Goal: Task Accomplishment & Management: Complete application form

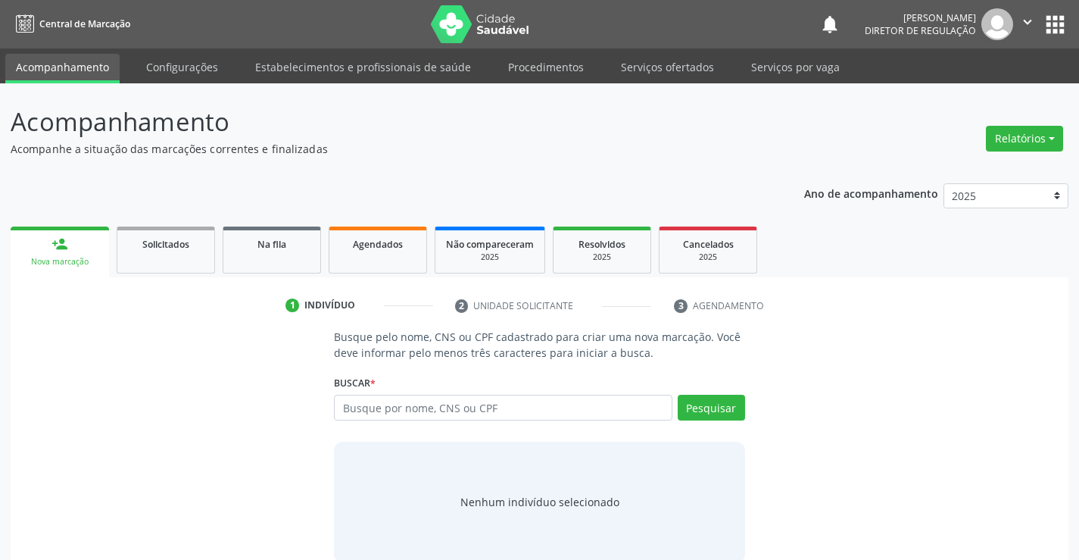
click at [380, 411] on input "text" at bounding box center [503, 407] width 338 height 26
type input "70280361083767"
click at [737, 416] on button "Pesquisar" at bounding box center [711, 407] width 67 height 26
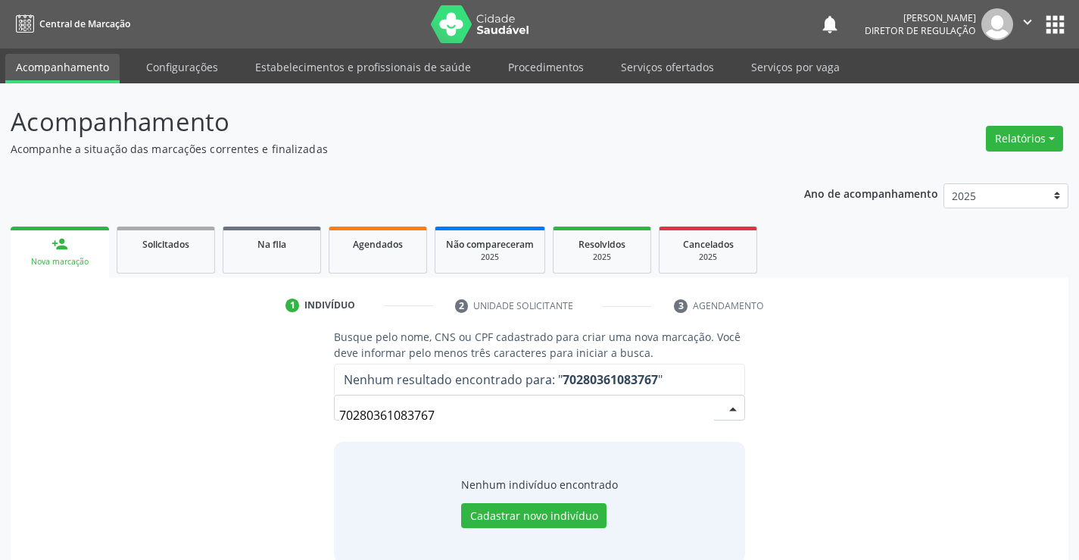
click at [422, 410] on input "70280361083767" at bounding box center [526, 415] width 374 height 30
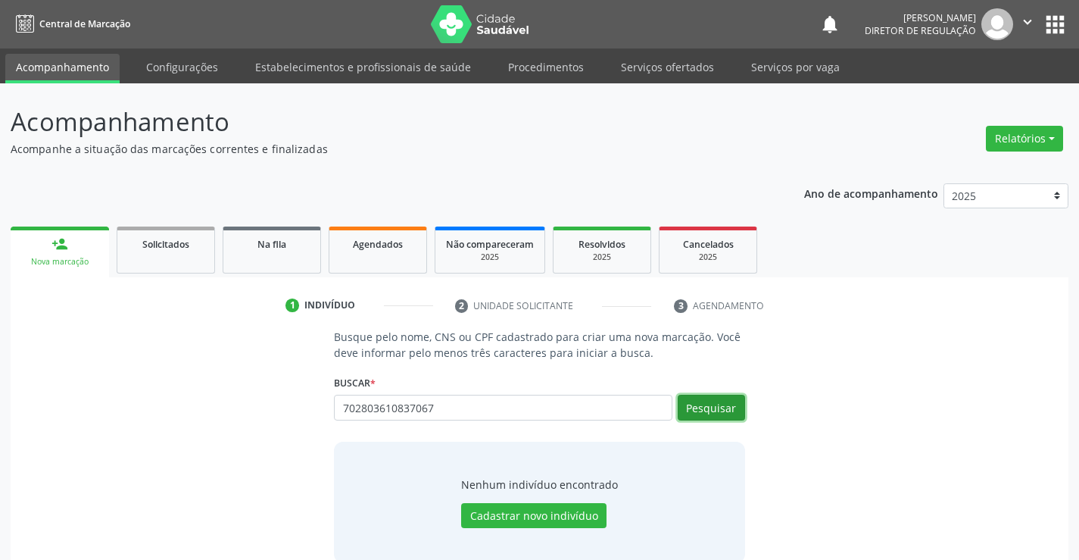
click at [726, 401] on button "Pesquisar" at bounding box center [711, 407] width 67 height 26
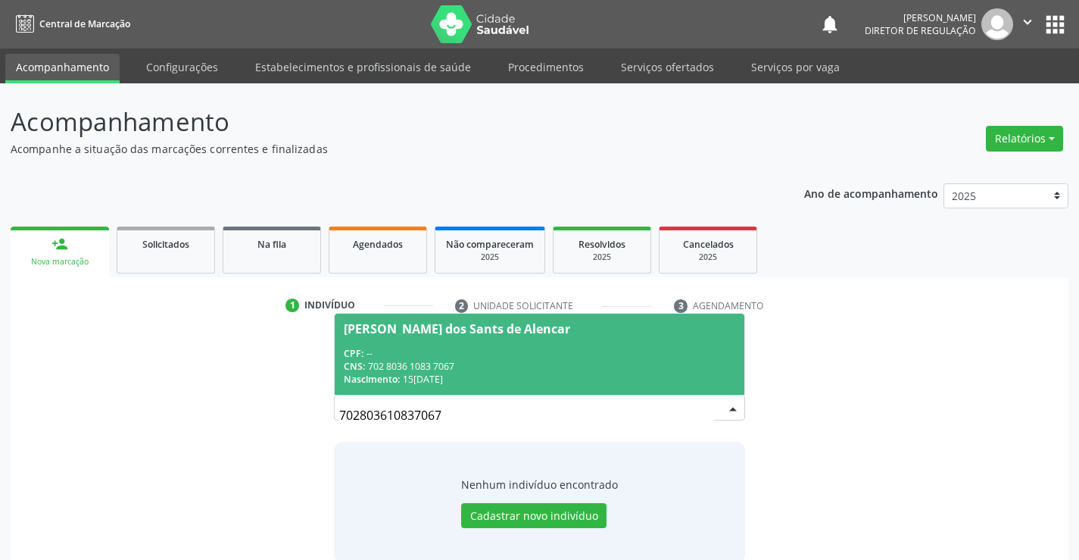
click at [491, 341] on span "[PERSON_NAME] dos Sants de Alencar CPF: -- CNS: 702 8036 1083 7067 Nascimento: …" at bounding box center [539, 353] width 409 height 81
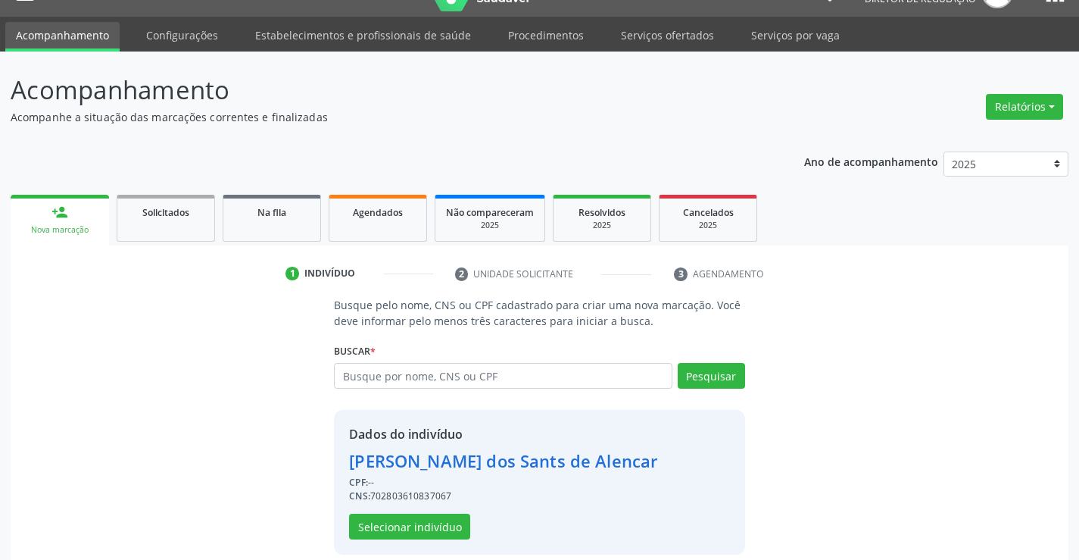
scroll to position [48, 0]
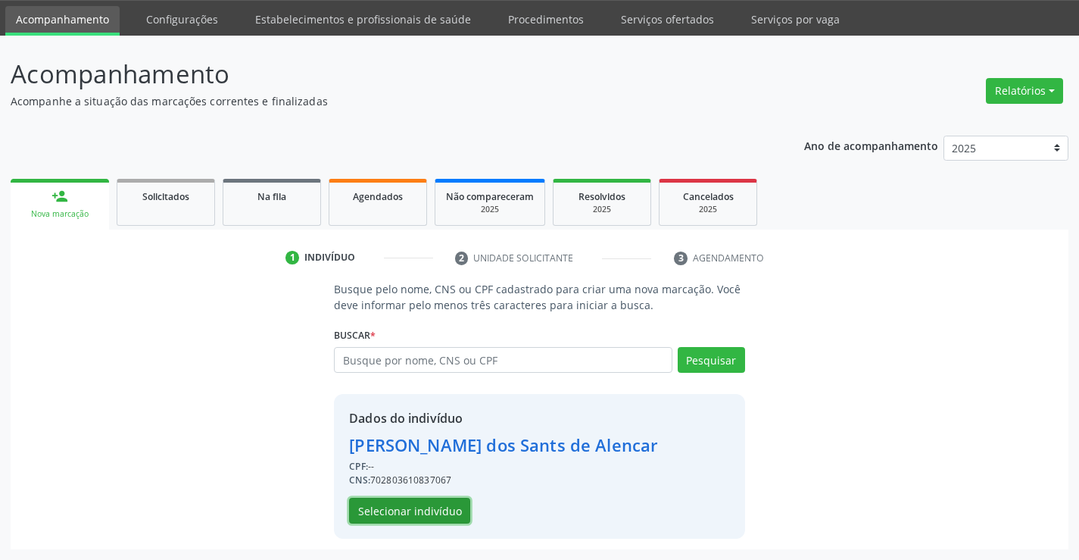
click at [427, 500] on button "Selecionar indivíduo" at bounding box center [409, 510] width 121 height 26
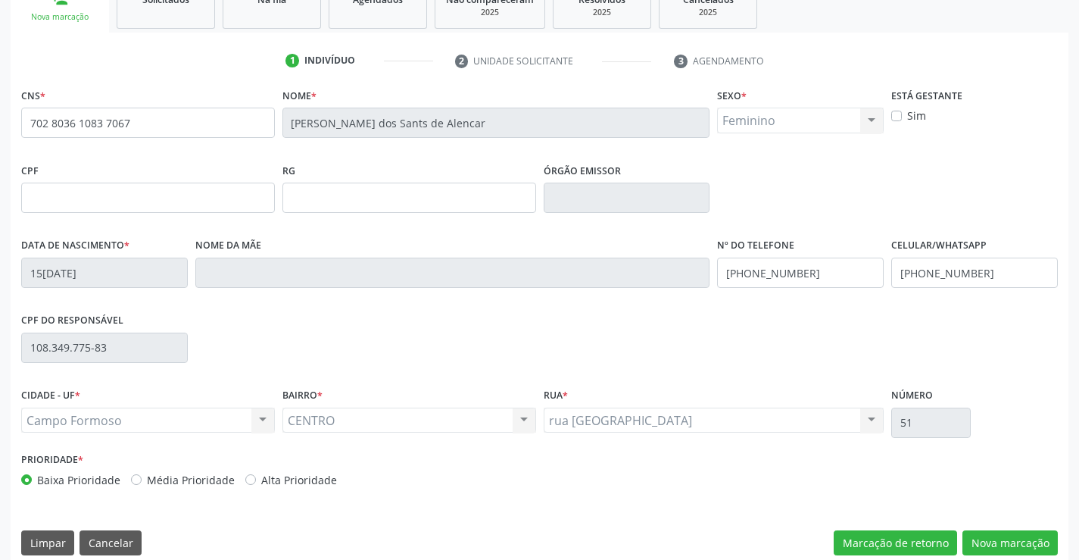
scroll to position [261, 0]
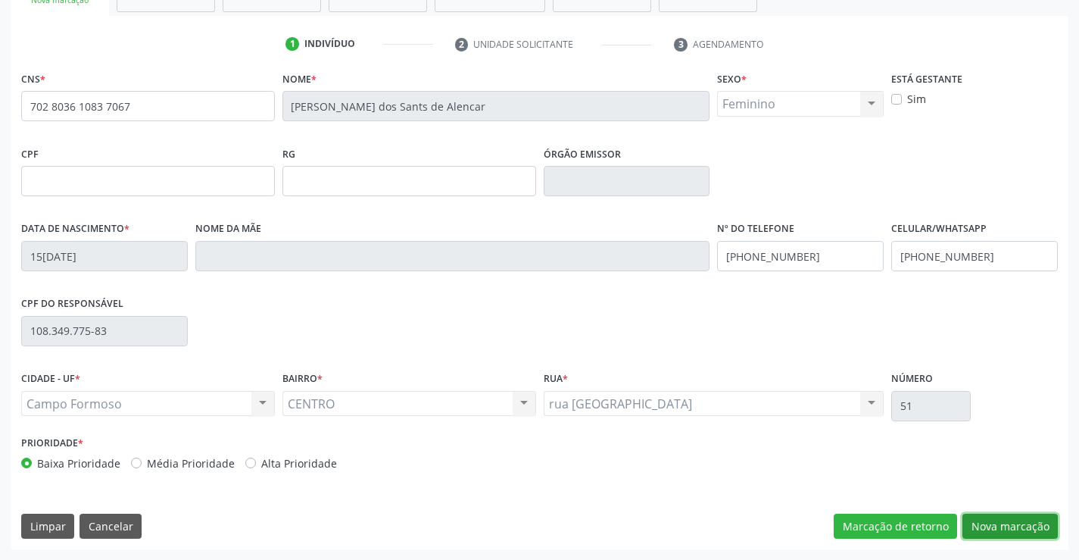
click at [1002, 522] on button "Nova marcação" at bounding box center [1009, 526] width 95 height 26
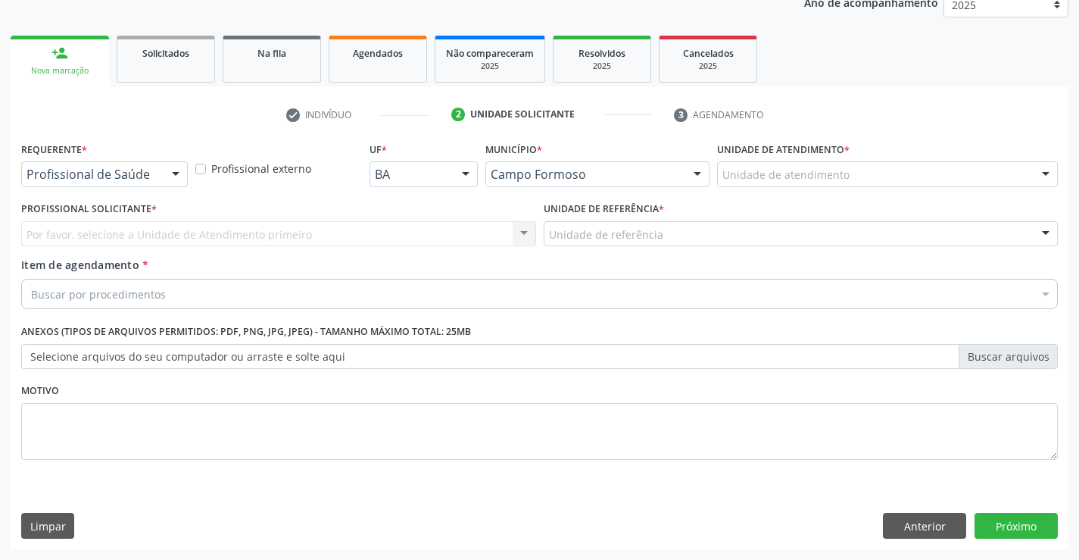
scroll to position [191, 0]
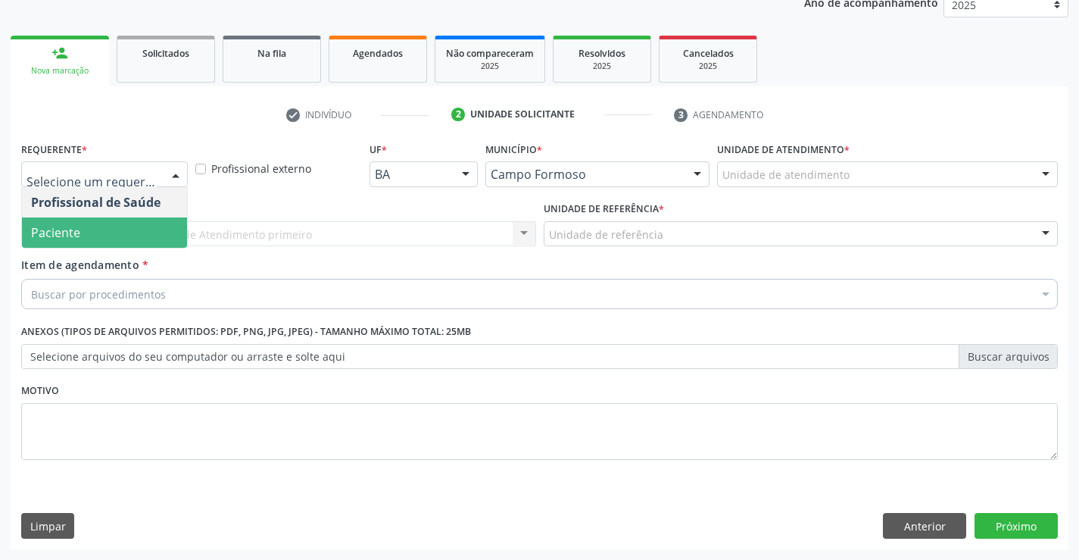
click at [137, 228] on span "Paciente" at bounding box center [104, 232] width 165 height 30
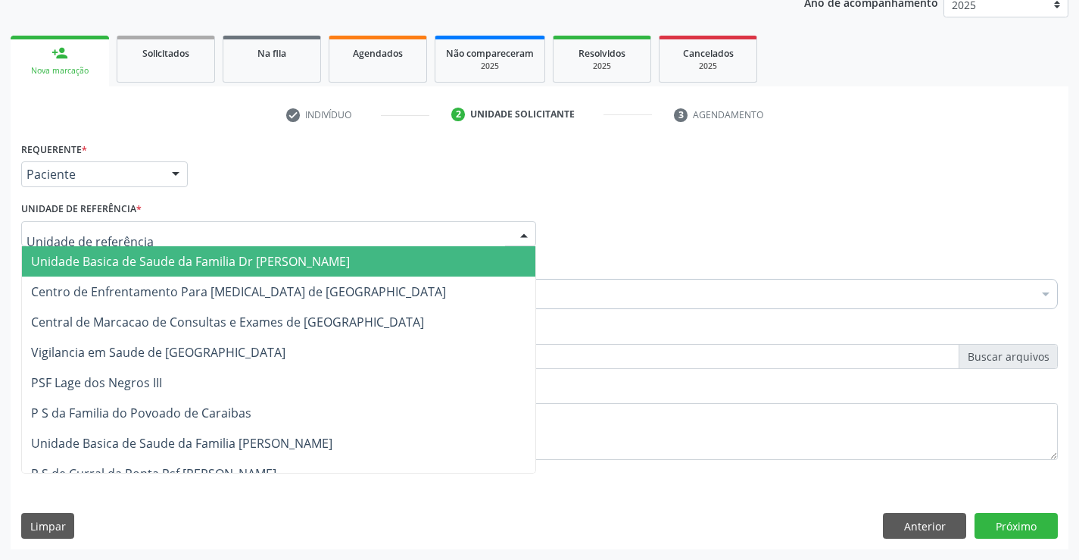
click at [295, 234] on div at bounding box center [278, 234] width 515 height 26
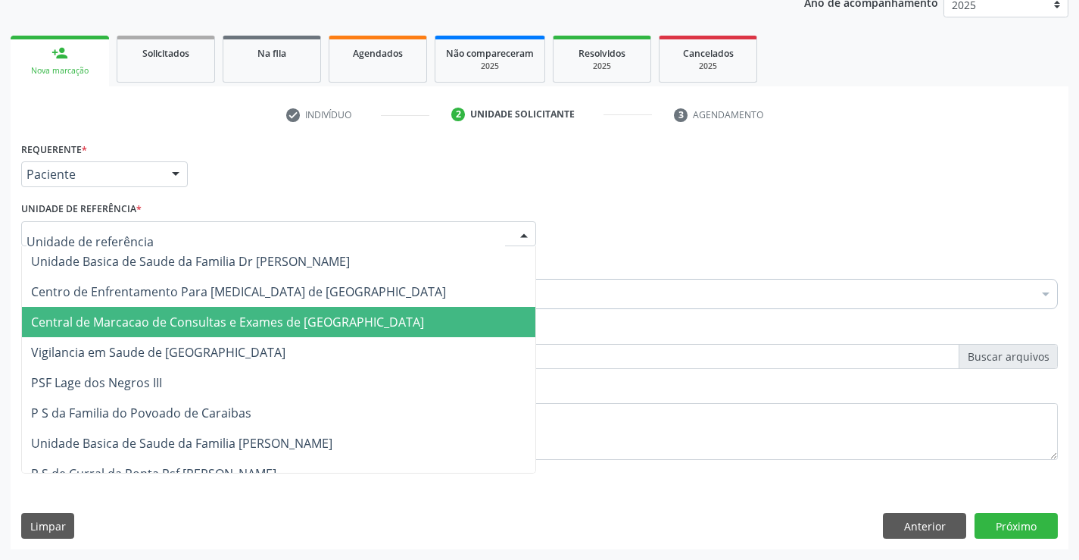
drag, startPoint x: 300, startPoint y: 301, endPoint x: 304, endPoint y: 327, distance: 26.1
click at [304, 327] on span "Central de Marcacao de Consultas e Exames de [GEOGRAPHIC_DATA]" at bounding box center [227, 321] width 393 height 17
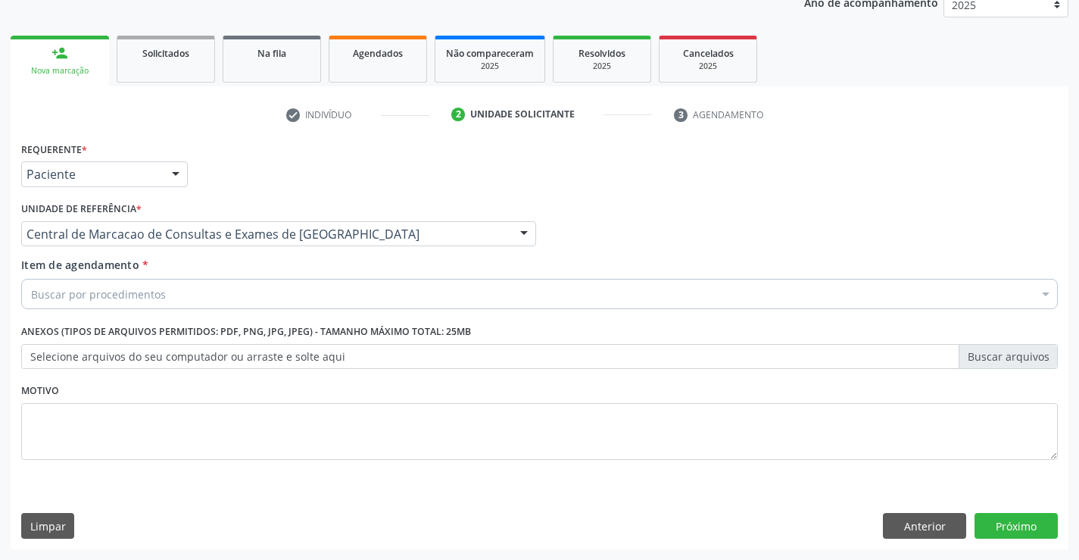
click at [303, 307] on div "Buscar por procedimentos" at bounding box center [539, 294] width 1036 height 30
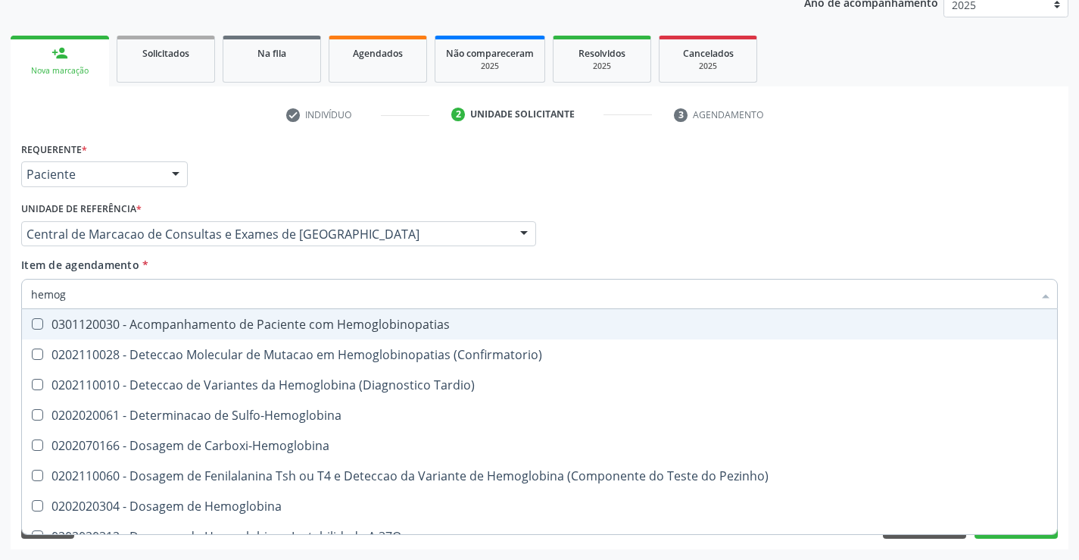
type input "hemogr"
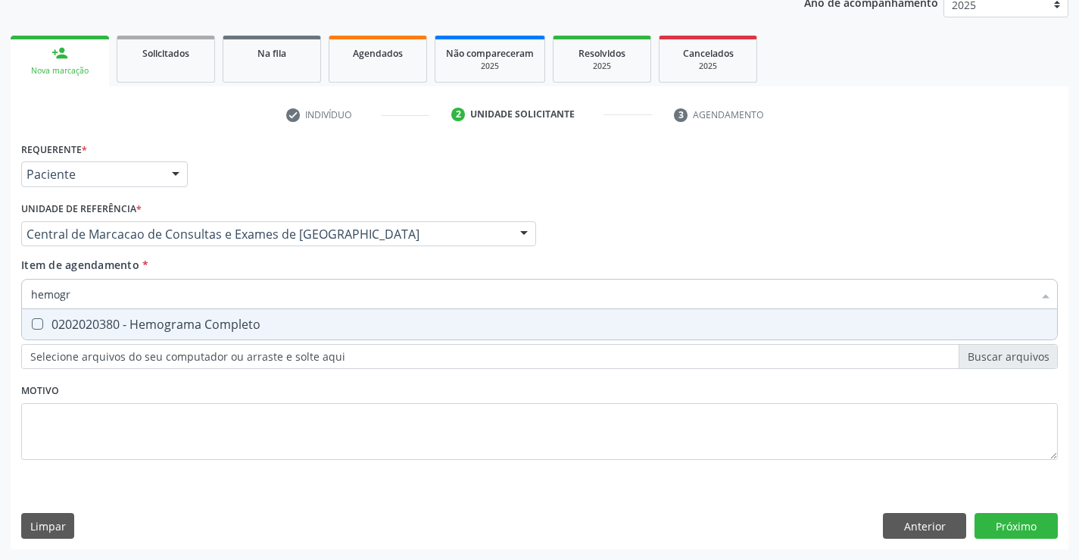
click at [277, 321] on div "0202020380 - Hemograma Completo" at bounding box center [539, 324] width 1017 height 12
checkbox Completo "true"
type input "hemogr"
click at [256, 272] on div "Item de agendamento * hemogr Desfazer seleção 0202020380 - Hemograma Completo N…" at bounding box center [539, 281] width 1036 height 48
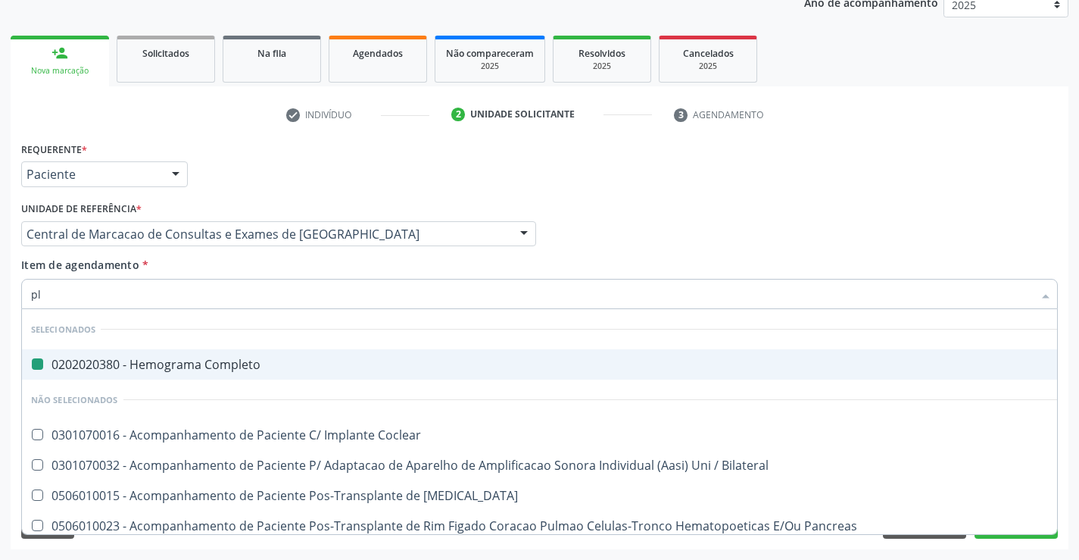
type input "pla"
checkbox Completo "false"
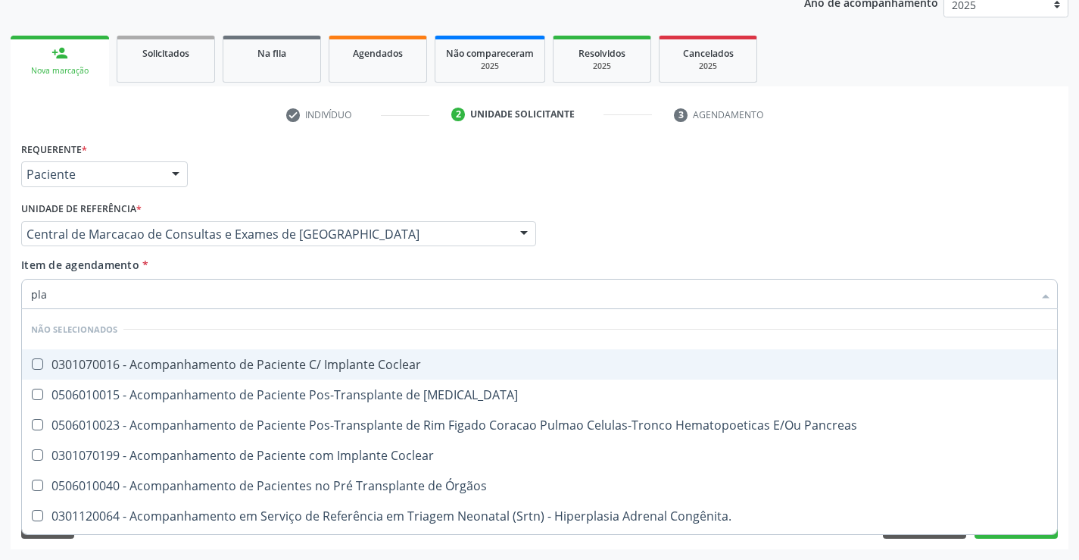
type input "plaq"
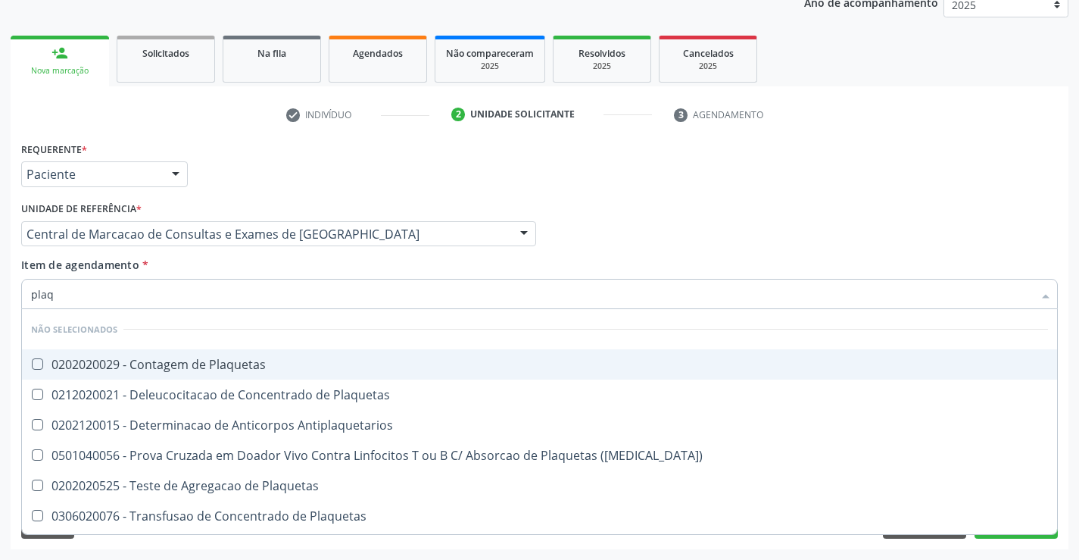
click at [261, 358] on div "0202020029 - Contagem de Plaquetas" at bounding box center [539, 364] width 1017 height 12
checkbox Plaquetas "true"
click at [244, 267] on div "Item de agendamento * plaq Desfazer seleção Não selecionados 0202020029 - Conta…" at bounding box center [539, 281] width 1036 height 48
checkbox Plaquetas "true"
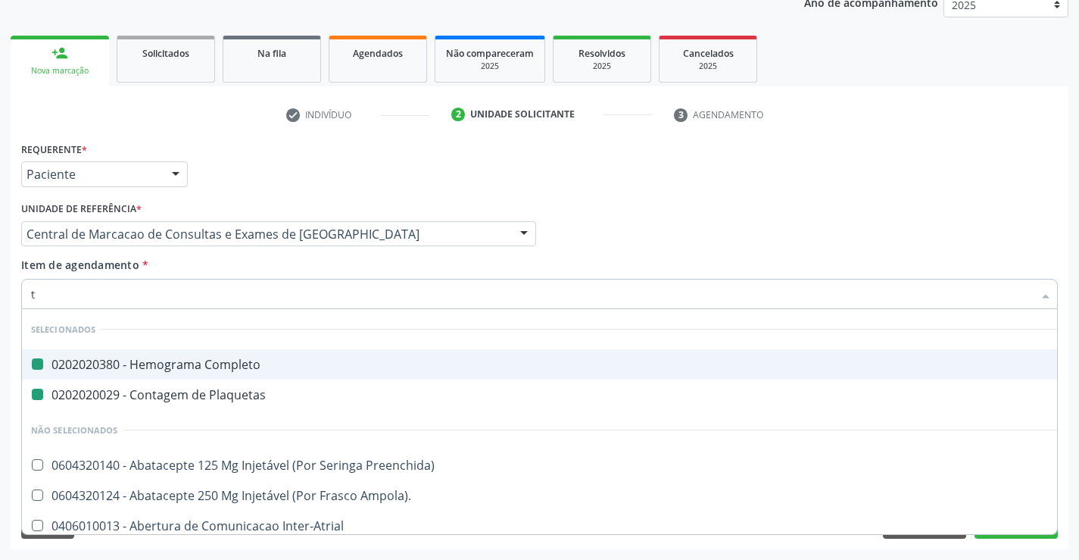
type input "te"
checkbox Completo "false"
checkbox Plaquetas "false"
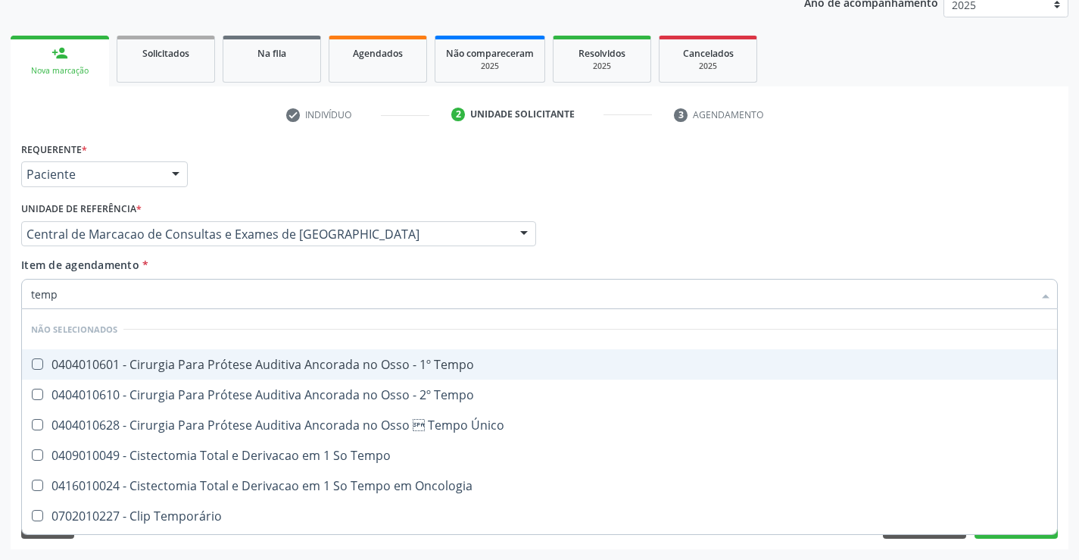
type input "tempo"
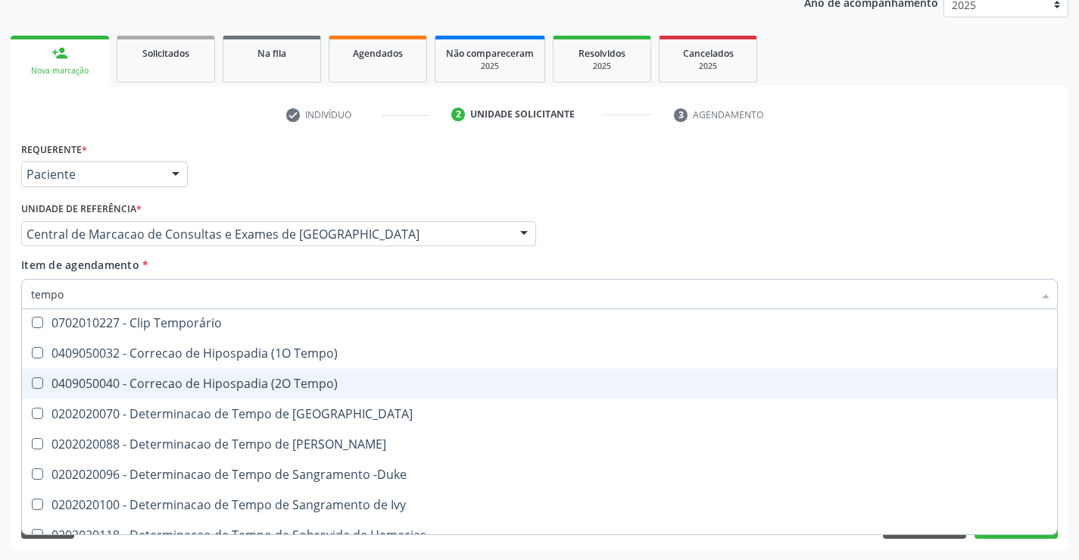
scroll to position [227, 0]
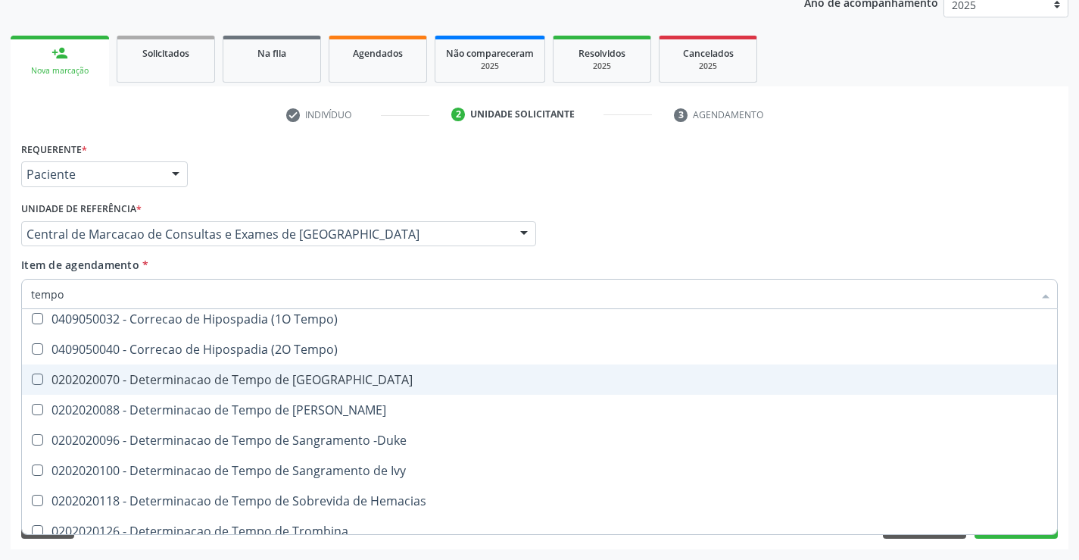
click at [313, 388] on span "0202020070 - Determinacao de Tempo de [GEOGRAPHIC_DATA]" at bounding box center [573, 379] width 1102 height 30
checkbox Coagulacao "true"
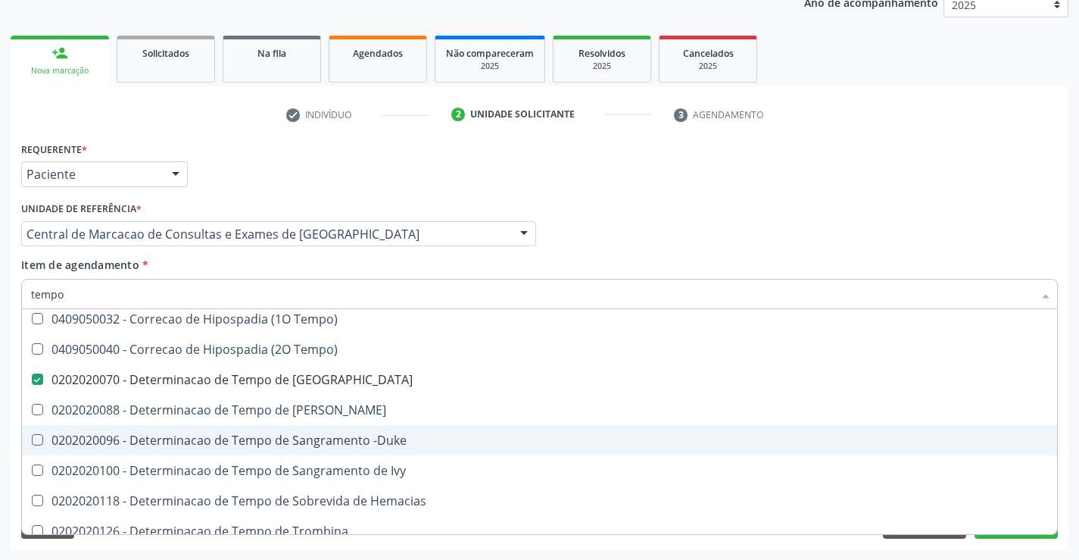
click at [361, 444] on div "0202020096 - Determinacao de Tempo de Sangramento -Duke" at bounding box center [572, 440] width 1083 height 12
checkbox -Duke "true"
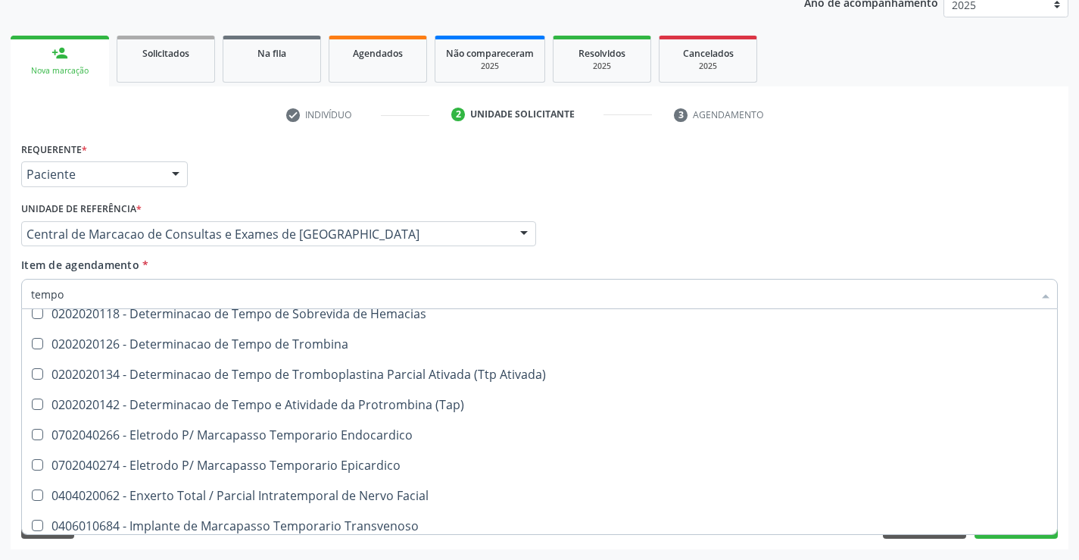
scroll to position [454, 0]
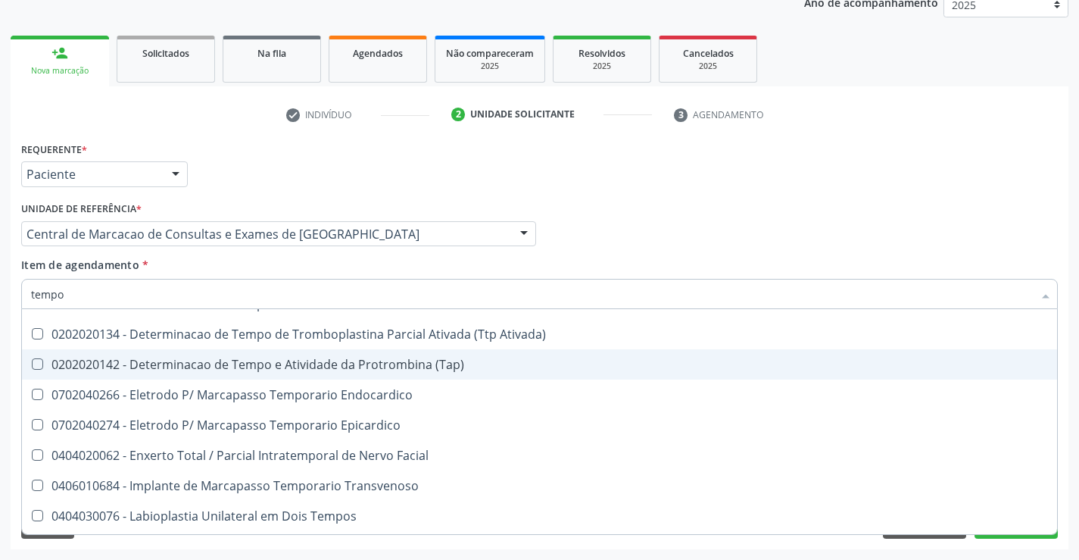
click at [372, 351] on span "0202020142 - Determinacao de Tempo e Atividade da Protrombina (Tap)" at bounding box center [573, 364] width 1102 height 30
checkbox \(Tap\) "false"
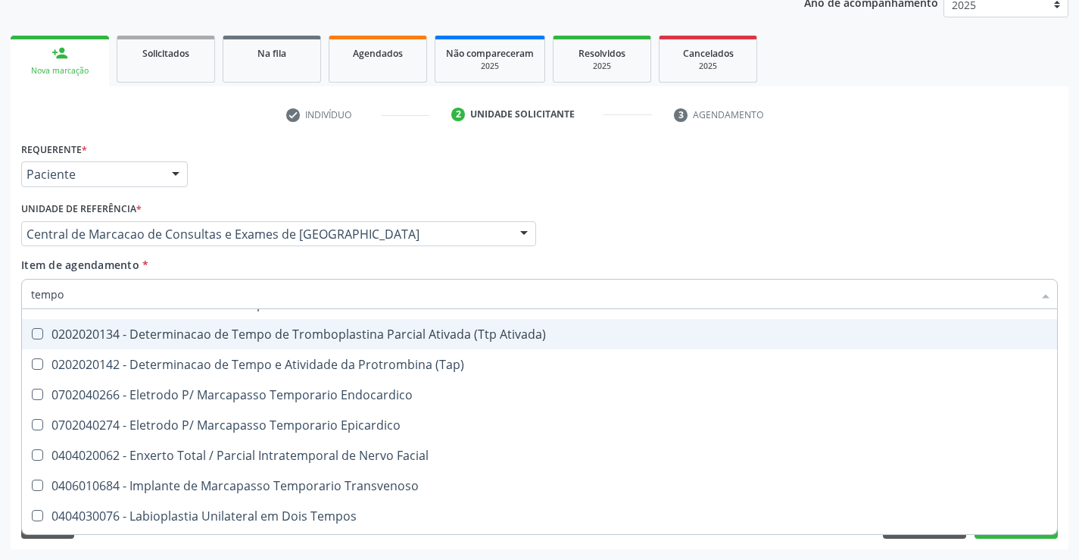
click at [375, 333] on div "0202020134 - Determinacao de Tempo de Tromboplastina Parcial Ativada (Ttp Ativa…" at bounding box center [572, 334] width 1083 height 12
checkbox Ativada\) "true"
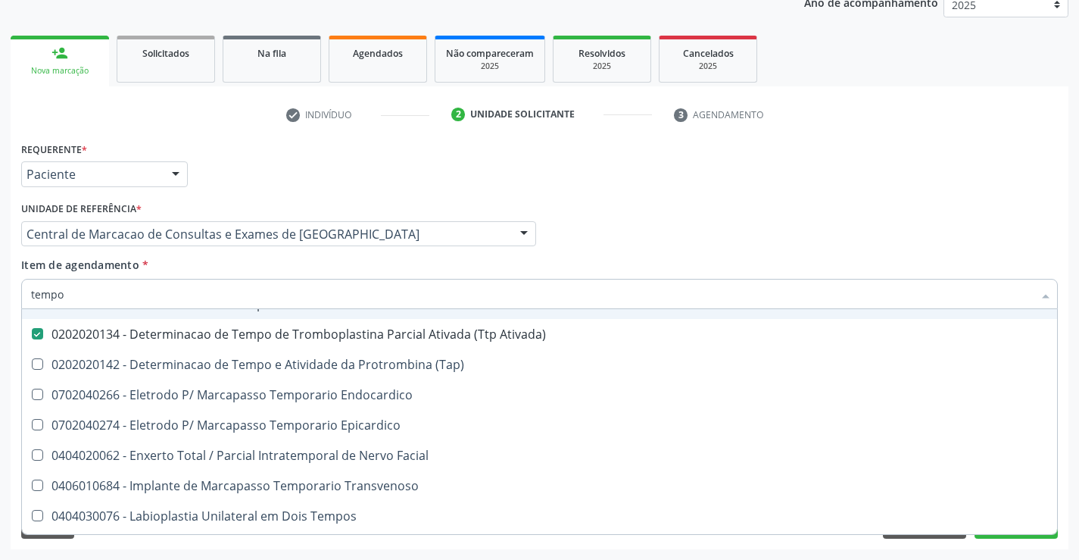
click at [372, 276] on div "Item de agendamento * tempo Desfazer seleção Não selecionados 0404010601 - Ciru…" at bounding box center [539, 281] width 1036 height 48
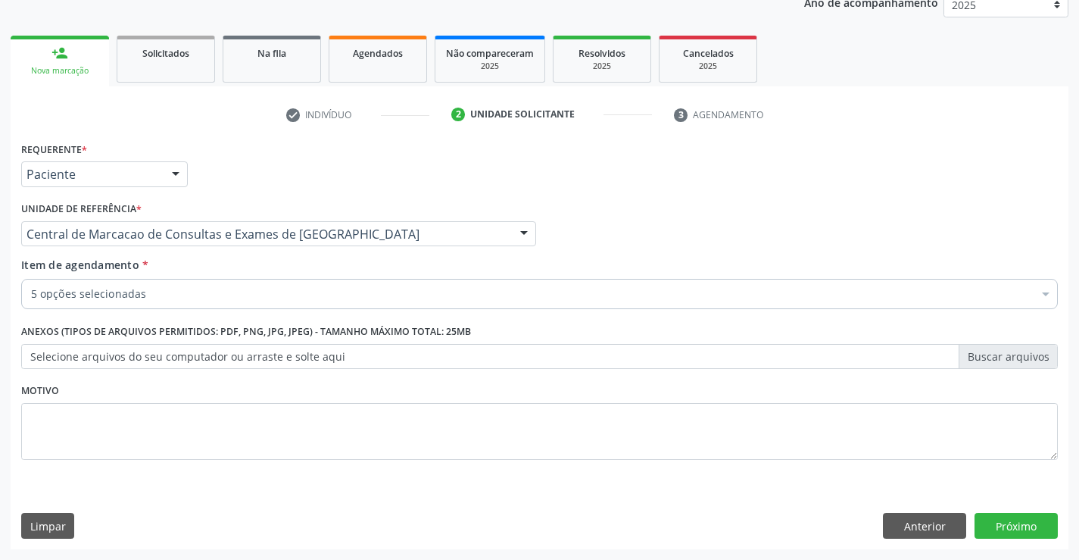
scroll to position [0, 0]
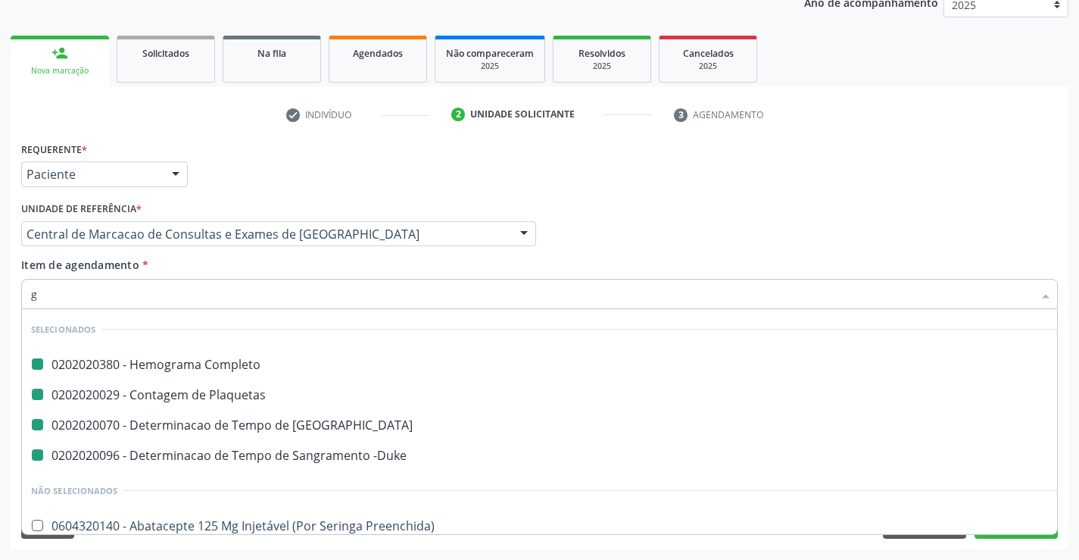
type input "gl"
checkbox Completo "false"
checkbox -Duke "false"
checkbox Plaquetas "false"
checkbox Coagulacao "false"
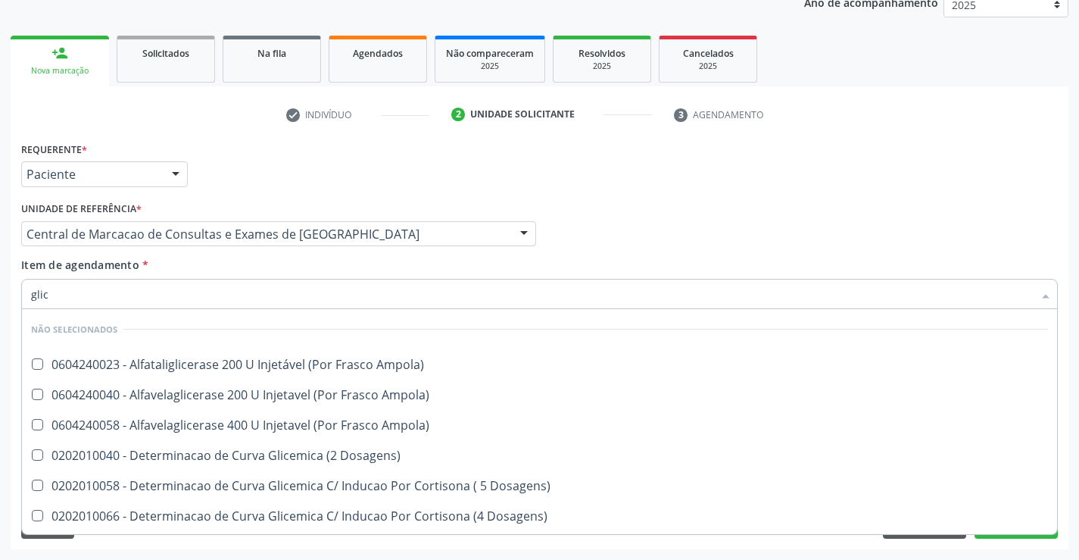
type input "glico"
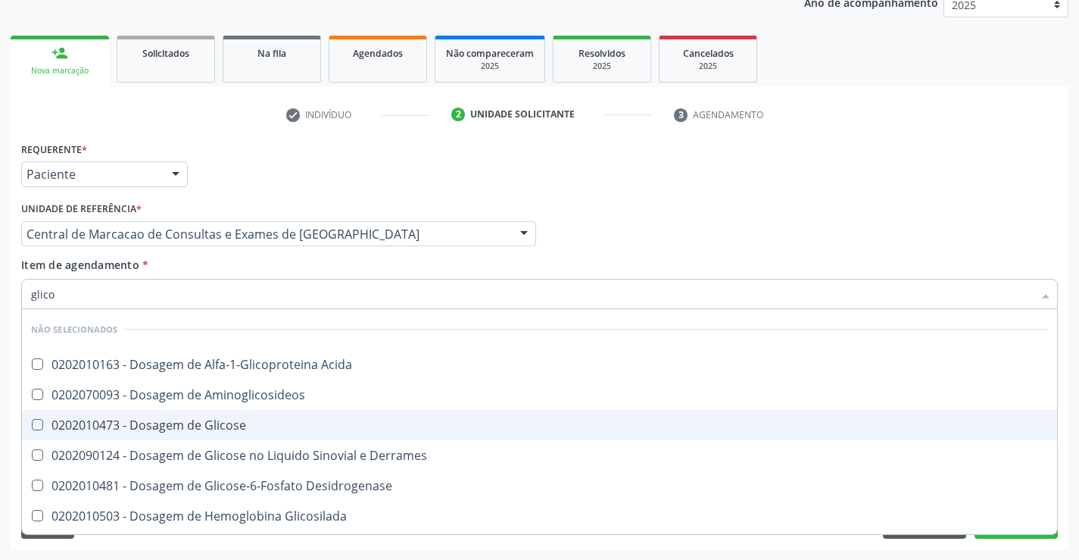
click at [331, 425] on div "0202010473 - Dosagem de Glicose" at bounding box center [539, 425] width 1017 height 12
checkbox Glicose "true"
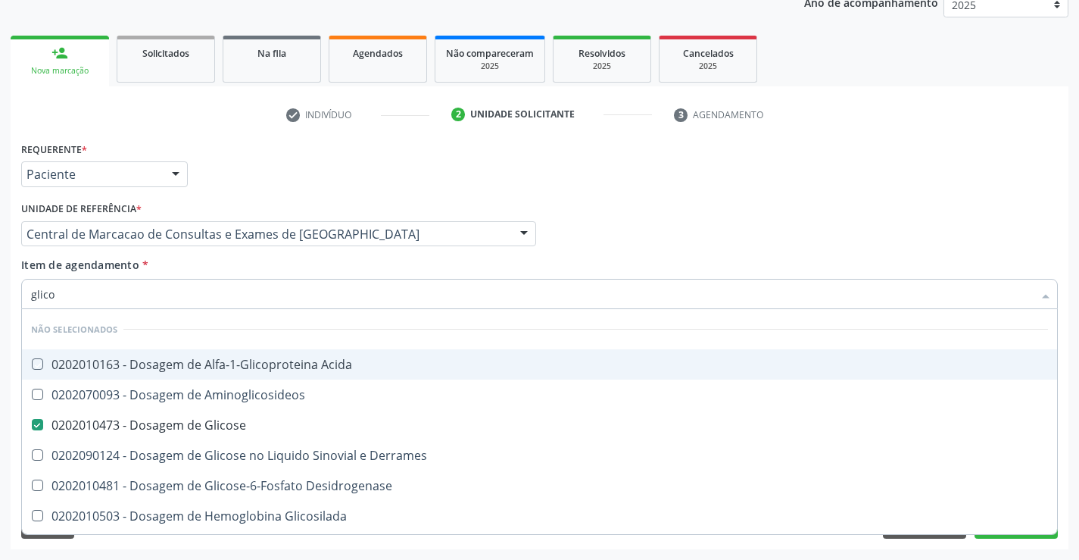
click at [454, 268] on div "Item de agendamento * glico Desfazer seleção Não selecionados 0202010163 - Dosa…" at bounding box center [539, 281] width 1036 height 48
checkbox Acida "true"
checkbox Derrames "true"
checkbox Aminoglicosideos "true"
checkbox Glicosilada "true"
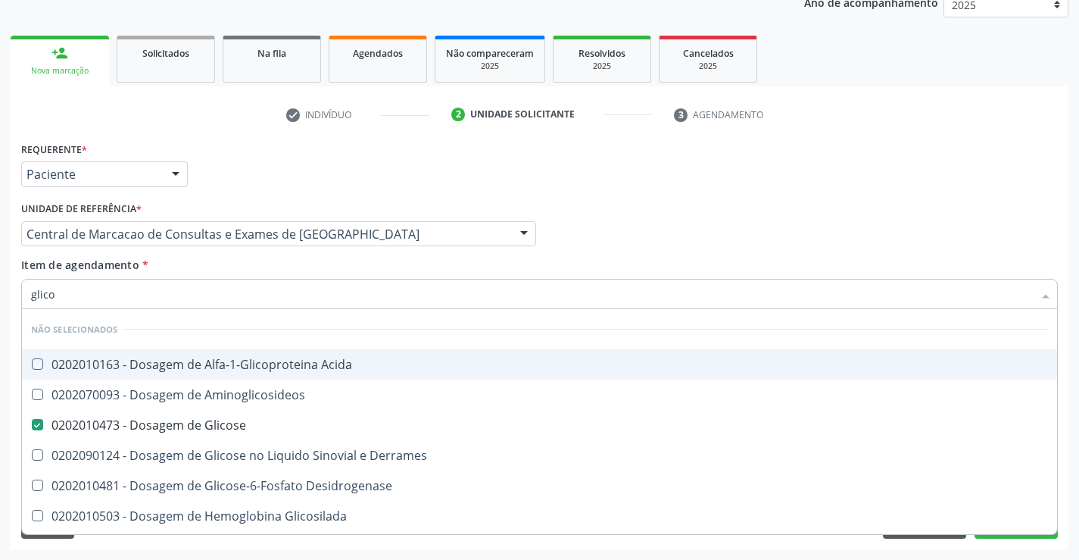
checkbox Desidrogenase "true"
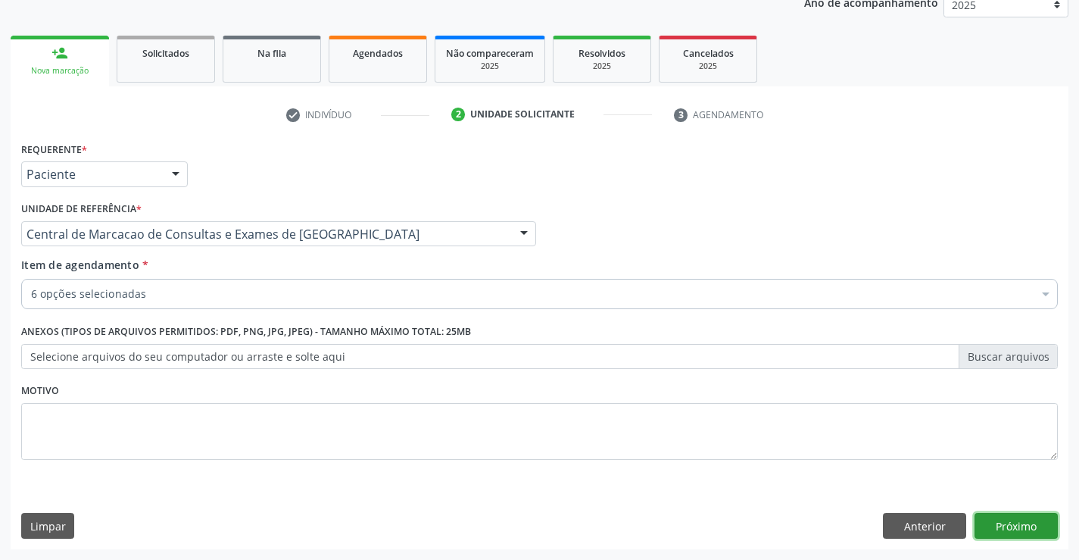
click at [1022, 518] on button "Próximo" at bounding box center [1015, 526] width 83 height 26
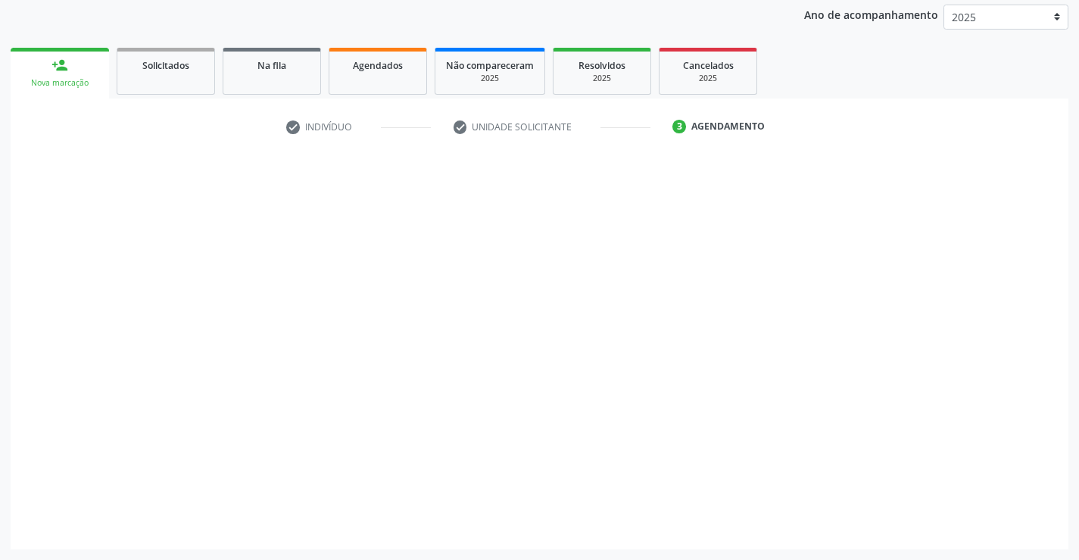
scroll to position [179, 0]
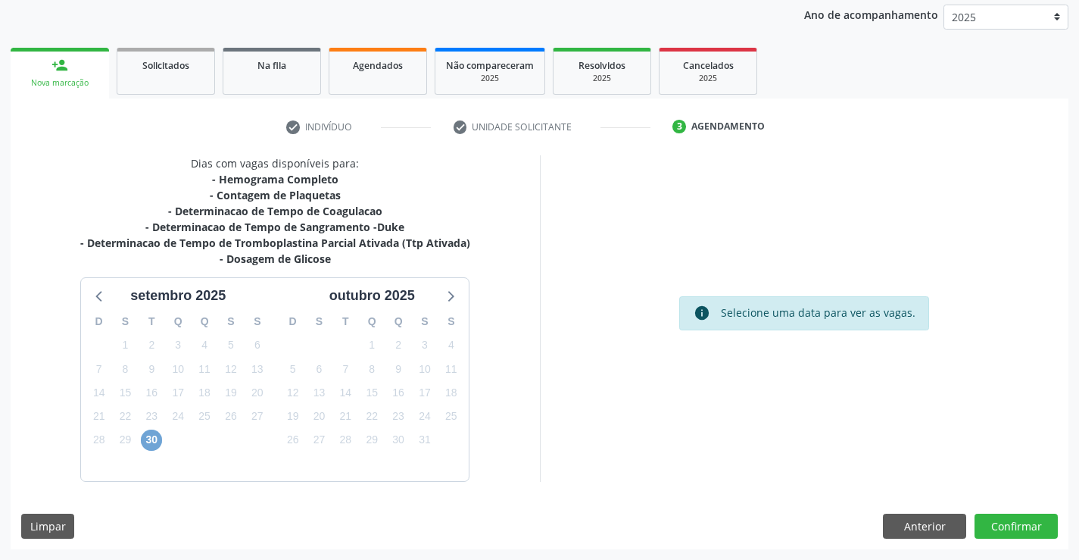
click at [150, 433] on span "30" at bounding box center [151, 439] width 21 height 21
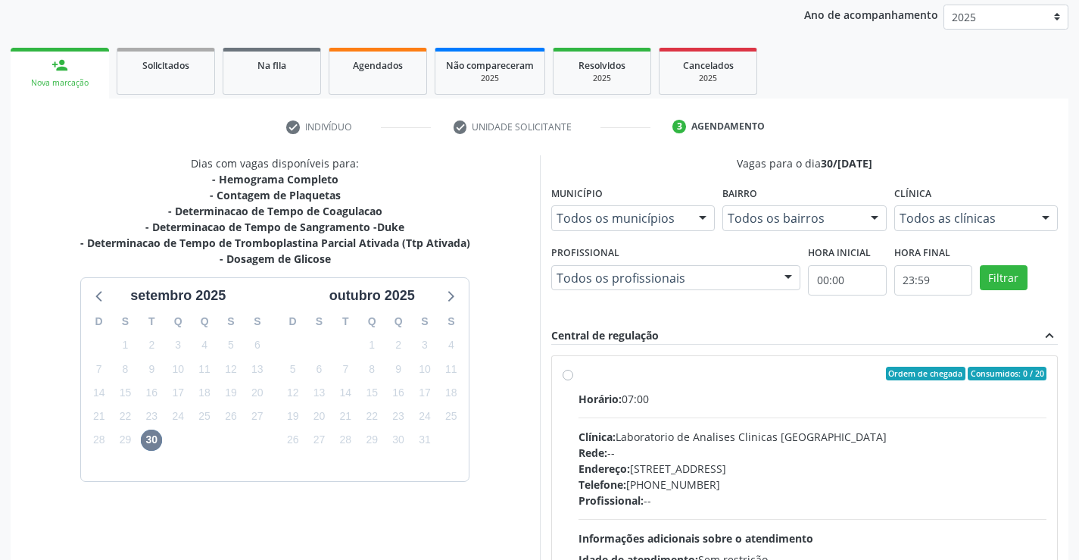
drag, startPoint x: 813, startPoint y: 403, endPoint x: 1089, endPoint y: 435, distance: 278.2
click at [852, 407] on div "Horário: 07:00 Clínica: Laboratorio de Analises Clinicas Sao Francisco Rede: --…" at bounding box center [812, 495] width 469 height 208
radio input "true"
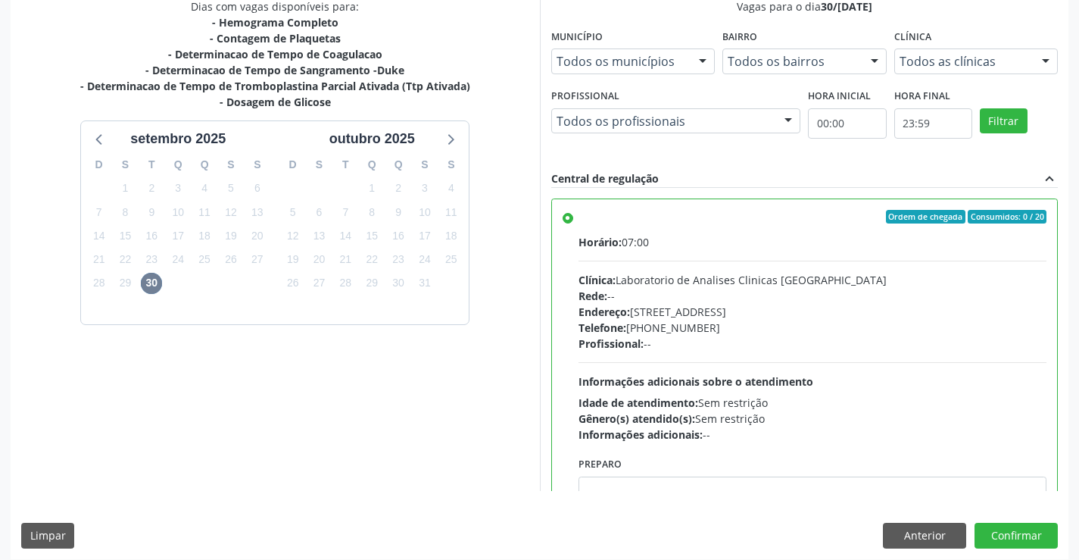
scroll to position [345, 0]
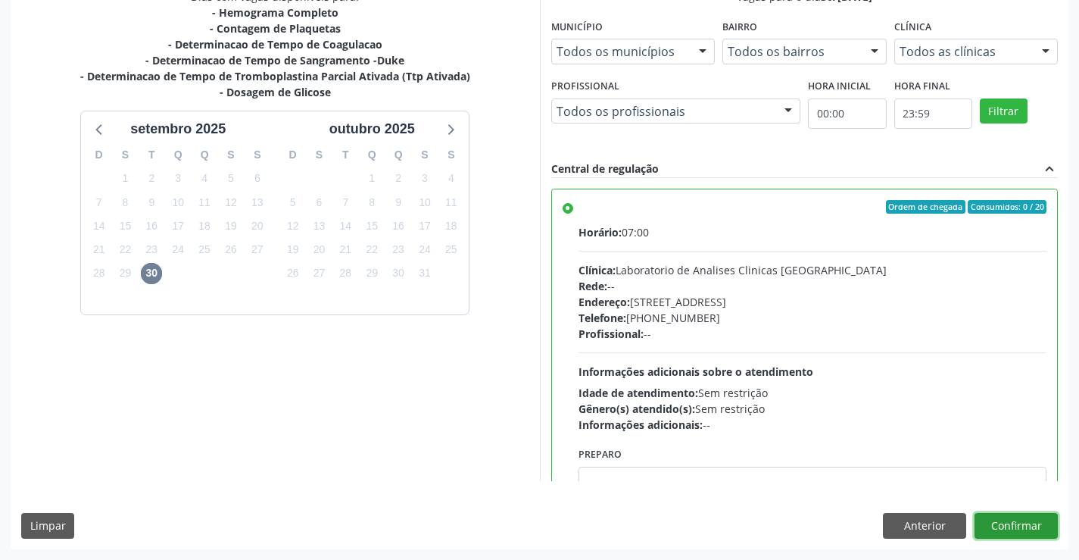
click at [1021, 525] on button "Confirmar" at bounding box center [1015, 526] width 83 height 26
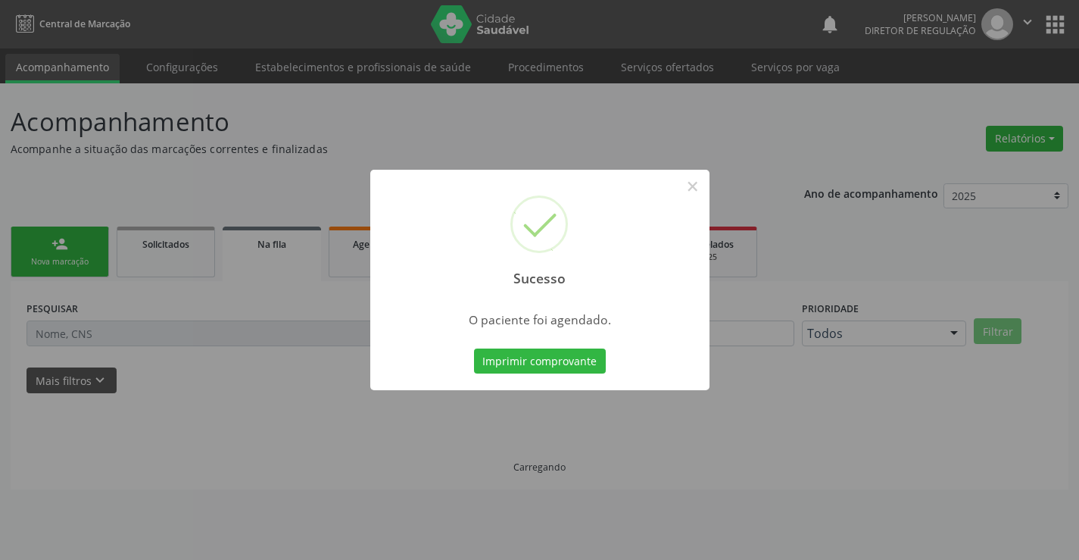
scroll to position [0, 0]
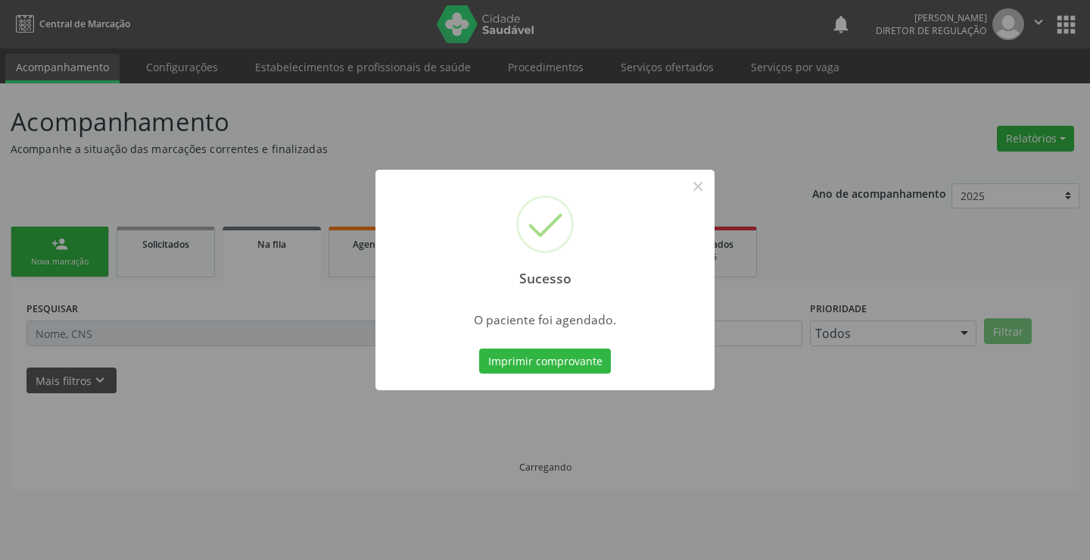
click at [479, 348] on button "Imprimir comprovante" at bounding box center [545, 361] width 132 height 26
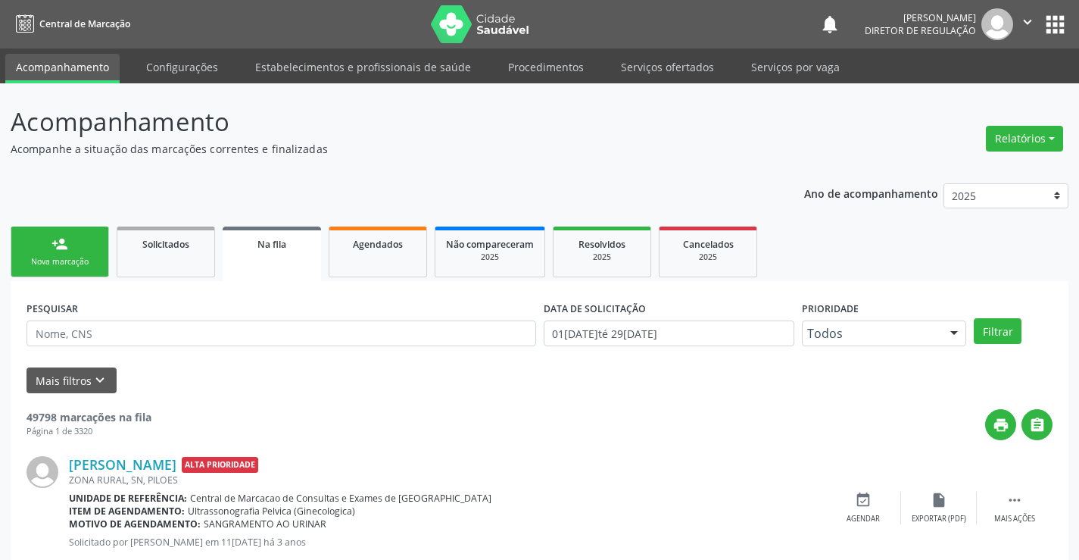
click at [71, 260] on div "Nova marcação" at bounding box center [60, 261] width 76 height 11
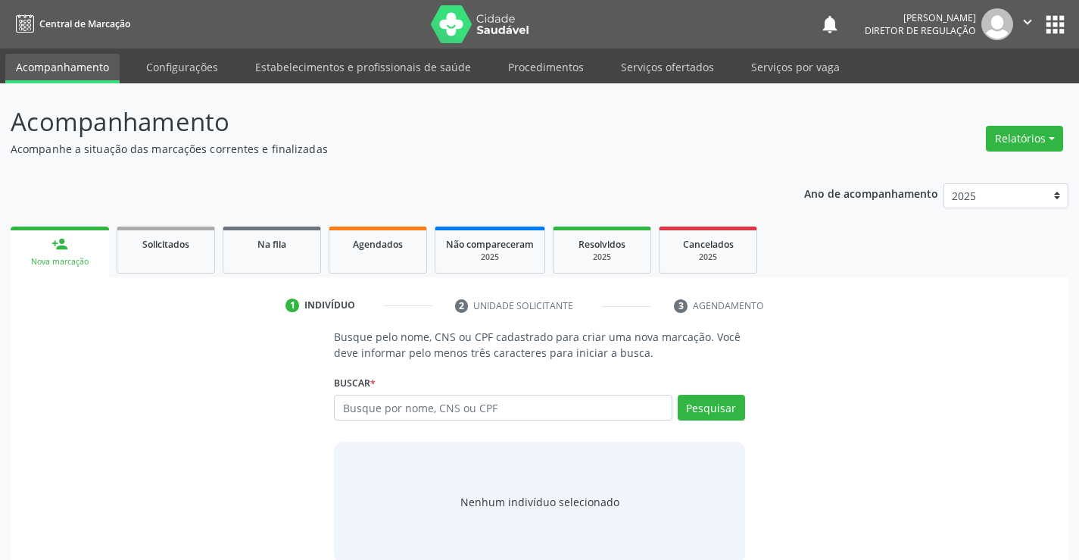
click at [414, 391] on div "Buscar * Busque por nome, CNS ou CPF Nenhum resultado encontrado para: " " Digi…" at bounding box center [539, 400] width 410 height 59
click at [418, 404] on input "text" at bounding box center [503, 407] width 338 height 26
click at [725, 410] on button "Pesquisar" at bounding box center [711, 407] width 67 height 26
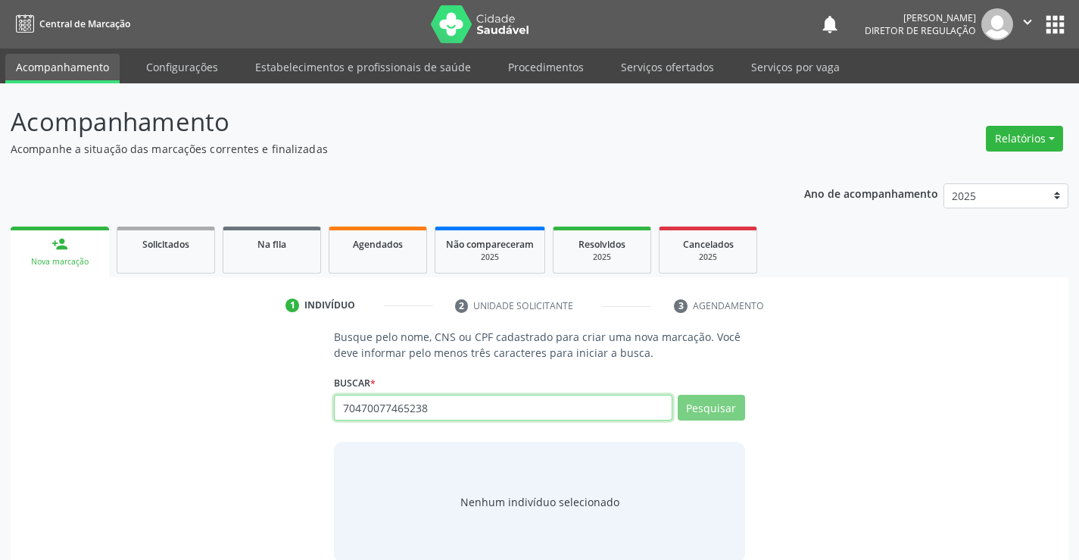
click at [408, 410] on input "70470077465238" at bounding box center [503, 407] width 338 height 26
type input "704700774651238"
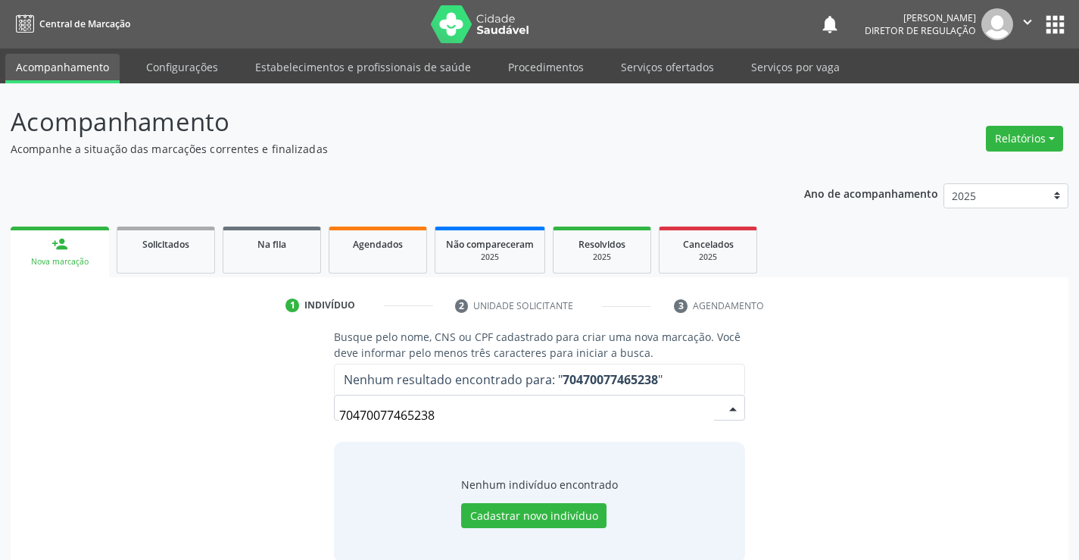
click at [416, 411] on input "70470077465238" at bounding box center [526, 415] width 374 height 30
type input "704700774651238"
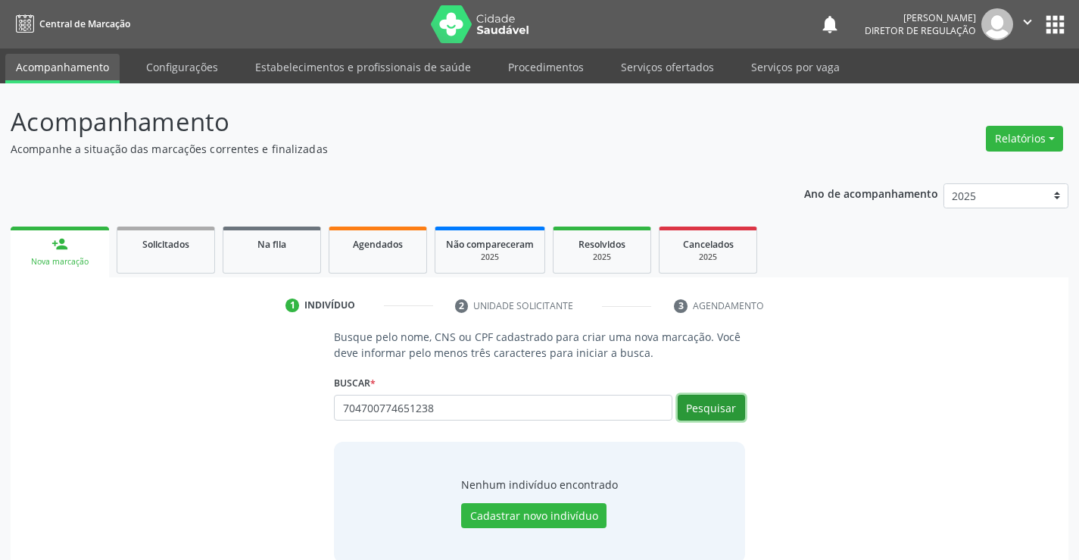
click at [713, 406] on button "Pesquisar" at bounding box center [711, 407] width 67 height 26
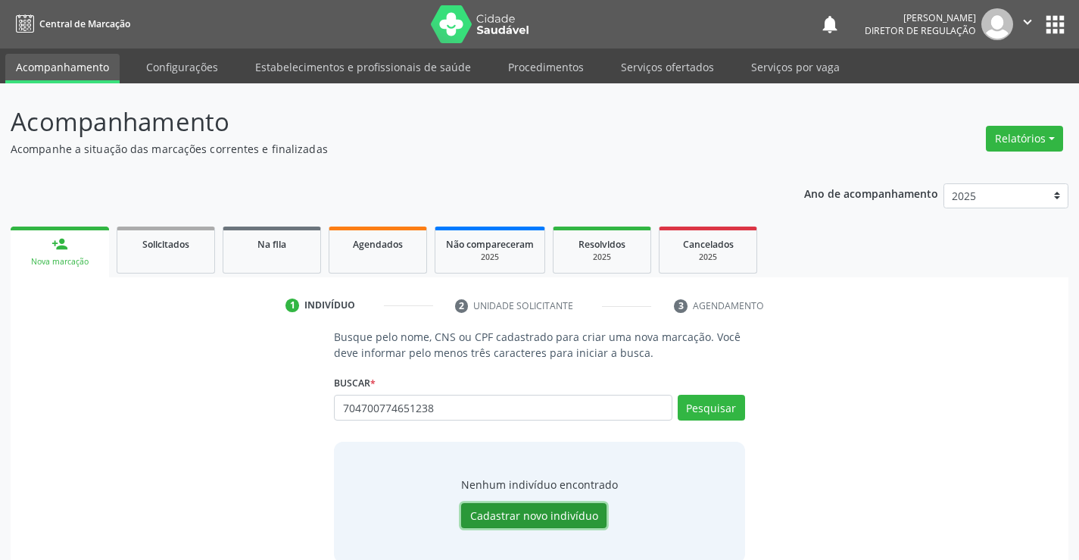
click at [537, 523] on button "Cadastrar novo indivíduo" at bounding box center [533, 516] width 145 height 26
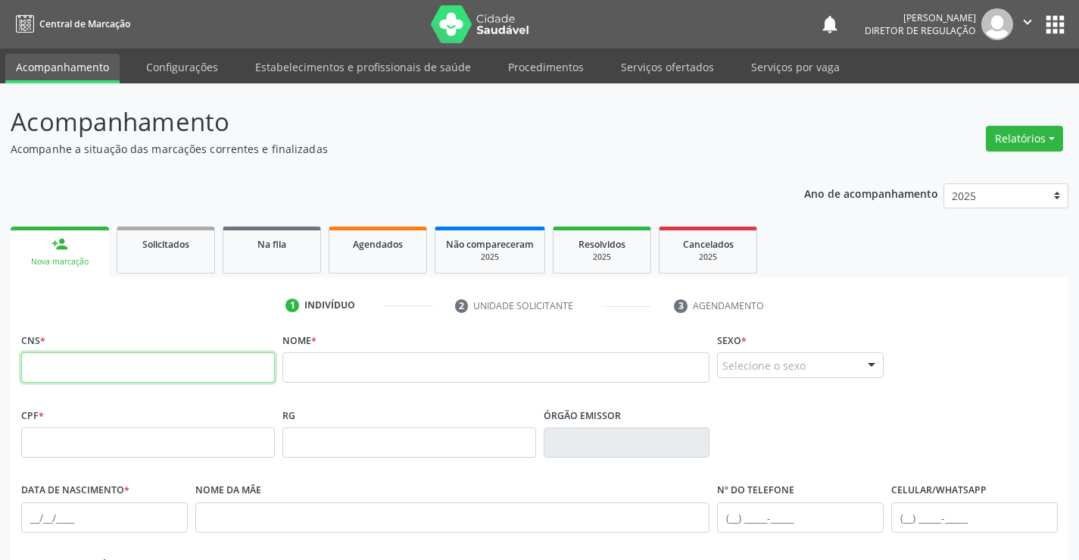
click at [232, 378] on input "text" at bounding box center [148, 367] width 254 height 30
type input "704 7007 7465 1238"
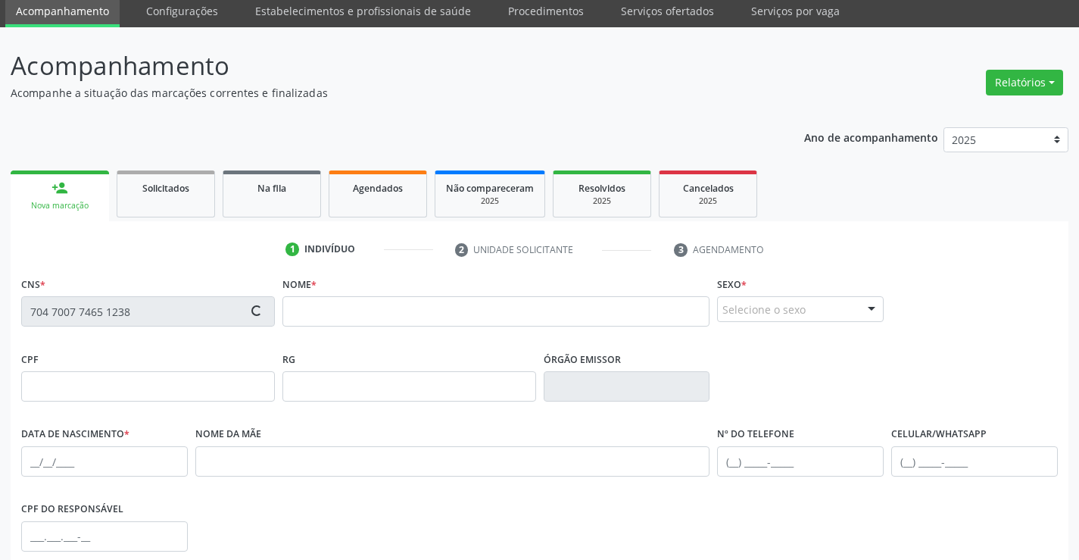
scroll to position [151, 0]
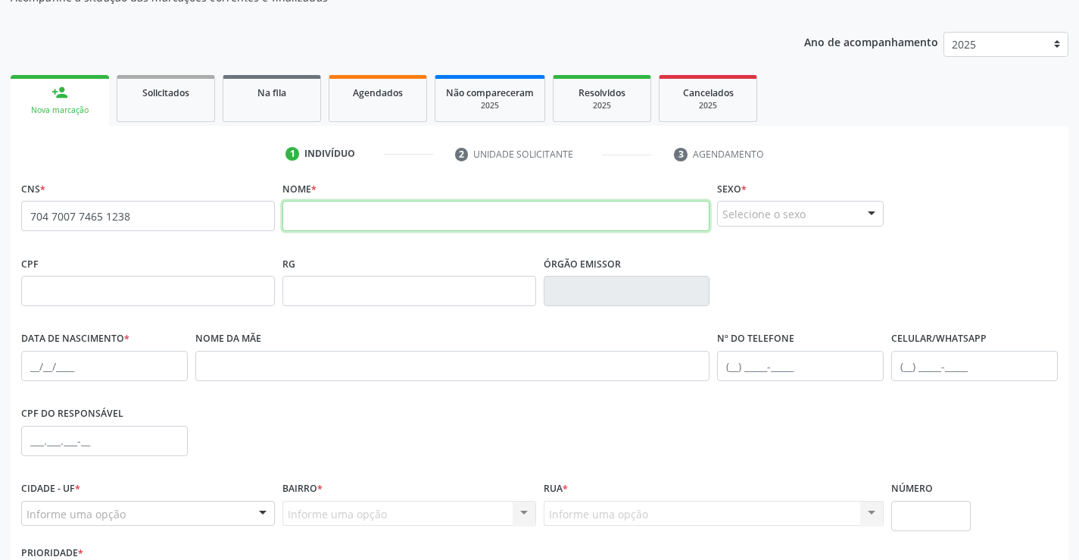
click at [385, 220] on input "text" at bounding box center [496, 216] width 428 height 30
type input "JOSE VIEIRA DA SILVA"
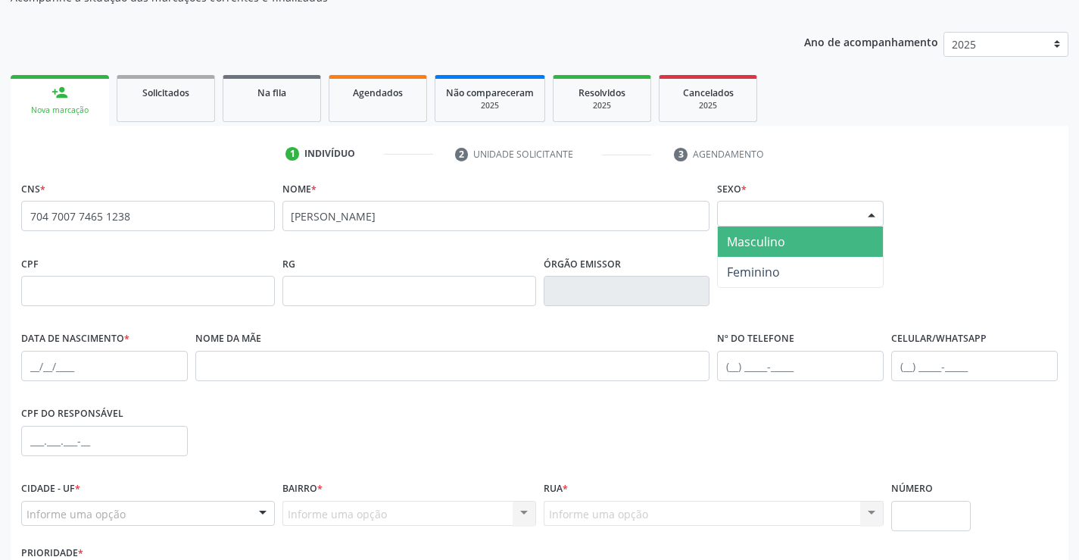
click at [824, 212] on div "Selecione o sexo" at bounding box center [800, 214] width 167 height 26
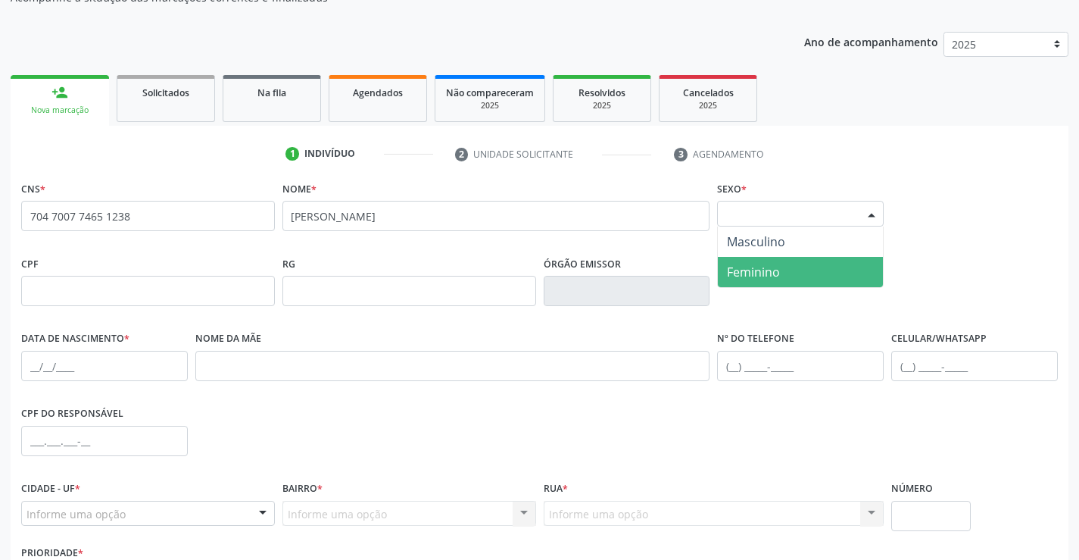
click at [827, 270] on span "Feminino" at bounding box center [800, 272] width 165 height 30
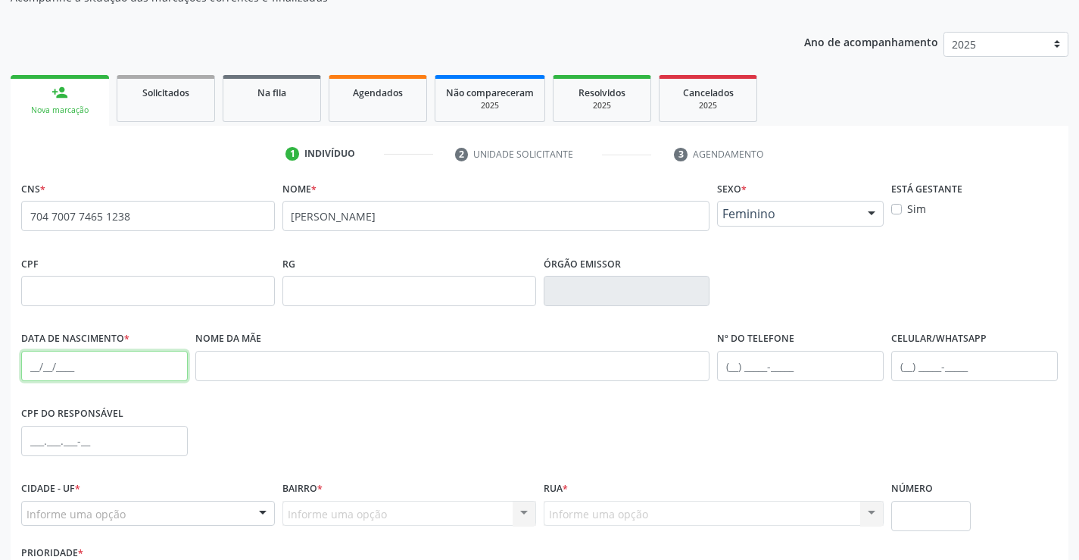
click at [139, 373] on input "text" at bounding box center [104, 366] width 167 height 30
type input "17/07/1973"
click at [851, 371] on input "text" at bounding box center [800, 366] width 167 height 30
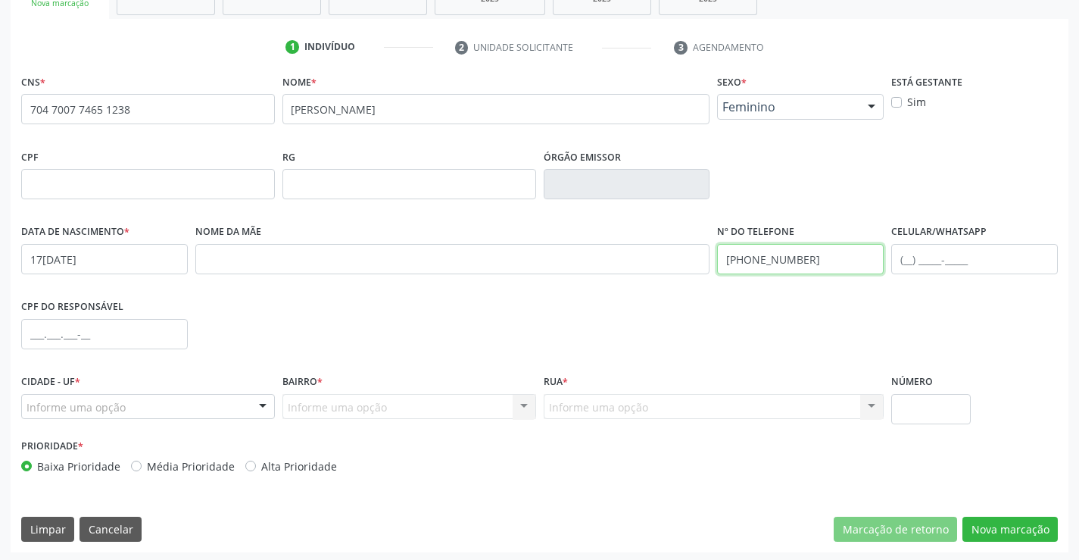
scroll to position [261, 0]
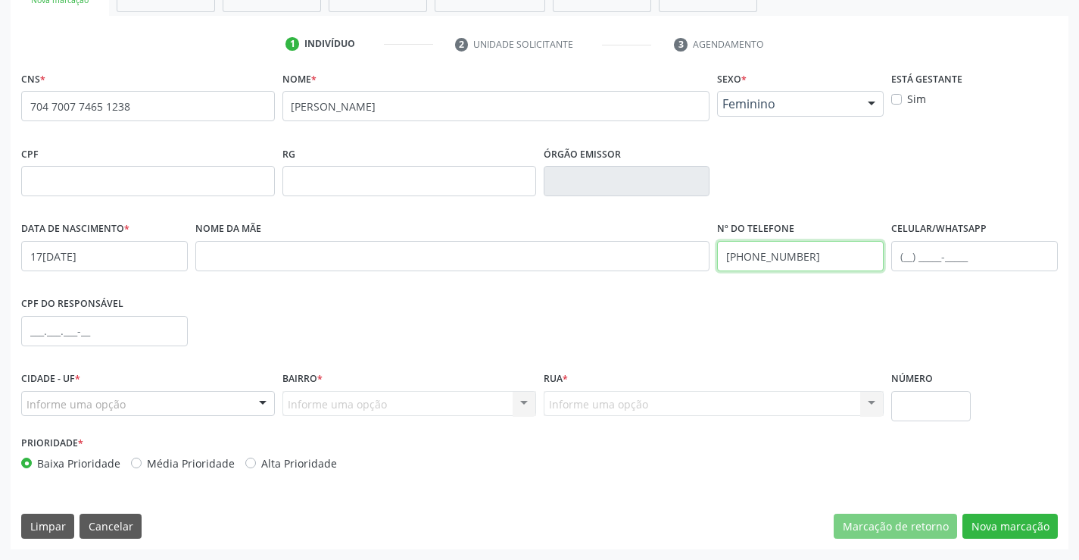
type input "(74) 98121-8085"
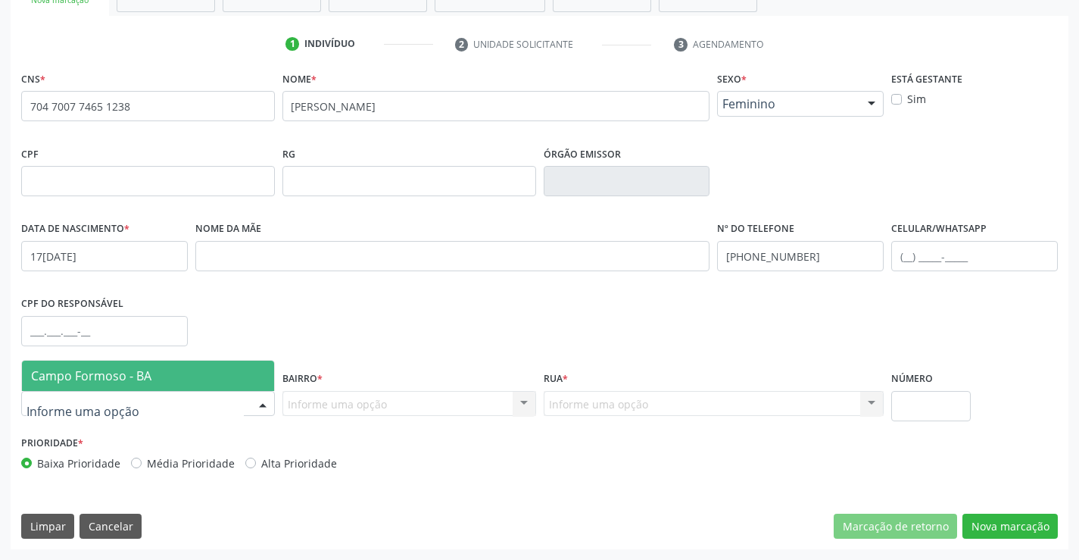
click at [232, 400] on div at bounding box center [148, 404] width 254 height 26
click at [242, 380] on span "Campo Formoso - BA" at bounding box center [148, 375] width 252 height 30
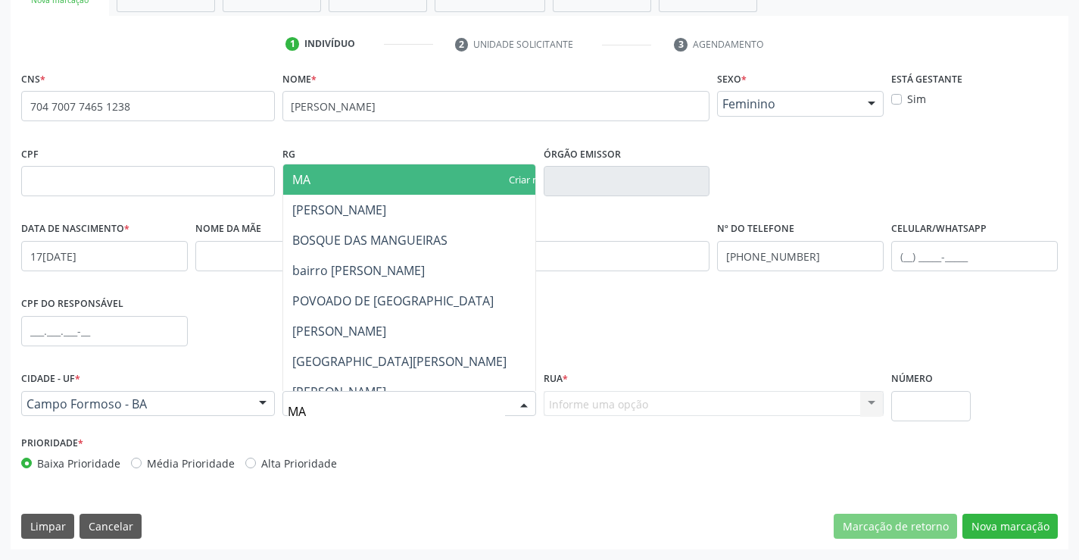
type input "MAR"
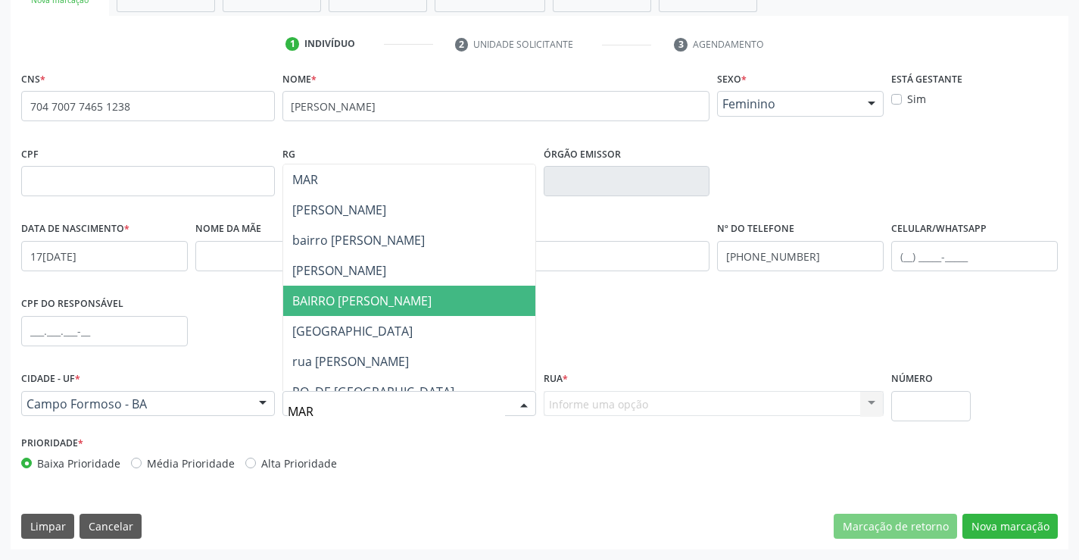
click at [376, 288] on span "BAIRRO MARIA JOANA" at bounding box center [409, 300] width 252 height 30
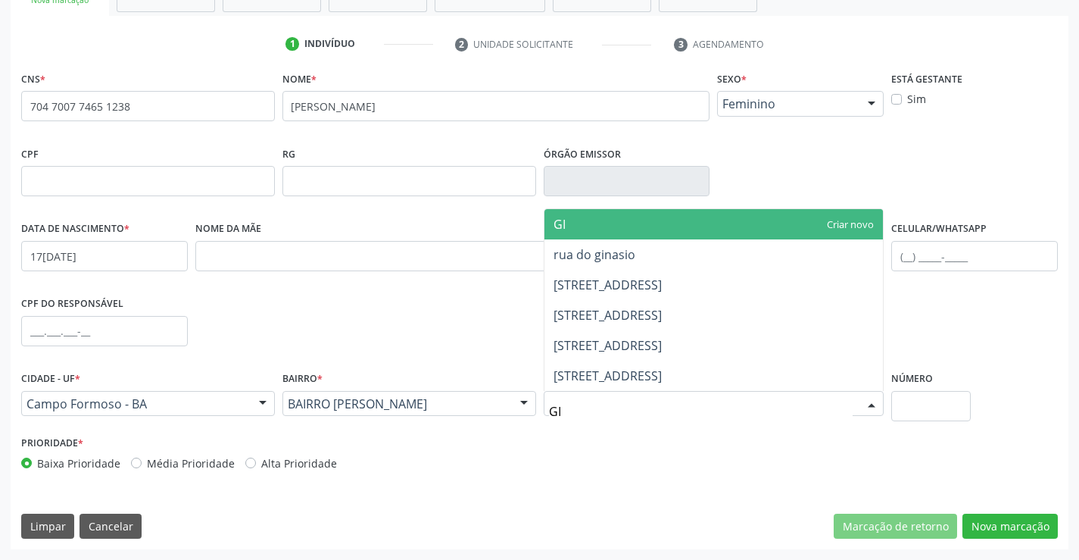
type input "GIN"
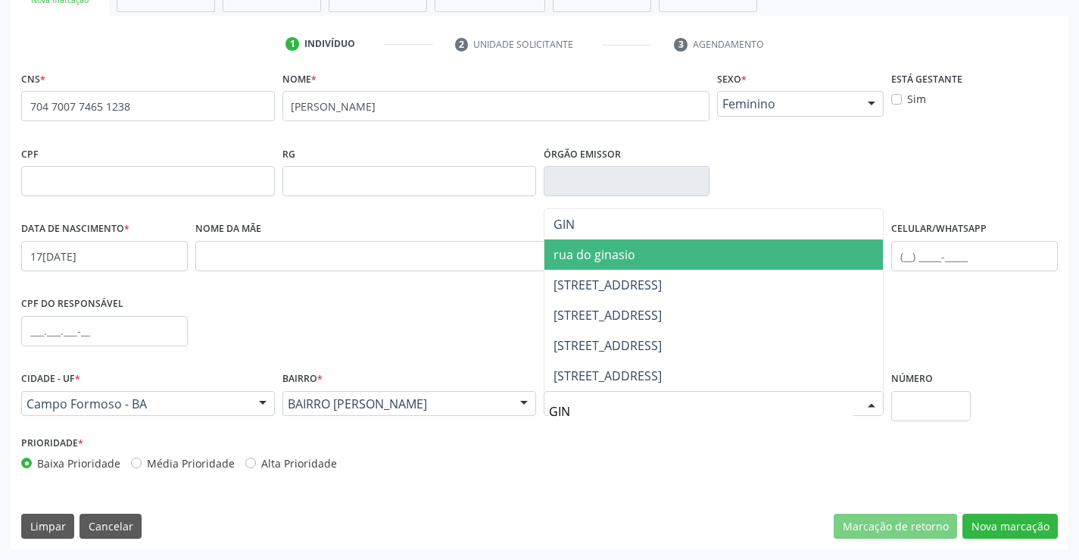
click at [660, 253] on span "rua do ginasio" at bounding box center [713, 254] width 339 height 30
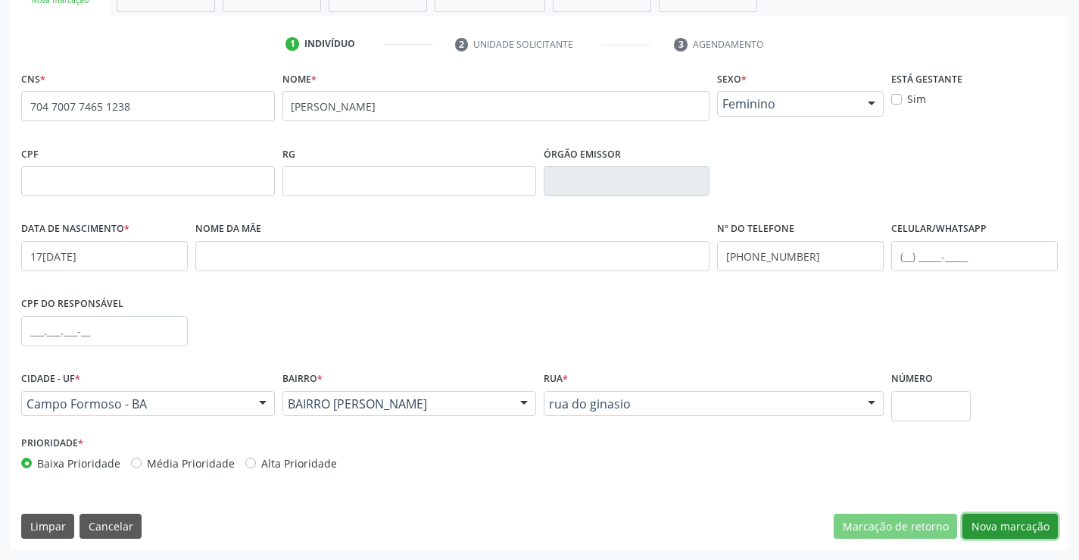
drag, startPoint x: 1054, startPoint y: 529, endPoint x: 546, endPoint y: 330, distance: 545.7
click at [1052, 528] on button "Nova marcação" at bounding box center [1009, 526] width 95 height 26
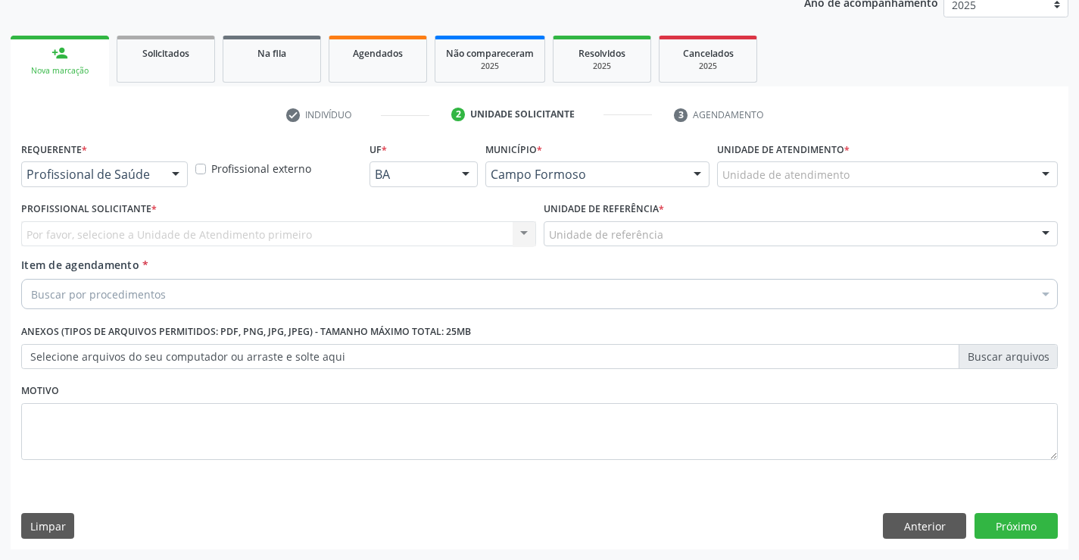
scroll to position [191, 0]
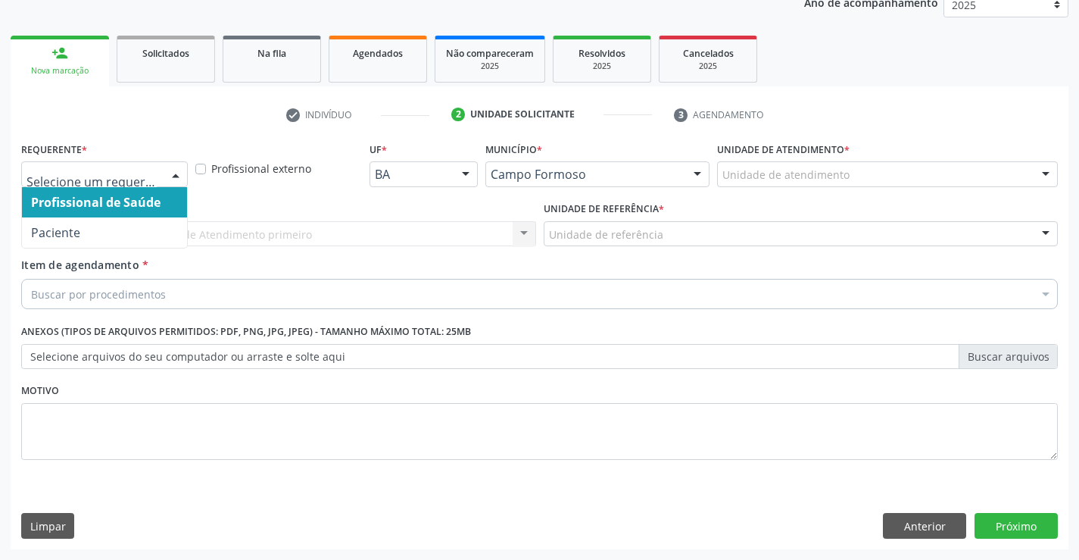
click at [166, 169] on div at bounding box center [175, 175] width 23 height 26
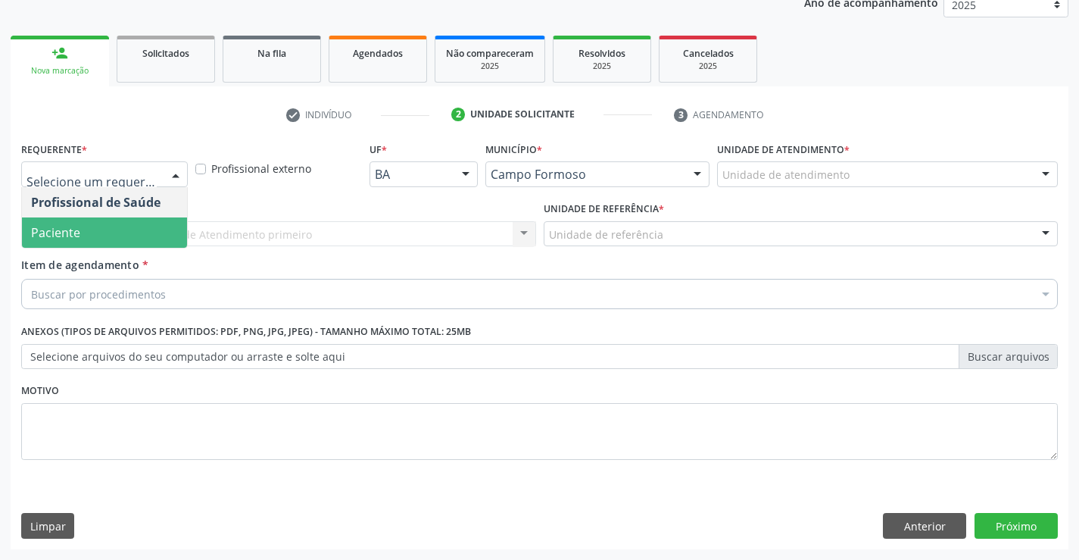
click at [137, 228] on span "Paciente" at bounding box center [104, 232] width 165 height 30
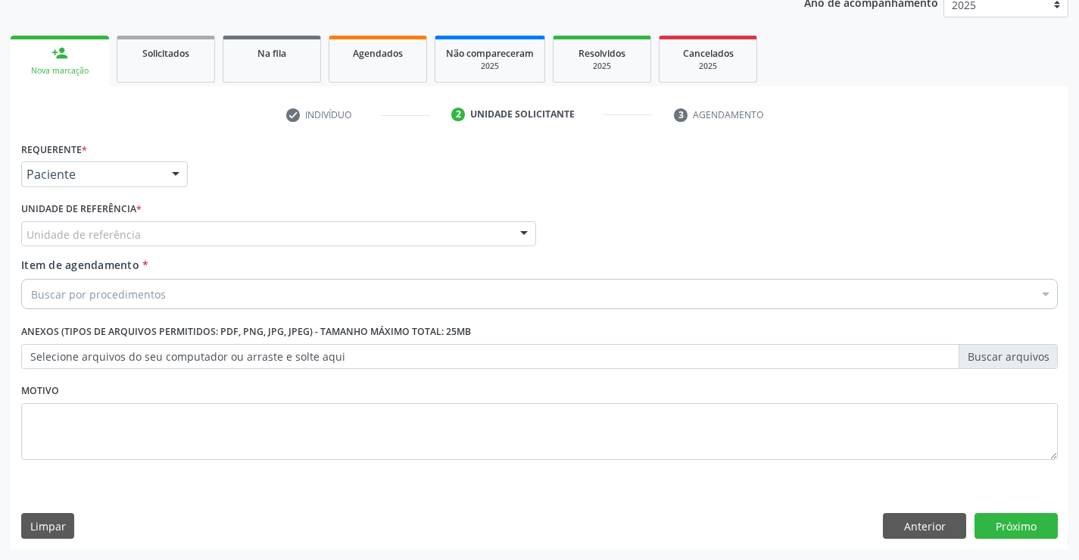
click at [276, 231] on div "Unidade de referência" at bounding box center [278, 234] width 515 height 26
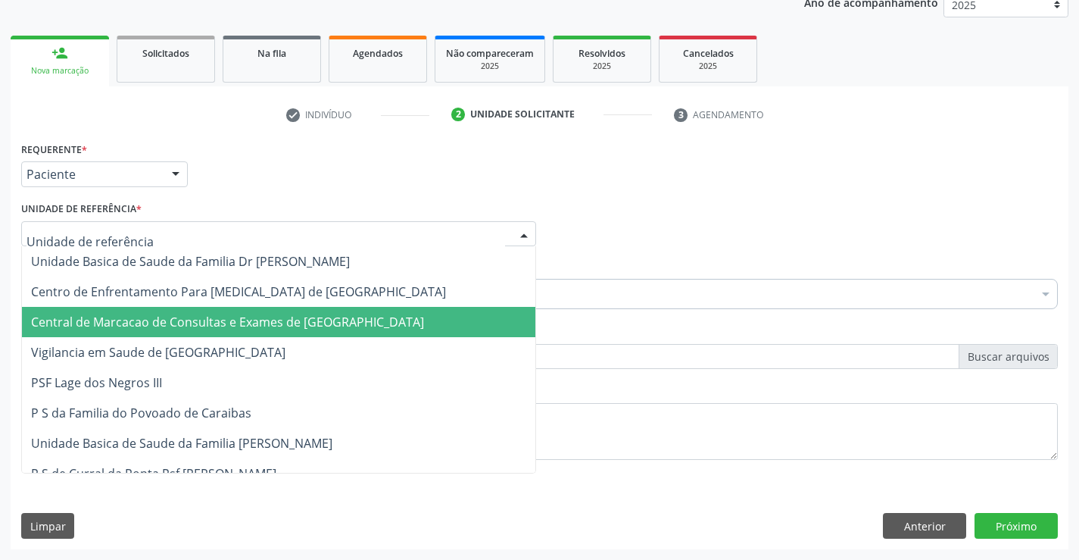
click at [273, 320] on span "Central de Marcacao de Consultas e Exames de [GEOGRAPHIC_DATA]" at bounding box center [227, 321] width 393 height 17
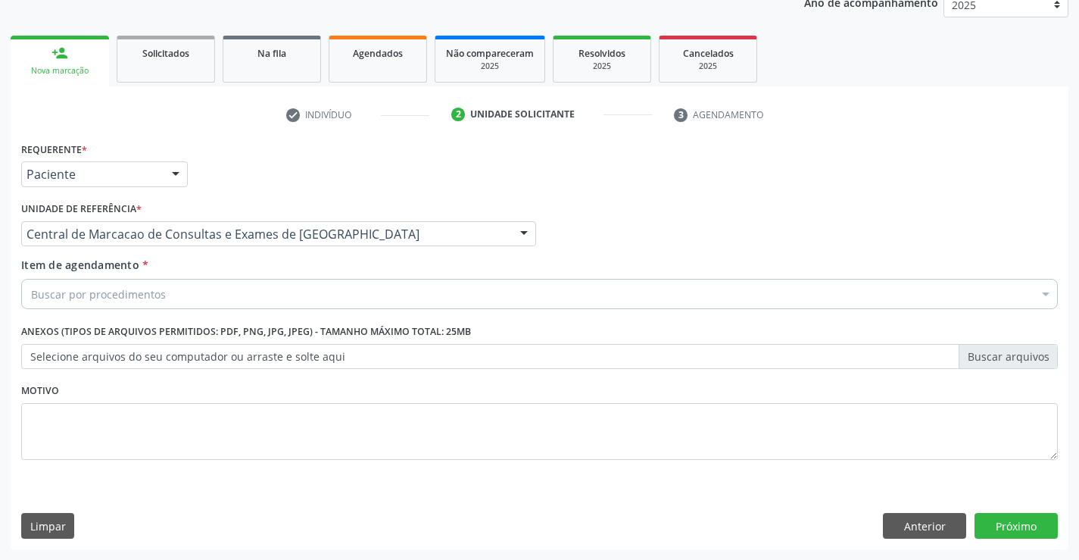
click at [277, 295] on div "Buscar por procedimentos" at bounding box center [539, 294] width 1036 height 30
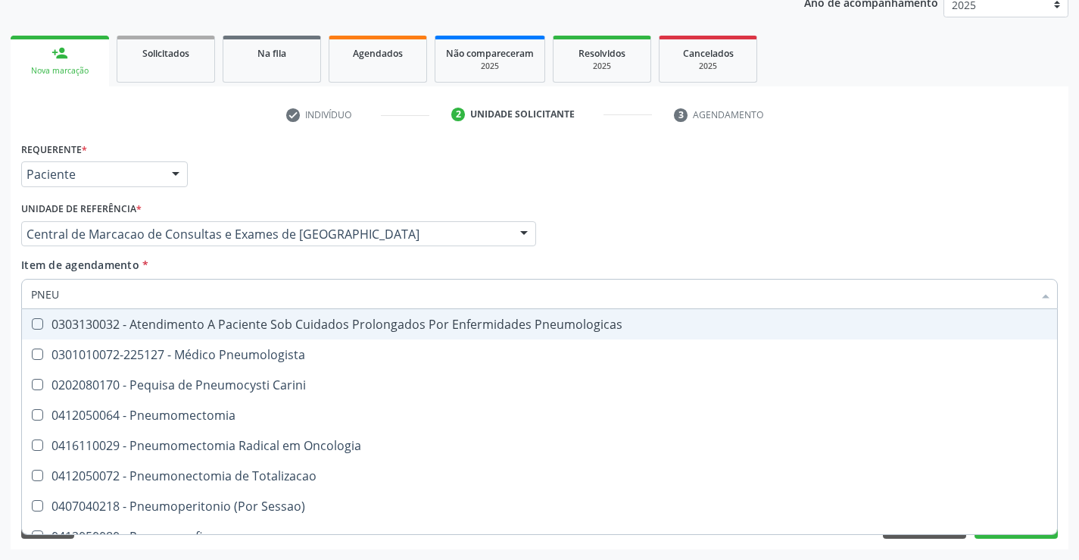
type input "PNEUM"
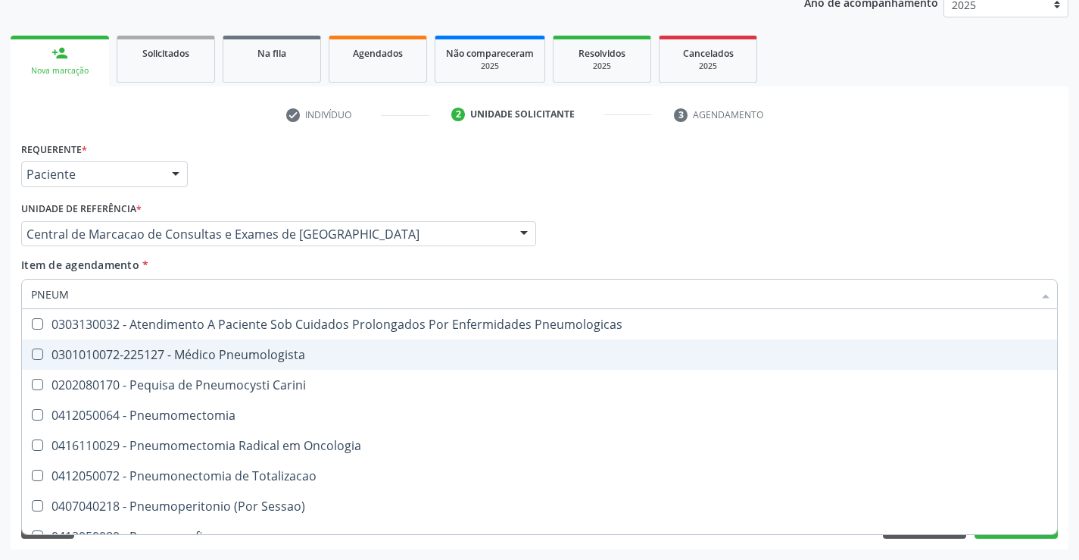
drag, startPoint x: 254, startPoint y: 365, endPoint x: 517, endPoint y: 308, distance: 269.5
click at [254, 364] on span "0301010072-225127 - Médico Pneumologista" at bounding box center [539, 354] width 1035 height 30
checkbox Pneumologista "true"
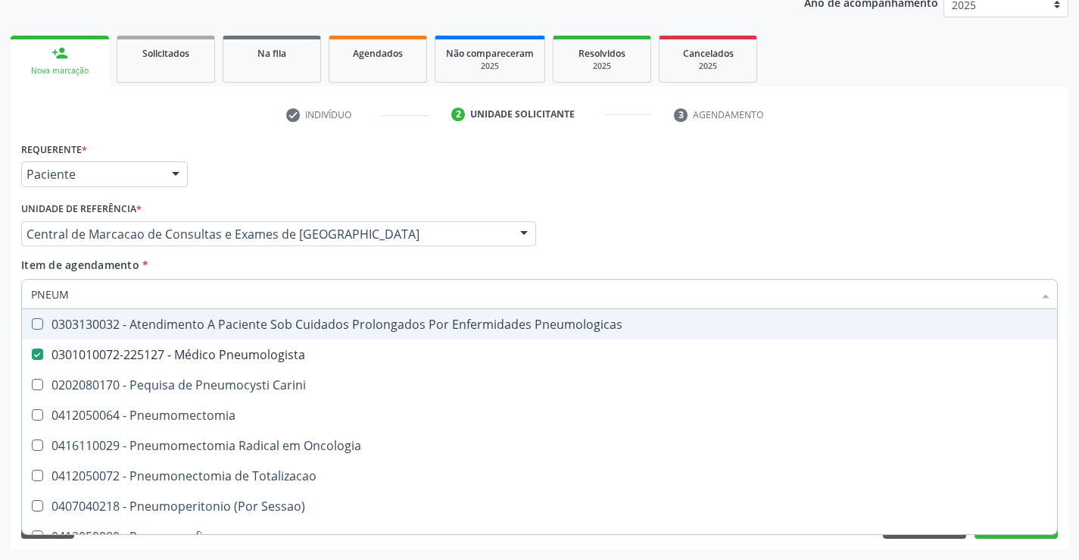
click at [788, 221] on div "Profissional Solicitante Por favor, selecione a Unidade de Atendimento primeiro…" at bounding box center [539, 227] width 1044 height 59
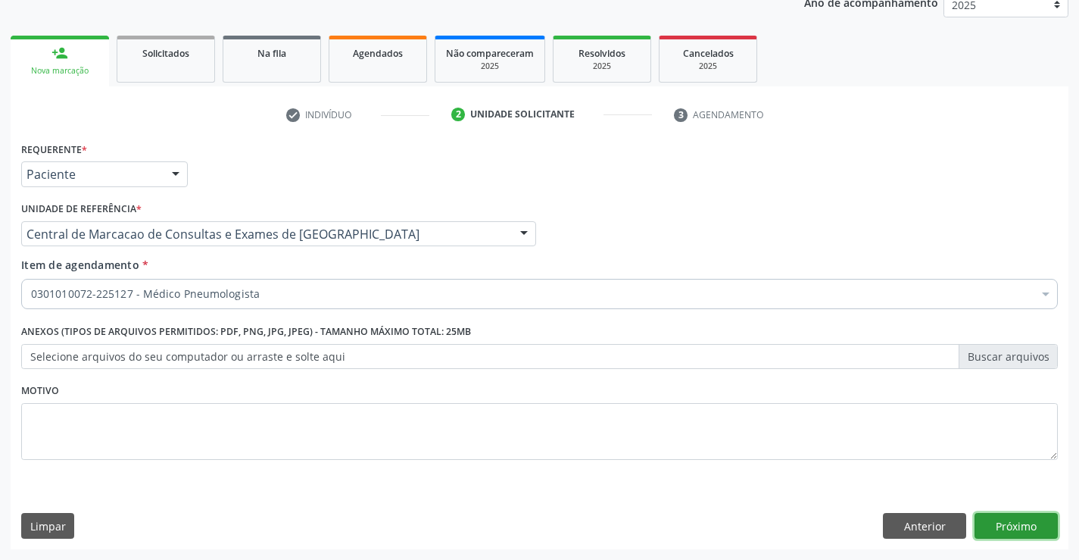
click at [1022, 524] on button "Próximo" at bounding box center [1015, 526] width 83 height 26
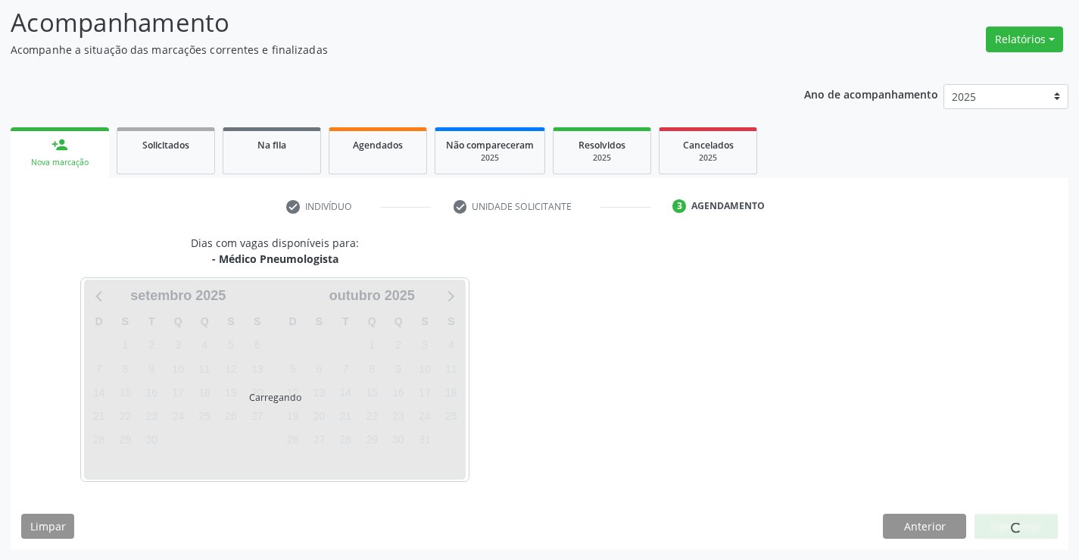
scroll to position [144, 0]
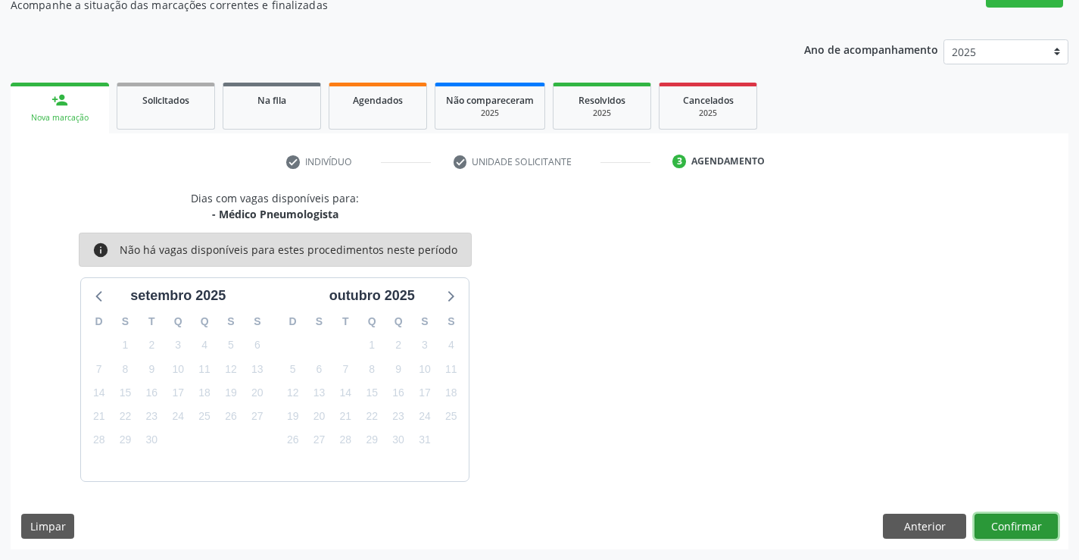
click at [1021, 524] on button "Confirmar" at bounding box center [1015, 526] width 83 height 26
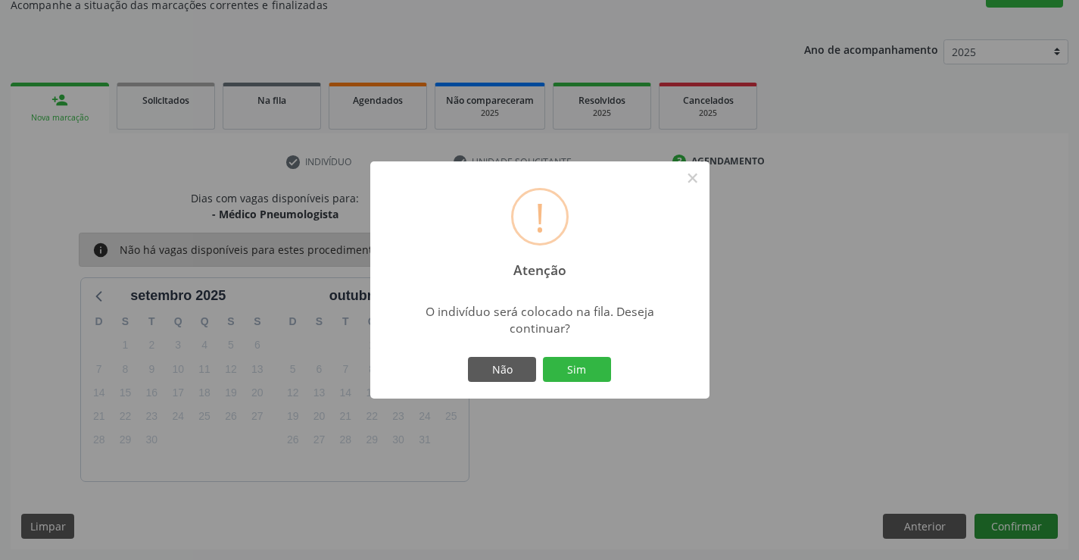
click at [543, 357] on button "Sim" at bounding box center [577, 370] width 68 height 26
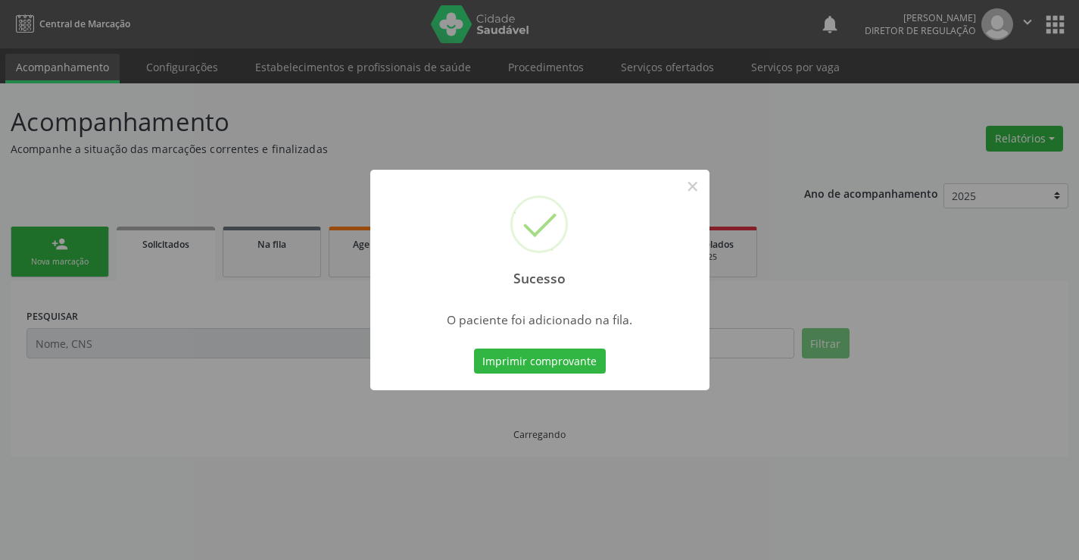
scroll to position [0, 0]
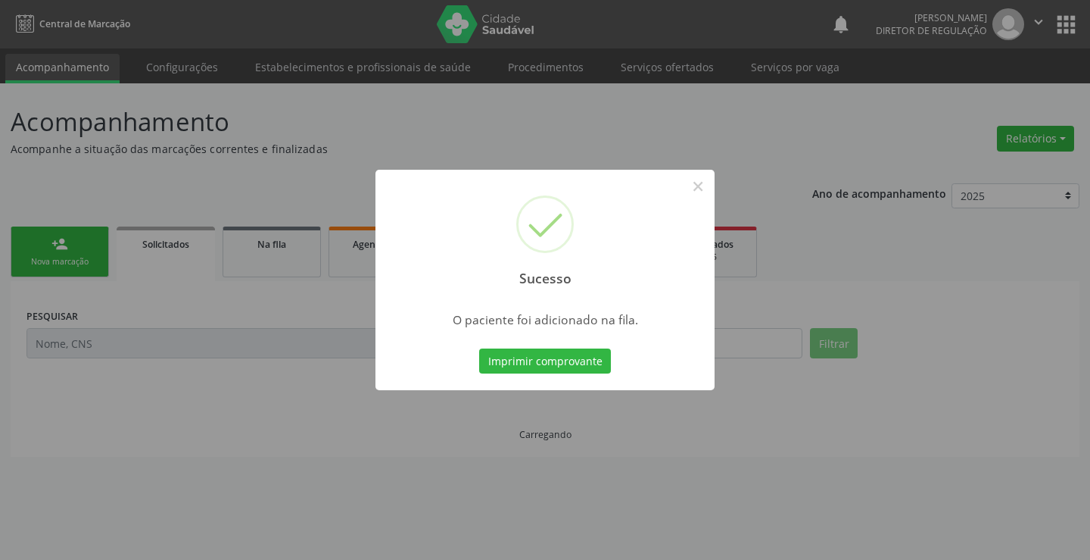
click at [479, 348] on button "Imprimir comprovante" at bounding box center [545, 361] width 132 height 26
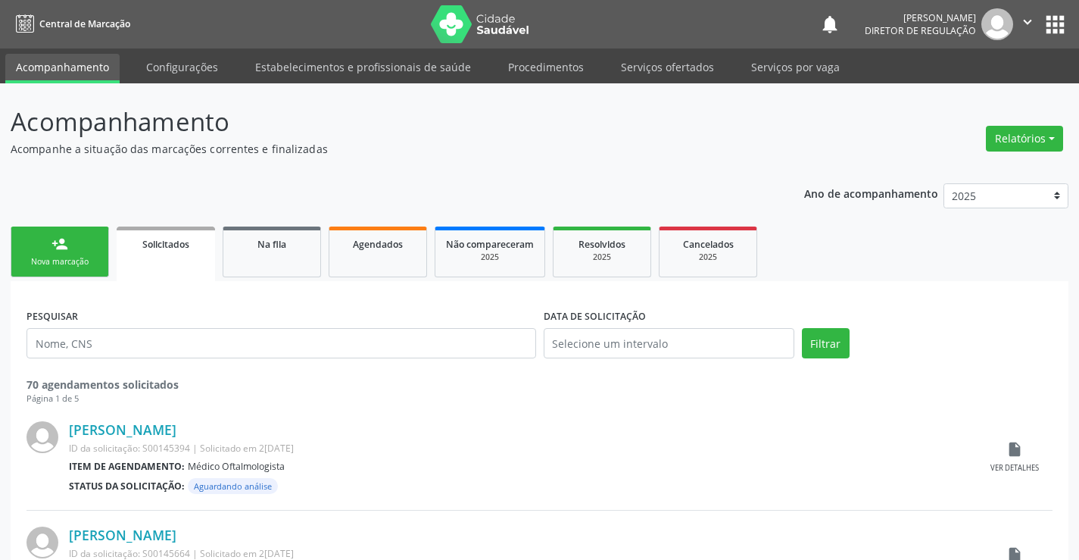
click at [85, 251] on link "person_add Nova marcação" at bounding box center [60, 251] width 98 height 51
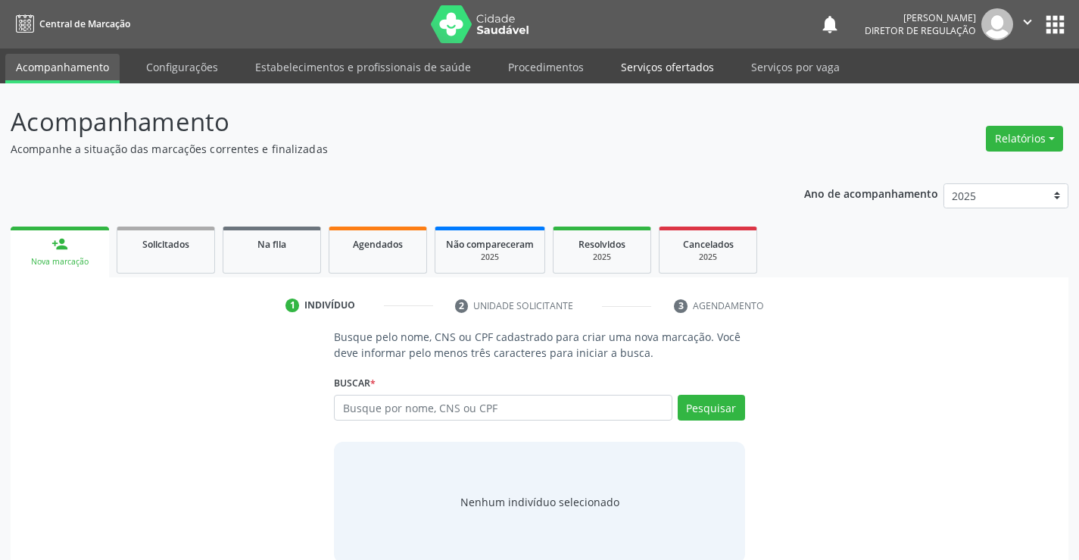
click at [625, 63] on link "Serviços ofertados" at bounding box center [667, 67] width 114 height 26
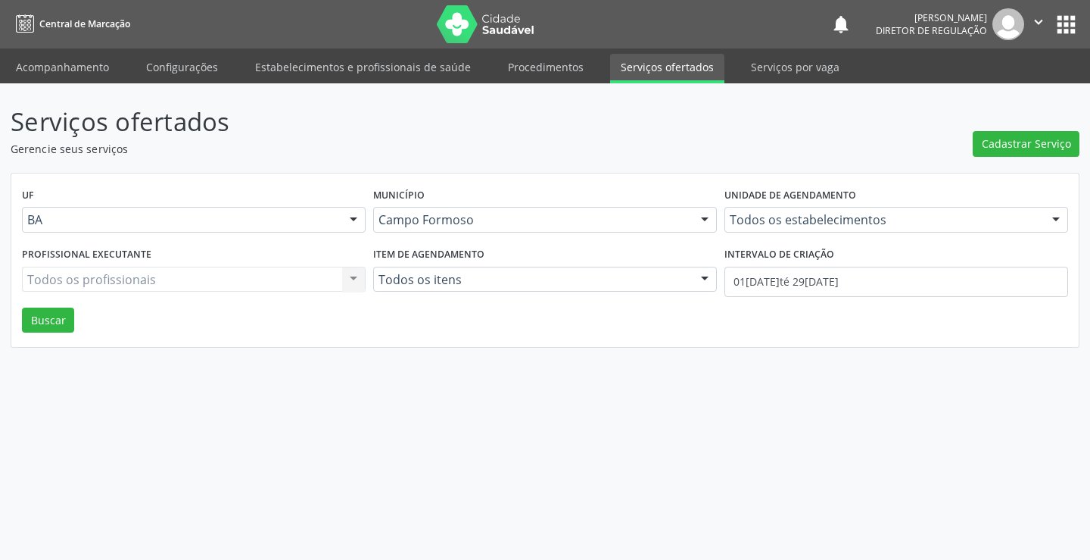
click at [812, 203] on label "Unidade de agendamento" at bounding box center [791, 195] width 132 height 23
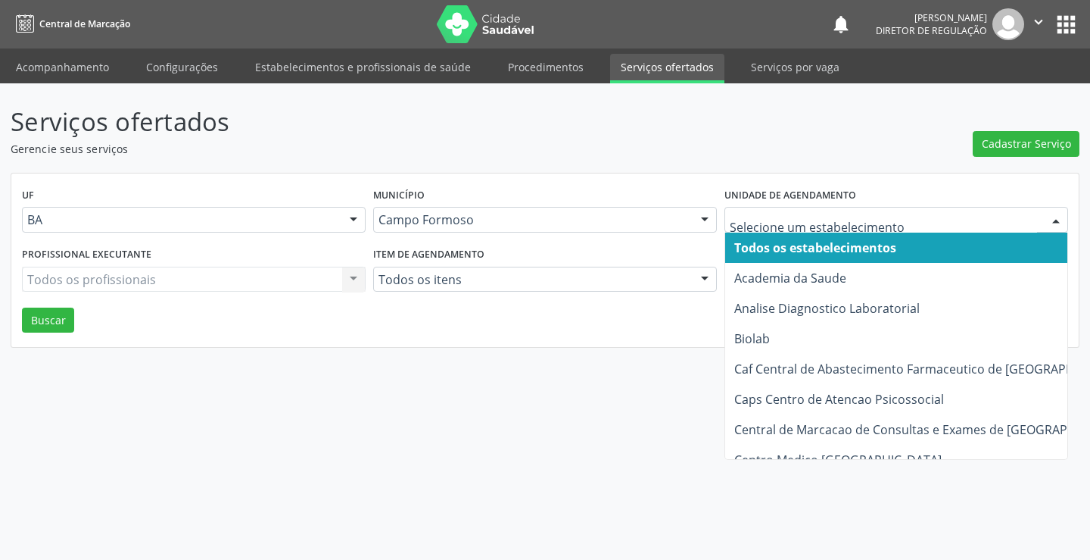
type input "H"
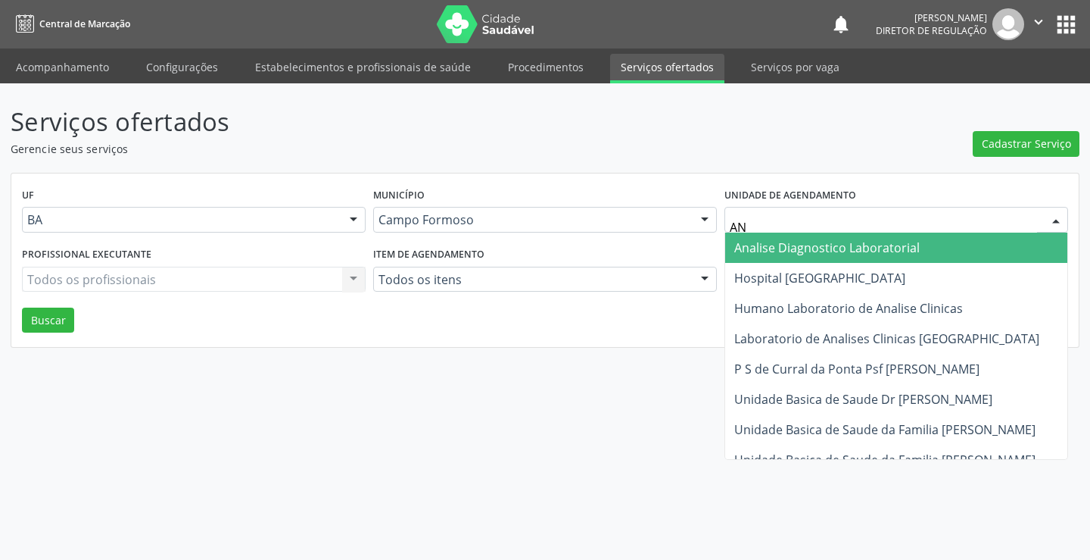
type input "ANA"
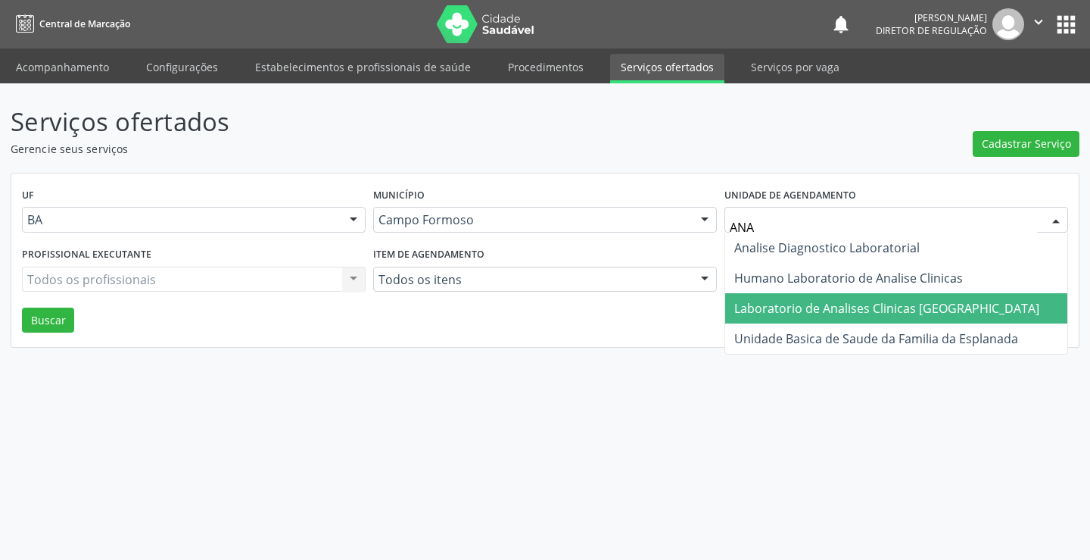
click at [797, 304] on span "Laboratorio de Analises Clinicas [GEOGRAPHIC_DATA]" at bounding box center [886, 308] width 305 height 17
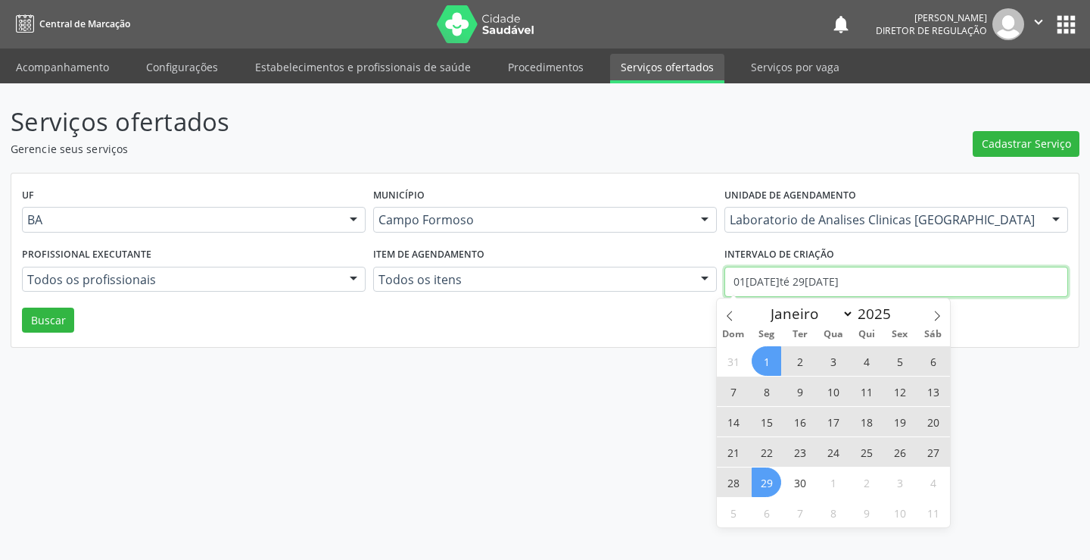
click at [769, 287] on input "01/09/2025 até 29/09/2025" at bounding box center [897, 282] width 344 height 30
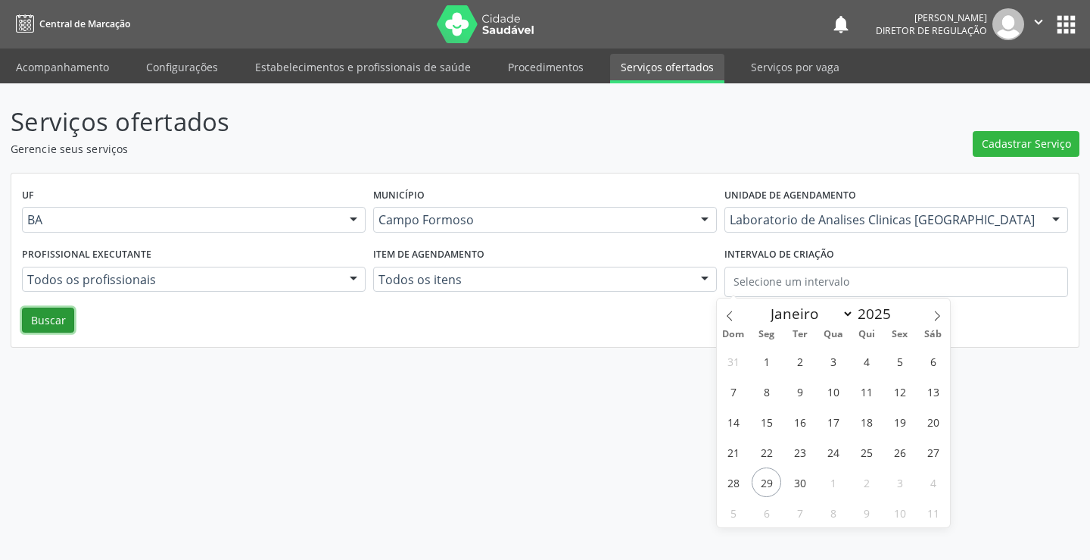
click at [63, 325] on button "Buscar" at bounding box center [48, 320] width 52 height 26
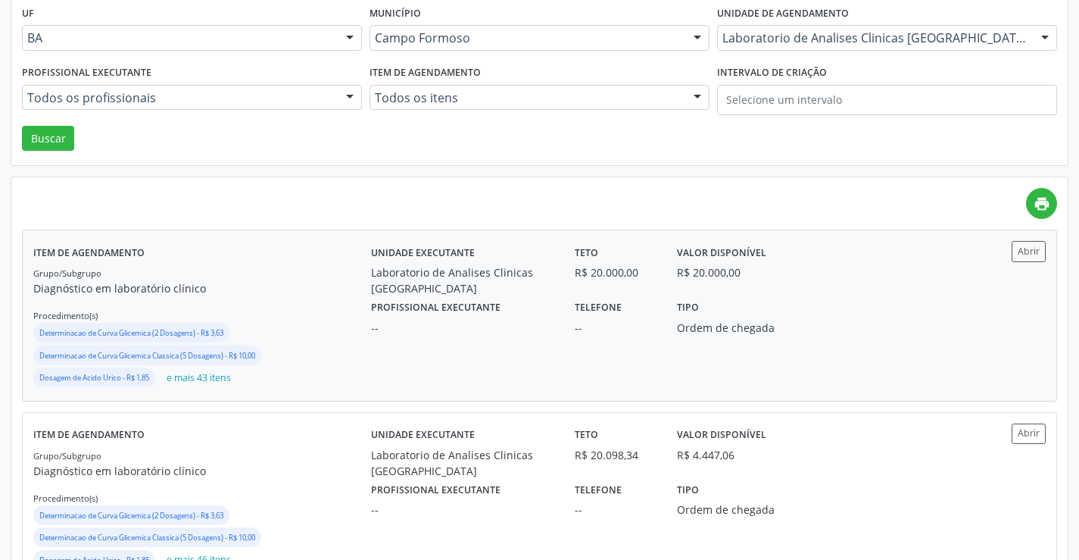
scroll to position [227, 0]
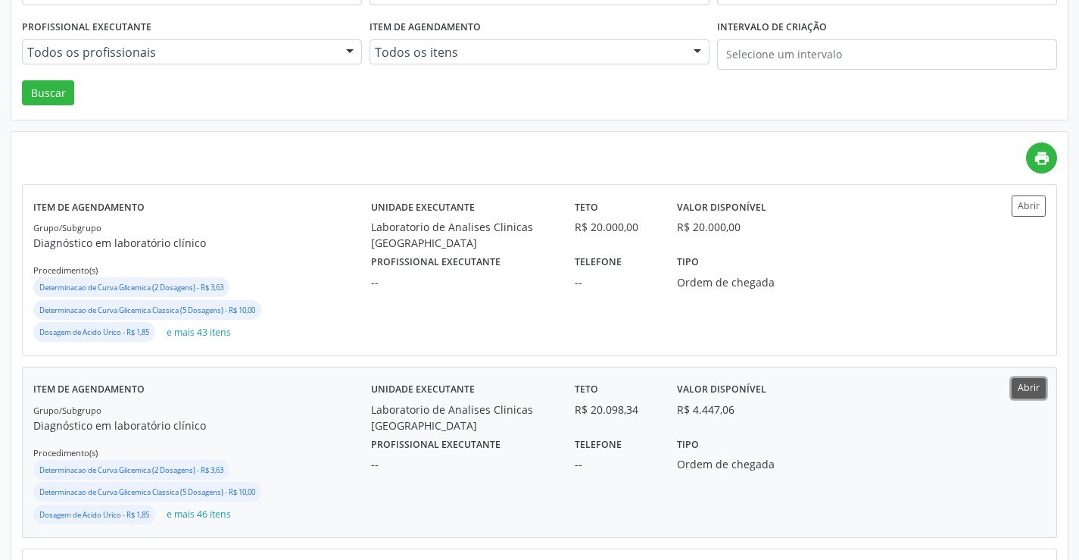
click at [1027, 382] on button "Abrir" at bounding box center [1029, 388] width 34 height 20
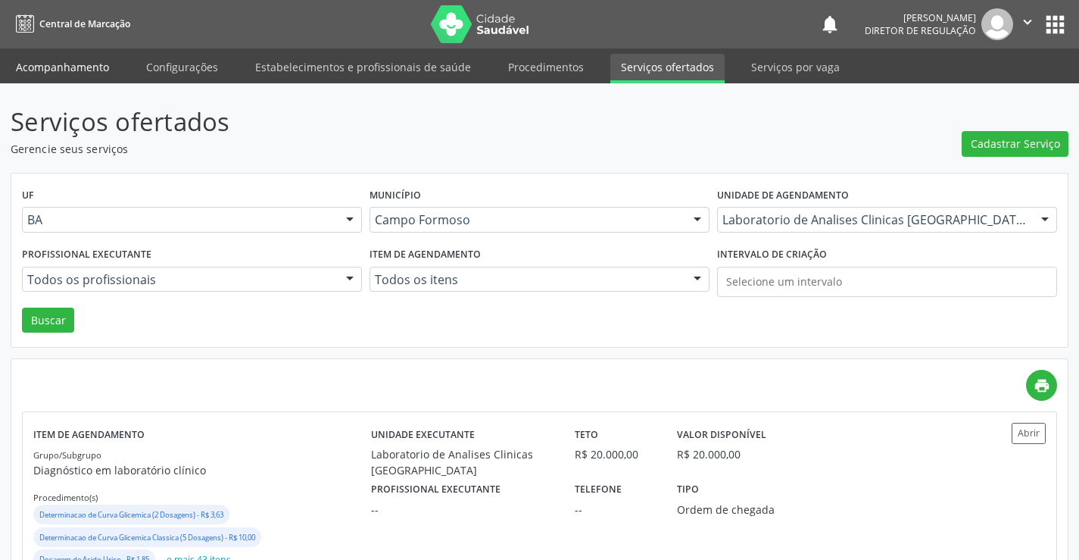
click at [64, 55] on link "Acompanhamento" at bounding box center [62, 67] width 114 height 26
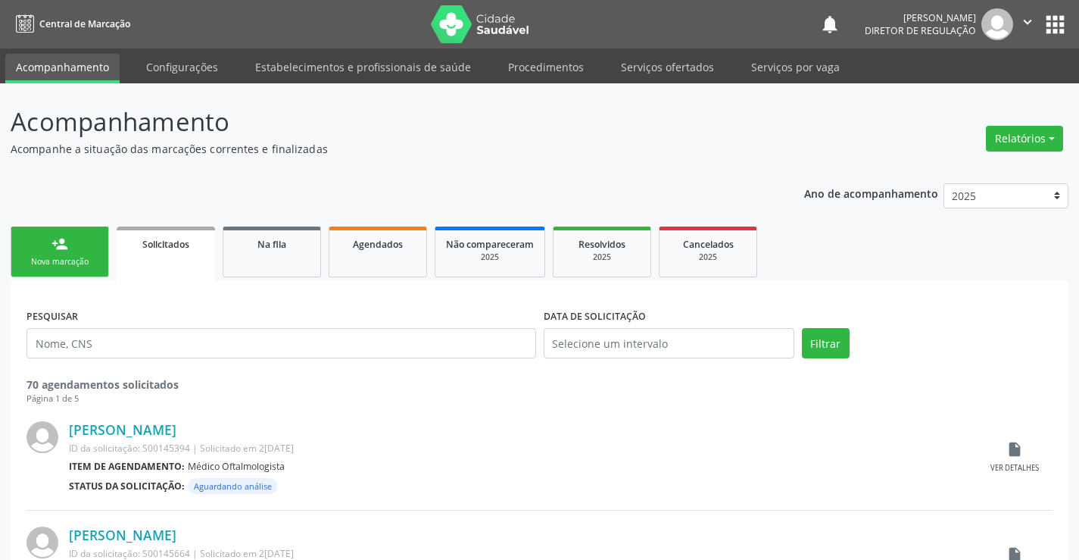
click at [46, 276] on link "person_add Nova marcação" at bounding box center [60, 251] width 98 height 51
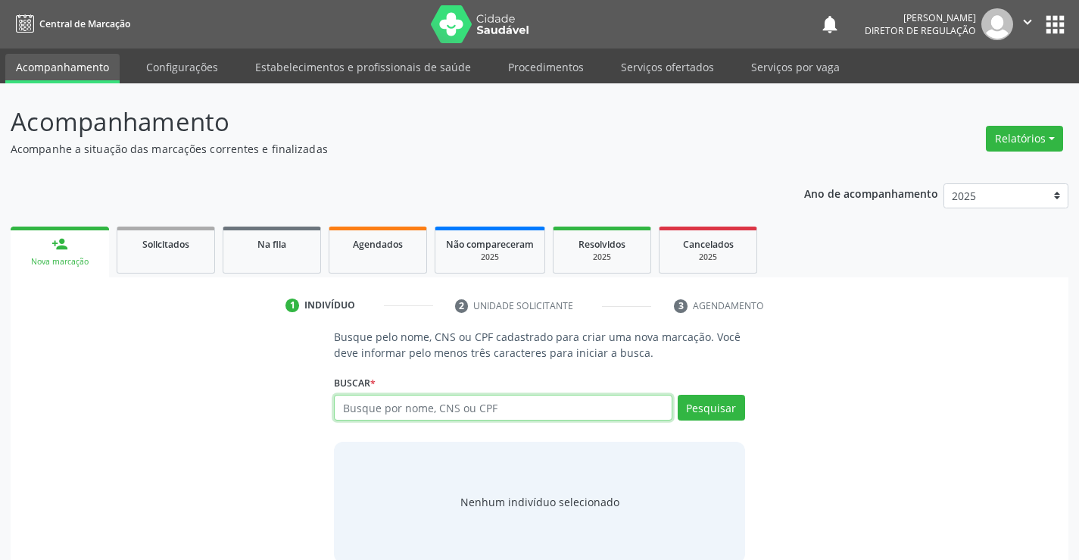
click at [435, 401] on input "text" at bounding box center [503, 407] width 338 height 26
type input "704206750721589"
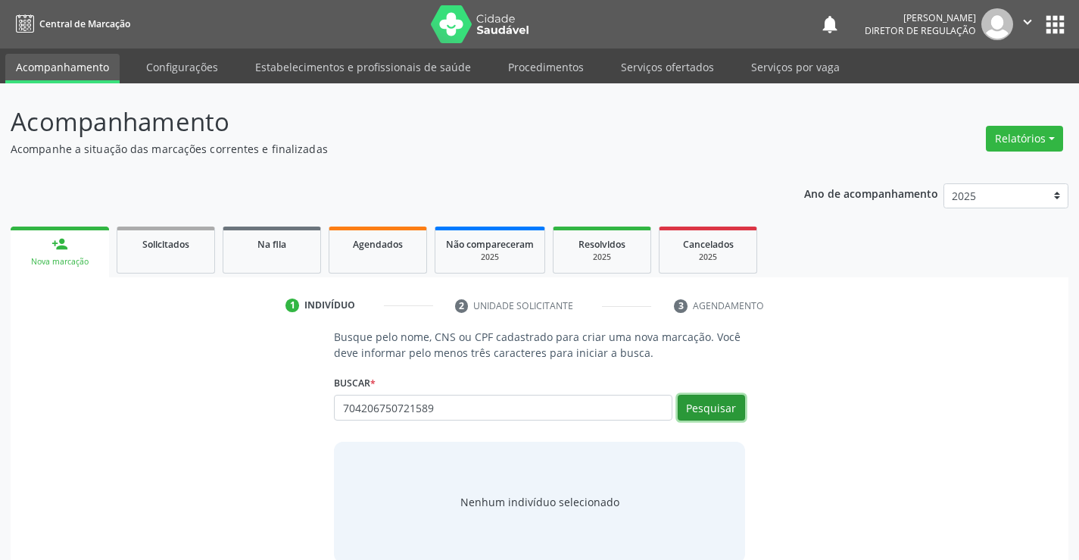
click at [726, 402] on button "Pesquisar" at bounding box center [711, 407] width 67 height 26
type input "704206750721589"
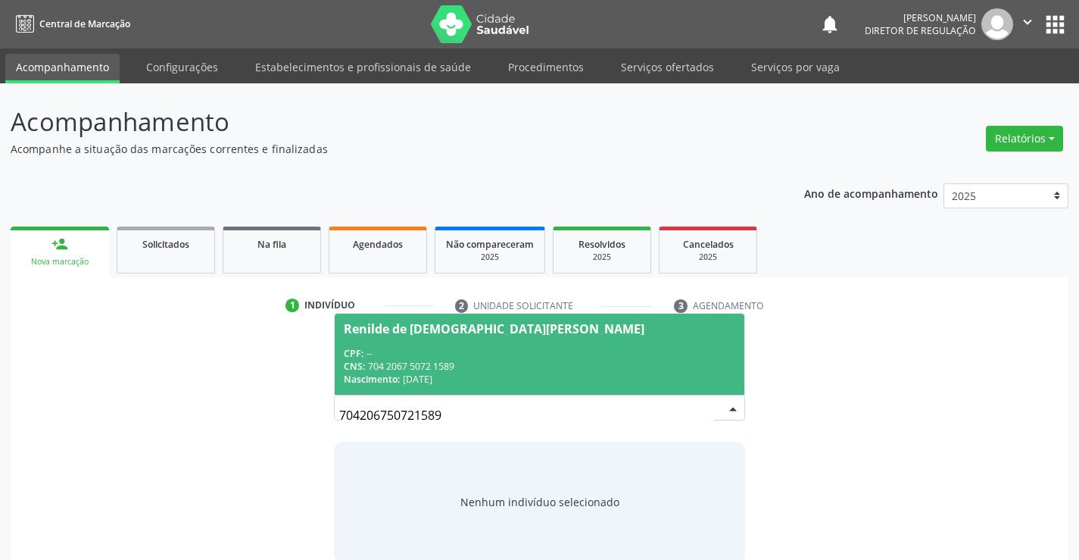
click at [573, 362] on div "CNS: 704 2067 5072 1589" at bounding box center [539, 366] width 391 height 13
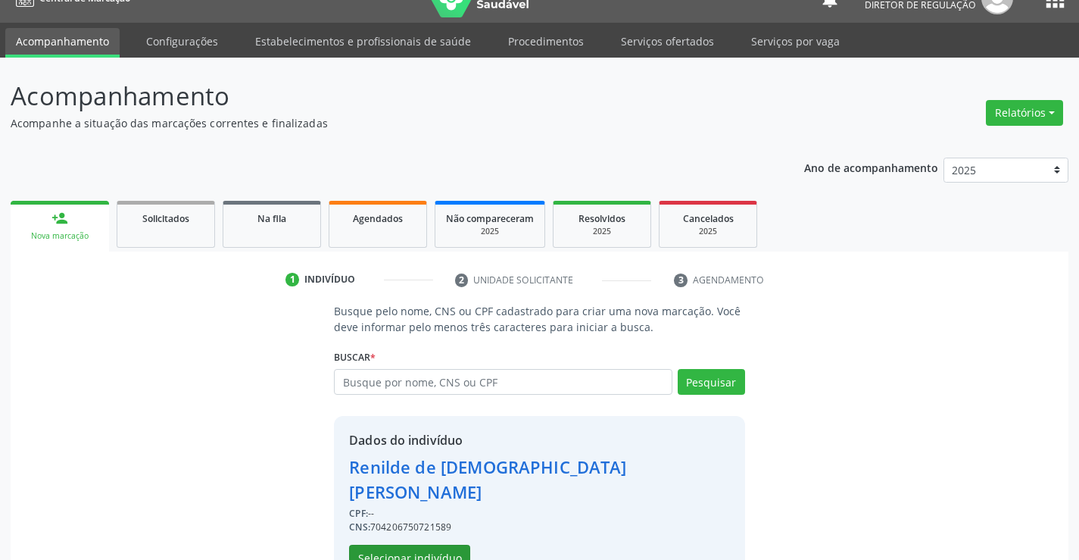
scroll to position [48, 0]
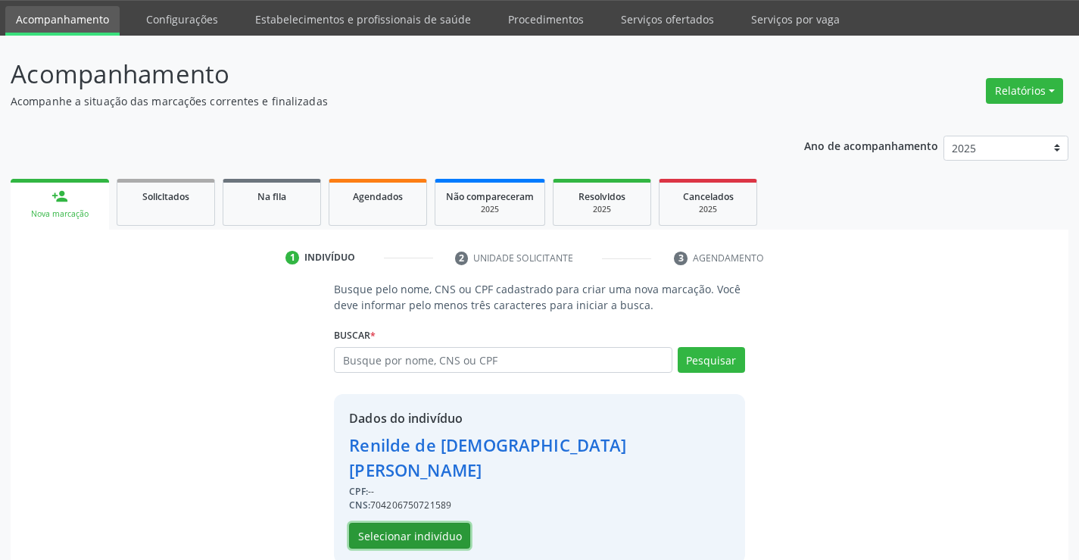
click at [429, 522] on button "Selecionar indivíduo" at bounding box center [409, 535] width 121 height 26
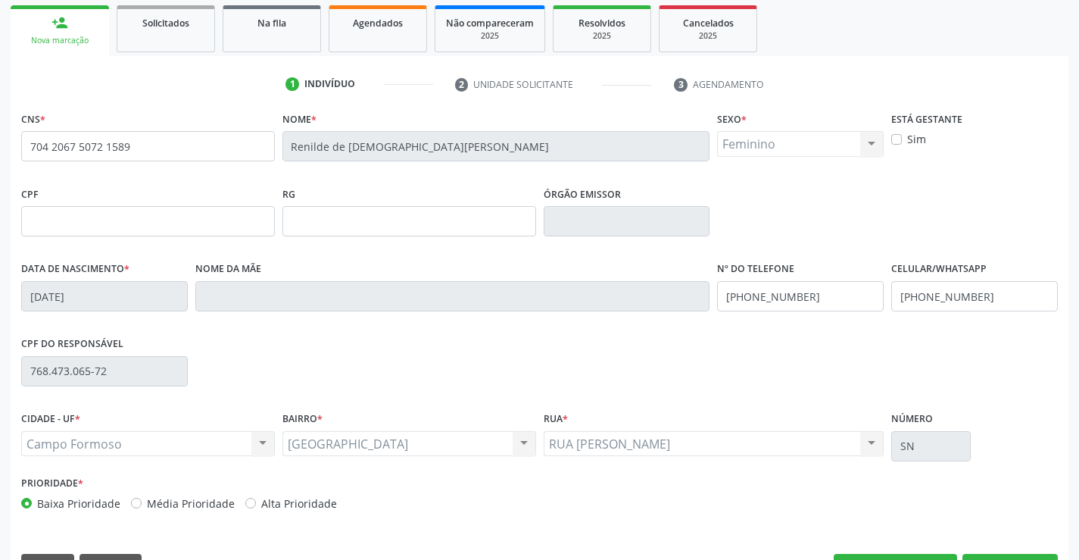
scroll to position [261, 0]
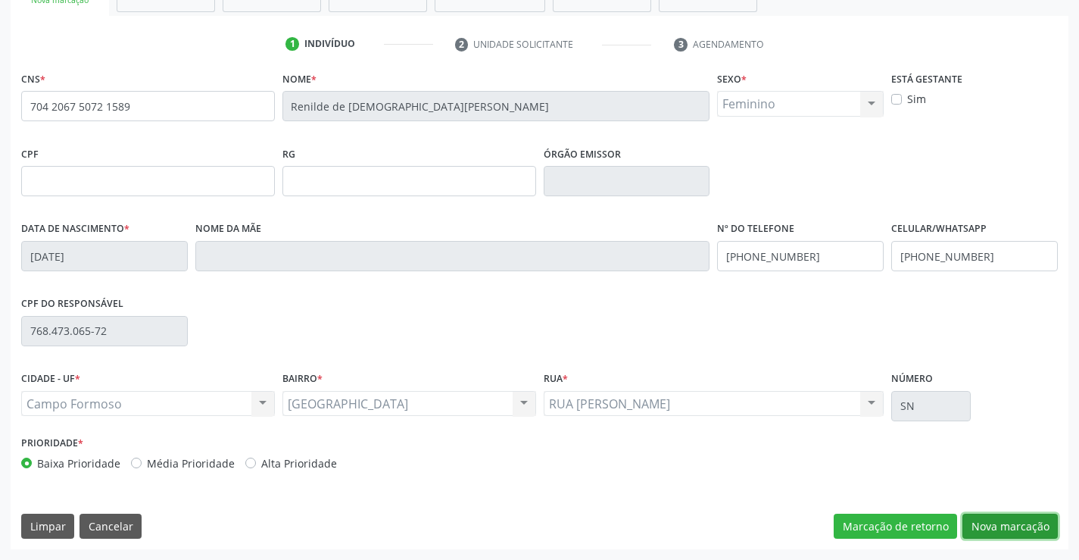
click at [976, 523] on button "Nova marcação" at bounding box center [1009, 526] width 95 height 26
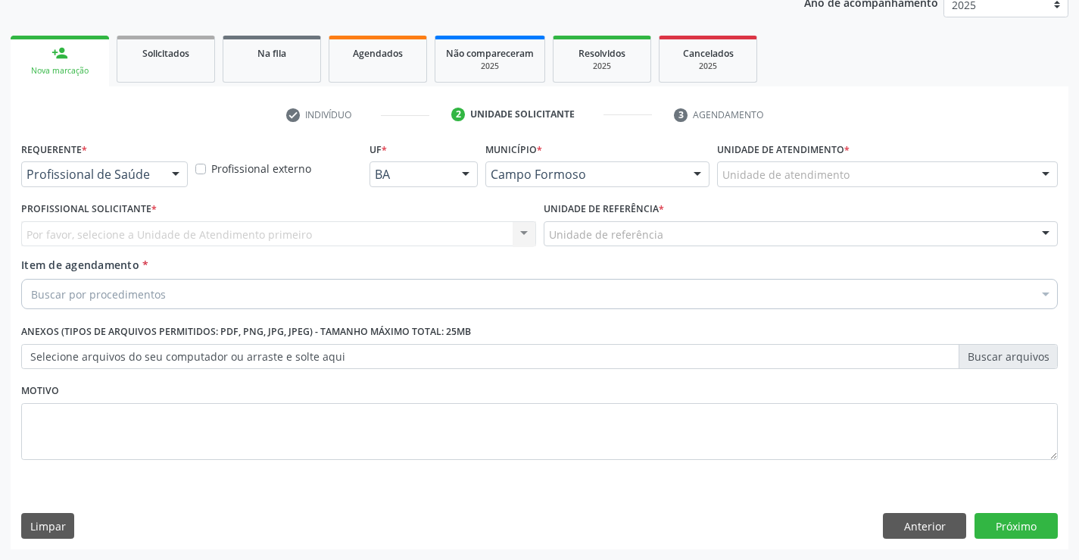
scroll to position [191, 0]
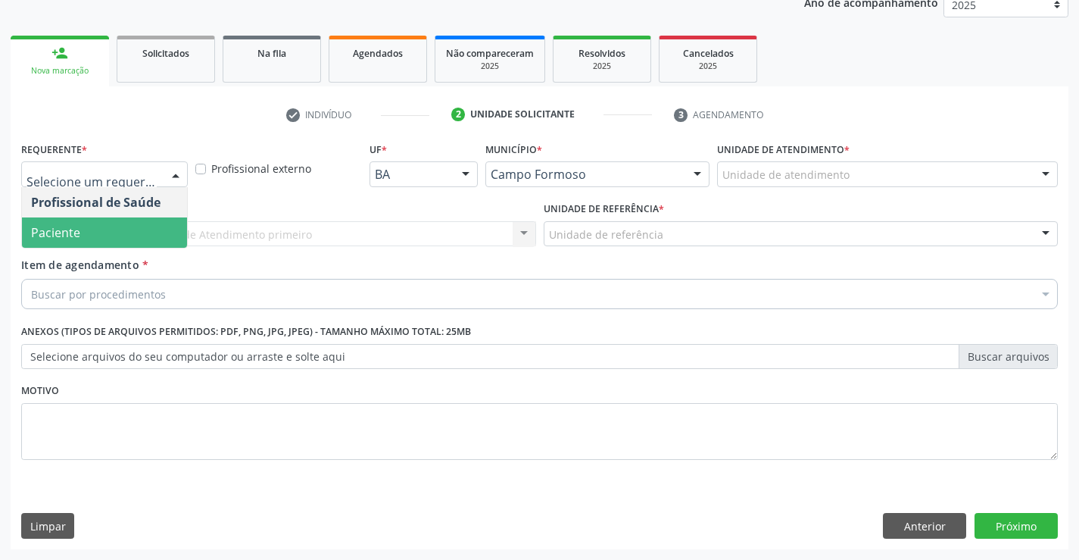
click at [139, 228] on span "Paciente" at bounding box center [104, 232] width 165 height 30
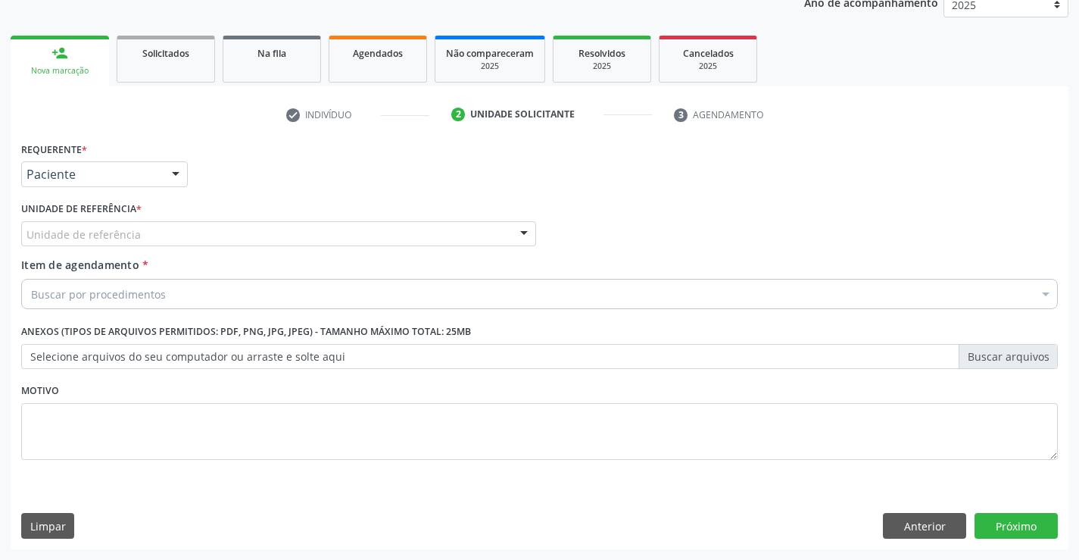
click at [228, 223] on div "Unidade de referência" at bounding box center [278, 234] width 515 height 26
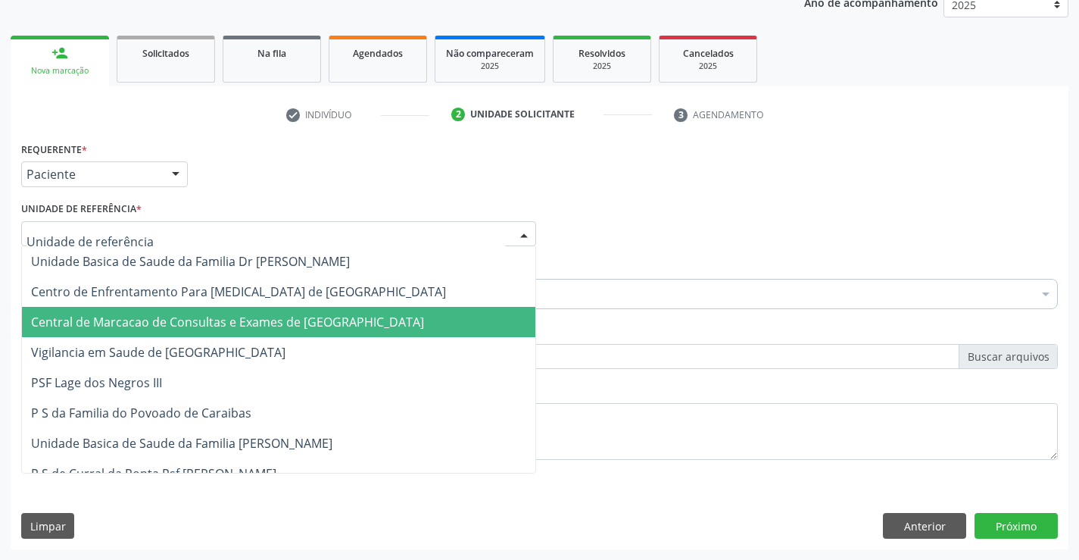
click at [246, 321] on span "Central de Marcacao de Consultas e Exames de [GEOGRAPHIC_DATA]" at bounding box center [227, 321] width 393 height 17
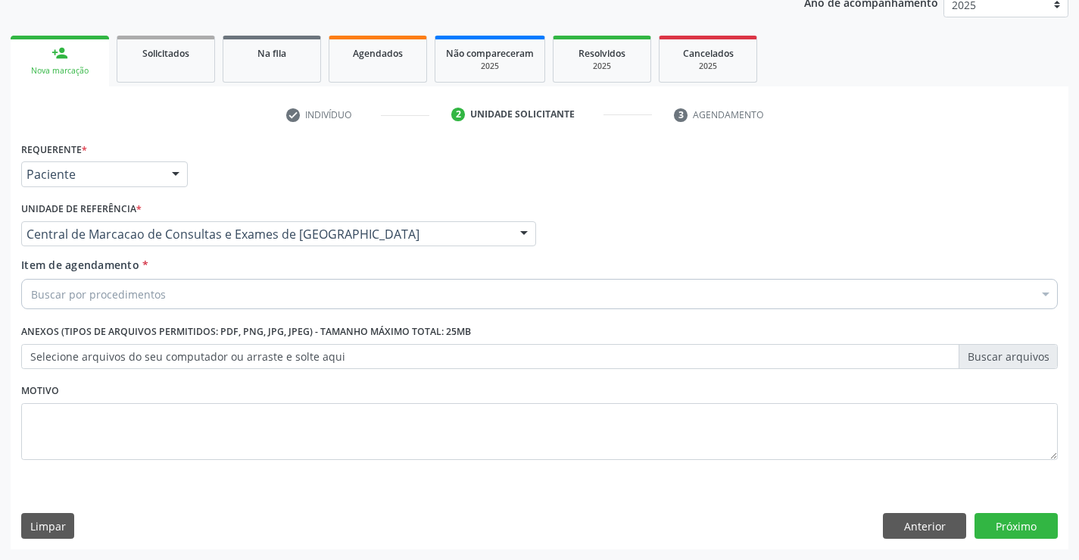
click at [346, 302] on div "Buscar por procedimentos" at bounding box center [539, 294] width 1036 height 30
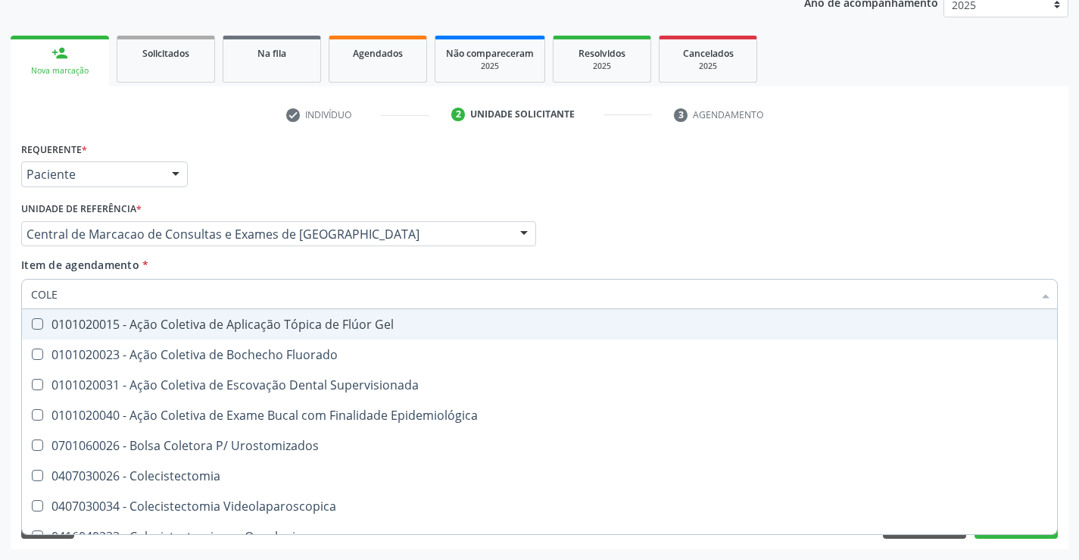
type input "COLES"
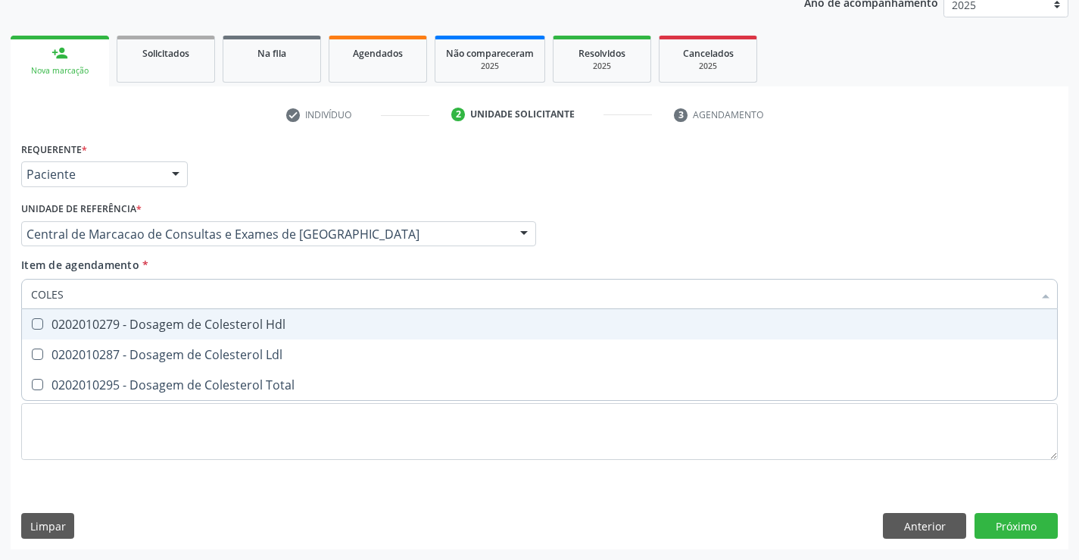
click at [289, 320] on div "0202010279 - Dosagem de Colesterol Hdl" at bounding box center [539, 324] width 1017 height 12
checkbox Hdl "true"
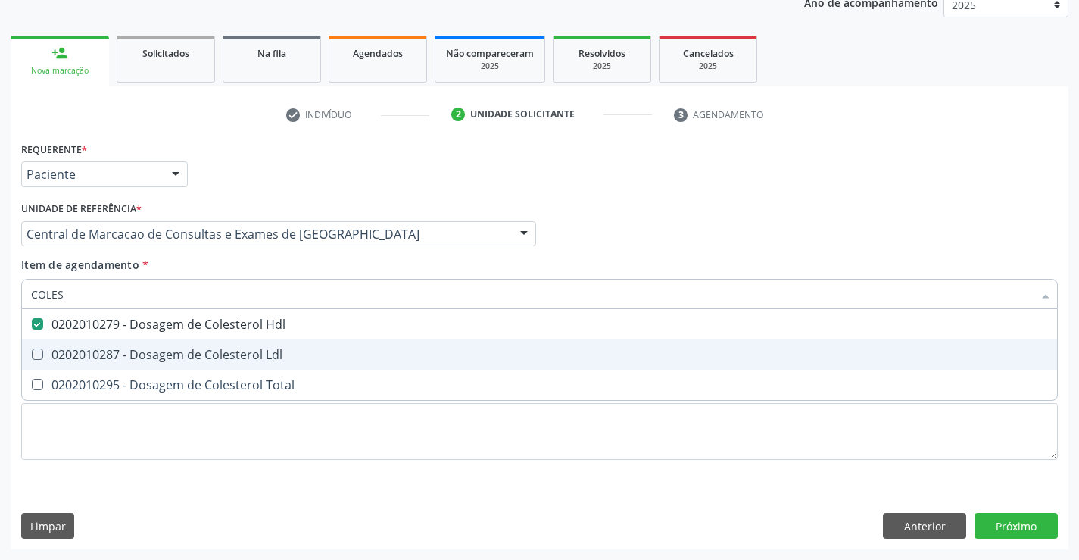
click at [276, 354] on div "0202010287 - Dosagem de Colesterol Ldl" at bounding box center [539, 354] width 1017 height 12
checkbox Ldl "true"
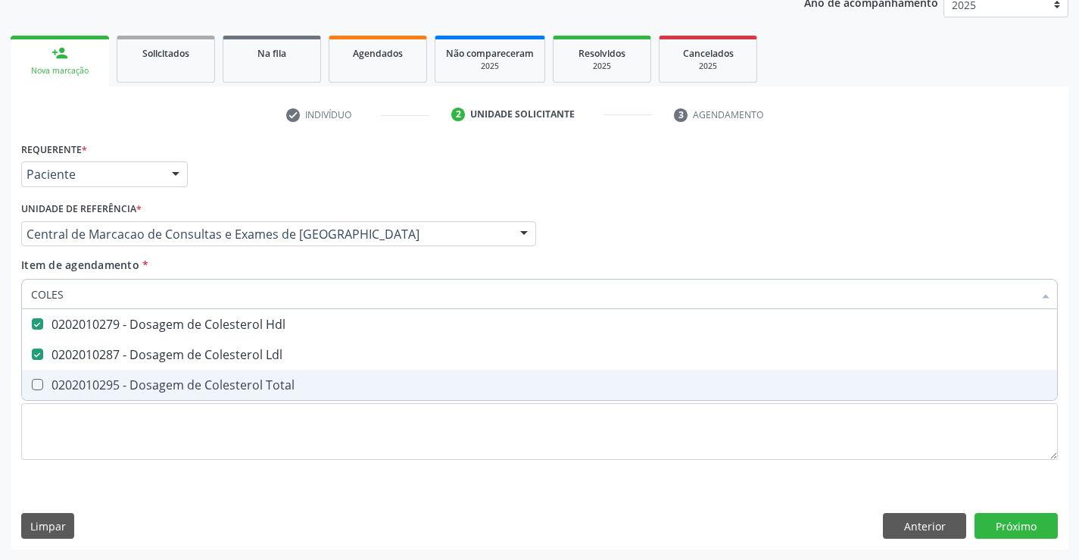
click at [276, 381] on div "0202010295 - Dosagem de Colesterol Total" at bounding box center [539, 385] width 1017 height 12
checkbox Total "true"
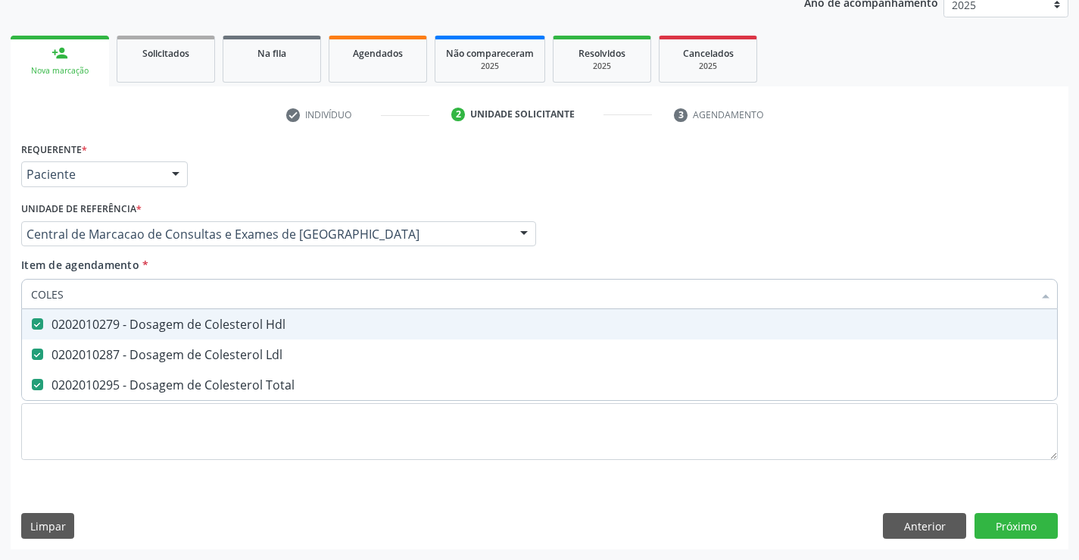
type input "COLES"
click at [263, 272] on div "Item de agendamento * COLES Desfazer seleção 0202010279 - Dosagem de Colesterol…" at bounding box center [539, 281] width 1036 height 48
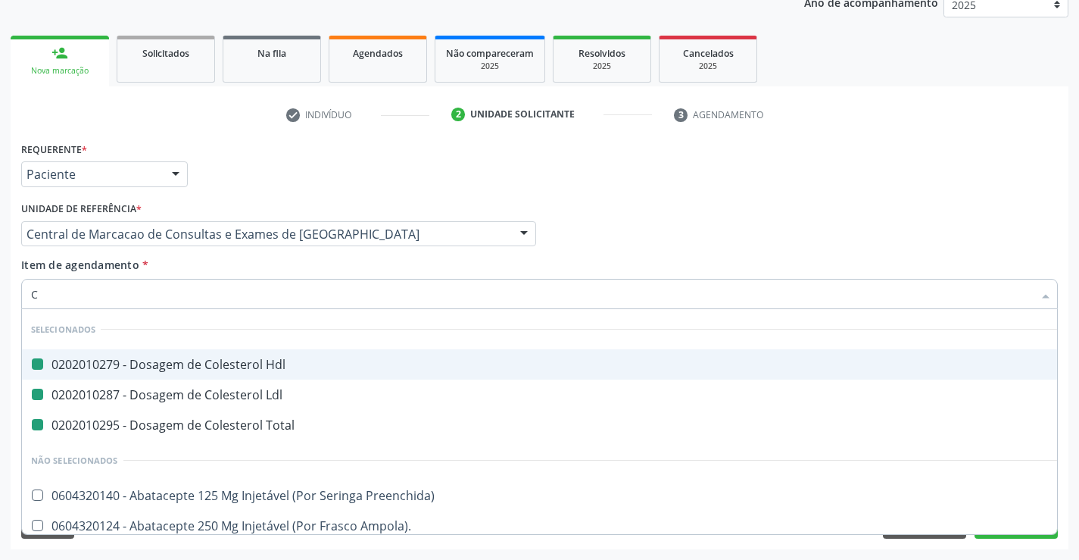
type input "CR"
checkbox Hdl "false"
checkbox Ldl "false"
checkbox Total "false"
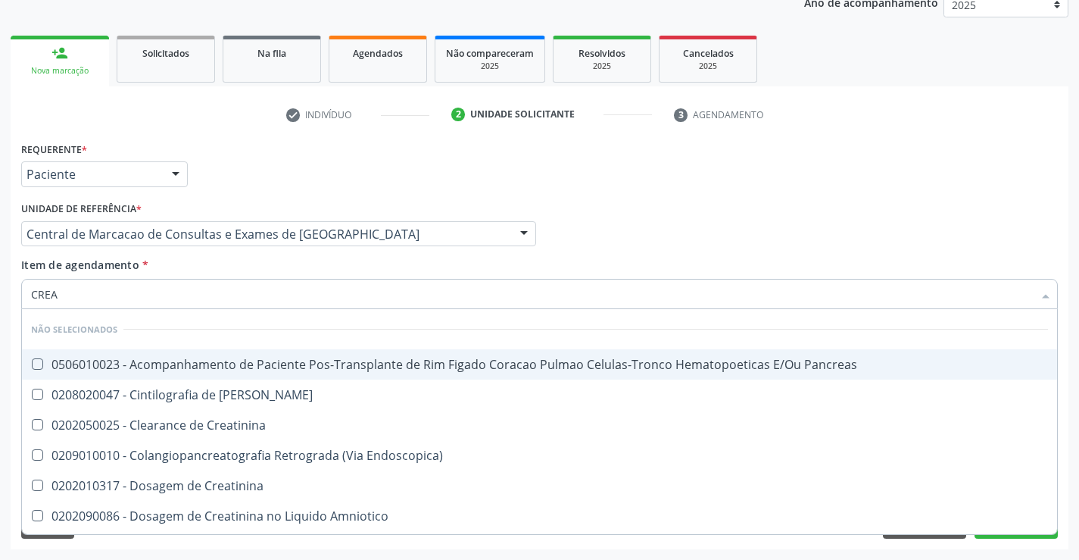
type input "CREAT"
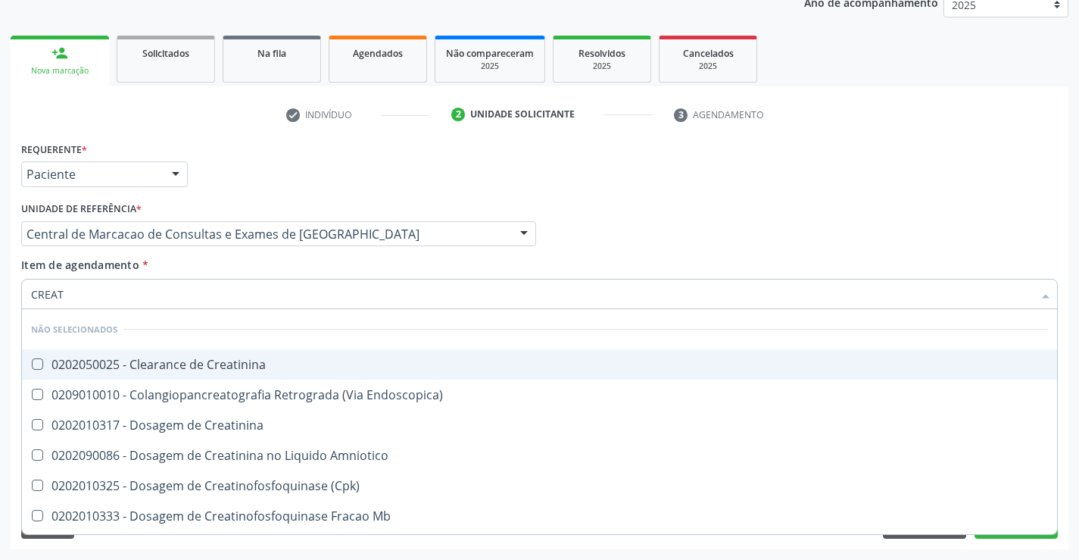
click at [282, 372] on span "0202050025 - Clearance de Creatinina" at bounding box center [539, 364] width 1035 height 30
checkbox Creatinina "false"
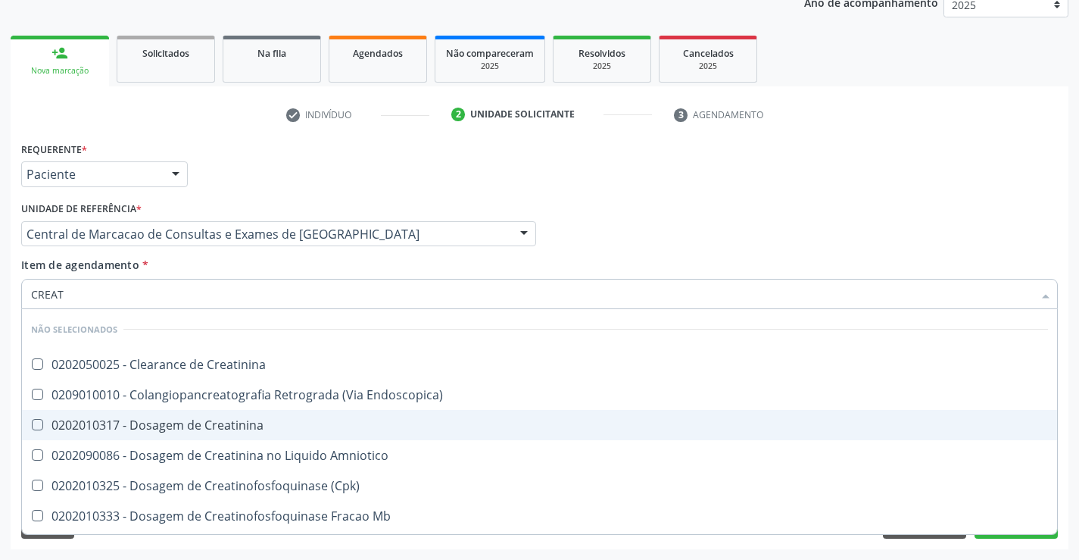
click at [271, 418] on span "0202010317 - Dosagem de Creatinina" at bounding box center [539, 425] width 1035 height 30
checkbox Creatinina "true"
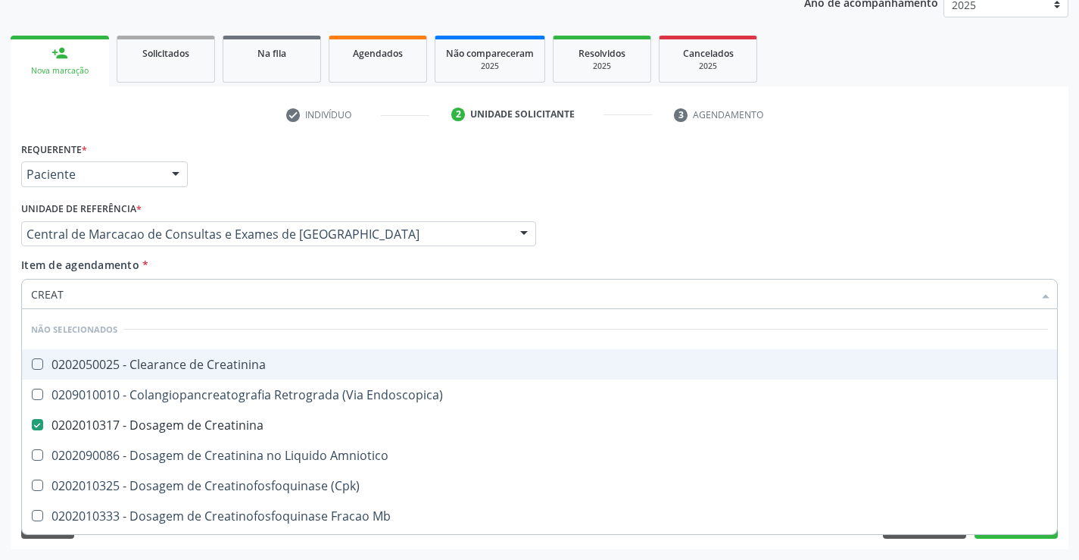
type input "CREAT"
click at [254, 277] on div "Item de agendamento * CREAT Desfazer seleção Não selecionados 0202050025 - Clea…" at bounding box center [539, 281] width 1036 height 48
checkbox Creatinina "true"
checkbox Endoscopica\) "true"
checkbox Amniotico "true"
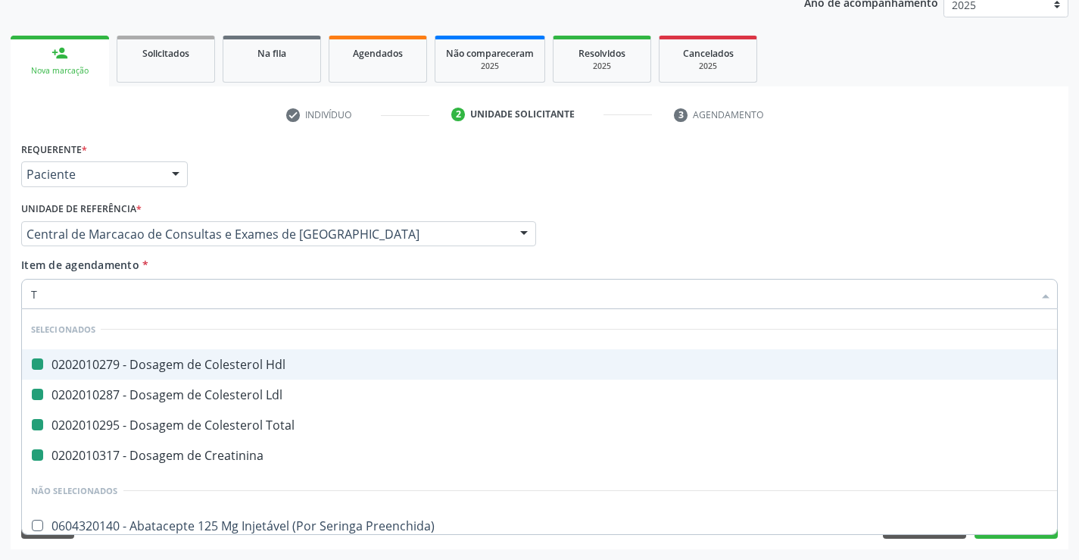
type input "TR"
checkbox Hdl "false"
checkbox Ldl "false"
checkbox Total "false"
checkbox Creatinina "false"
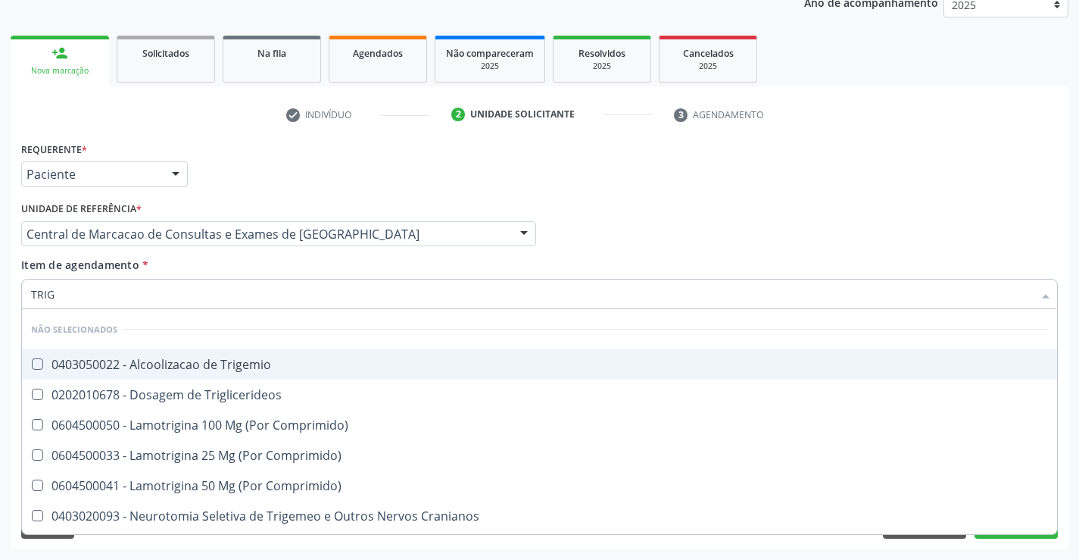
type input "TRIGL"
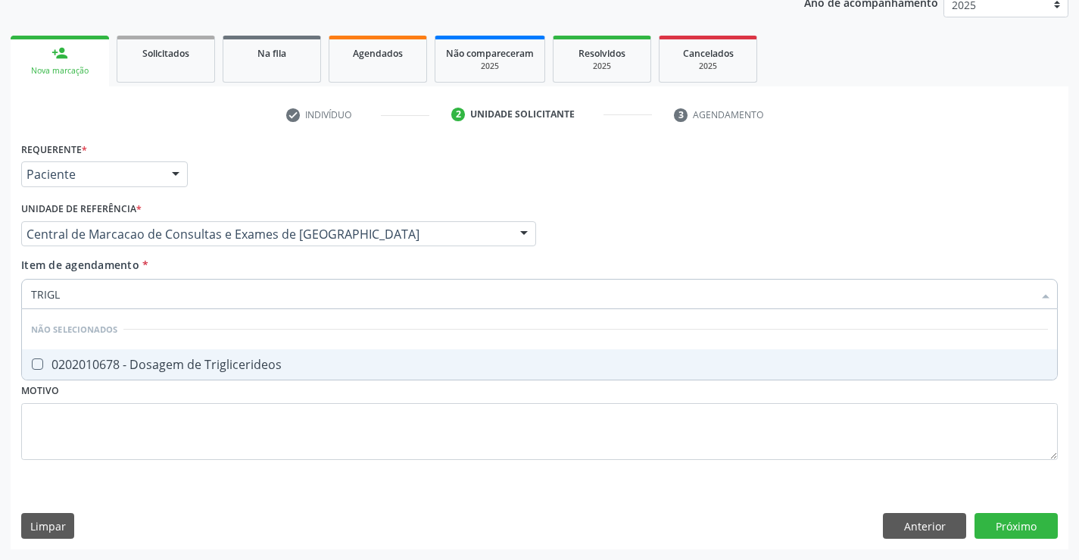
click at [260, 363] on div "0202010678 - Dosagem de Triglicerideos" at bounding box center [539, 364] width 1017 height 12
checkbox Triglicerideos "true"
click at [242, 277] on div "Item de agendamento * TRIGL Desfazer seleção Não selecionados 0202010678 - Dosa…" at bounding box center [539, 281] width 1036 height 48
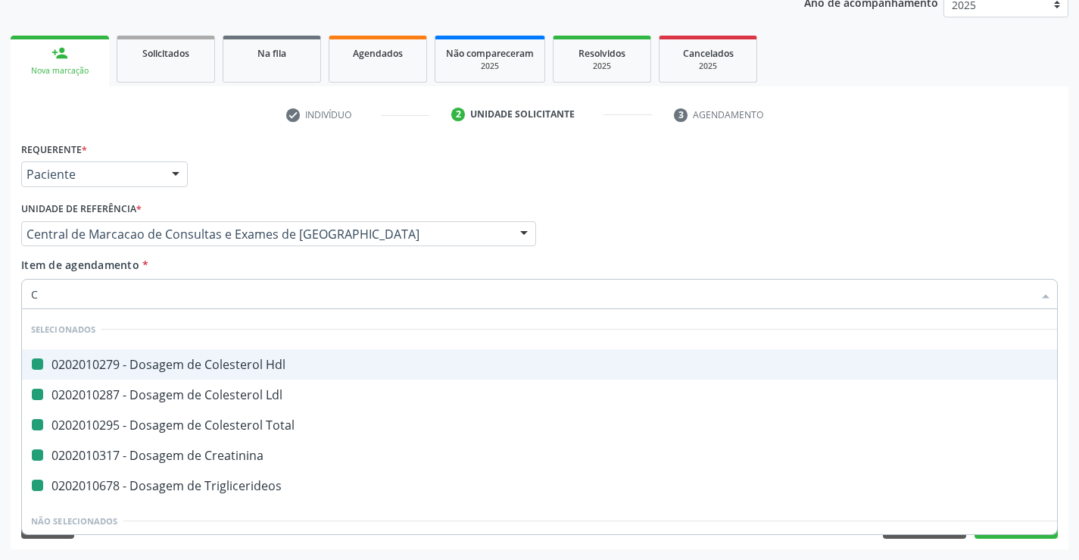
type input "CU"
checkbox Hdl "false"
checkbox Ldl "false"
checkbox Total "false"
checkbox Creatinina "false"
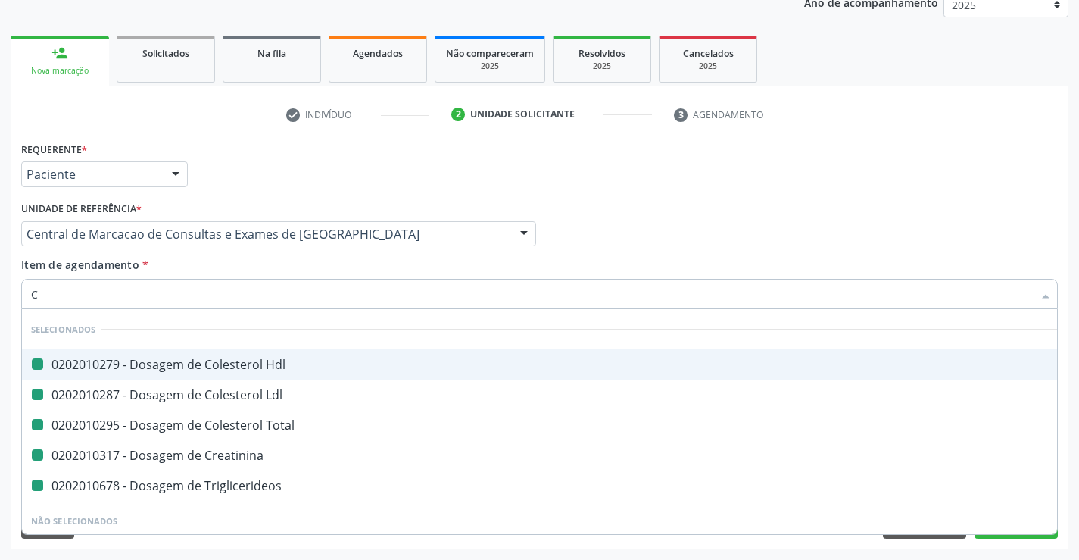
checkbox Triglicerideos "false"
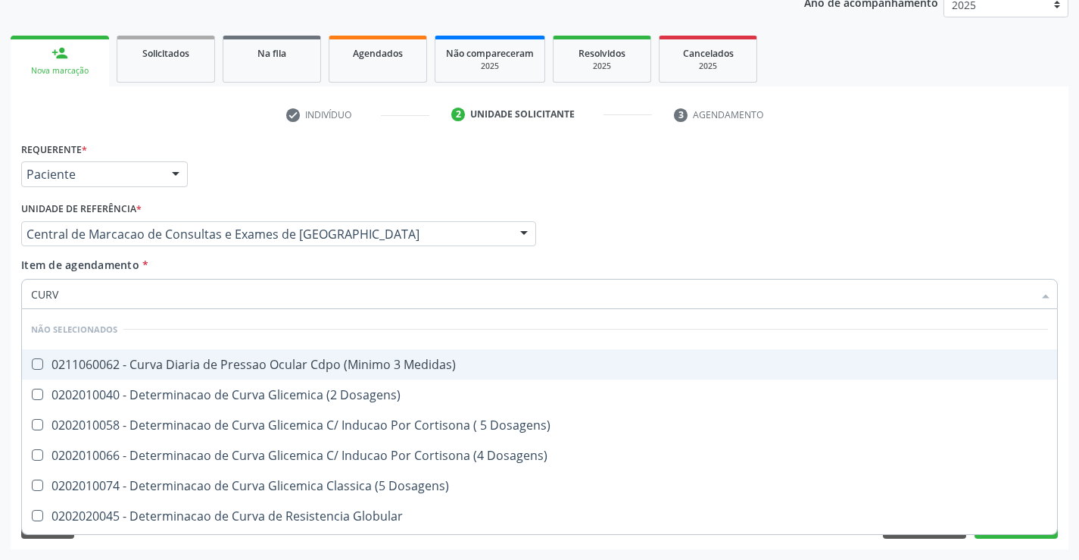
type input "CURVA"
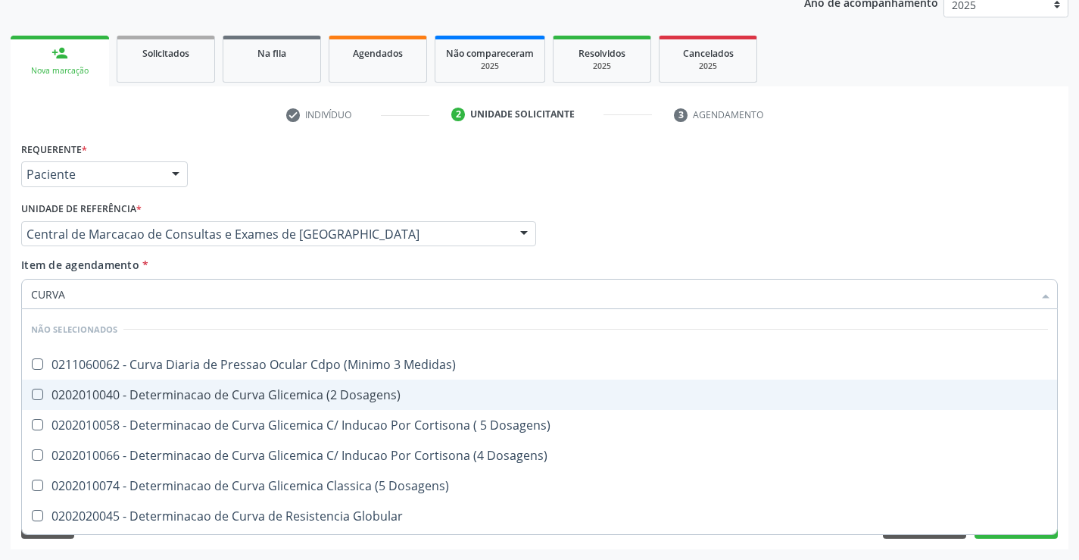
click at [270, 389] on div "0202010040 - Determinacao de Curva Glicemica (2 Dosagens)" at bounding box center [539, 394] width 1017 height 12
checkbox Dosagens\) "true"
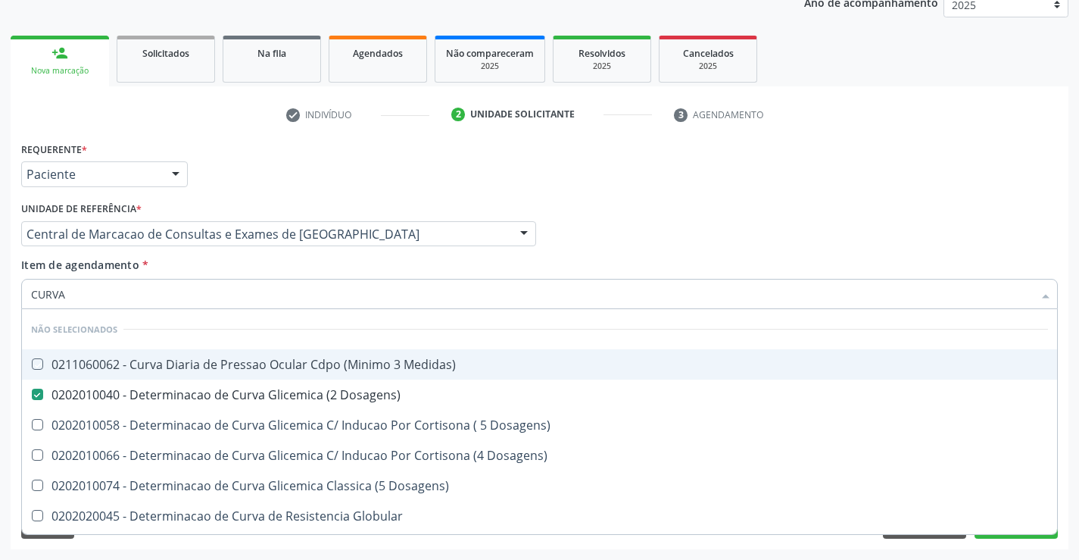
click at [250, 276] on div "Item de agendamento * CURVA Desfazer seleção Não selecionados 0211060062 - Curv…" at bounding box center [539, 281] width 1036 height 48
checkbox Medidas\) "true"
checkbox Dosagens\) "true"
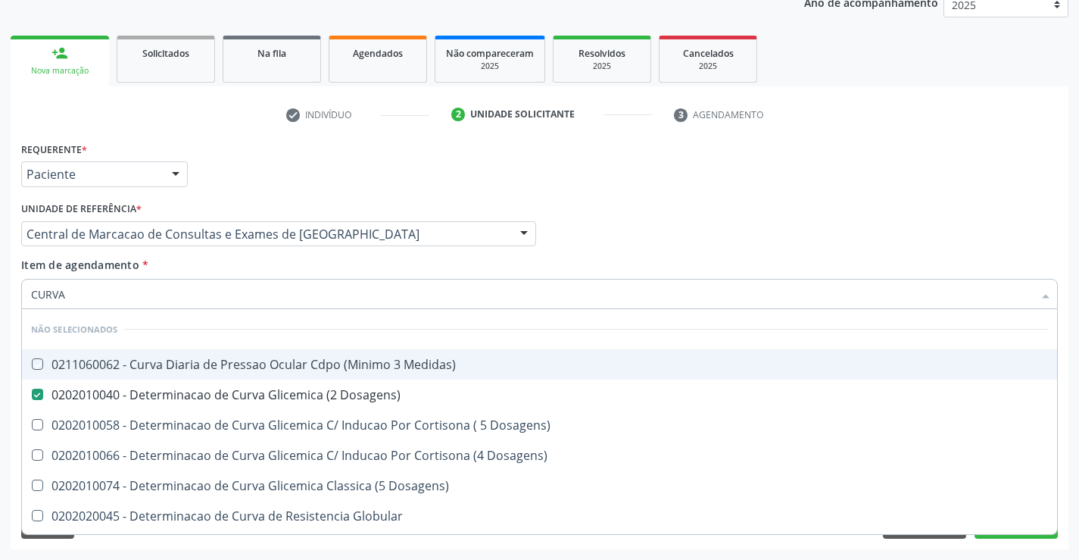
checkbox Globular "true"
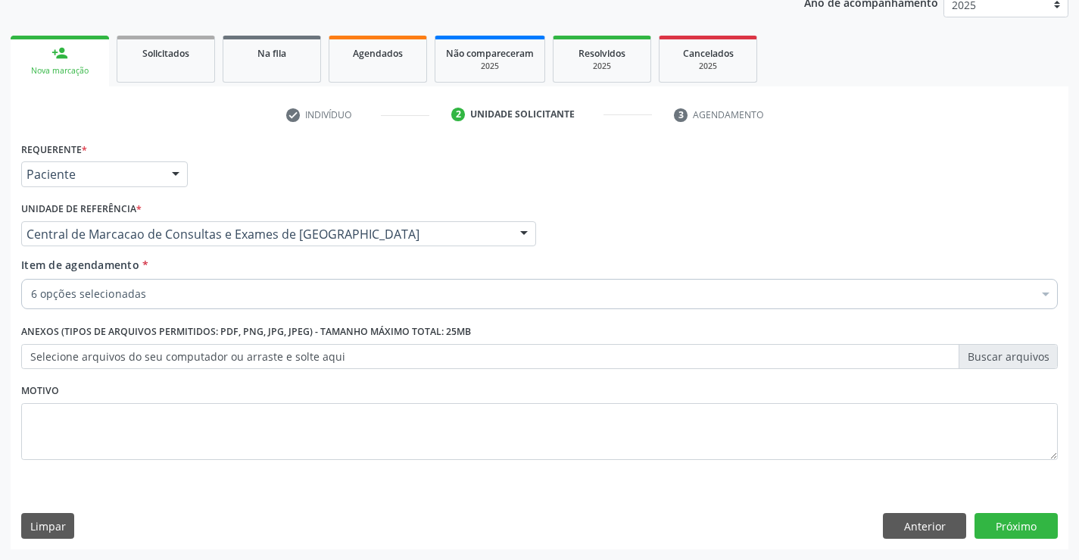
click at [269, 305] on div "6 opções selecionadas" at bounding box center [539, 294] width 1036 height 30
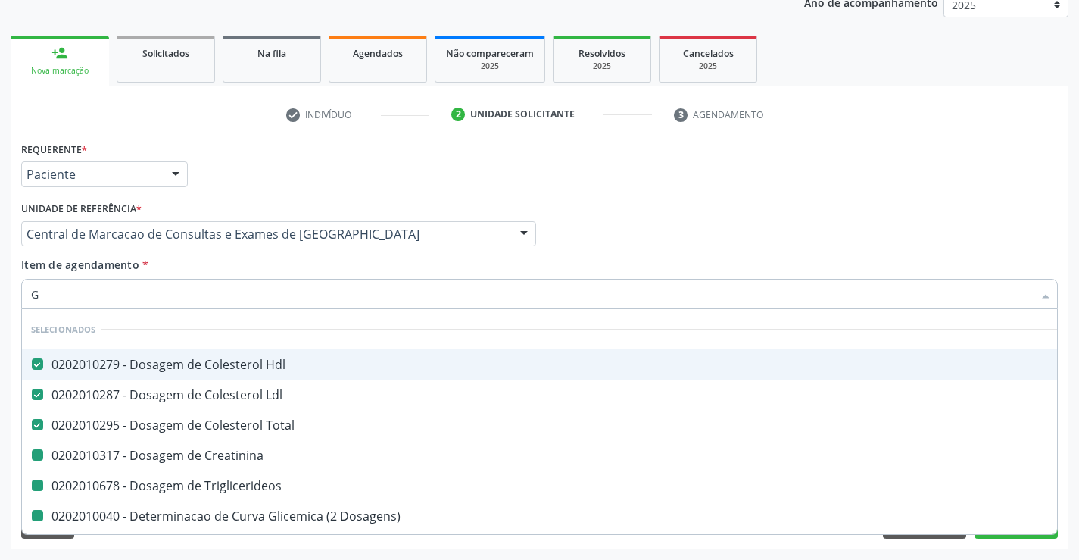
type input "GL"
checkbox Creatinina "false"
checkbox Triglicerideos "false"
checkbox Dosagens\) "false"
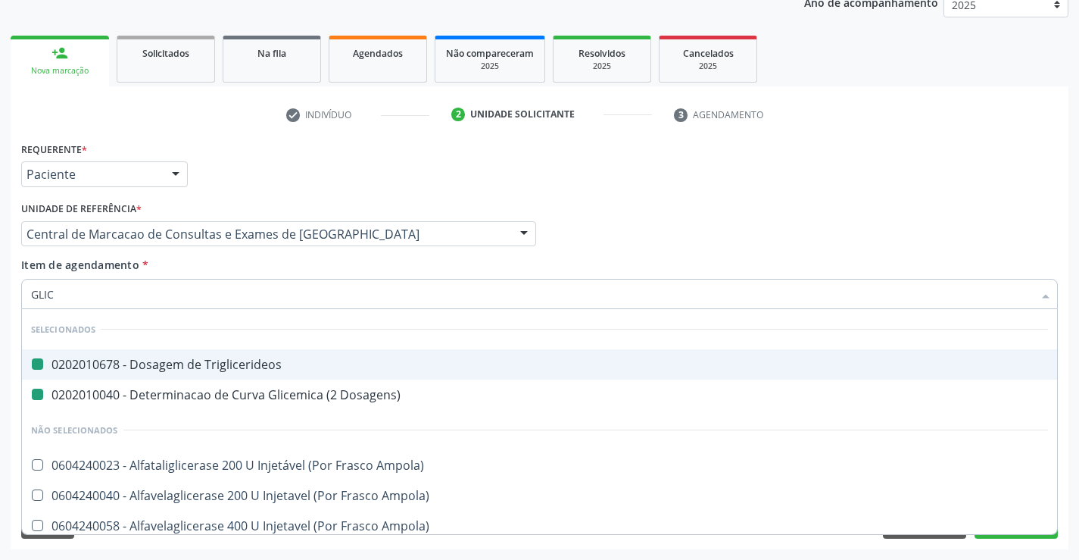
type input "GLICO"
checkbox Triglicerideos "false"
checkbox Dosagens\) "false"
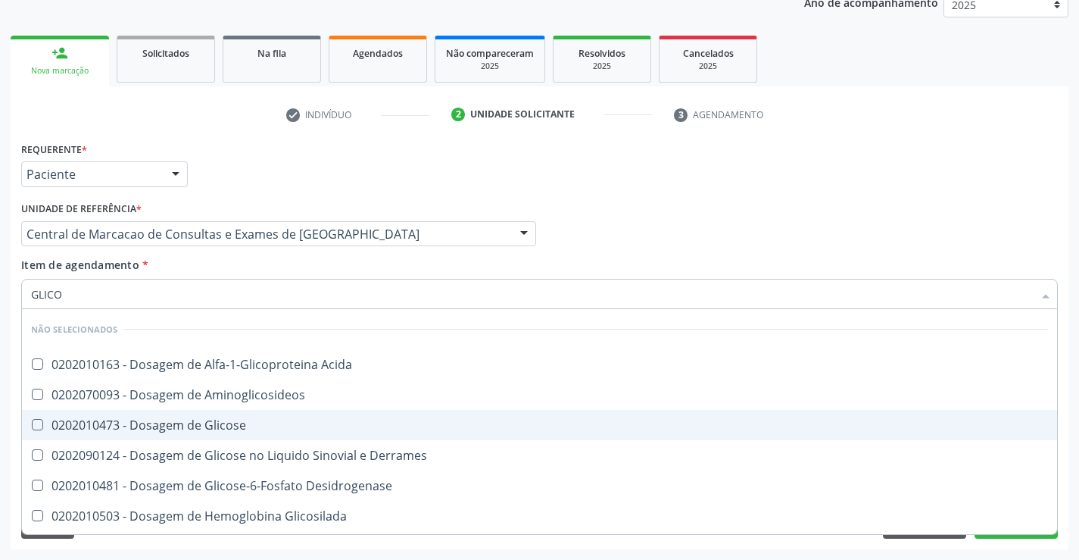
click at [260, 419] on div "0202010473 - Dosagem de Glicose" at bounding box center [539, 425] width 1017 height 12
checkbox Glicose "true"
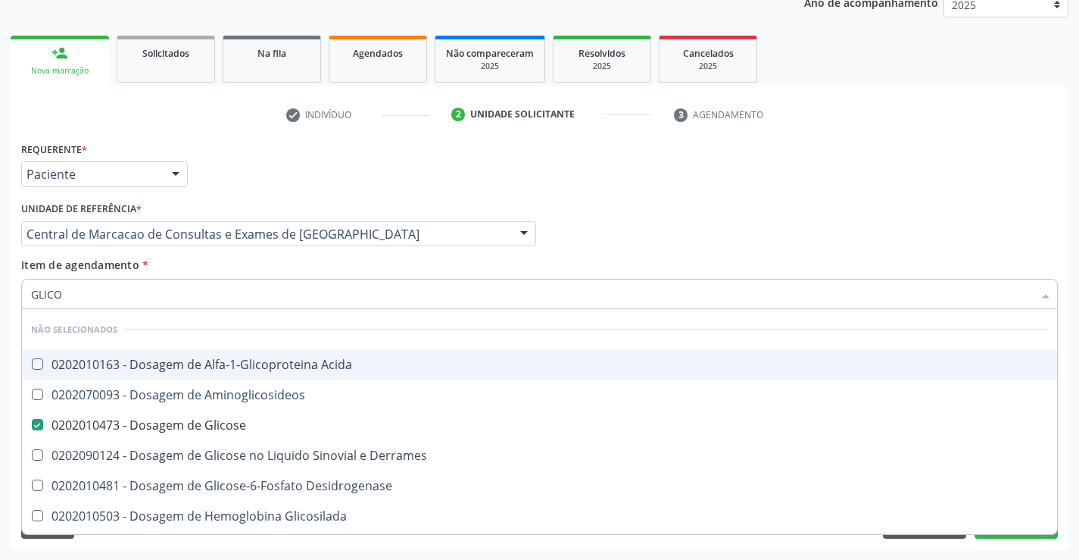
click at [248, 273] on div "Item de agendamento * GLICO Desfazer seleção Não selecionados 0202010163 - Dosa…" at bounding box center [539, 281] width 1036 height 48
checkbox Acida "true"
checkbox Aminoglicosideos "true"
checkbox Derrames "true"
checkbox Desidrogenase "true"
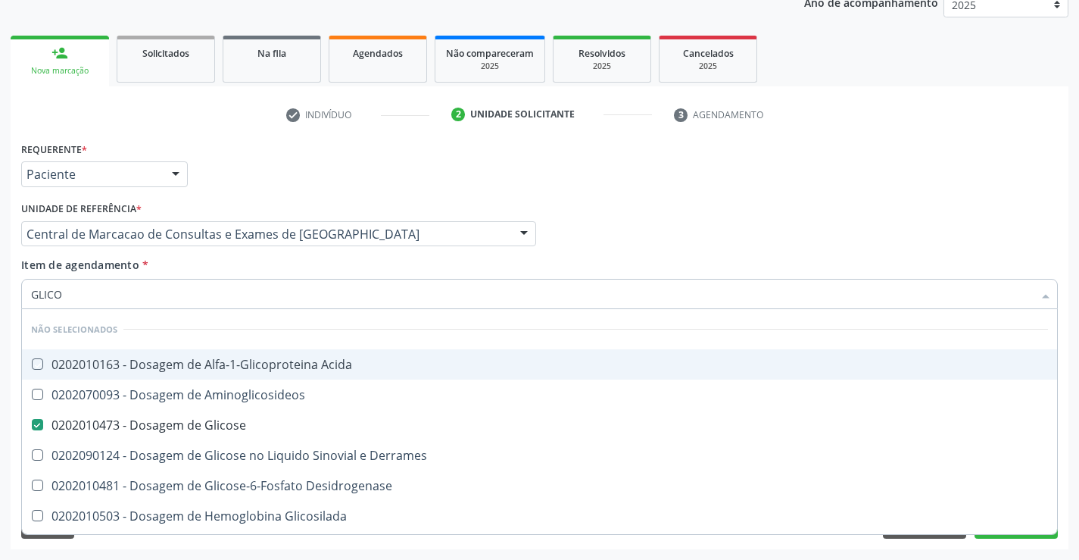
checkbox Glicosilada "true"
checkbox Quantitativa "true"
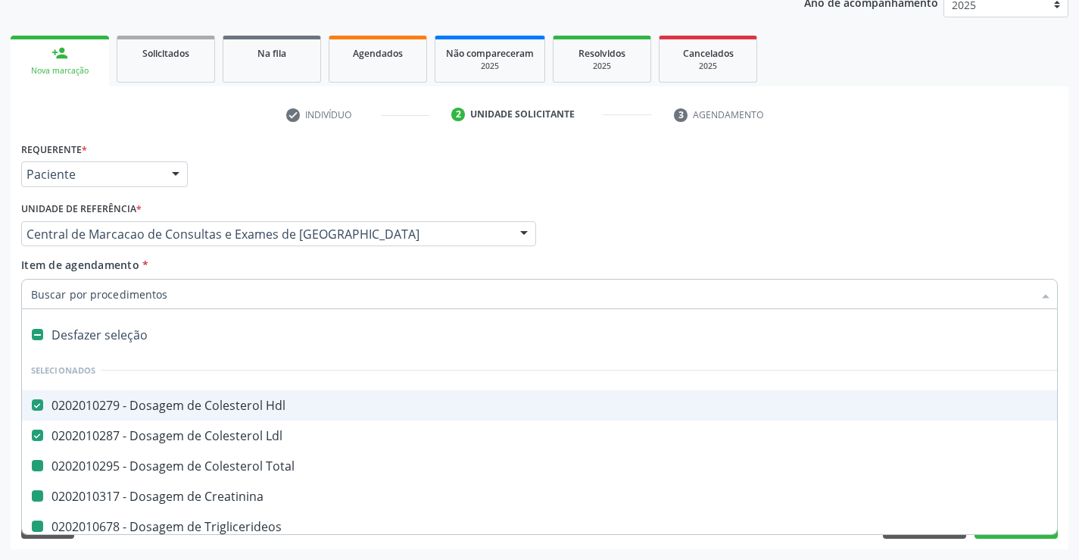
type input "H"
checkbox Creatinina "false"
checkbox Triglicerideos "false"
checkbox Dosagens\) "false"
checkbox Glicose "false"
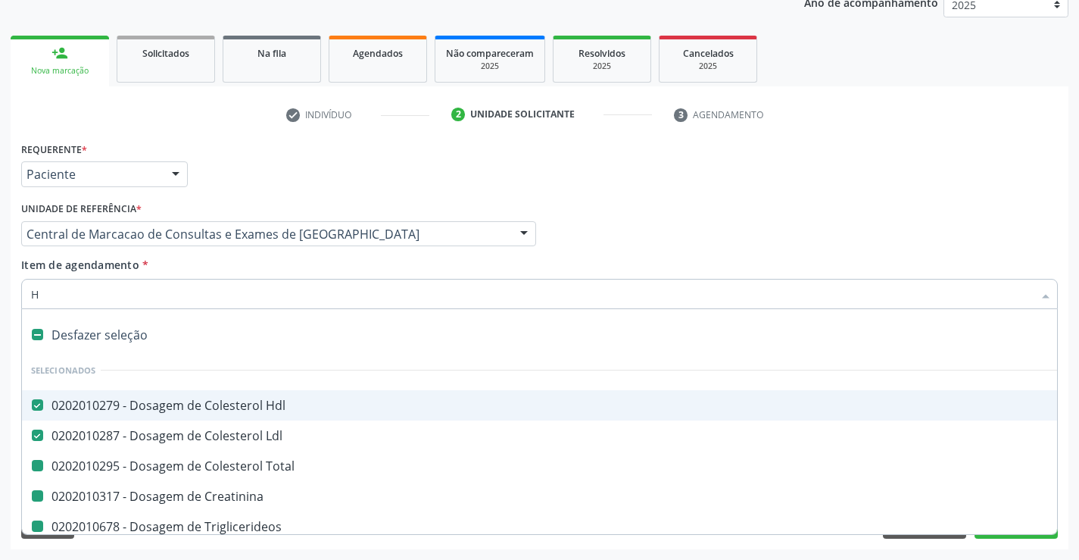
checkbox Total "false"
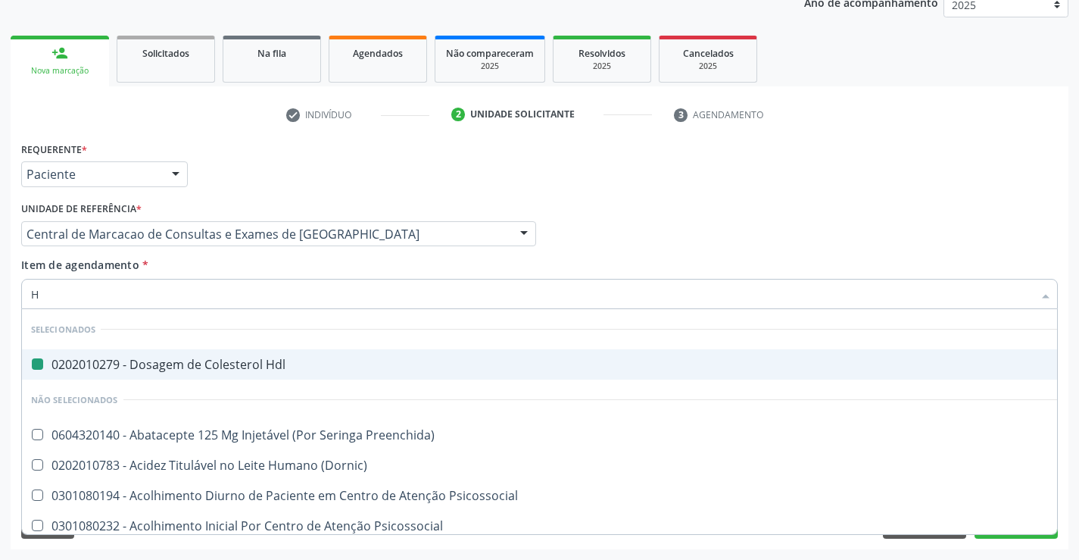
type input "HE"
checkbox Hdl "false"
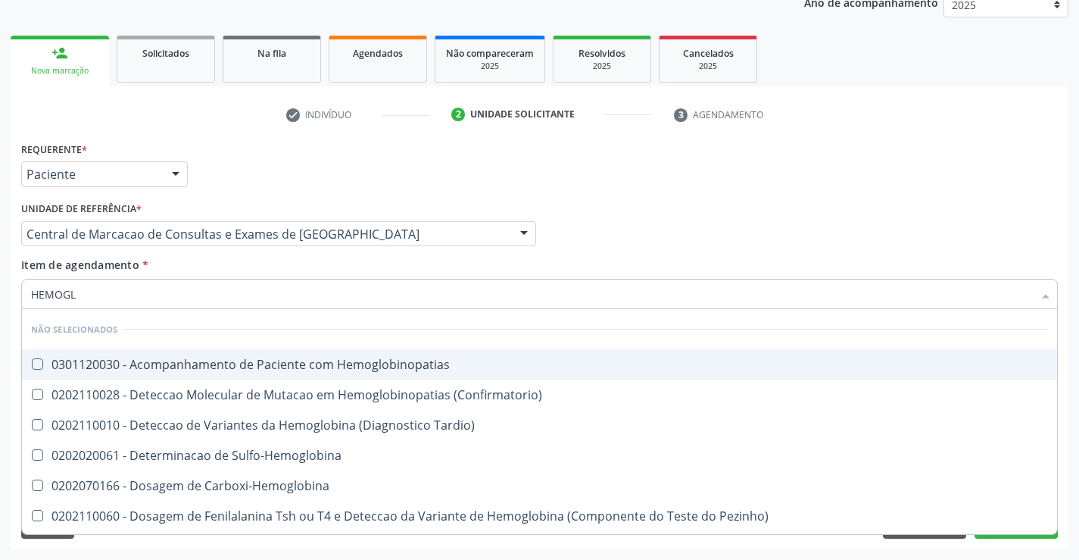
type input "HEMOGLO"
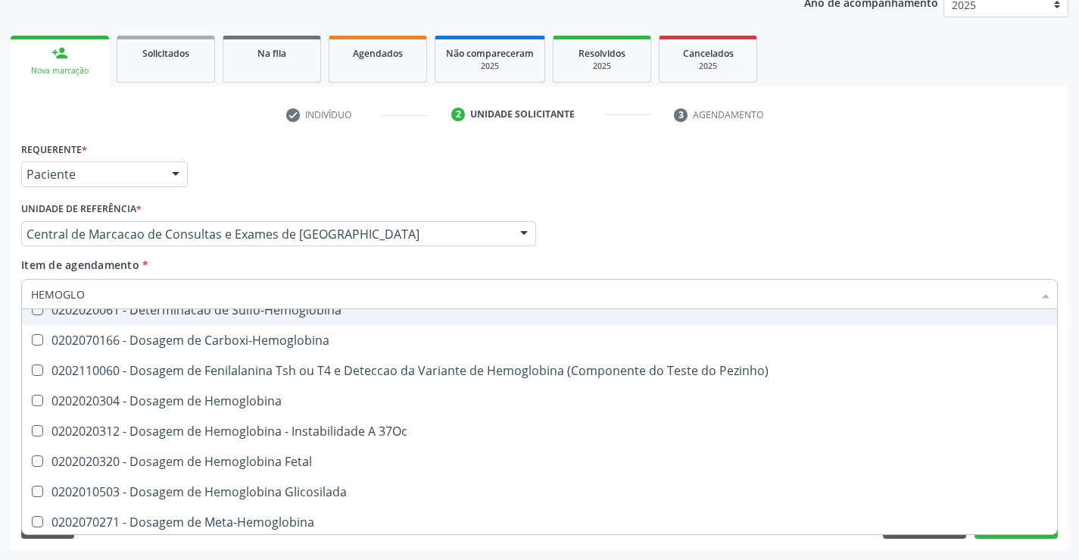
scroll to position [151, 0]
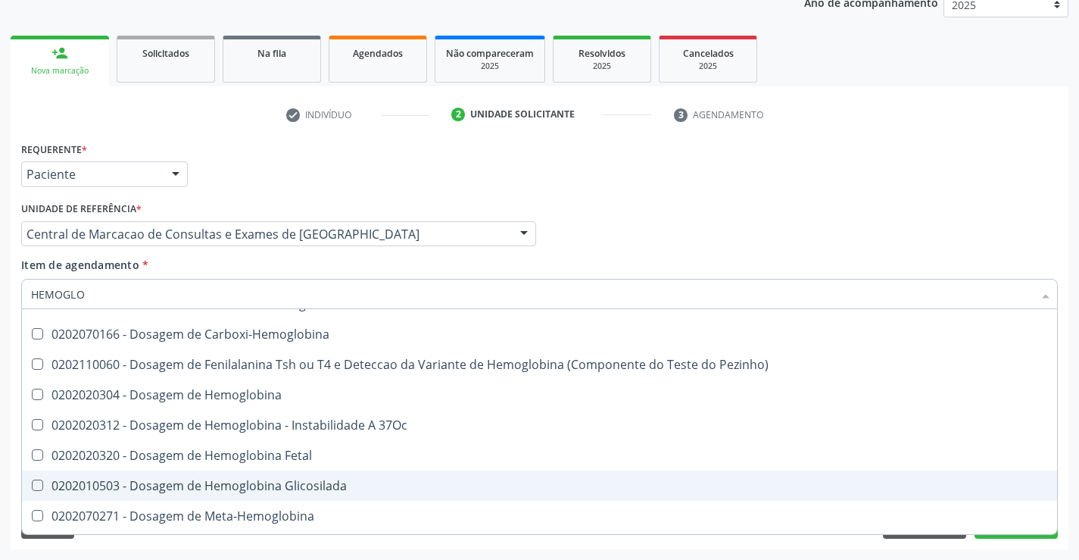
click at [252, 475] on span "0202010503 - Dosagem de Hemoglobina Glicosilada" at bounding box center [539, 485] width 1035 height 30
checkbox Glicosilada "true"
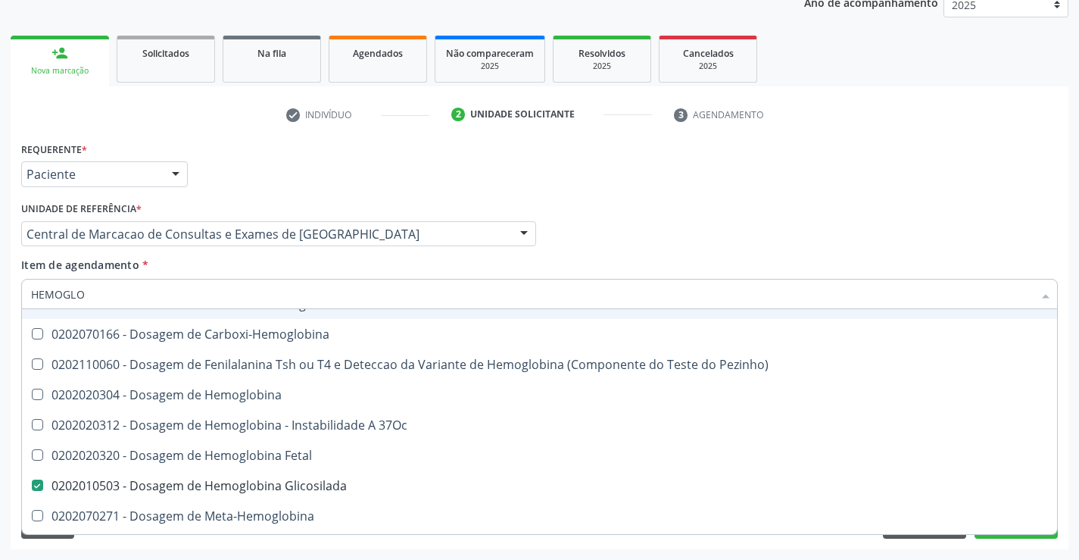
click at [237, 274] on div "Item de agendamento * HEMOGLO Desfazer seleção Não selecionados 0301120030 - Ac…" at bounding box center [539, 281] width 1036 height 48
checkbox Hemoglobinopatias "true"
checkbox \(Confirmatorio\) "true"
checkbox Tardio\) "true"
checkbox Sulfo-Hemoglobina "true"
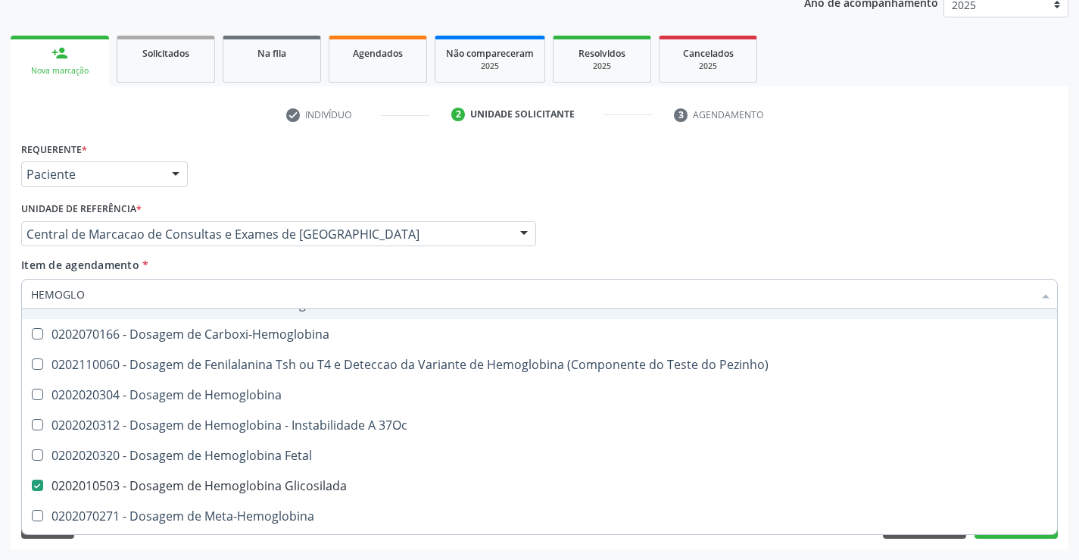
checkbox Carboxi-Hemoglobina "true"
checkbox Pezinho\) "true"
checkbox Hemoglobina "true"
checkbox 37Oc "true"
checkbox Glicosilada "false"
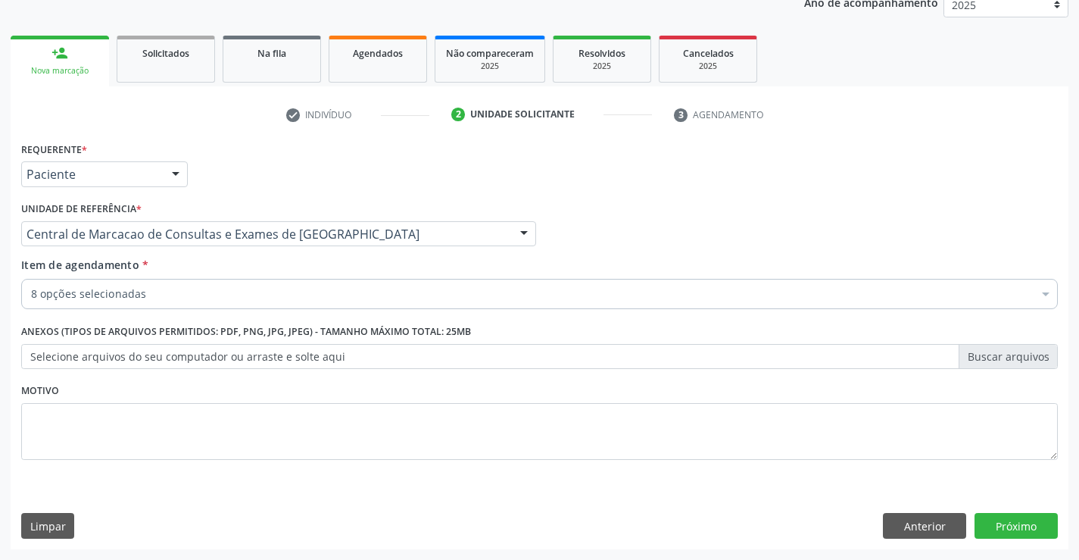
scroll to position [0, 0]
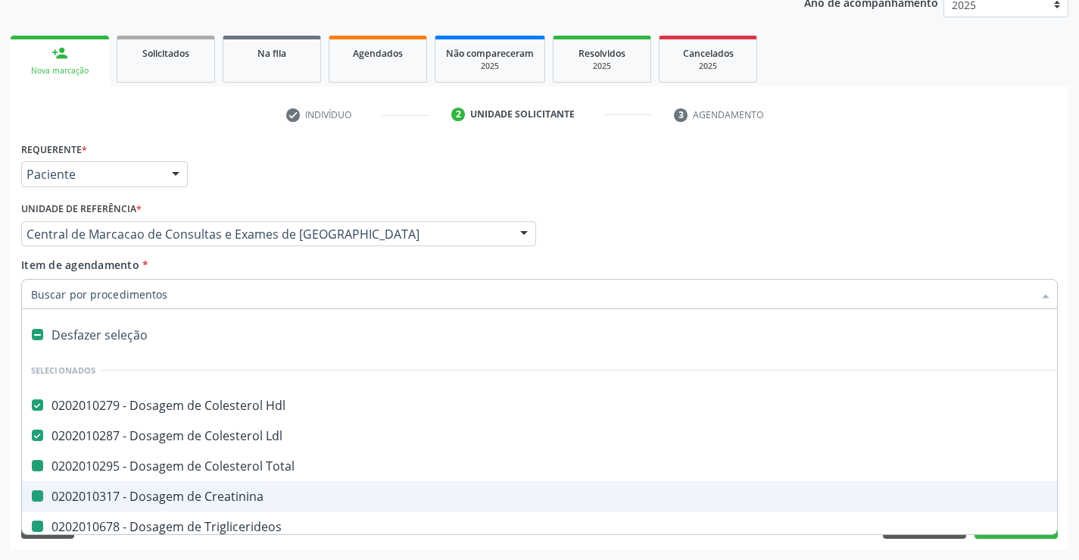
type input "U"
checkbox Total "false"
checkbox Creatinina "false"
checkbox Triglicerideos "false"
checkbox Dosagens\) "false"
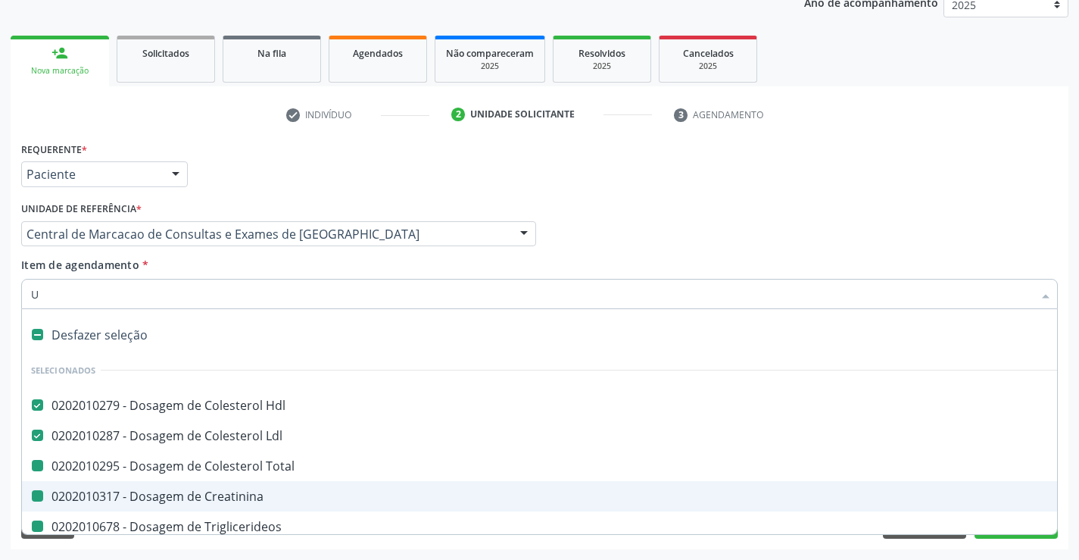
checkbox Glicose "false"
checkbox Glicosilada "false"
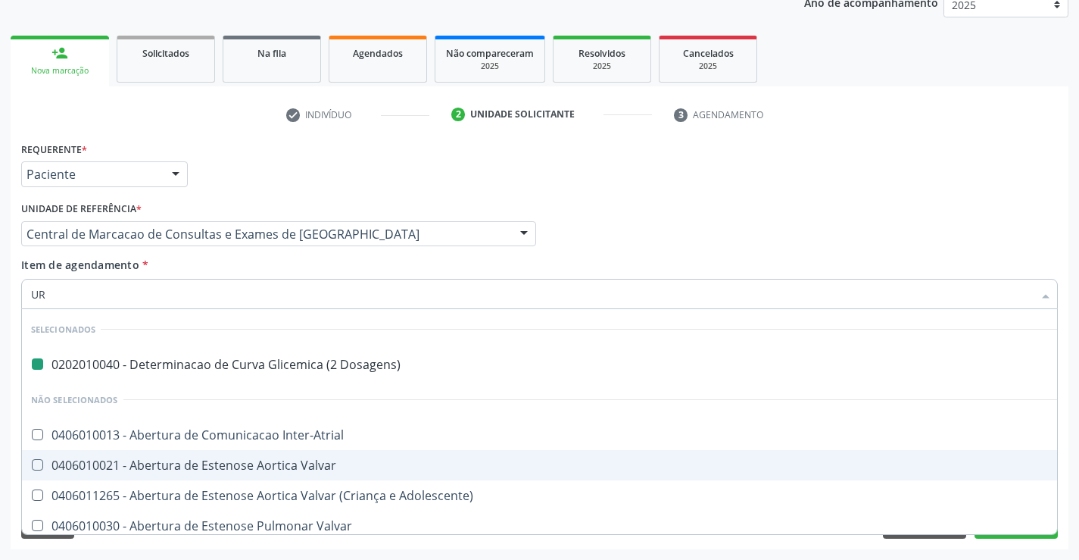
type input "URI"
checkbox Dosagens\) "false"
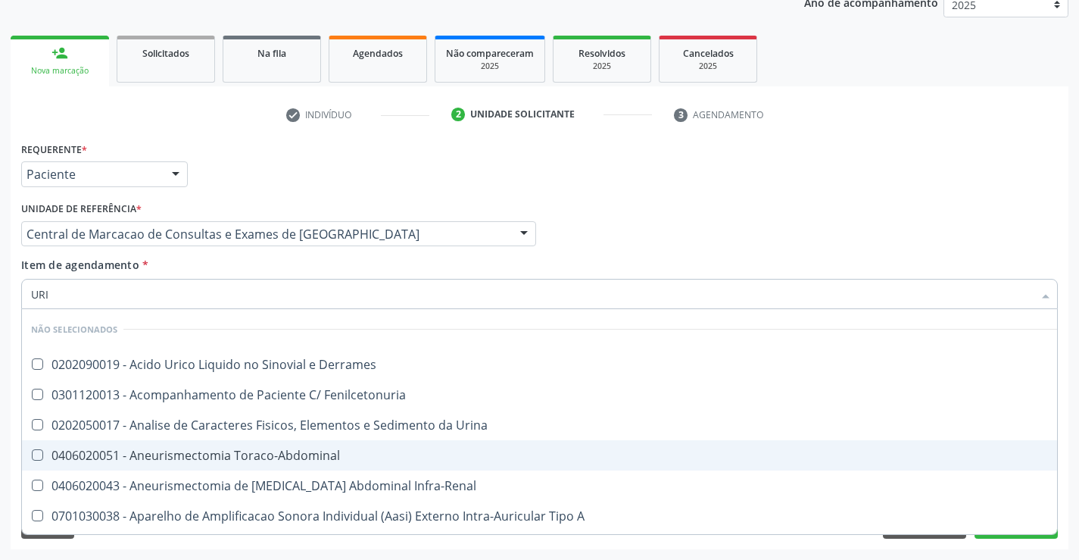
type input "URIN"
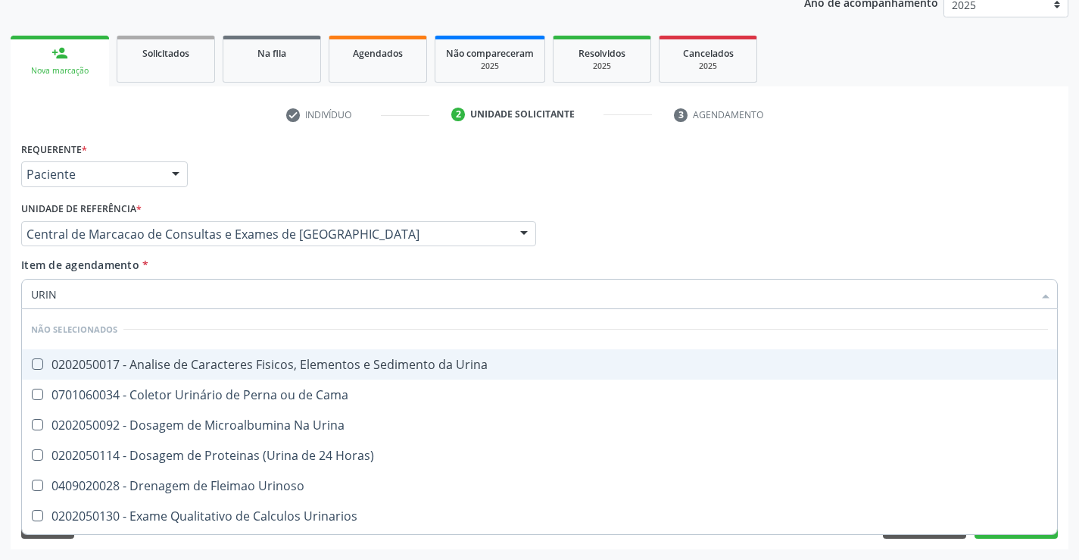
click at [273, 363] on div "0202050017 - Analise de Caracteres Fisicos, Elementos e Sedimento da Urina" at bounding box center [539, 364] width 1017 height 12
checkbox Urina "true"
click at [261, 279] on input "URIN" at bounding box center [532, 294] width 1002 height 30
click at [244, 263] on div "Item de agendamento * URIN Desfazer seleção Não selecionados 0202050017 - Anali…" at bounding box center [539, 281] width 1036 height 48
checkbox Urina "true"
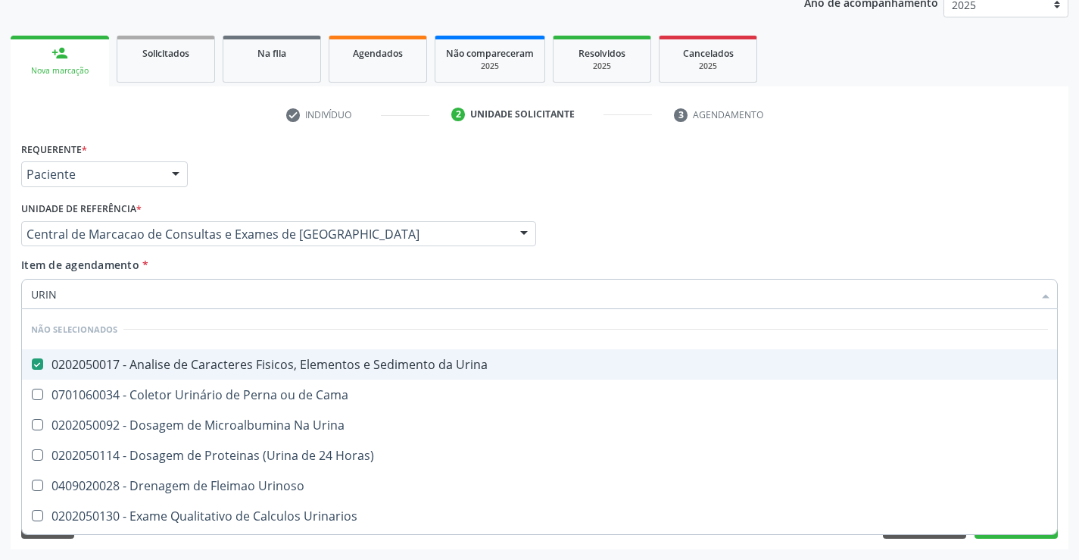
checkbox Horas\) "true"
checkbox Urinoso "true"
checkbox Urinarios "true"
checkbox Quantitativa "true"
checkbox Delgada\) "true"
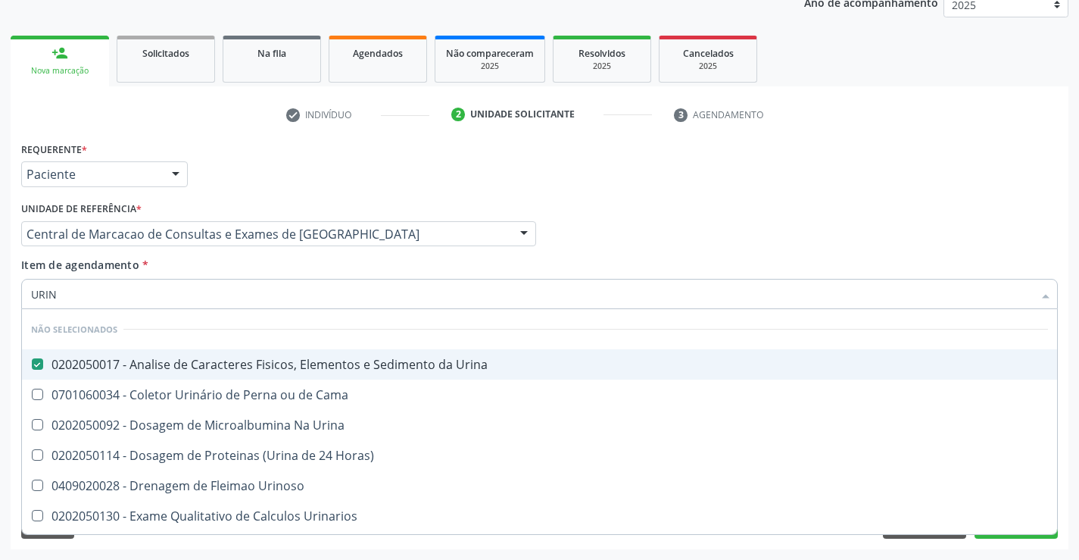
checkbox Urina "true"
checkbox Cama "true"
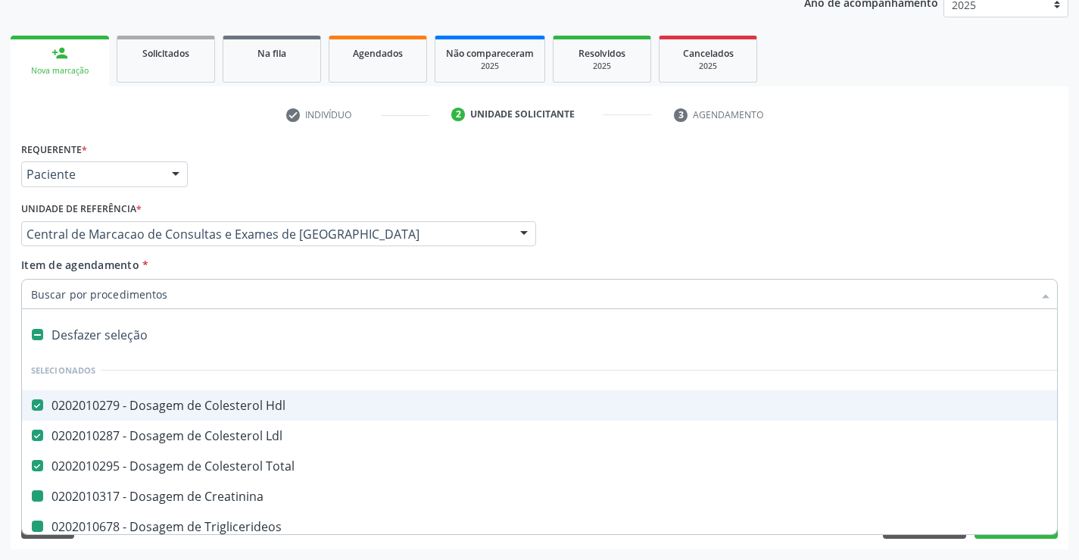
type input "H"
checkbox Creatinina "false"
checkbox Triglicerideos "false"
checkbox Dosagens\) "false"
checkbox Glicose "false"
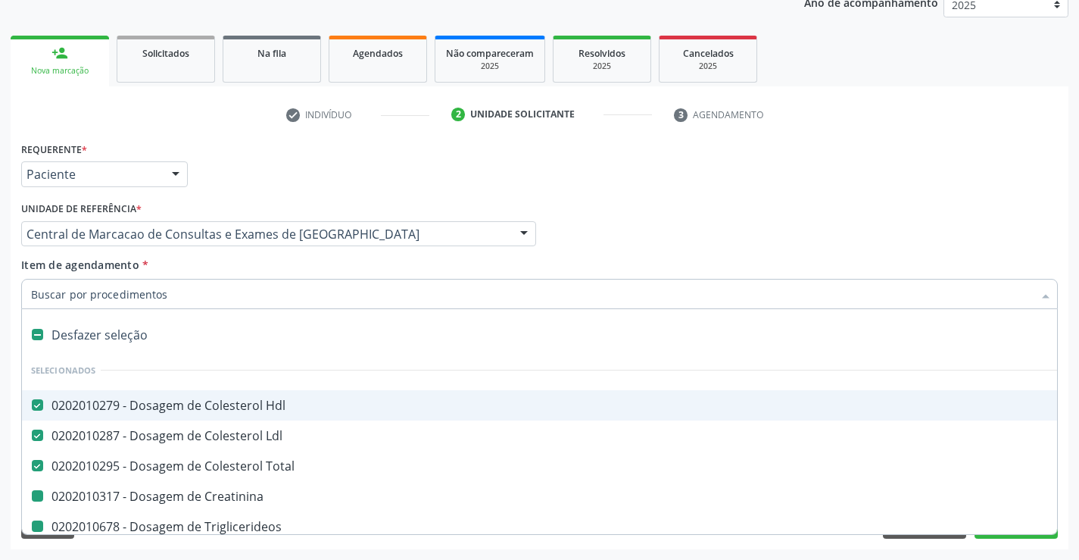
checkbox Glicosilada "false"
checkbox Urina "false"
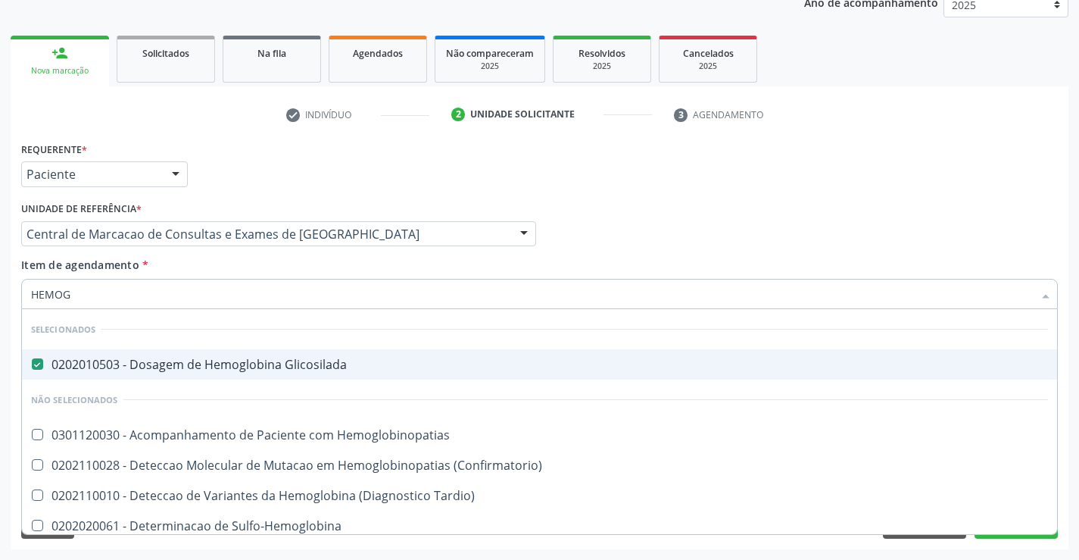
type input "HEMOGR"
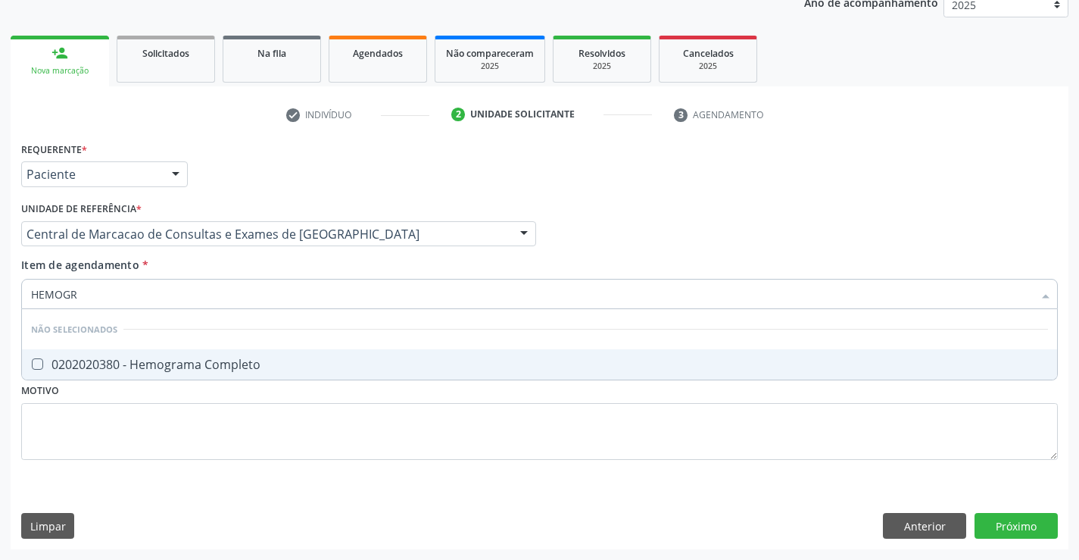
click at [244, 353] on span "0202020380 - Hemograma Completo" at bounding box center [539, 364] width 1035 height 30
checkbox Completo "true"
click at [230, 265] on div "Item de agendamento * HEMOGR Desfazer seleção Não selecionados 0202020380 - Hem…" at bounding box center [539, 281] width 1036 height 48
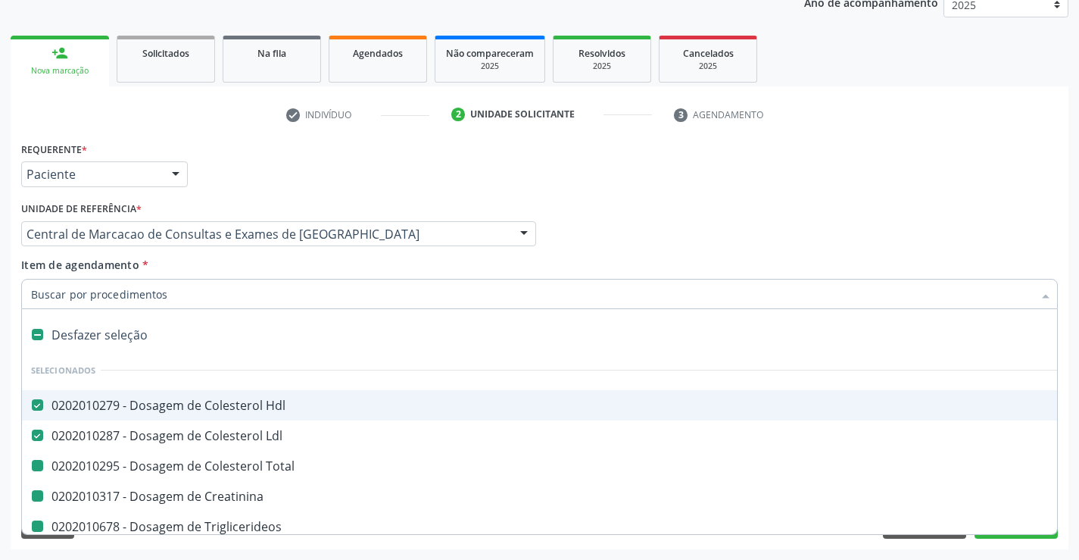
type input "P"
checkbox Total "false"
checkbox Creatinina "false"
checkbox Triglicerideos "false"
checkbox Dosagens\) "false"
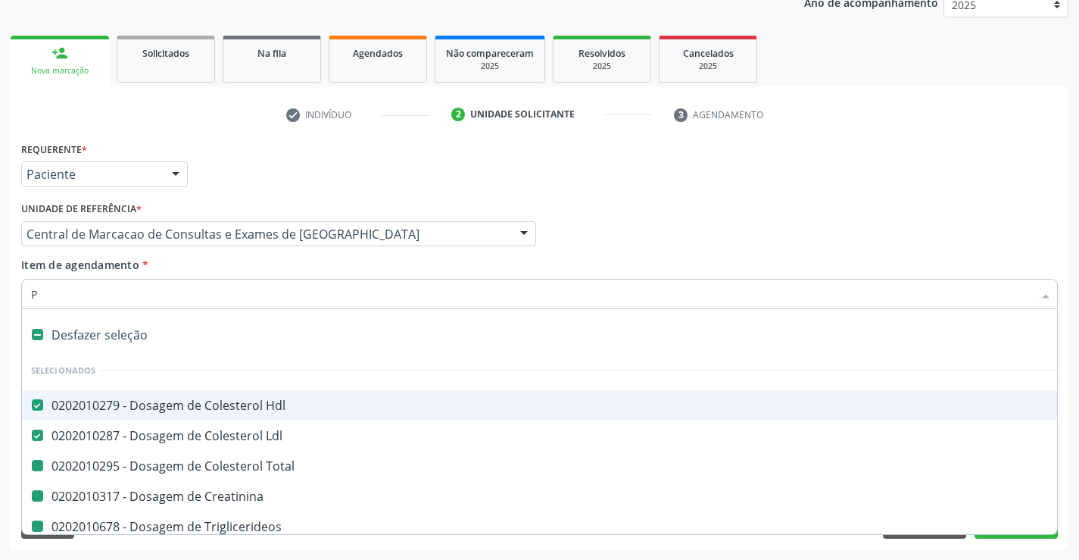
checkbox Glicose "false"
checkbox Glicosilada "false"
checkbox Urina "false"
checkbox Completo "false"
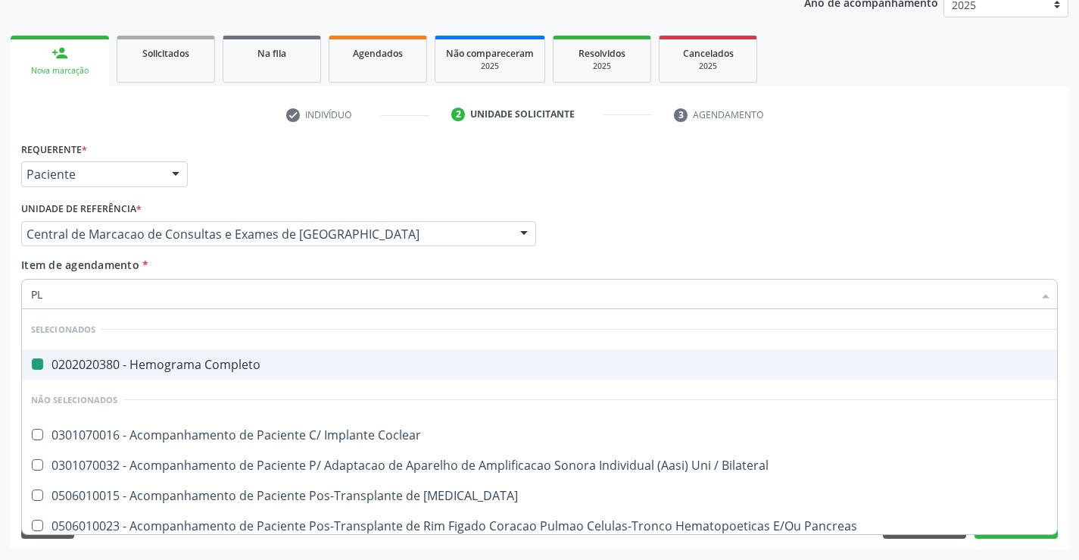
type input "PLA"
checkbox Completo "false"
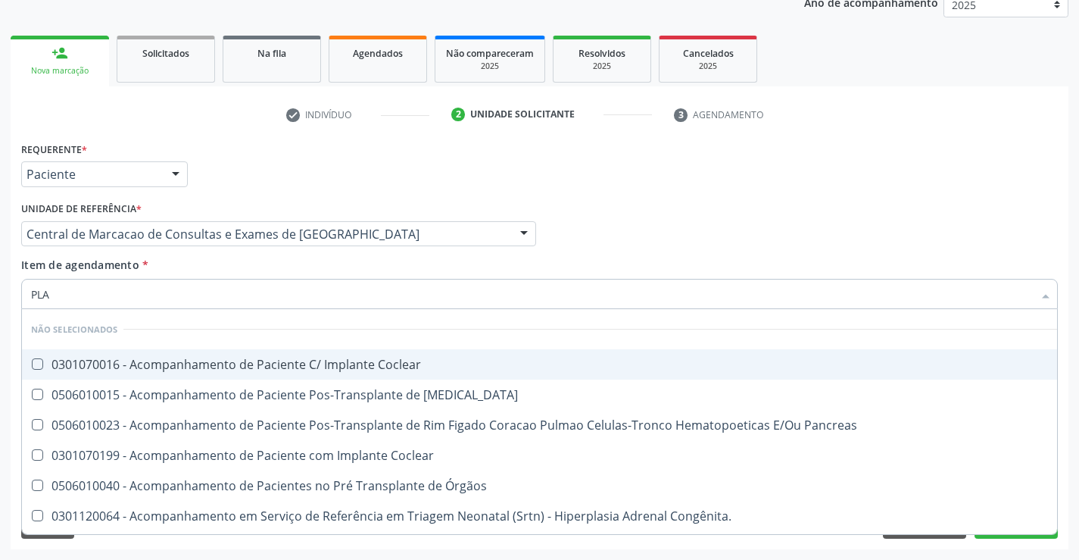
type input "PLAQ"
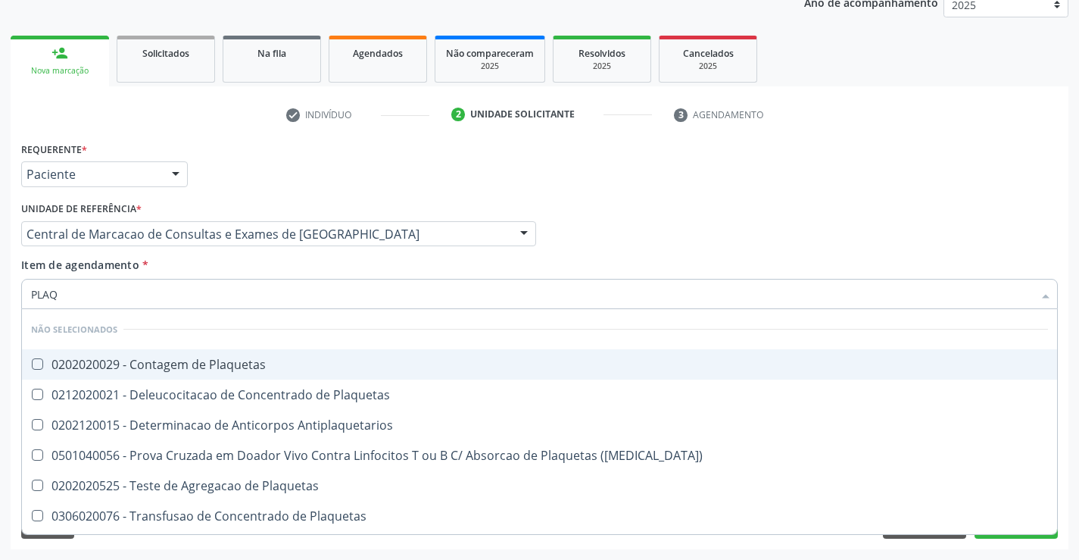
click at [233, 365] on div "0202020029 - Contagem de Plaquetas" at bounding box center [539, 364] width 1017 height 12
checkbox Plaquetas "true"
click at [247, 273] on div "Item de agendamento * PLAQ Desfazer seleção Não selecionados 0202020029 - Conta…" at bounding box center [539, 281] width 1036 height 48
checkbox Antiplaquetarios "true"
checkbox Match\) "true"
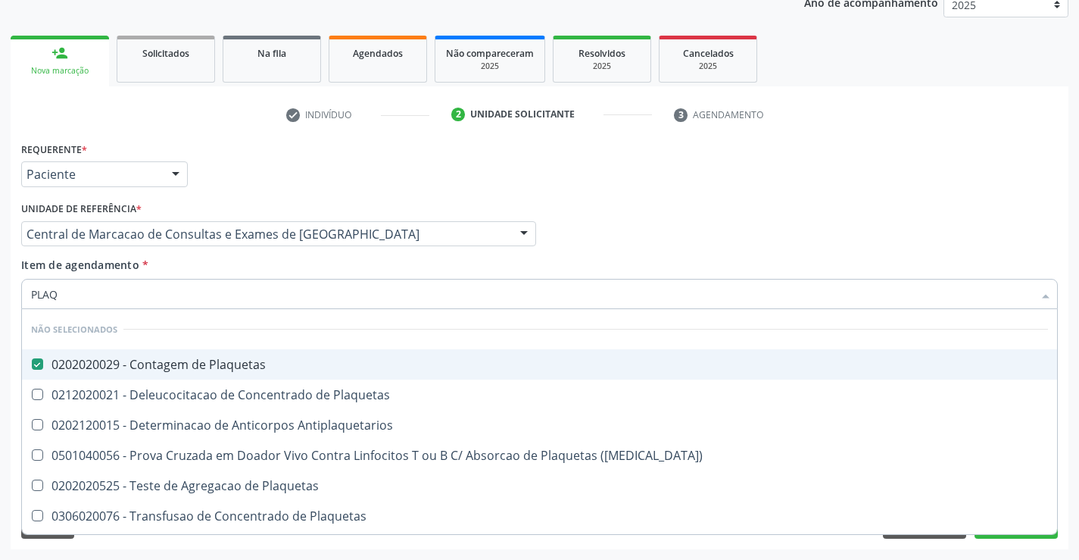
checkbox Plaquetas "true"
checkbox Aferese "true"
checkbox Plaquetas "true"
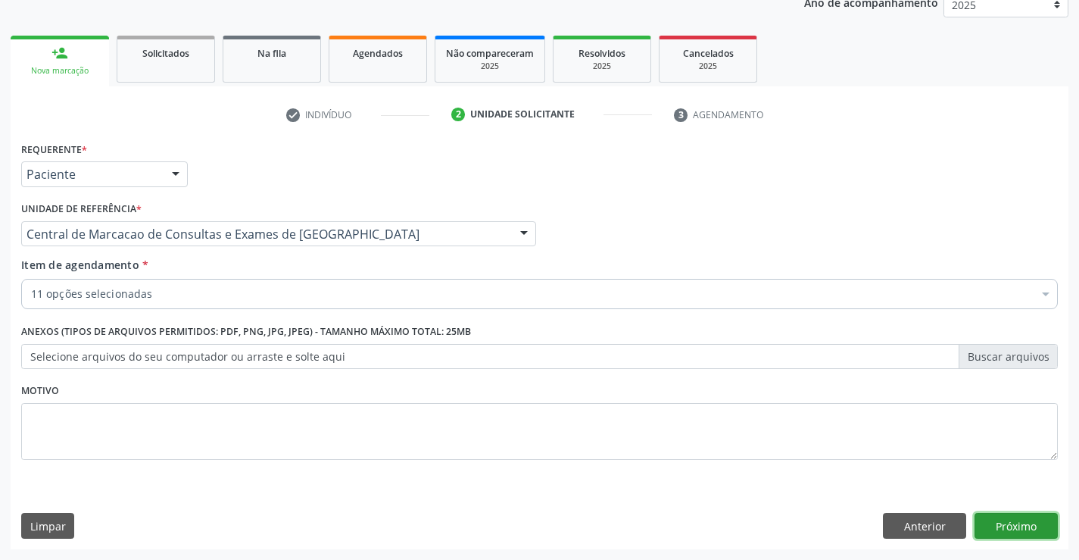
click at [1004, 525] on button "Próximo" at bounding box center [1015, 526] width 83 height 26
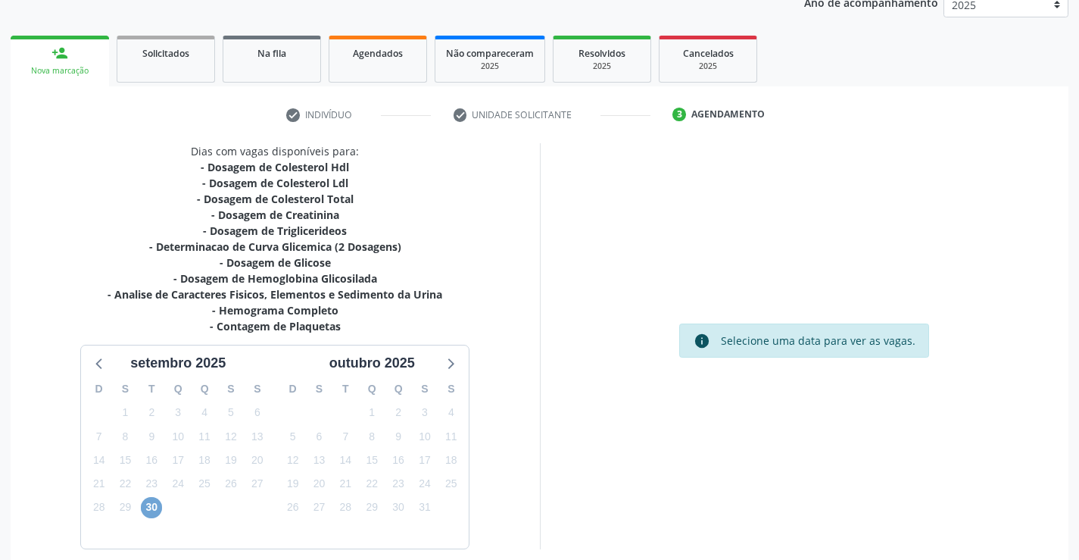
click at [148, 512] on span "30" at bounding box center [151, 507] width 21 height 21
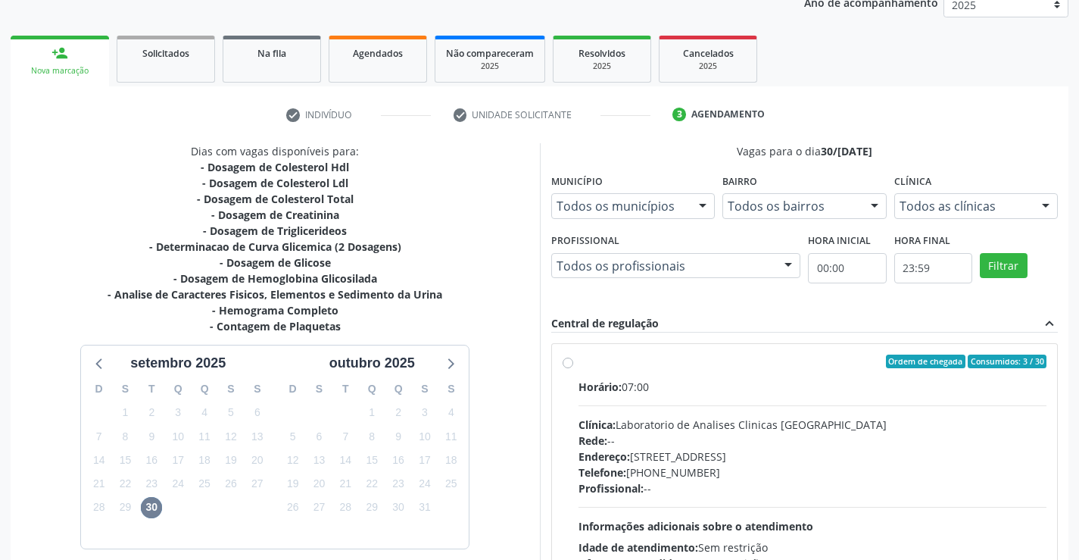
click at [678, 379] on div "Horário: 07:00" at bounding box center [812, 387] width 469 height 16
click at [573, 368] on input "Ordem de chegada Consumidos: 3 / 30 Horário: 07:00 Clínica: Laboratorio de Anal…" at bounding box center [568, 361] width 11 height 14
radio input "true"
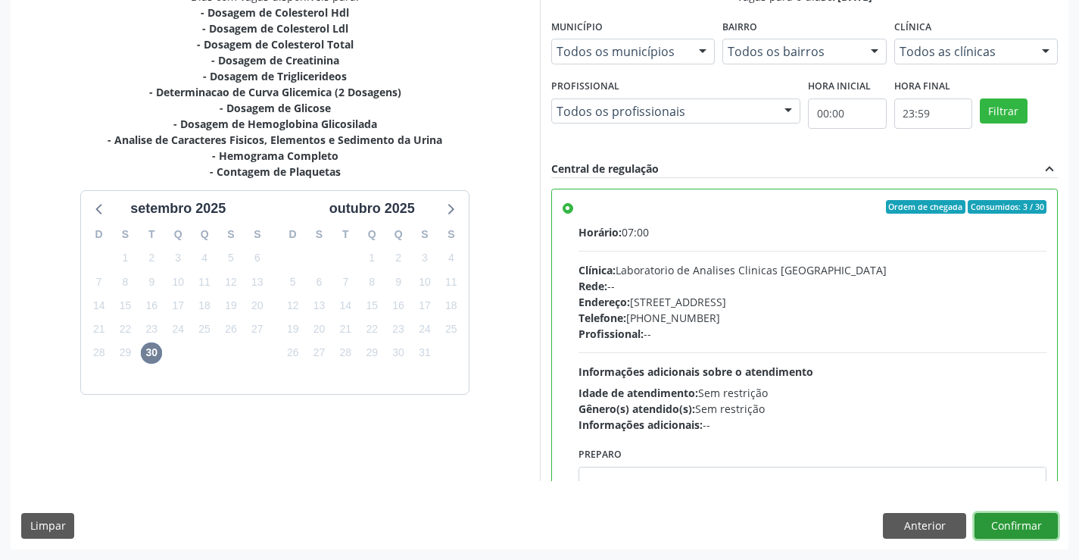
click at [1025, 531] on button "Confirmar" at bounding box center [1015, 526] width 83 height 26
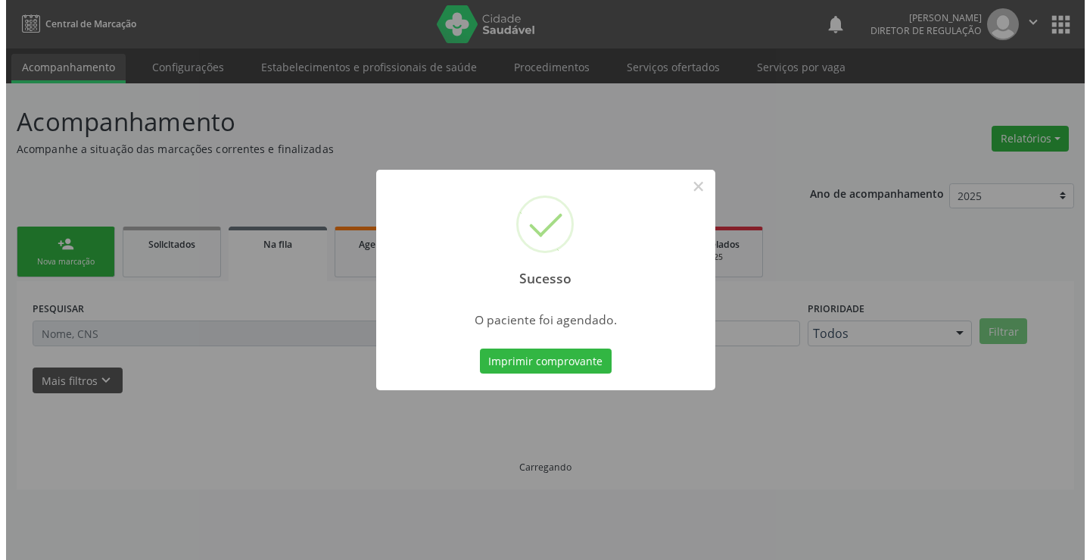
scroll to position [0, 0]
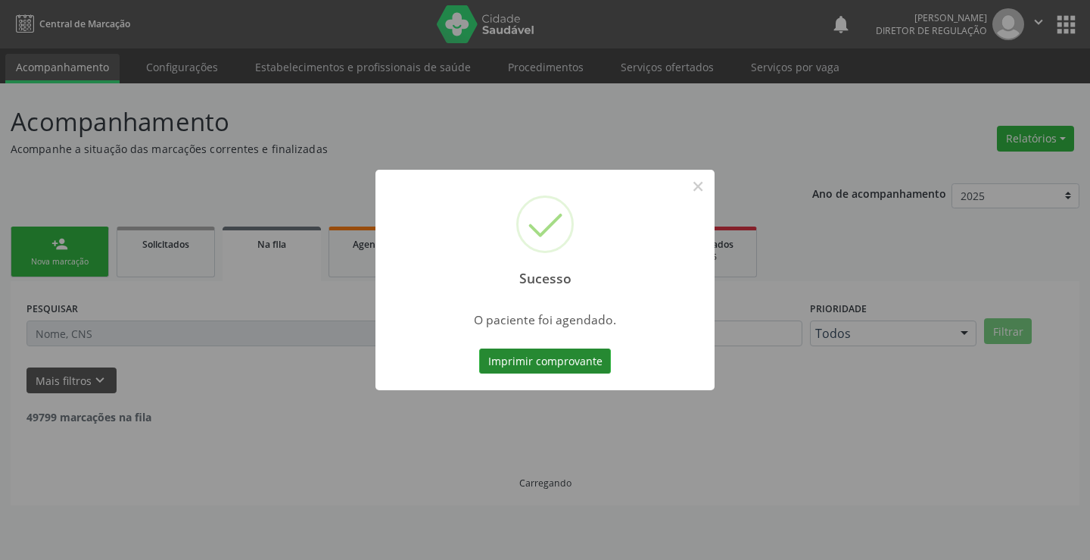
click at [560, 362] on button "Imprimir comprovante" at bounding box center [545, 361] width 132 height 26
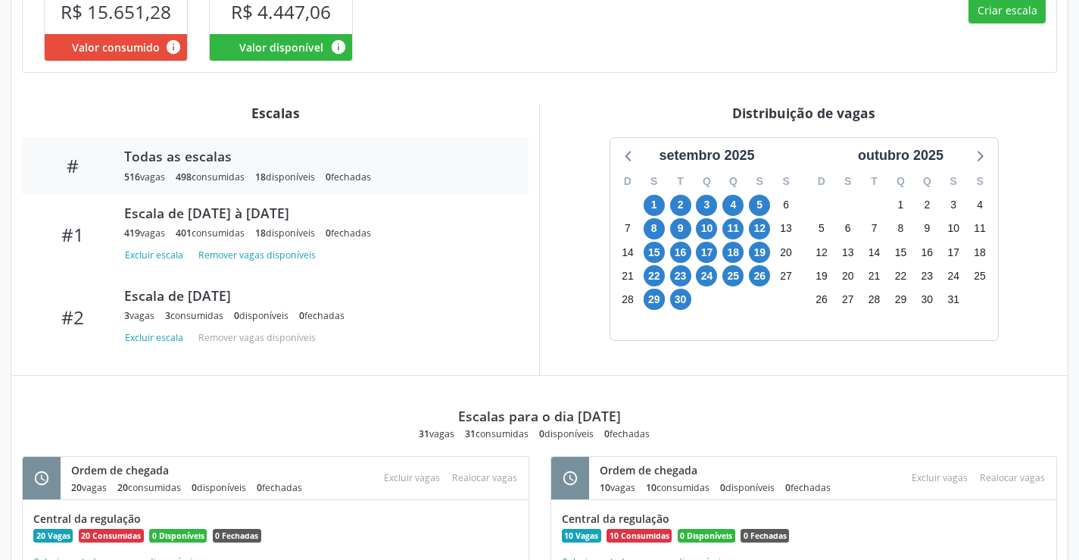
scroll to position [606, 0]
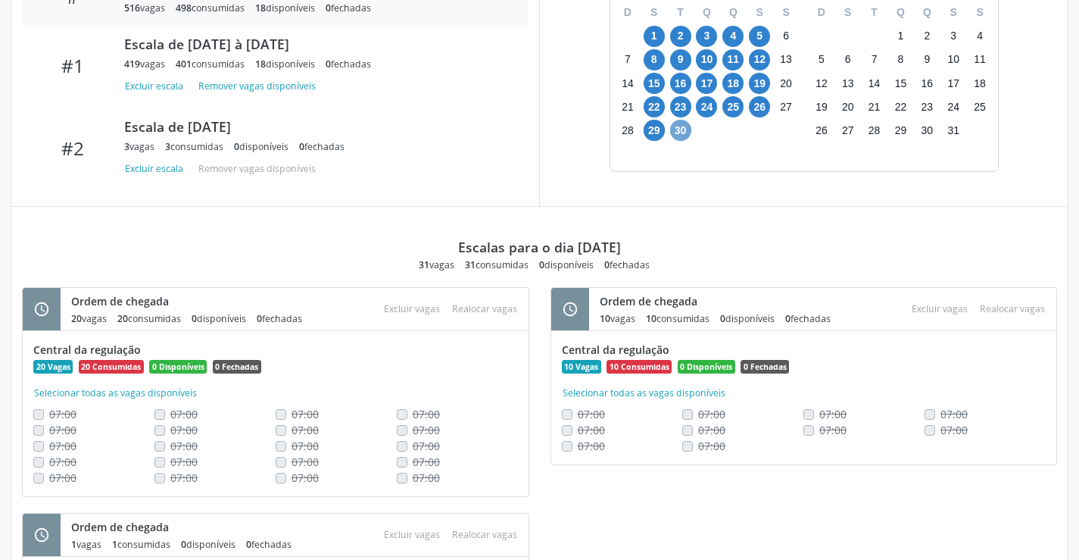
click at [685, 134] on span "30" at bounding box center [680, 130] width 21 height 21
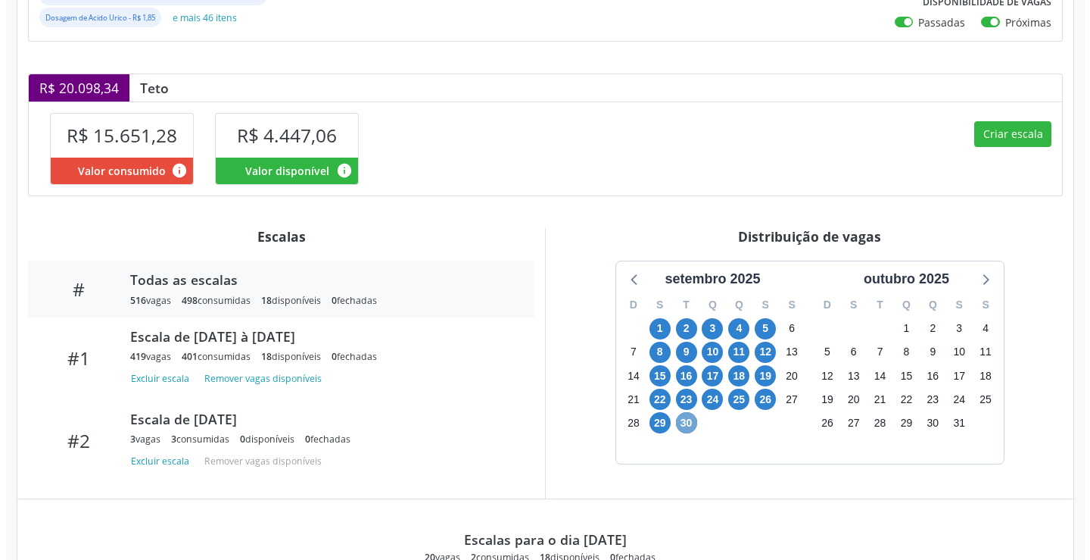
scroll to position [288, 0]
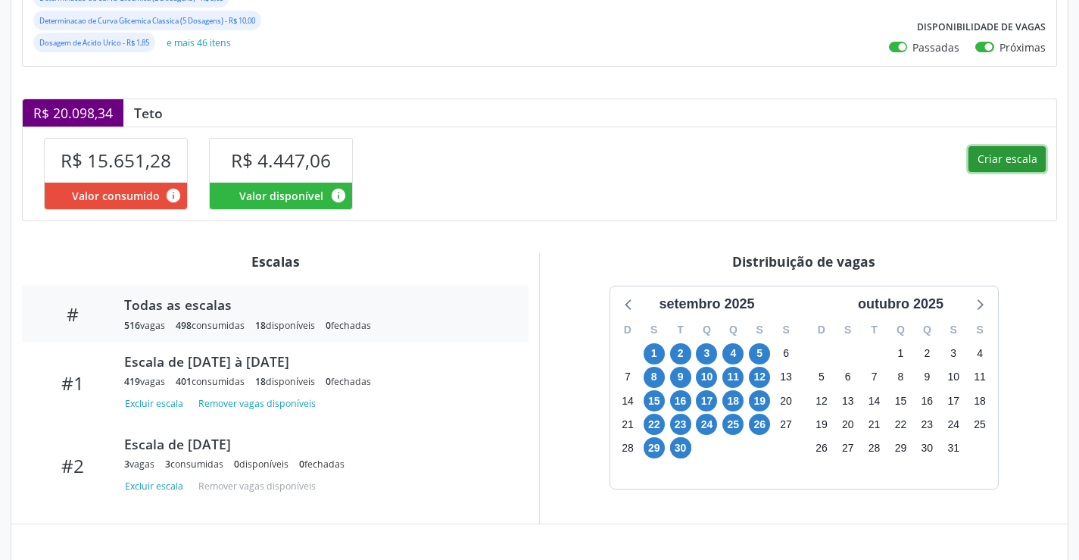
click at [980, 165] on button "Criar escala" at bounding box center [1006, 159] width 77 height 26
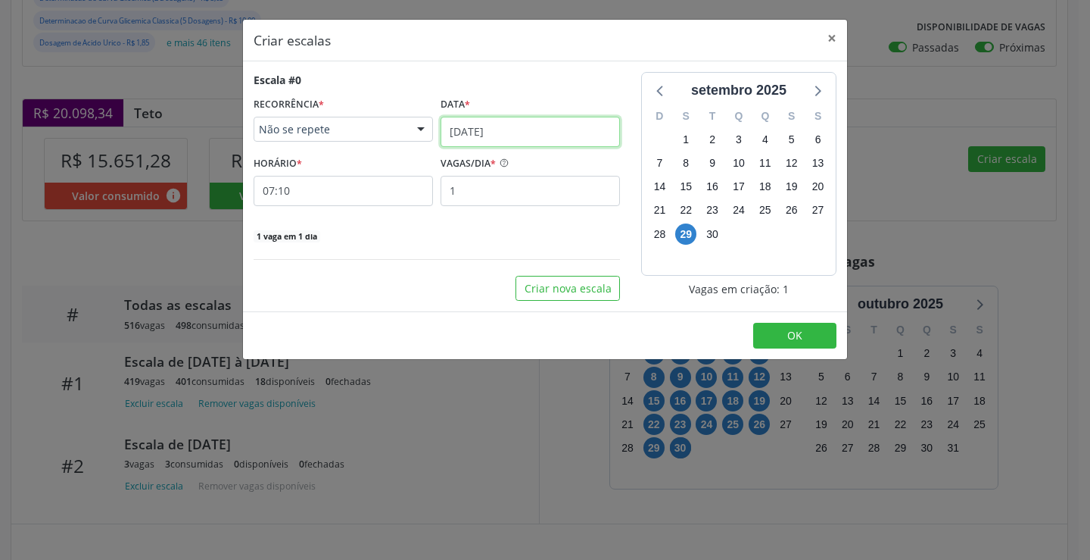
click at [457, 123] on input "29/09/2025" at bounding box center [530, 132] width 179 height 30
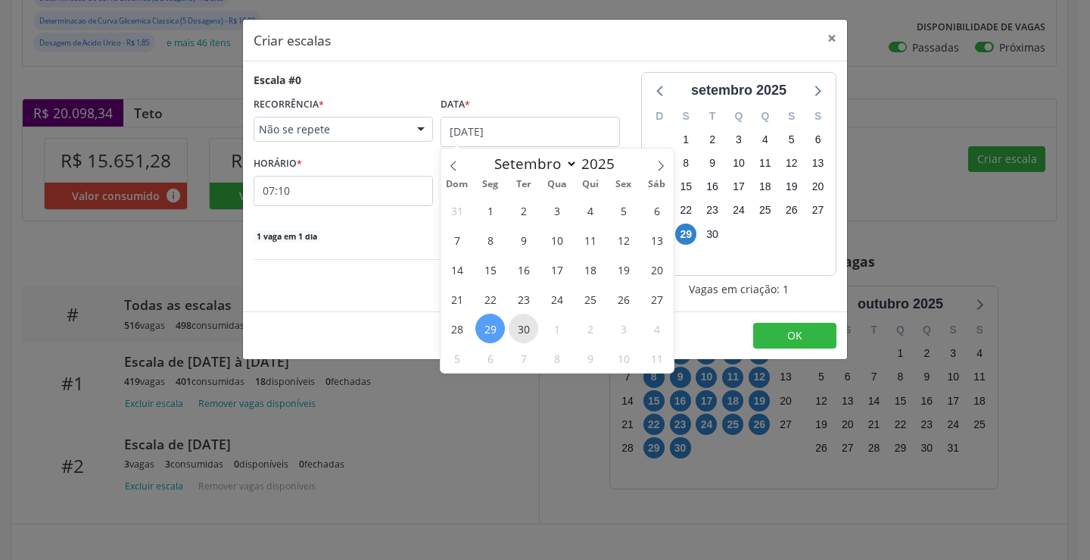
click at [516, 330] on span "30" at bounding box center [524, 328] width 30 height 30
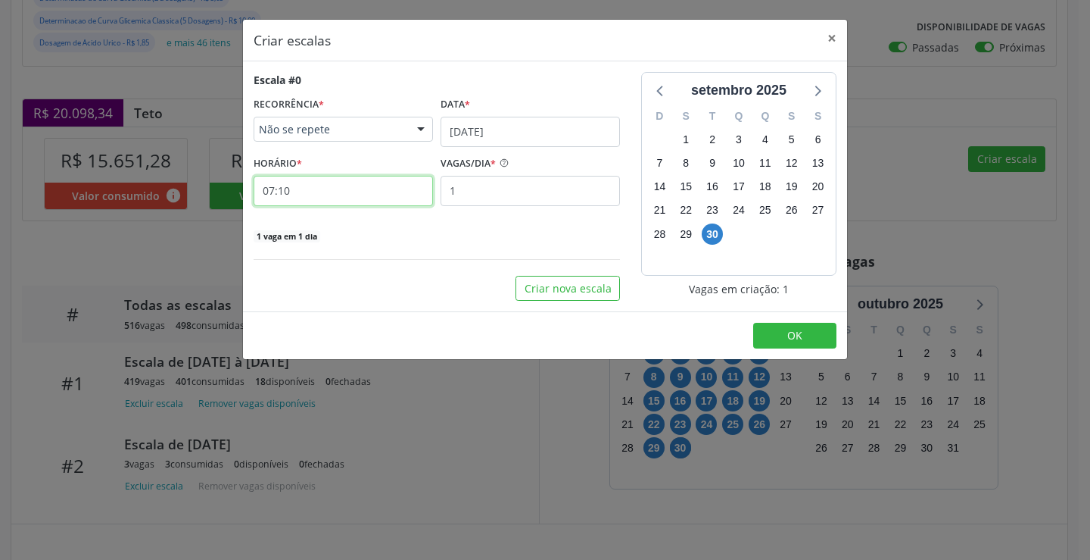
click at [379, 196] on input "07:10" at bounding box center [343, 191] width 179 height 30
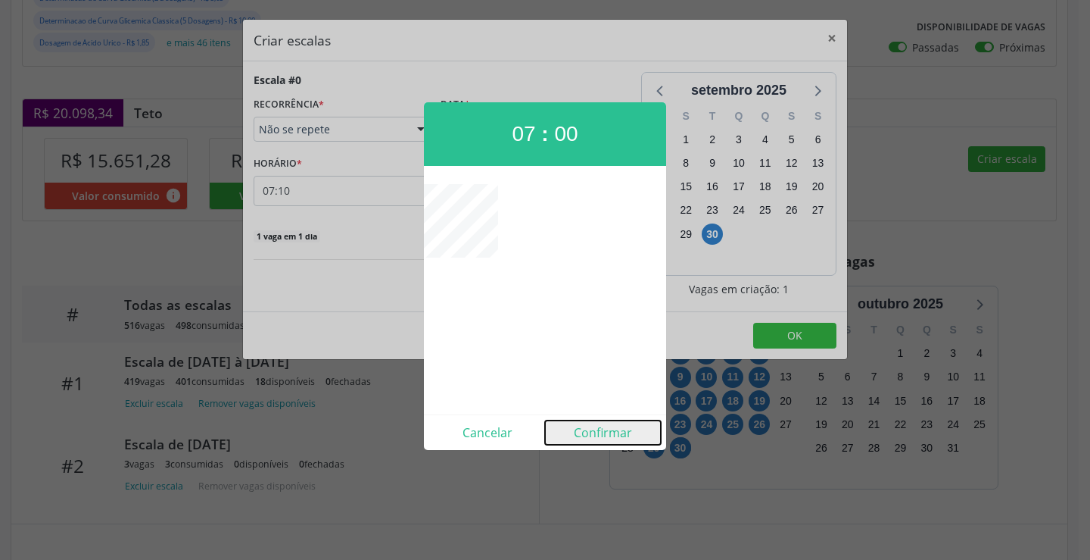
click at [596, 426] on button "Confirmar" at bounding box center [603, 432] width 116 height 24
type input "07:00"
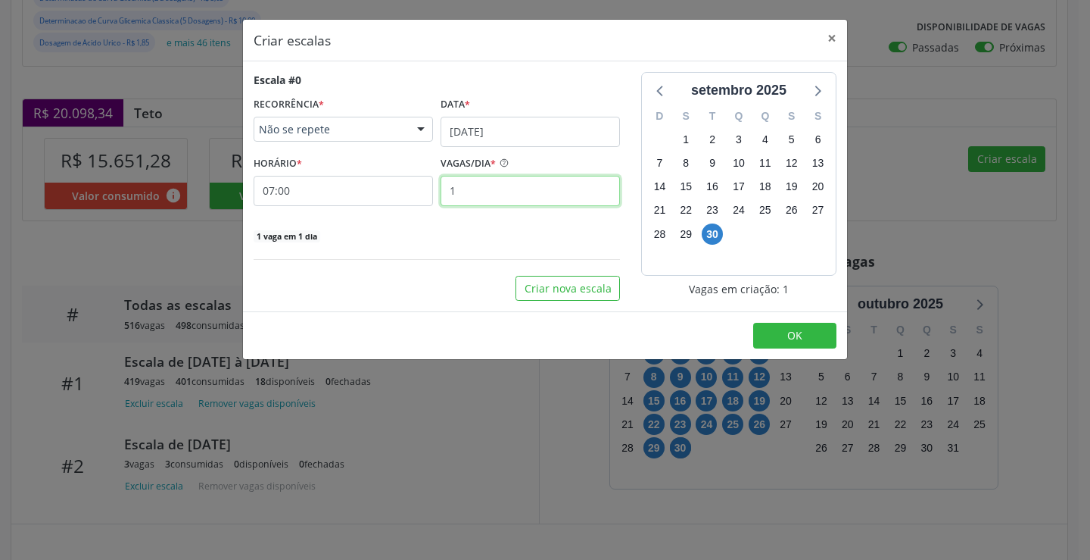
click at [513, 194] on input "1" at bounding box center [530, 191] width 179 height 30
type input "10"
click at [781, 339] on button "OK" at bounding box center [794, 336] width 83 height 26
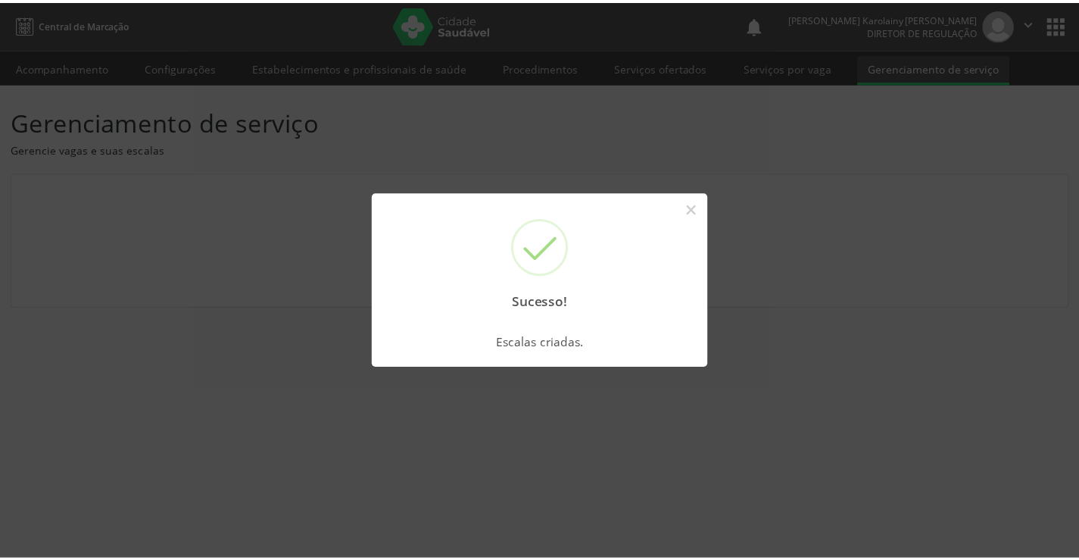
scroll to position [0, 0]
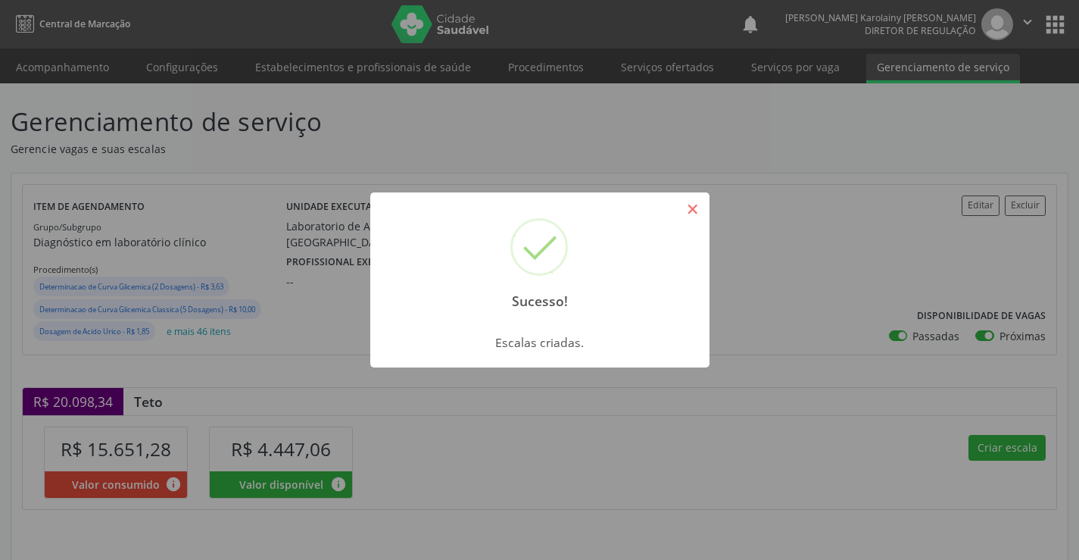
click at [697, 206] on button "×" at bounding box center [693, 209] width 26 height 26
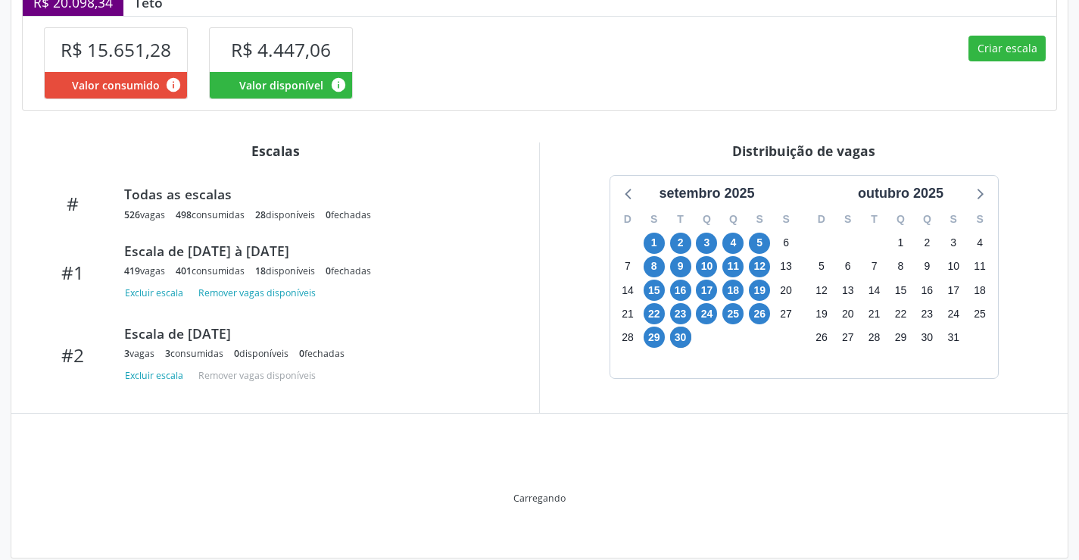
scroll to position [419, 0]
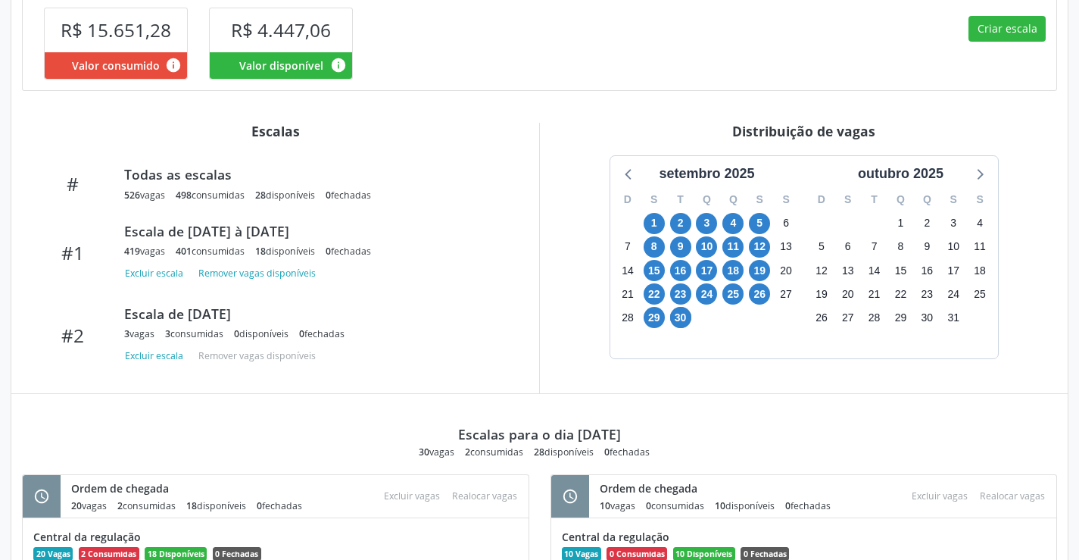
click at [669, 316] on div "30" at bounding box center [680, 317] width 26 height 23
click at [677, 315] on span "30" at bounding box center [680, 317] width 21 height 21
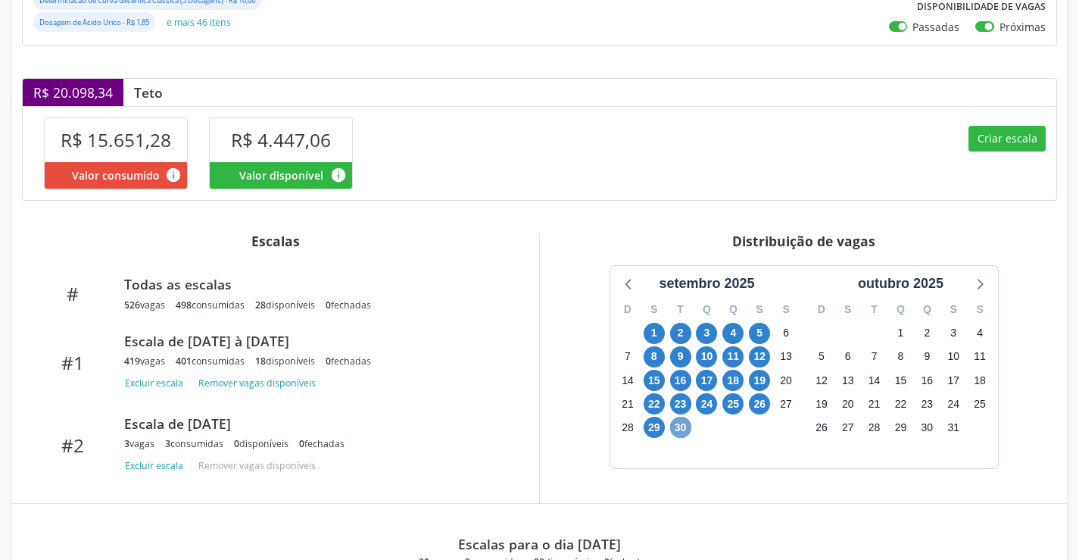
scroll to position [213, 0]
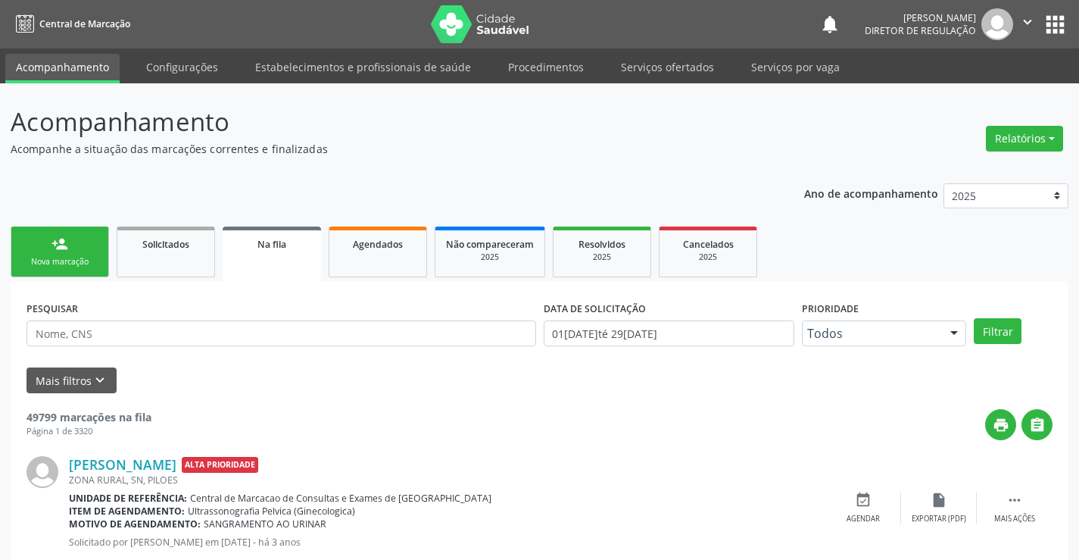
click at [54, 267] on div "Nova marcação" at bounding box center [60, 261] width 76 height 11
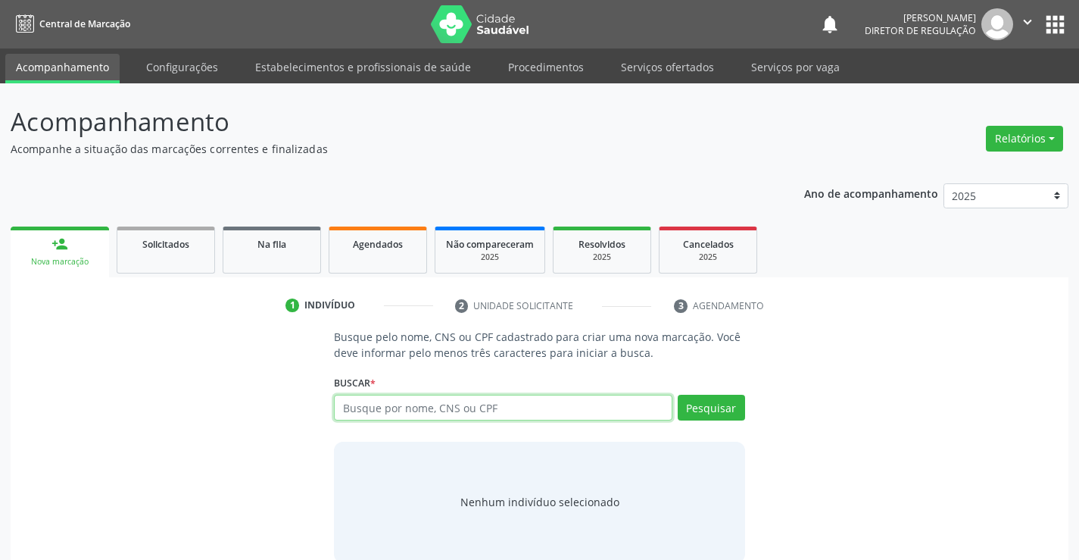
click at [506, 413] on input "text" at bounding box center [503, 407] width 338 height 26
type input "703608031667938"
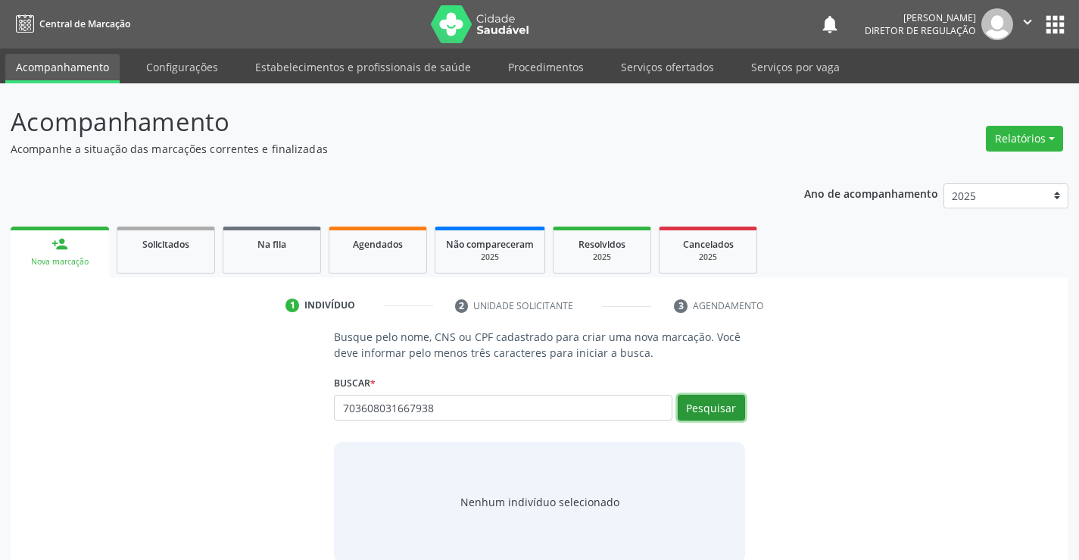
click at [726, 408] on button "Pesquisar" at bounding box center [711, 407] width 67 height 26
type input "703608031667938"
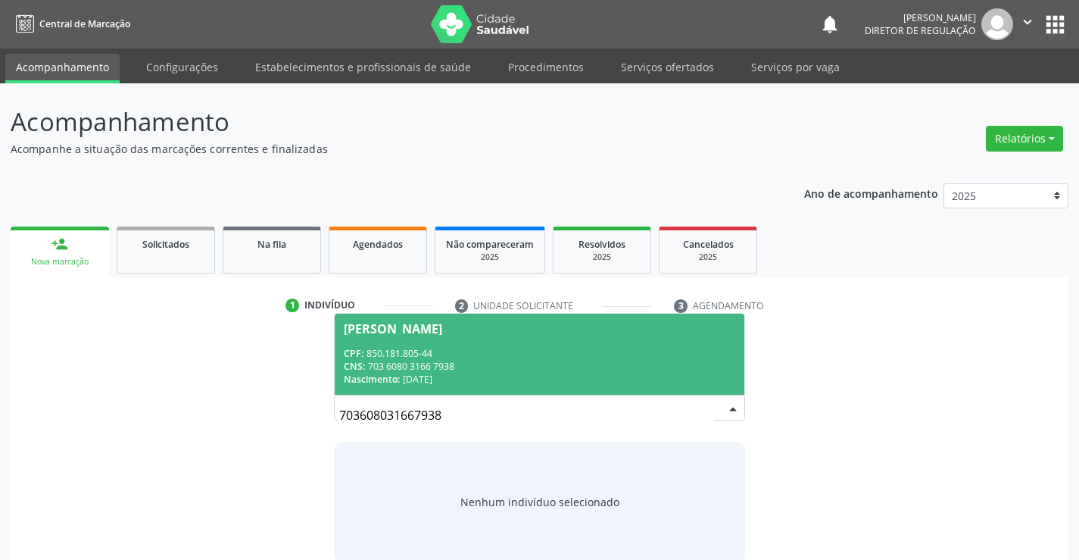
click at [513, 362] on div "CNS: 703 6080 3166 7938" at bounding box center [539, 366] width 391 height 13
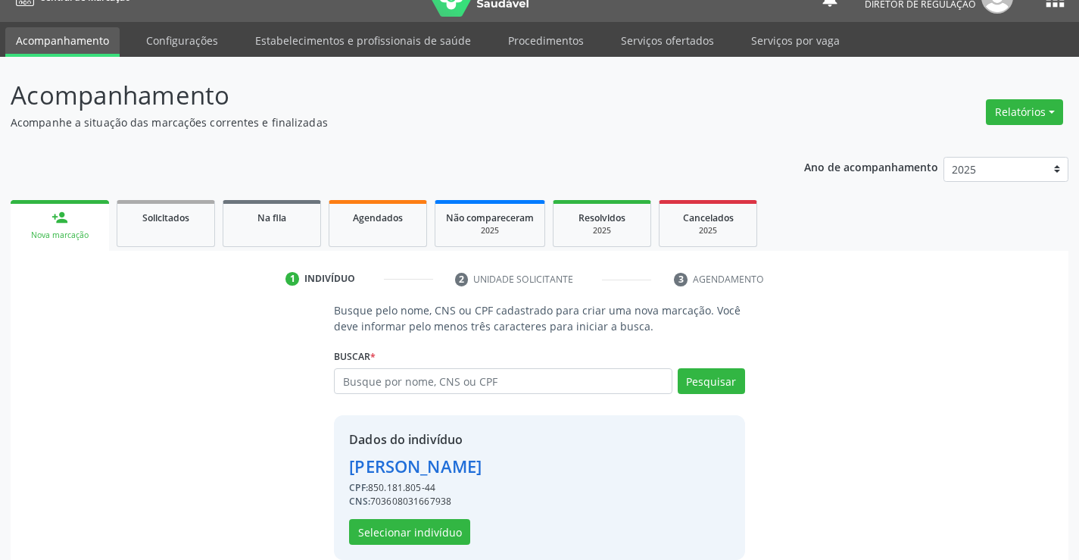
scroll to position [48, 0]
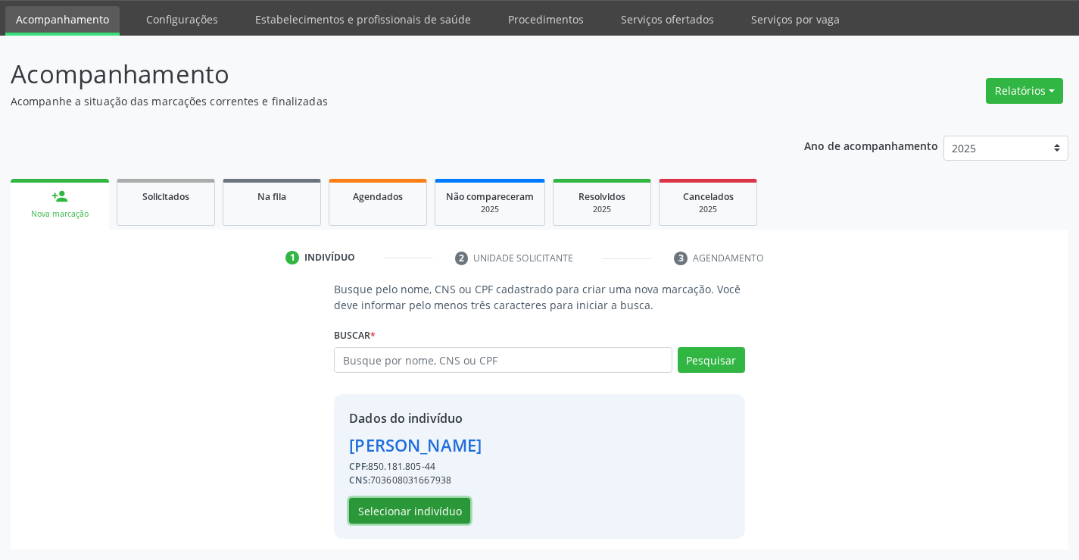
click at [422, 501] on button "Selecionar indivíduo" at bounding box center [409, 510] width 121 height 26
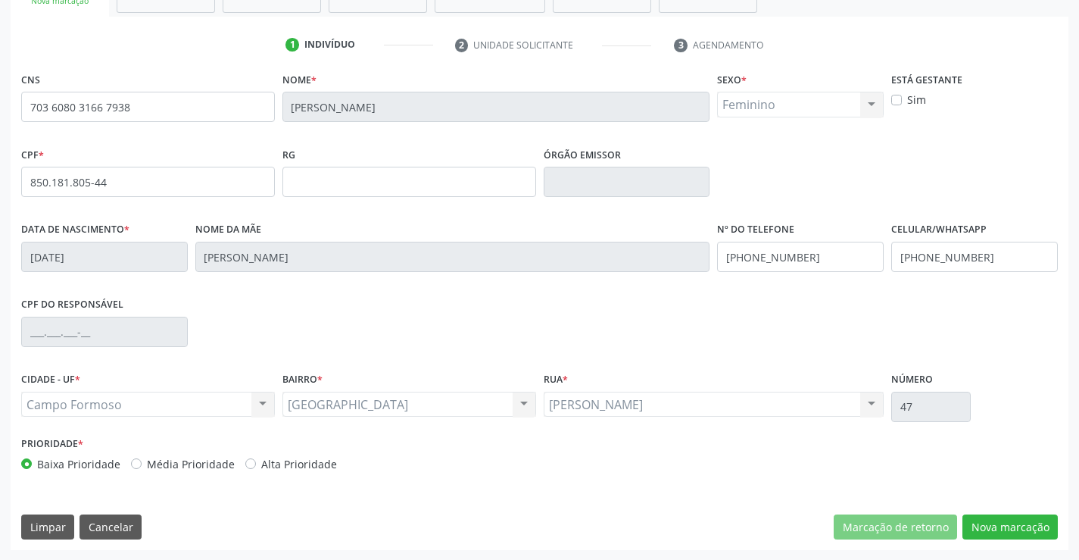
scroll to position [261, 0]
click at [998, 516] on button "Nova marcação" at bounding box center [1009, 526] width 95 height 26
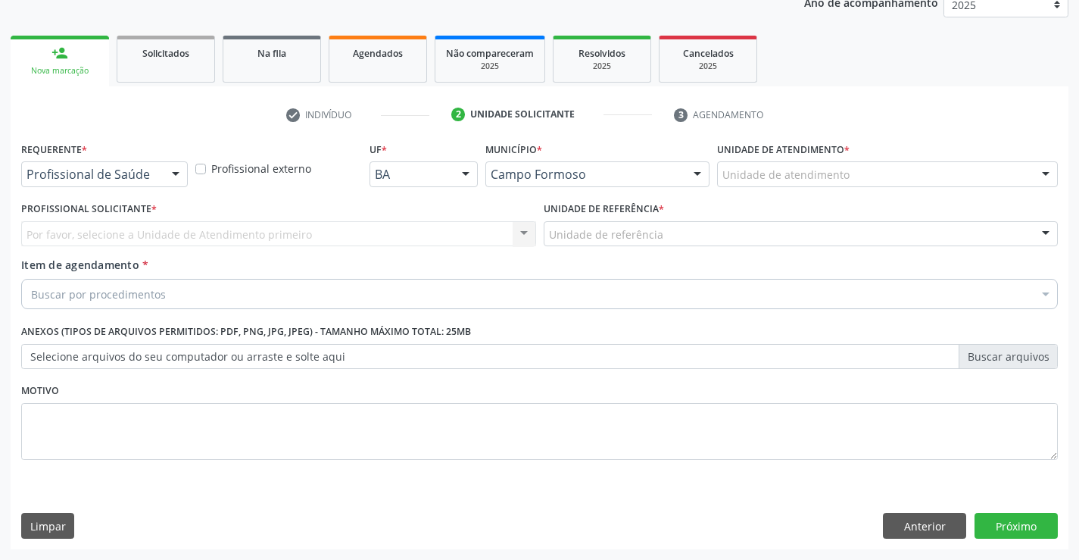
scroll to position [191, 0]
click at [161, 170] on div "Profissional de Saúde Profissional de Saúde Paciente Nenhum resultado encontrad…" at bounding box center [104, 174] width 167 height 26
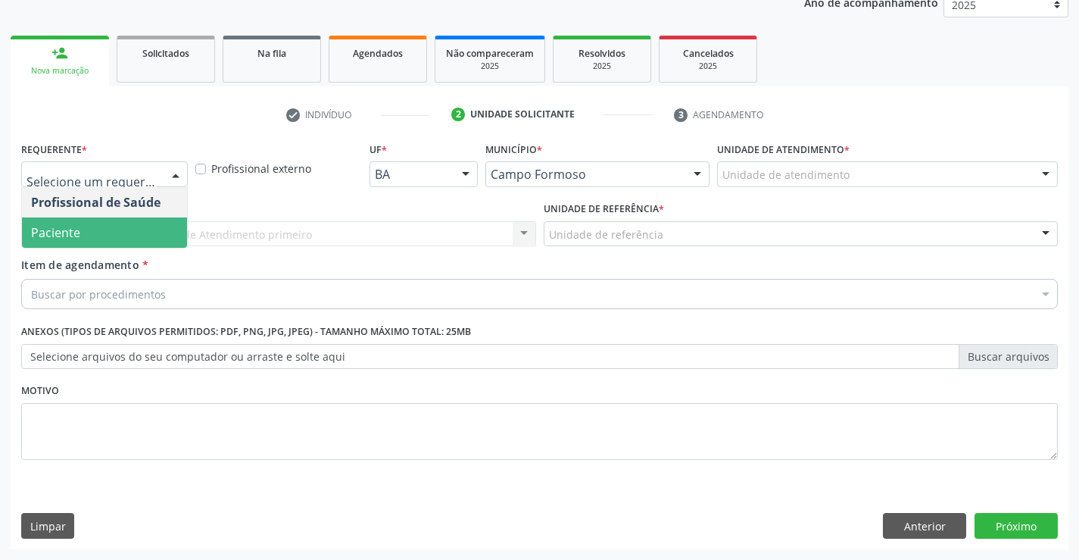
click at [149, 232] on span "Paciente" at bounding box center [104, 232] width 165 height 30
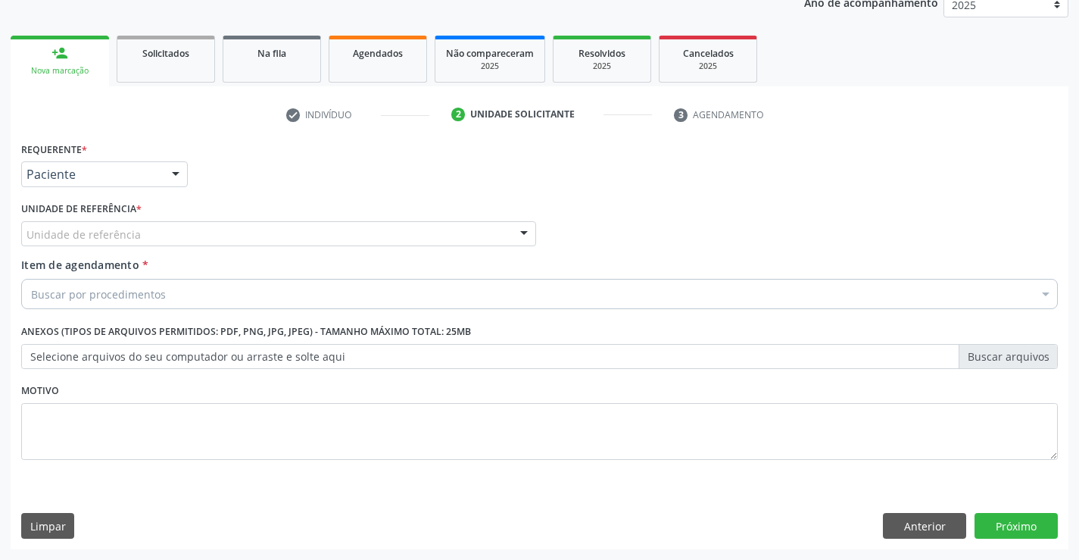
drag, startPoint x: 289, startPoint y: 233, endPoint x: 299, endPoint y: 282, distance: 50.2
click at [290, 235] on div "Unidade de referência" at bounding box center [278, 234] width 515 height 26
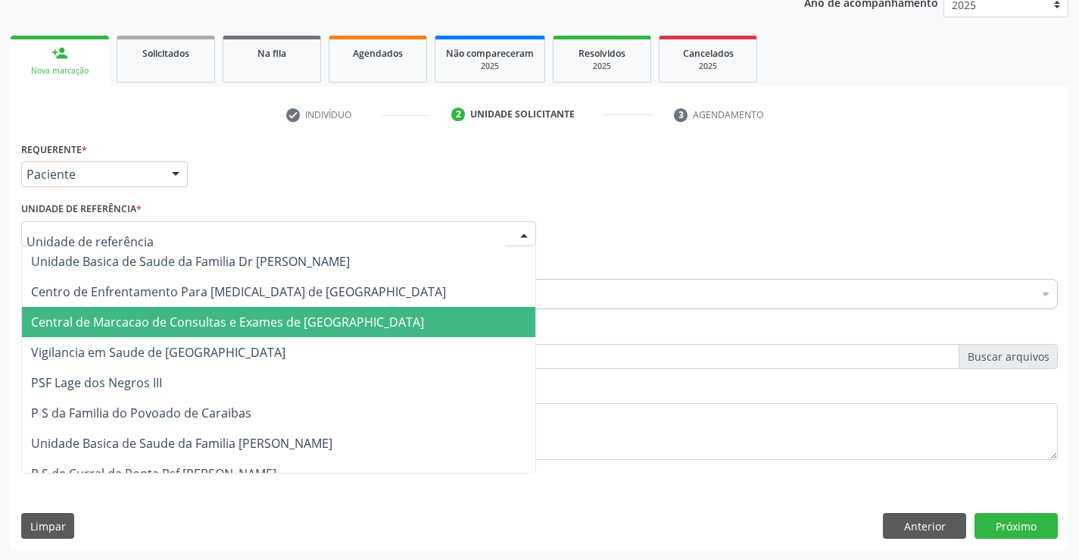
click at [299, 307] on span "Central de Marcacao de Consultas e Exames de [GEOGRAPHIC_DATA]" at bounding box center [278, 322] width 513 height 30
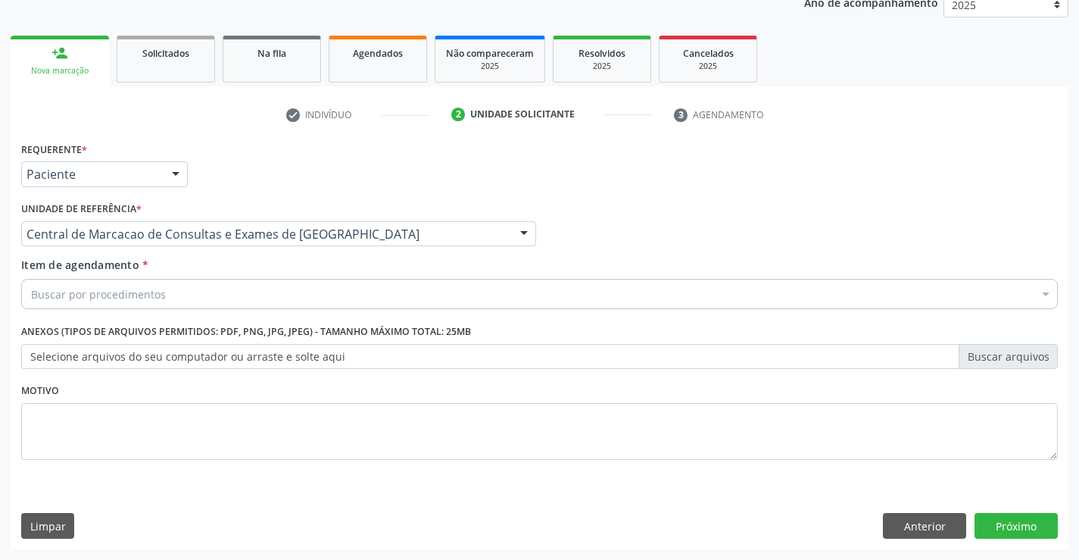
click at [359, 292] on div "Buscar por procedimentos" at bounding box center [539, 294] width 1036 height 30
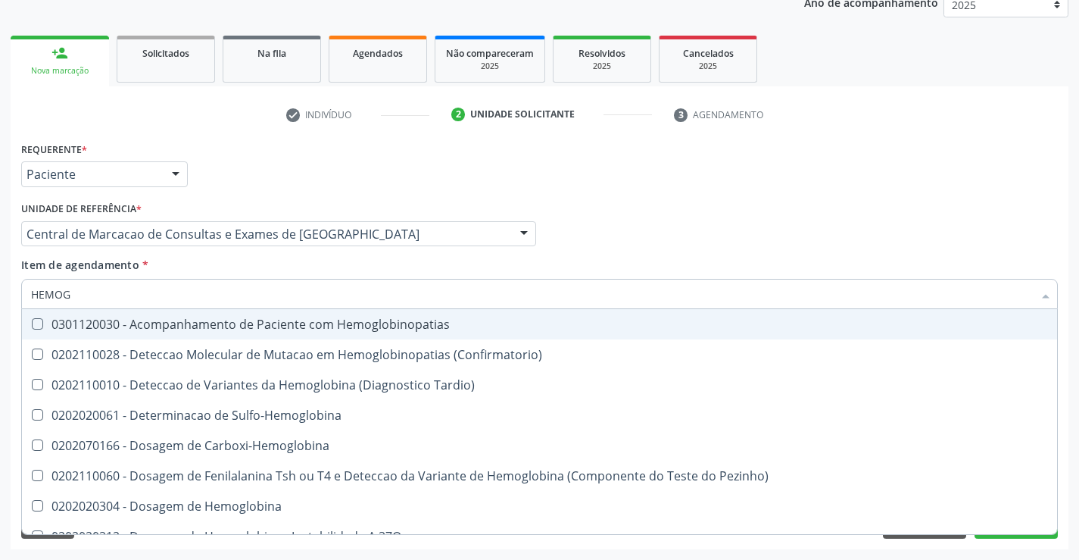
type input "HEMOGR"
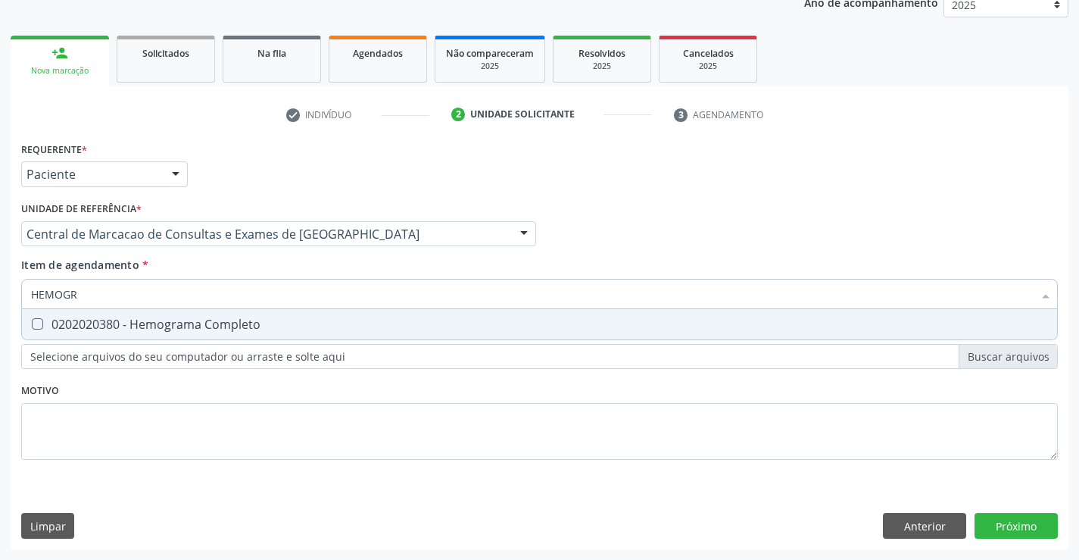
click at [305, 322] on div "0202020380 - Hemograma Completo" at bounding box center [539, 324] width 1017 height 12
checkbox Completo "true"
click at [296, 275] on div "Item de agendamento * HEMOGR Desfazer seleção 0202020380 - Hemograma Completo N…" at bounding box center [539, 281] width 1036 height 48
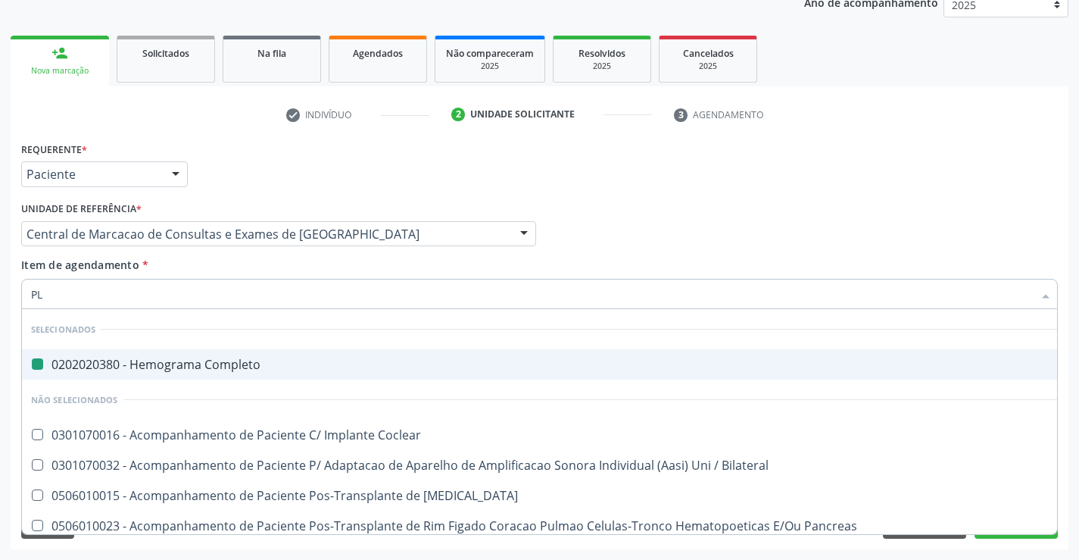
type input "PLA"
checkbox Completo "false"
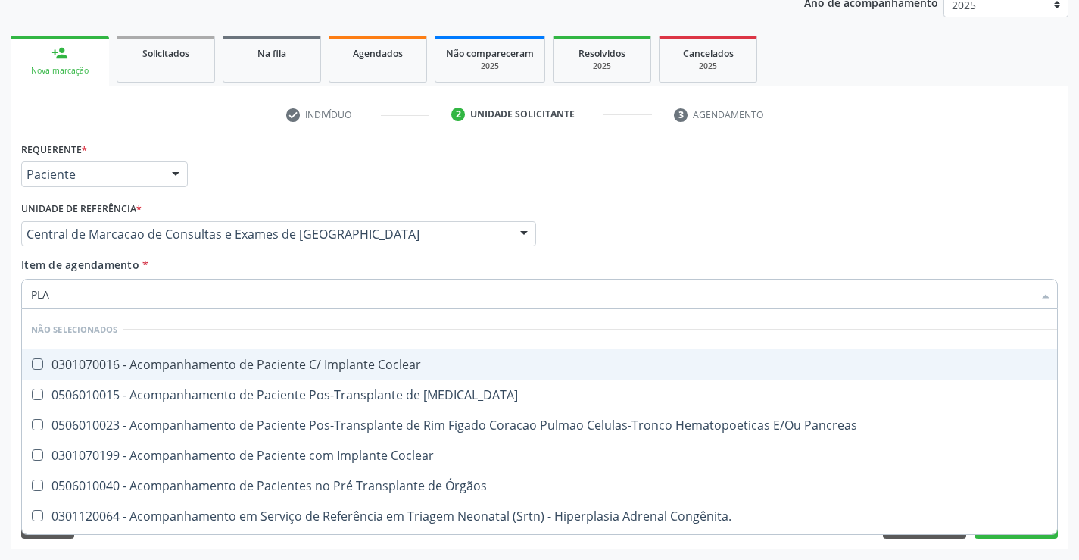
type input "PLAQ"
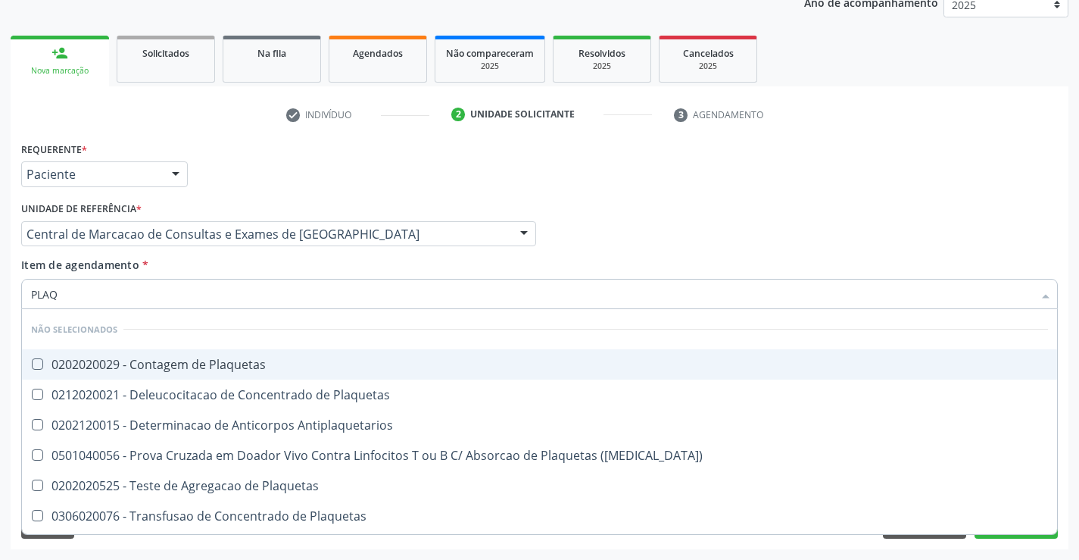
click at [301, 351] on span "0202020029 - Contagem de Plaquetas" at bounding box center [539, 364] width 1035 height 30
checkbox Plaquetas "true"
type input "PLAQ"
click at [265, 267] on div "Item de agendamento * PLAQ Desfazer seleção Não selecionados 0202020029 - Conta…" at bounding box center [539, 281] width 1036 height 48
checkbox Plaquetas "true"
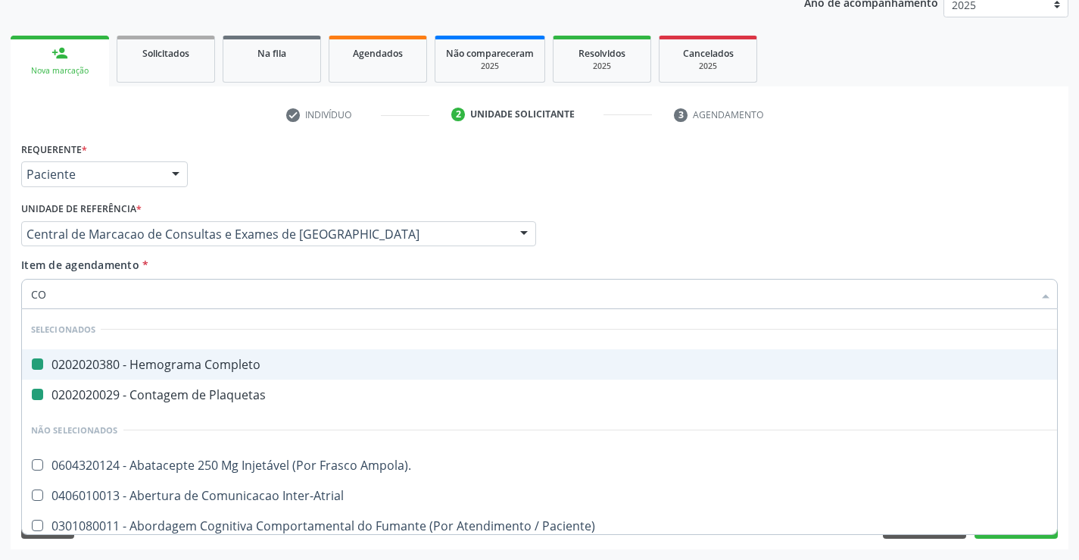
type input "COL"
checkbox Completo "false"
checkbox Plaquetas "false"
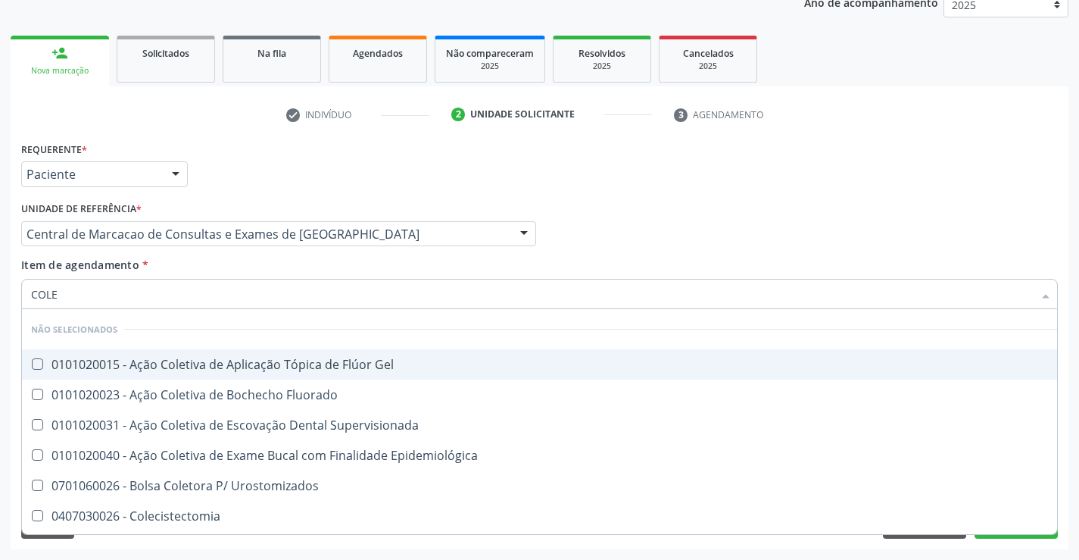
type input "COLES"
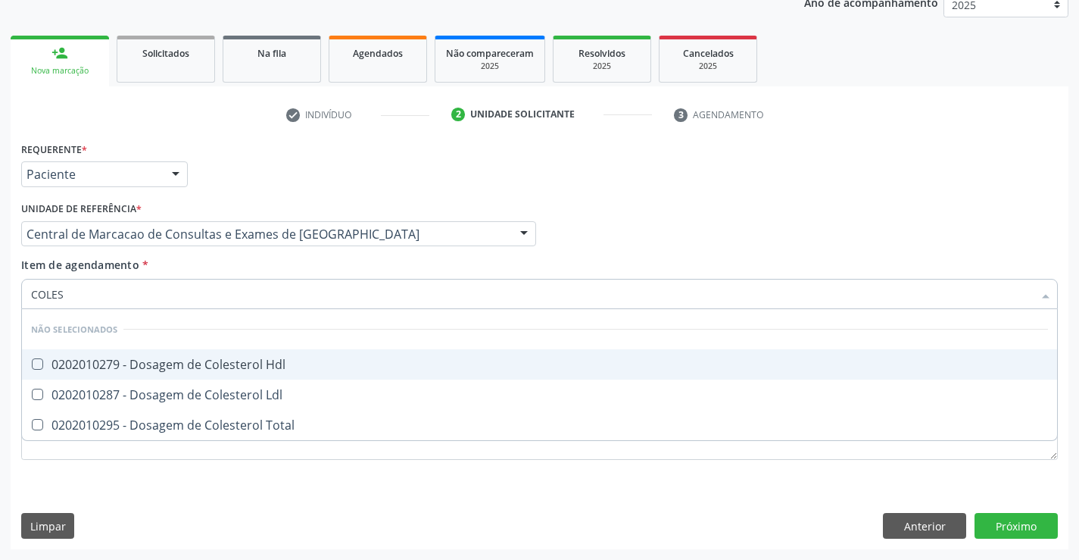
click at [273, 367] on div "0202010279 - Dosagem de Colesterol Hdl" at bounding box center [539, 364] width 1017 height 12
checkbox Hdl "true"
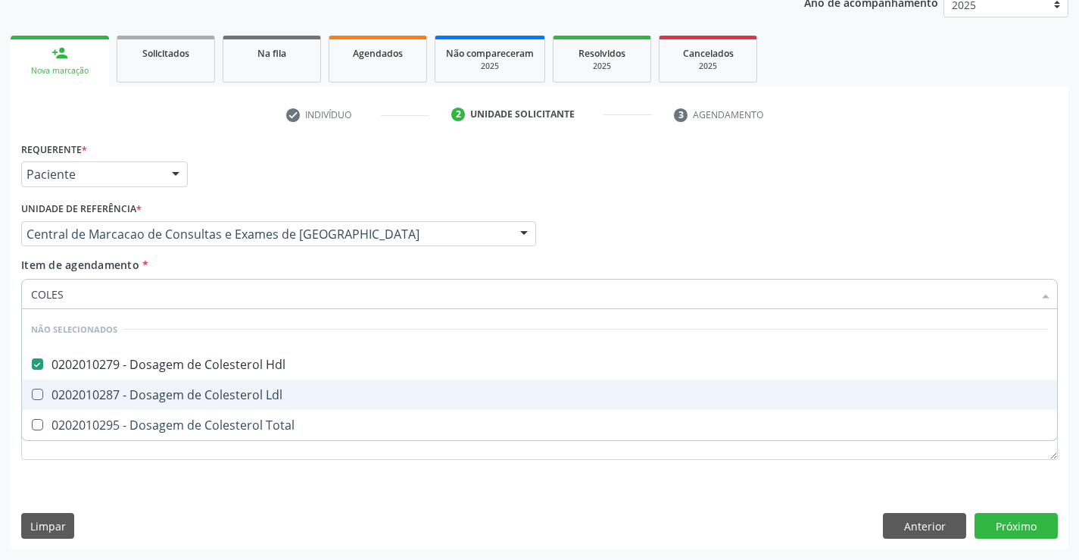
click at [274, 396] on div "0202010287 - Dosagem de Colesterol Ldl" at bounding box center [539, 394] width 1017 height 12
checkbox Ldl "true"
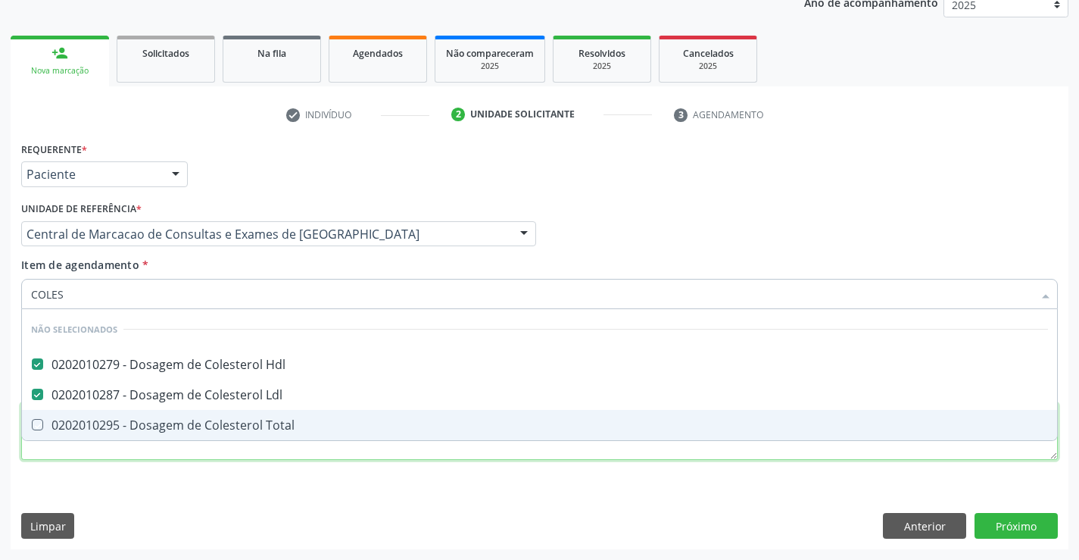
click at [277, 457] on div "Requerente * Paciente Profissional de Saúde Paciente Nenhum resultado encontrad…" at bounding box center [539, 309] width 1036 height 343
checkbox Total "true"
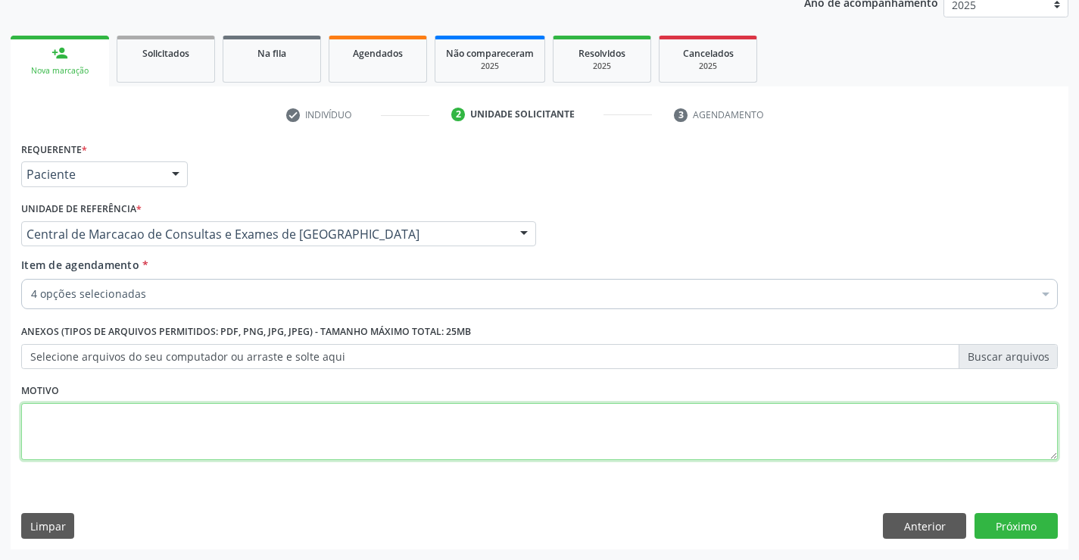
click at [263, 432] on div "Requerente * Paciente Profissional de Saúde Paciente Nenhum resultado encontrad…" at bounding box center [539, 309] width 1036 height 343
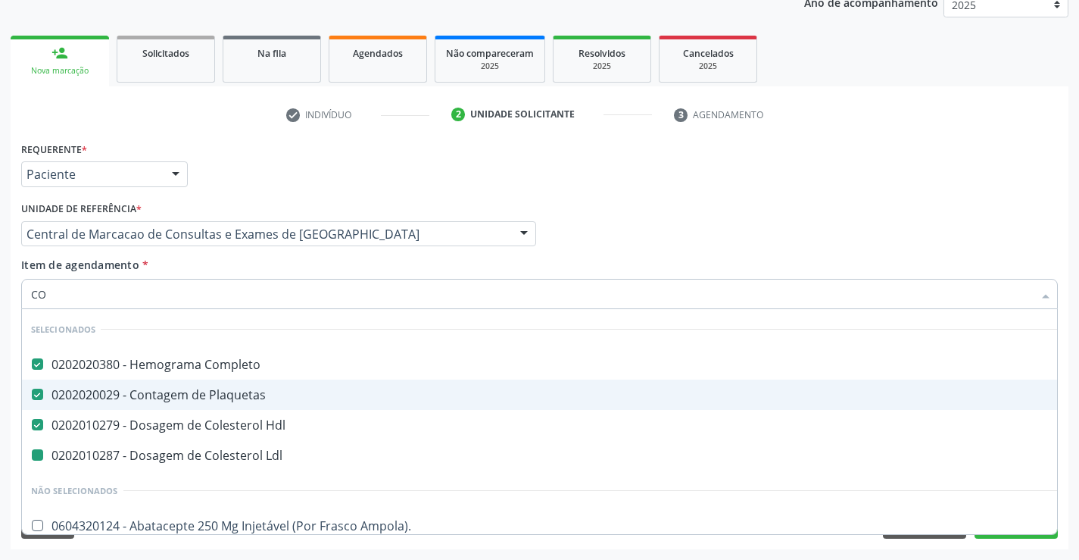
type input "COL"
checkbox Ldl "false"
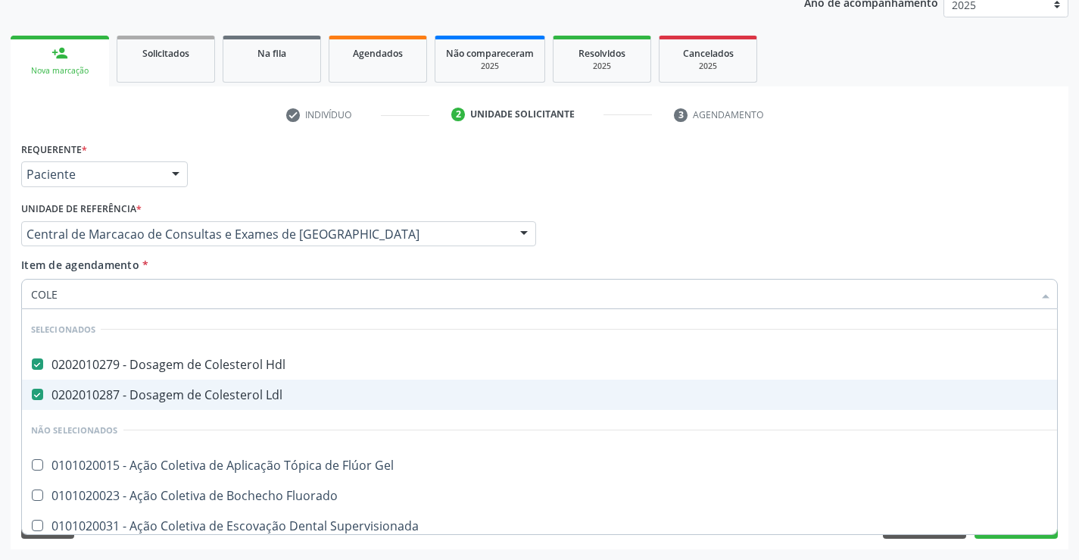
type input "COLES"
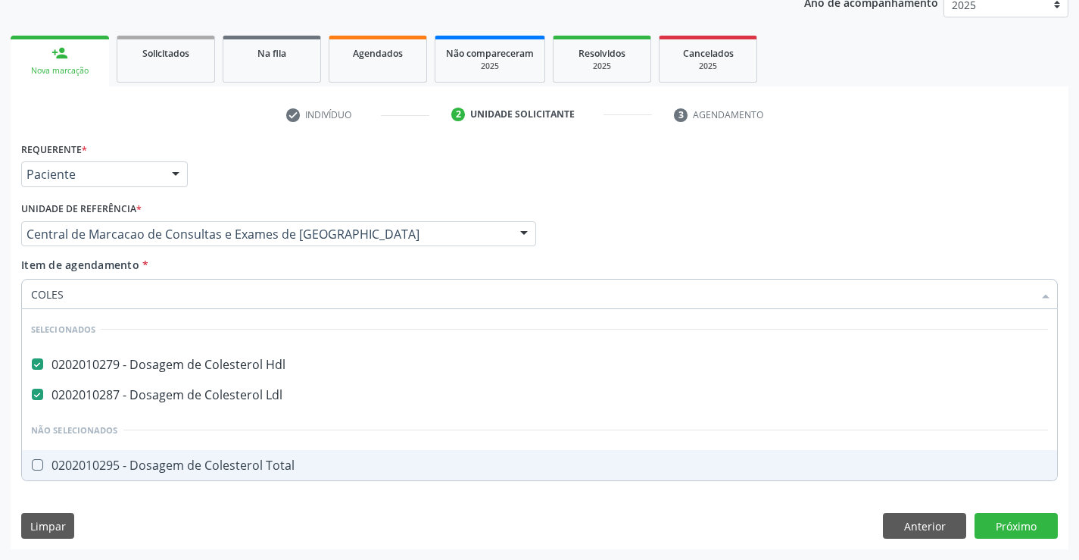
click at [242, 466] on div "0202010295 - Dosagem de Colesterol Total" at bounding box center [539, 465] width 1017 height 12
checkbox Total "true"
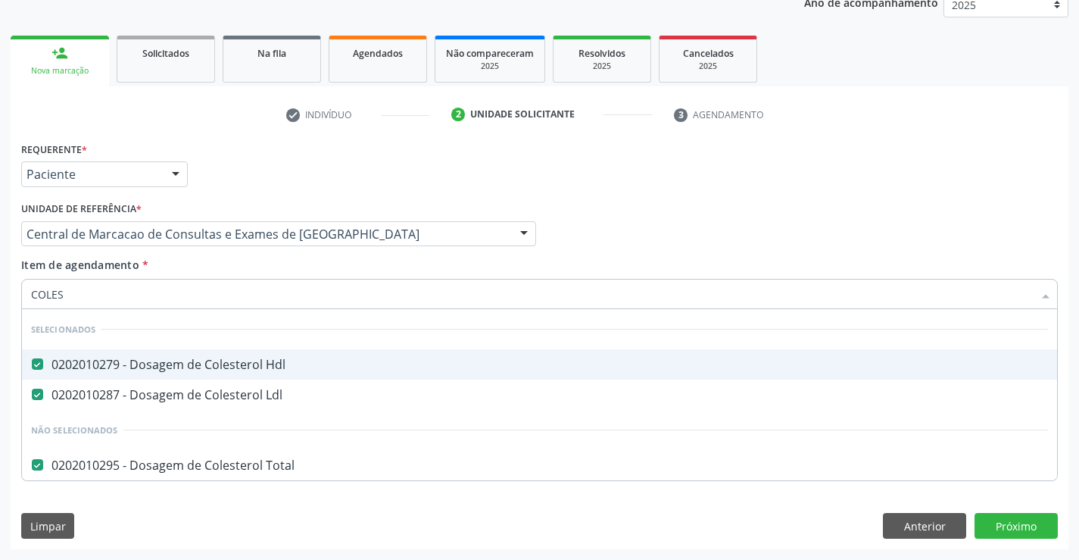
click at [246, 258] on div "Item de agendamento * COLES Desfazer seleção Selecionados 0202010279 - Dosagem …" at bounding box center [539, 281] width 1036 height 48
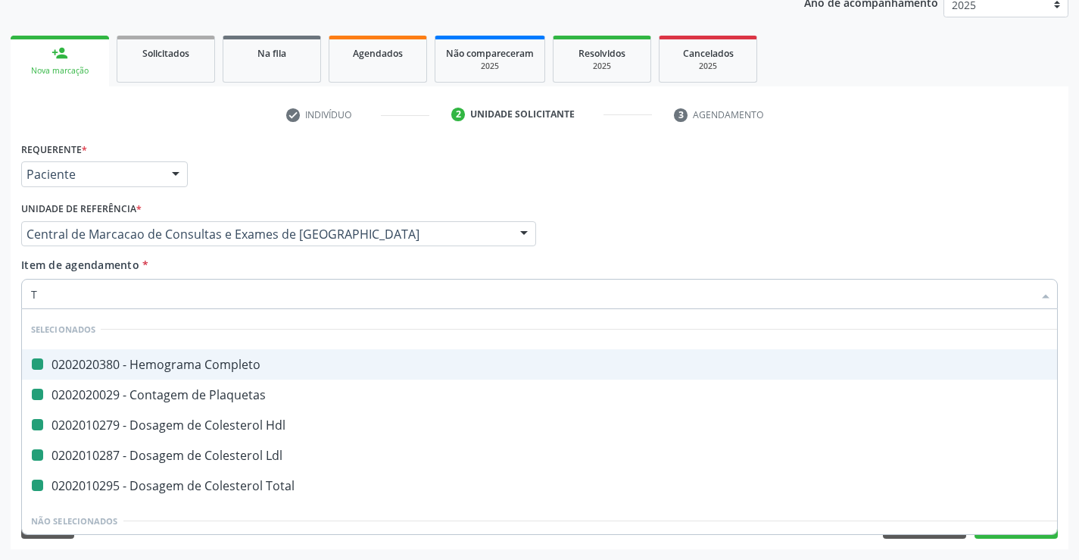
type input "TR"
checkbox Completo "false"
checkbox Plaquetas "false"
checkbox Ldl "false"
checkbox Total "false"
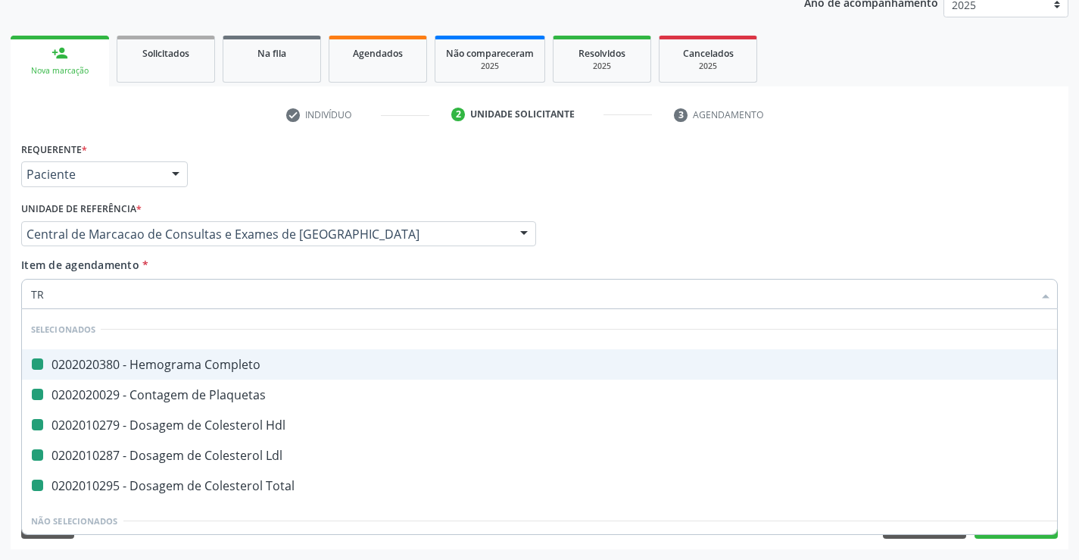
checkbox Hdl "false"
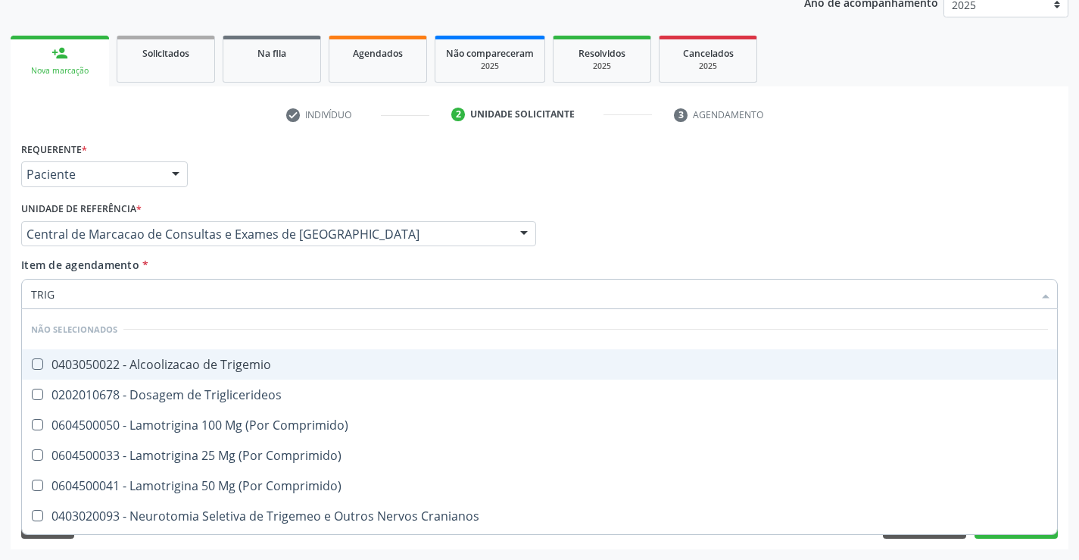
type input "TRIGL"
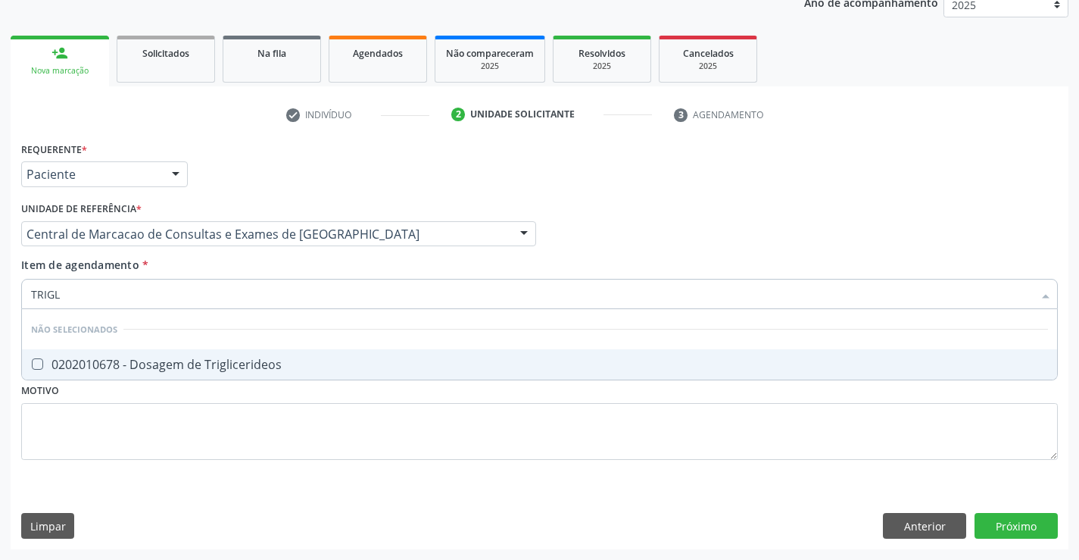
click at [257, 364] on div "0202010678 - Dosagem de Triglicerideos" at bounding box center [539, 364] width 1017 height 12
checkbox Triglicerideos "true"
click at [236, 263] on div "Item de agendamento * TRIGL Desfazer seleção Não selecionados 0202010678 - Dosa…" at bounding box center [539, 281] width 1036 height 48
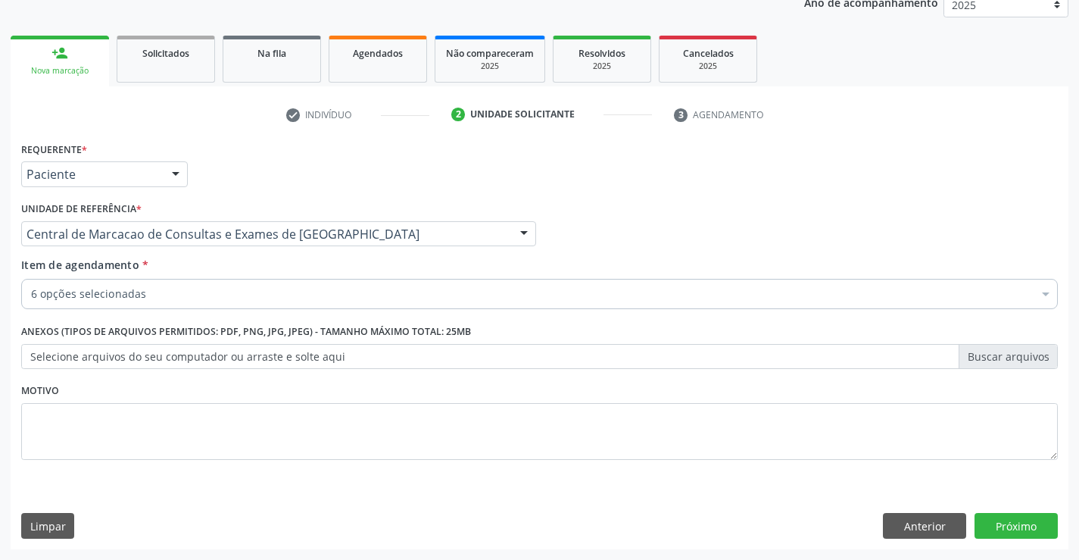
click at [244, 311] on div "Item de agendamento * 6 opções selecionadas Desfazer seleção Selecionados 02020…" at bounding box center [539, 286] width 1044 height 58
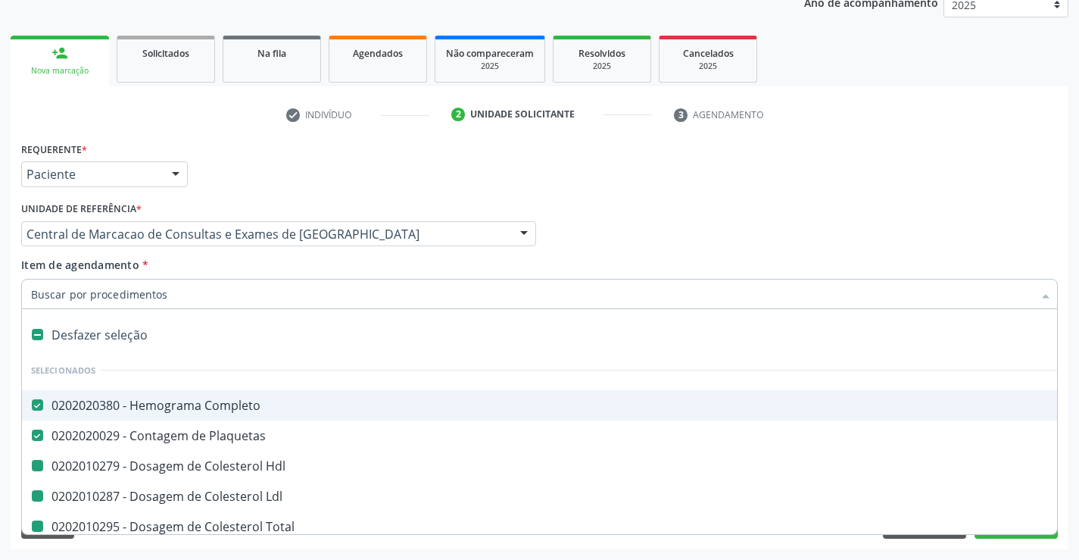
type input "U"
checkbox Hdl "false"
checkbox Ldl "false"
checkbox Total "false"
checkbox Triglicerideos "false"
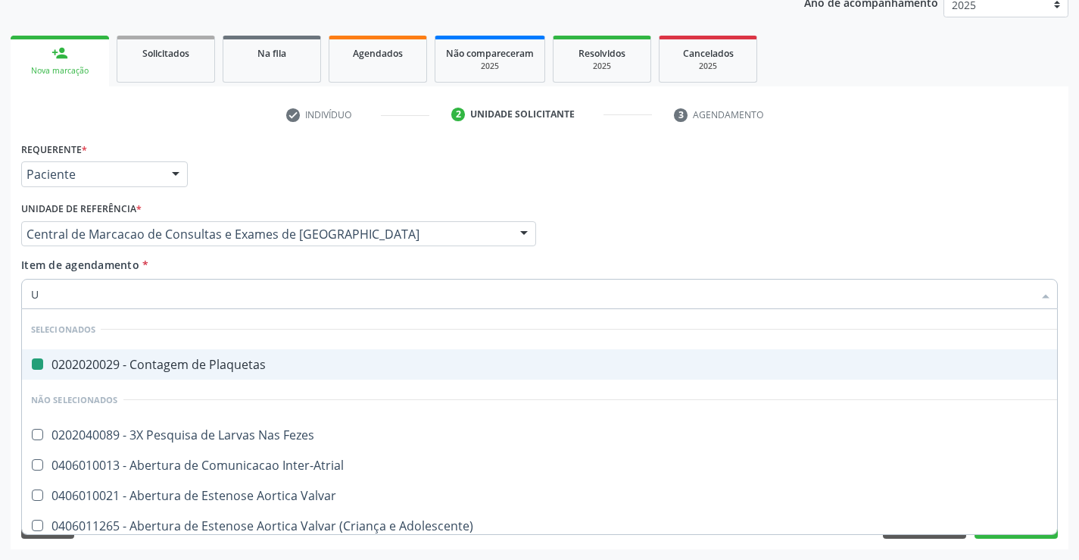
type input "UR"
checkbox Plaquetas "false"
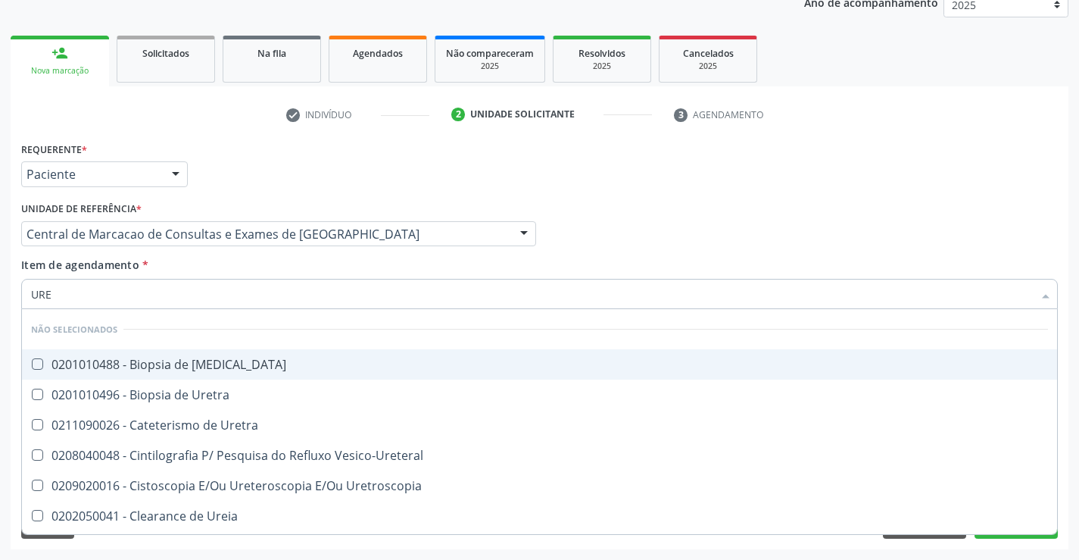
type input "UREI"
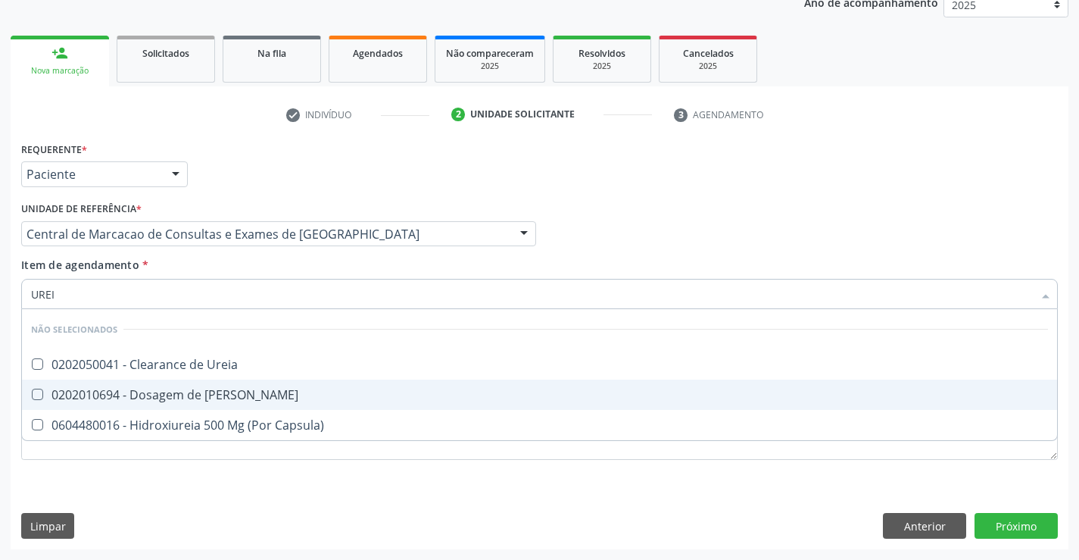
click at [238, 390] on div "0202010694 - Dosagem de [PERSON_NAME]" at bounding box center [539, 394] width 1017 height 12
checkbox Ureia "true"
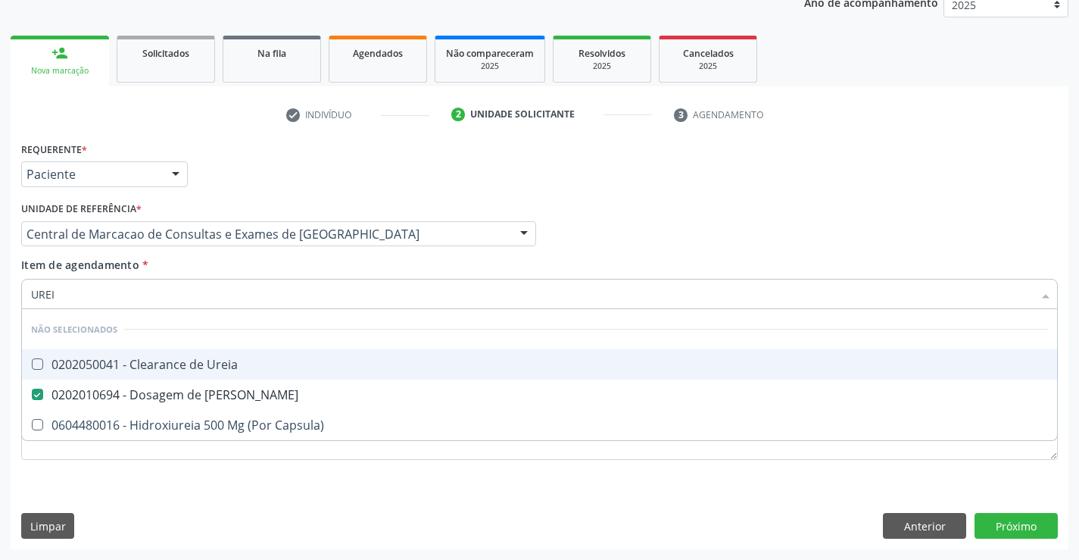
click at [223, 290] on input "UREI" at bounding box center [532, 294] width 1002 height 30
type input "UREI"
click at [223, 262] on div "Item de agendamento * UREI Desfazer seleção Não selecionados 0202050041 - Clear…" at bounding box center [539, 281] width 1036 height 48
checkbox Ureia "true"
checkbox Capsula\) "true"
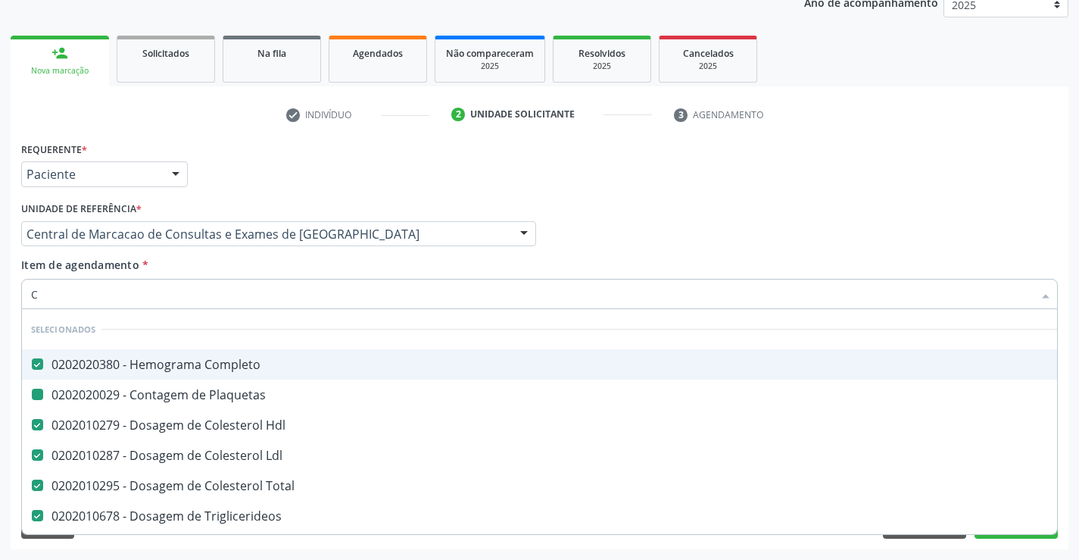
type input "CR"
checkbox Completo "false"
checkbox Hdl "false"
checkbox Plaquetas "false"
checkbox Ldl "false"
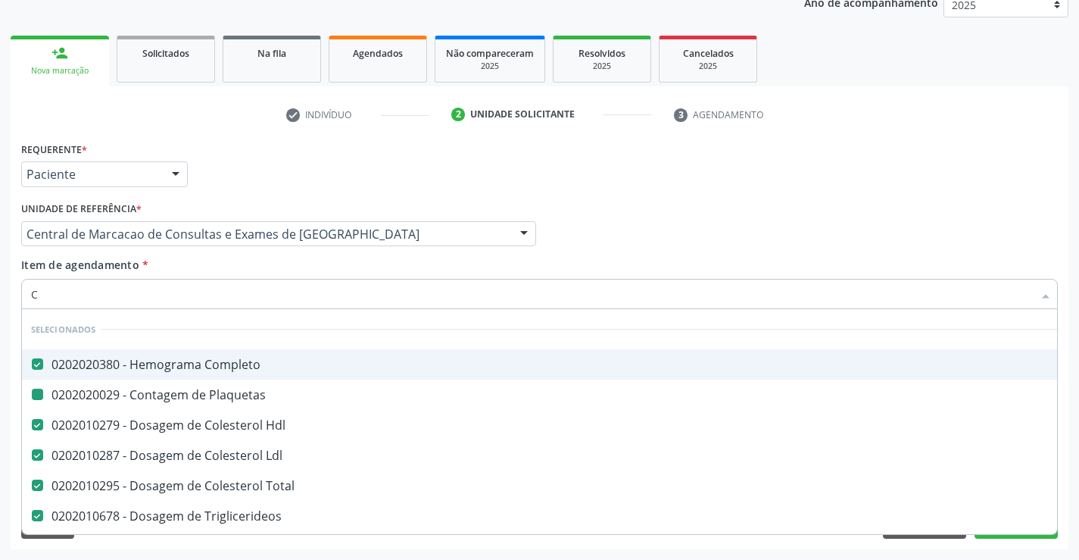
checkbox Total "false"
checkbox Triglicerideos "false"
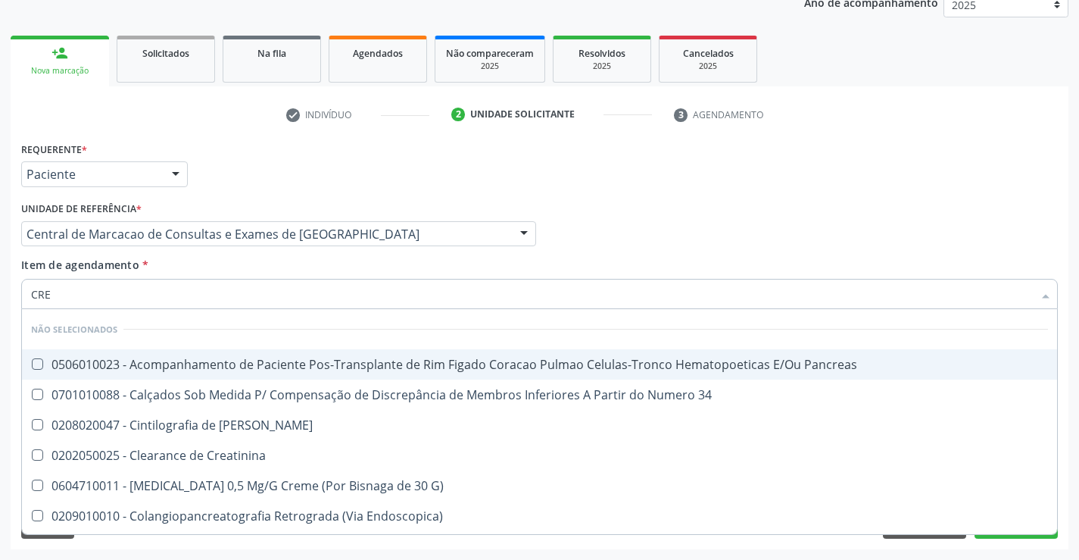
type input "CREA"
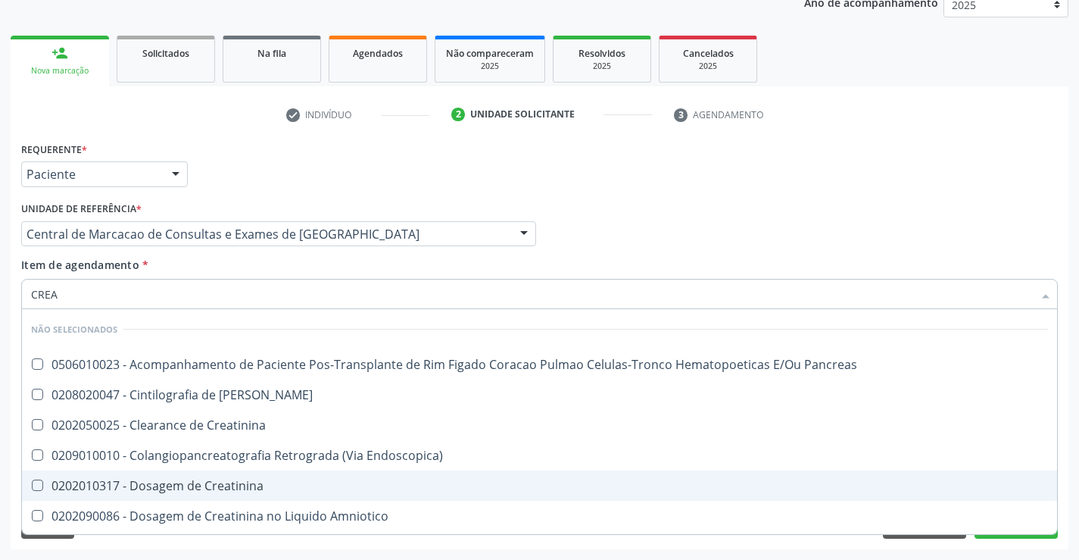
click at [246, 475] on span "0202010317 - Dosagem de Creatinina" at bounding box center [539, 485] width 1035 height 30
checkbox Creatinina "true"
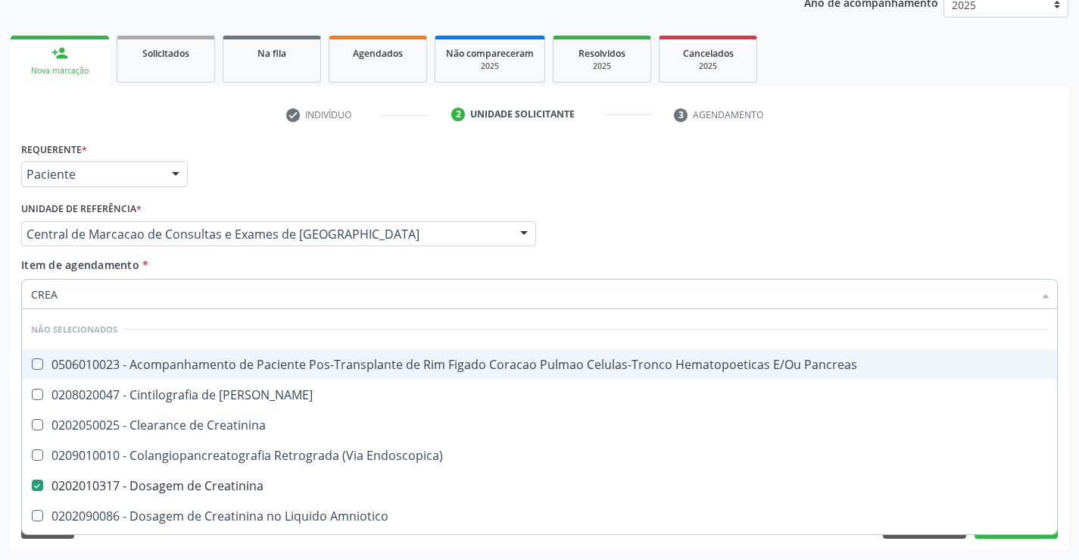
click at [249, 260] on div "Item de agendamento * CREA Desfazer seleção Não selecionados 0506010023 - Acomp…" at bounding box center [539, 281] width 1036 height 48
checkbox Pancreas "true"
checkbox Creatinina "true"
checkbox Pancreas "true"
checkbox Endoscopica\) "true"
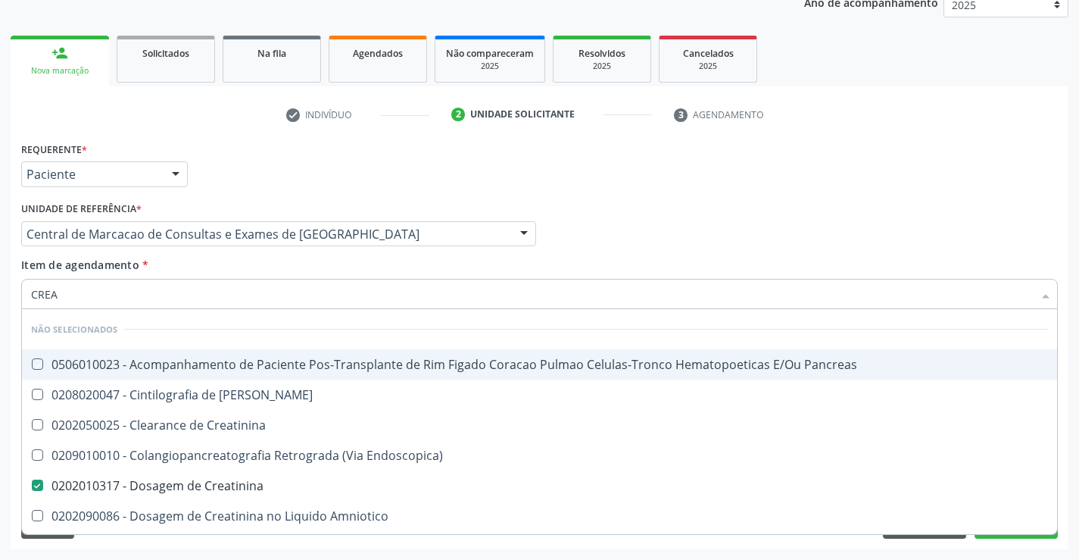
checkbox Amniotico "true"
checkbox Mb "true"
checkbox \(Cpk\) "true"
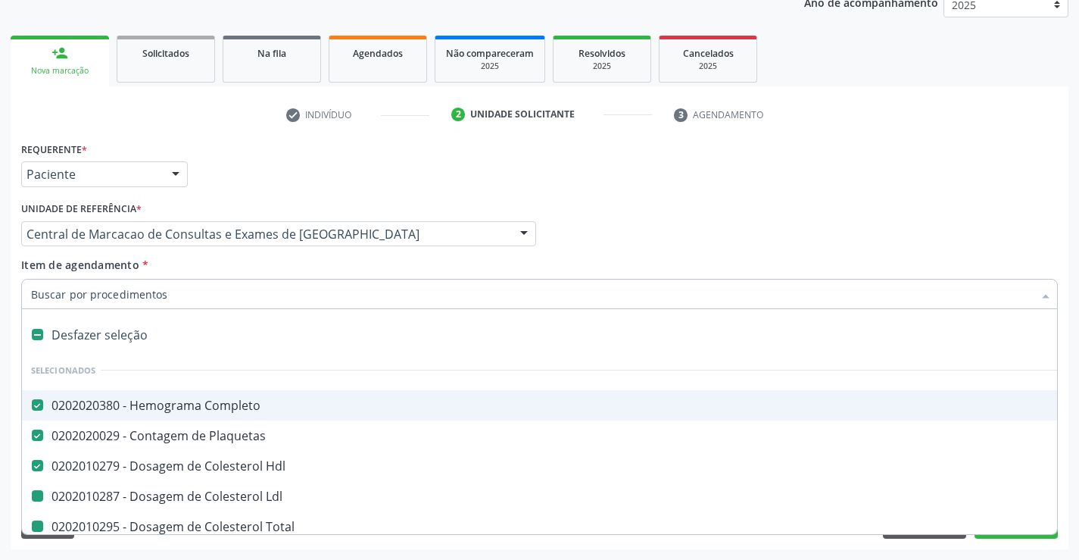
type input "U"
checkbox Ldl "false"
checkbox Total "false"
checkbox Triglicerideos "false"
checkbox Creatinina "false"
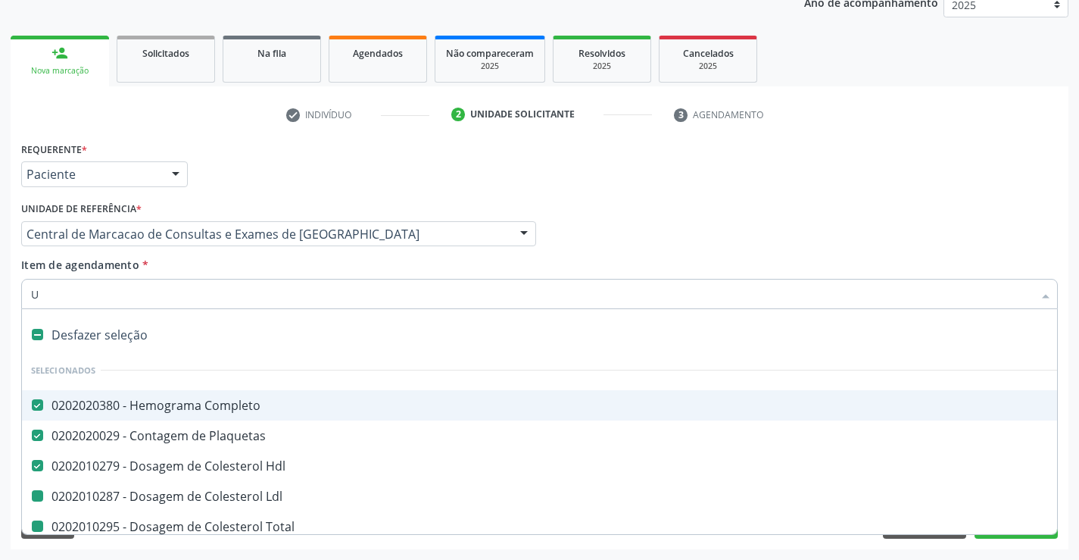
checkbox Ureia "false"
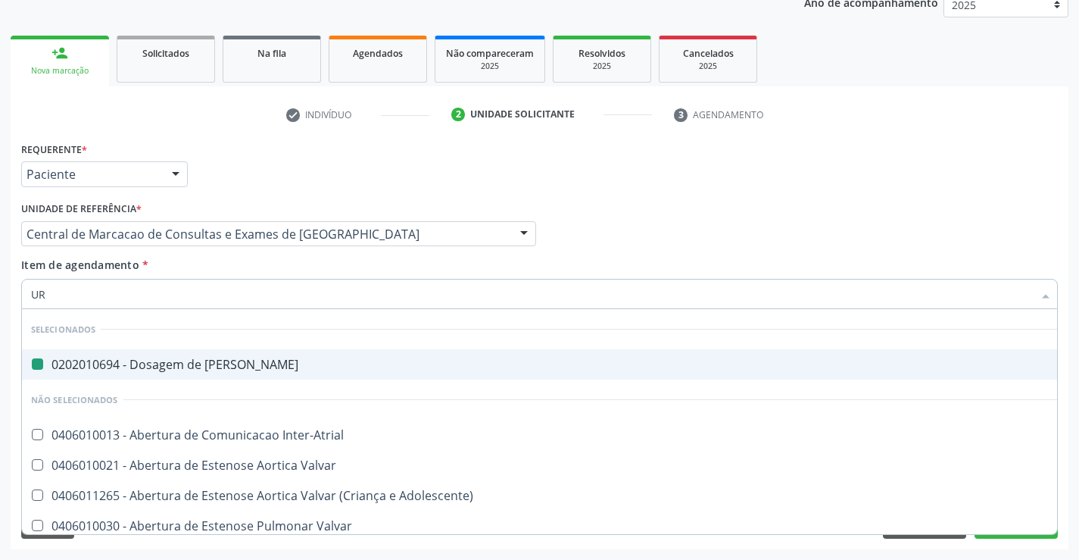
type input "URI"
checkbox Ureia "false"
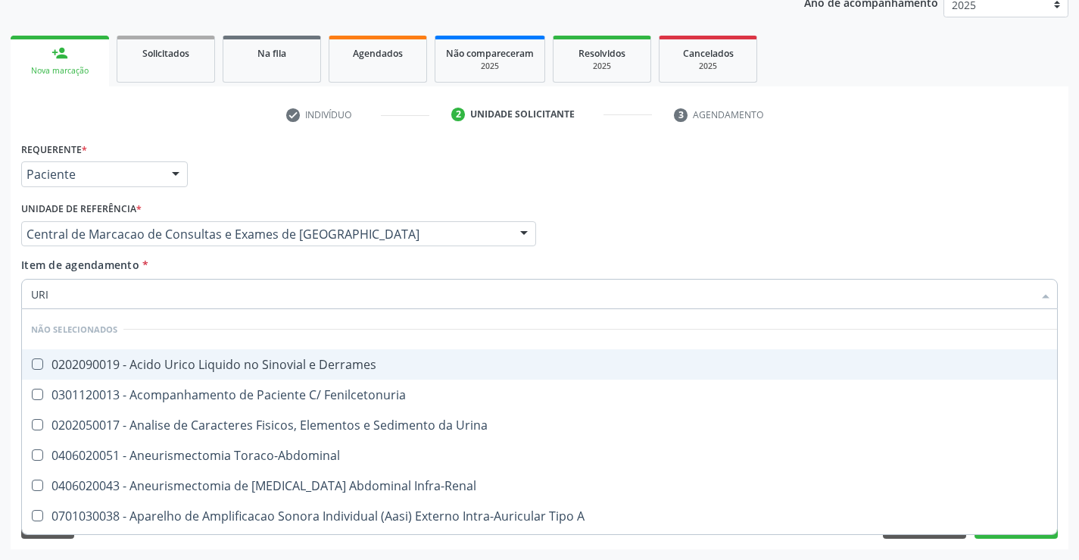
type input "URIN"
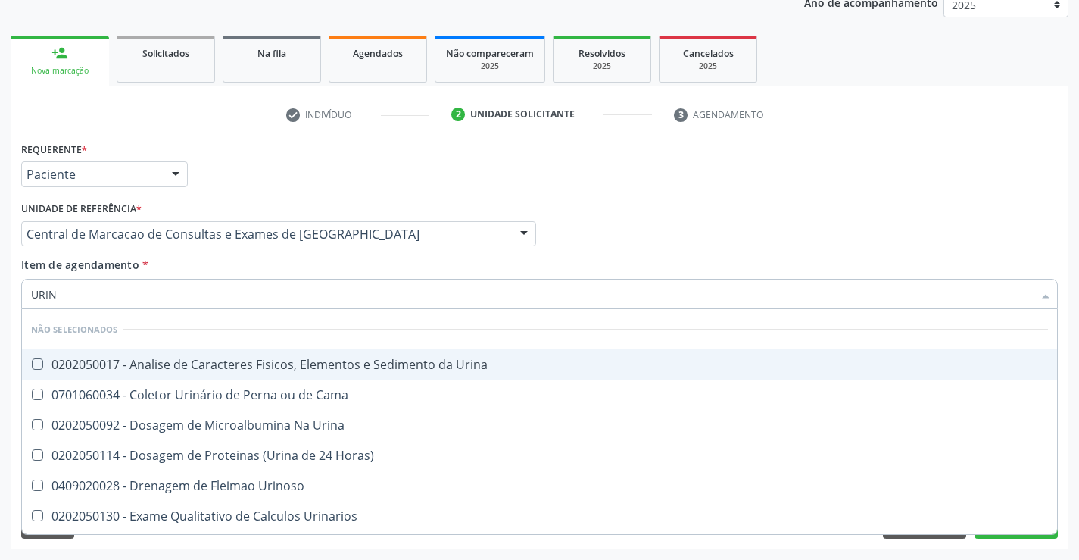
click at [260, 359] on div "0202050017 - Analise de Caracteres Fisicos, Elementos e Sedimento da Urina" at bounding box center [539, 364] width 1017 height 12
checkbox Urina "true"
click at [259, 263] on div "Item de agendamento * URIN Desfazer seleção Não selecionados 0202050017 - Anali…" at bounding box center [539, 281] width 1036 height 48
checkbox Horas\) "true"
checkbox Urinoso "true"
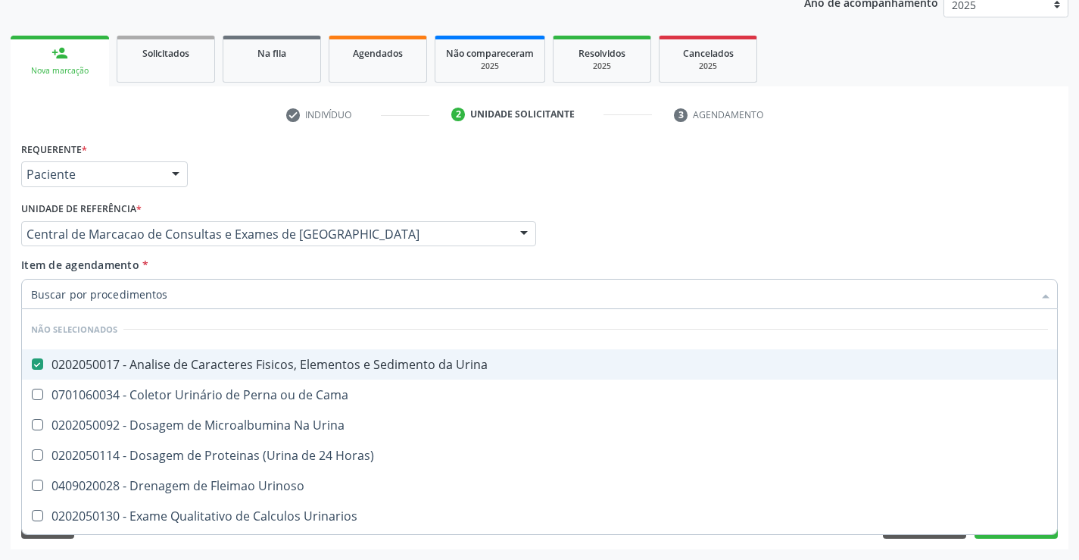
checkbox Urinarios "true"
checkbox Delgada\) "true"
checkbox Quantitativa "true"
checkbox Urina "true"
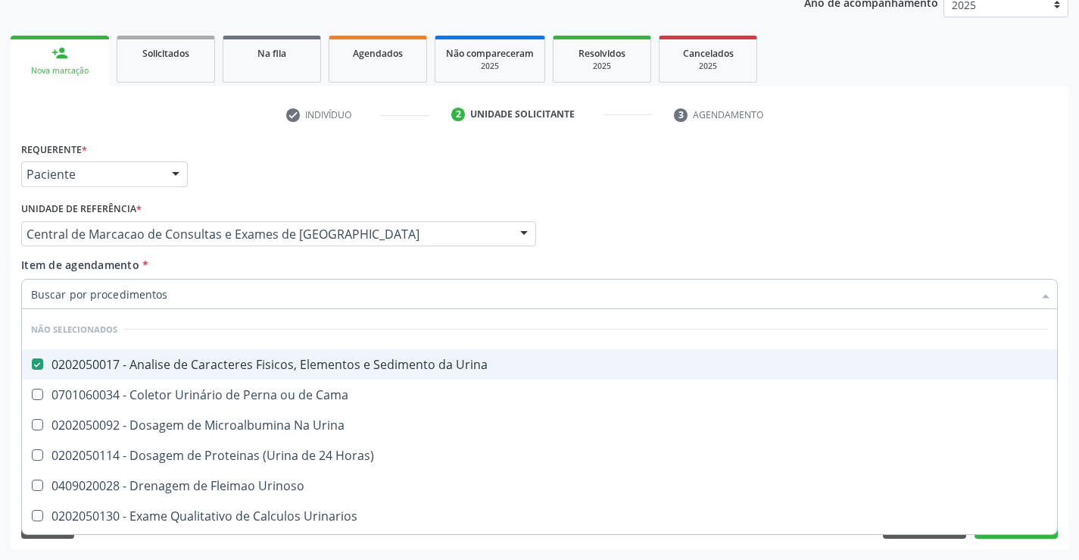
checkbox Cama "true"
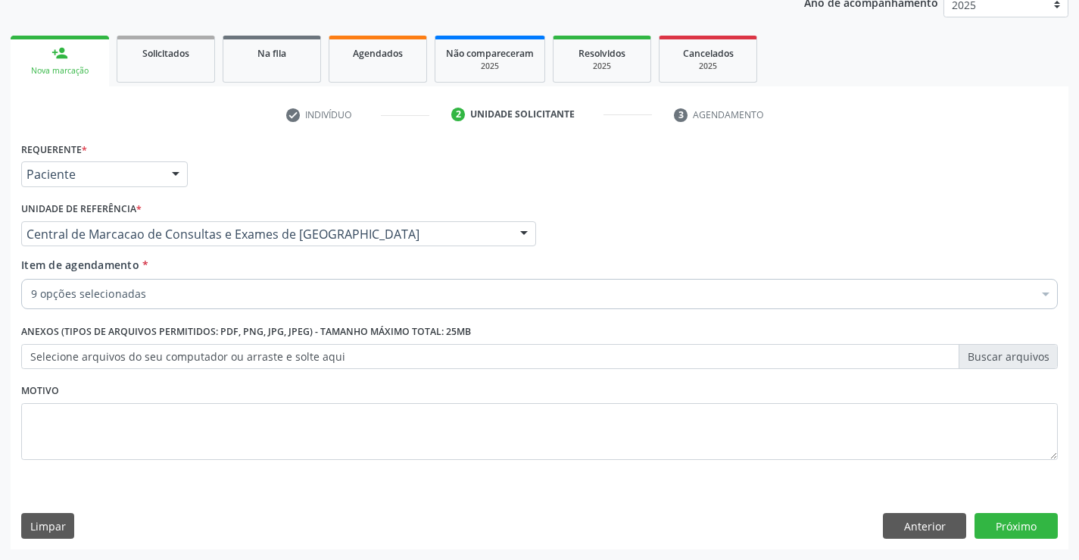
click at [251, 304] on div "9 opções selecionadas" at bounding box center [539, 294] width 1036 height 30
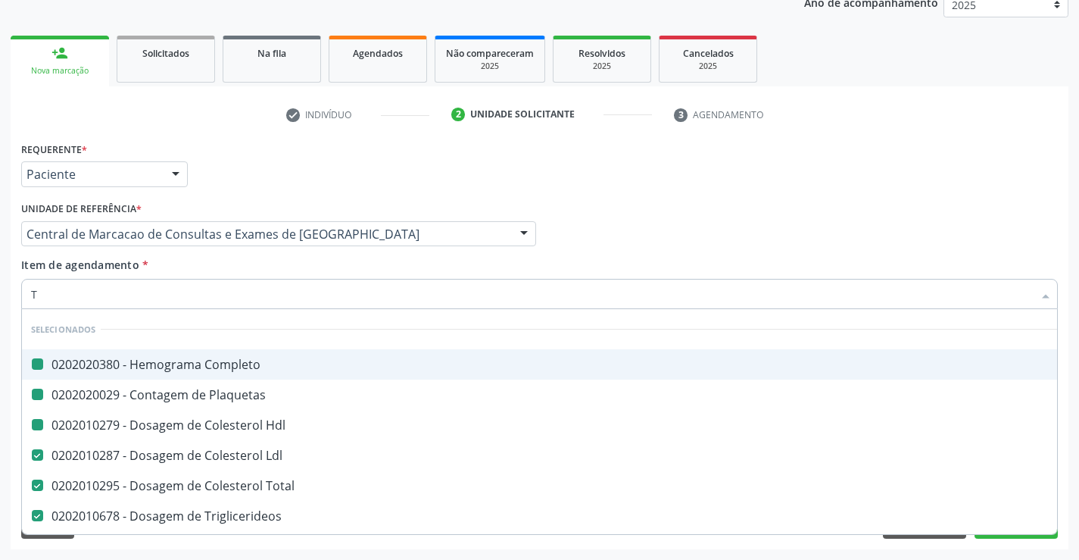
type input "TG"
checkbox Completo "false"
checkbox Hdl "false"
checkbox Plaquetas "false"
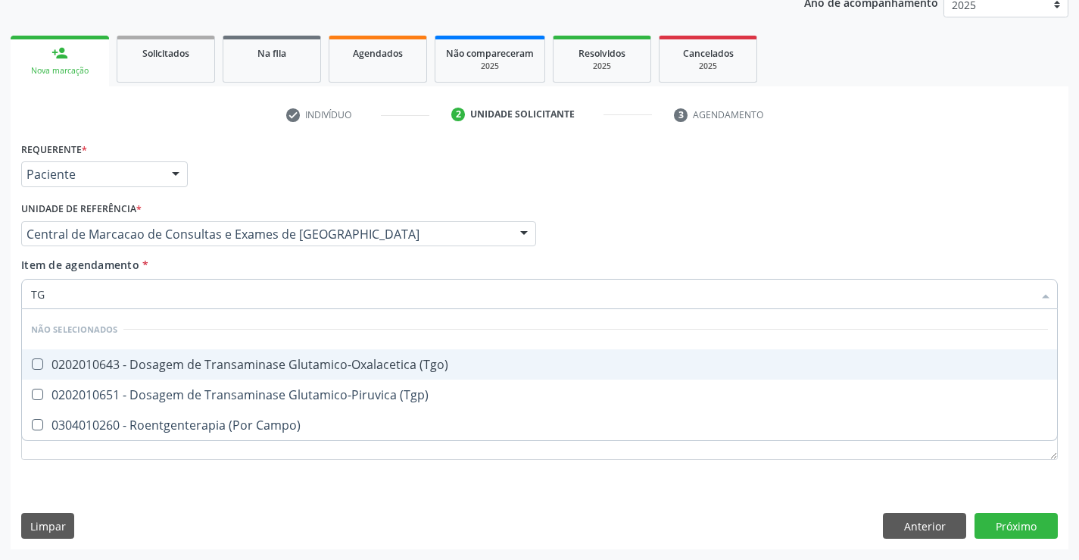
click at [249, 363] on div "0202010643 - Dosagem de Transaminase Glutamico-Oxalacetica (Tgo)" at bounding box center [539, 364] width 1017 height 12
checkbox \(Tgo\) "true"
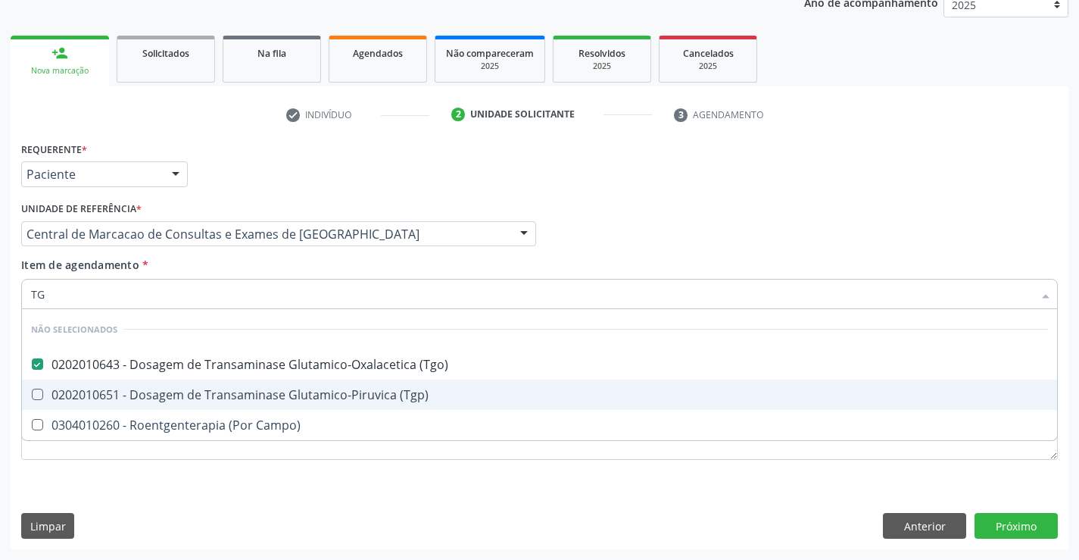
click at [260, 388] on div "0202010651 - Dosagem de Transaminase Glutamico-Piruvica (Tgp)" at bounding box center [539, 394] width 1017 height 12
checkbox \(Tgp\) "true"
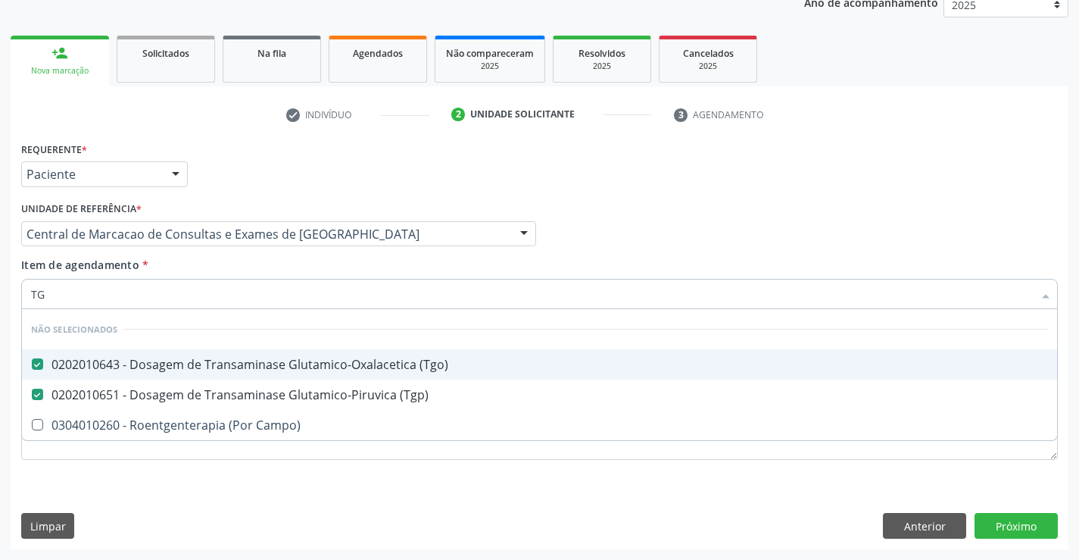
click at [246, 282] on input "TG" at bounding box center [532, 294] width 1002 height 30
click at [238, 267] on div "Item de agendamento * TG Desfazer seleção Não selecionados 0202010643 - Dosagem…" at bounding box center [539, 281] width 1036 height 48
checkbox Campo\) "true"
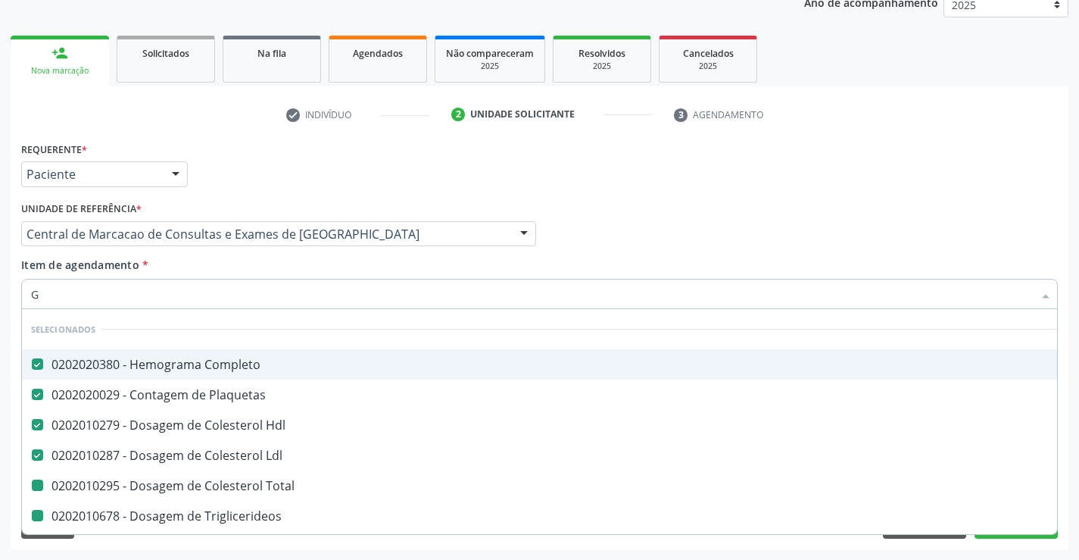
type input "GL"
checkbox Total "false"
checkbox Triglicerideos "false"
checkbox Ureia "false"
checkbox Creatinina "false"
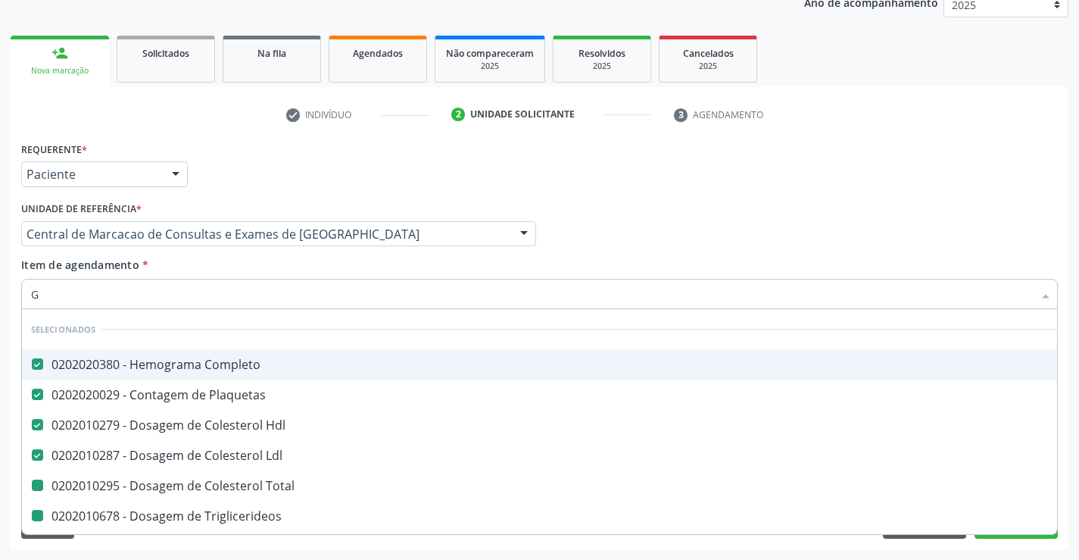
checkbox \(Tgo\) "false"
checkbox \(Tgp\) "false"
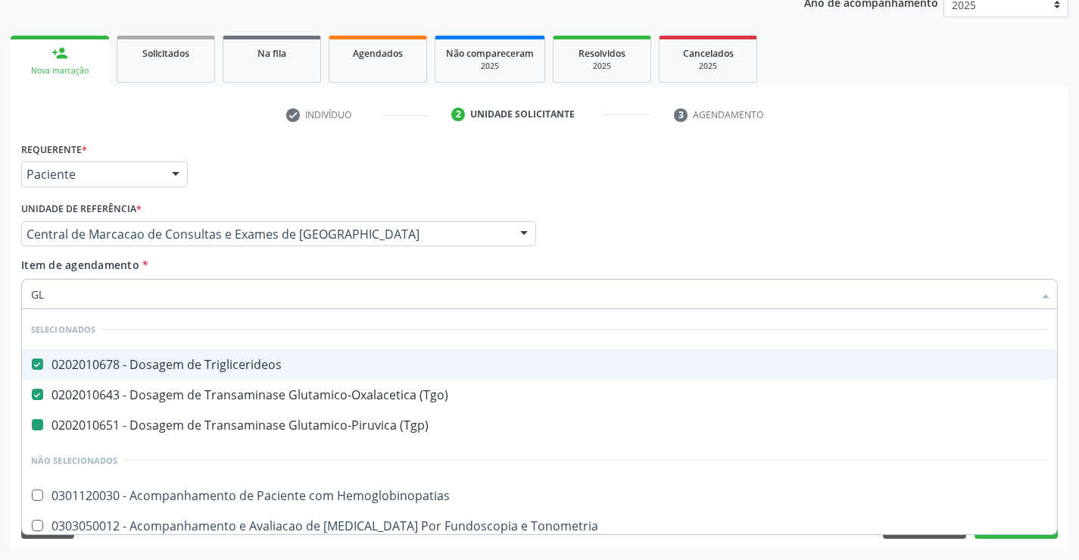
type input "GLI"
checkbox \(Tgp\) "false"
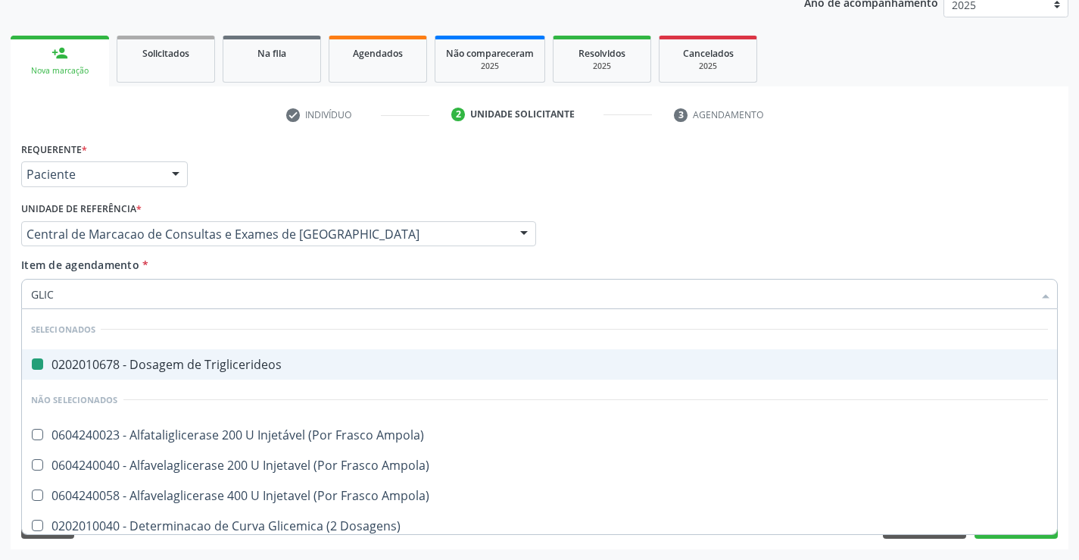
type input "GLICO"
checkbox Triglicerideos "false"
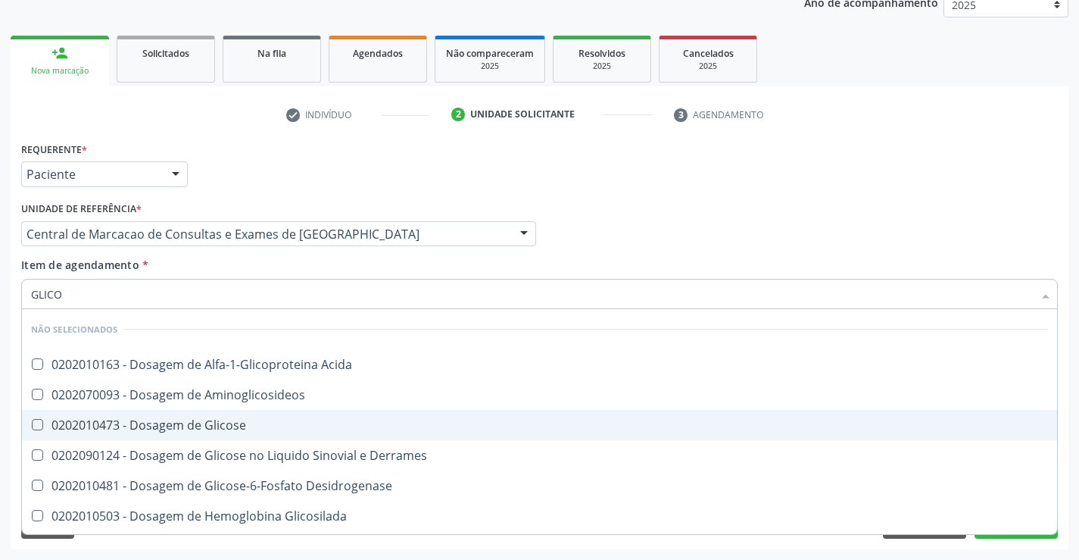
click at [246, 418] on span "0202010473 - Dosagem de Glicose" at bounding box center [539, 425] width 1035 height 30
checkbox Glicose "true"
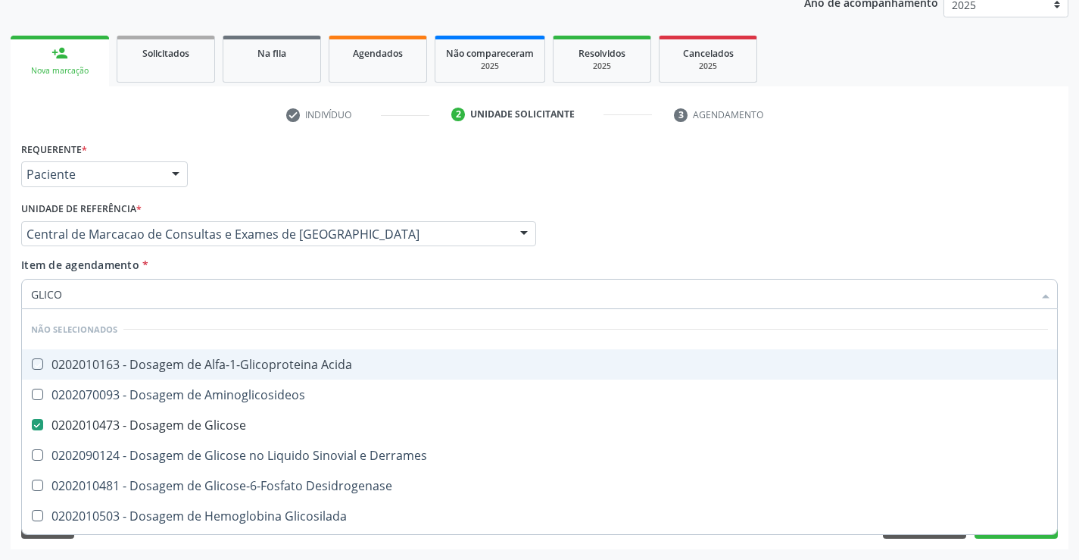
click at [244, 257] on div "Item de agendamento * GLICO Desfazer seleção Não selecionados 0202010163 - Dosa…" at bounding box center [539, 281] width 1036 height 48
checkbox Acida "true"
checkbox Desidrogenase "true"
checkbox Glicosilada "true"
checkbox Quantitativa "true"
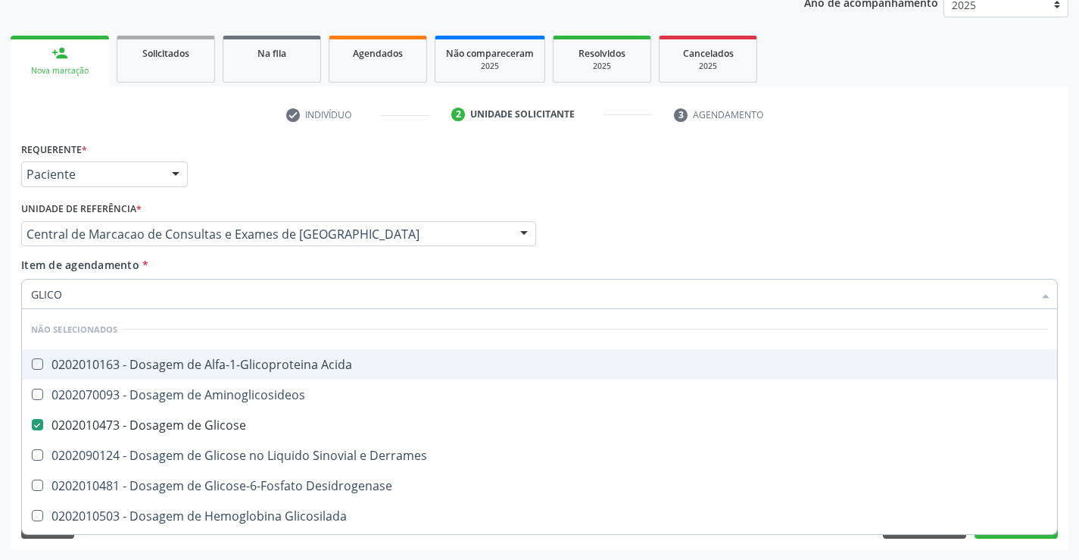
checkbox Urina "true"
checkbox Glicose "true"
checkbox Derrames "true"
checkbox Aminoglicosideos "true"
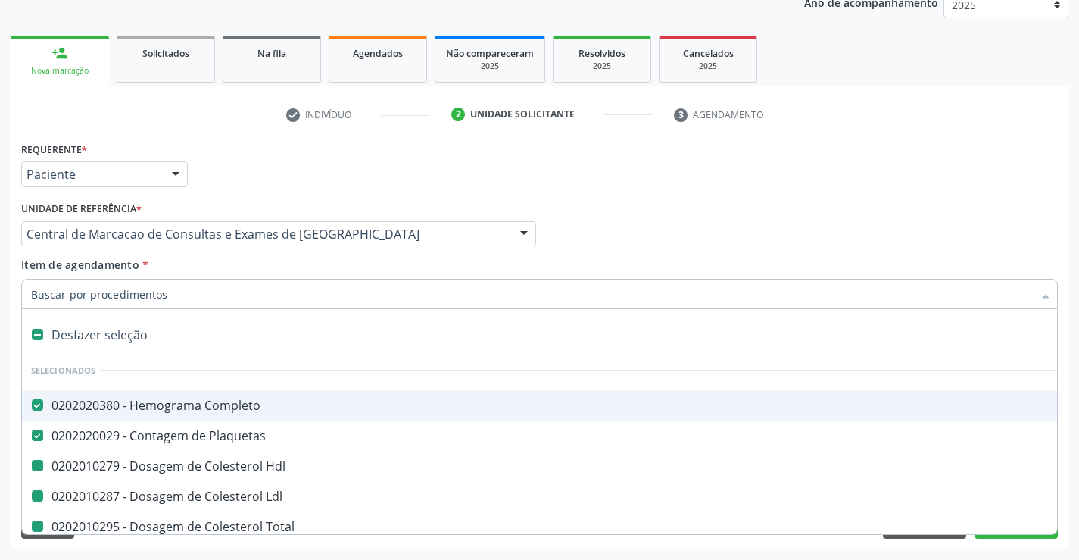
type input "F"
checkbox Hdl "false"
checkbox Total "false"
checkbox Triglicerideos "false"
checkbox Ureia "false"
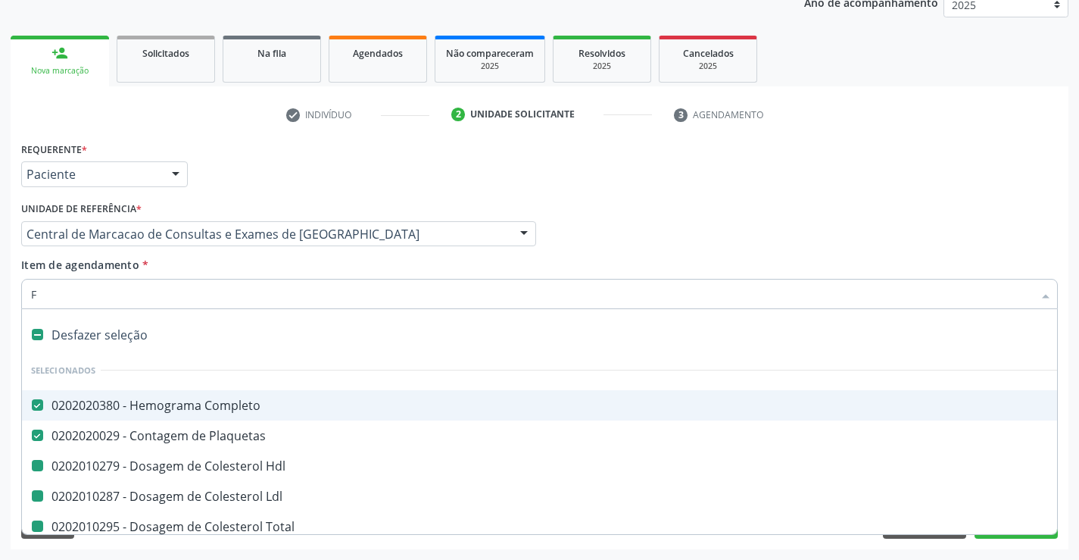
checkbox Creatinina "false"
checkbox Urina "false"
checkbox Ldl "false"
checkbox \(Tgo\) "false"
checkbox \(Tgp\) "false"
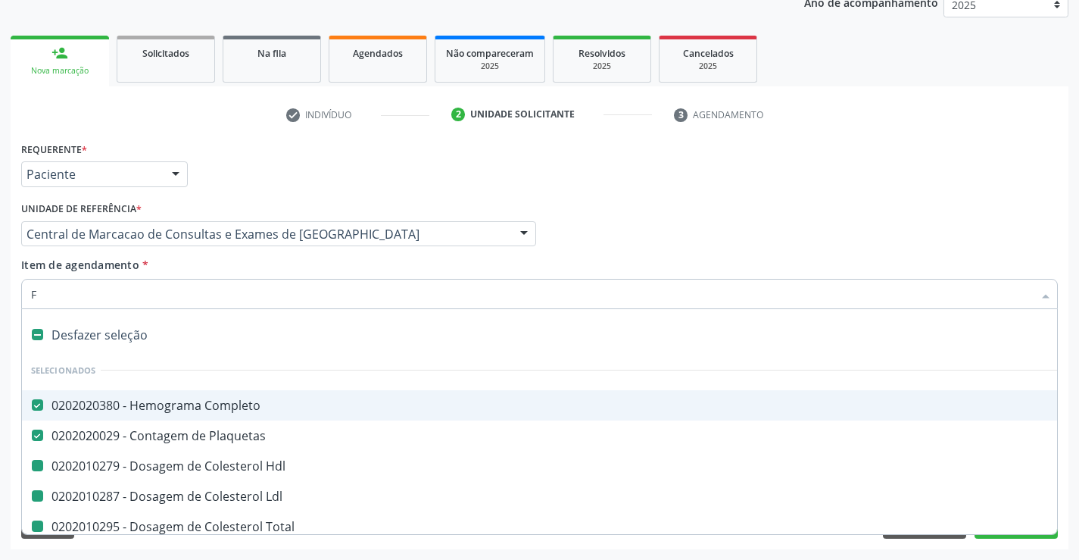
checkbox Glicose "false"
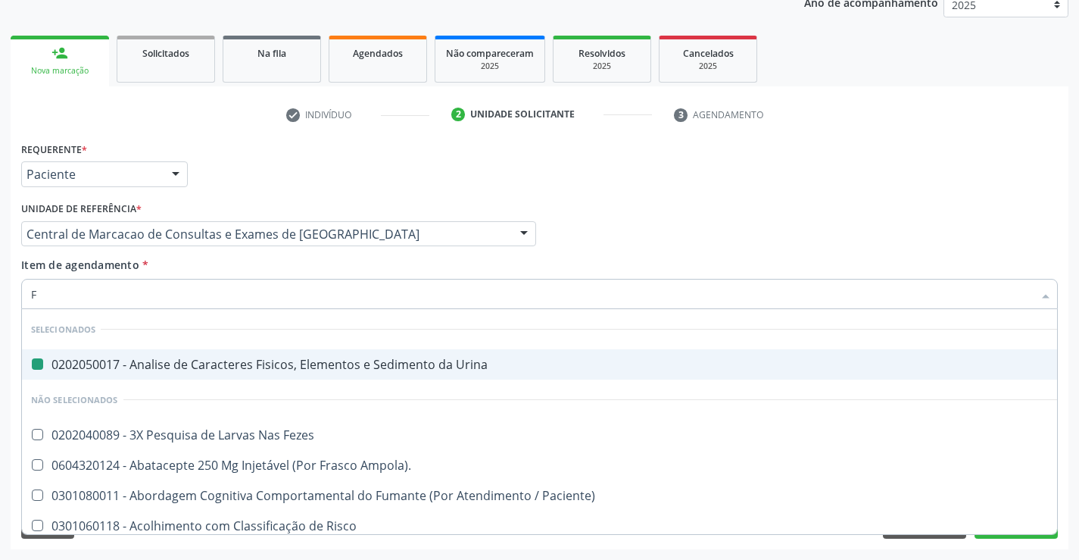
type input "FE"
checkbox Urina "false"
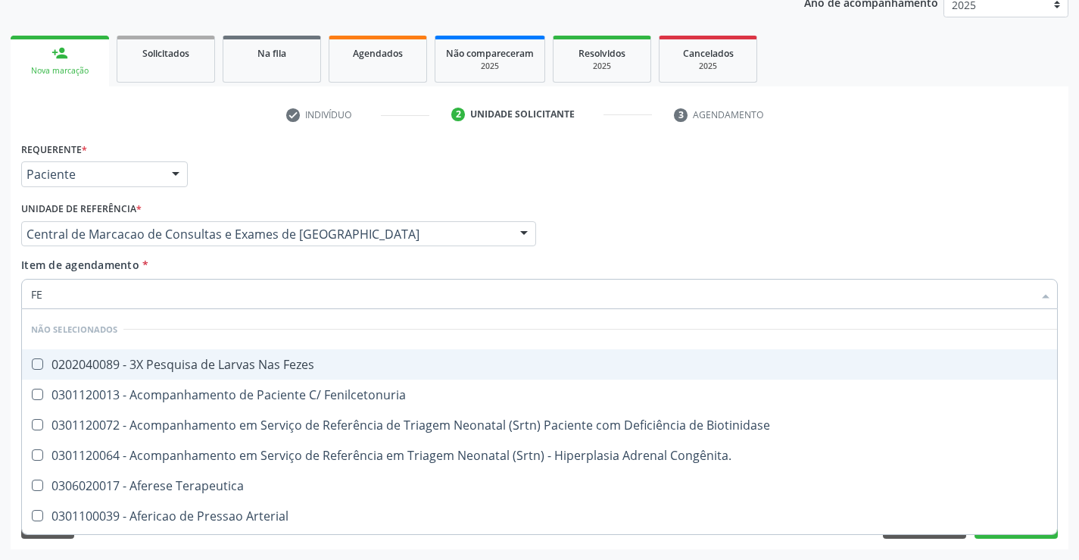
type input "FEZ"
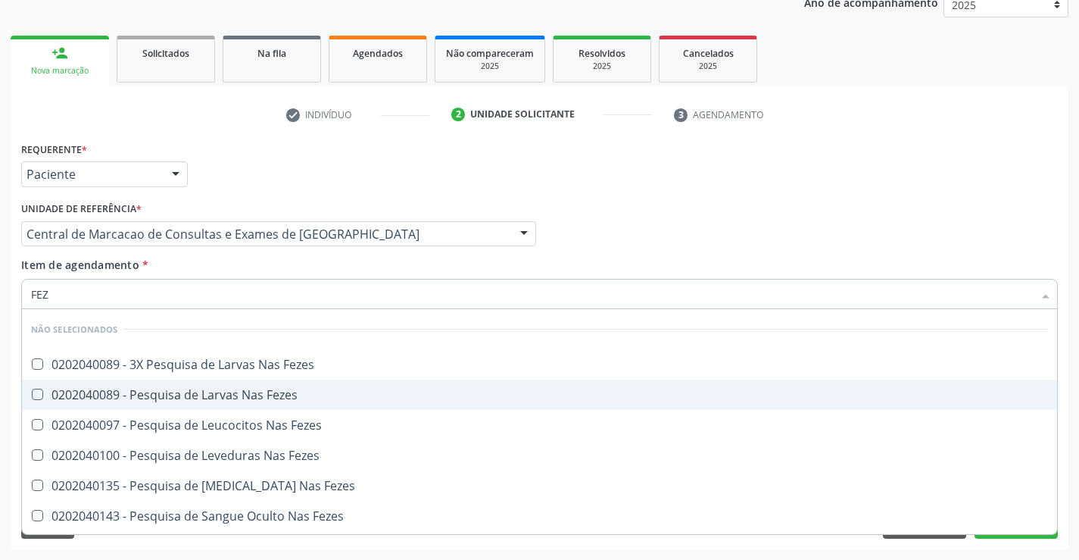
click at [268, 391] on div "0202040089 - Pesquisa de Larvas Nas Fezes" at bounding box center [539, 394] width 1017 height 12
checkbox Fezes "true"
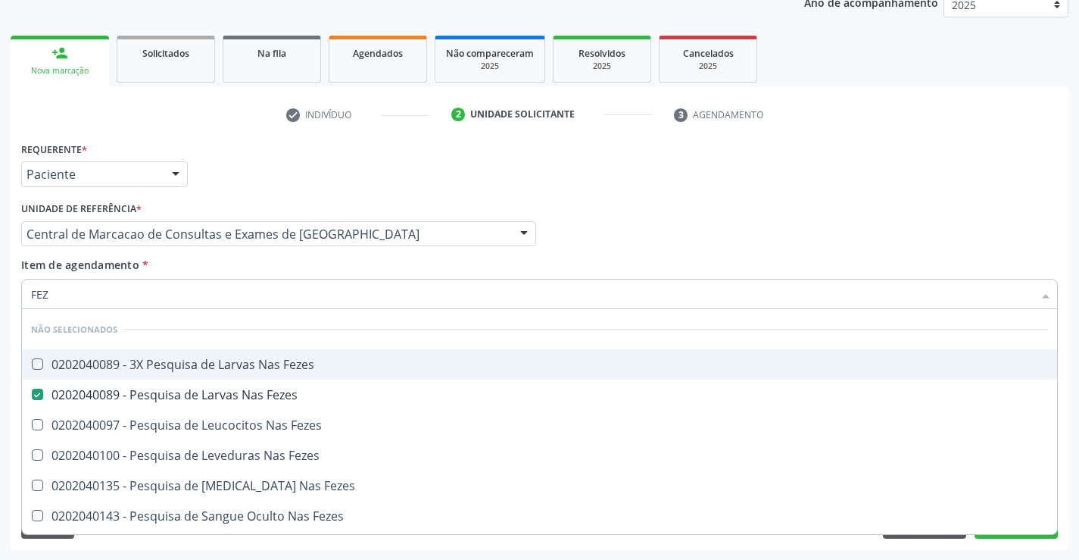
click at [326, 267] on div "Item de agendamento * FEZ Desfazer seleção Não selecionados 0202040089 - 3X Pes…" at bounding box center [539, 281] width 1036 height 48
checkbox Fezes "true"
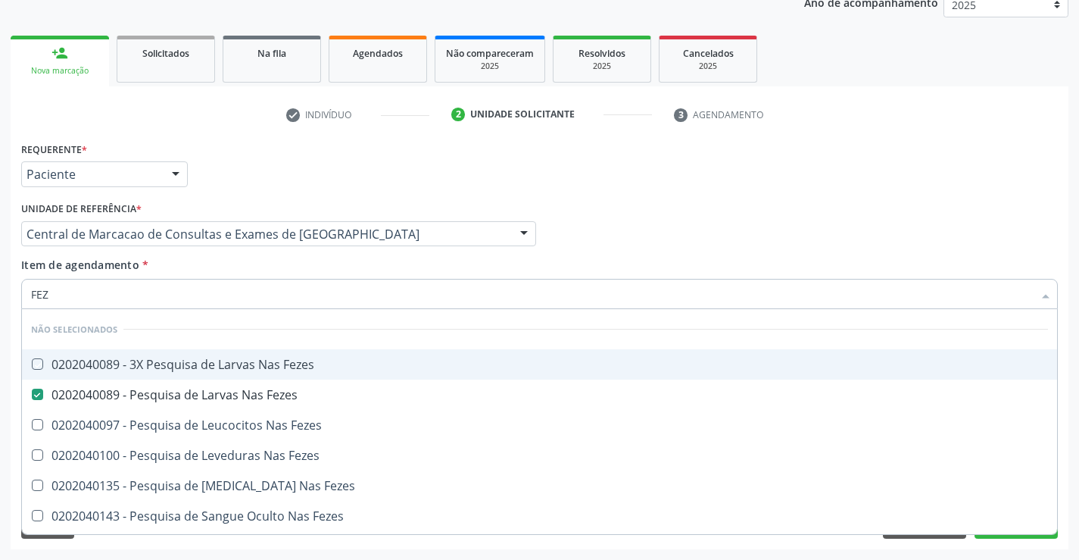
checkbox Fezes "true"
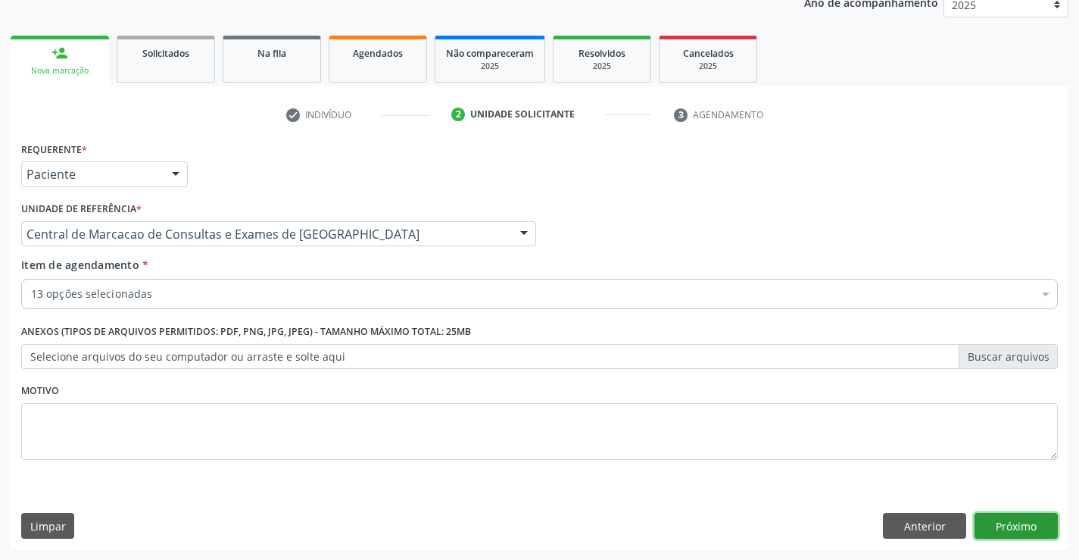
click at [1009, 538] on button "Próximo" at bounding box center [1015, 526] width 83 height 26
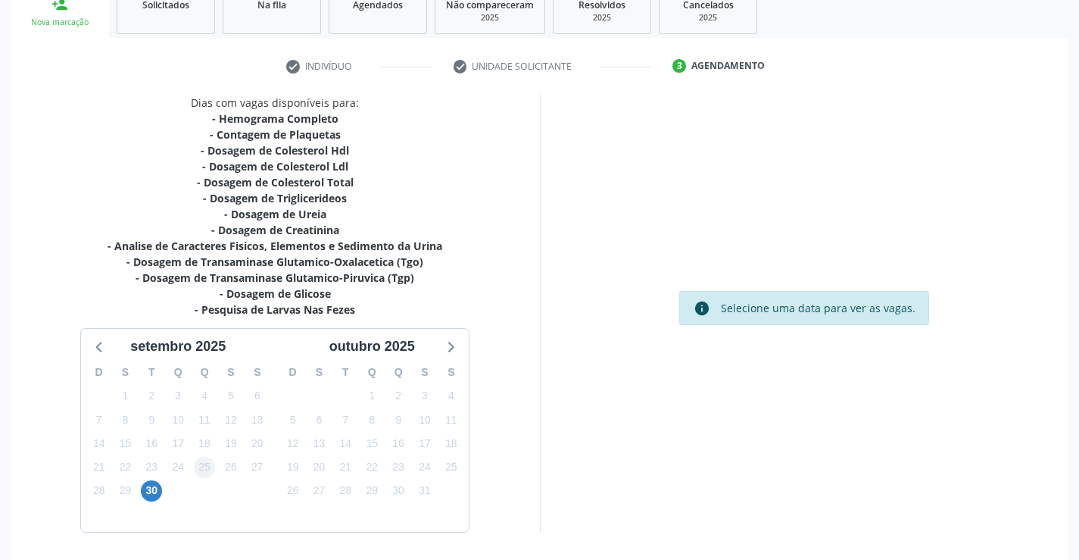
scroll to position [290, 0]
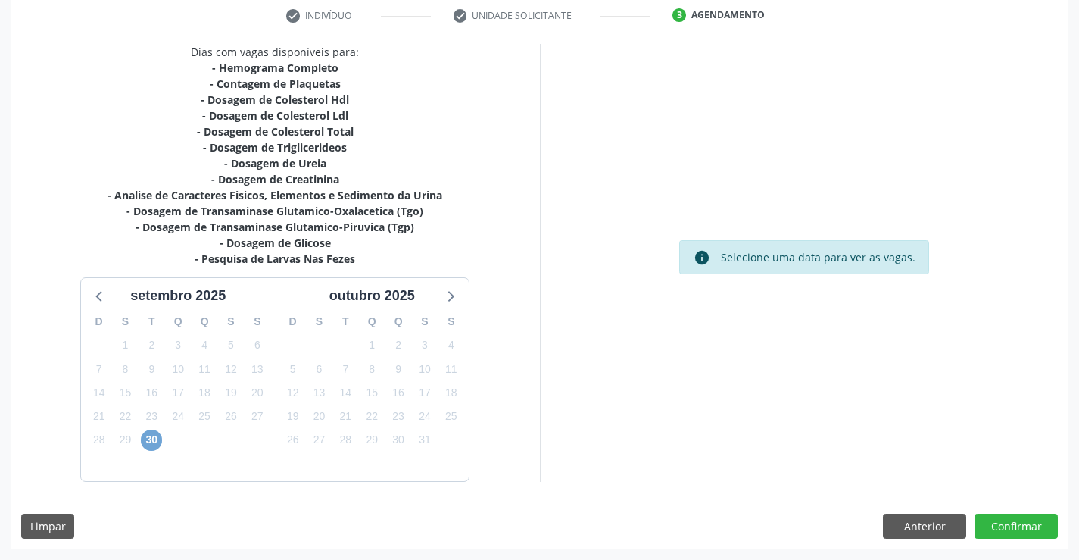
click at [151, 437] on span "30" at bounding box center [151, 439] width 21 height 21
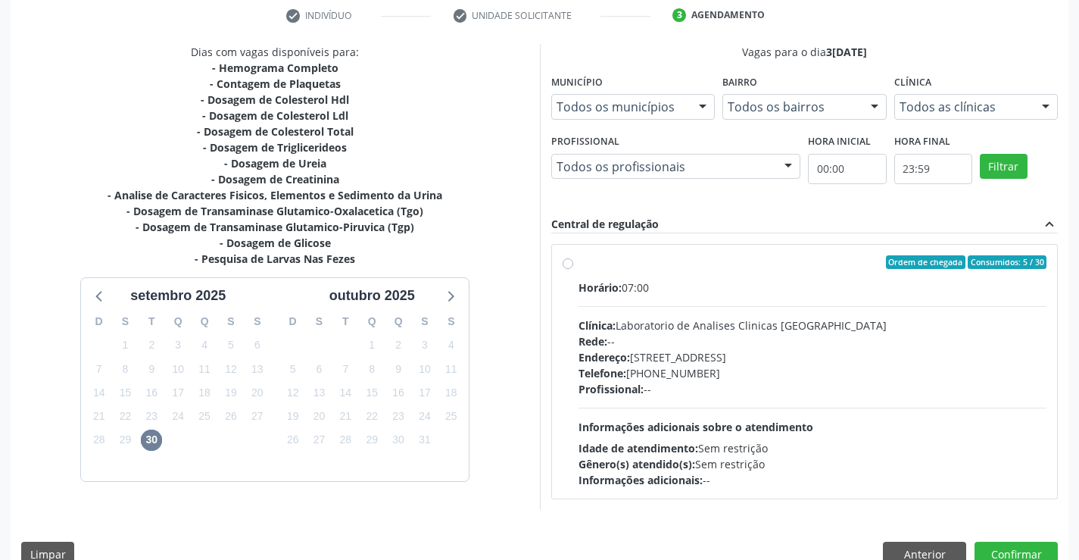
click at [759, 369] on div "Telefone: (74) 36453588" at bounding box center [812, 373] width 469 height 16
click at [573, 269] on input "Ordem de chegada Consumidos: 5 / 30 Horário: 07:00 Clínica: Laboratorio de Anal…" at bounding box center [568, 262] width 11 height 14
radio input "true"
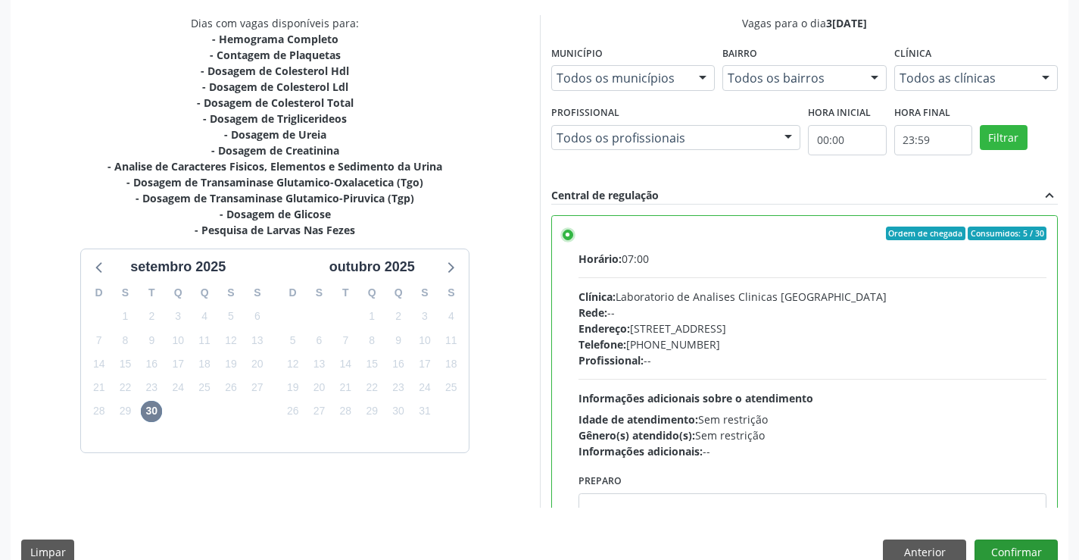
scroll to position [345, 0]
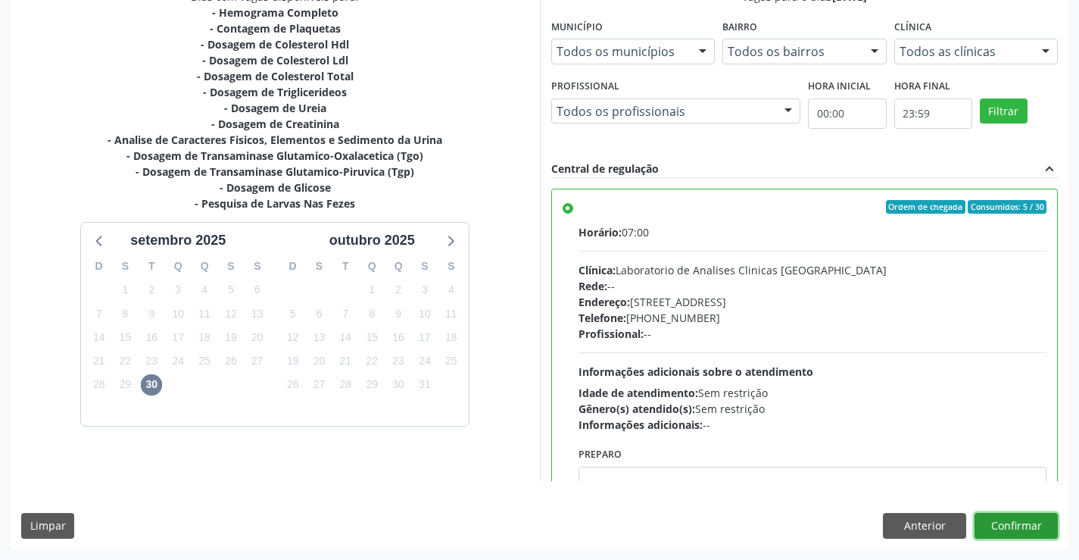
click at [1017, 531] on button "Confirmar" at bounding box center [1015, 526] width 83 height 26
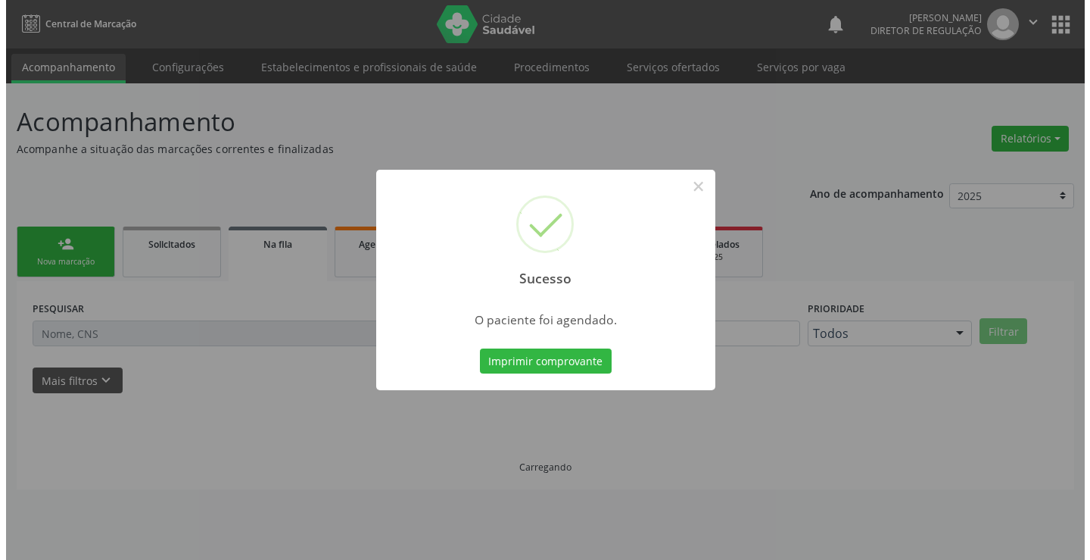
scroll to position [0, 0]
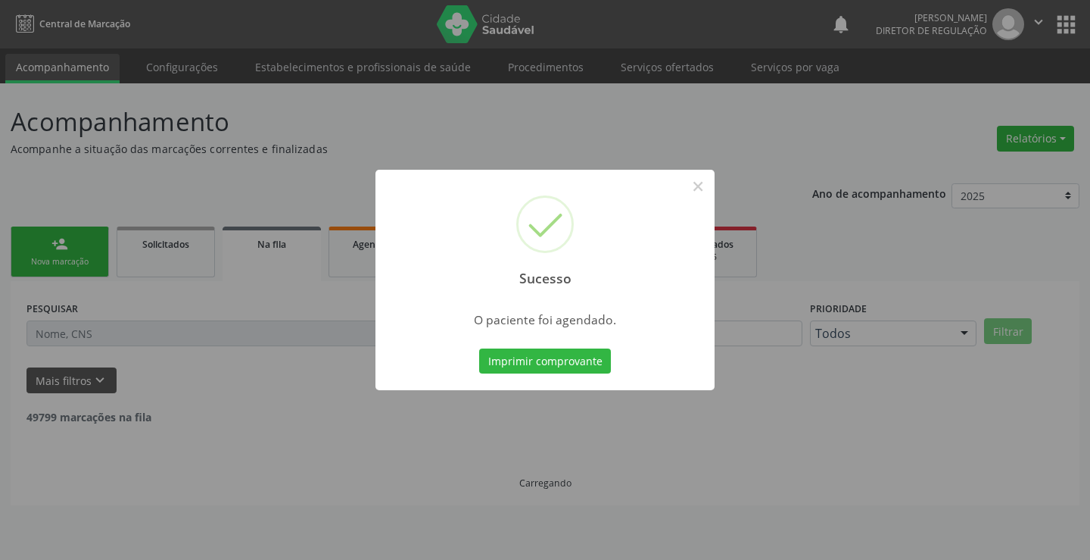
click at [479, 348] on button "Imprimir comprovante" at bounding box center [545, 361] width 132 height 26
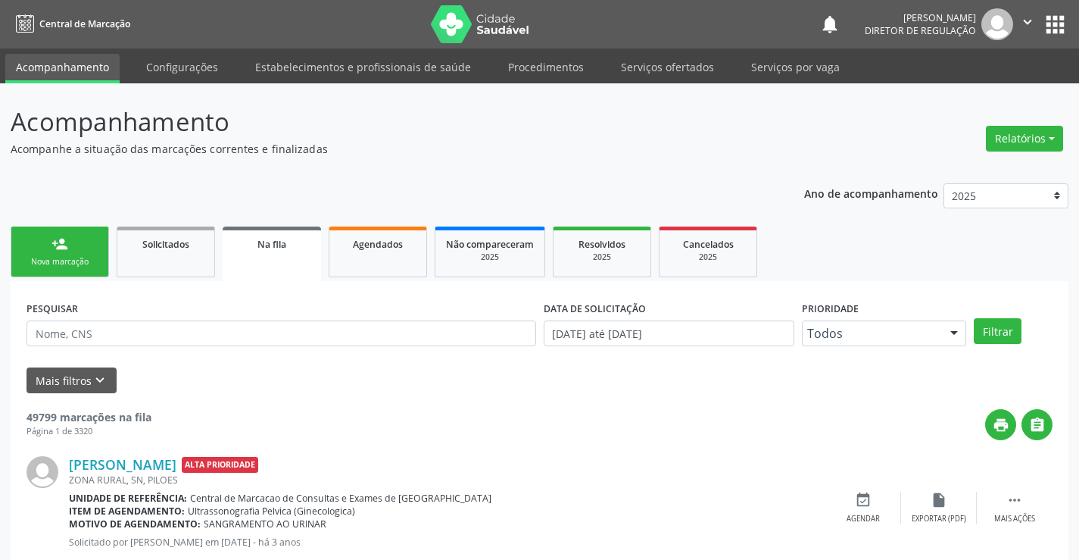
click at [46, 263] on div "Nova marcação" at bounding box center [60, 261] width 76 height 11
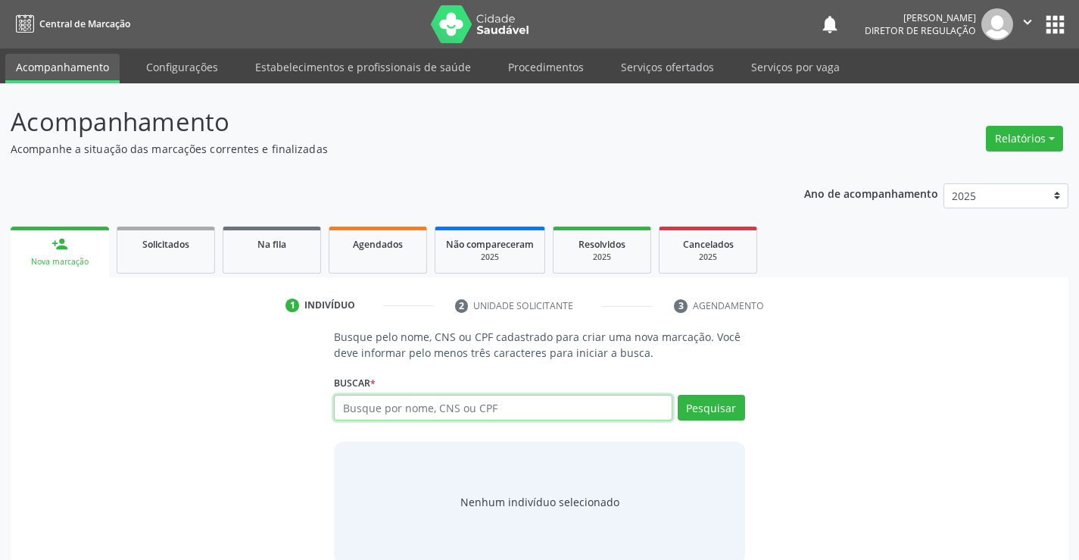
click at [433, 404] on input "text" at bounding box center [503, 407] width 338 height 26
type input "708106571561432"
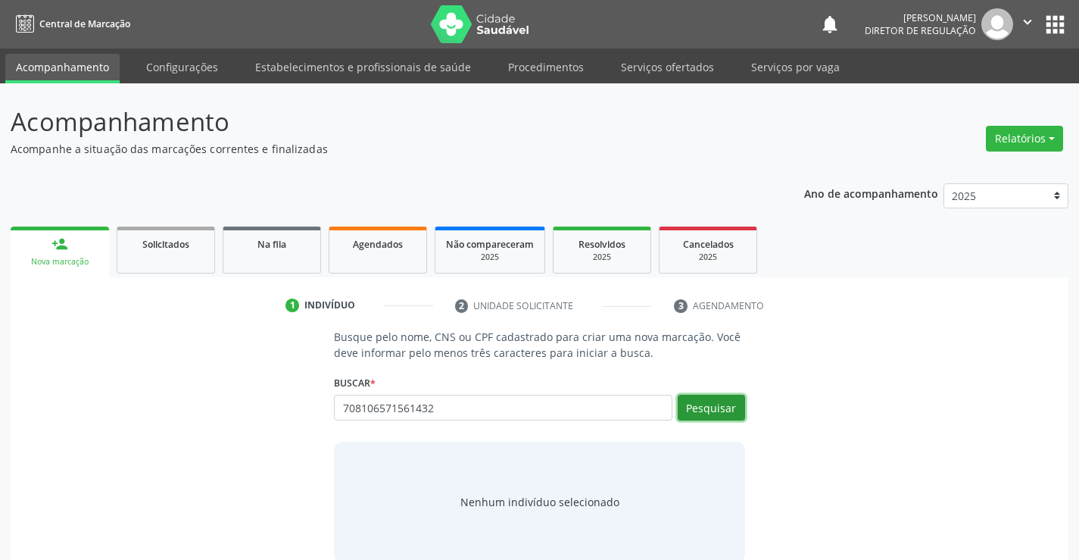
click at [700, 412] on button "Pesquisar" at bounding box center [711, 407] width 67 height 26
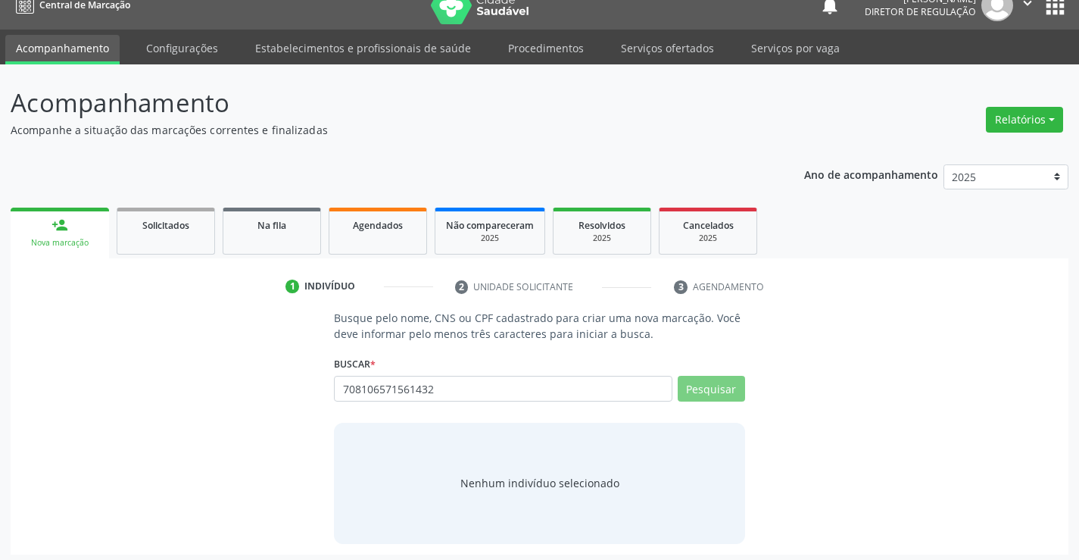
scroll to position [24, 0]
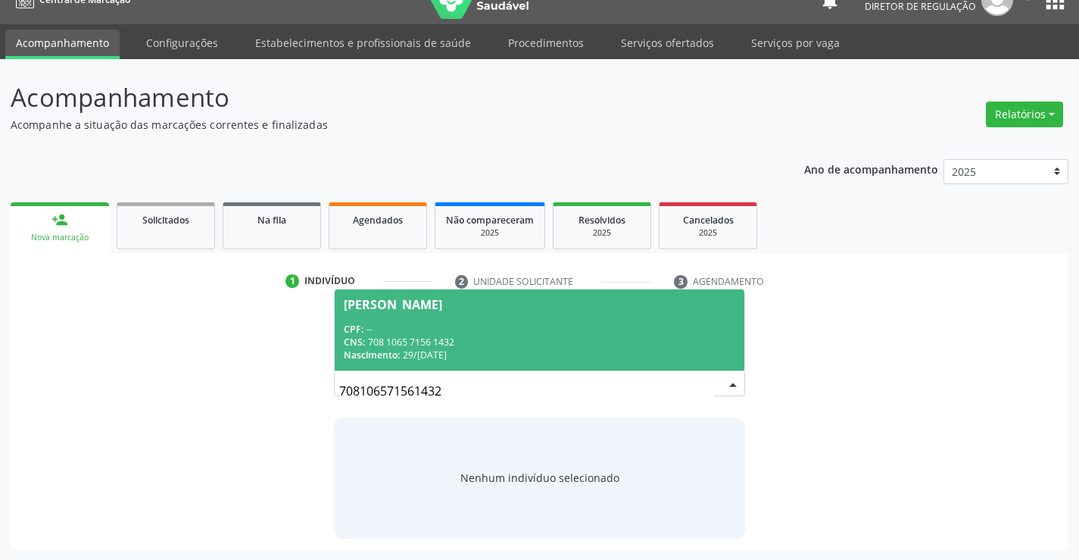
click at [466, 337] on div "CNS: 708 1065 7156 1432" at bounding box center [539, 341] width 391 height 13
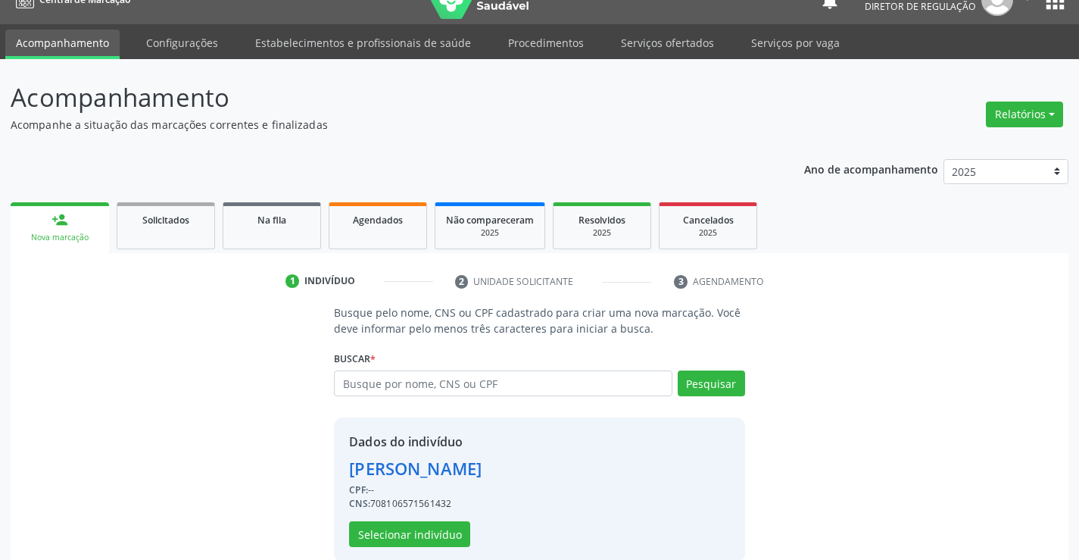
scroll to position [48, 0]
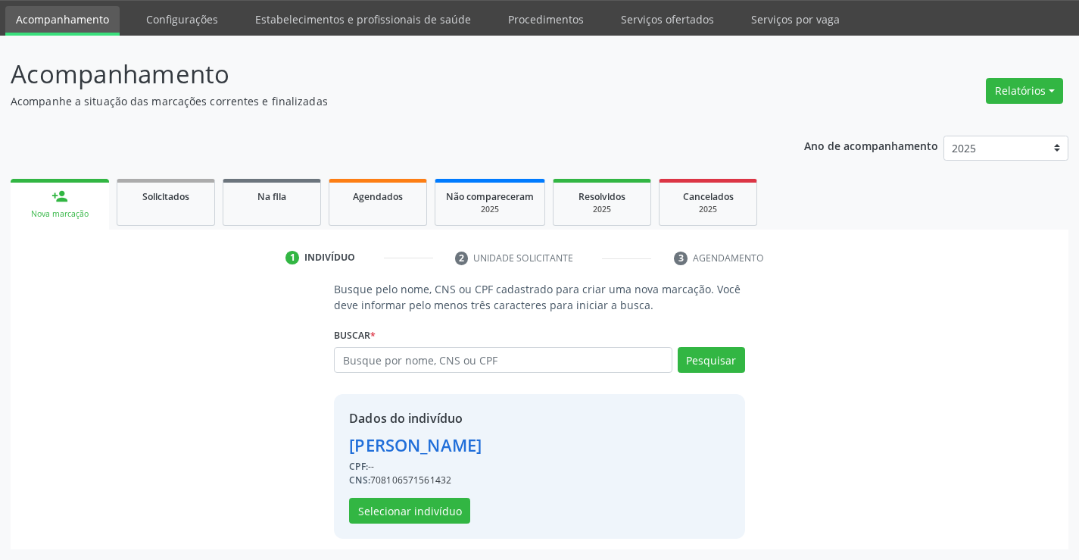
click at [443, 497] on div "Dados do indivíduo Kemily Lourane Alves da Silva Cruz CPF: -- CNS: 708106571561…" at bounding box center [415, 466] width 132 height 114
click at [445, 510] on button "Selecionar indivíduo" at bounding box center [409, 510] width 121 height 26
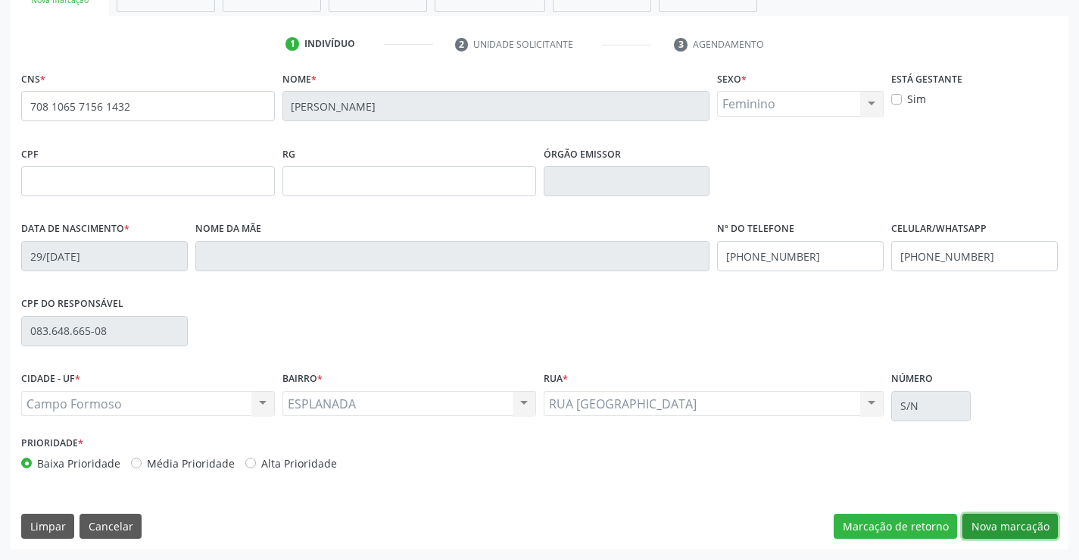
click at [1005, 522] on button "Nova marcação" at bounding box center [1009, 526] width 95 height 26
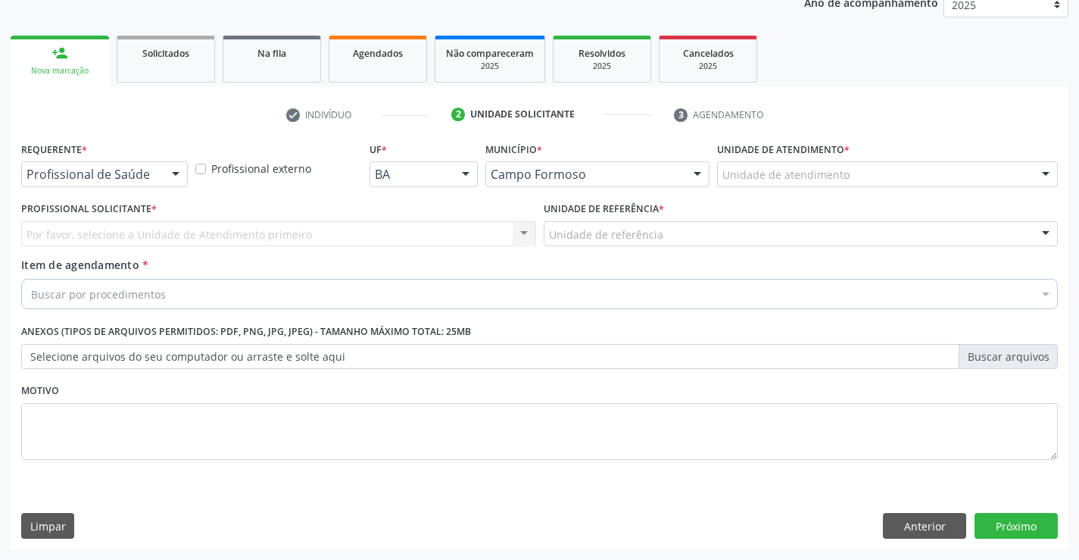
scroll to position [191, 0]
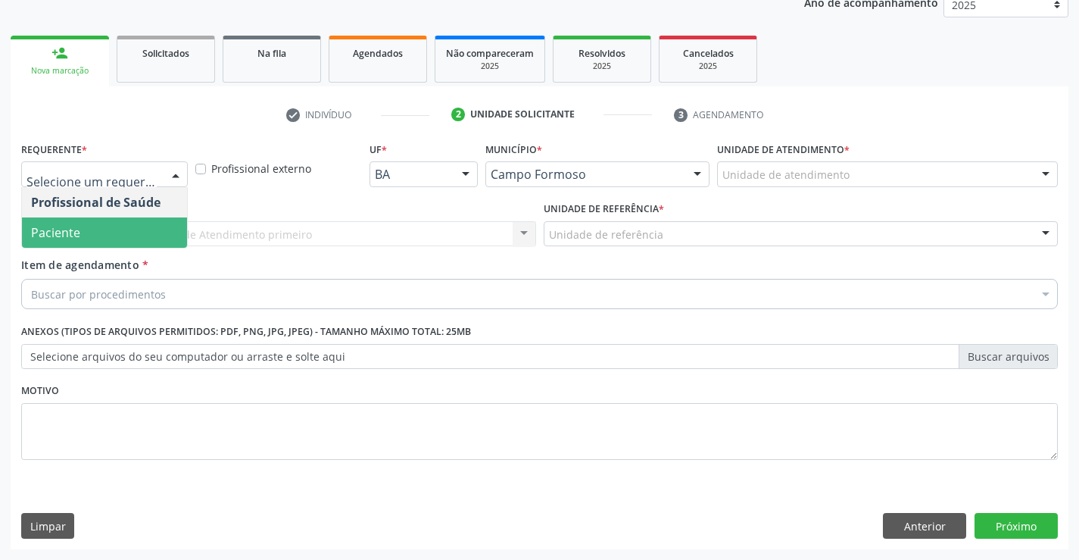
click at [136, 233] on span "Paciente" at bounding box center [104, 232] width 165 height 30
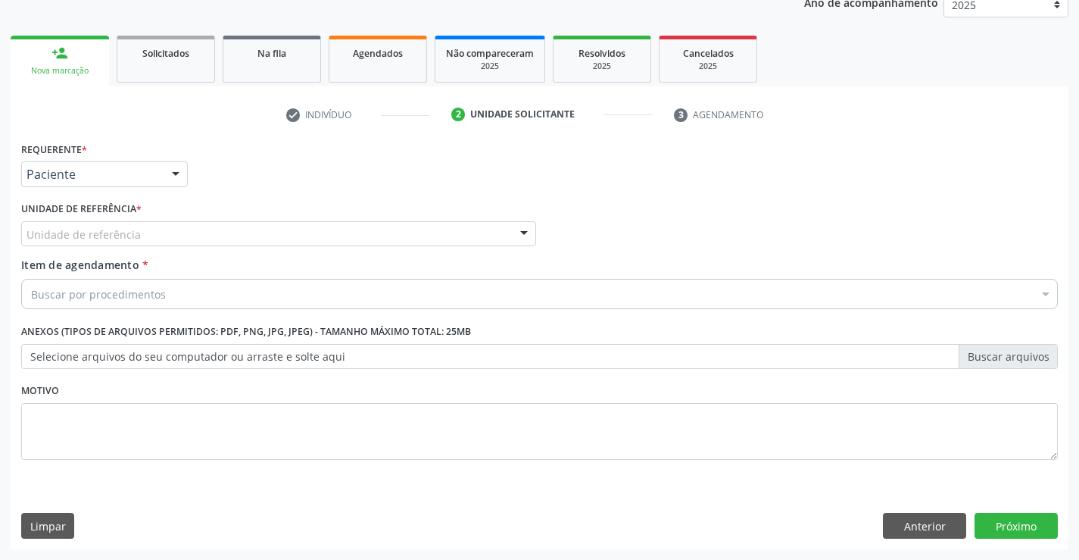
click at [313, 229] on div "Unidade de referência" at bounding box center [278, 234] width 515 height 26
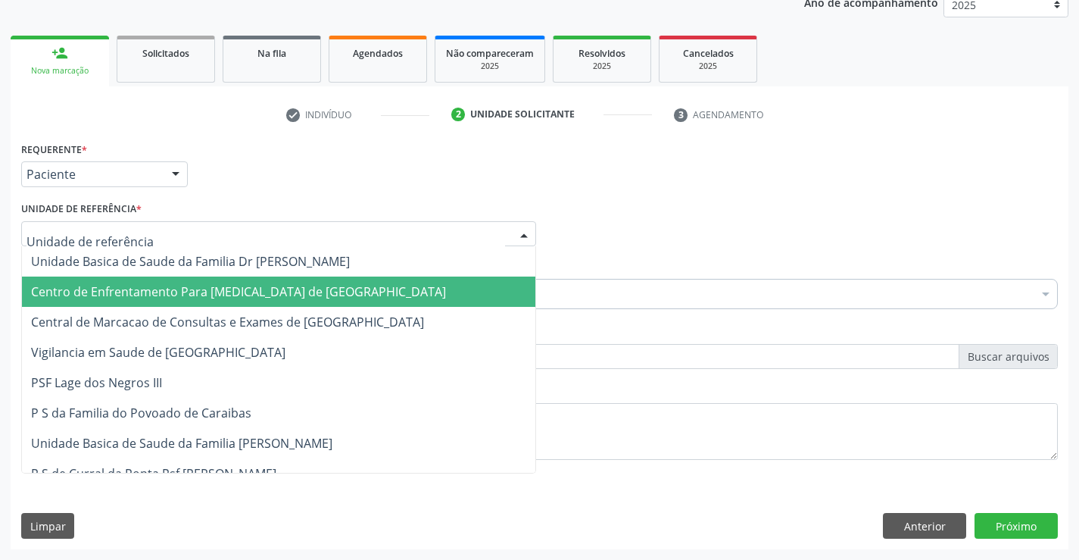
click at [315, 301] on span "Centro de Enfrentamento Para [MEDICAL_DATA] de [GEOGRAPHIC_DATA]" at bounding box center [278, 291] width 513 height 30
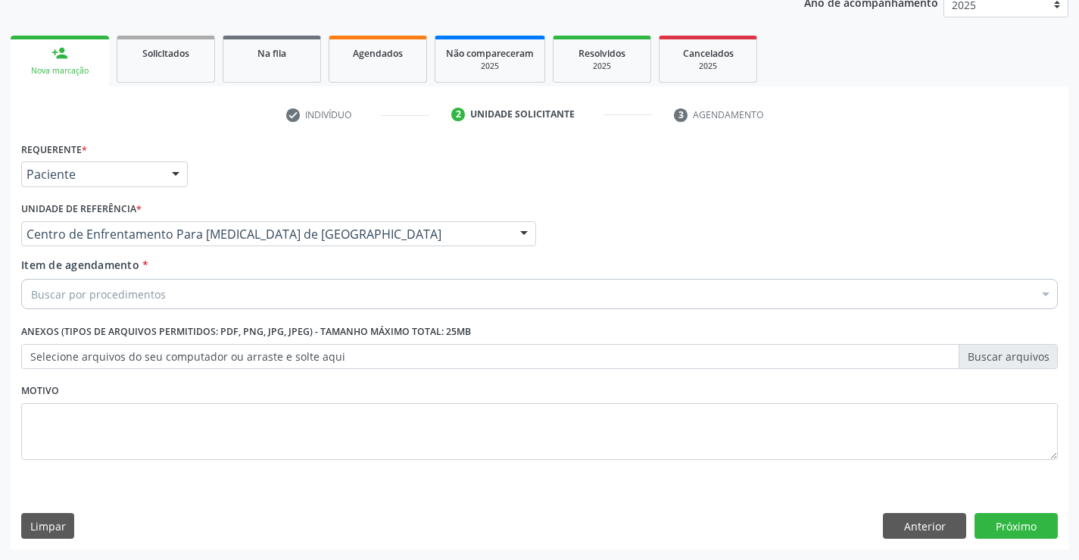
click at [329, 249] on div "Unidade de referência * Centro de Enfrentamento Para Covid 19 de Campo Formoso …" at bounding box center [278, 227] width 522 height 59
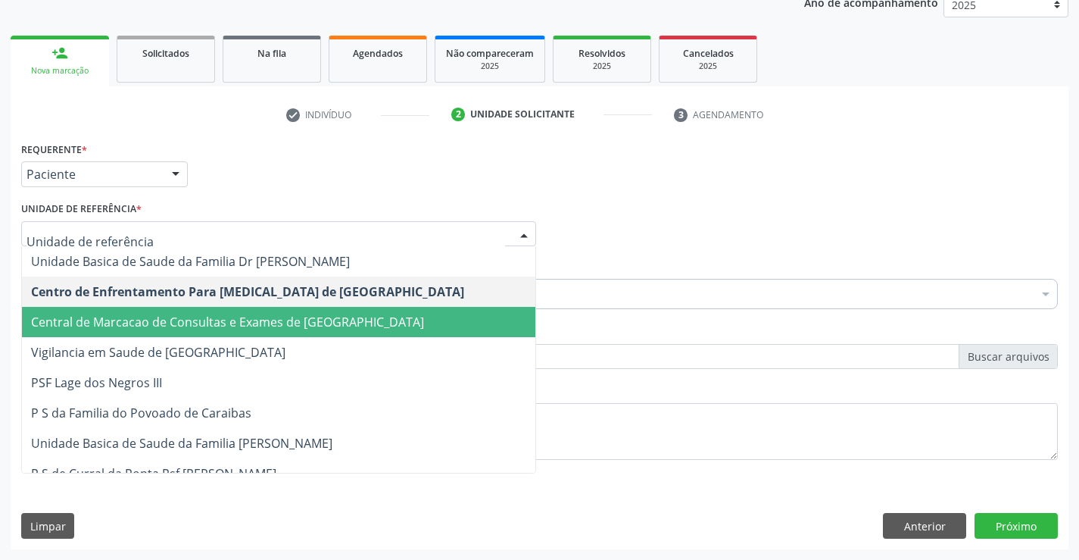
drag, startPoint x: 326, startPoint y: 304, endPoint x: 329, endPoint y: 323, distance: 19.3
click at [329, 323] on span "Central de Marcacao de Consultas e Exames de [GEOGRAPHIC_DATA]" at bounding box center [227, 321] width 393 height 17
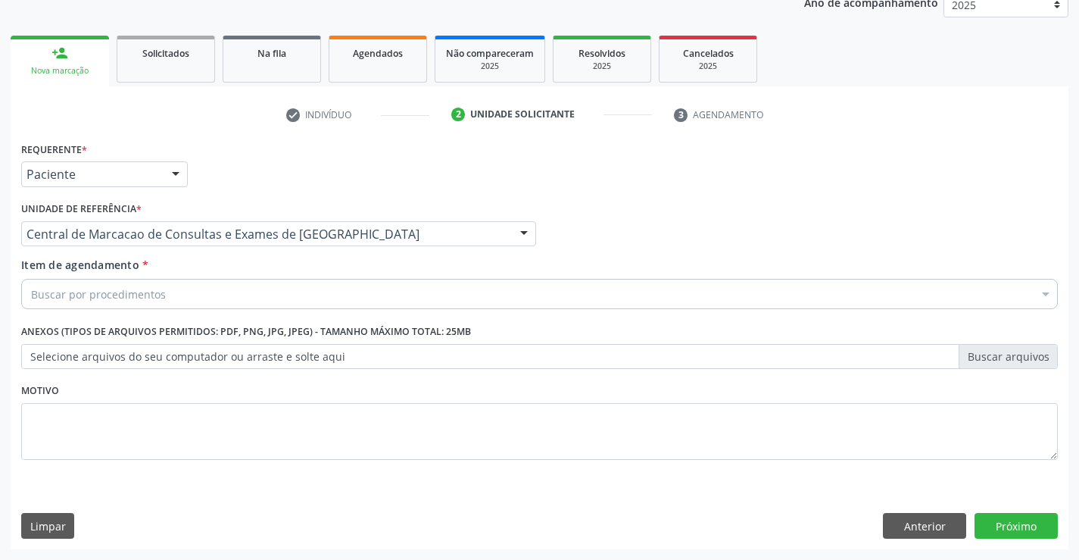
click at [347, 316] on div "Requerente * Paciente Profissional de Saúde Paciente Nenhum resultado encontrad…" at bounding box center [539, 309] width 1036 height 343
click at [358, 306] on div "Buscar por procedimentos" at bounding box center [539, 294] width 1036 height 30
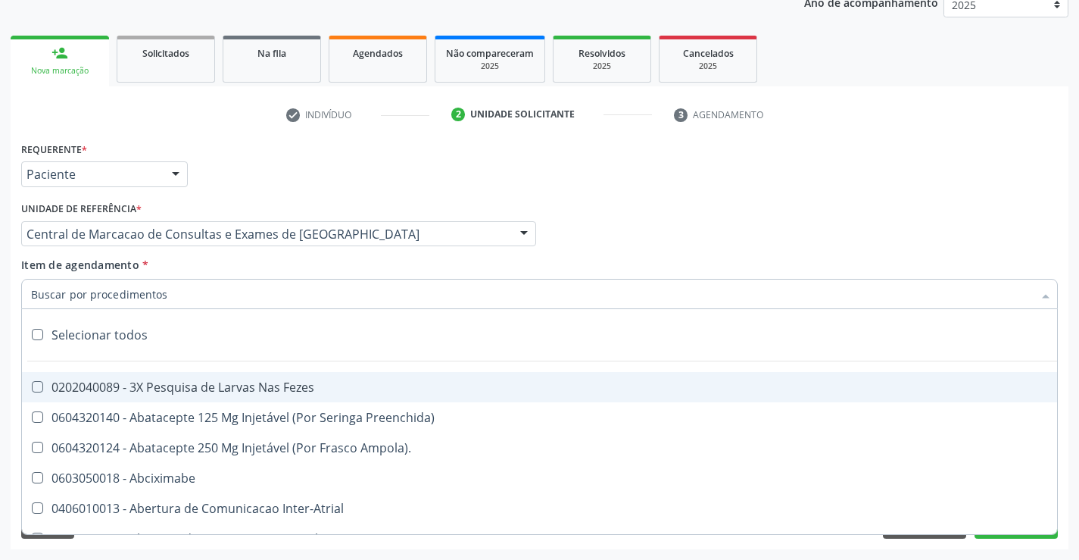
type input "g"
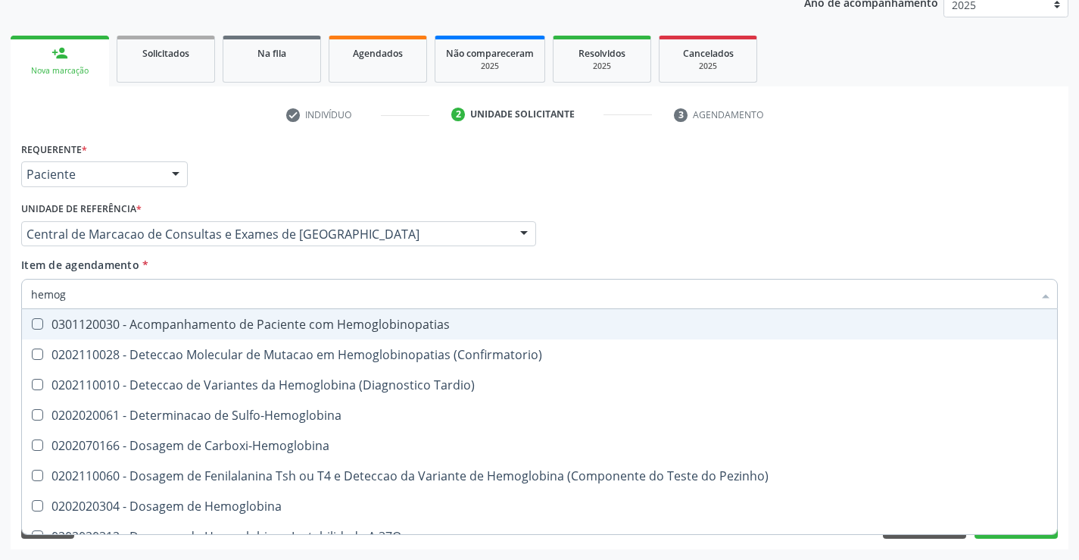
type input "hemogr"
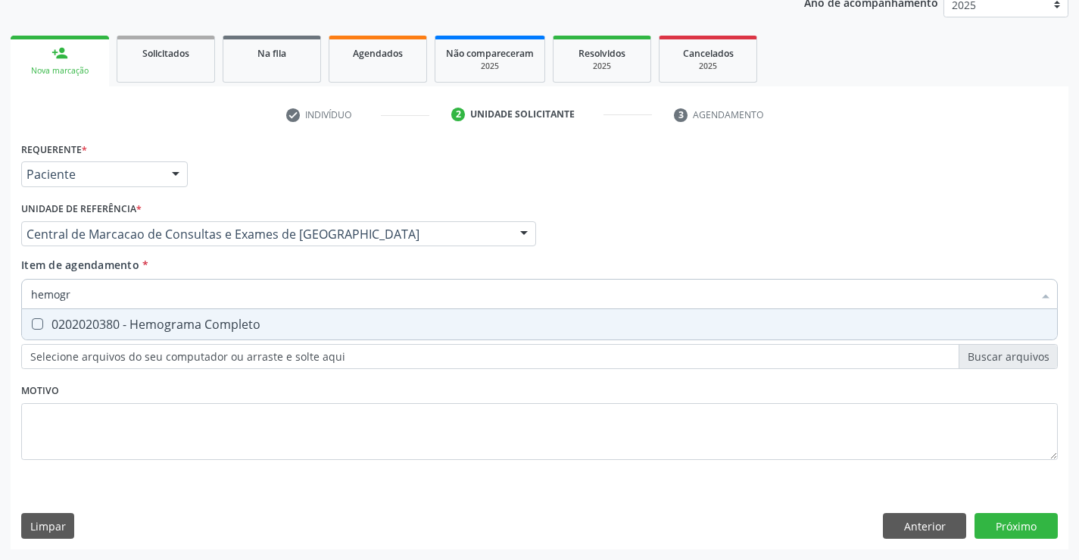
click at [338, 315] on span "0202020380 - Hemograma Completo" at bounding box center [539, 324] width 1035 height 30
checkbox Completo "true"
type input "hemogr"
click at [348, 254] on div "Unidade de referência * Central de Marcacao de Consultas e Exames de Campo Form…" at bounding box center [278, 227] width 522 height 59
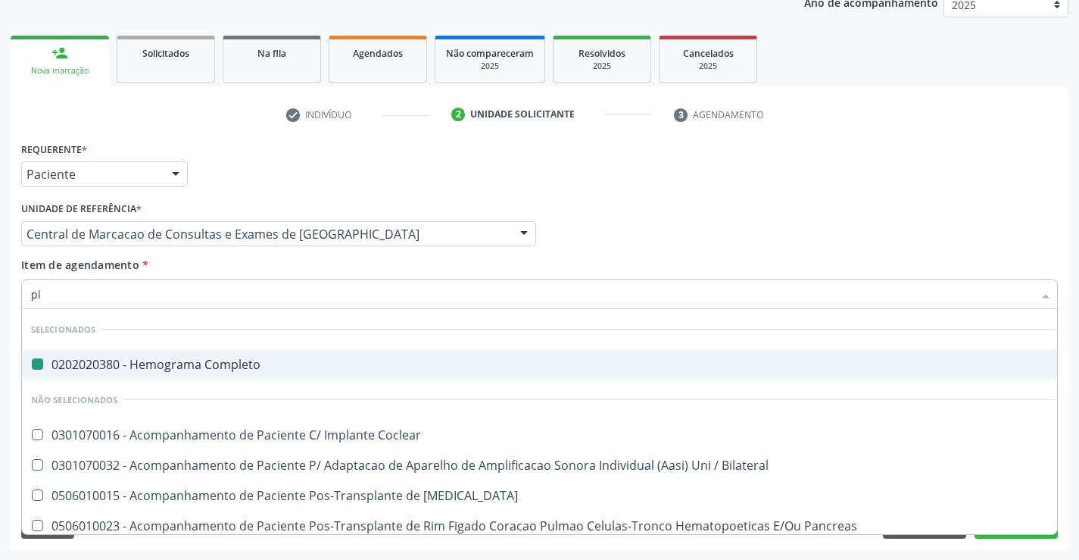
type input "pla"
checkbox Completo "false"
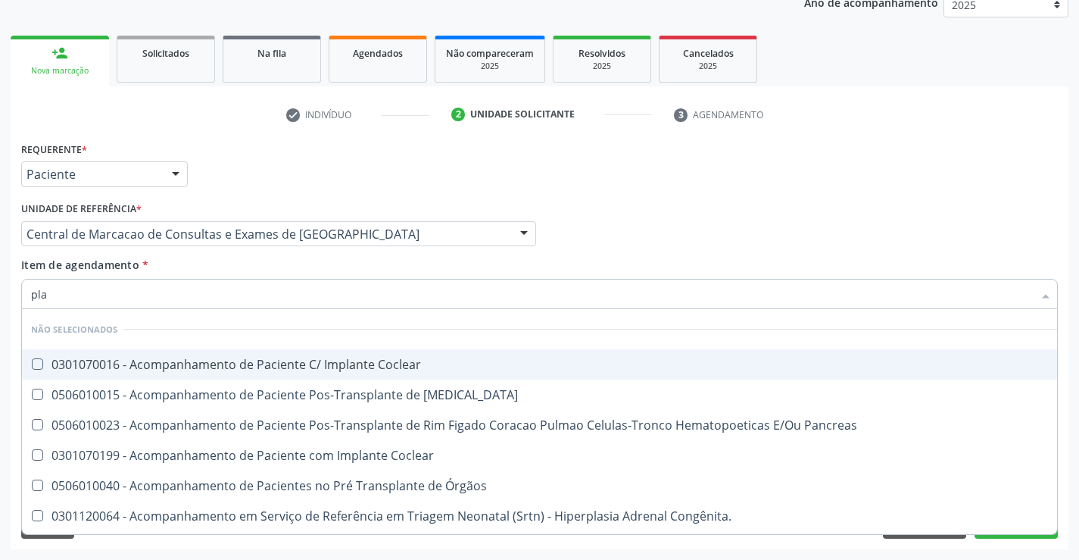
type input "plaq"
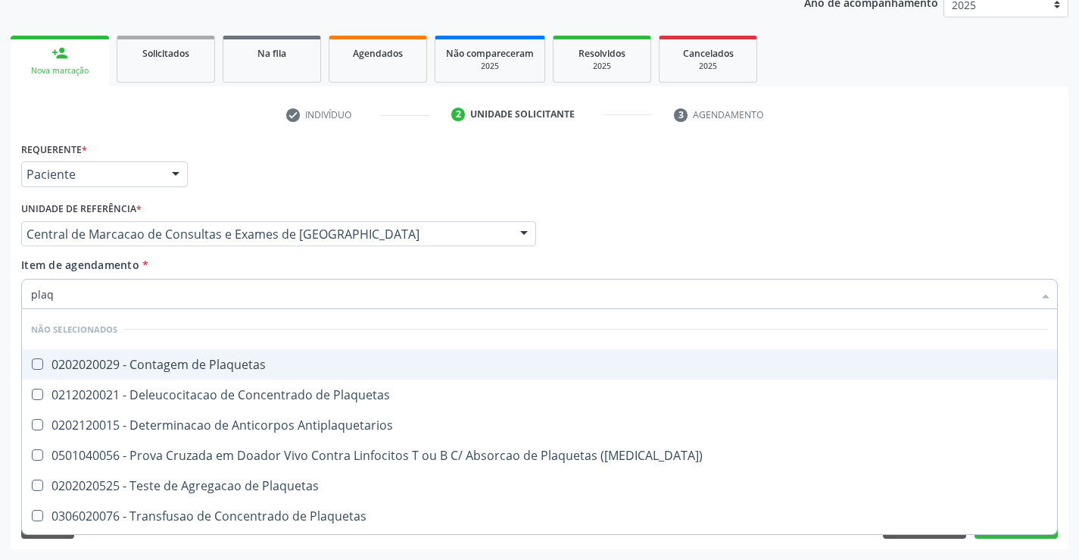
click at [248, 358] on div "0202020029 - Contagem de Plaquetas" at bounding box center [539, 364] width 1017 height 12
checkbox Plaquetas "true"
type input "plaq"
click at [235, 273] on div "Item de agendamento * plaq Desfazer seleção Não selecionados 0202020029 - Conta…" at bounding box center [539, 281] width 1036 height 48
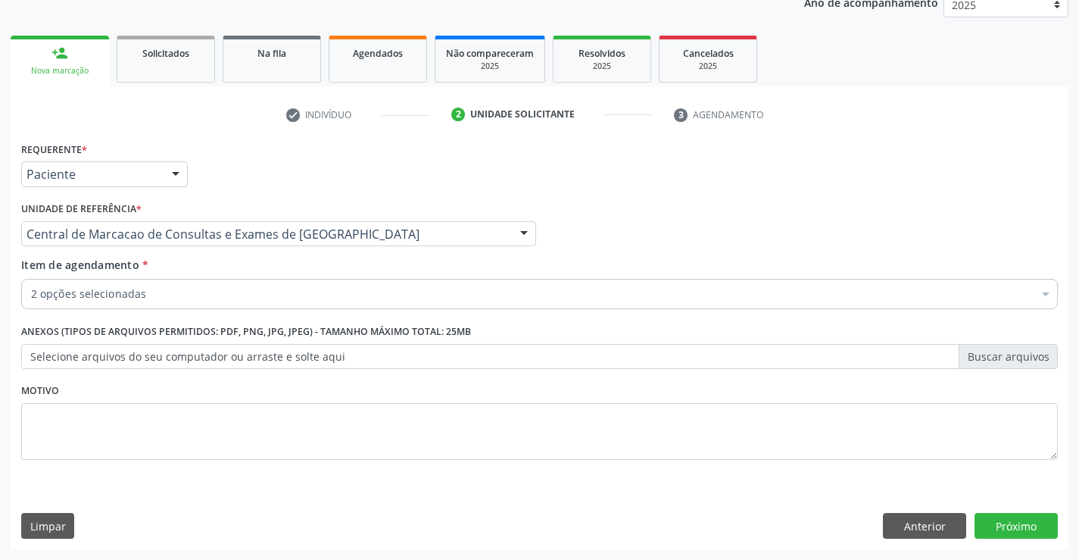
click at [219, 310] on div "Item de agendamento * 2 opções selecionadas Desfazer seleção Selecionados 02020…" at bounding box center [539, 286] width 1044 height 58
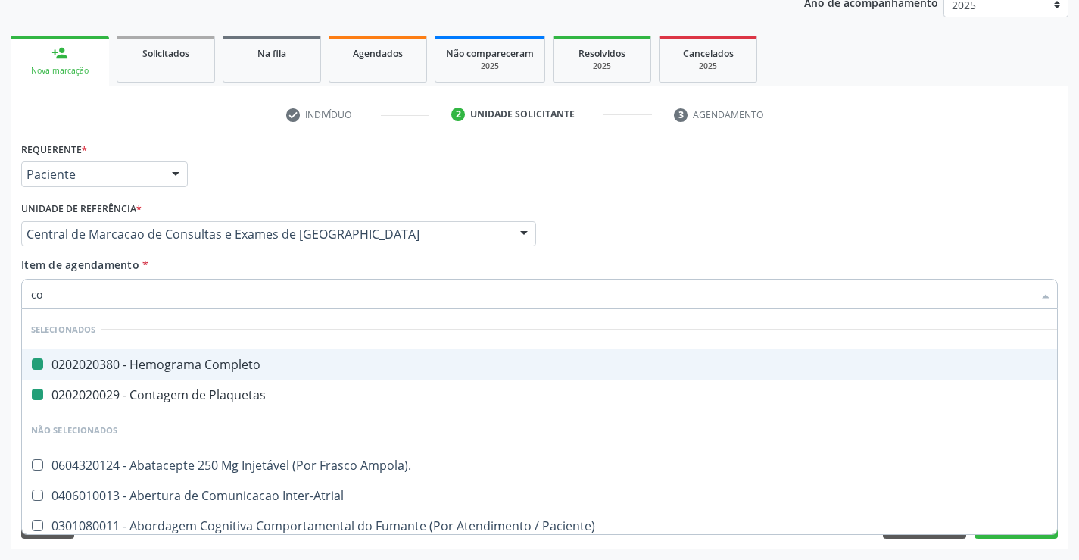
type input "col"
checkbox Completo "false"
checkbox Plaquetas "false"
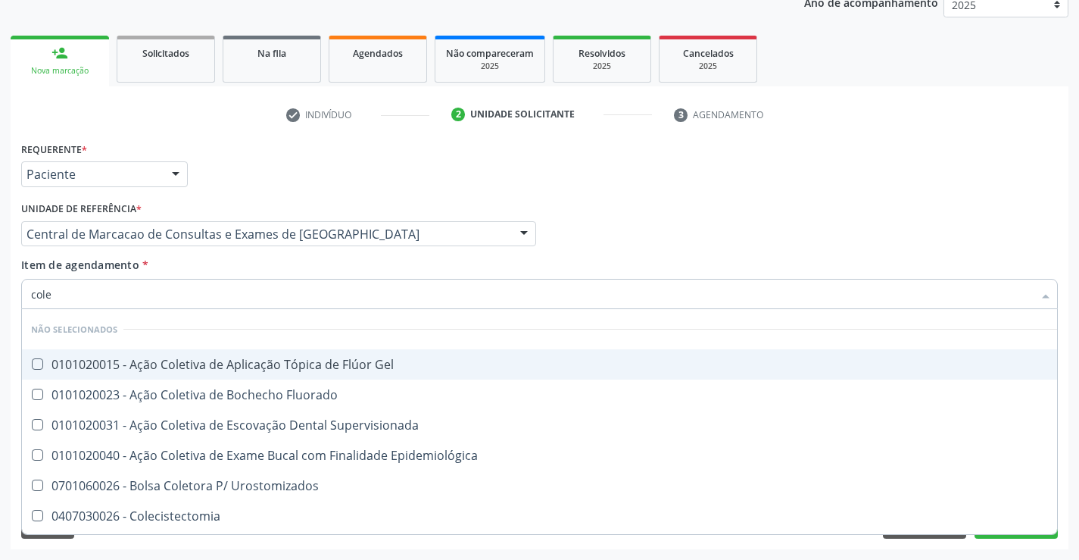
type input "coles"
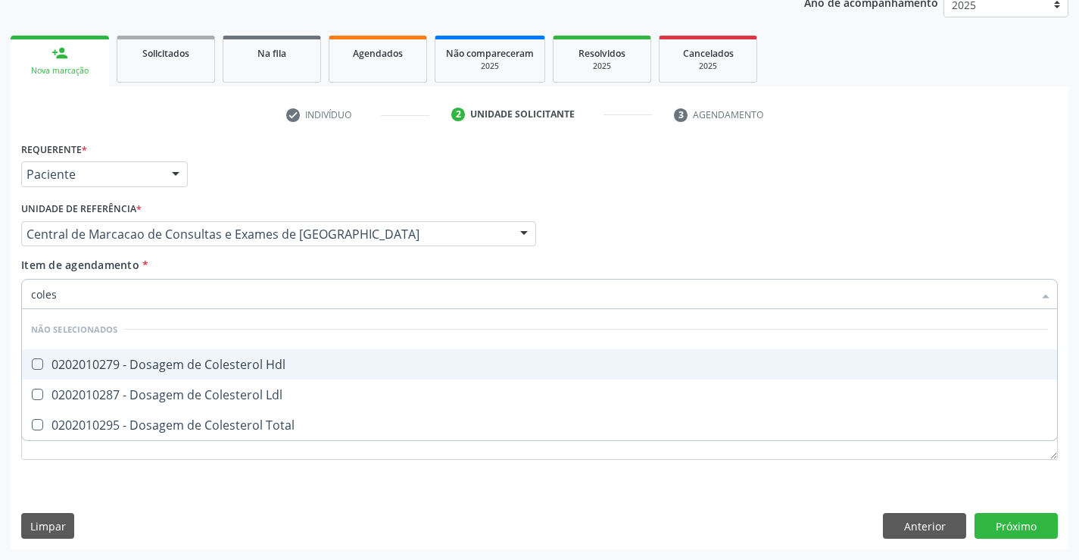
click at [230, 364] on div "0202010279 - Dosagem de Colesterol Hdl" at bounding box center [539, 364] width 1017 height 12
checkbox Hdl "true"
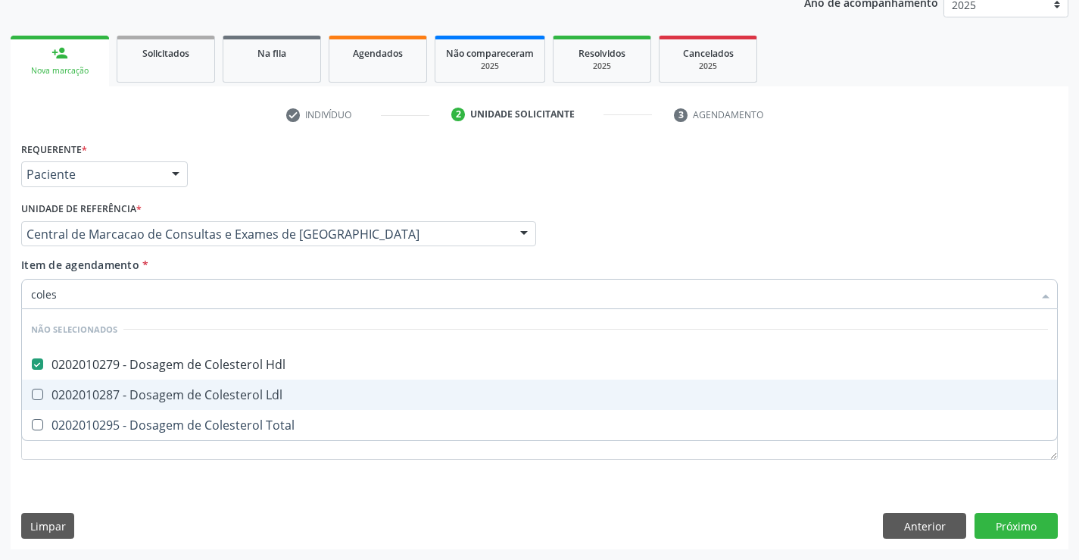
click at [232, 391] on div "0202010287 - Dosagem de Colesterol Ldl" at bounding box center [539, 394] width 1017 height 12
checkbox Ldl "true"
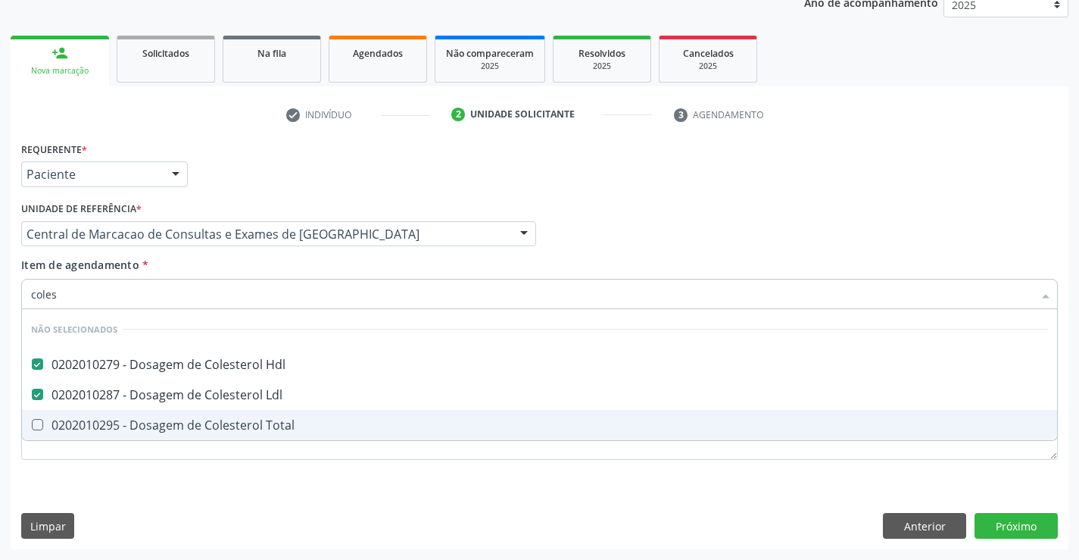
click at [242, 422] on div "0202010295 - Dosagem de Colesterol Total" at bounding box center [539, 425] width 1017 height 12
checkbox Total "true"
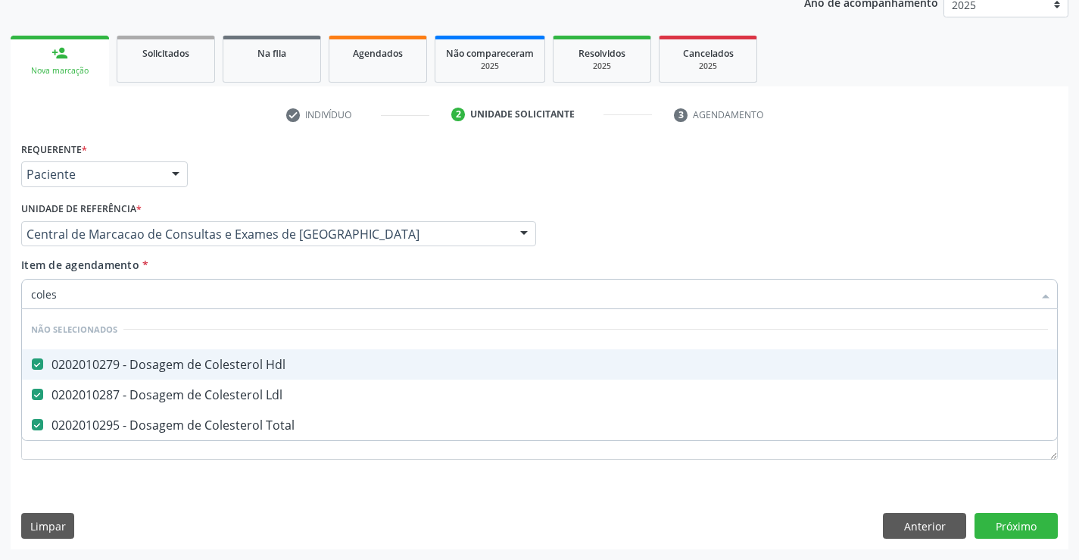
type input "coles"
click at [251, 260] on div "Item de agendamento * coles Desfazer seleção Não selecionados 0202010279 - Dosa…" at bounding box center [539, 281] width 1036 height 48
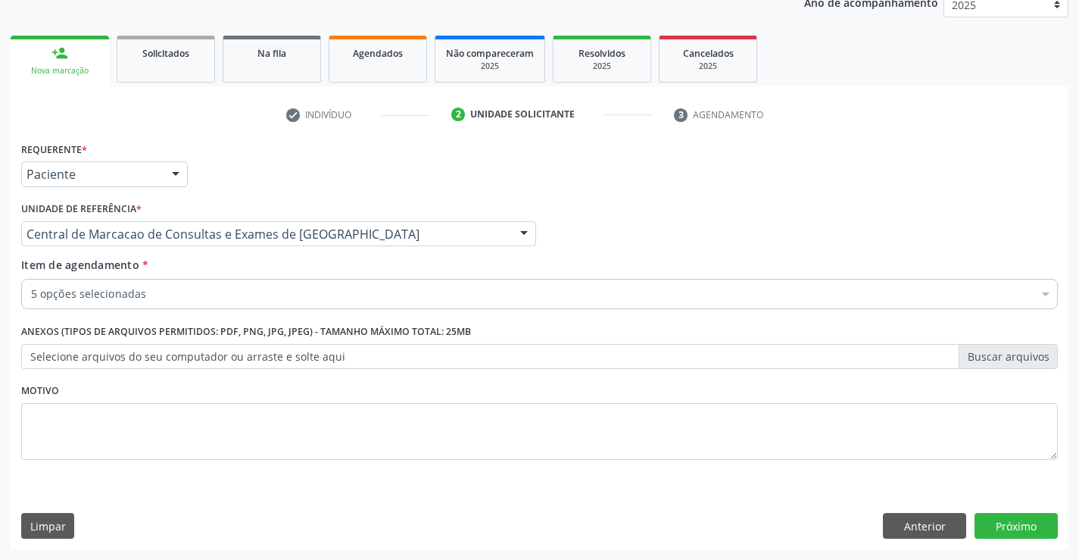
click at [245, 283] on div "5 opções selecionadas" at bounding box center [539, 294] width 1036 height 30
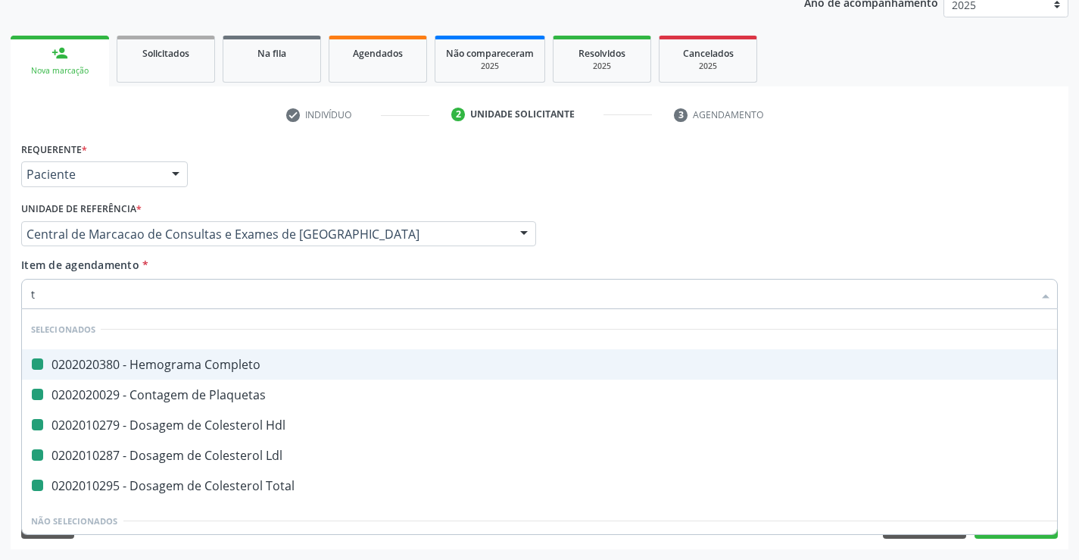
type input "tr"
checkbox Completo "false"
checkbox Plaquetas "false"
checkbox Hdl "false"
checkbox Ldl "false"
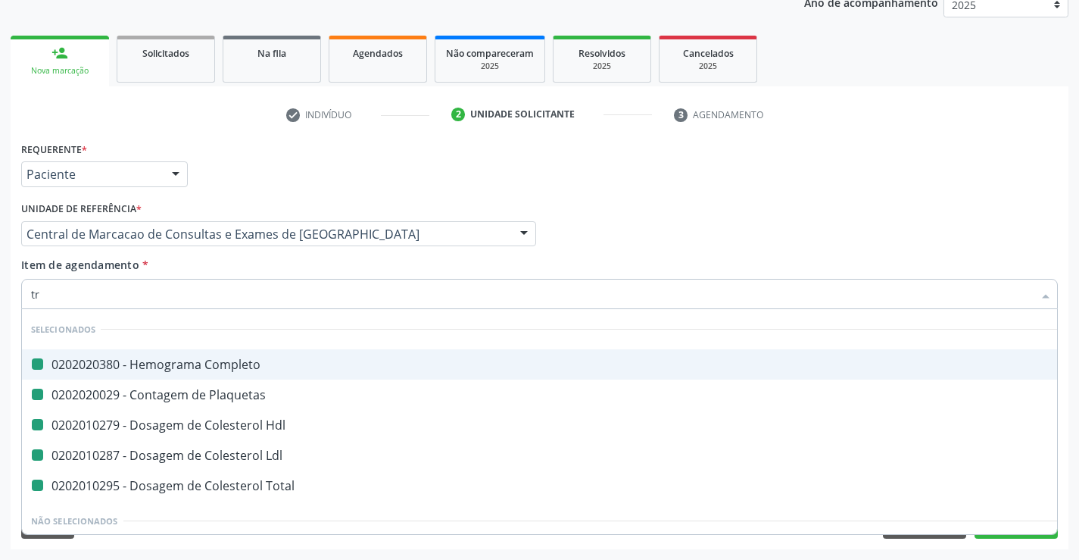
checkbox Total "false"
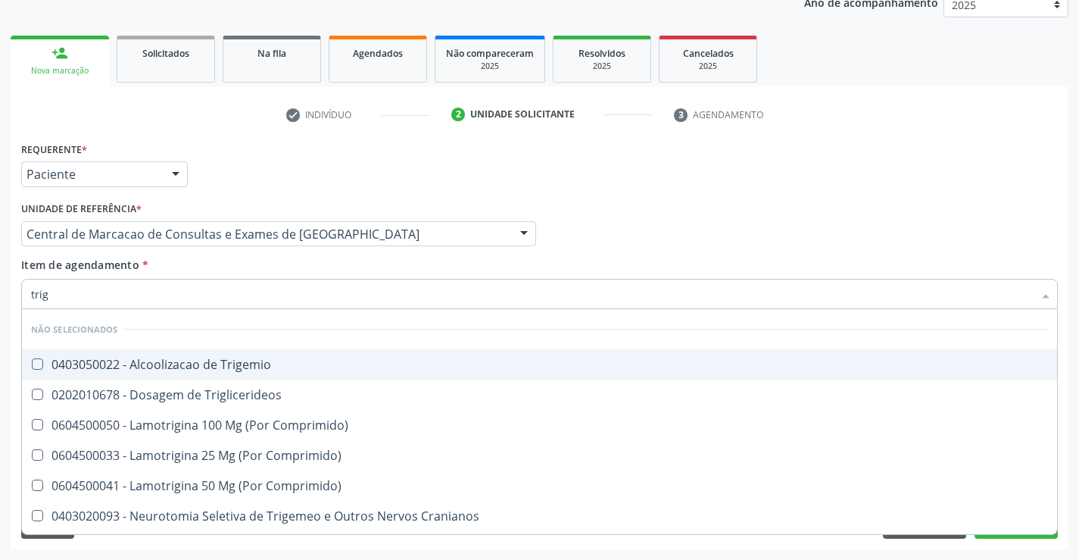
type input "trigl"
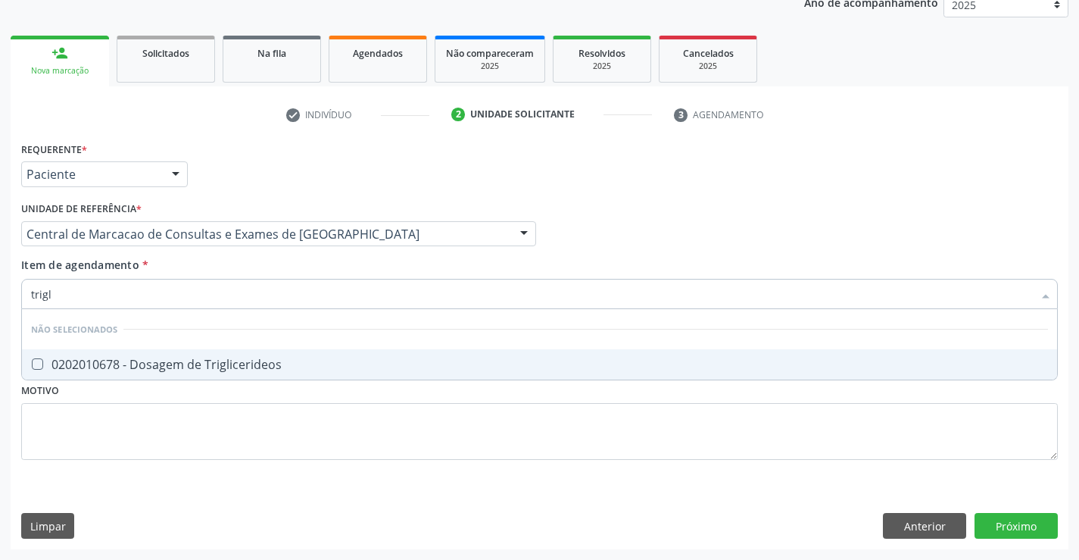
click at [243, 360] on div "0202010678 - Dosagem de Triglicerideos" at bounding box center [539, 364] width 1017 height 12
checkbox Triglicerideos "true"
click at [222, 270] on div "Item de agendamento * trigl Desfazer seleção Não selecionados 0202010678 - Dosa…" at bounding box center [539, 281] width 1036 height 48
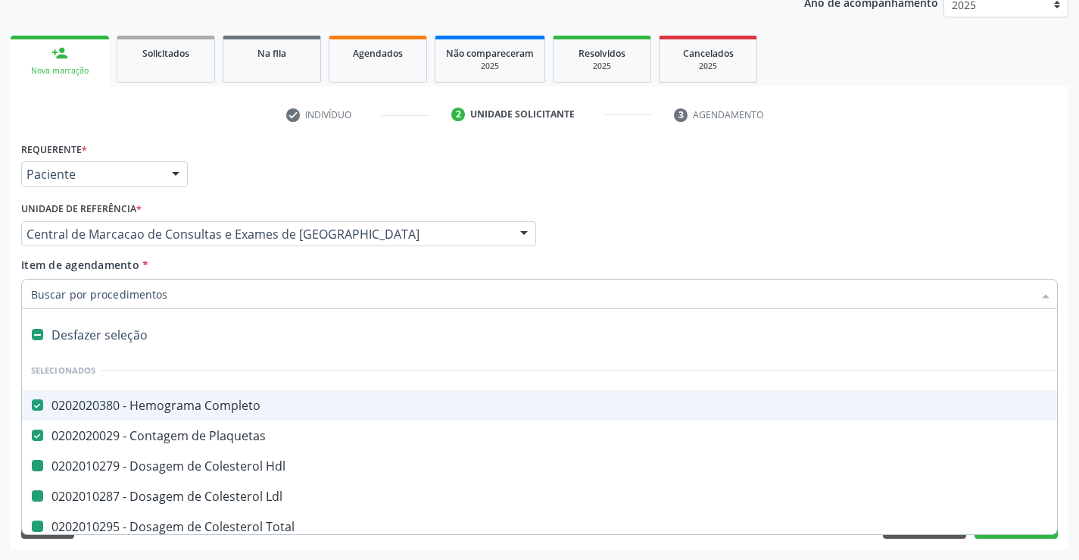
type input "u"
checkbox Hdl "false"
checkbox Ldl "false"
checkbox Total "false"
checkbox Triglicerideos "false"
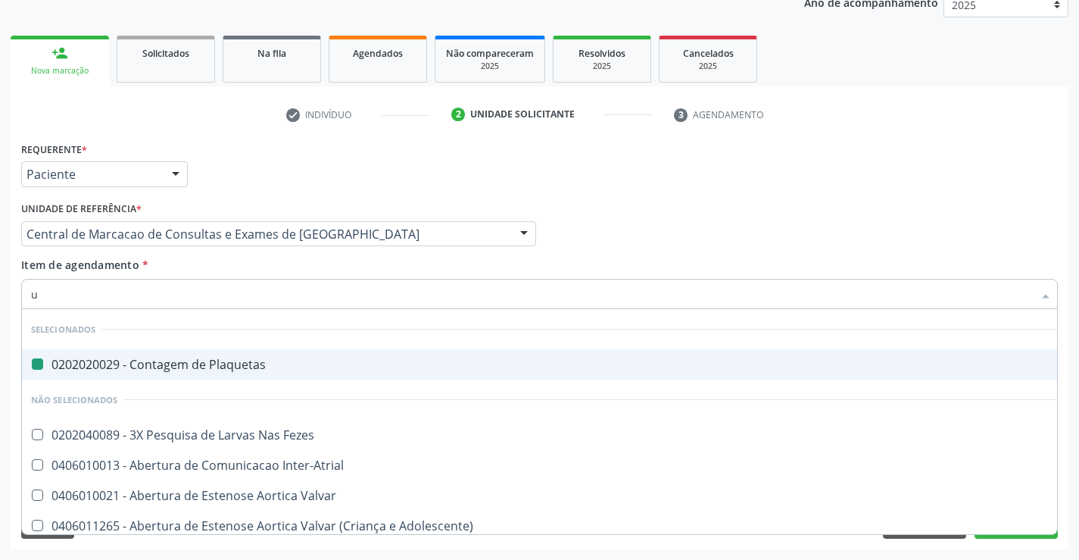
type input "ur"
checkbox Plaquetas "false"
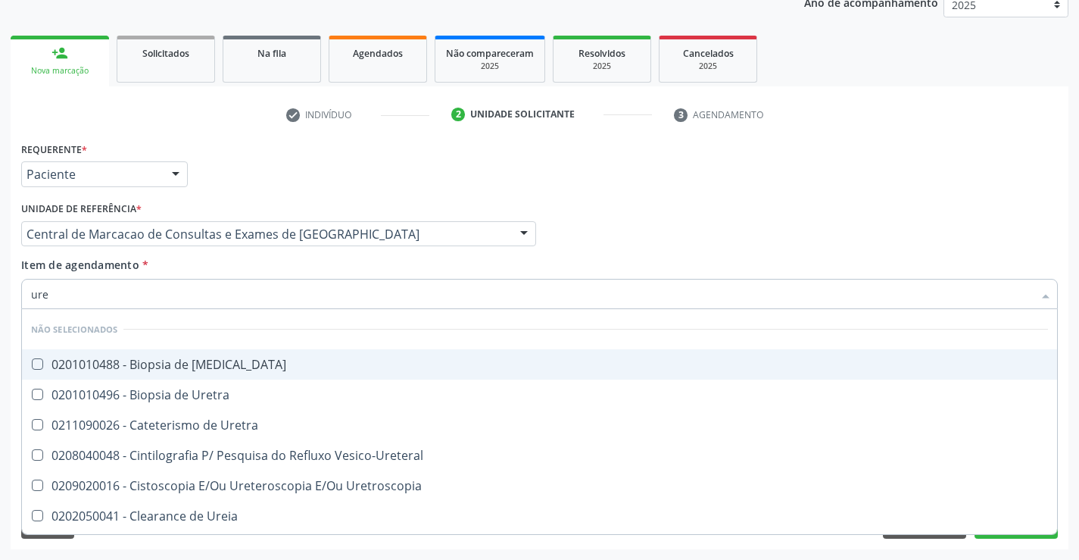
type input "urei"
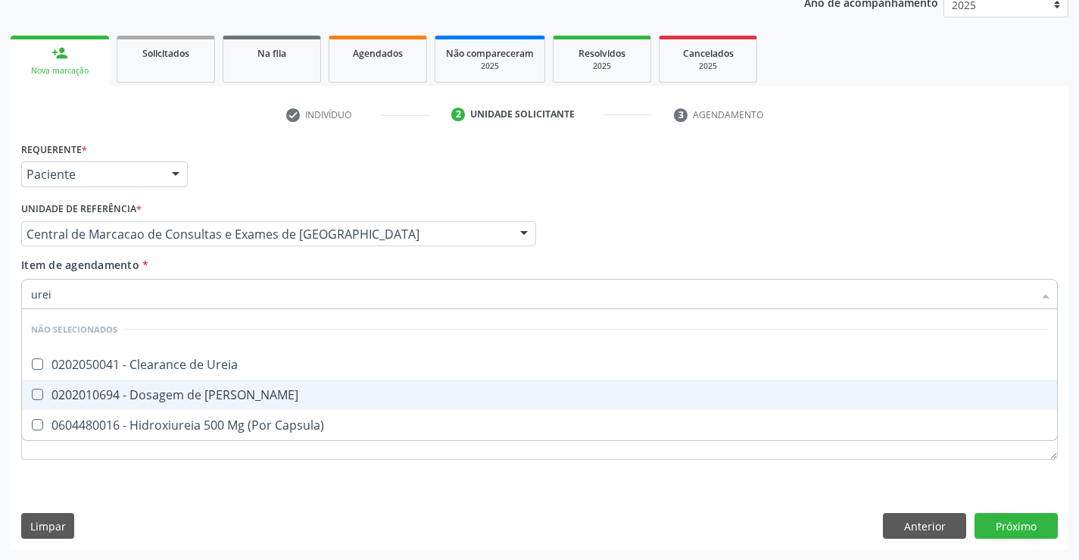
click at [229, 405] on span "0202010694 - Dosagem de [PERSON_NAME]" at bounding box center [539, 394] width 1035 height 30
checkbox Ureia "true"
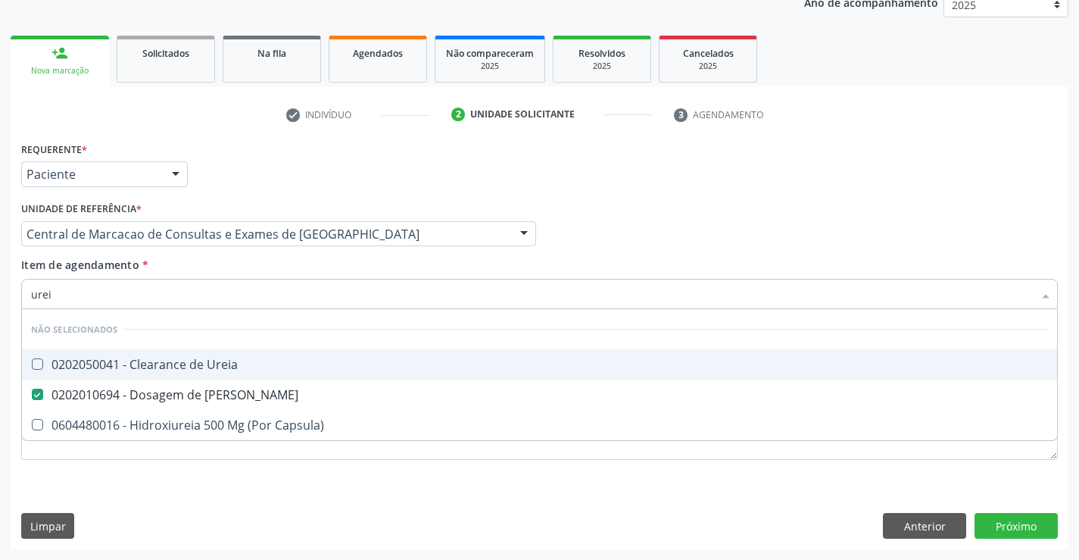
type input "urei"
click at [220, 276] on div "Item de agendamento * urei Desfazer seleção Não selecionados 0202050041 - Clear…" at bounding box center [539, 281] width 1036 height 48
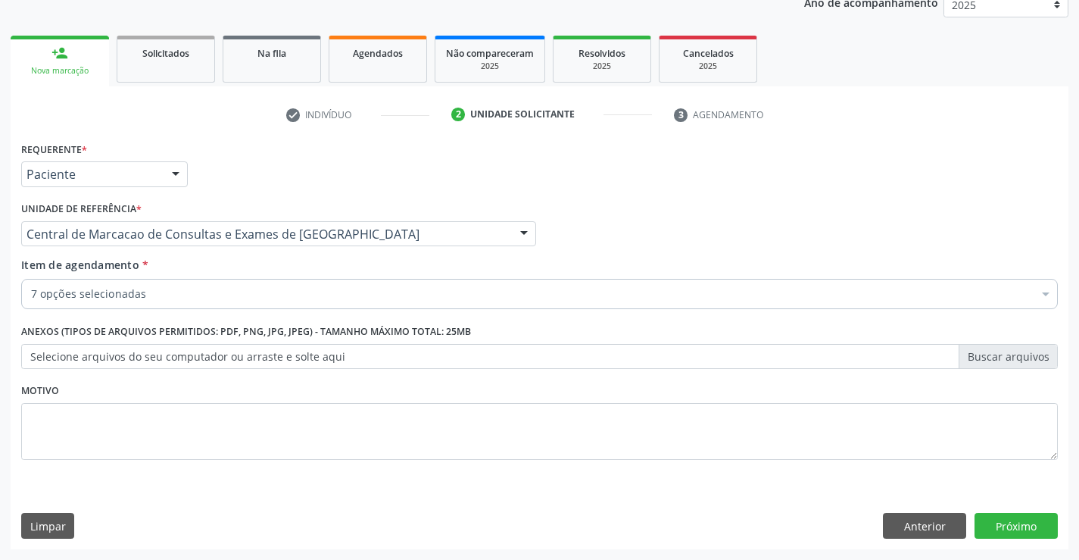
checkbox Completo "true"
checkbox Hdl "true"
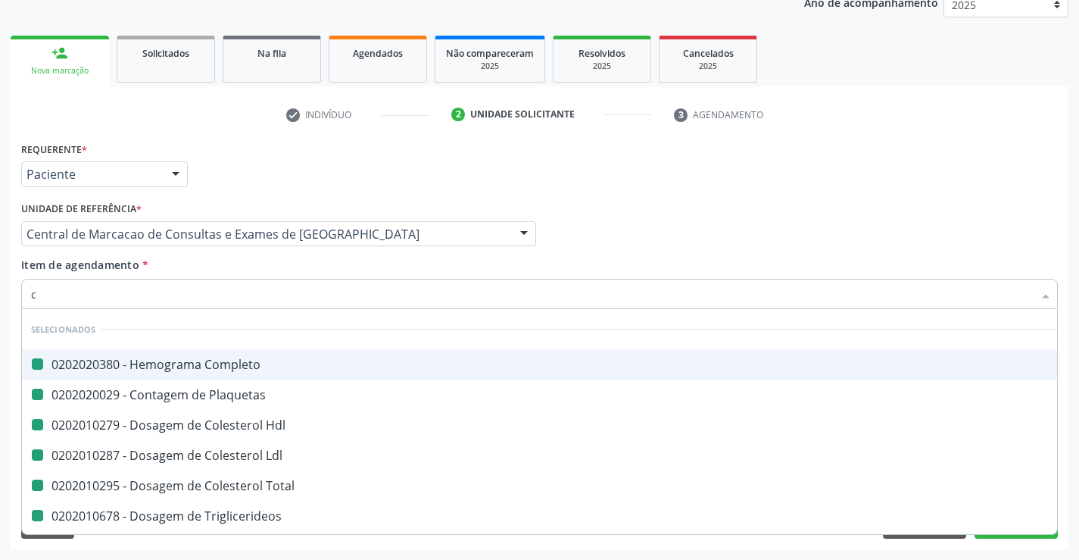
type input "cr"
checkbox Completo "false"
checkbox Hdl "false"
checkbox Plaquetas "false"
checkbox Ldl "false"
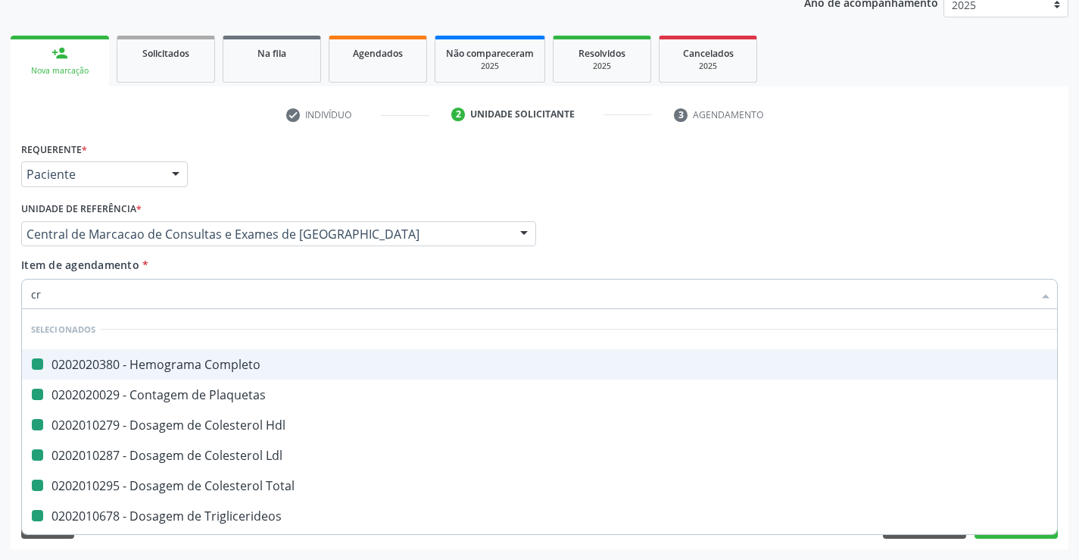
checkbox Total "false"
checkbox Triglicerideos "false"
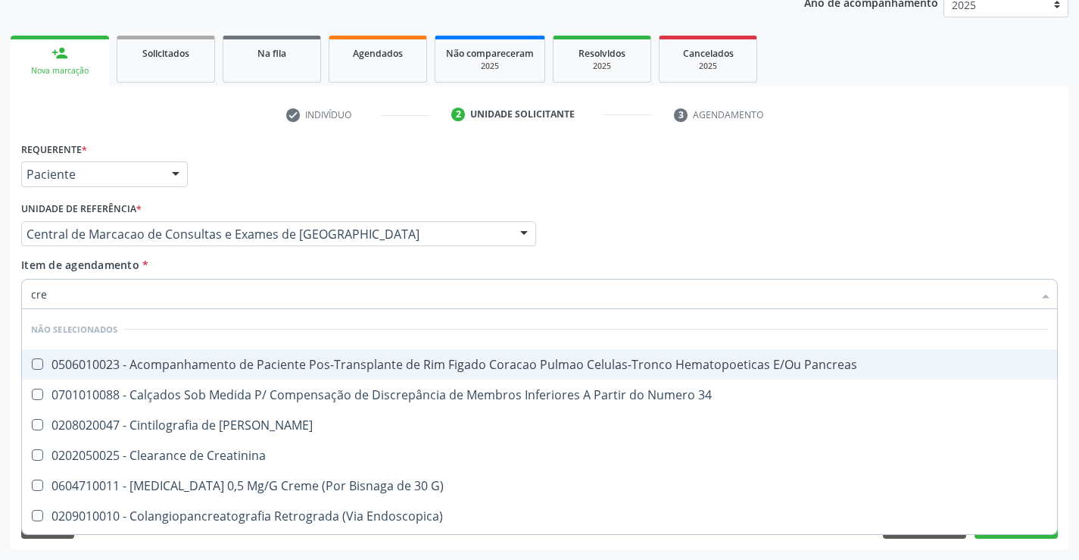
type input "crea"
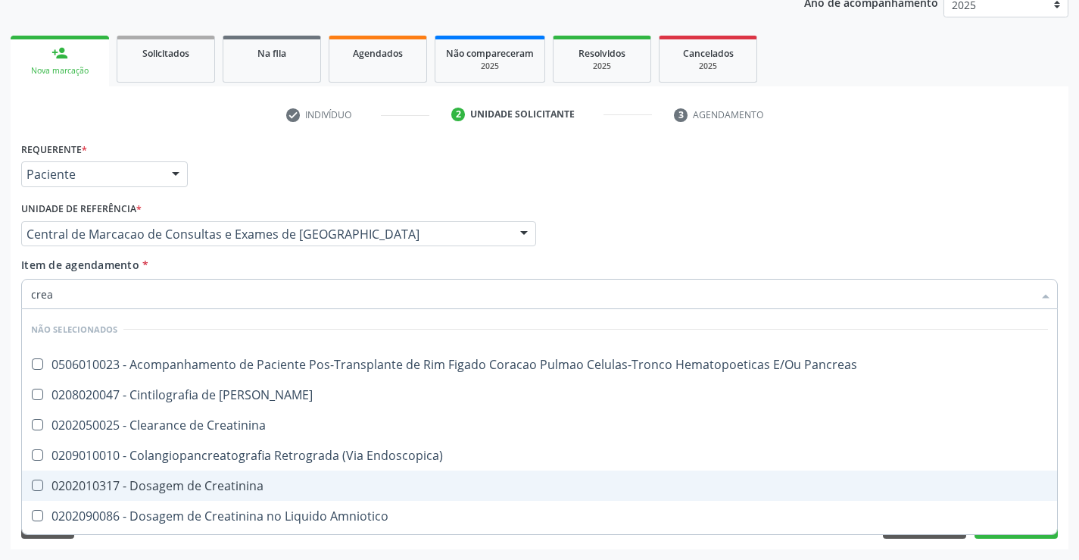
click at [239, 472] on span "0202010317 - Dosagem de Creatinina" at bounding box center [539, 485] width 1035 height 30
checkbox Creatinina "true"
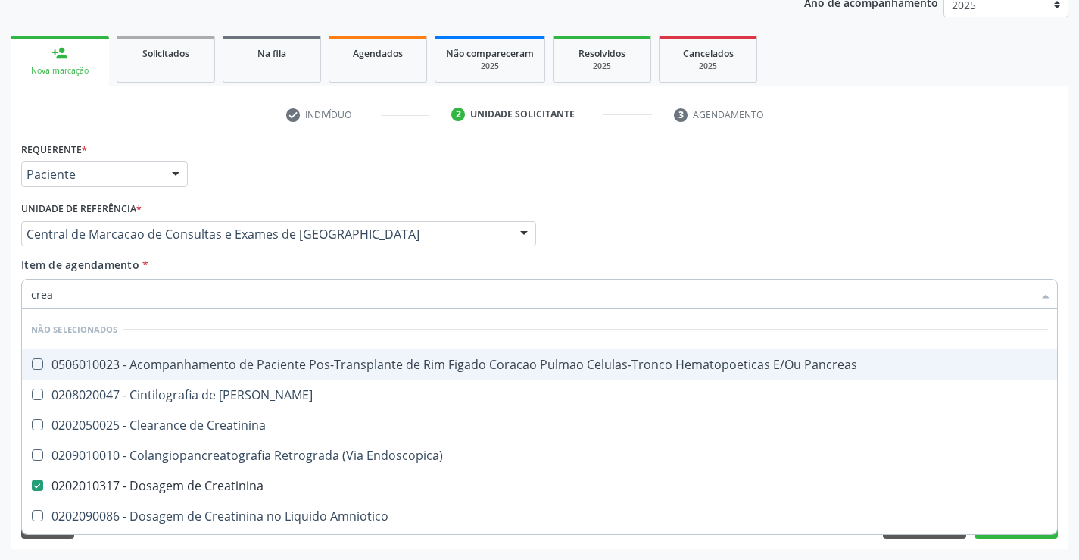
type input "crea"
click at [259, 263] on div "Item de agendamento * crea Desfazer seleção Não selecionados 0506010023 - Acomp…" at bounding box center [539, 281] width 1036 height 48
checkbox Pancreas "true"
checkbox Creatinina "true"
checkbox Pancreas "true"
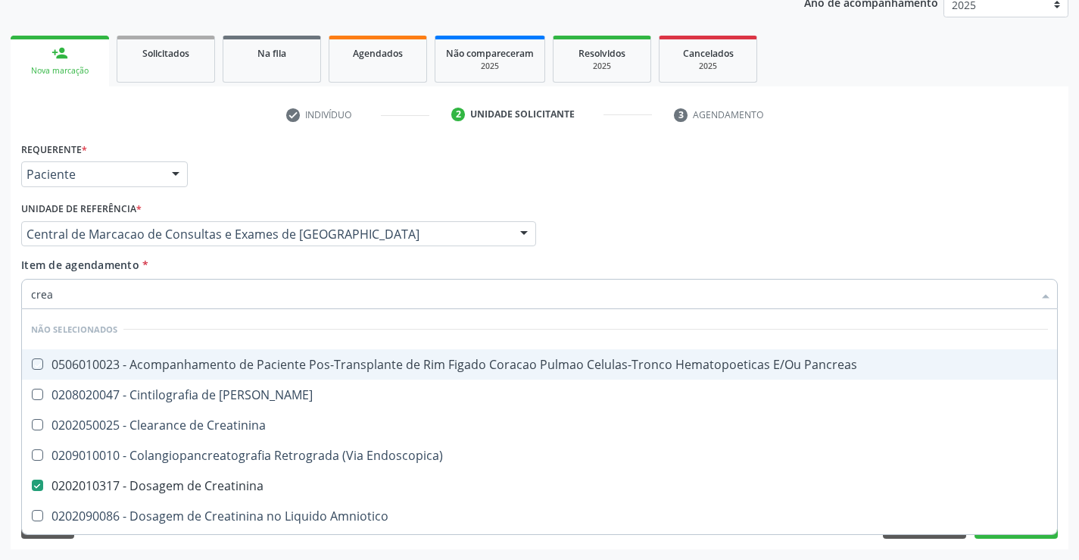
checkbox Endoscopica\) "true"
checkbox Amniotico "true"
checkbox Mb "true"
checkbox \(Cpk\) "true"
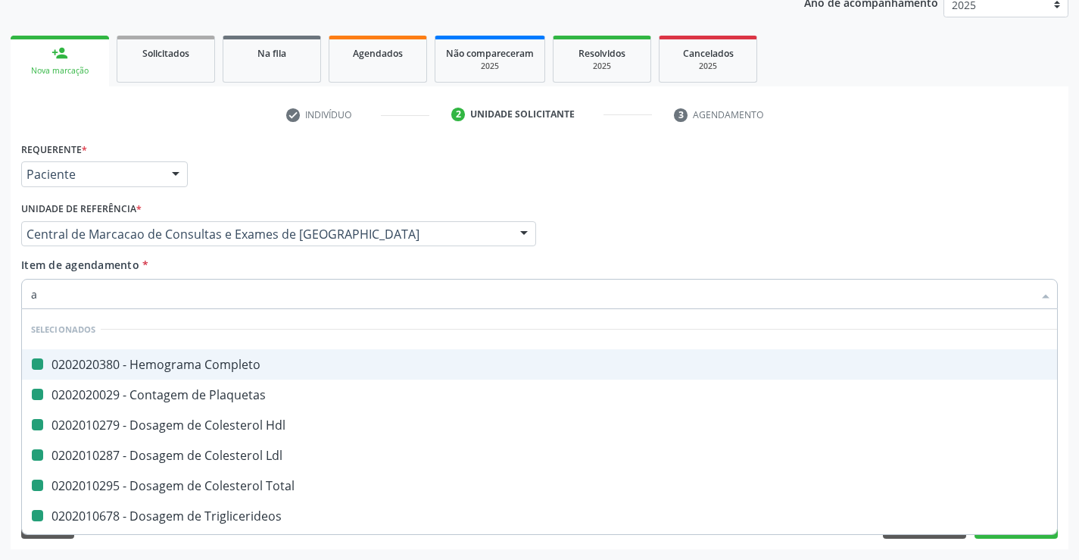
type input "ac"
checkbox Completo "false"
checkbox Hdl "false"
checkbox Plaquetas "false"
checkbox Ldl "false"
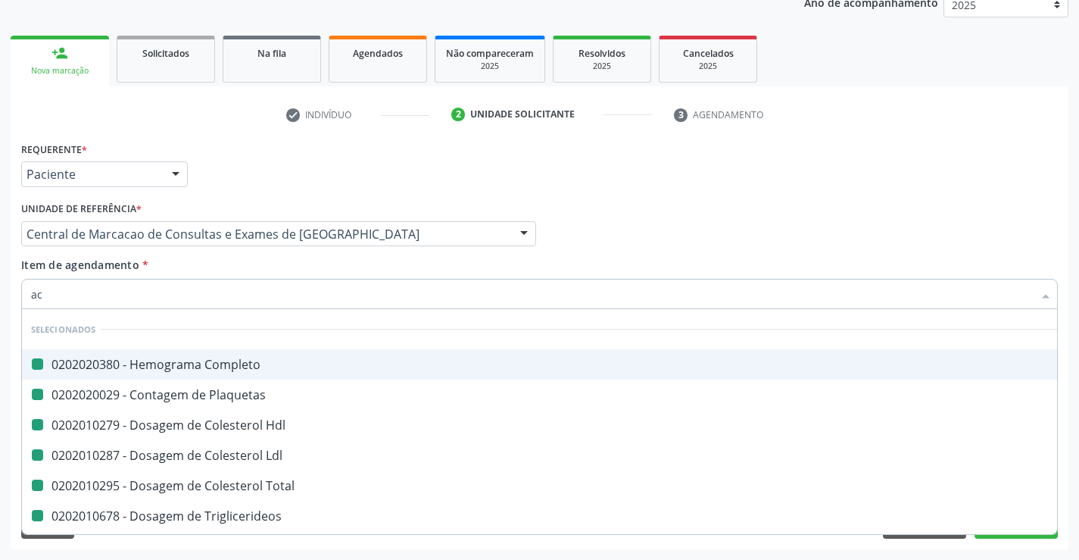
checkbox Total "false"
checkbox Triglicerideos "false"
checkbox Creatinina "false"
checkbox Ureia "false"
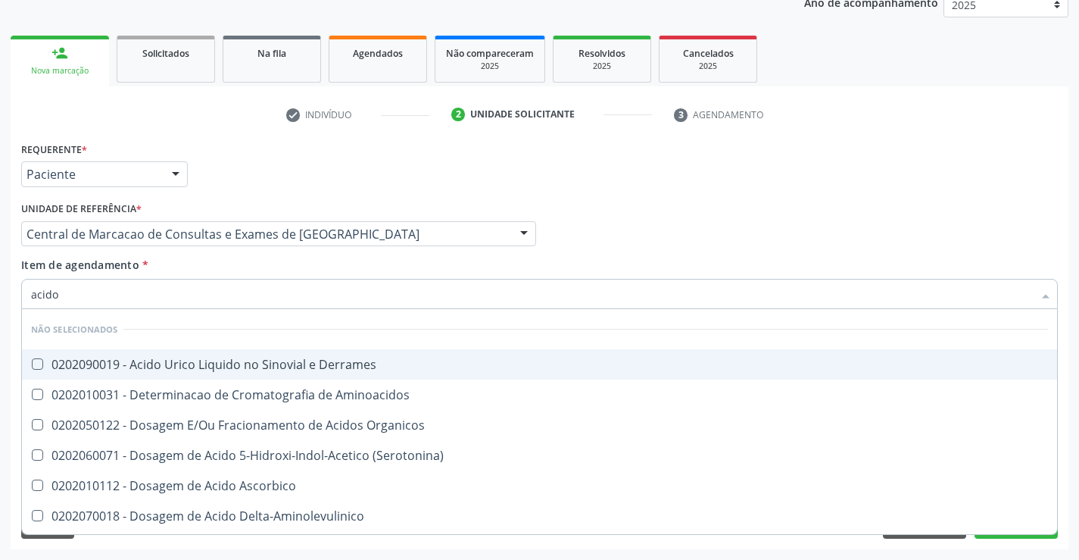
type input "acido u"
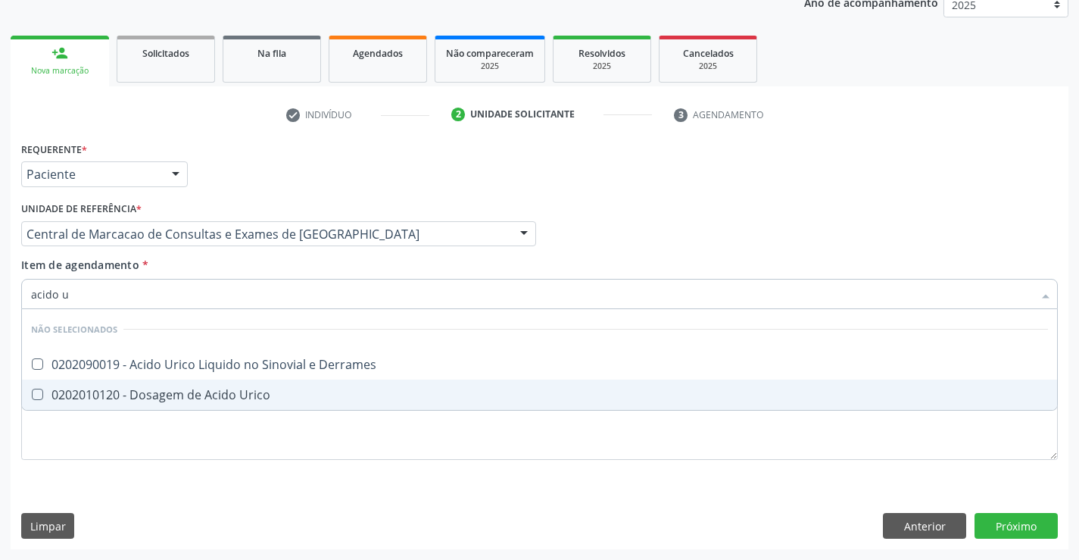
drag, startPoint x: 235, startPoint y: 394, endPoint x: 248, endPoint y: 301, distance: 94.1
click at [234, 394] on div "0202010120 - Dosagem de Acido Urico" at bounding box center [539, 394] width 1017 height 12
checkbox Urico "true"
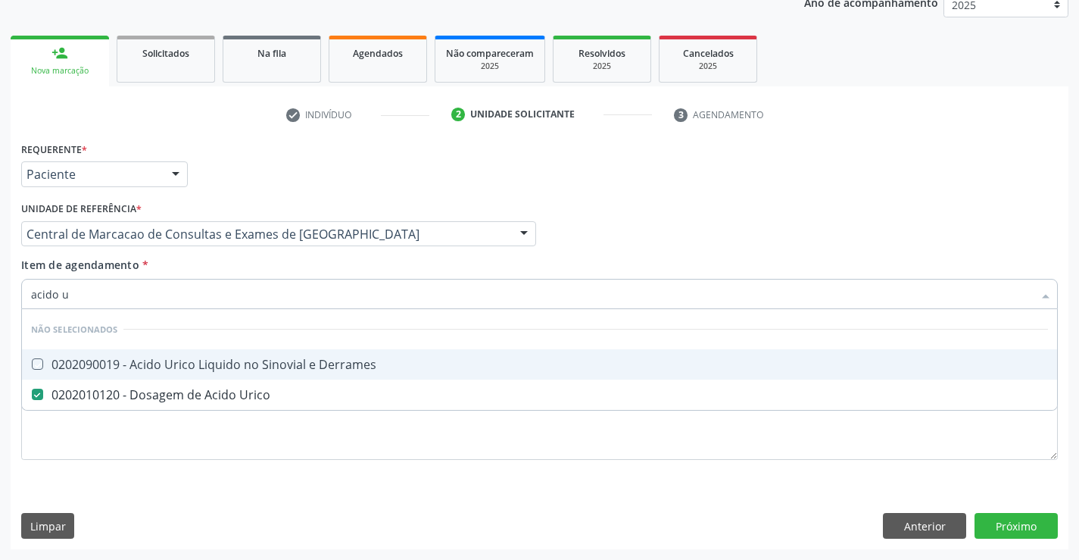
click at [247, 251] on div "Unidade de referência * Central de Marcacao de Consultas e Exames de [GEOGRAPHI…" at bounding box center [278, 227] width 522 height 59
checkbox Derrames "true"
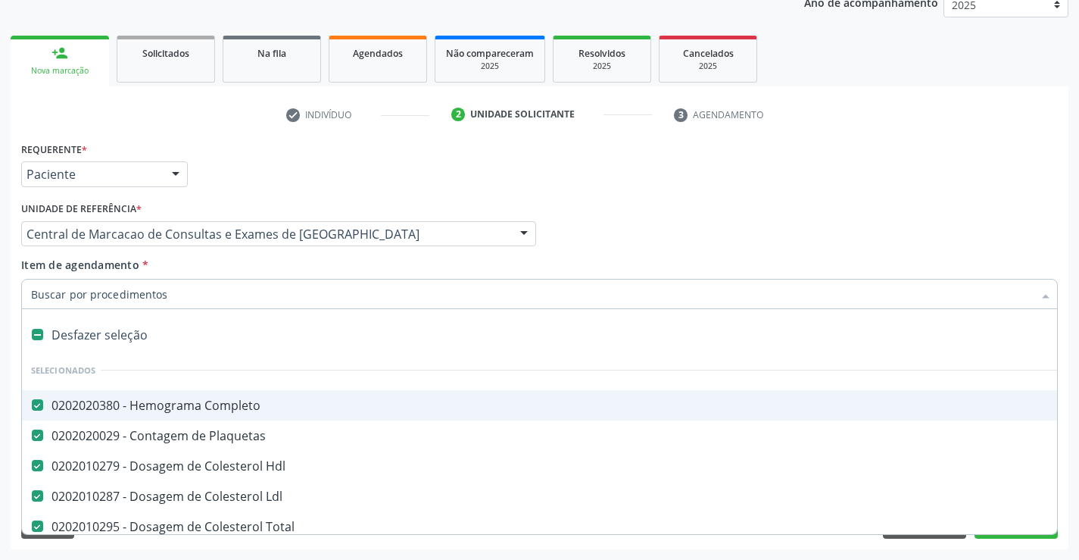
type input "t"
checkbox Urico "false"
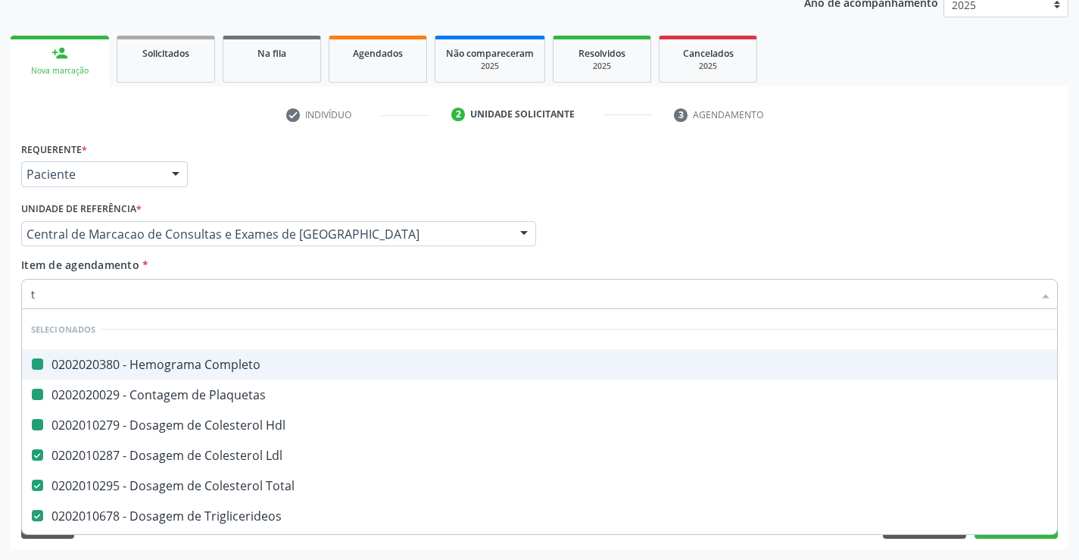
type input "tg"
checkbox Completo "false"
checkbox Plaquetas "false"
checkbox Hdl "false"
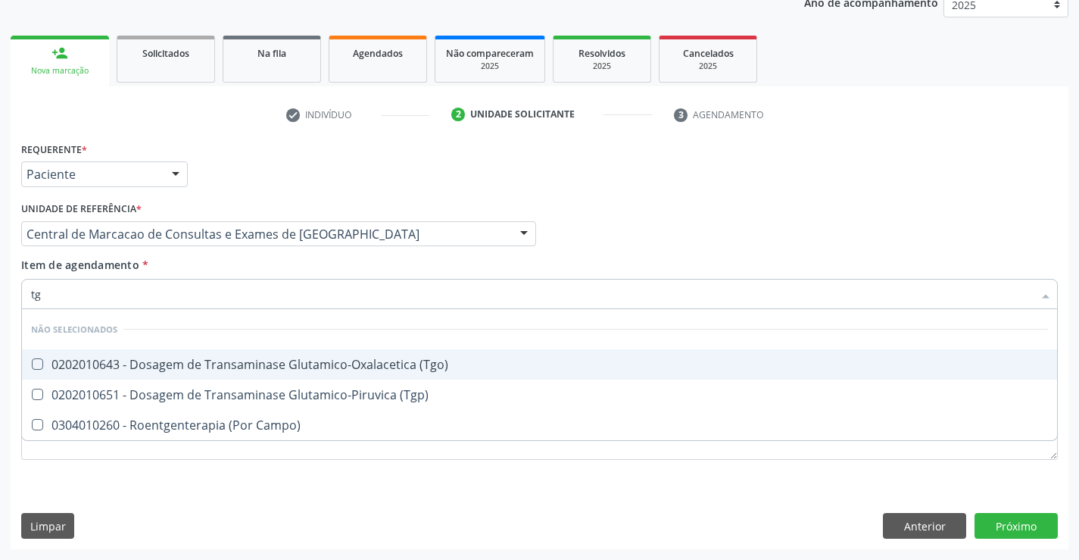
click at [245, 361] on div "0202010643 - Dosagem de Transaminase Glutamico-Oxalacetica (Tgo)" at bounding box center [539, 364] width 1017 height 12
checkbox \(Tgo\) "true"
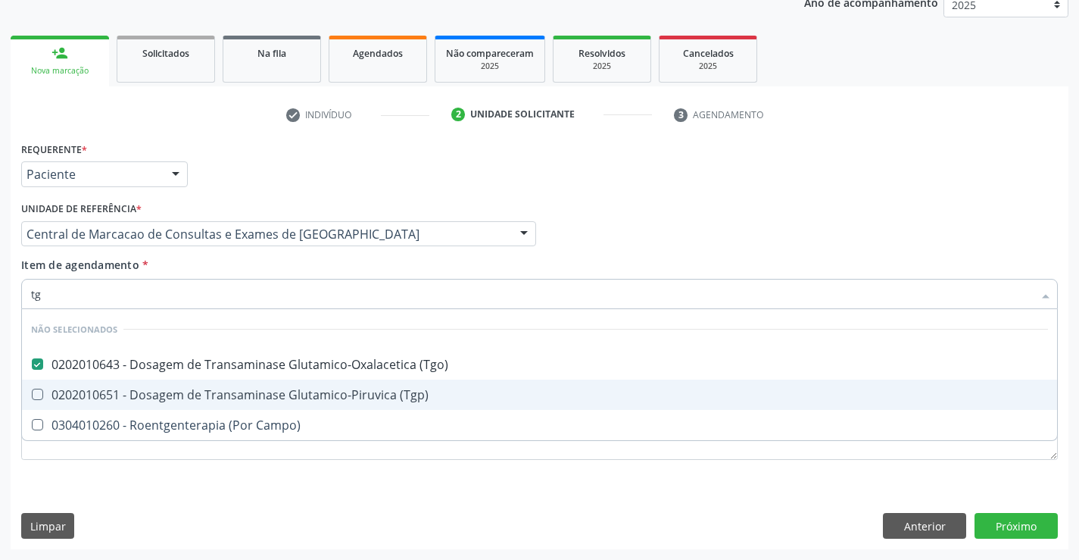
click at [247, 384] on span "0202010651 - Dosagem de Transaminase Glutamico-Piruvica (Tgp)" at bounding box center [539, 394] width 1035 height 30
checkbox \(Tgp\) "true"
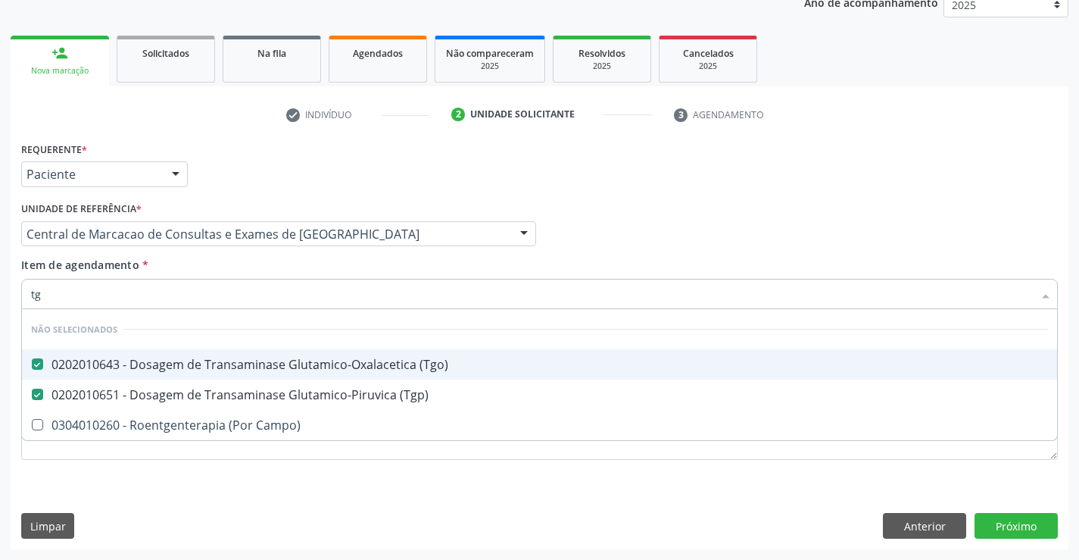
click at [273, 268] on div "Item de agendamento * tg Desfazer seleção Não selecionados 0202010643 - Dosagem…" at bounding box center [539, 281] width 1036 height 48
checkbox Campo\) "true"
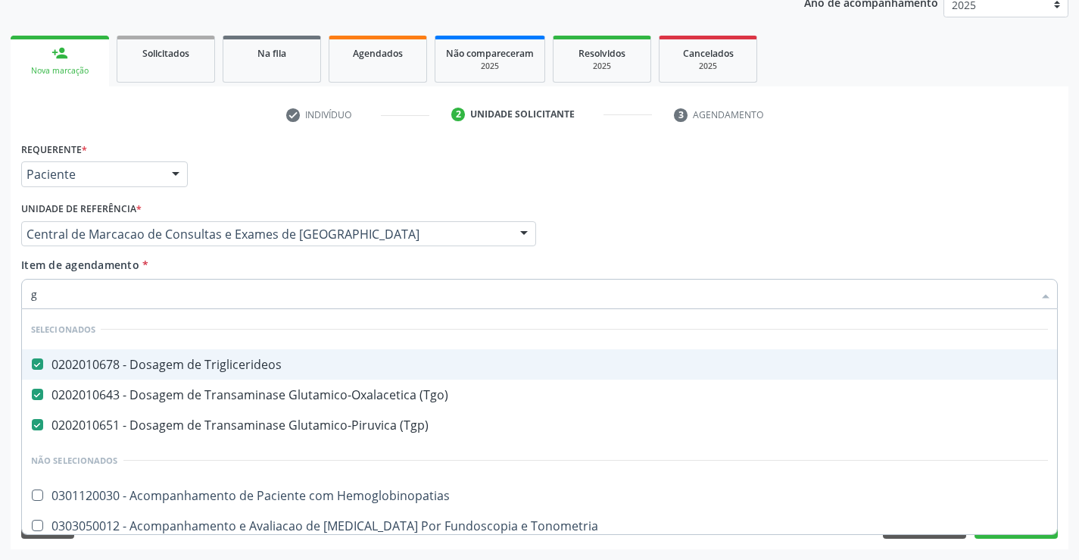
type input "gl"
checkbox Hemoglobinopatias "false"
checkbox Tonometria "false"
checkbox Ampola\) "false"
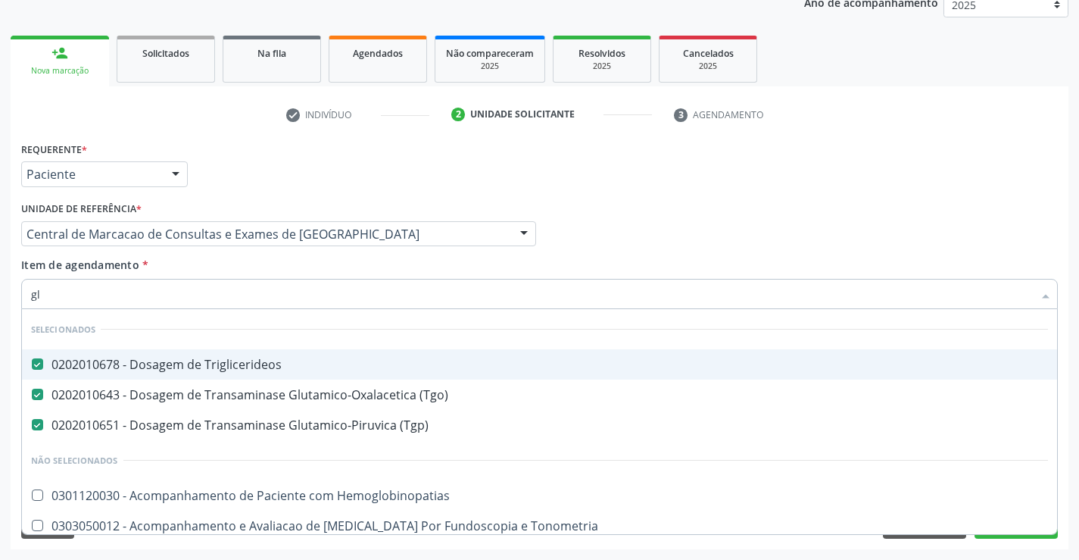
checkbox Ampola\) "false"
checkbox Linfatico "false"
checkbox Salivar "false"
type input "gli"
checkbox \(Tgp\) "false"
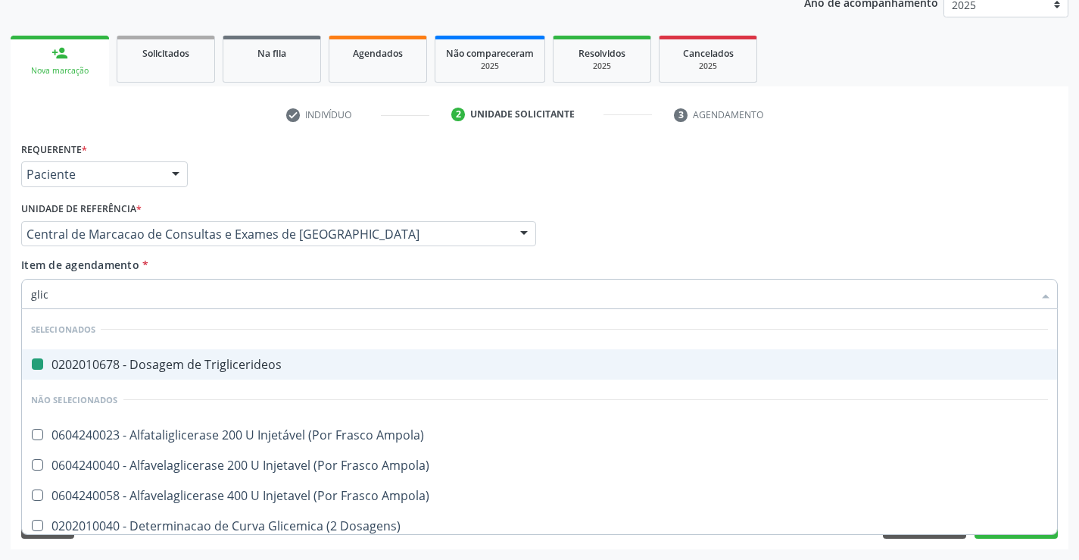
type input "glico"
checkbox Triglicerideos "false"
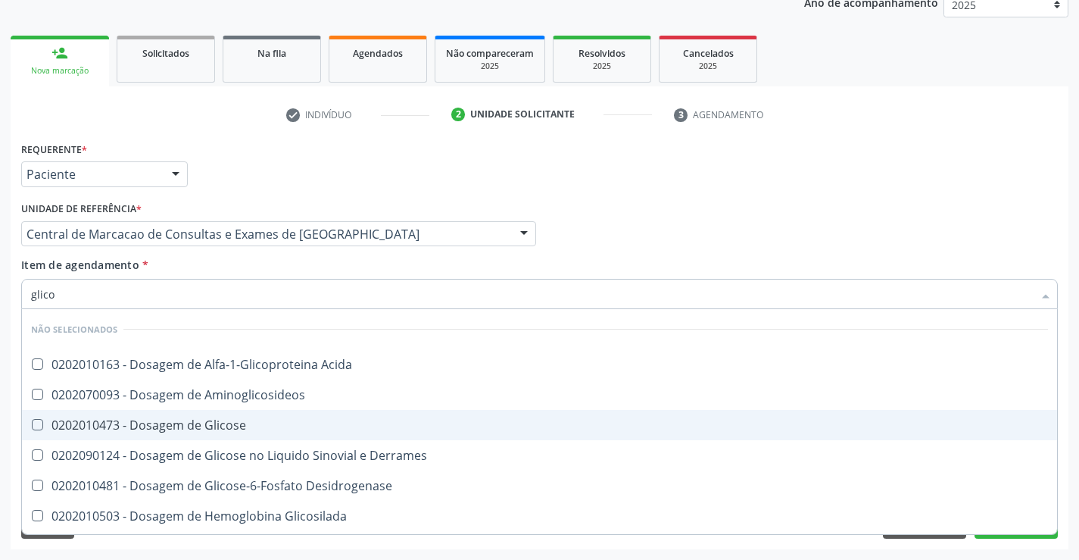
drag, startPoint x: 271, startPoint y: 423, endPoint x: 271, endPoint y: 391, distance: 32.6
click at [271, 424] on div "0202010473 - Dosagem de Glicose" at bounding box center [539, 425] width 1017 height 12
checkbox Glicose "true"
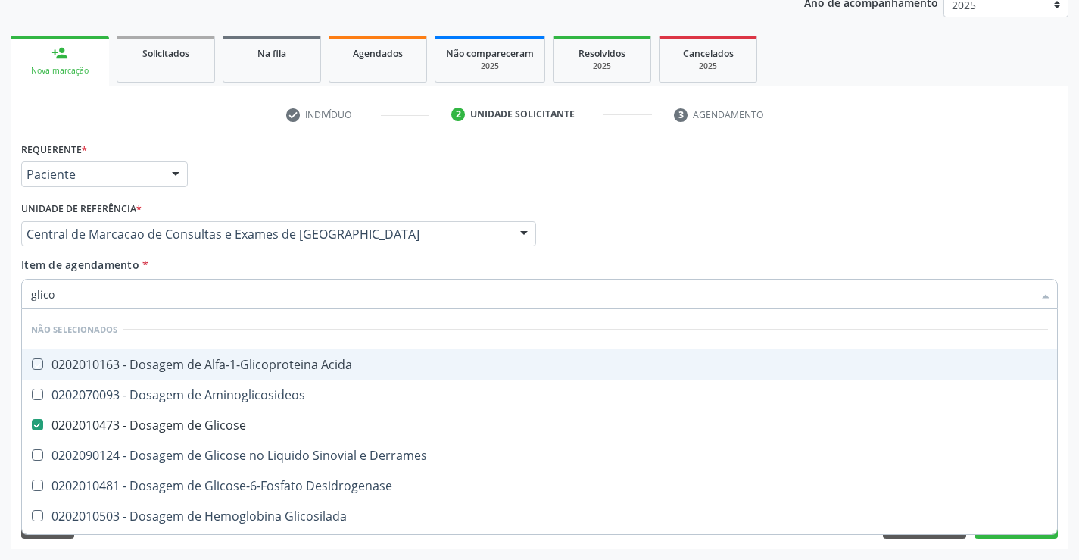
click at [267, 276] on div "Item de agendamento * glico Desfazer seleção Não selecionados 0202010163 - Dosa…" at bounding box center [539, 281] width 1036 height 48
checkbox Acida "true"
checkbox Desidrogenase "true"
checkbox Glicosilada "true"
checkbox Quantitativa "true"
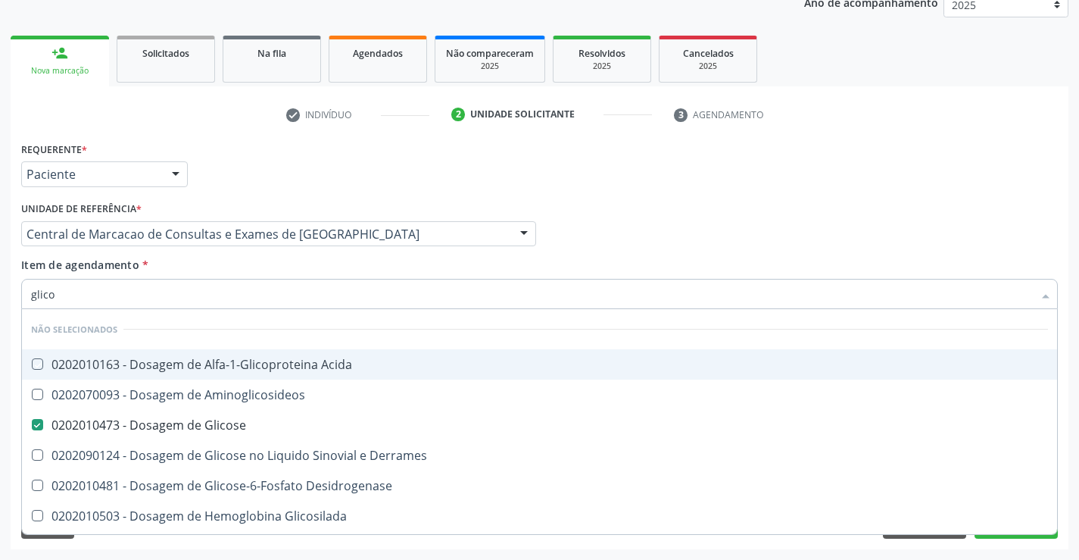
checkbox Urina "true"
checkbox Glicose "true"
checkbox Derrames "true"
checkbox Aminoglicosideos "true"
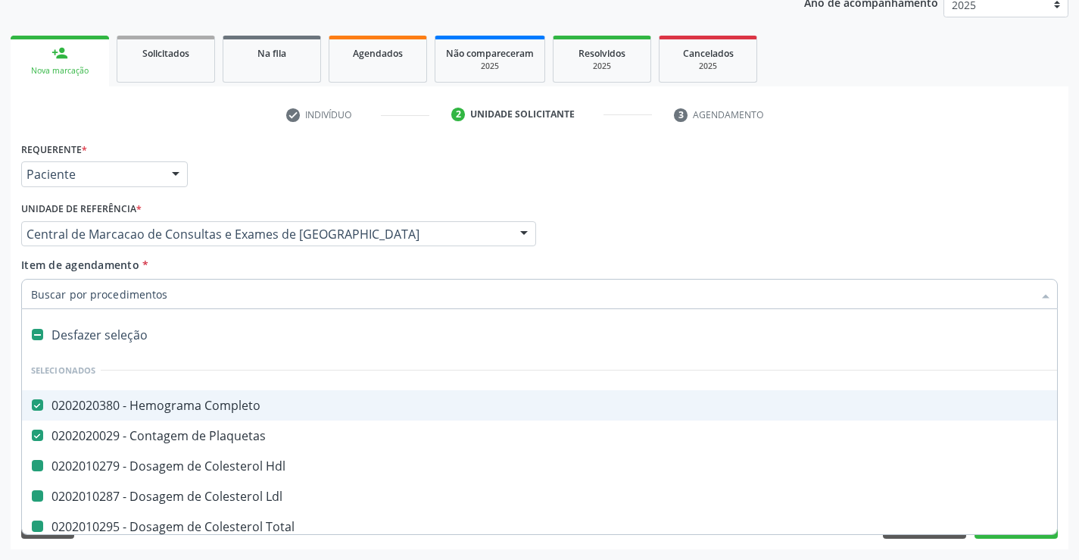
type input "v"
checkbox Hdl "false"
checkbox Total "false"
checkbox Triglicerideos "false"
checkbox Ureia "false"
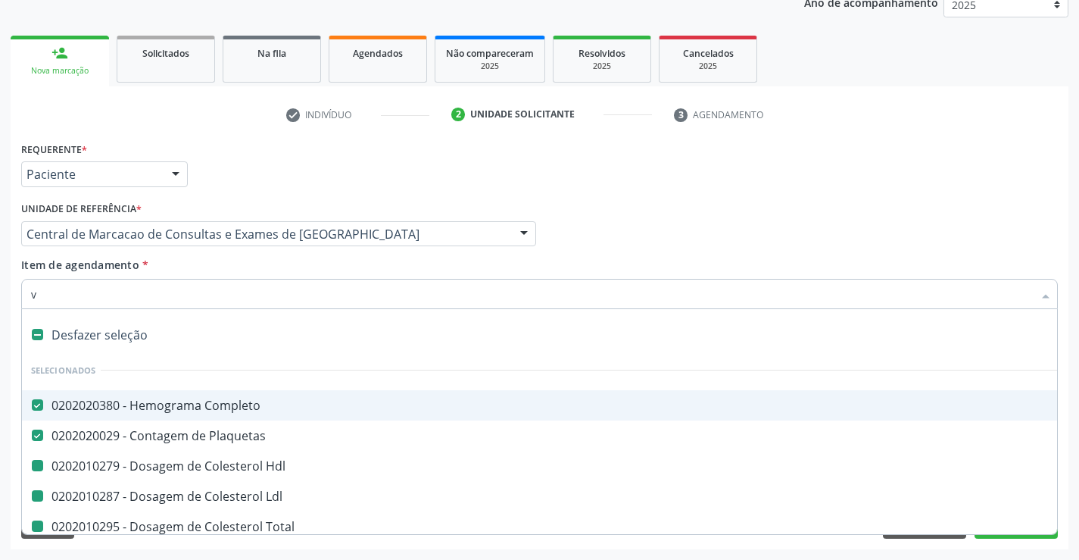
checkbox Creatinina "false"
checkbox Urico "false"
checkbox Ldl "false"
checkbox \(Tgo\) "false"
checkbox \(Tgp\) "false"
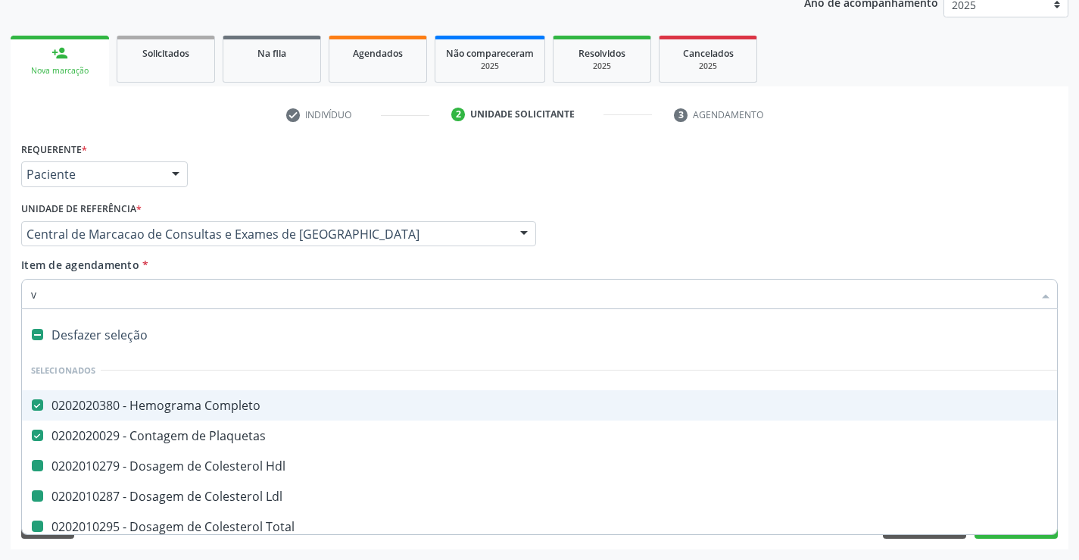
checkbox Glicose "false"
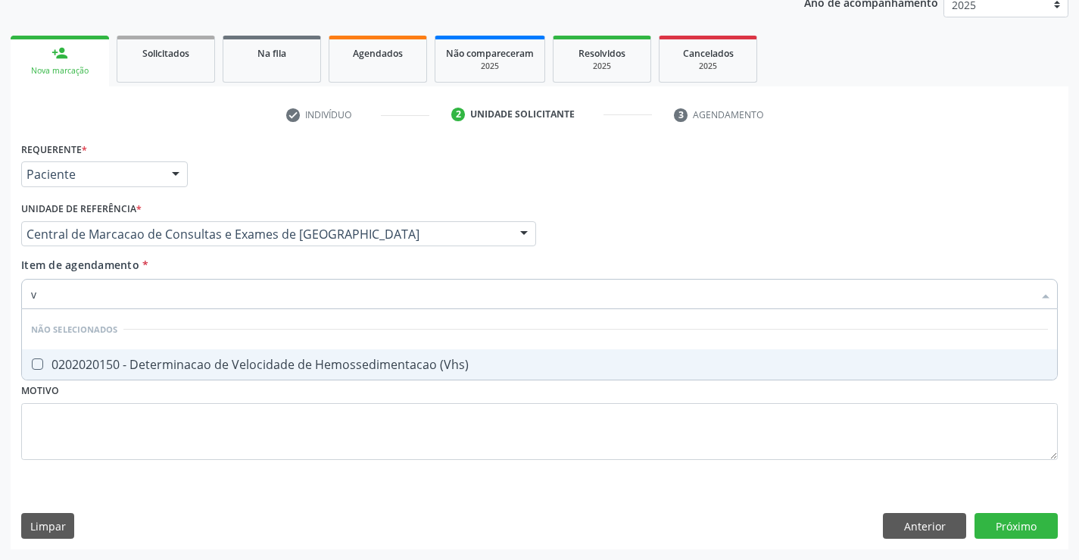
type input "vh"
checkbox \(Vhs\) "false"
type input "vhs"
click at [256, 368] on div "0202020150 - Determinacao de Velocidade de Hemossedimentacao (Vhs)" at bounding box center [539, 364] width 1017 height 12
checkbox \(Vhs\) "true"
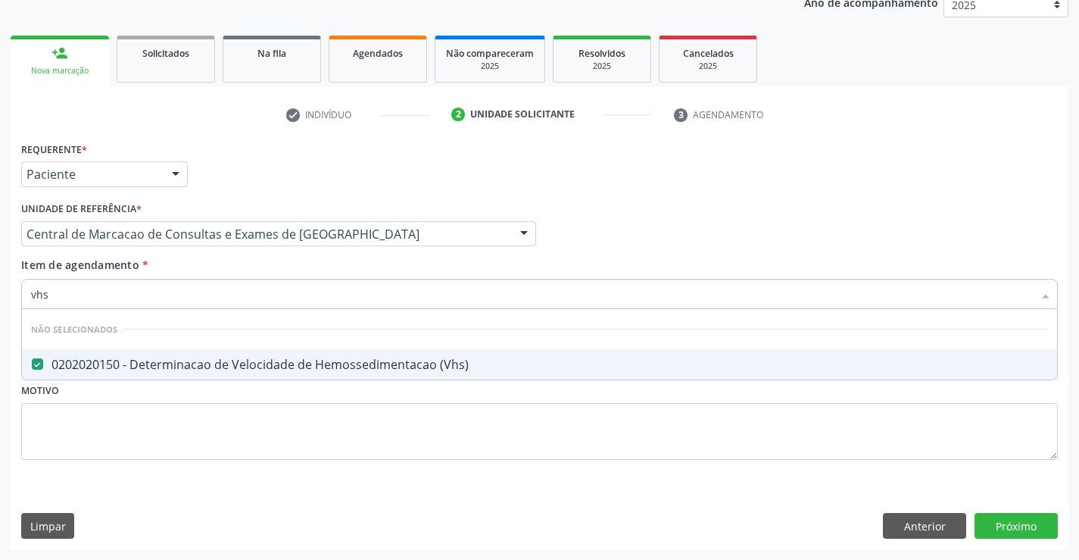
click at [263, 274] on div "Item de agendamento * vhs Desfazer seleção Não selecionados 0202020150 - Determ…" at bounding box center [539, 281] width 1036 height 48
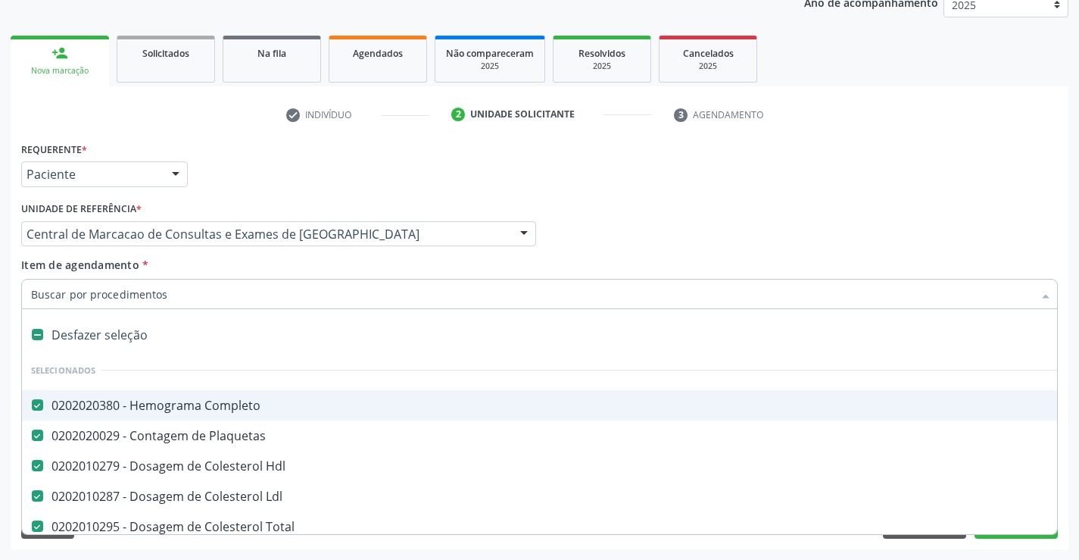
type input "r"
checkbox \(Vhs\) "false"
type input "re"
checkbox Ldl "false"
checkbox Total "false"
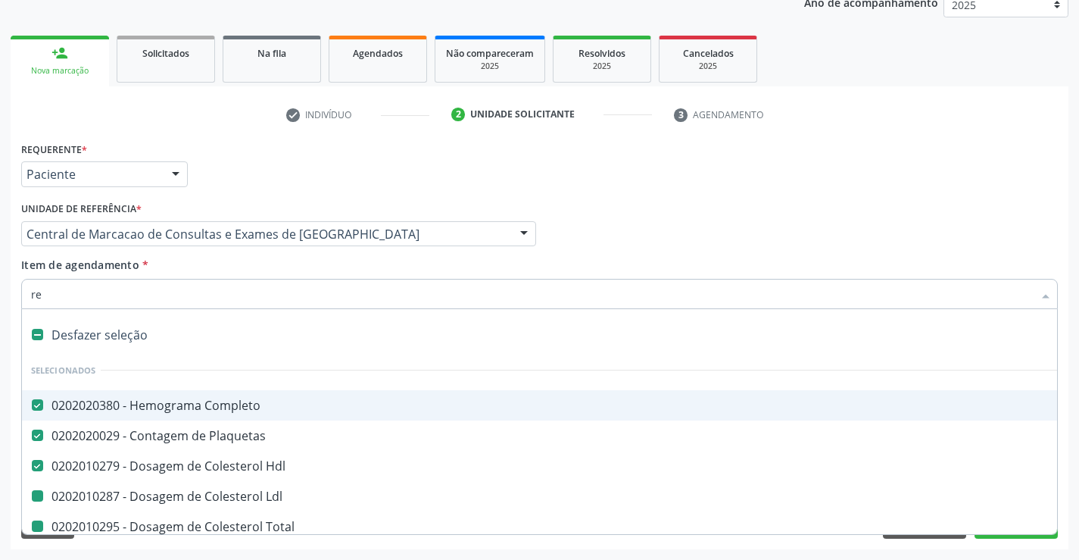
checkbox Triglicerideos "false"
checkbox Ureia "false"
checkbox Creatinina "false"
checkbox Urico "false"
checkbox \(Tgo\) "false"
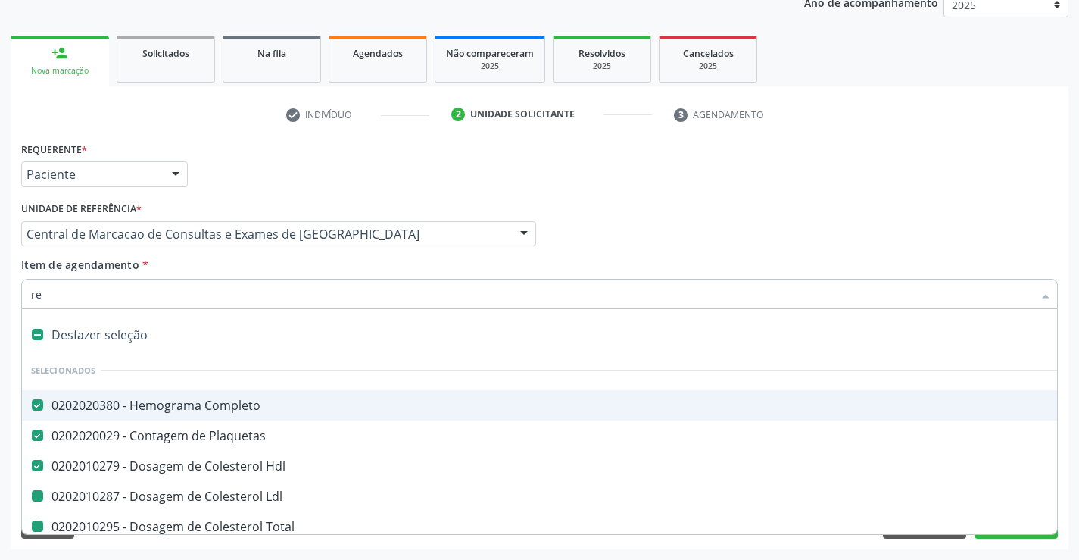
checkbox \(Tgp\) "false"
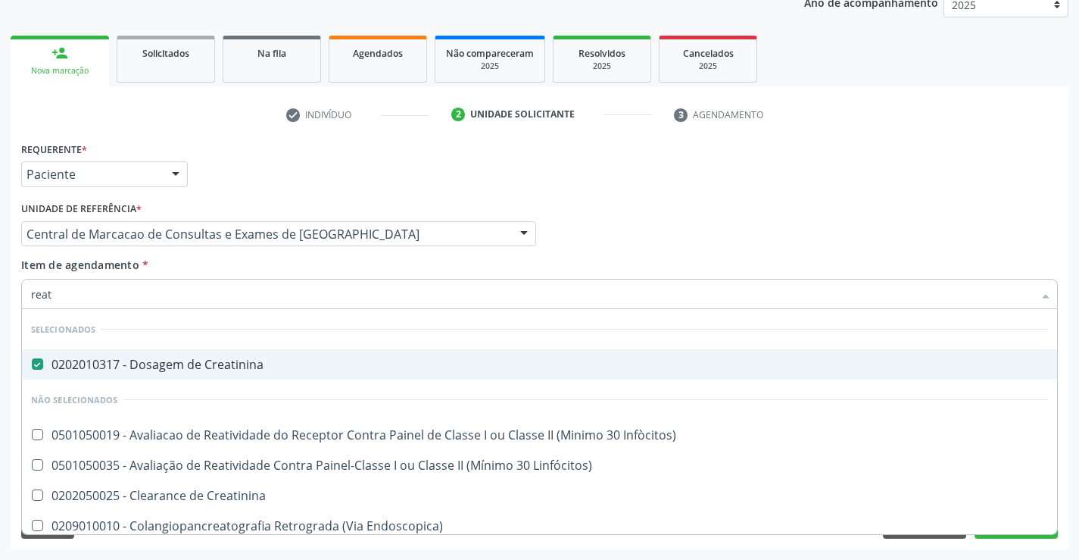
type input "reati"
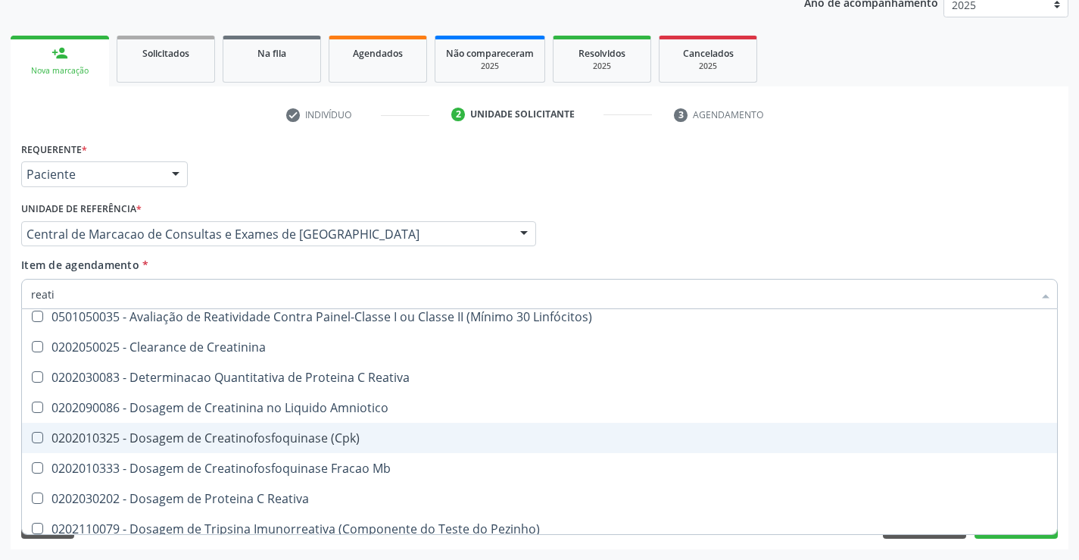
scroll to position [151, 0]
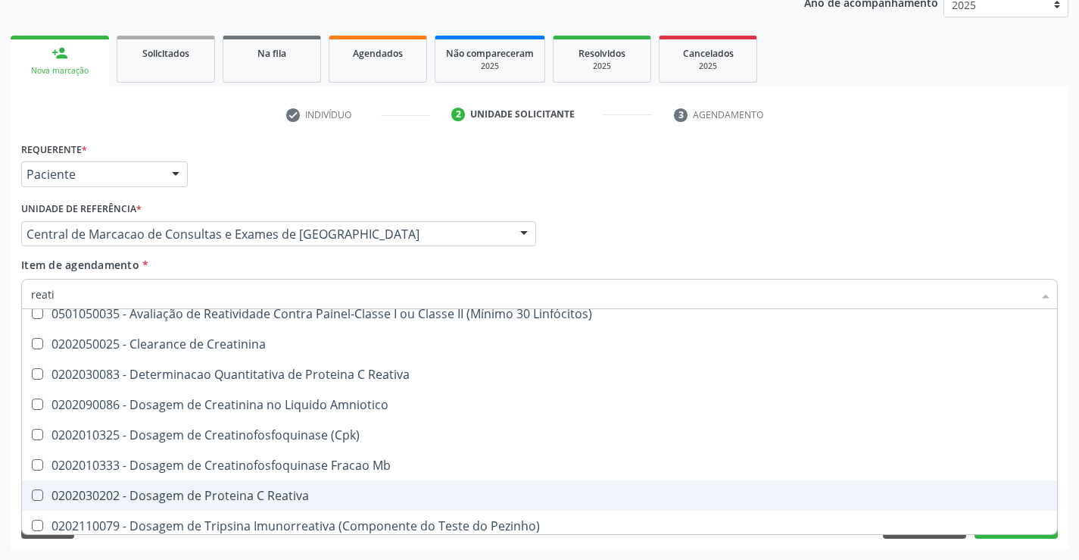
click at [243, 493] on div "0202030202 - Dosagem de Proteina C Reativa" at bounding box center [539, 495] width 1017 height 12
checkbox Reativa "true"
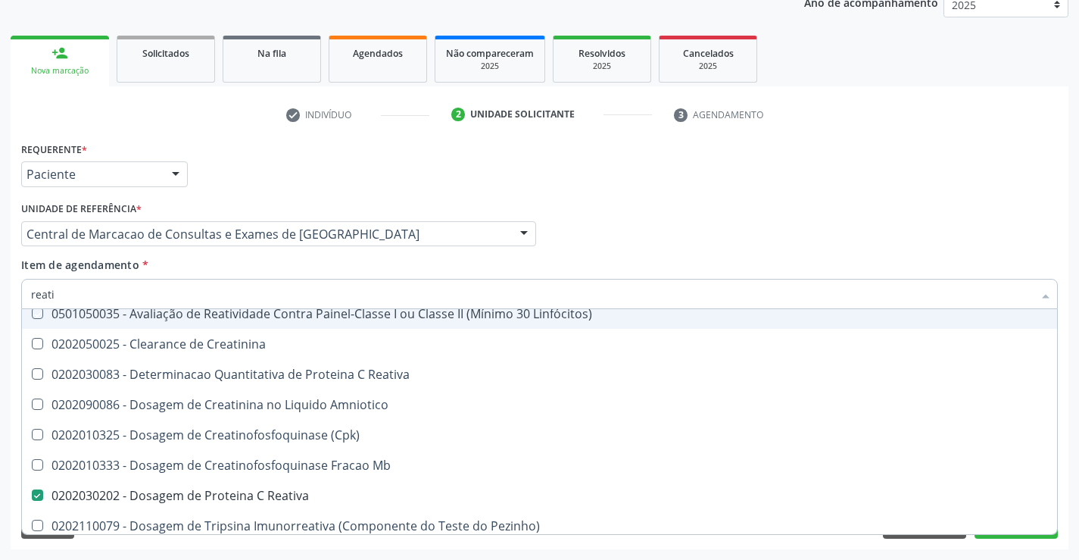
click at [281, 260] on div "Item de agendamento * reati Desfazer seleção Selecionados 0202010317 - Dosagem …" at bounding box center [539, 281] width 1036 height 48
checkbox Linfócitos\) "true"
checkbox Creatinina "true"
checkbox Reativa "true"
checkbox Amniotico "true"
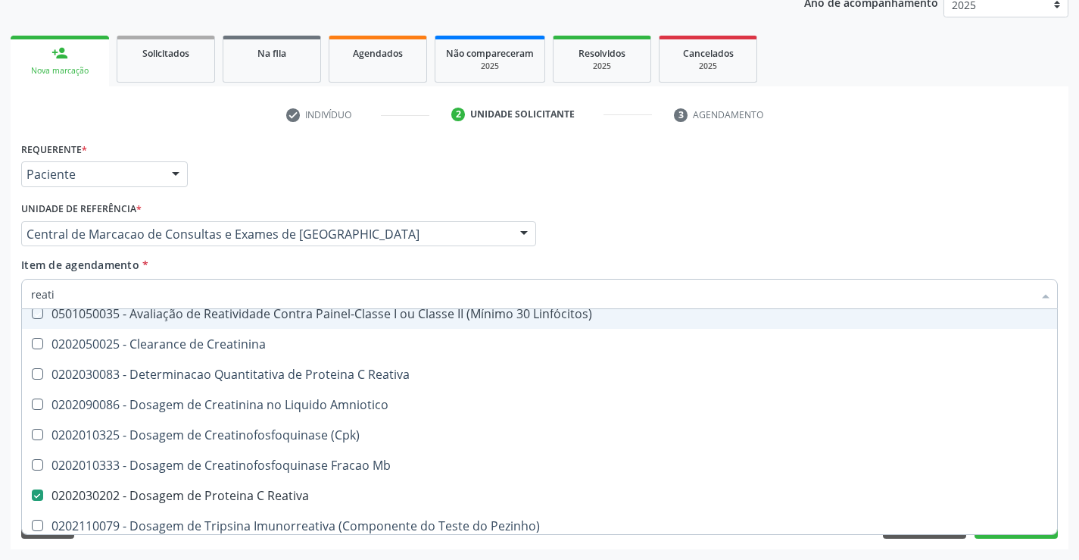
checkbox \(Cpk\) "true"
checkbox Mb "true"
checkbox Pezinho\) "true"
checkbox Capsula\) "true"
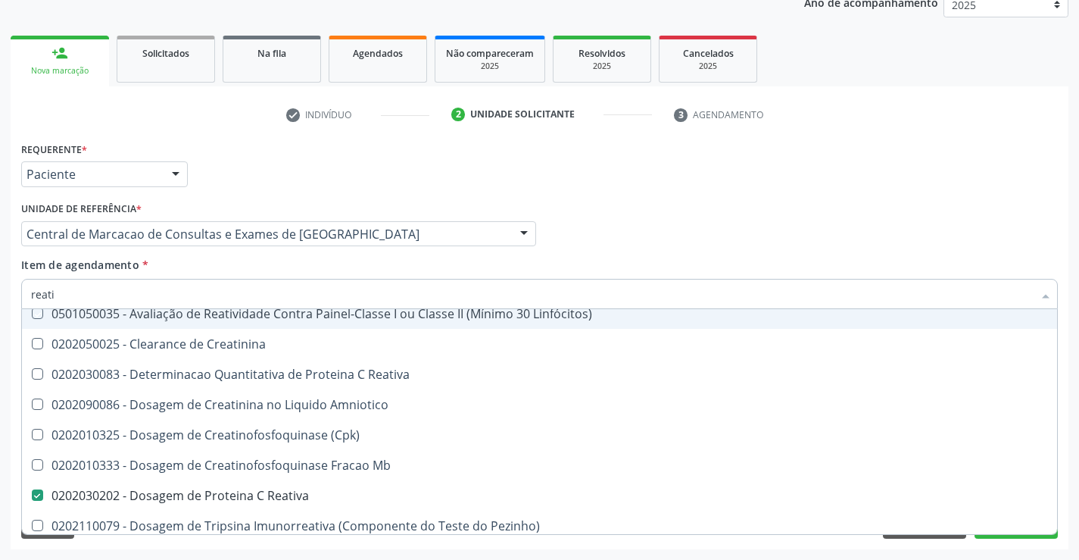
checkbox Pancreaticos "true"
checkbox Infòcitos\) "true"
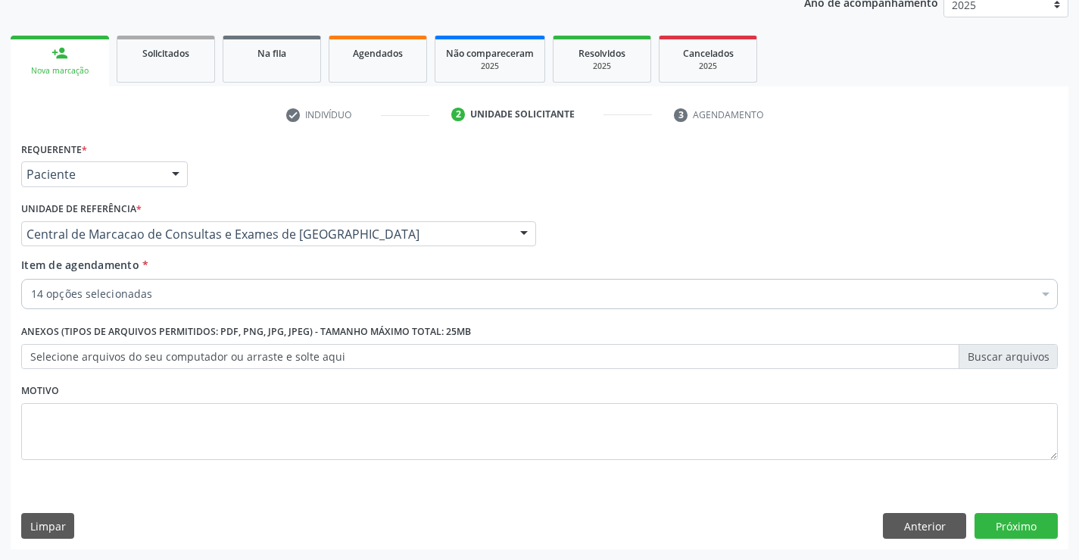
scroll to position [0, 0]
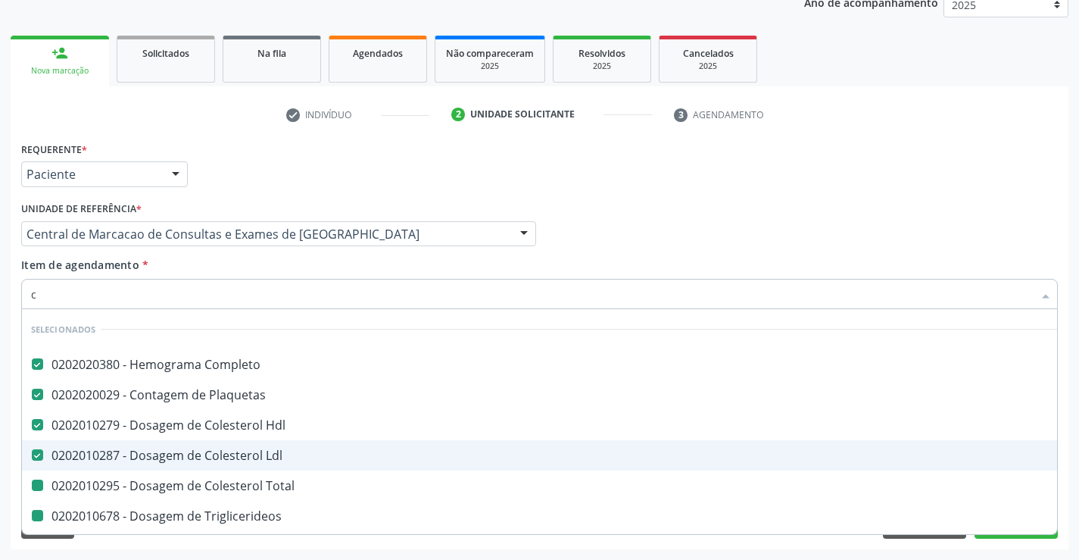
type input "ca"
checkbox Total "false"
checkbox Triglicerideos "false"
checkbox Creatinina "false"
checkbox Urico "false"
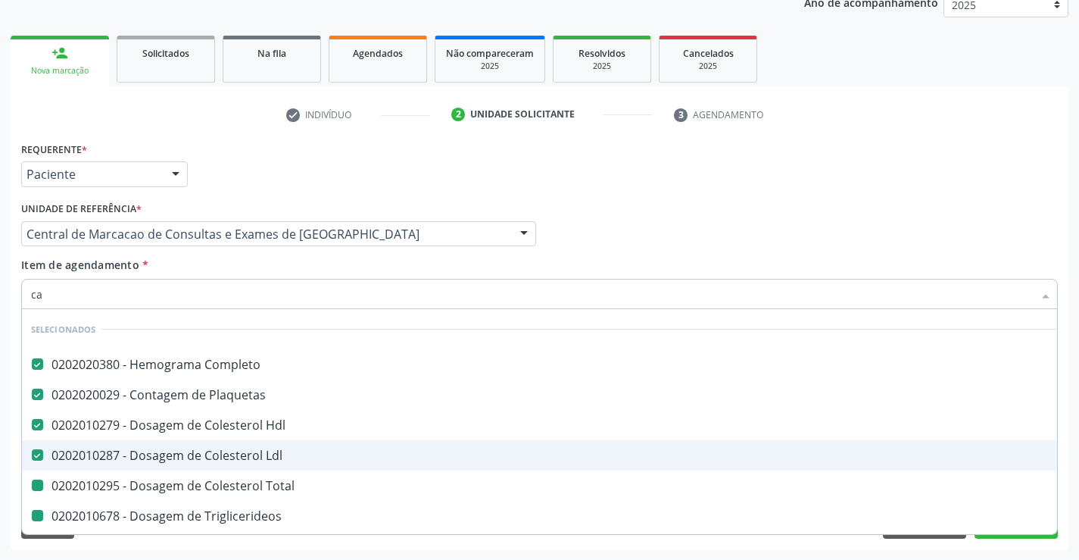
checkbox \(Tgo\) "false"
checkbox \(Tgp\) "false"
checkbox Glicose "false"
checkbox Reativa "false"
checkbox \(Vhs\) "false"
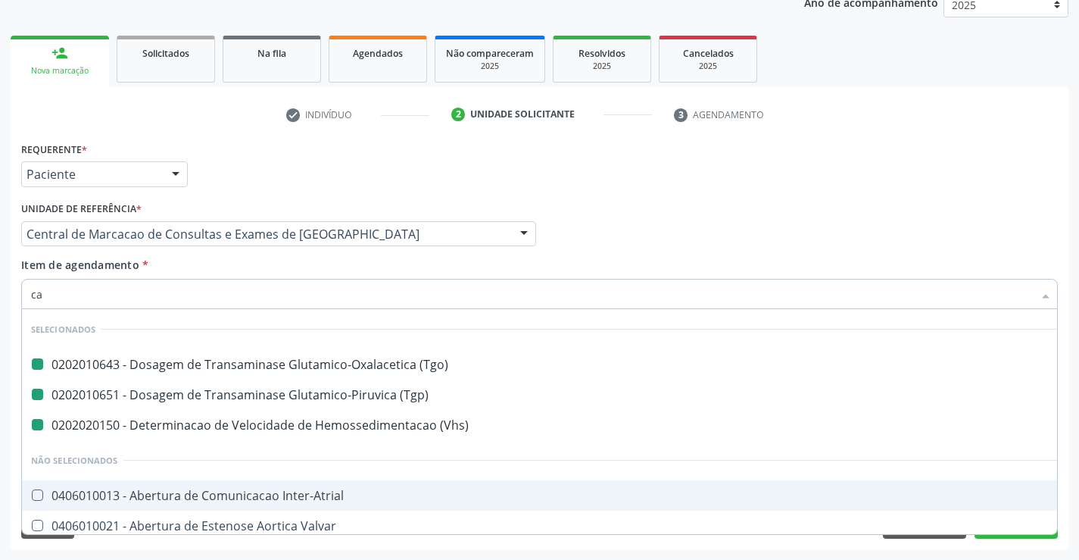
type input "cal"
checkbox \(Tgo\) "false"
checkbox \(Vhs\) "false"
checkbox \(Tgp\) "false"
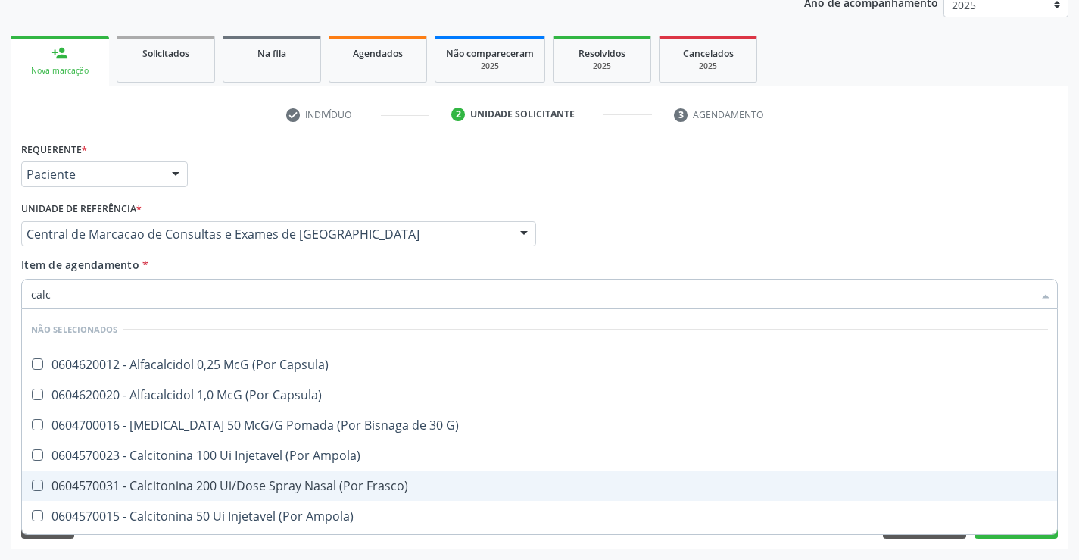
type input "calci"
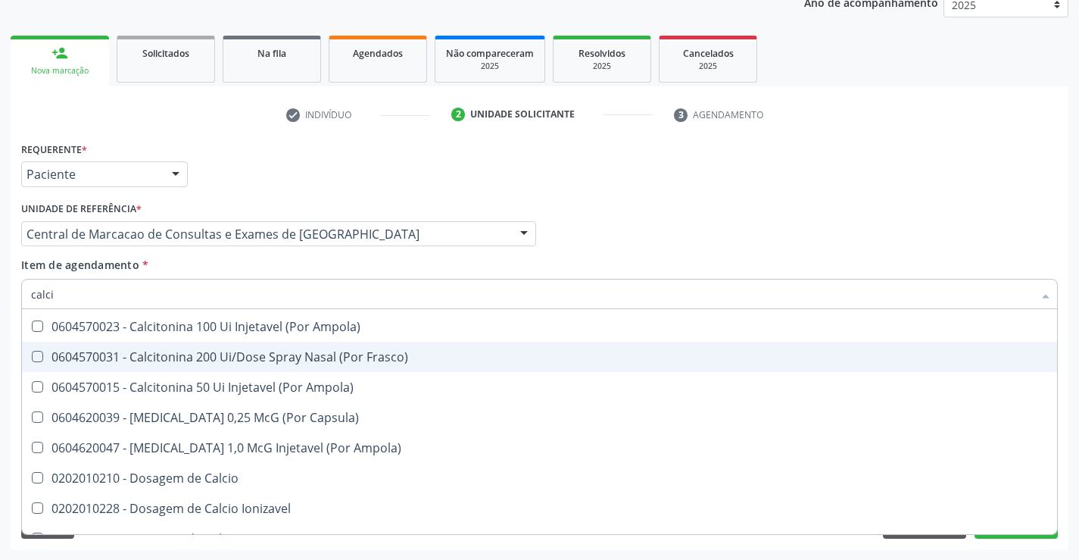
scroll to position [151, 0]
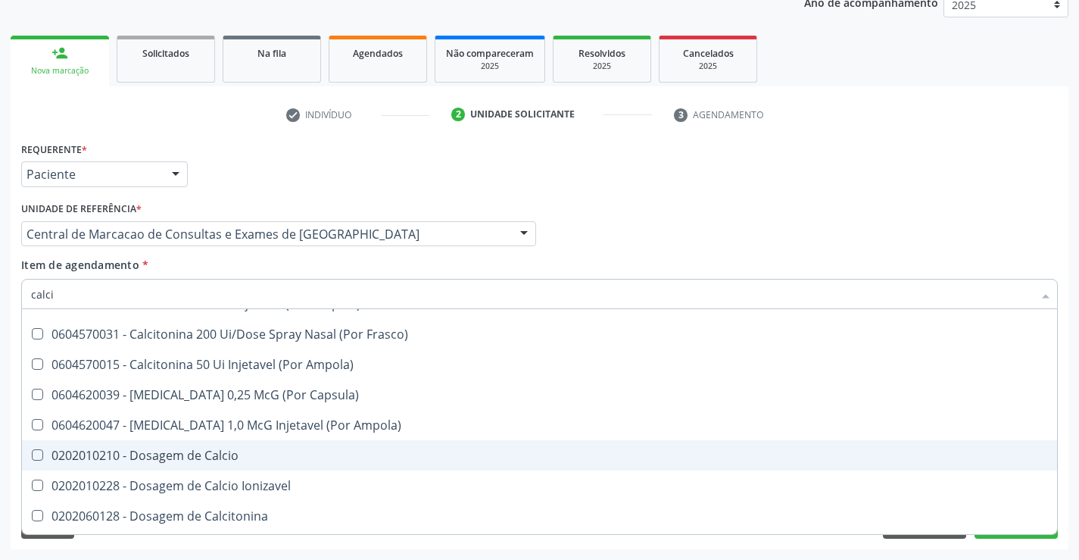
click at [206, 460] on div "0202010210 - Dosagem de Calcio" at bounding box center [539, 455] width 1017 height 12
checkbox Calcio "true"
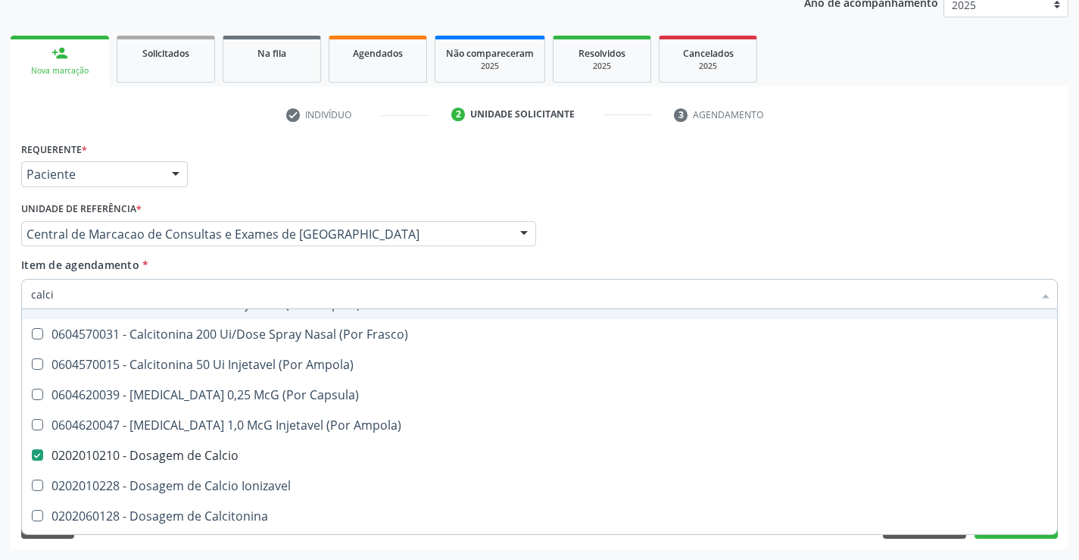
click at [228, 278] on div "Item de agendamento * calci Desfazer seleção Não selecionados 0604620012 - Alfa…" at bounding box center [539, 281] width 1036 height 48
checkbox Capsula\) "true"
checkbox Frasco\) "true"
checkbox Ampola\) "true"
checkbox Capsula\) "true"
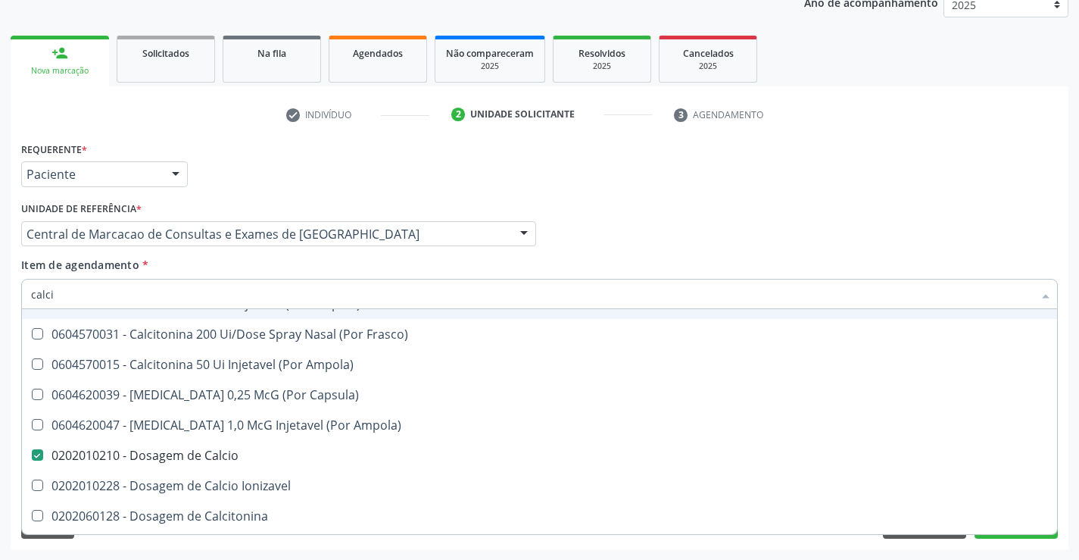
checkbox Ampola\) "true"
checkbox Ionizavel "true"
checkbox Calcitonina "true"
checkbox Ml\) "true"
checkbox G\) "true"
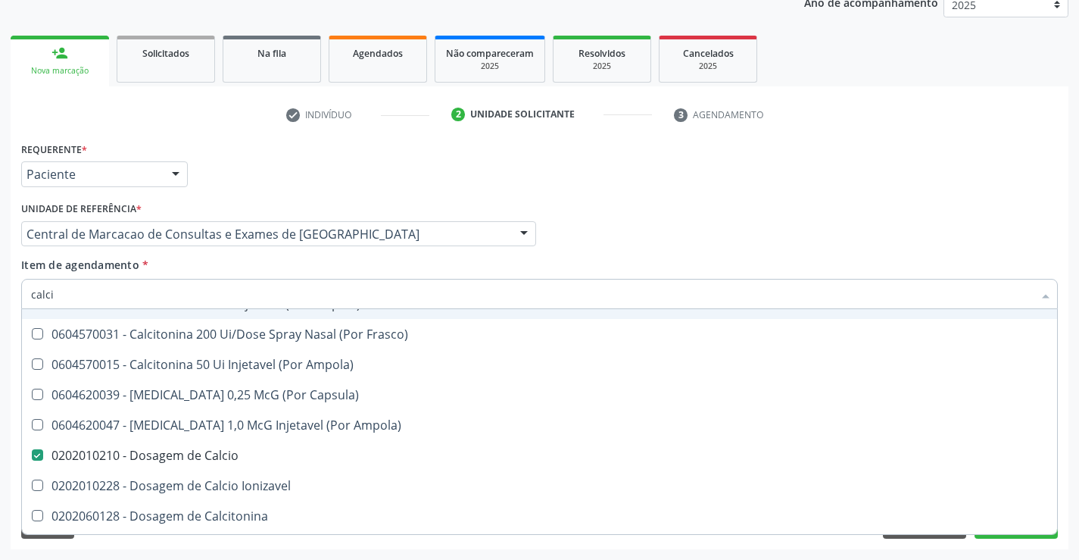
checkbox Capsula\) "true"
checkbox Ampola\) "true"
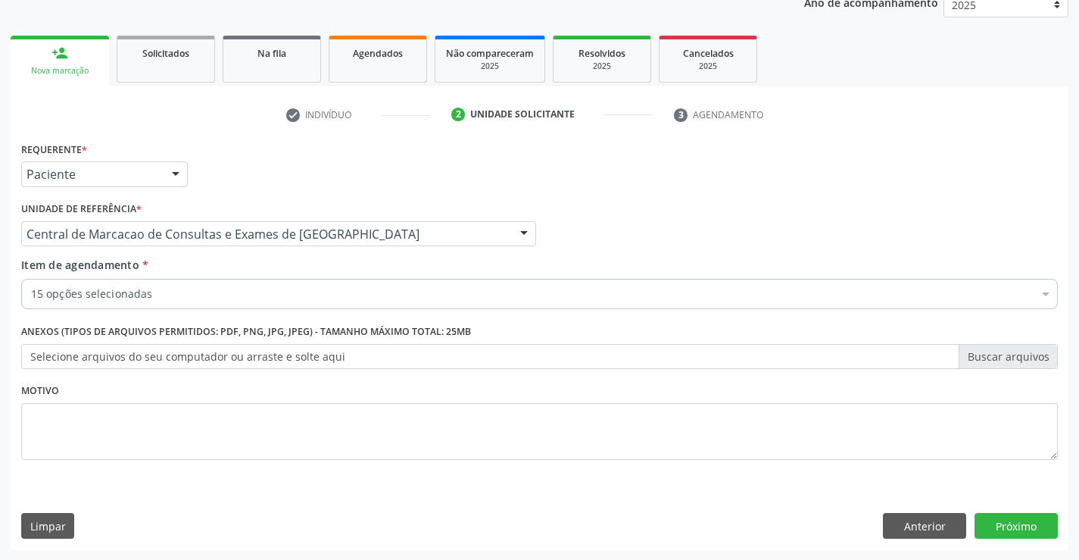
scroll to position [0, 0]
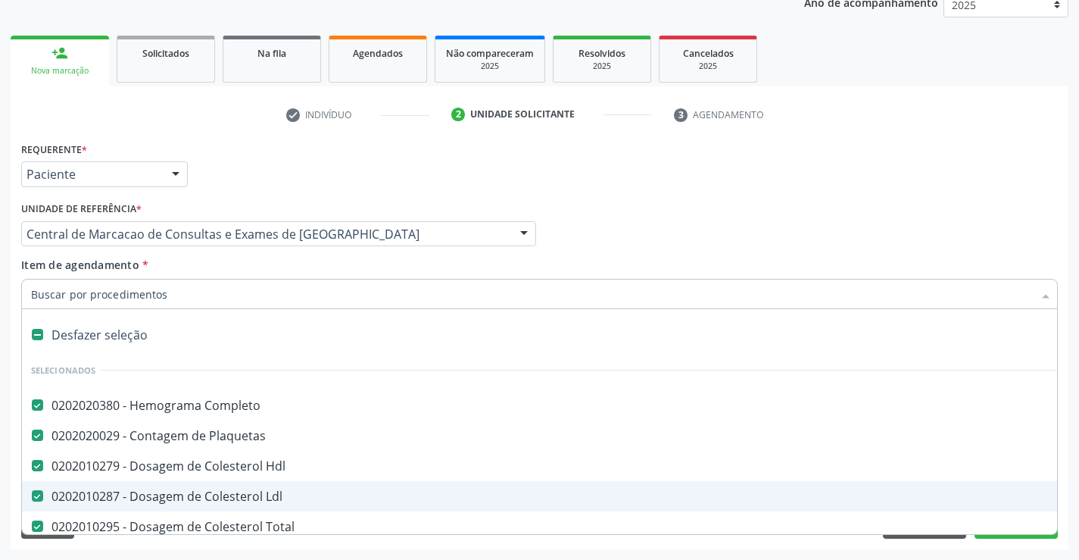
type input "u"
checkbox Ureia "false"
checkbox Creatinina "false"
checkbox Urico "false"
checkbox \(Tgo\) "false"
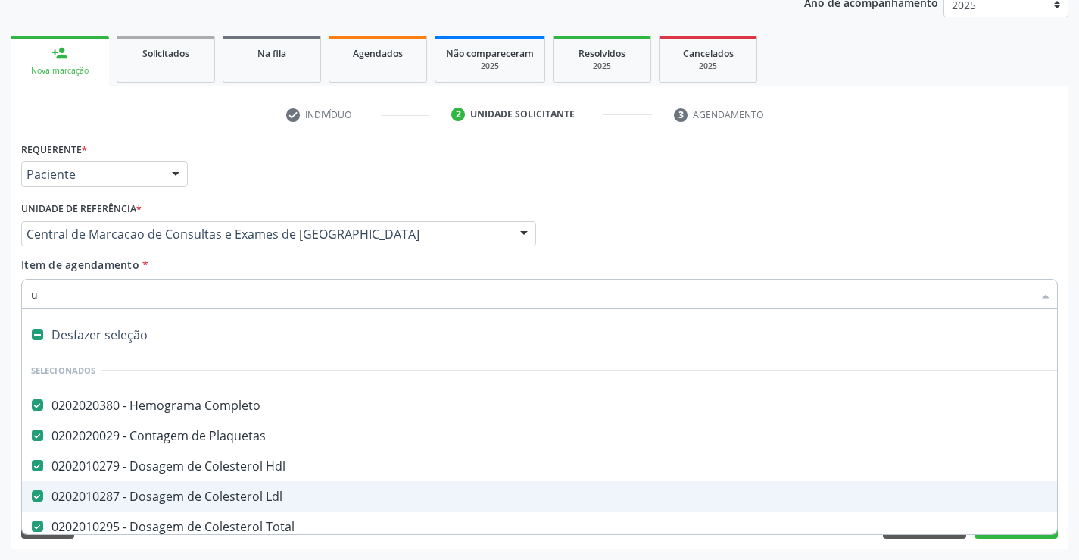
checkbox \(Tgp\) "false"
checkbox Glicose "false"
checkbox \(Vhs\) "false"
checkbox Reativa "false"
checkbox Calcio "false"
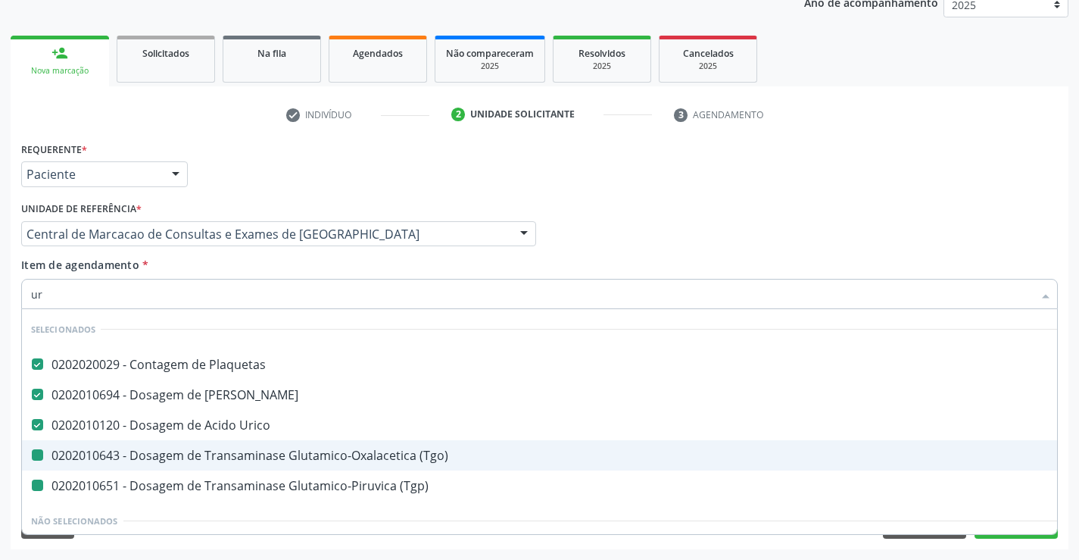
type input "uri"
checkbox \(Tgp\) "false"
checkbox \(Tgo\) "false"
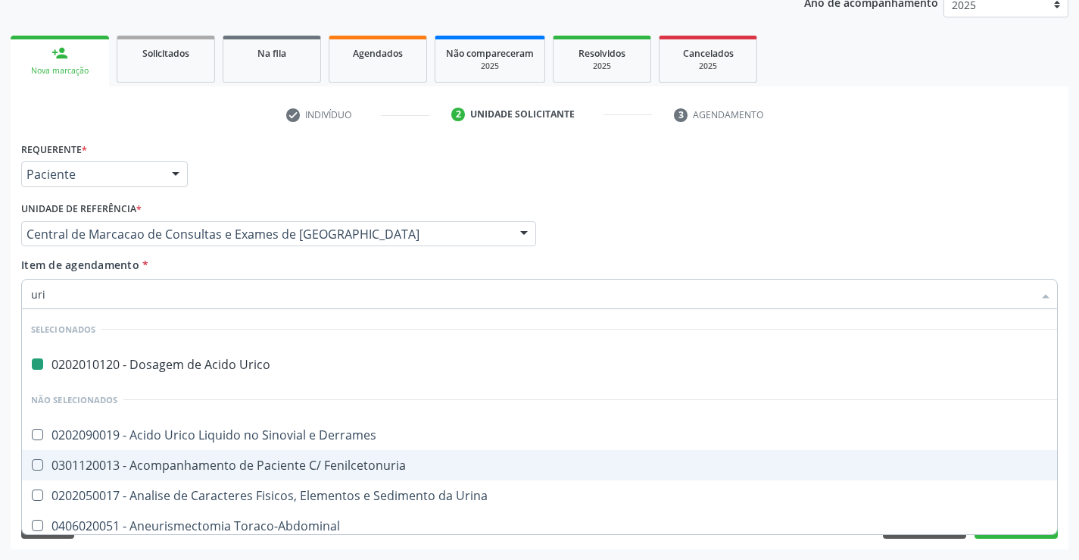
type input "urin"
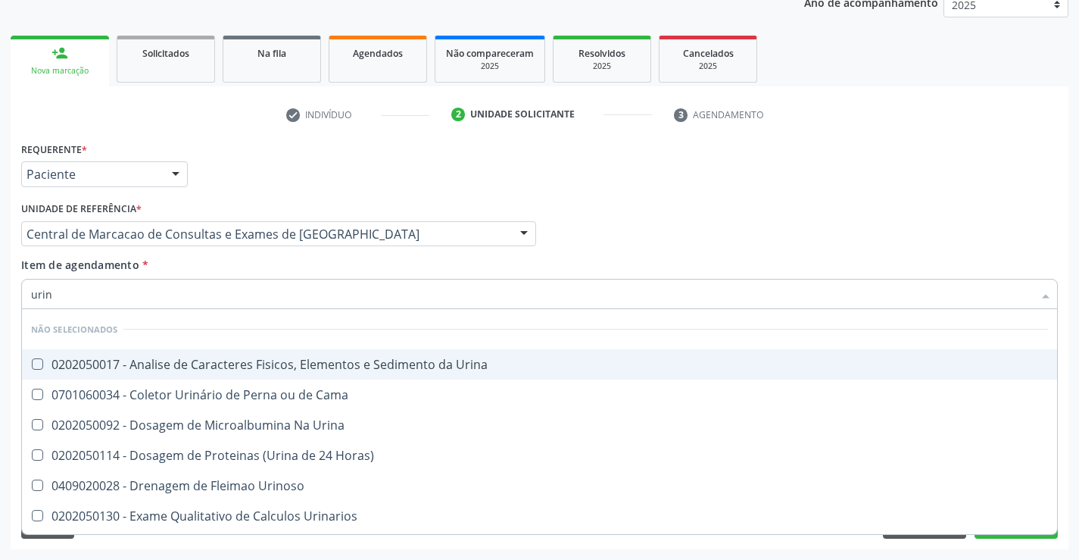
click at [238, 355] on span "0202050017 - Analise de Caracteres Fisicos, Elementos e Sedimento da Urina" at bounding box center [539, 364] width 1035 height 30
checkbox Urina "true"
click at [200, 267] on div "Item de agendamento * urin Desfazer seleção Não selecionados 0202050017 - Anali…" at bounding box center [539, 281] width 1036 height 48
checkbox Urinoso "true"
checkbox Quantitativa "true"
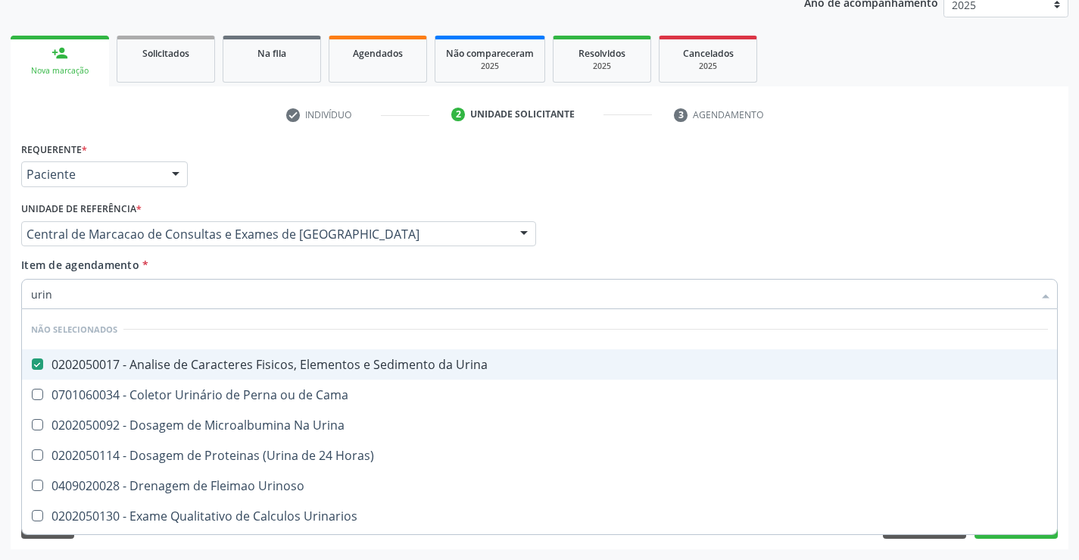
checkbox Delgada\) "true"
checkbox Urina "true"
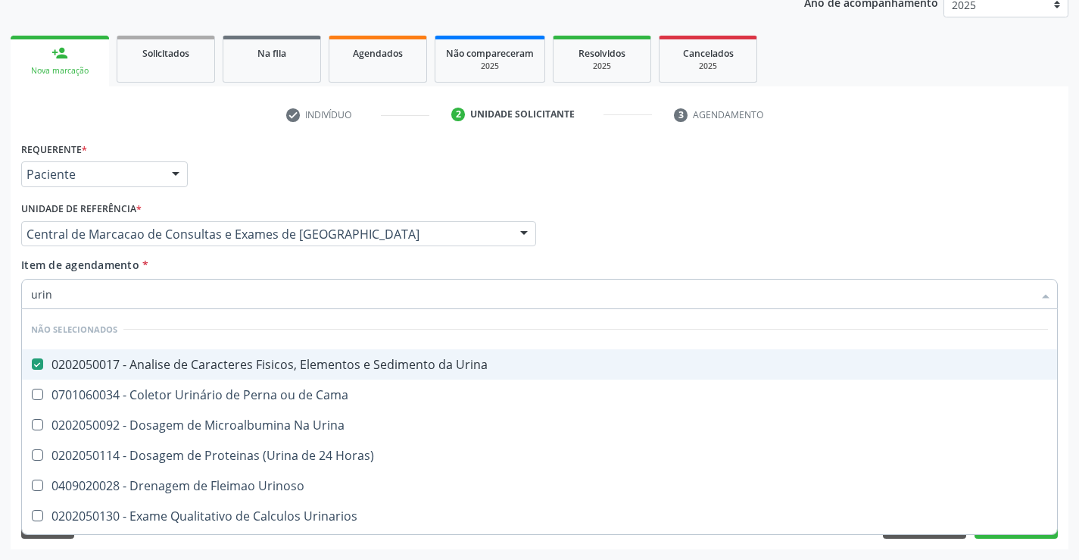
checkbox Horas\) "true"
checkbox Urina "true"
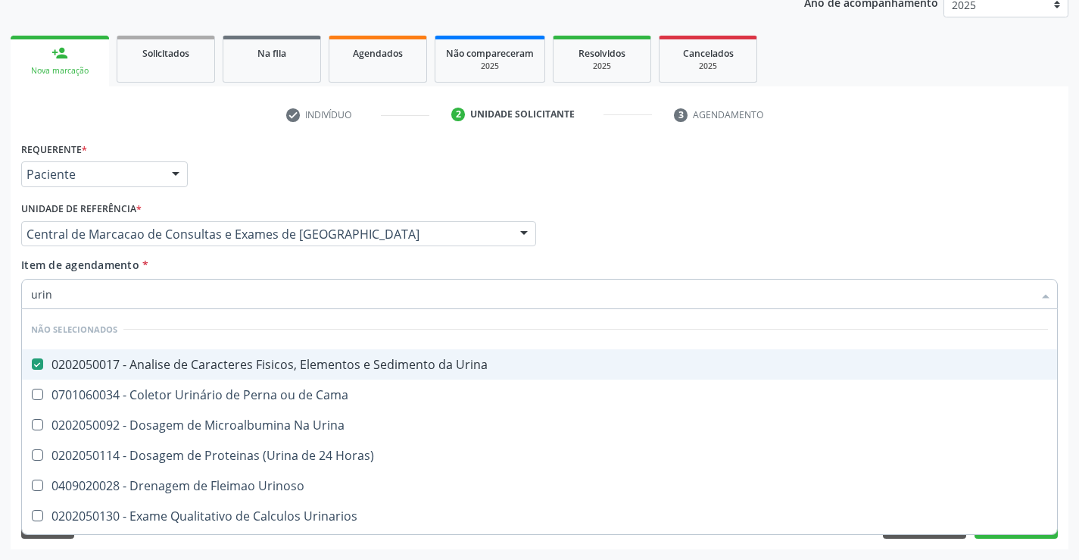
checkbox Urina "true"
checkbox Urinarios "true"
checkbox Cama "true"
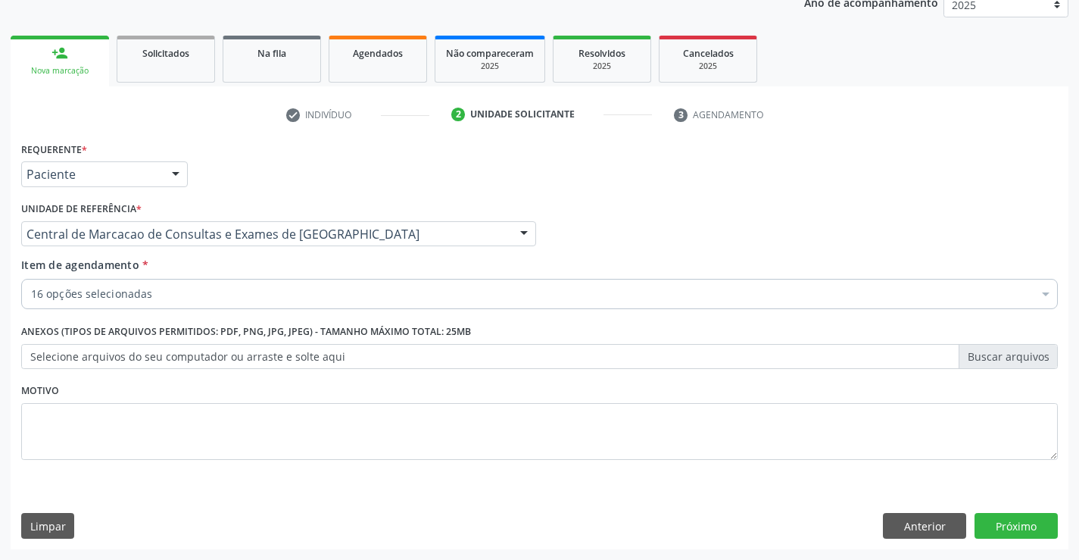
click at [185, 306] on div "16 opções selecionadas" at bounding box center [539, 294] width 1036 height 30
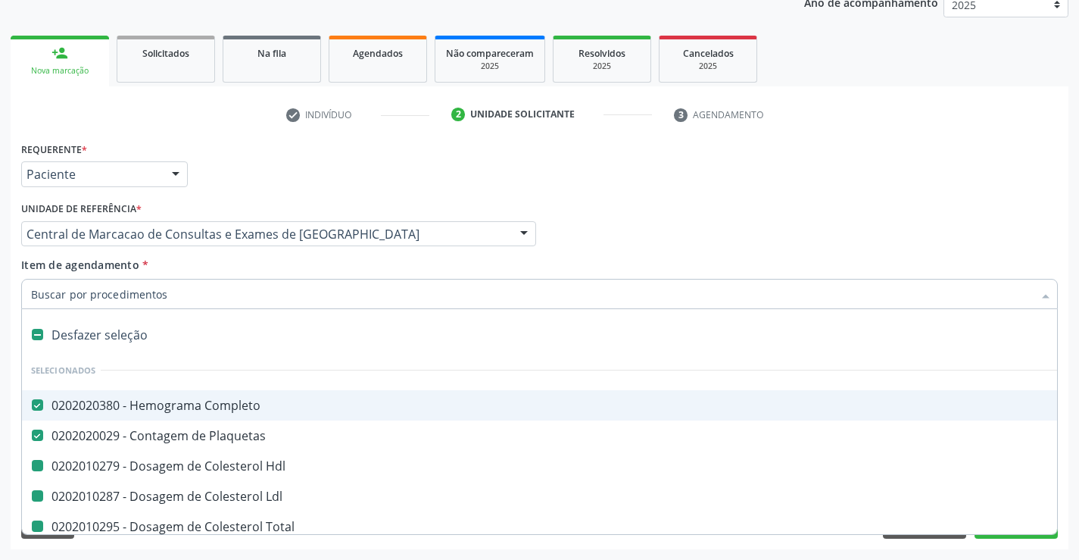
type input "f"
checkbox Total "false"
checkbox Ureia "false"
checkbox Creatinina "false"
checkbox Urico "false"
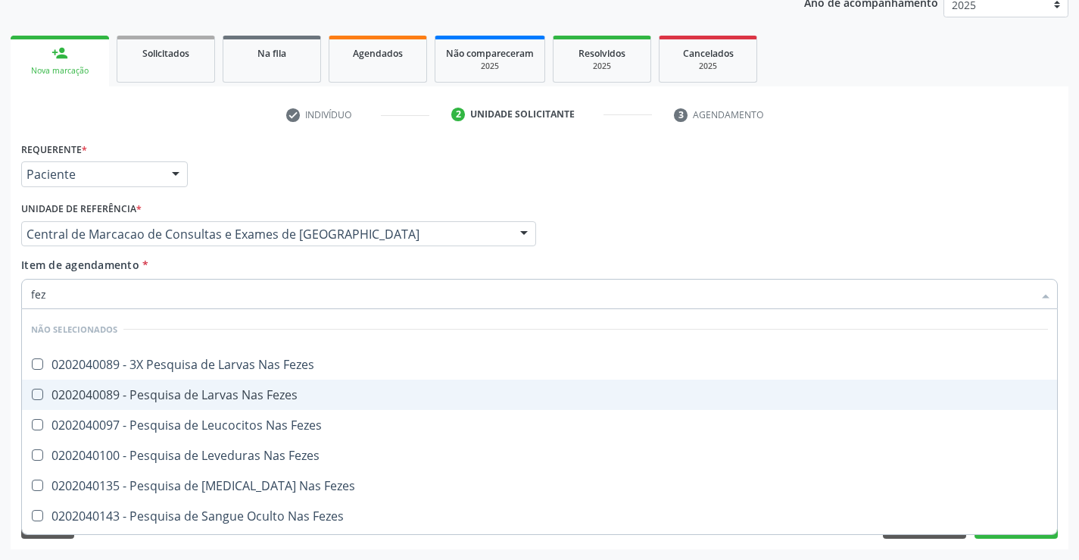
click at [207, 401] on div "0202040089 - Pesquisa de Larvas Nas Fezes" at bounding box center [539, 394] width 1017 height 12
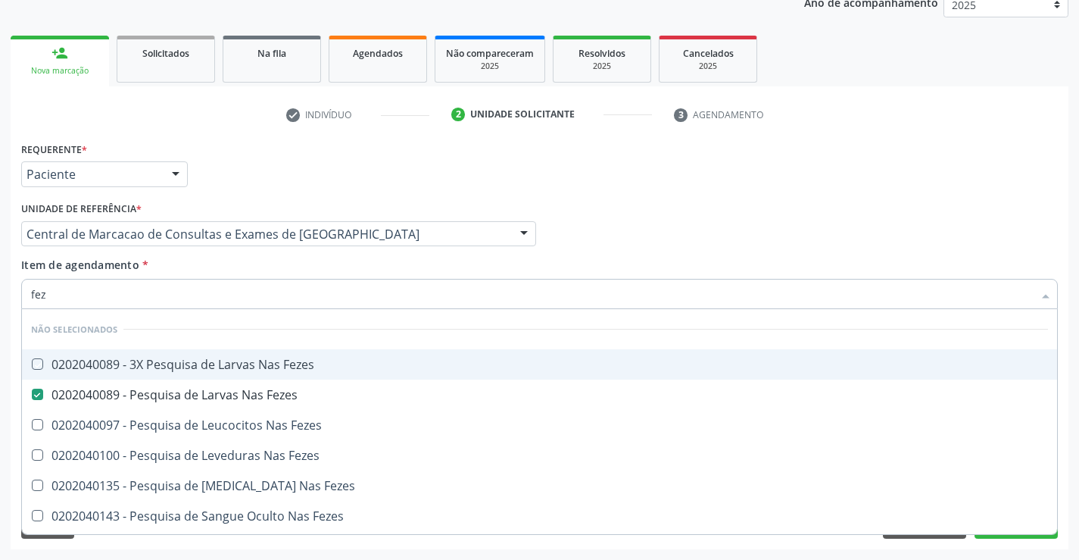
click at [596, 258] on div "Item de agendamento * fez [PERSON_NAME] seleção Não selecionados 0202040089 - 3…" at bounding box center [539, 281] width 1036 height 48
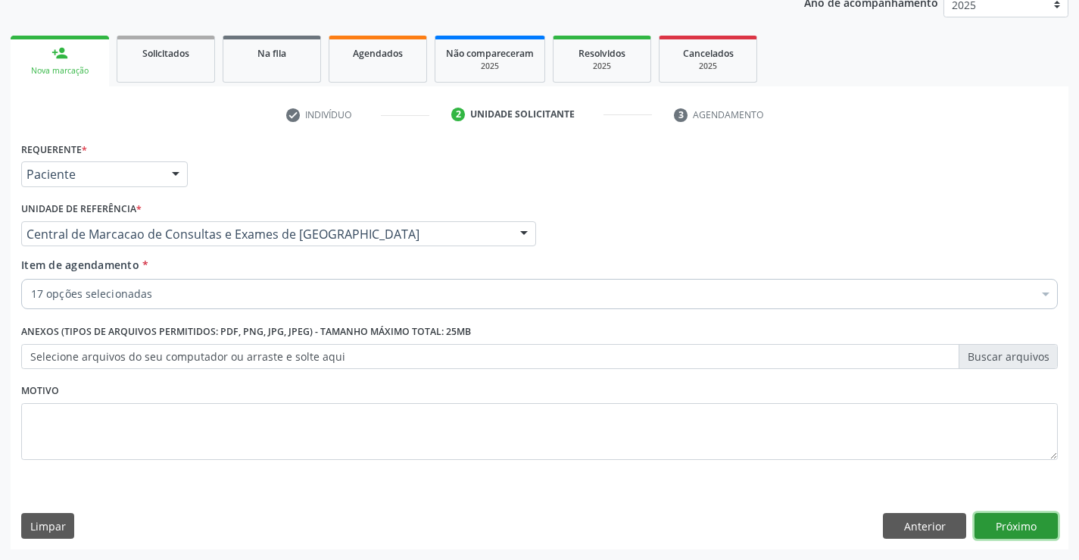
click at [1023, 523] on button "Próximo" at bounding box center [1015, 526] width 83 height 26
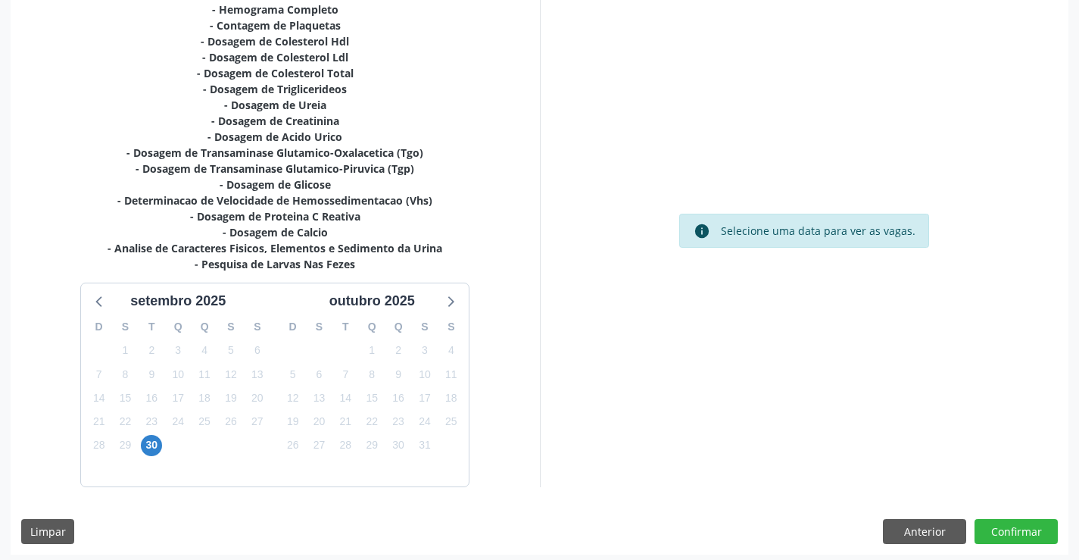
scroll to position [354, 0]
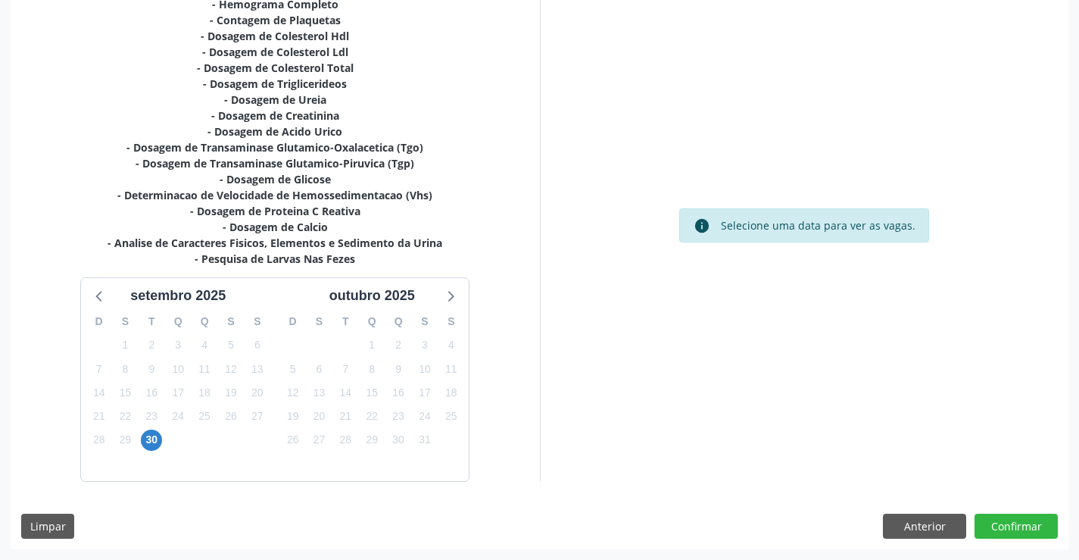
click at [164, 450] on div "30" at bounding box center [152, 439] width 26 height 23
drag, startPoint x: 160, startPoint y: 429, endPoint x: 137, endPoint y: 438, distance: 24.5
click at [152, 432] on div "30" at bounding box center [151, 439] width 21 height 23
click at [137, 438] on div "29" at bounding box center [125, 439] width 26 height 23
click at [147, 436] on span "30" at bounding box center [151, 439] width 21 height 21
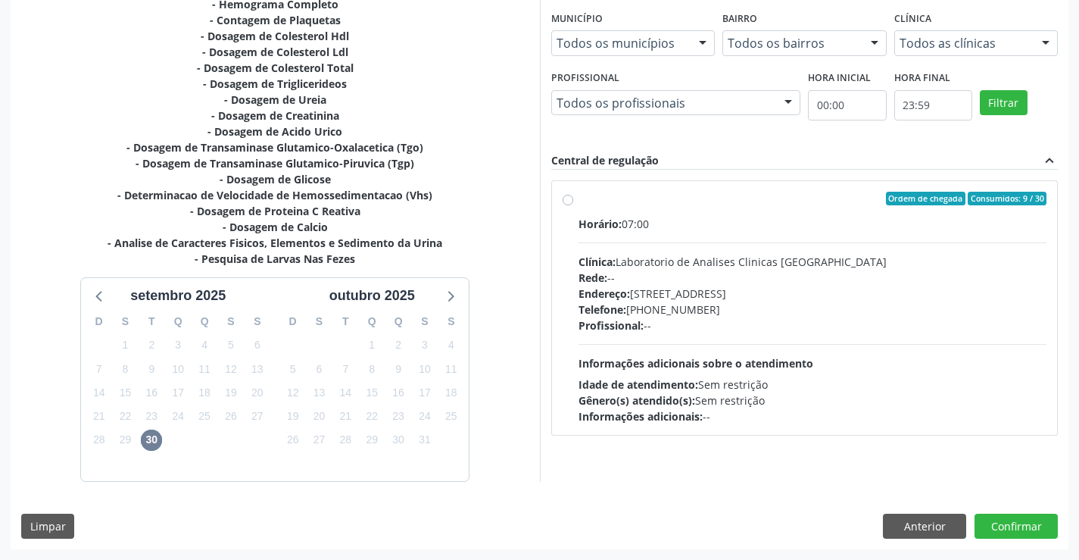
click at [709, 412] on div "Informações adicionais: --" at bounding box center [812, 416] width 469 height 16
click at [573, 205] on input "Ordem de chegada Consumidos: 9 / 30 Horário: 07:00 Clínica: Laboratorio de Anal…" at bounding box center [568, 199] width 11 height 14
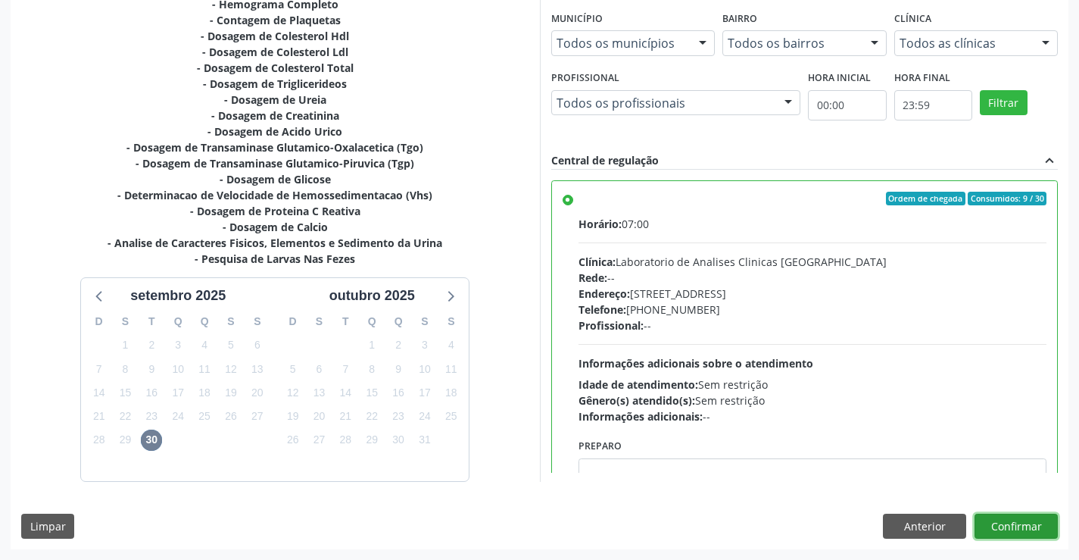
click at [1019, 529] on button "Confirmar" at bounding box center [1015, 526] width 83 height 26
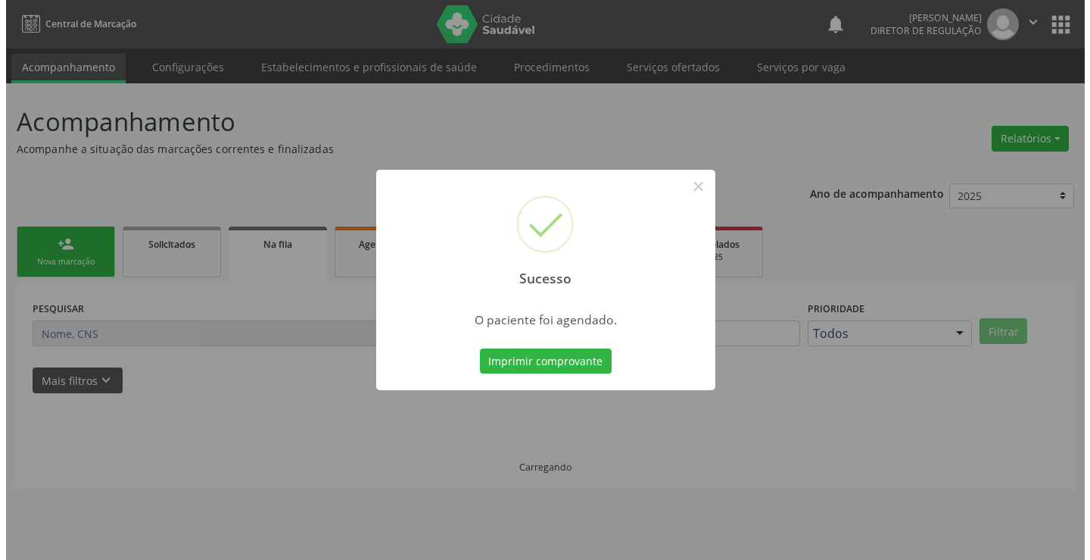
scroll to position [0, 0]
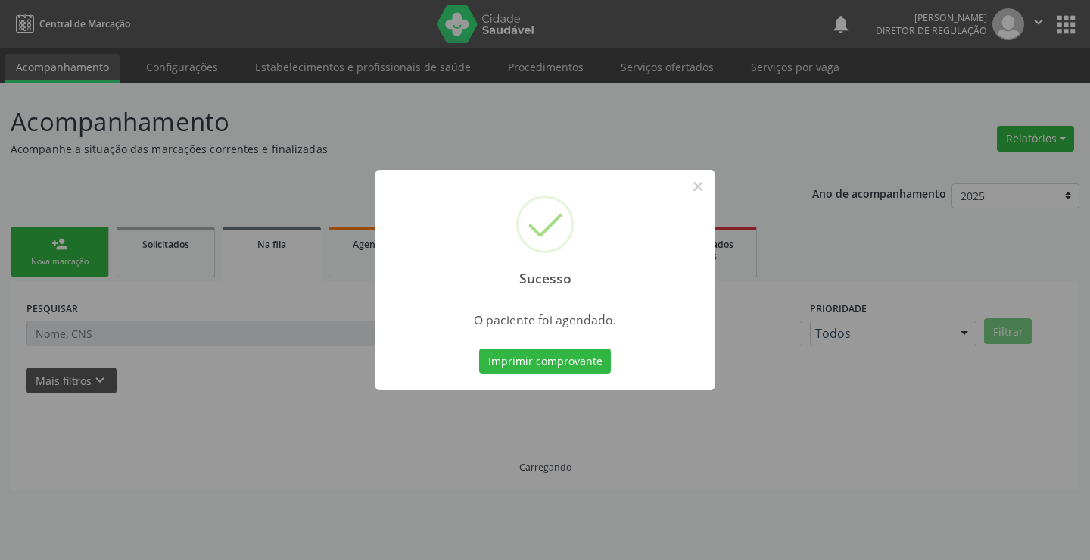
click at [479, 348] on button "Imprimir comprovante" at bounding box center [545, 361] width 132 height 26
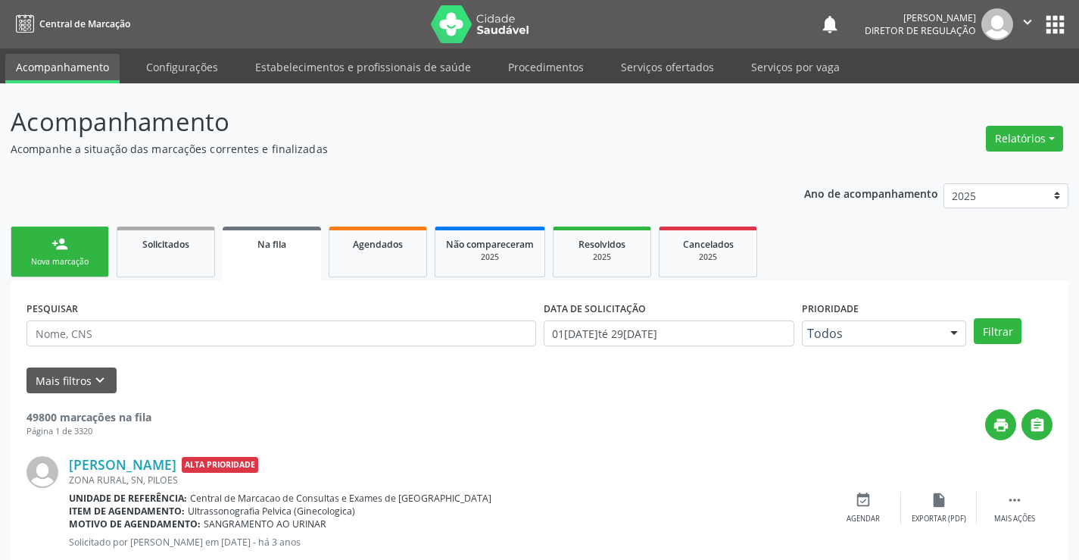
click at [62, 253] on link "person_add Nova marcação" at bounding box center [60, 251] width 98 height 51
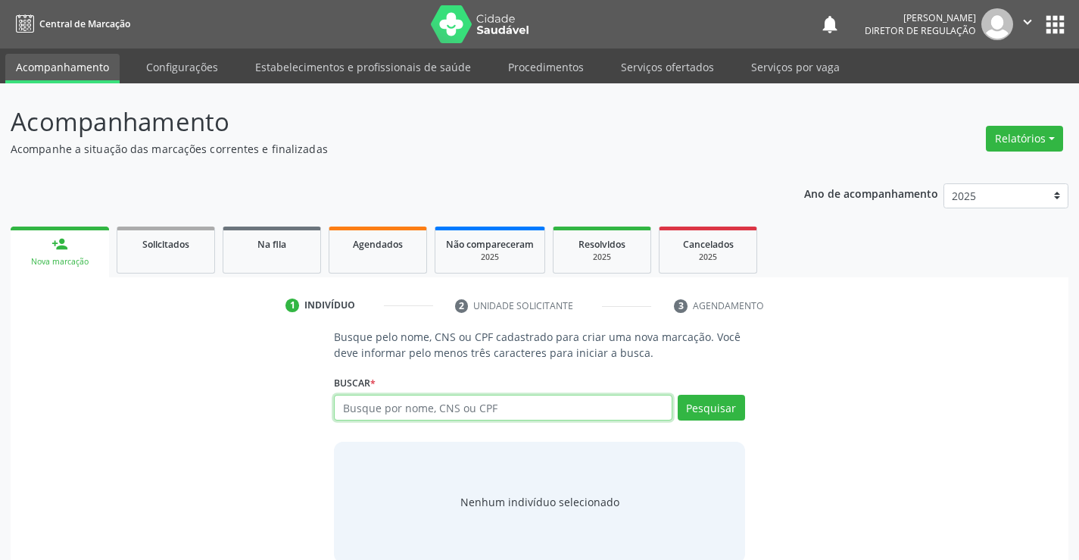
click at [388, 395] on input "text" at bounding box center [503, 407] width 338 height 26
type input "702207160239910"
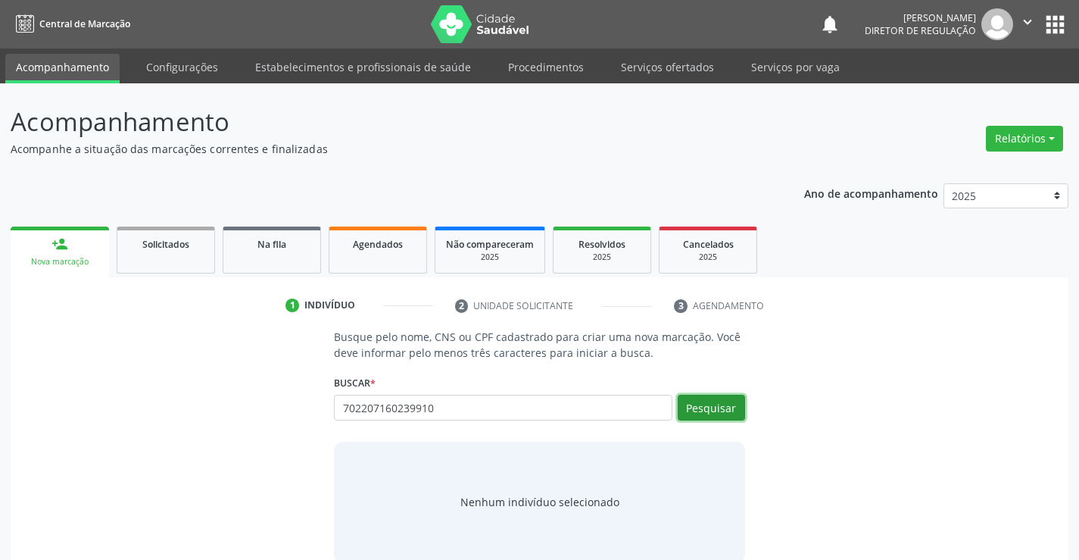
click at [722, 410] on button "Pesquisar" at bounding box center [711, 407] width 67 height 26
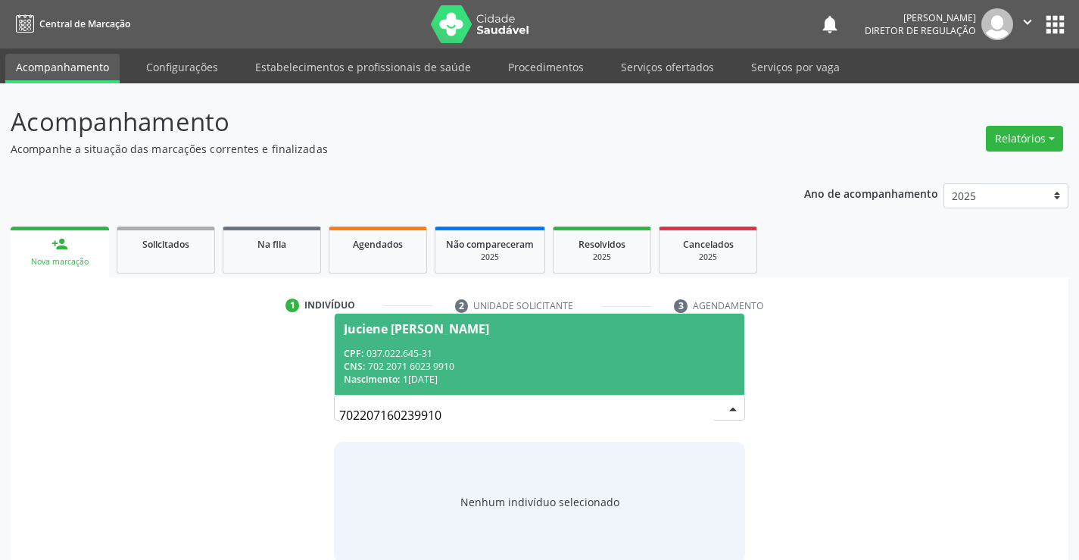
click at [491, 371] on div "CNS: 702 2071 6023 9910" at bounding box center [539, 366] width 391 height 13
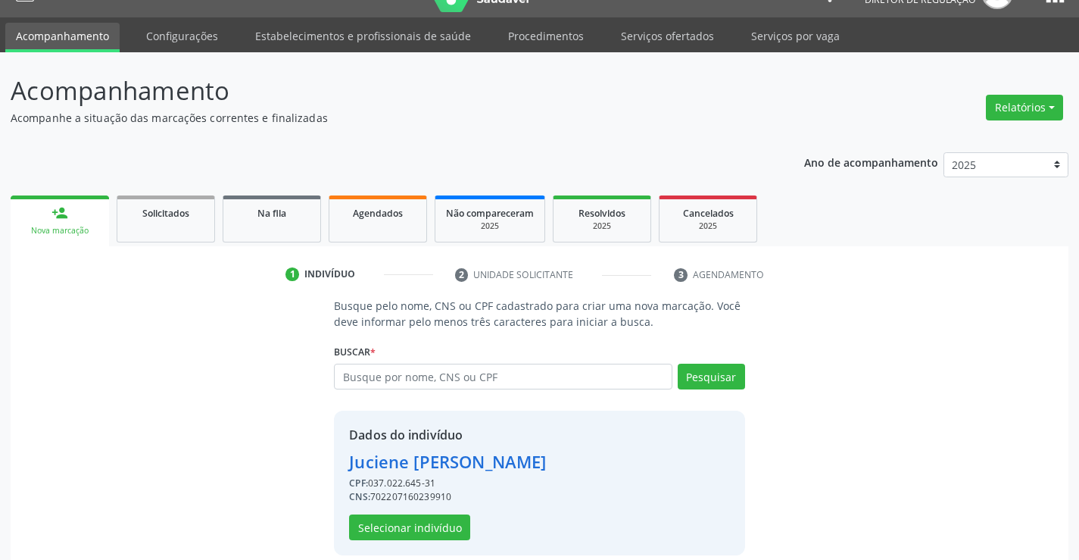
scroll to position [48, 0]
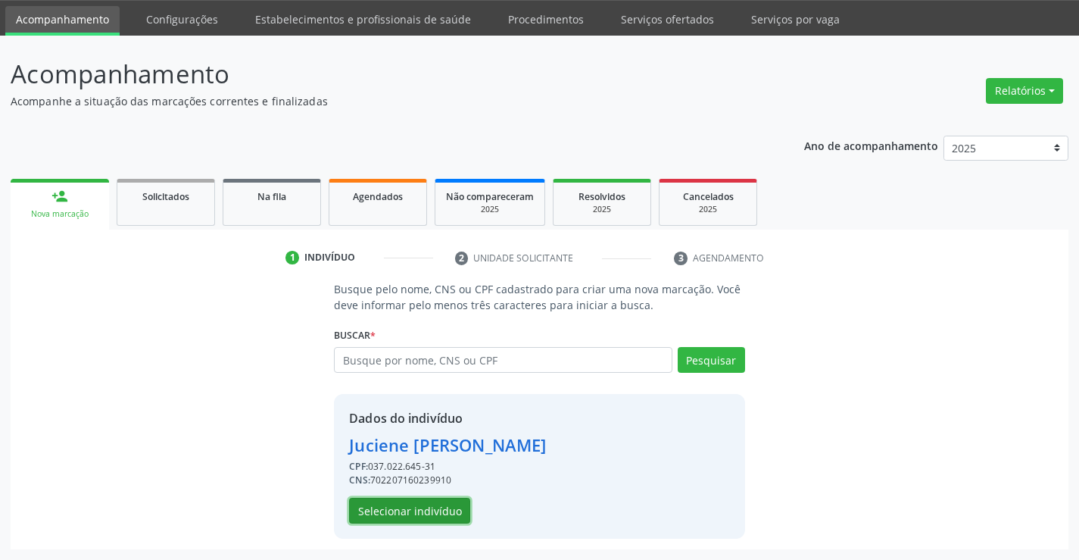
click at [431, 508] on button "Selecionar indivíduo" at bounding box center [409, 510] width 121 height 26
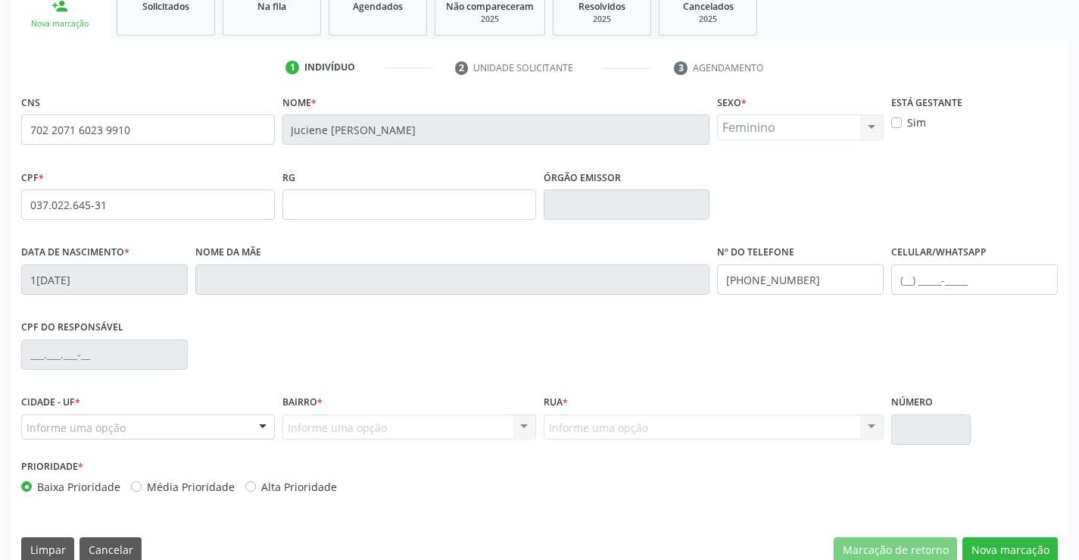
scroll to position [261, 0]
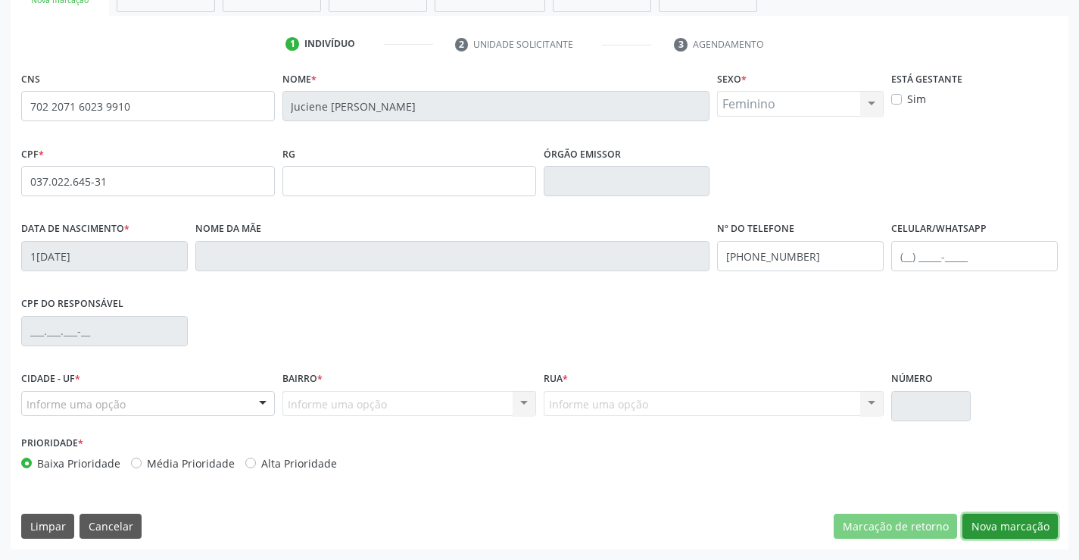
click at [982, 535] on button "Nova marcação" at bounding box center [1009, 526] width 95 height 26
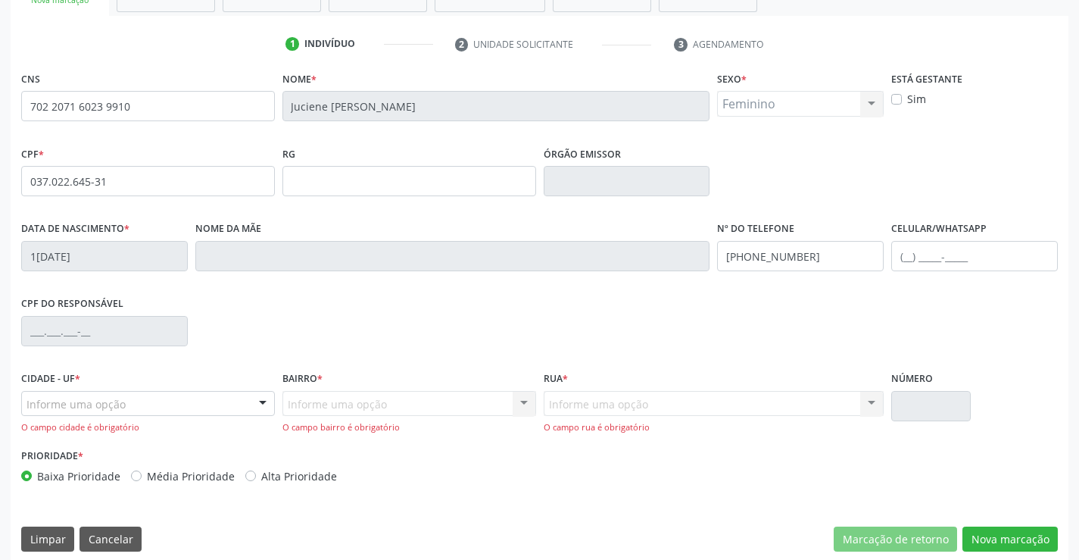
click at [168, 404] on div "Informe uma opção" at bounding box center [148, 404] width 254 height 26
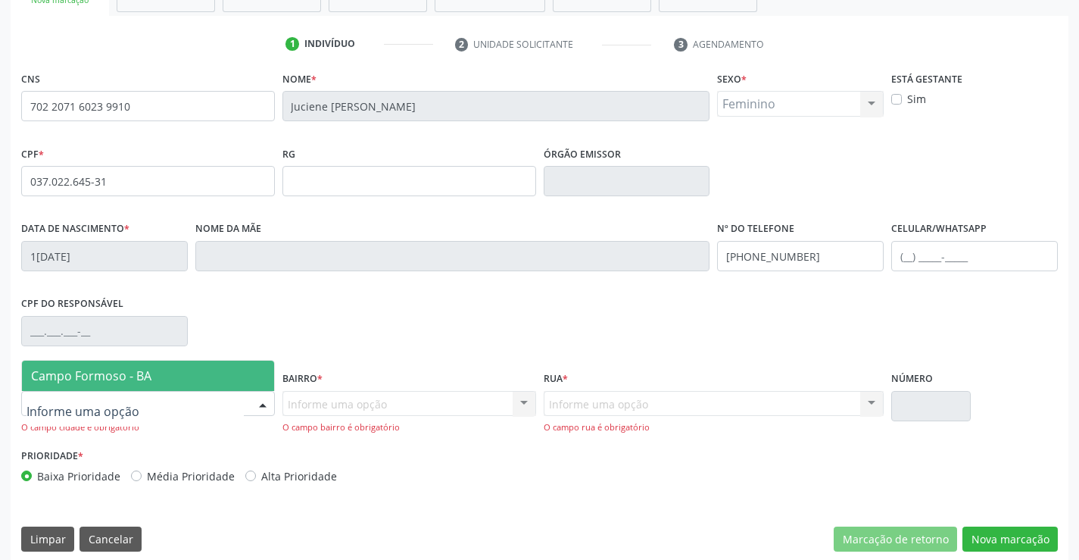
click at [176, 364] on span "Campo Formoso - BA" at bounding box center [148, 375] width 252 height 30
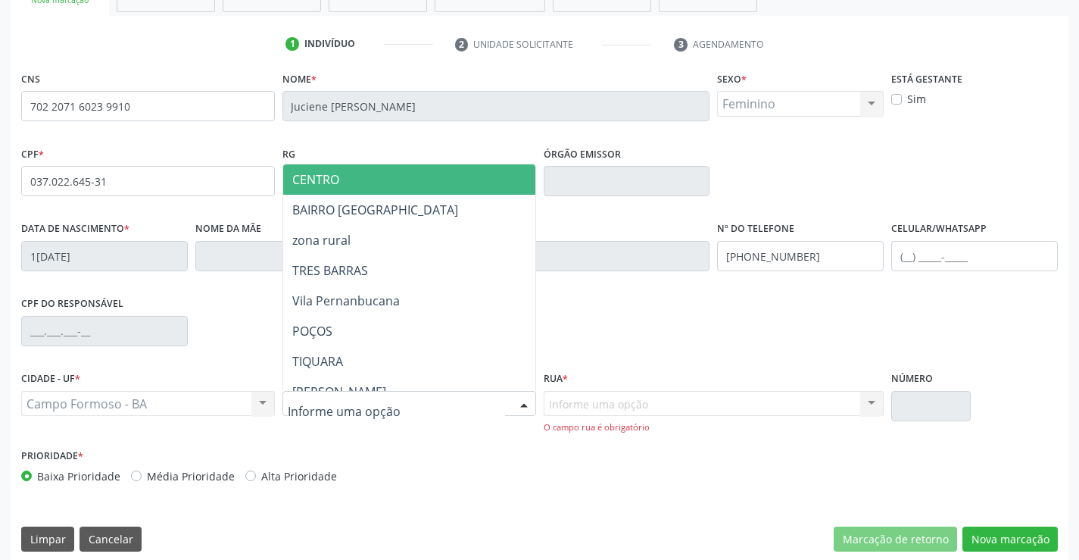
click at [463, 405] on div at bounding box center [409, 404] width 254 height 26
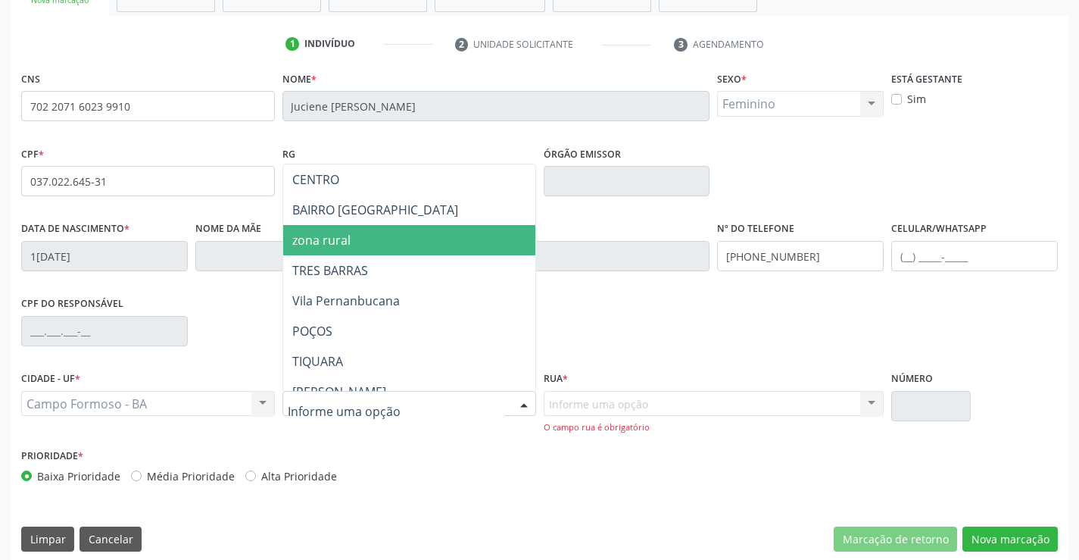
click at [448, 230] on span "zona rural" at bounding box center [446, 240] width 327 height 30
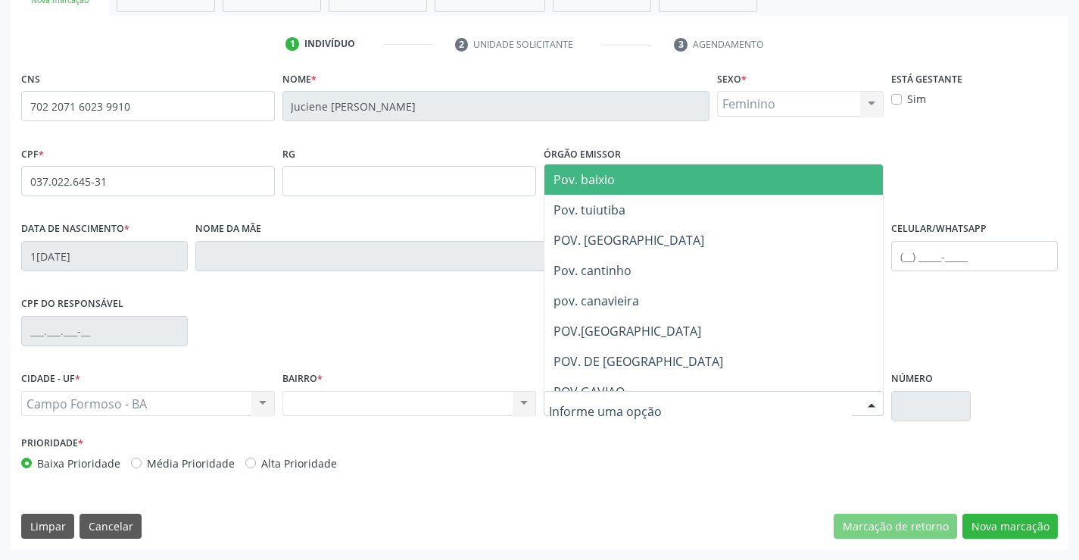
click at [636, 401] on input "text" at bounding box center [701, 411] width 304 height 30
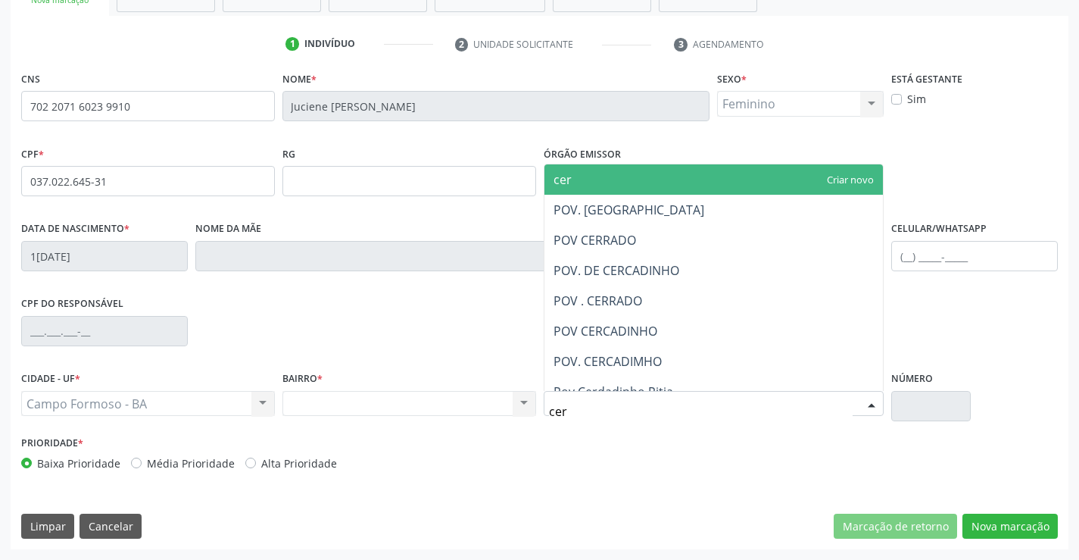
type input "cerr"
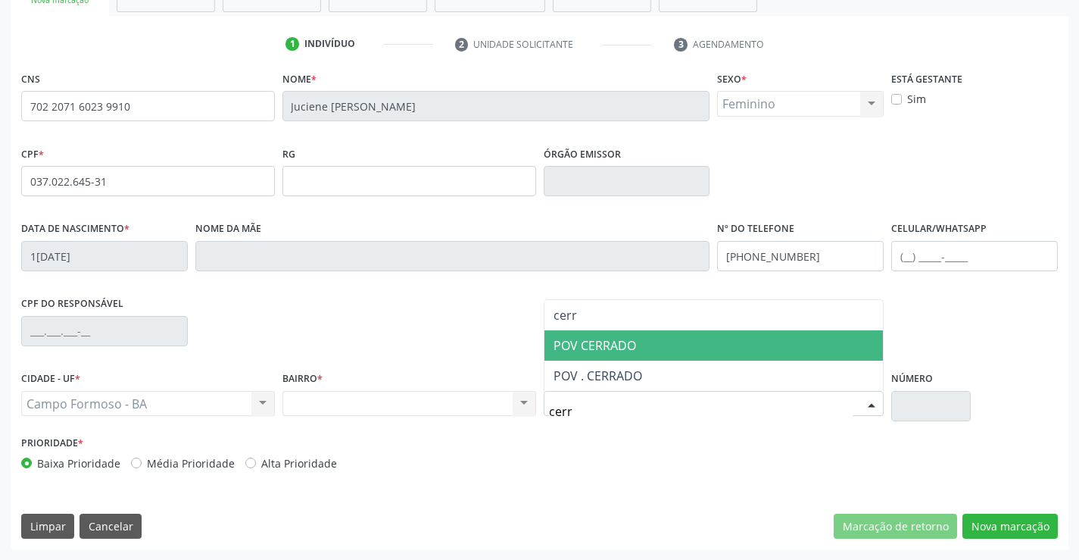
drag, startPoint x: 641, startPoint y: 363, endPoint x: 654, endPoint y: 359, distance: 14.1
click at [654, 359] on ul "cerr POV CERRADO POV . CERRADO Nenhum resultado encontrado para: " cerr " Nenhu…" at bounding box center [713, 345] width 339 height 91
click at [654, 359] on span "POV CERRADO" at bounding box center [713, 345] width 339 height 30
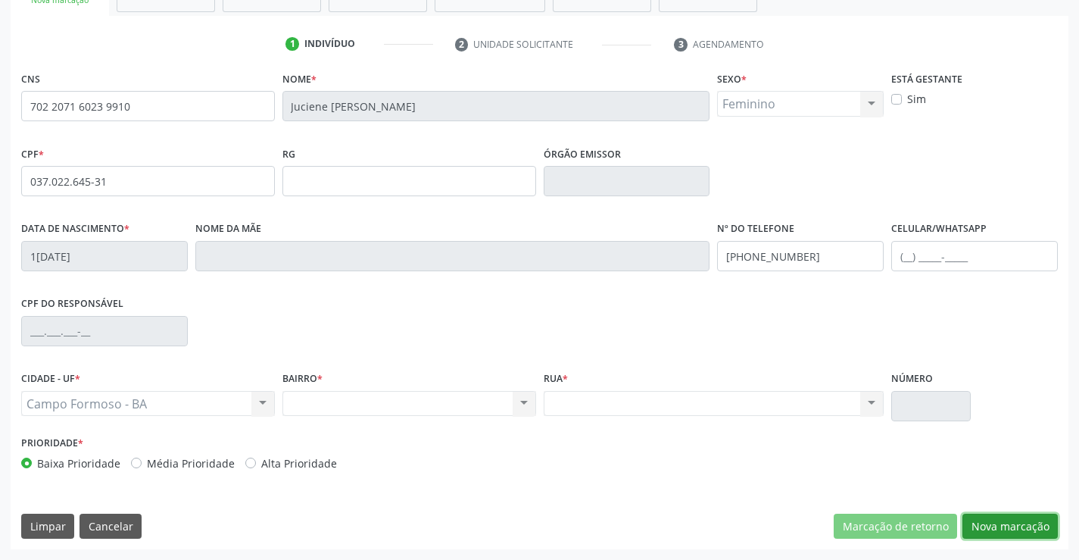
click at [1007, 531] on button "Nova marcação" at bounding box center [1009, 526] width 95 height 26
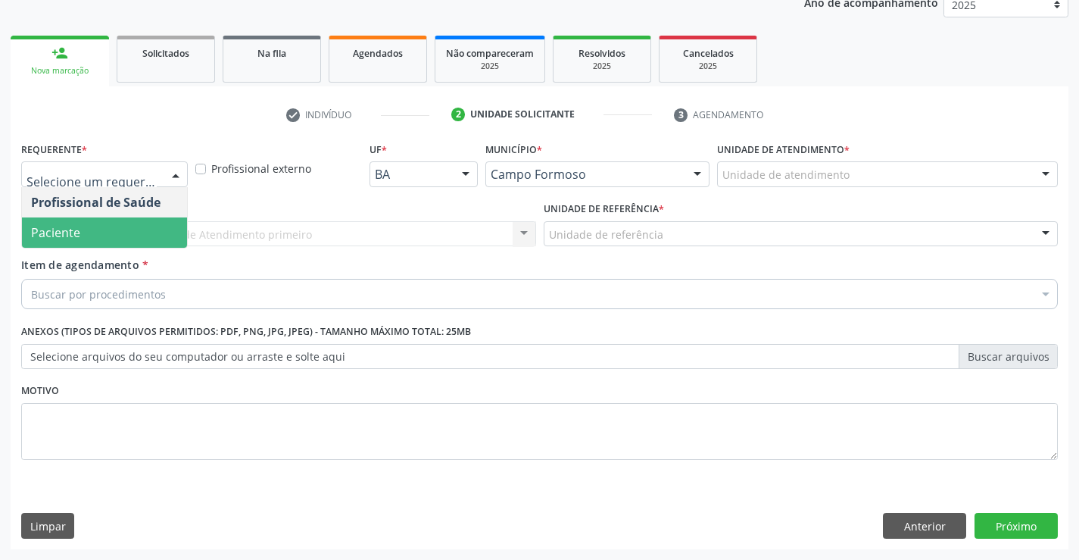
click at [132, 223] on span "Paciente" at bounding box center [104, 232] width 165 height 30
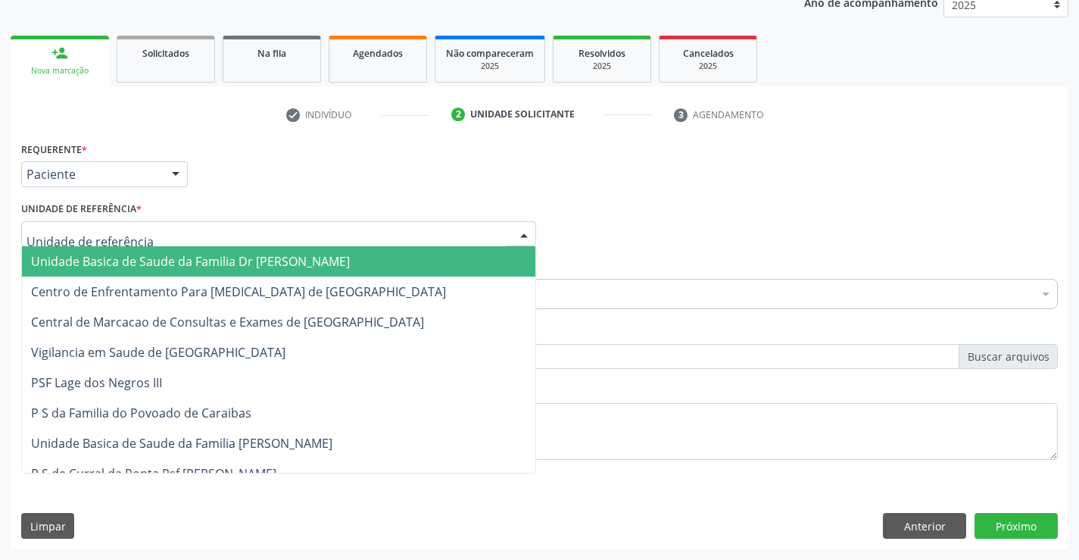
click at [244, 229] on div at bounding box center [278, 234] width 515 height 26
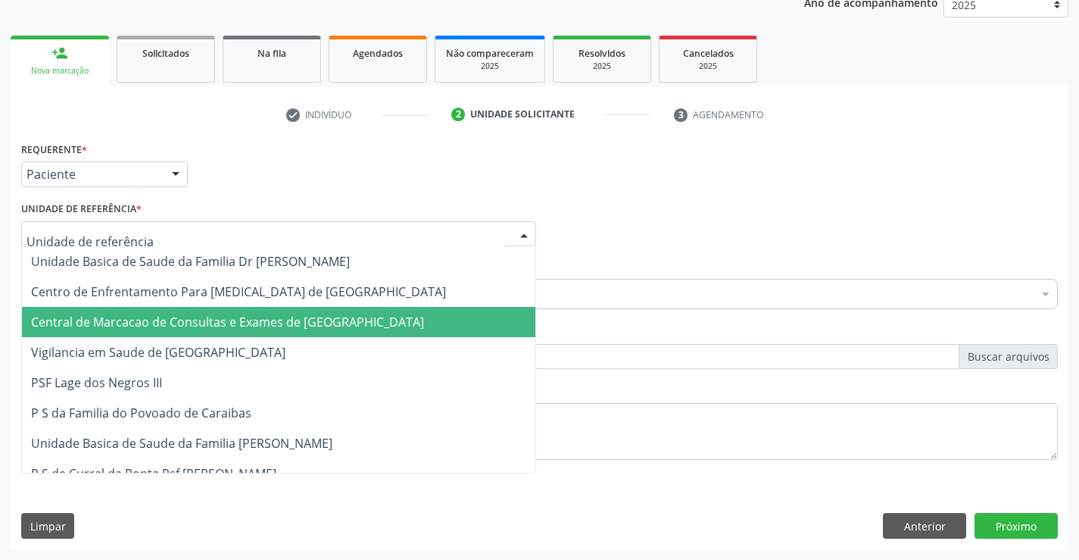
click at [237, 310] on span "Central de Marcacao de Consultas e Exames de [GEOGRAPHIC_DATA]" at bounding box center [278, 322] width 513 height 30
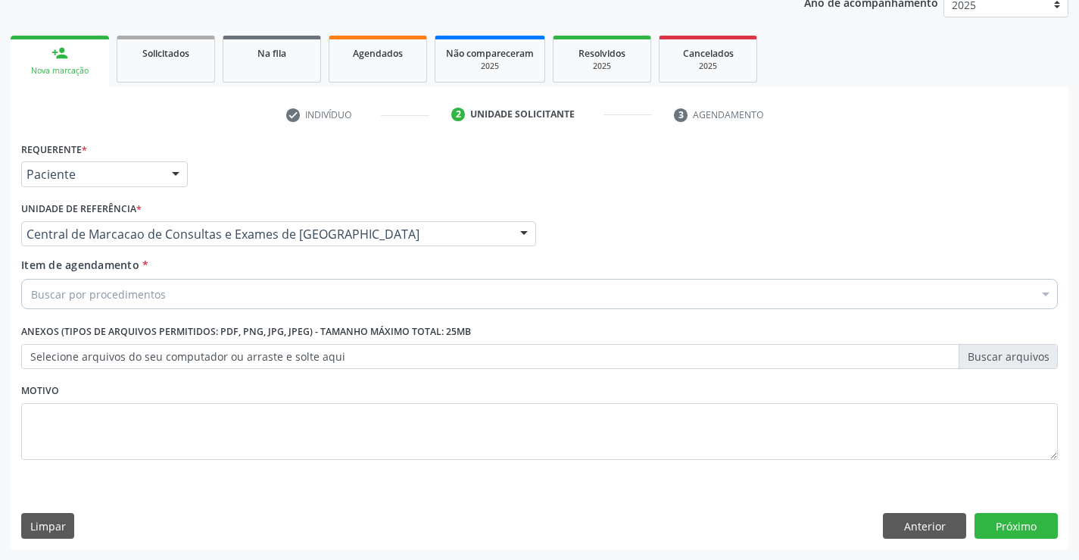
click at [243, 284] on div "Buscar por procedimentos" at bounding box center [539, 294] width 1036 height 30
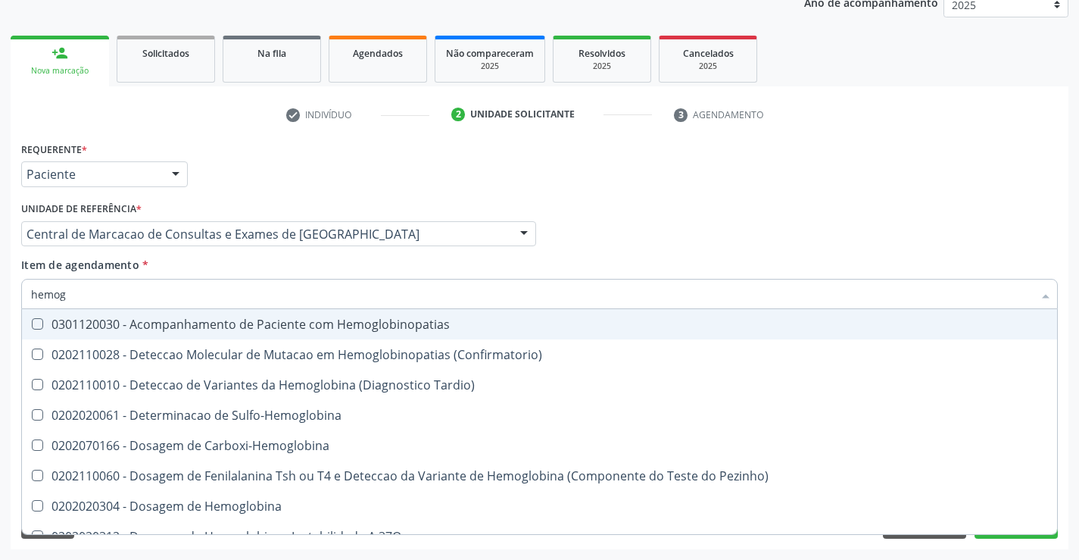
type input "hemogr"
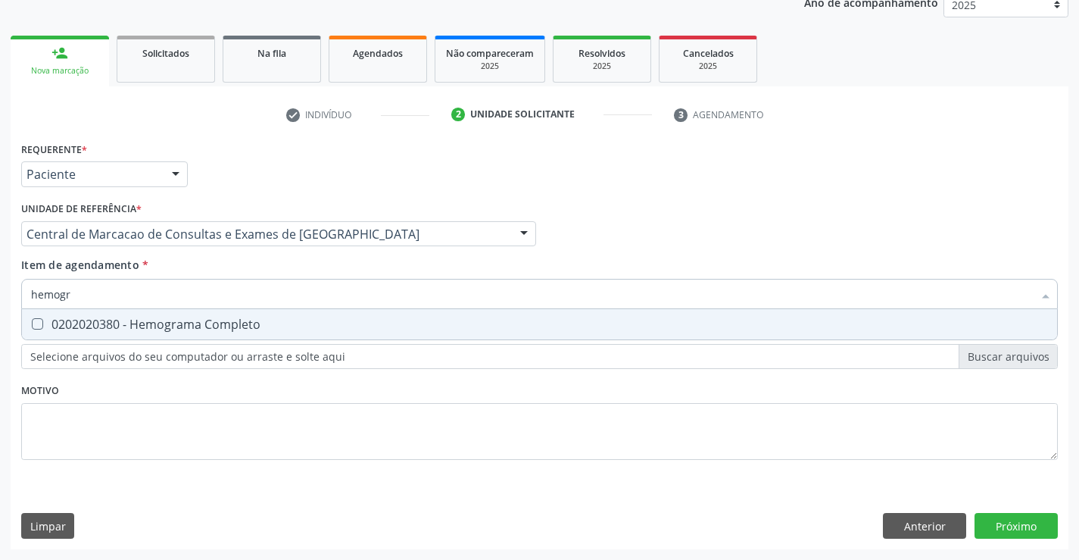
click at [251, 323] on div "0202020380 - Hemograma Completo" at bounding box center [539, 324] width 1017 height 12
checkbox Completo "true"
type input "hemogr"
click at [230, 272] on div "Item de agendamento * hemogr Desfazer seleção 0202020380 - Hemograma Completo N…" at bounding box center [539, 281] width 1036 height 48
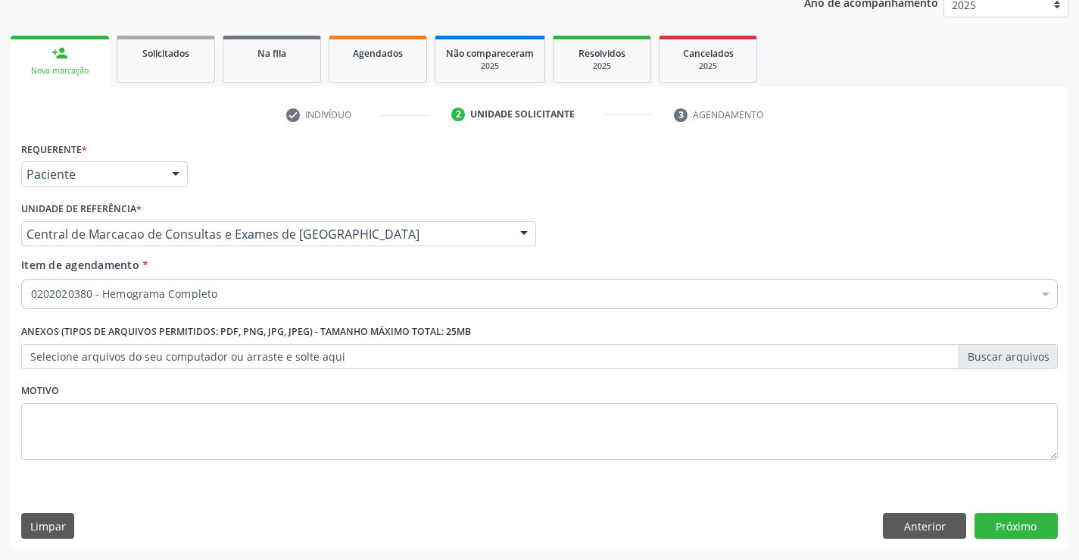
click at [210, 303] on div "0202020380 - Hemograma Completo" at bounding box center [539, 294] width 1036 height 30
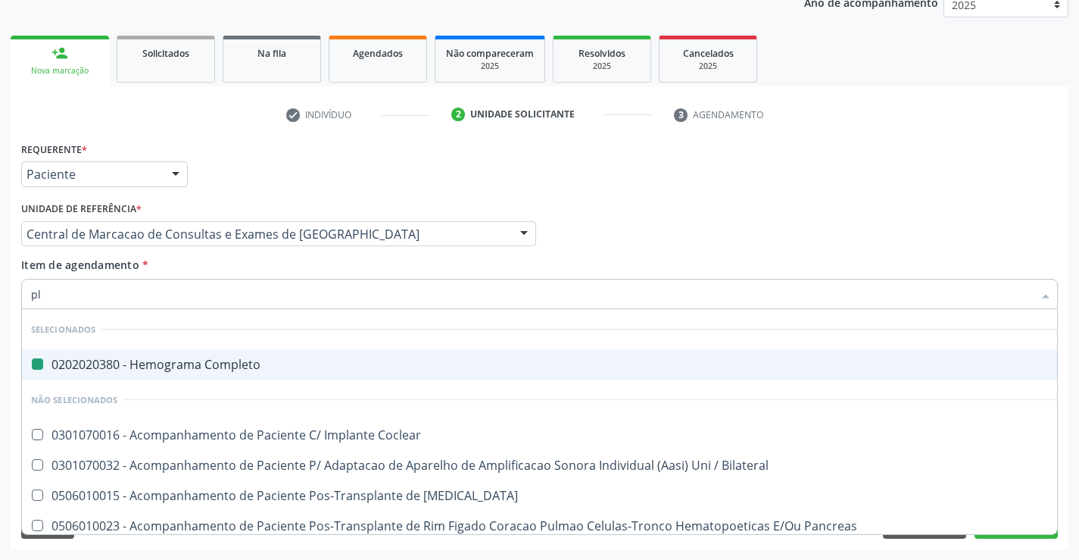
type input "pla"
checkbox Completo "false"
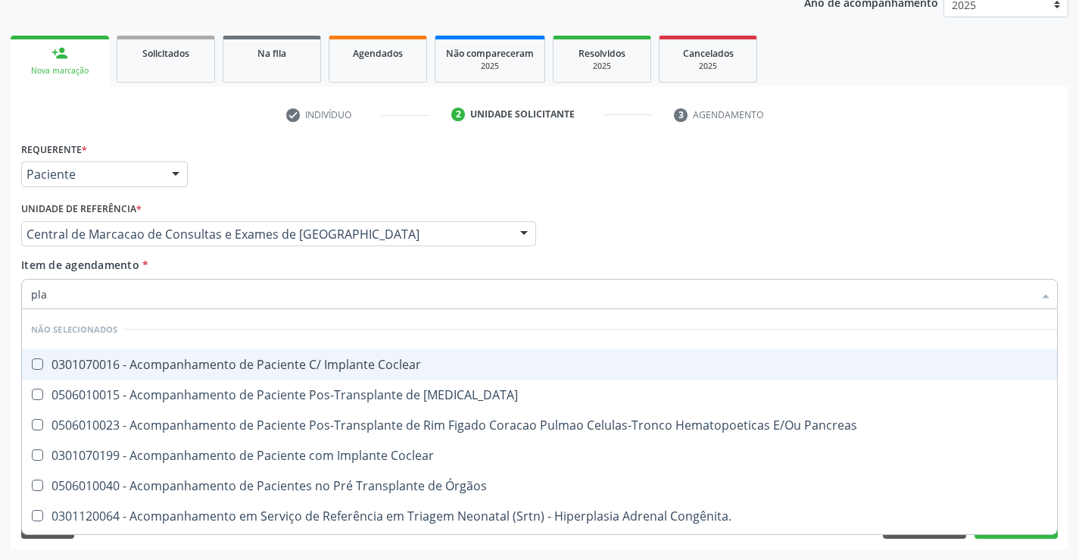
type input "plaq"
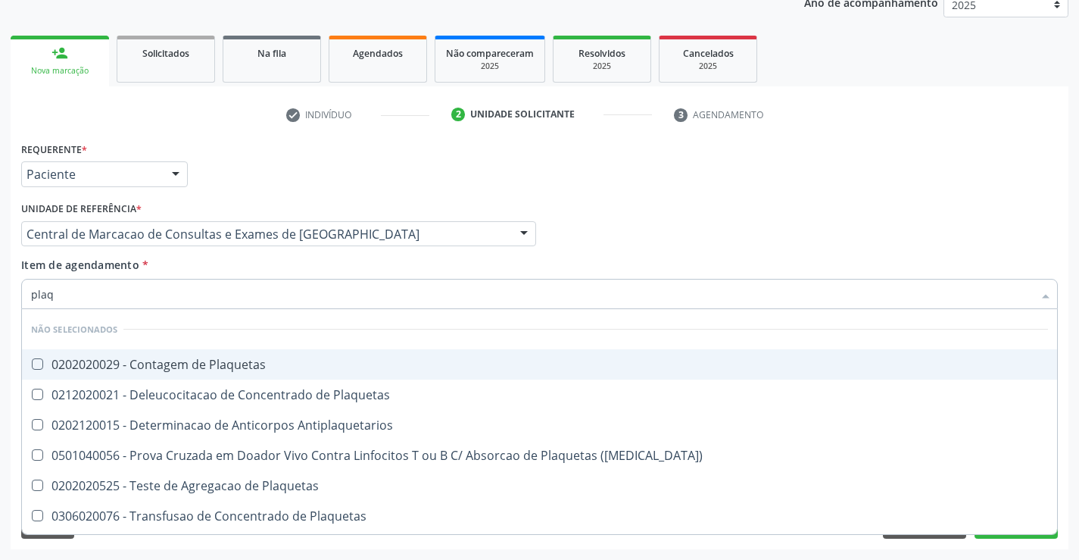
click at [251, 358] on div "0202020029 - Contagem de Plaquetas" at bounding box center [539, 364] width 1017 height 12
checkbox Plaquetas "true"
type input "plaq"
click at [235, 276] on div "Item de agendamento * plaq Desfazer seleção Não selecionados 0202020029 - Conta…" at bounding box center [539, 281] width 1036 height 48
checkbox Plaquetas "true"
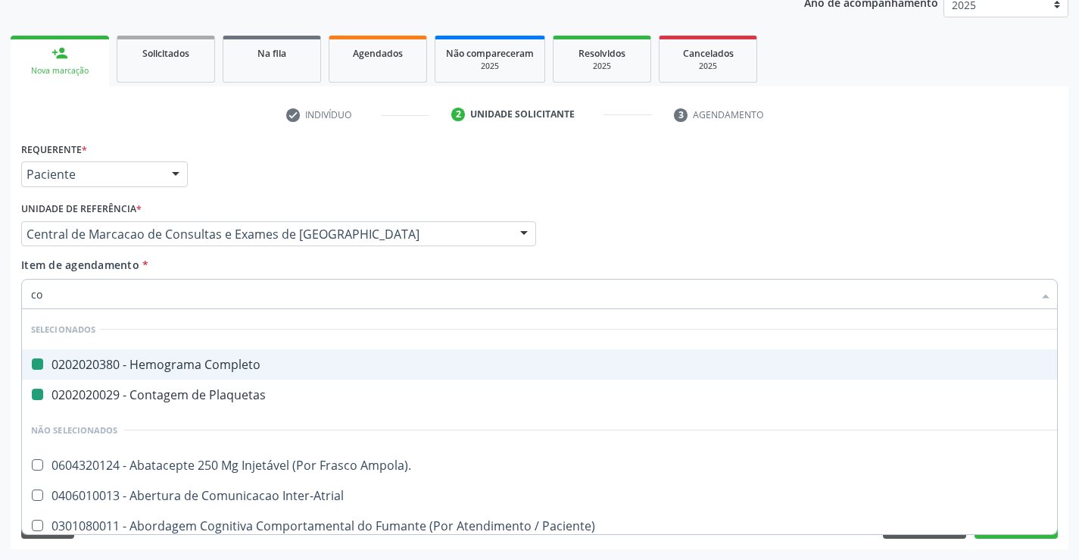
type input "col"
checkbox Completo "false"
checkbox Plaquetas "false"
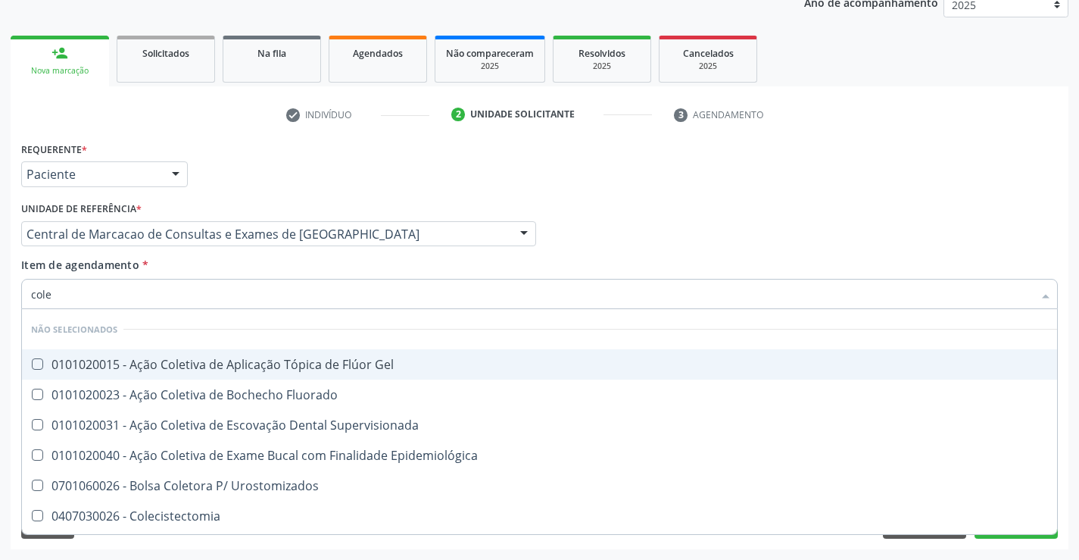
type input "coles"
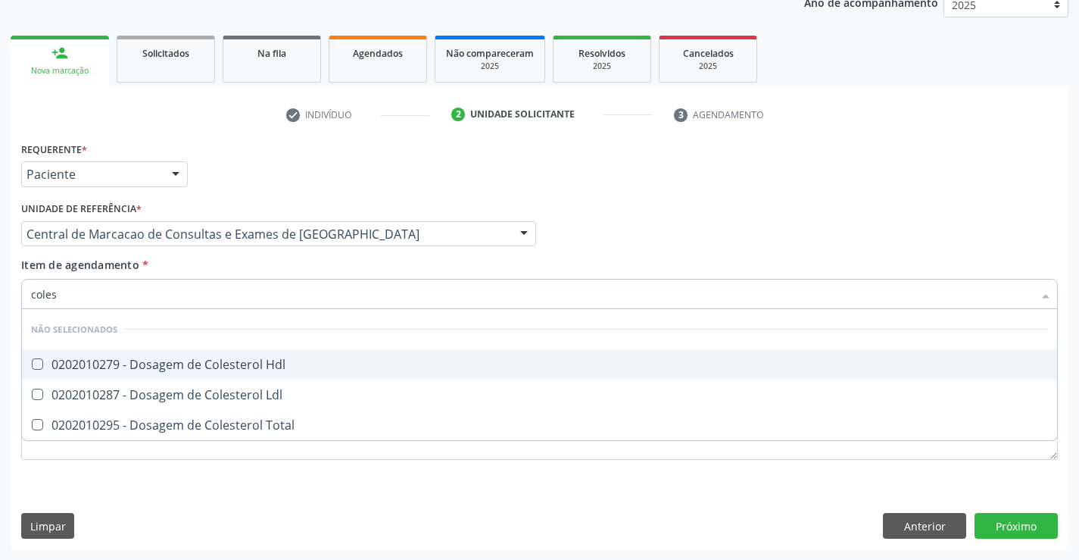
click at [245, 362] on div "0202010279 - Dosagem de Colesterol Hdl" at bounding box center [539, 364] width 1017 height 12
checkbox Hdl "true"
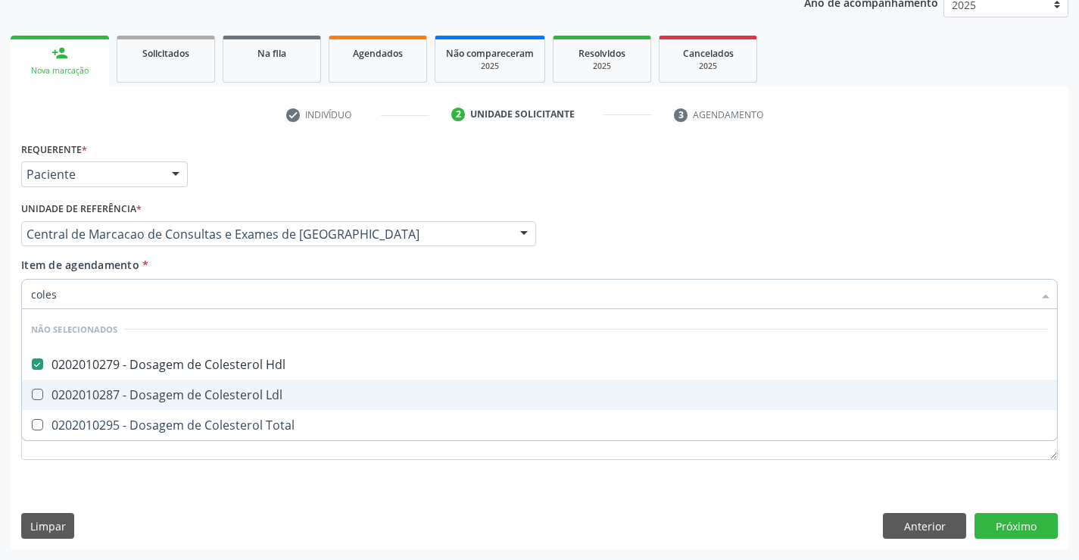
click at [245, 388] on div "0202010287 - Dosagem de Colesterol Ldl" at bounding box center [539, 394] width 1017 height 12
checkbox Ldl "true"
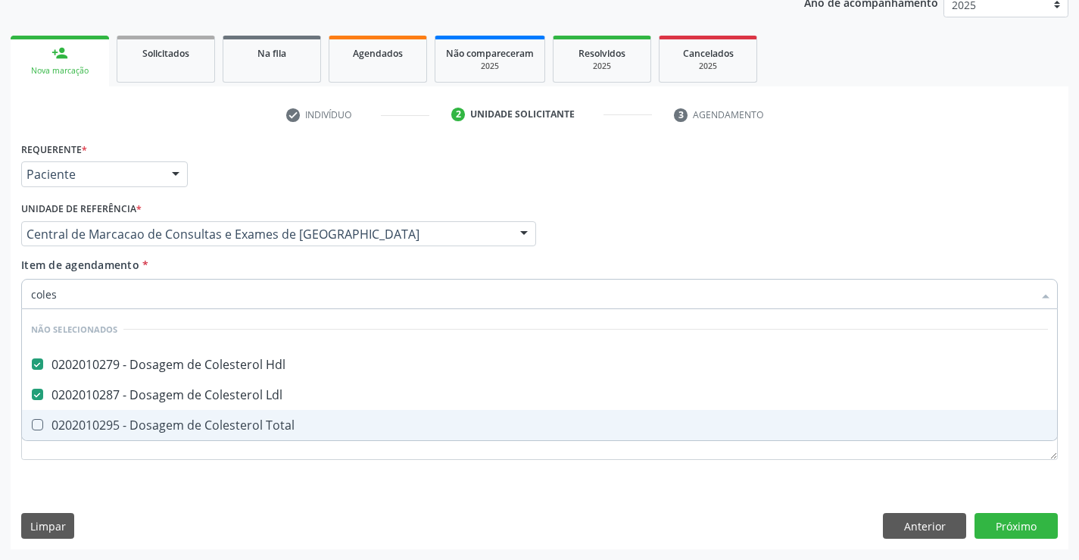
click at [257, 429] on div "0202010295 - Dosagem de Colesterol Total" at bounding box center [539, 425] width 1017 height 12
checkbox Total "true"
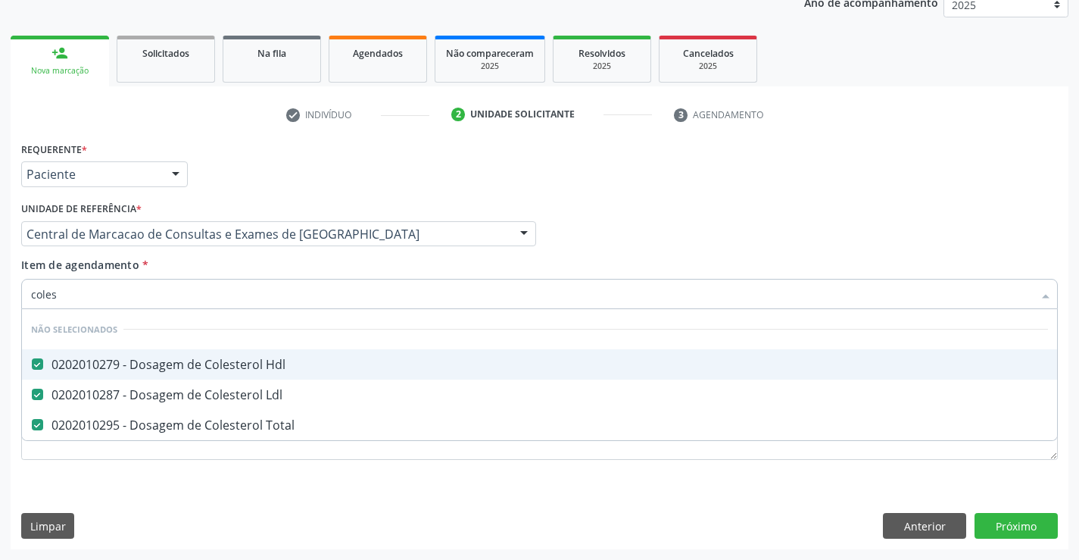
click at [232, 275] on div "Item de agendamento * coles Desfazer seleção Não selecionados 0202010279 - Dosa…" at bounding box center [539, 281] width 1036 height 48
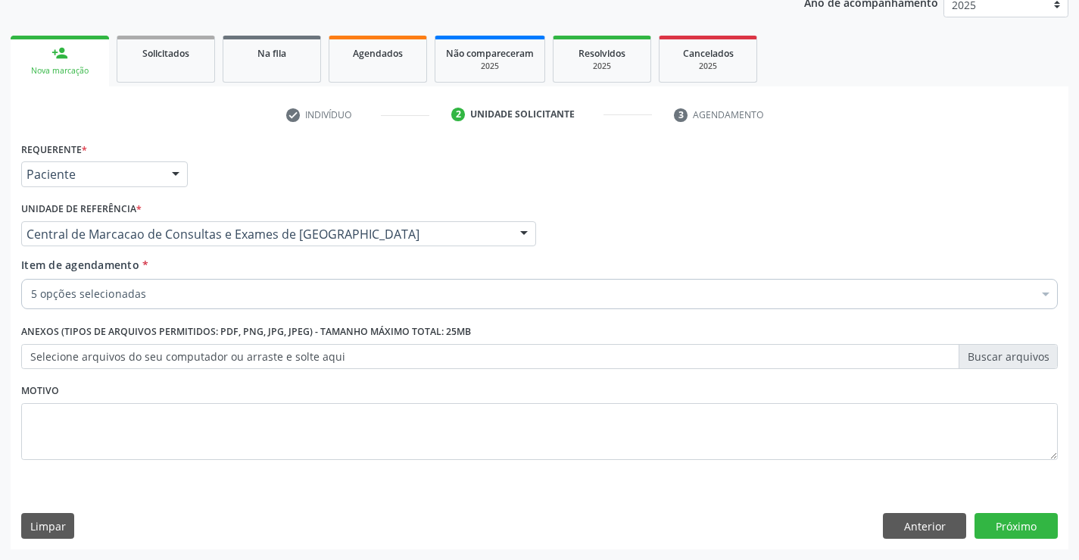
click at [220, 311] on div "Item de agendamento * 5 opções selecionadas Desfazer seleção Selecionados 02020…" at bounding box center [539, 286] width 1044 height 58
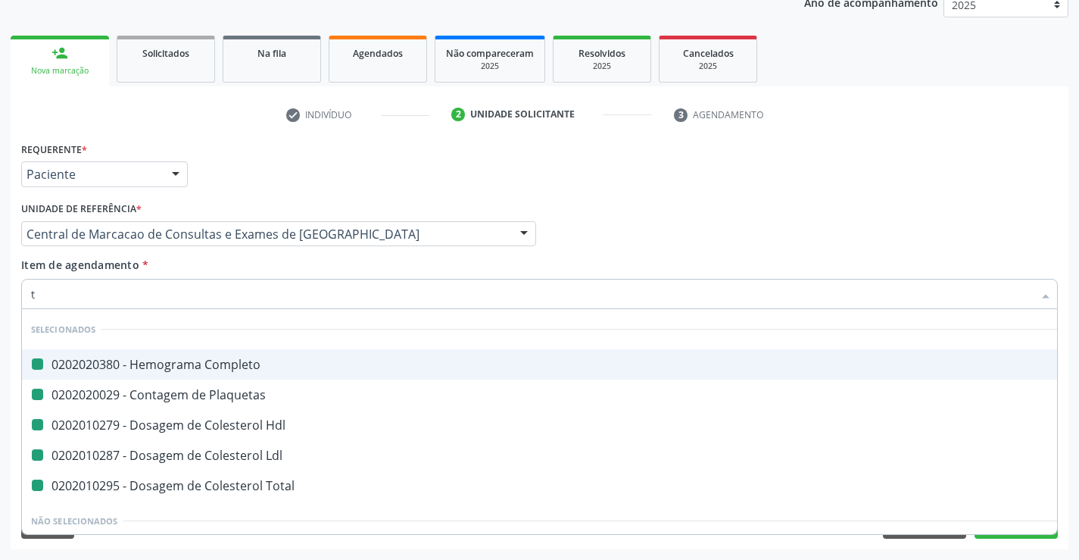
type input "tr"
checkbox Completo "false"
checkbox Plaquetas "false"
checkbox Hdl "false"
checkbox Ldl "false"
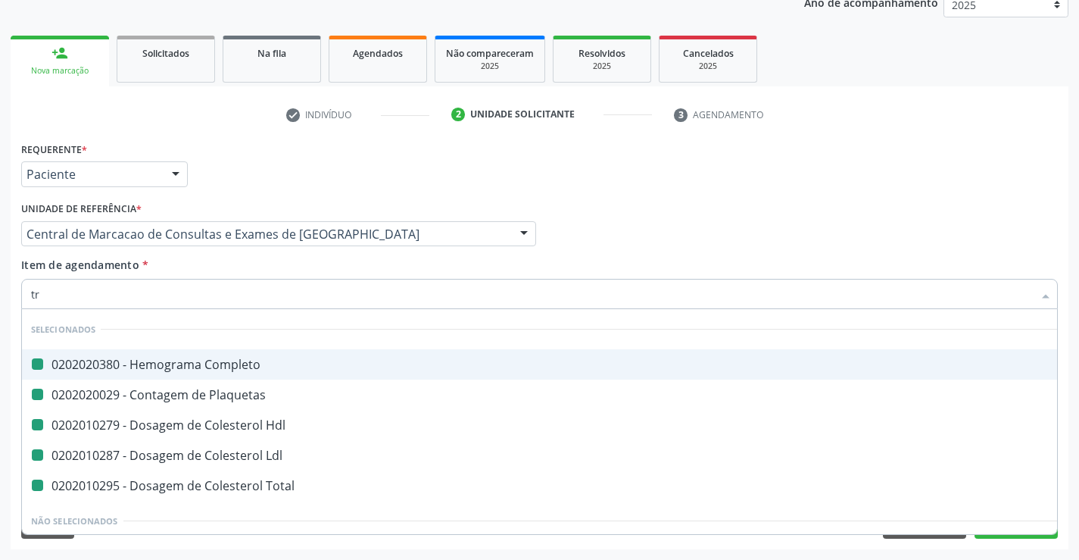
checkbox Total "false"
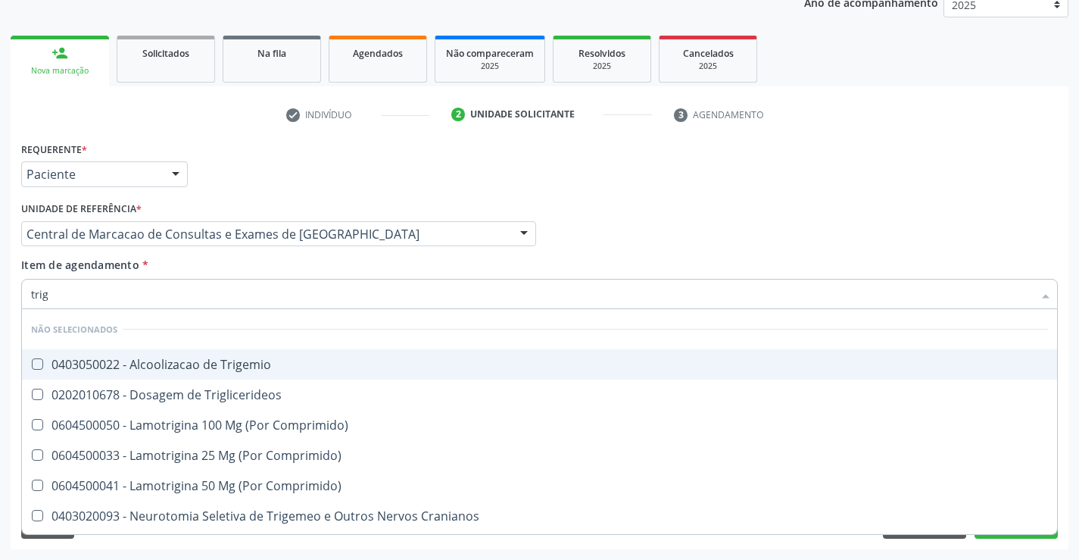
type input "trigl"
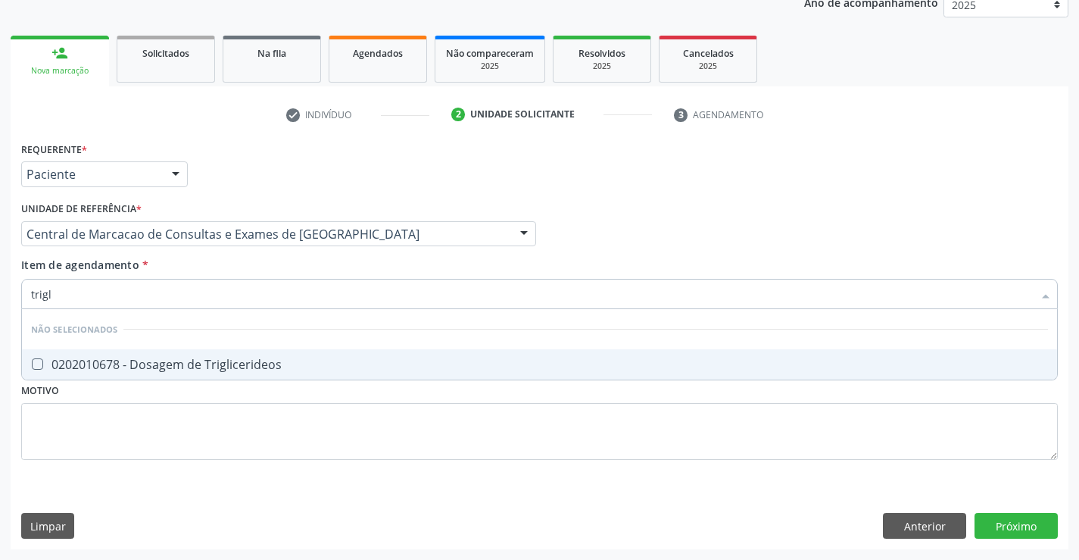
click at [230, 355] on span "0202010678 - Dosagem de Triglicerideos" at bounding box center [539, 364] width 1035 height 30
checkbox Triglicerideos "true"
click at [232, 271] on div "Item de agendamento * trigl Desfazer seleção Não selecionados 0202010678 - Dosa…" at bounding box center [539, 281] width 1036 height 48
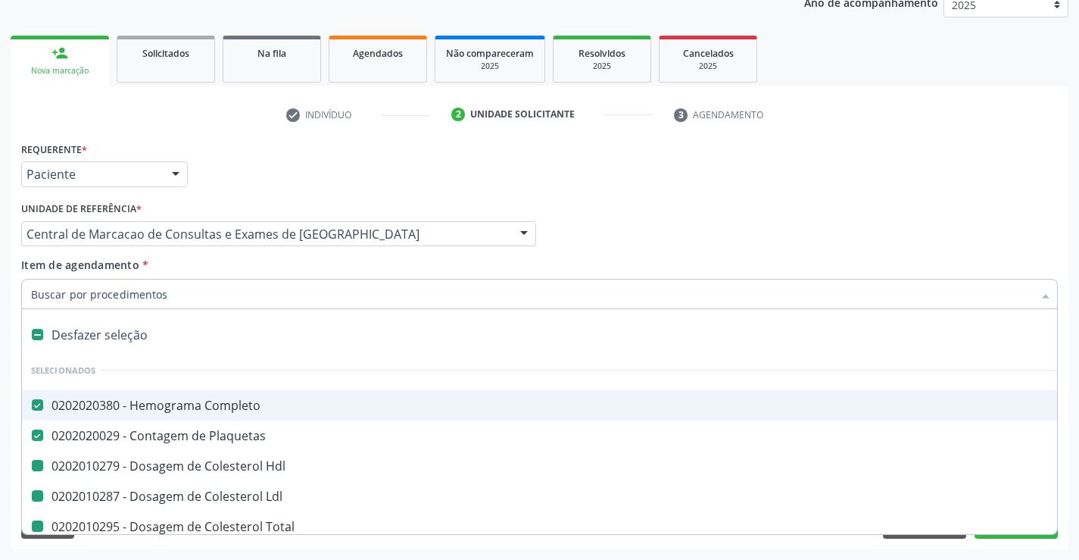
type input "u"
checkbox Hdl "false"
checkbox Ldl "false"
checkbox Total "false"
checkbox Triglicerideos "false"
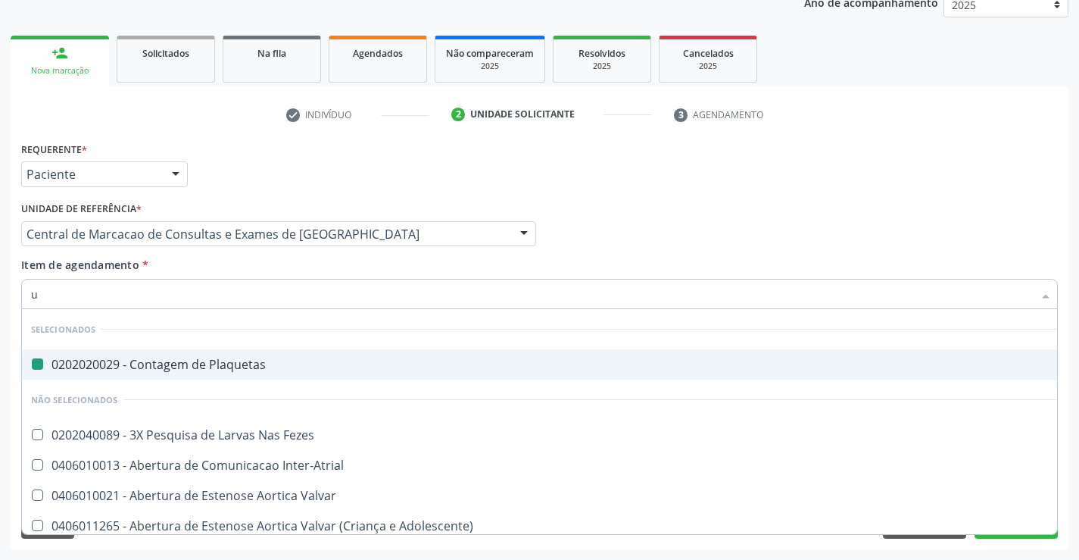
type input "ur"
checkbox Plaquetas "false"
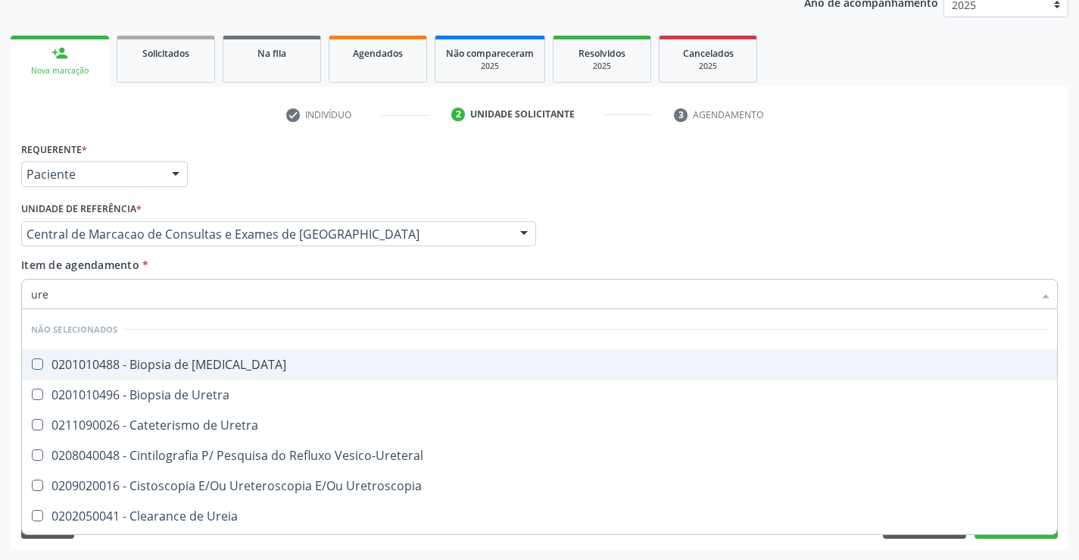
type input "urei"
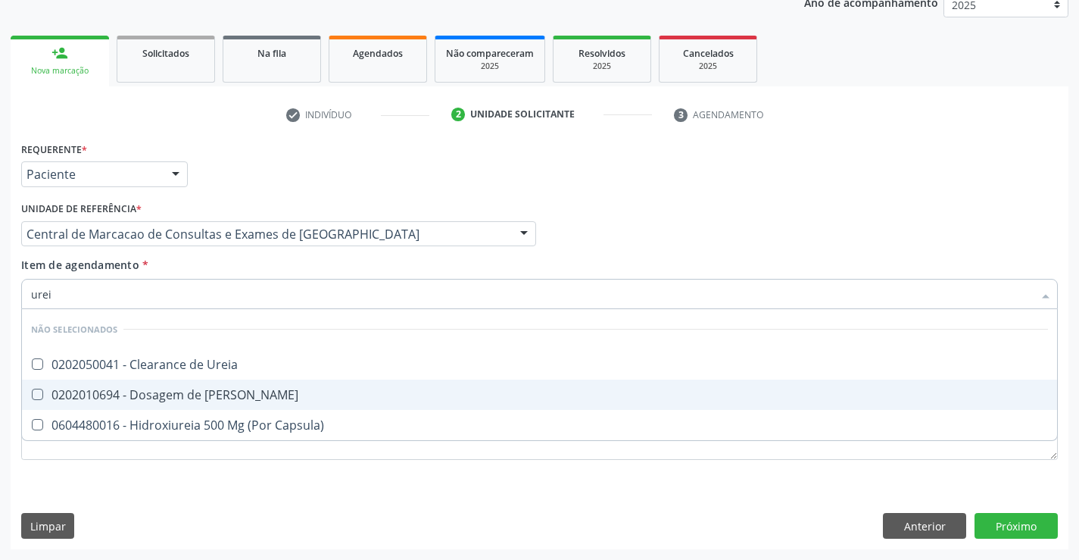
click at [220, 395] on div "0202010694 - Dosagem de [PERSON_NAME]" at bounding box center [539, 394] width 1017 height 12
checkbox Ureia "true"
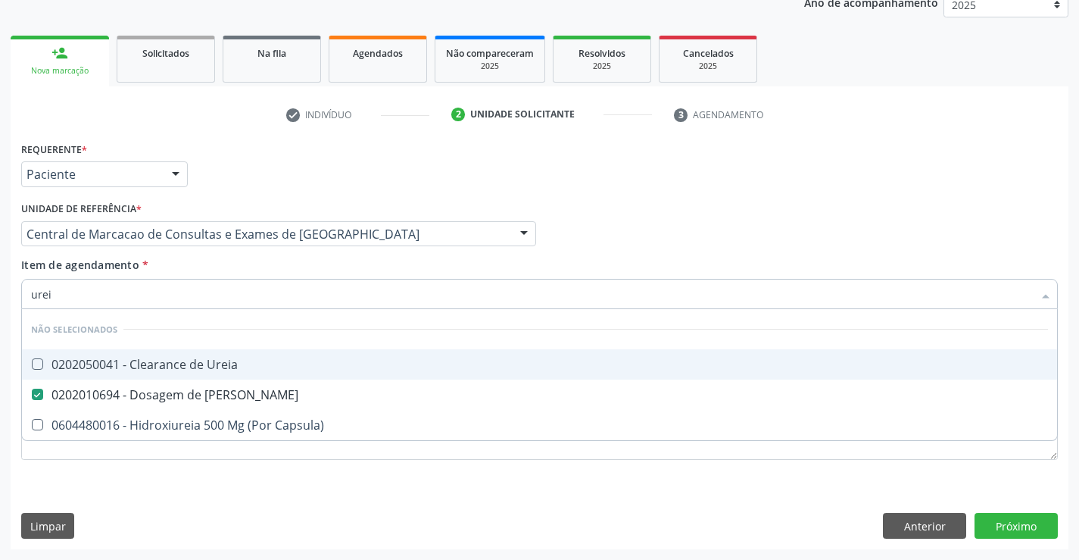
type input "urei"
click at [242, 261] on div "Item de agendamento * urei Desfazer seleção Não selecionados 0202050041 - Clear…" at bounding box center [539, 281] width 1036 height 48
checkbox Ureia "true"
checkbox Capsula\) "true"
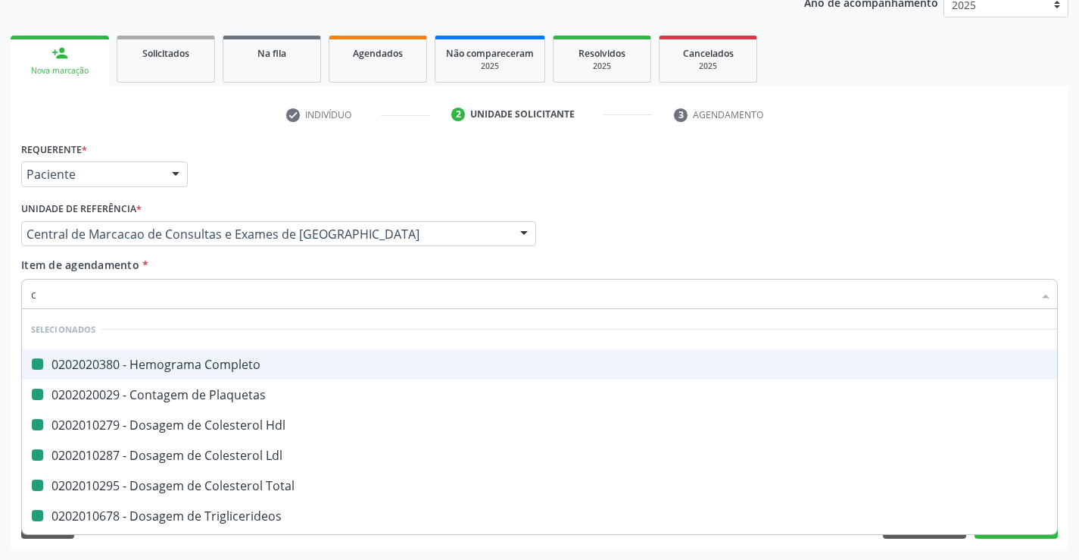
type input "cr"
checkbox Completo "false"
checkbox Hdl "false"
checkbox Plaquetas "false"
checkbox Ldl "false"
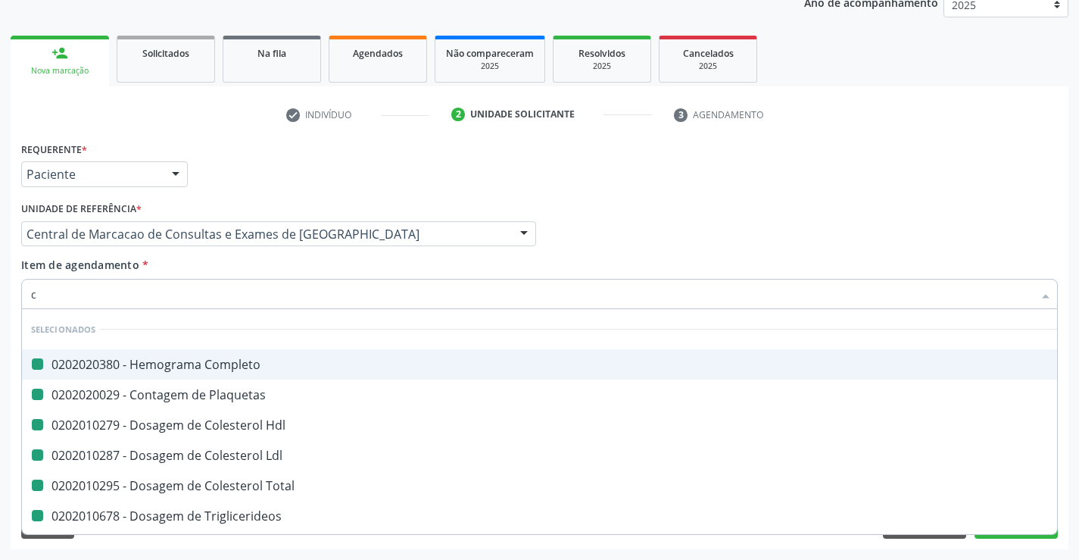
checkbox Total "false"
checkbox Triglicerideos "false"
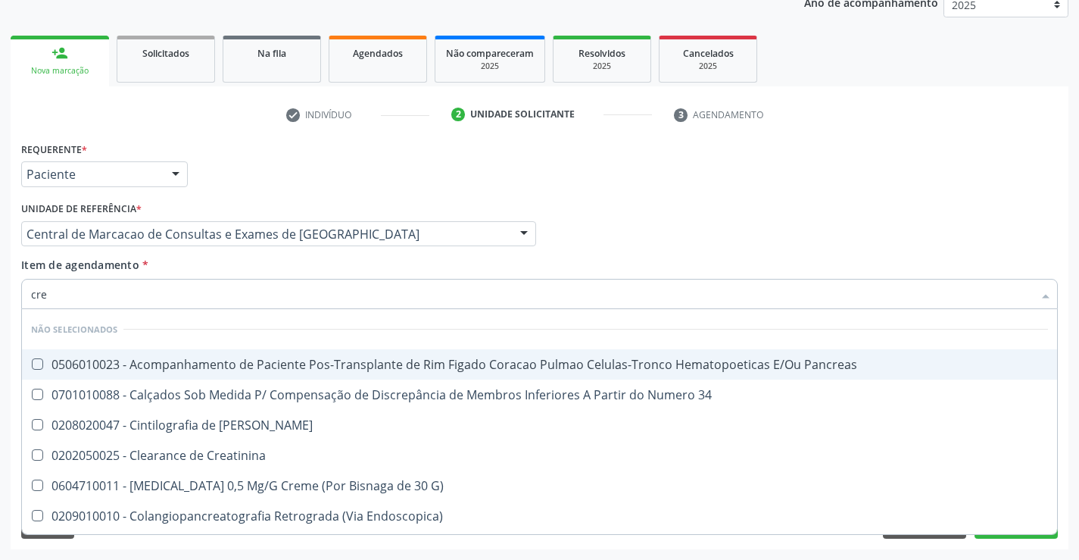
type input "crea"
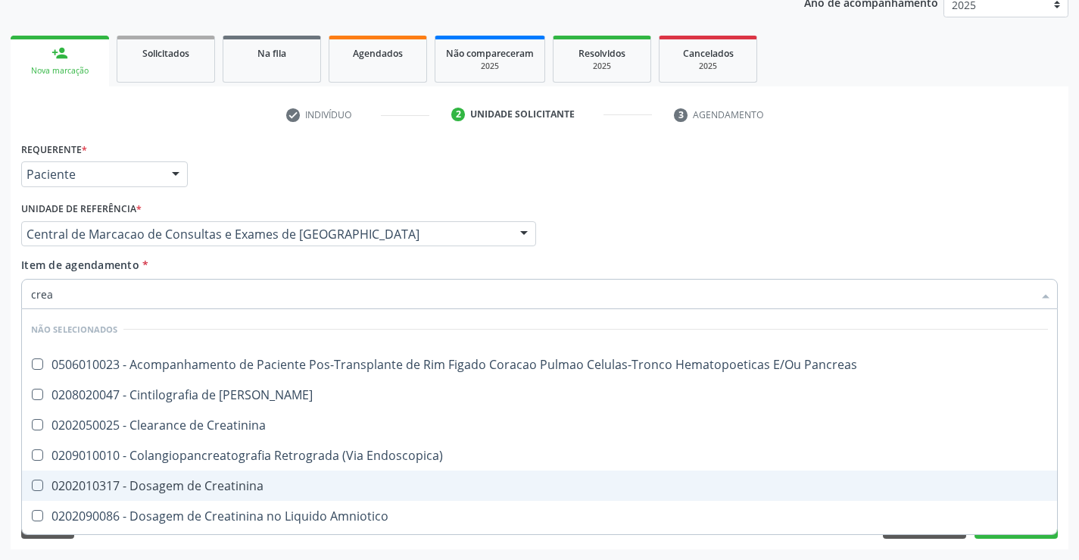
click at [235, 485] on div "0202010317 - Dosagem de Creatinina" at bounding box center [539, 485] width 1017 height 12
checkbox Creatinina "true"
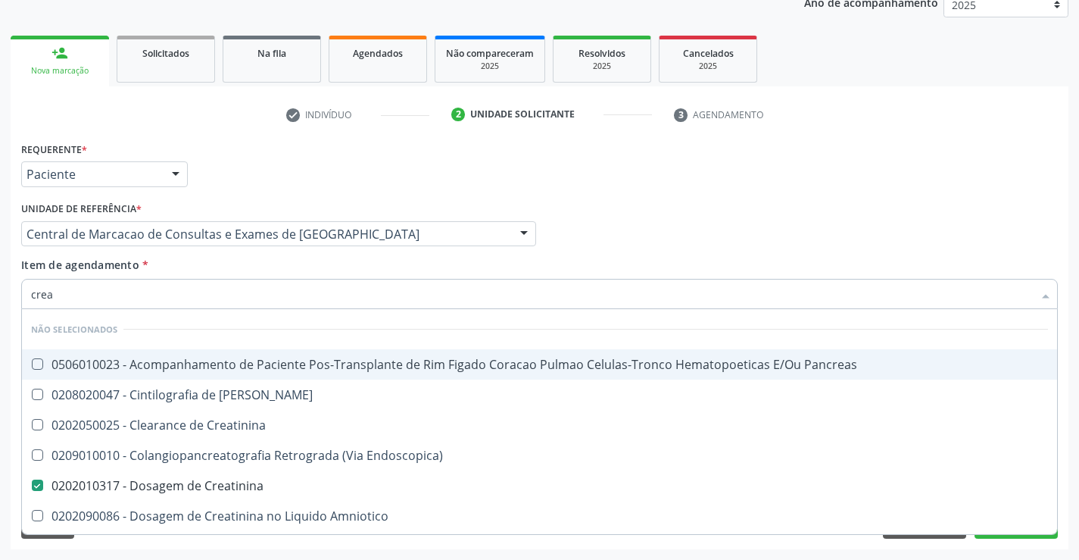
click at [217, 280] on input "crea" at bounding box center [532, 294] width 1002 height 30
click at [216, 267] on div "Item de agendamento * crea Desfazer seleção Não selecionados 0506010023 - Acomp…" at bounding box center [539, 281] width 1036 height 48
checkbox Pancreas "true"
checkbox Creatinina "true"
checkbox Pancreas "true"
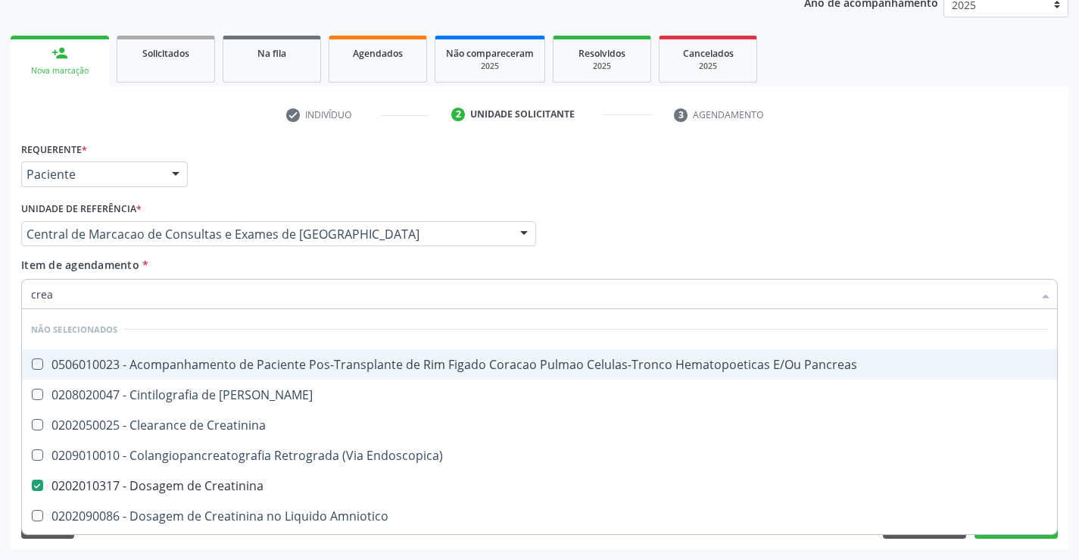
checkbox Endoscopica\) "true"
checkbox Amniotico "true"
checkbox Mb "true"
checkbox \(Cpk\) "true"
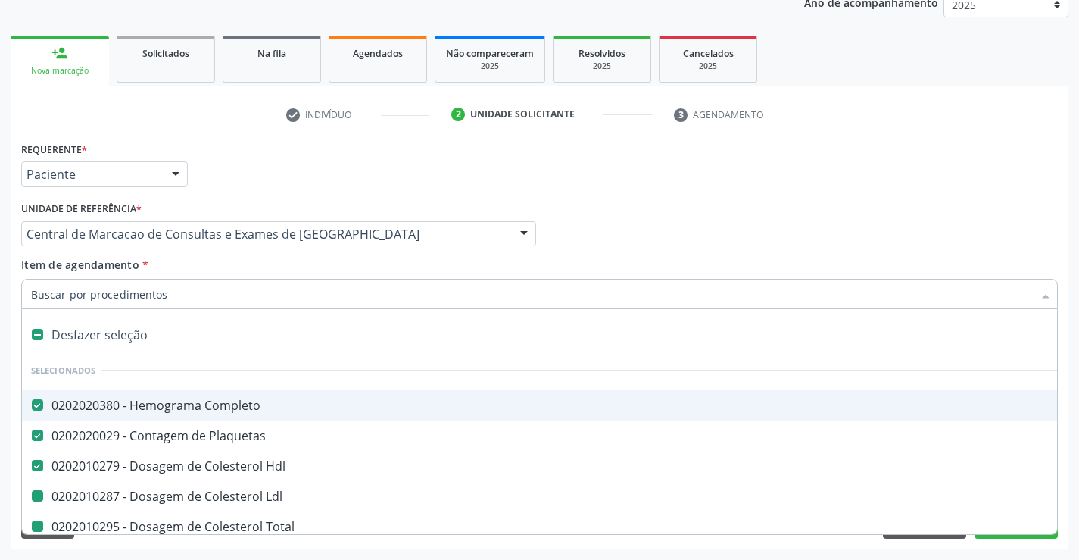
type input "u"
checkbox Ldl "false"
checkbox Total "false"
checkbox Triglicerideos "false"
checkbox Creatinina "false"
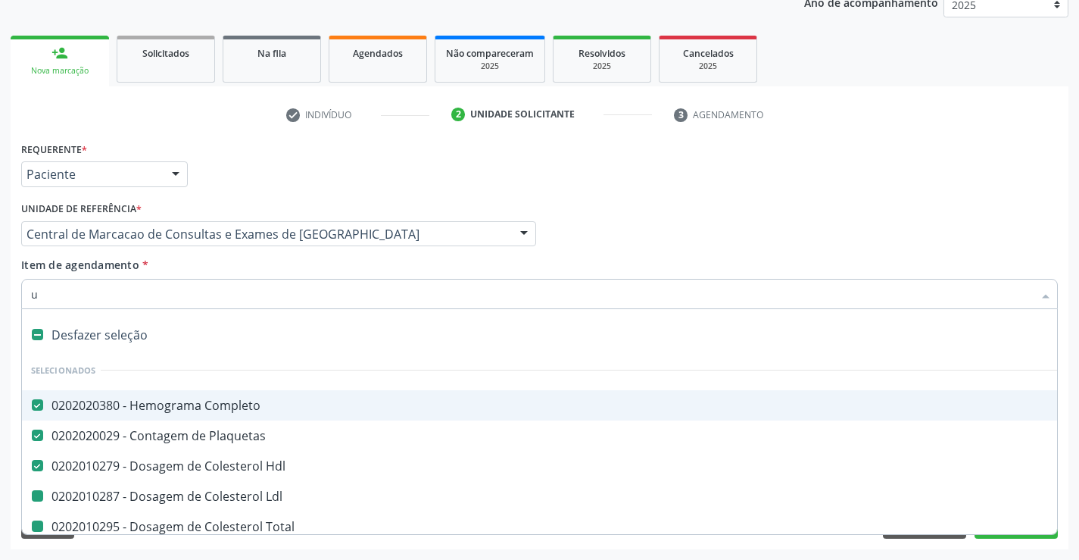
checkbox Ureia "false"
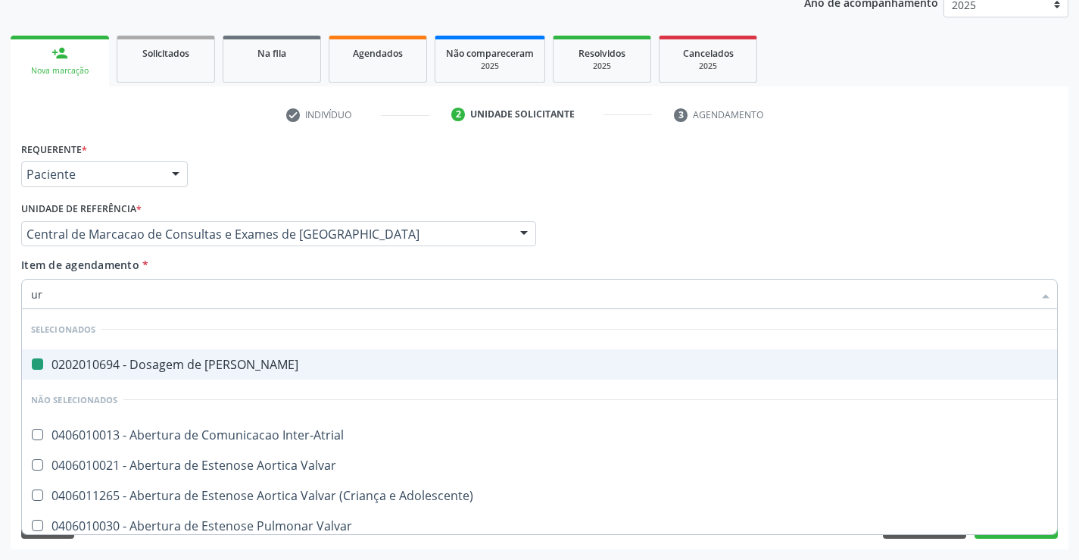
type input "uri"
checkbox Ureia "false"
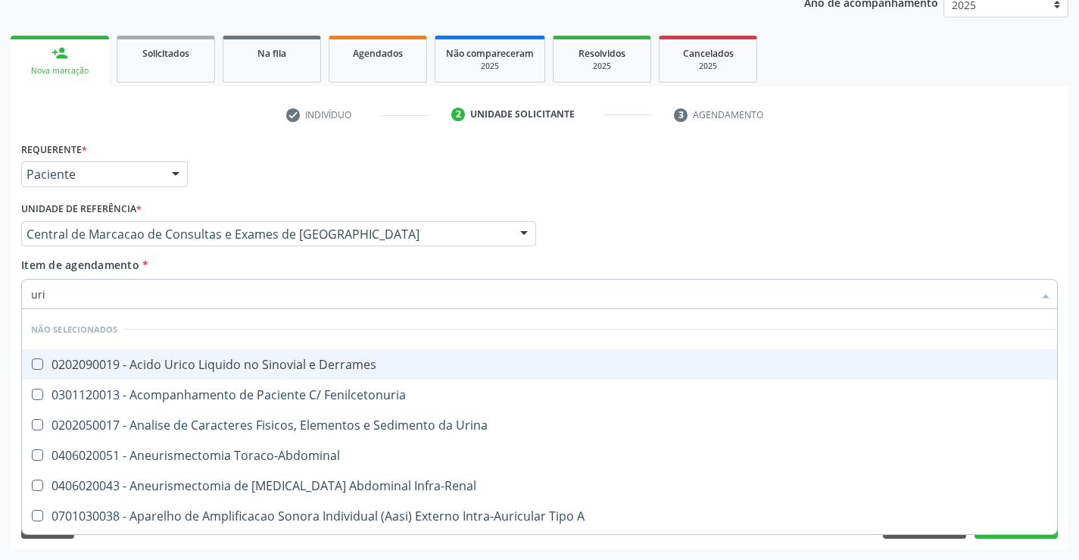
type input "urin"
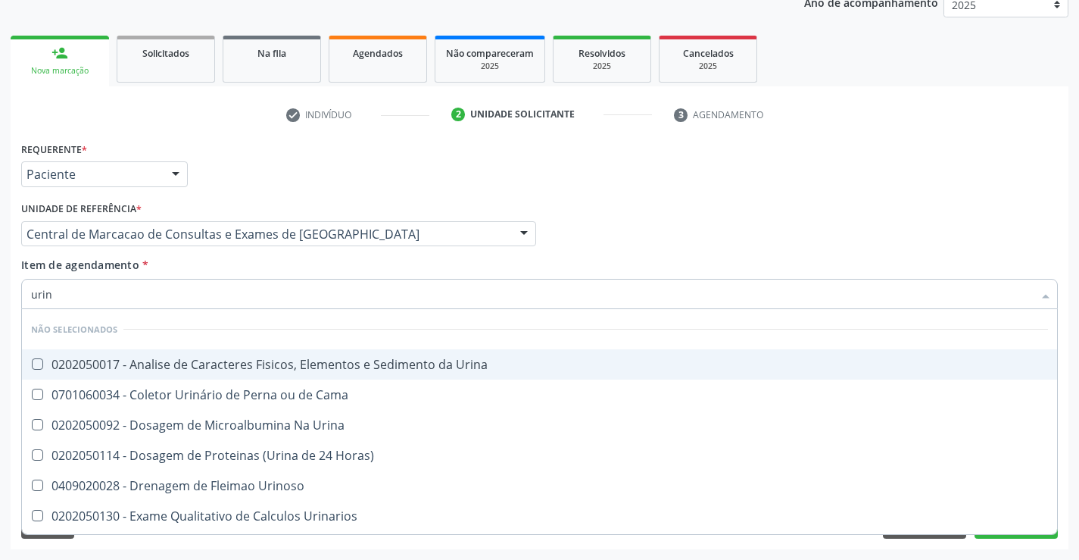
click at [280, 365] on div "0202050017 - Analise de Caracteres Fisicos, Elementos e Sedimento da Urina" at bounding box center [539, 364] width 1017 height 12
checkbox Urina "true"
click at [287, 264] on div "Item de agendamento * urin Desfazer seleção Não selecionados 0202050017 - Anali…" at bounding box center [539, 281] width 1036 height 48
checkbox Horas\) "true"
checkbox Urinoso "true"
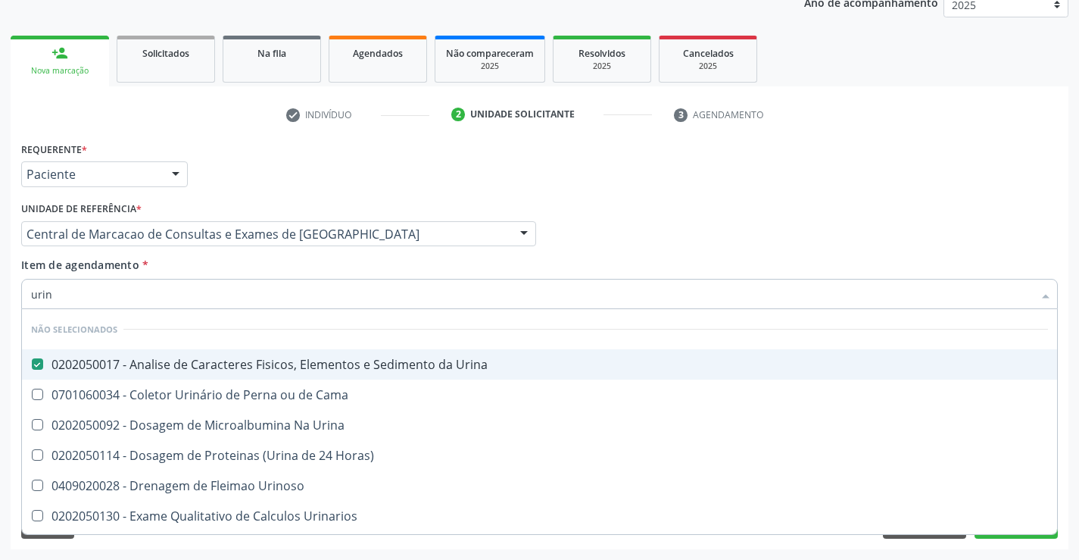
checkbox Urinarios "true"
checkbox Delgada\) "true"
checkbox Quantitativa "true"
checkbox Urina "true"
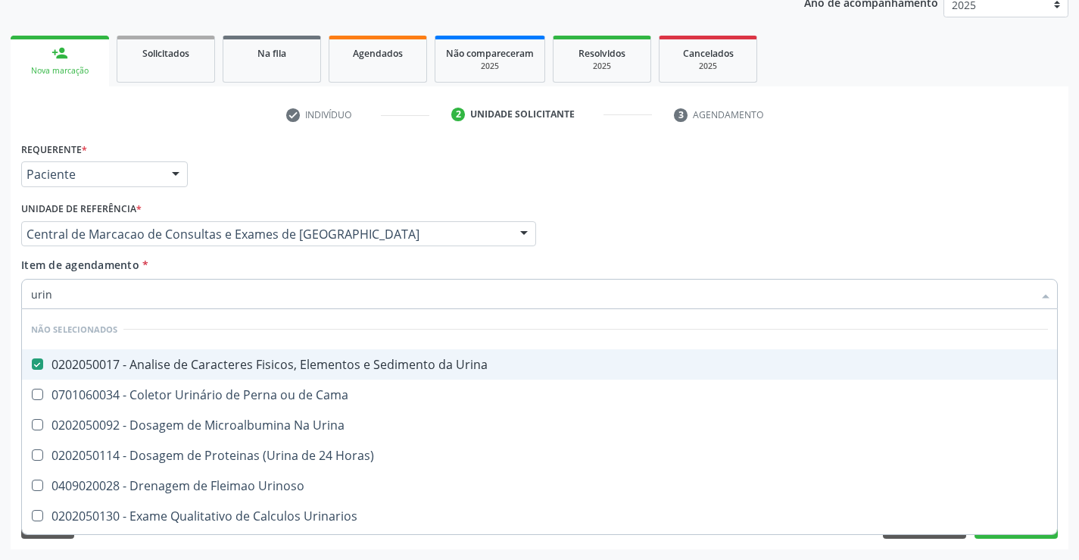
checkbox Cama "true"
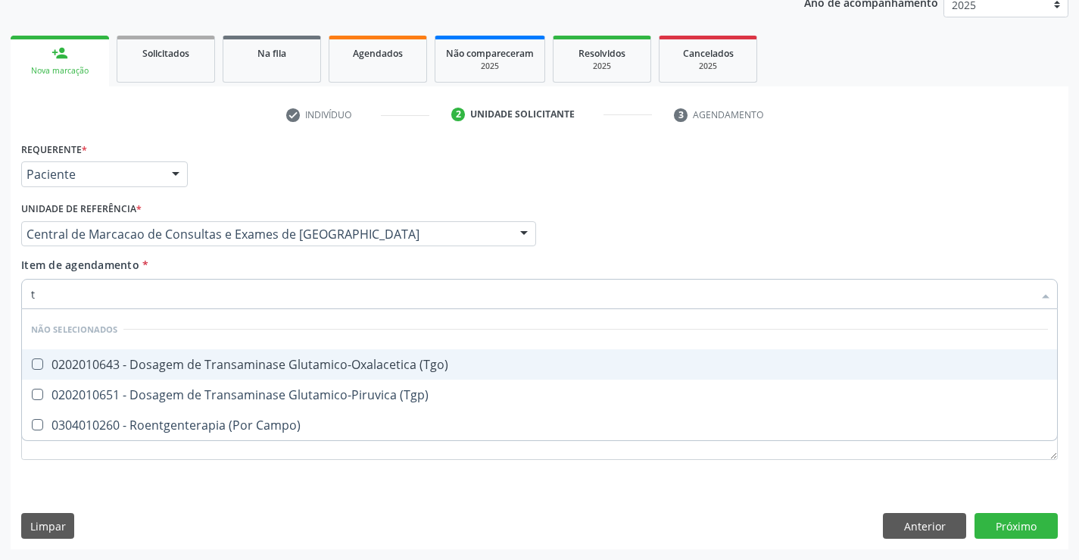
type input "tg"
checkbox \(Tgo\) "false"
checkbox Campo\) "false"
checkbox \(Tgp\) "false"
click at [270, 363] on div "0202010643 - Dosagem de Transaminase Glutamico-Oxalacetica (Tgo)" at bounding box center [539, 364] width 1017 height 12
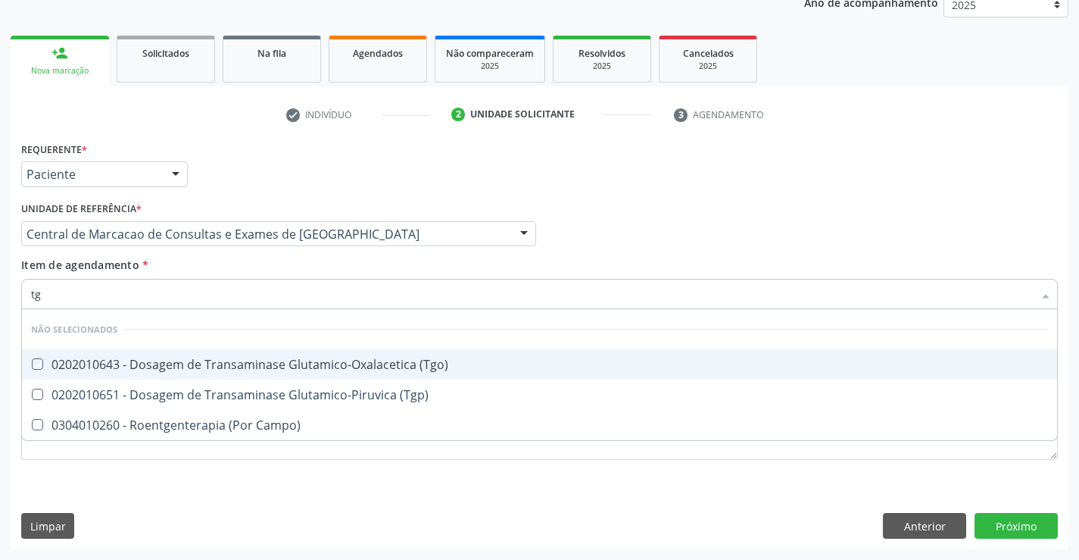
checkbox \(Tgo\) "true"
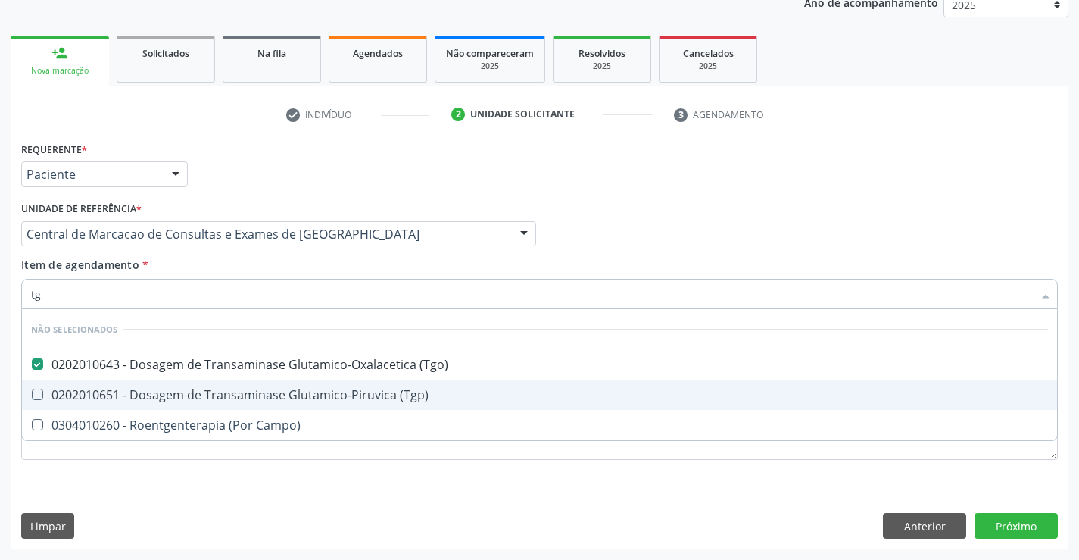
click at [267, 395] on div "0202010651 - Dosagem de Transaminase Glutamico-Piruvica (Tgp)" at bounding box center [539, 394] width 1017 height 12
checkbox \(Tgp\) "true"
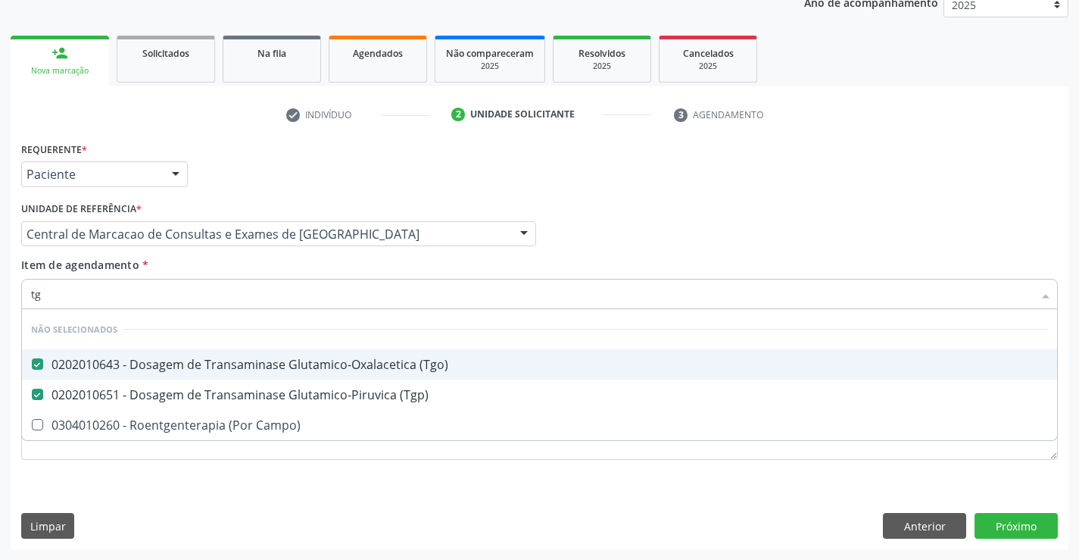
click at [243, 273] on div "Item de agendamento * tg Desfazer seleção Não selecionados 0202010643 - Dosagem…" at bounding box center [539, 281] width 1036 height 48
checkbox Campo\) "true"
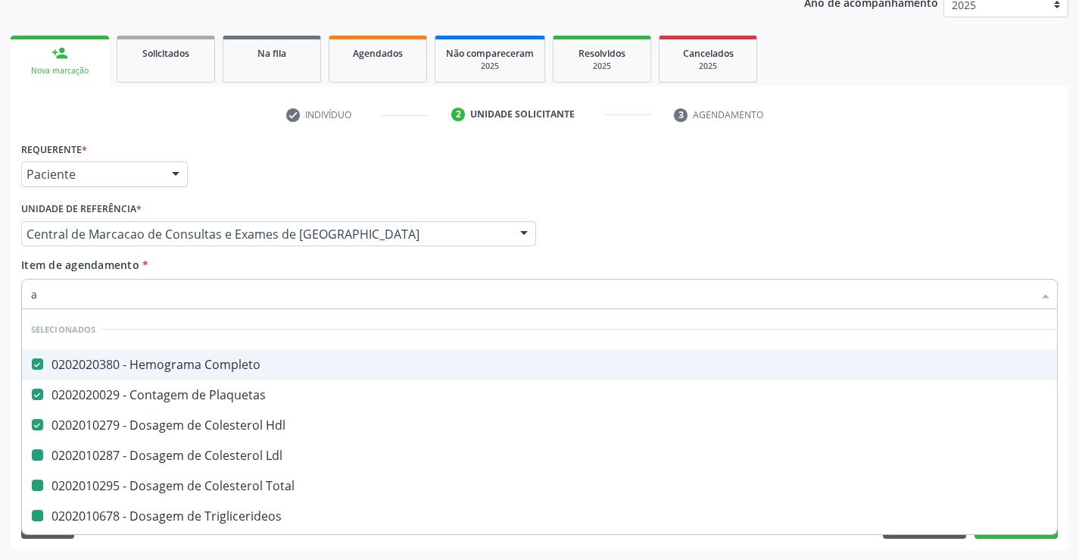
type input "ac"
checkbox Ldl "false"
checkbox Total "false"
checkbox Triglicerideos "false"
checkbox Ureia "false"
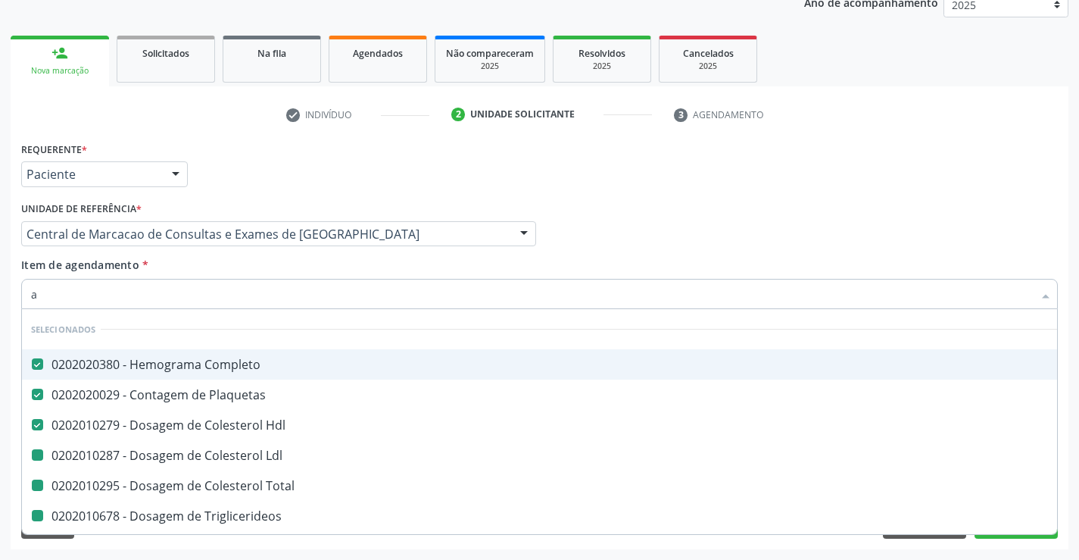
checkbox Creatinina "false"
checkbox Urina "false"
checkbox \(Tgo\) "false"
checkbox \(Tgp\) "false"
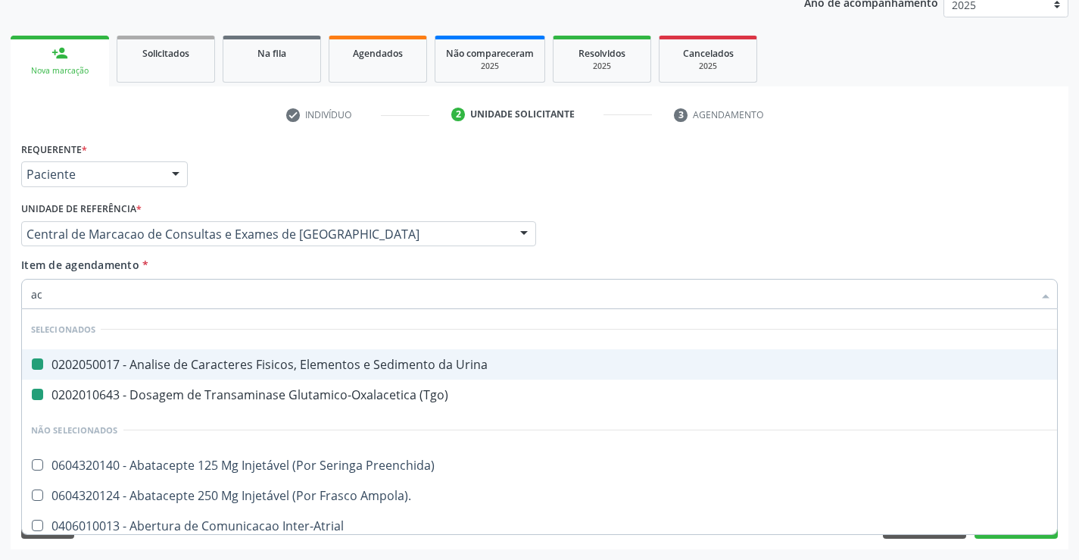
type input "aci"
checkbox Urina "false"
checkbox \(Tgo\) "false"
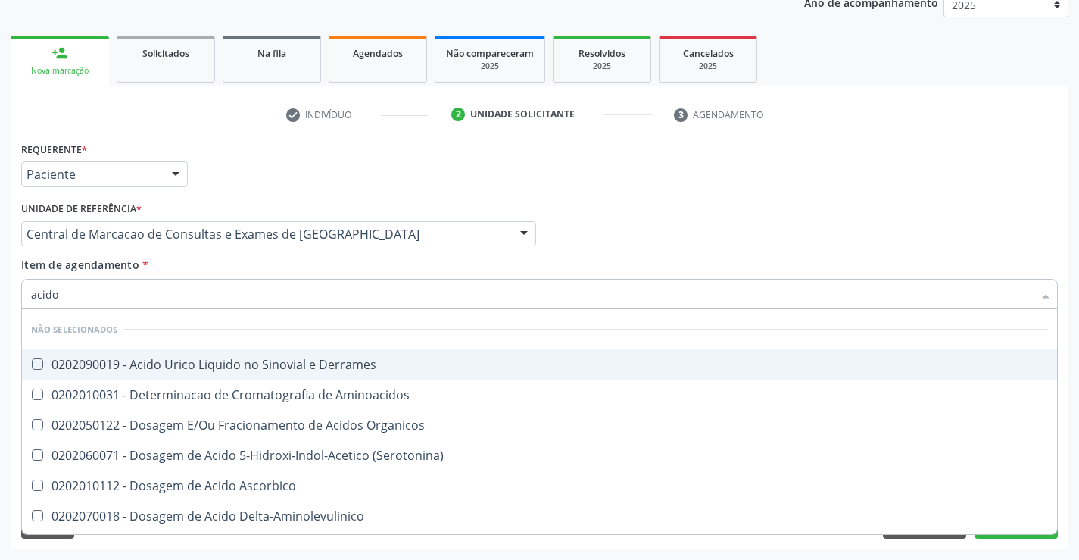
type input "acido u"
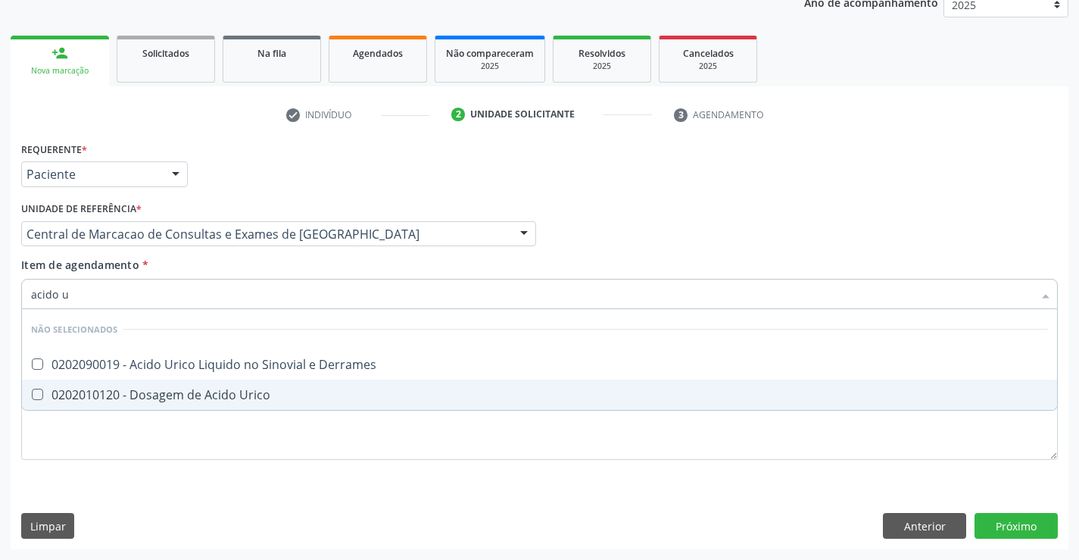
click at [247, 385] on span "0202010120 - Dosagem de Acido Urico" at bounding box center [539, 394] width 1035 height 30
checkbox Urico "true"
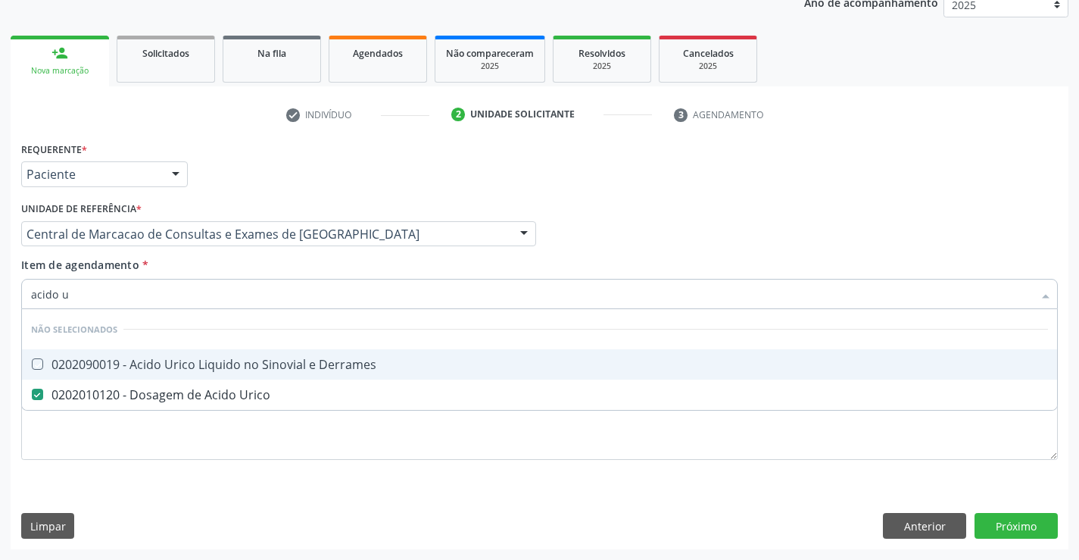
click at [251, 262] on div "Item de agendamento * acido u Desfazer seleção Não selecionados 0202090019 - Ac…" at bounding box center [539, 281] width 1036 height 48
checkbox Derrames "true"
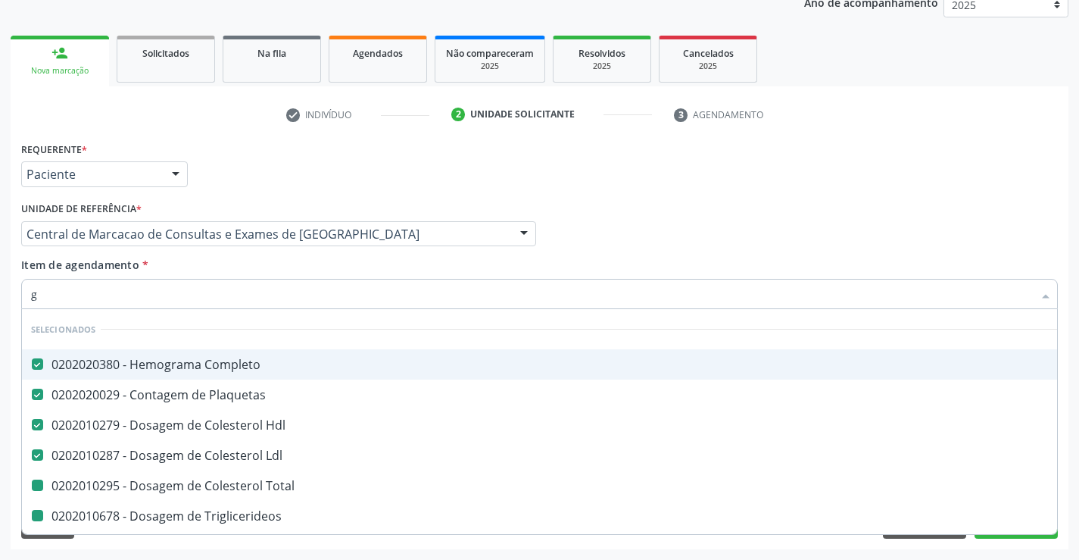
type input "gl"
checkbox Total "false"
checkbox Triglicerideos "false"
checkbox Ureia "false"
checkbox Creatinina "false"
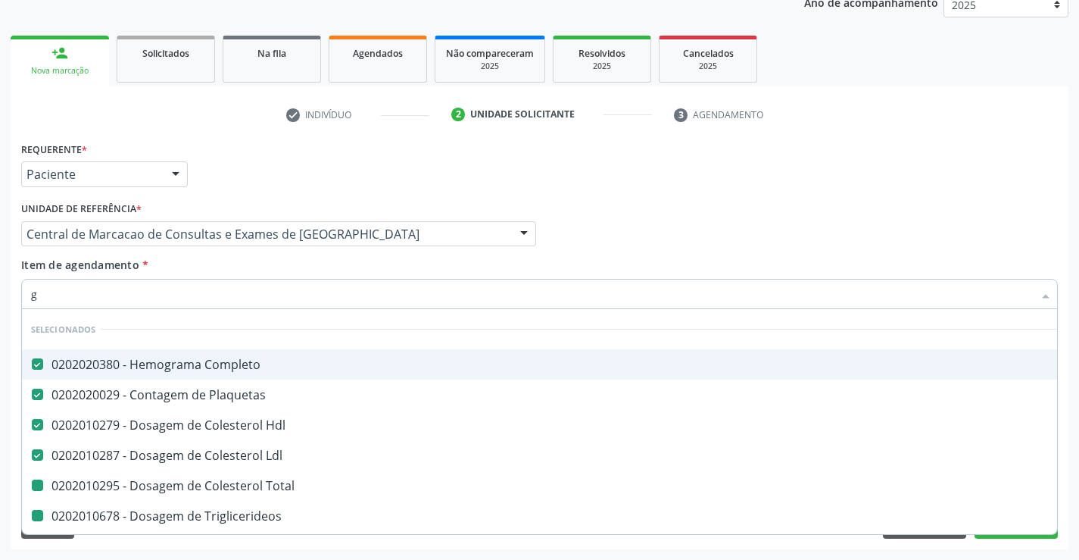
checkbox \(Tgo\) "false"
checkbox \(Tgp\) "false"
checkbox Urico "false"
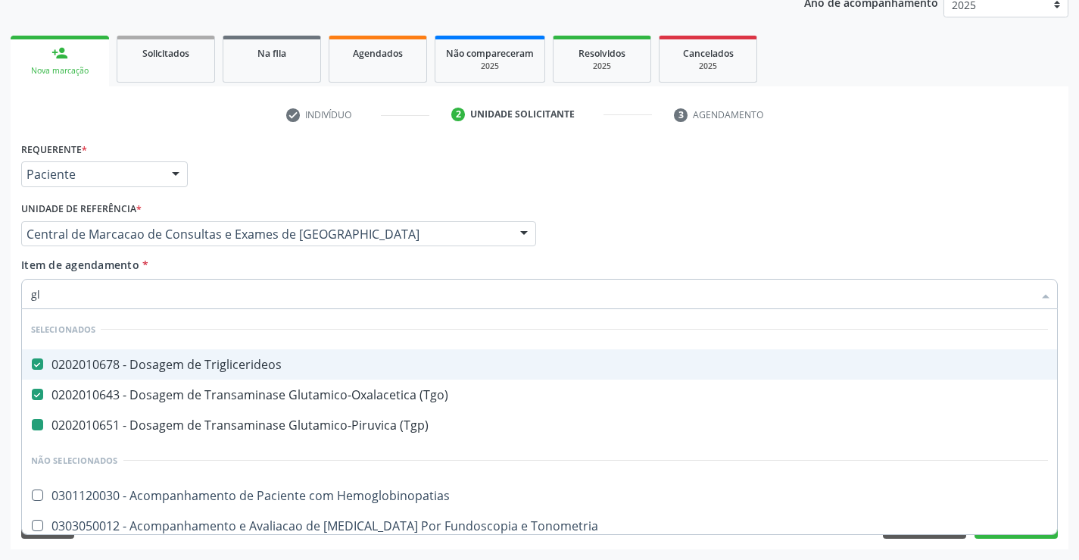
type input "gli"
checkbox \(Tgp\) "false"
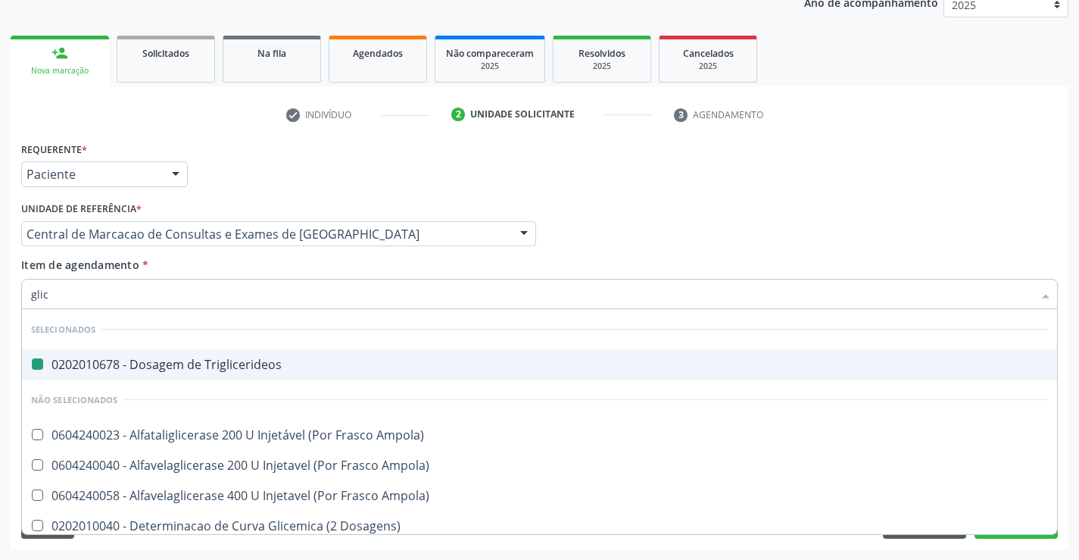
type input "glico"
checkbox Triglicerideos "false"
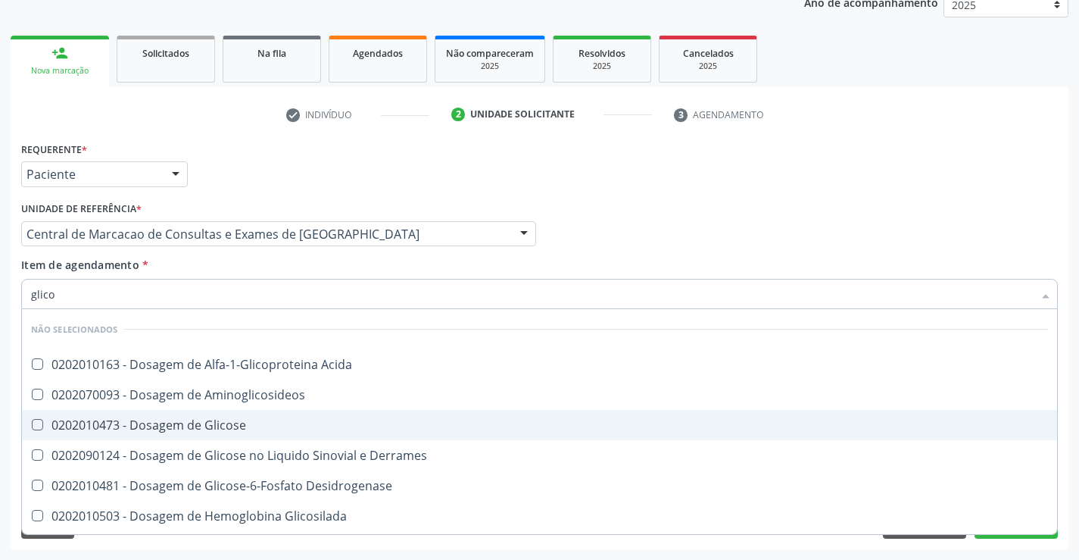
click at [233, 423] on div "0202010473 - Dosagem de Glicose" at bounding box center [539, 425] width 1017 height 12
checkbox Glicose "true"
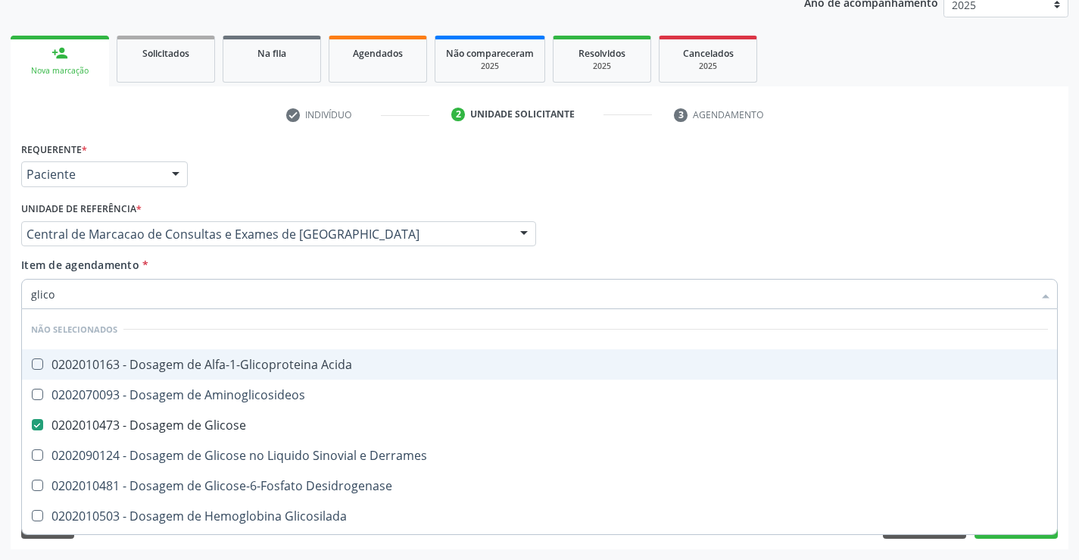
click at [246, 279] on input "glico" at bounding box center [532, 294] width 1002 height 30
type input "glico"
click at [238, 258] on div "Item de agendamento * glico Desfazer seleção Não selecionados 0202010163 - Dosa…" at bounding box center [539, 281] width 1036 height 48
checkbox Acida "true"
checkbox Desidrogenase "true"
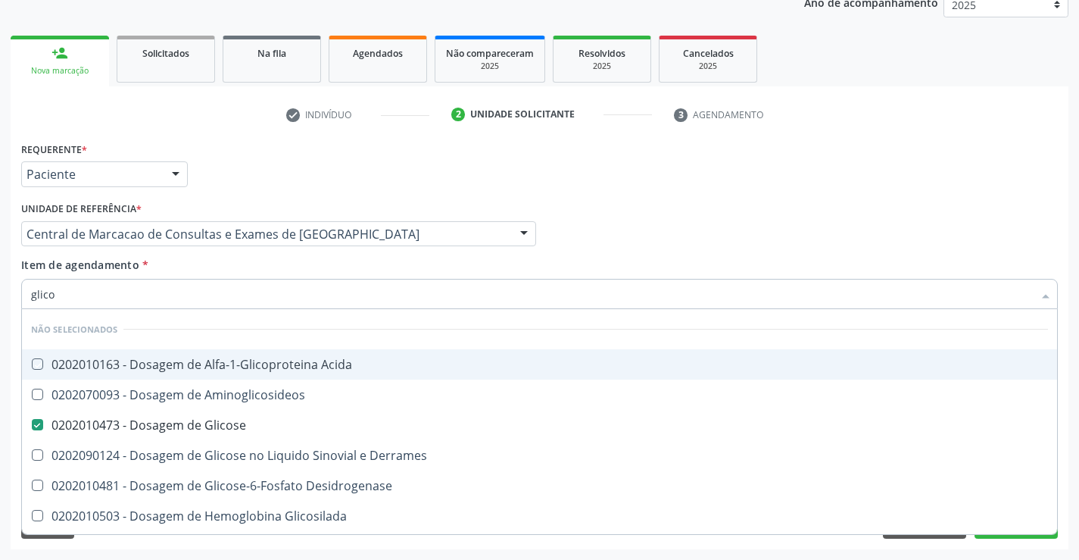
checkbox Glicosilada "true"
checkbox Quantitativa "true"
checkbox Urina "true"
checkbox Glicose "true"
checkbox Derrames "true"
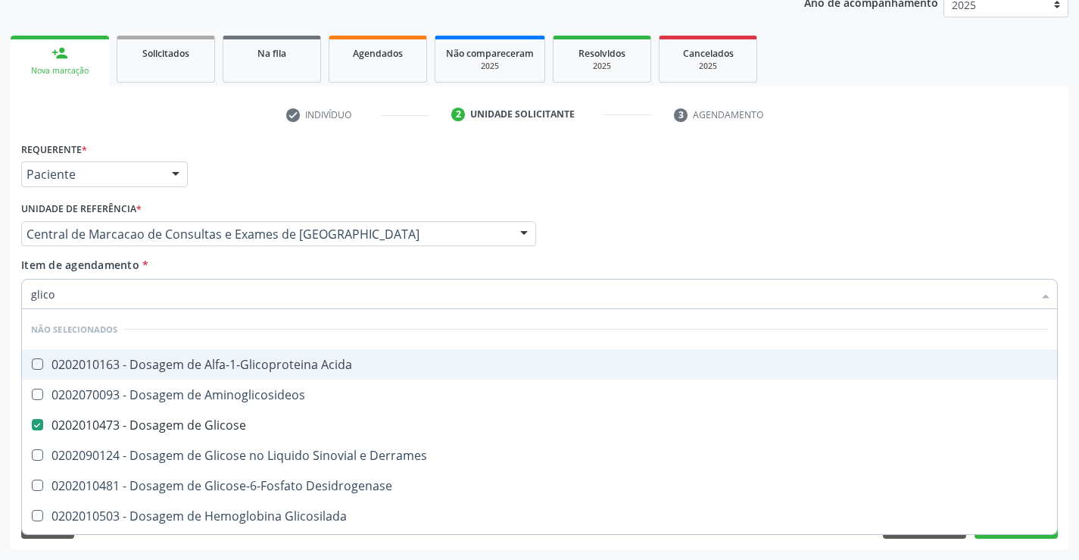
checkbox Aminoglicosideos "true"
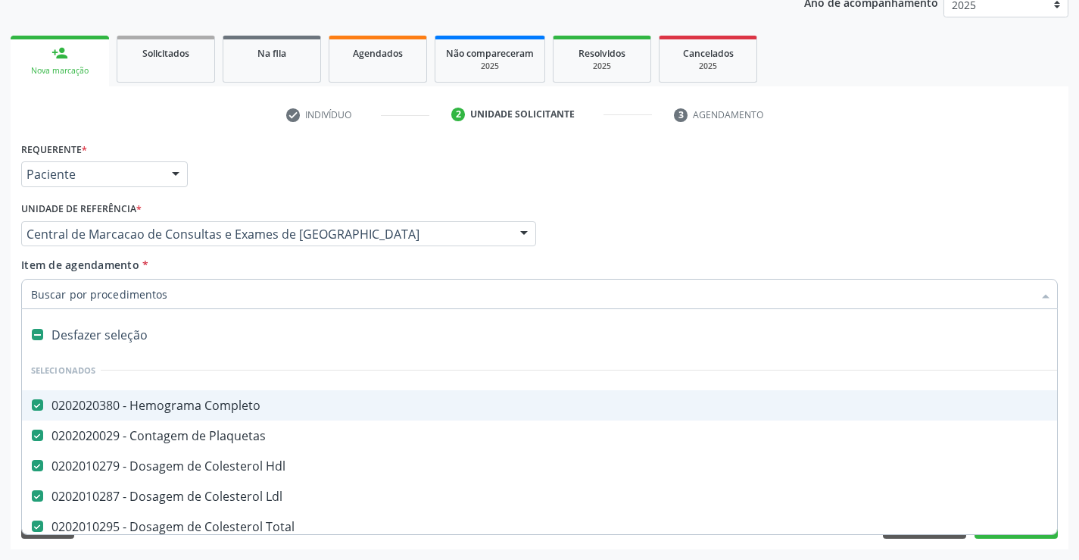
type input "h"
checkbox Total "false"
checkbox Triglicerideos "false"
checkbox Ureia "false"
checkbox Creatinina "false"
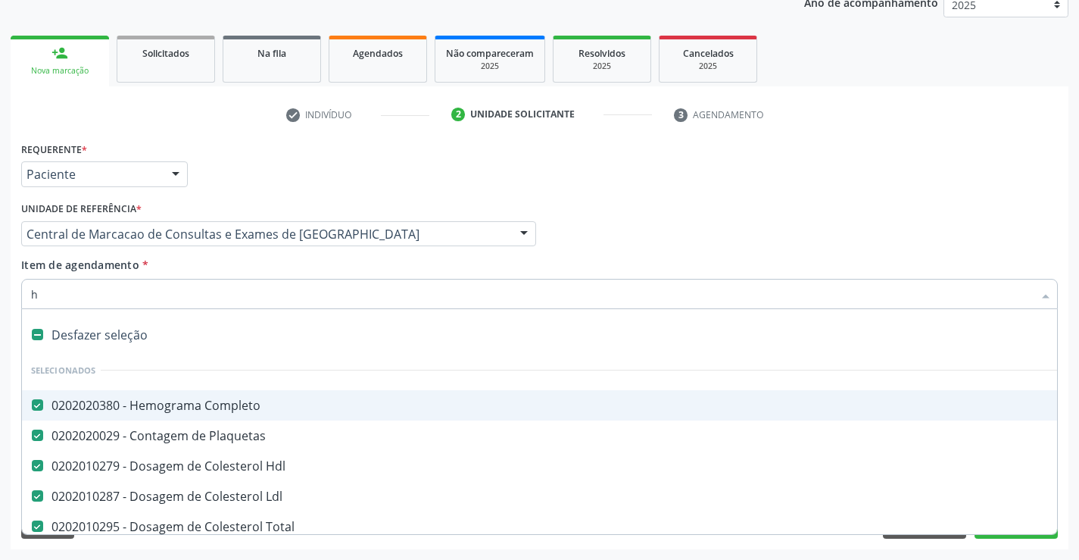
checkbox Urina "false"
checkbox Ldl "false"
checkbox \(Tgo\) "false"
checkbox \(Tgp\) "false"
checkbox Urico "false"
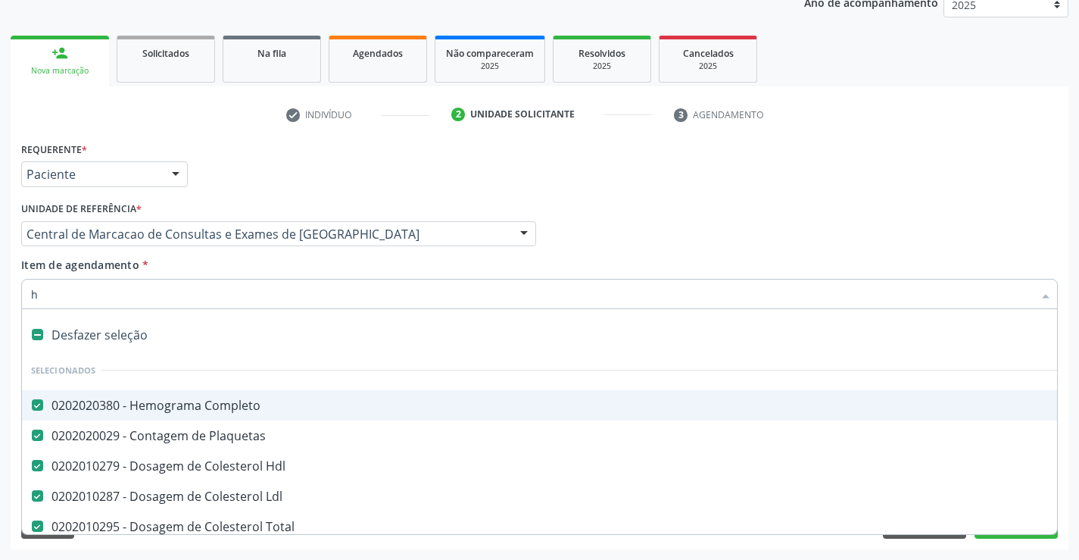
checkbox Glicose "false"
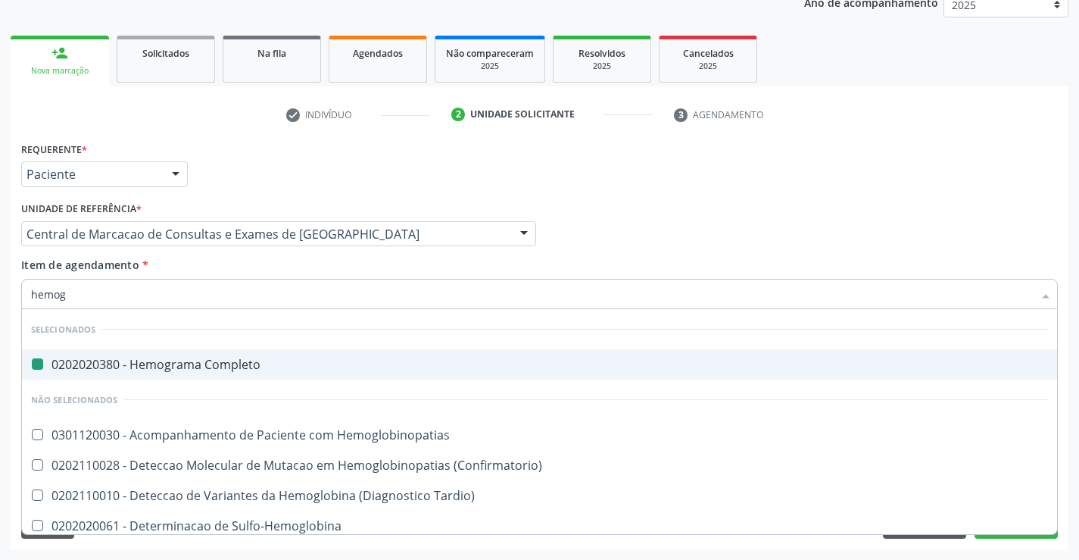
type input "hemogl"
checkbox Completo "false"
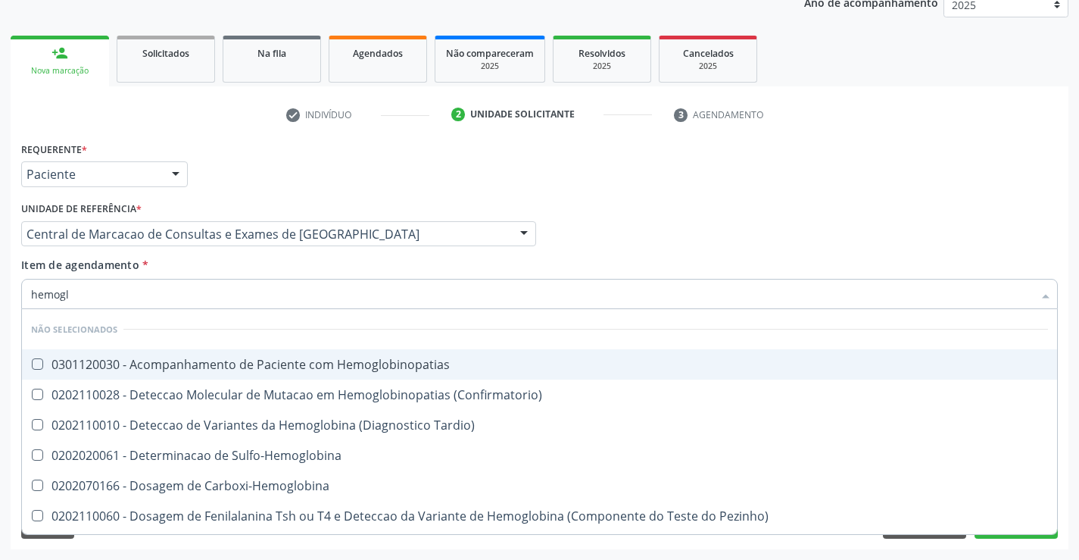
type input "hemoglo"
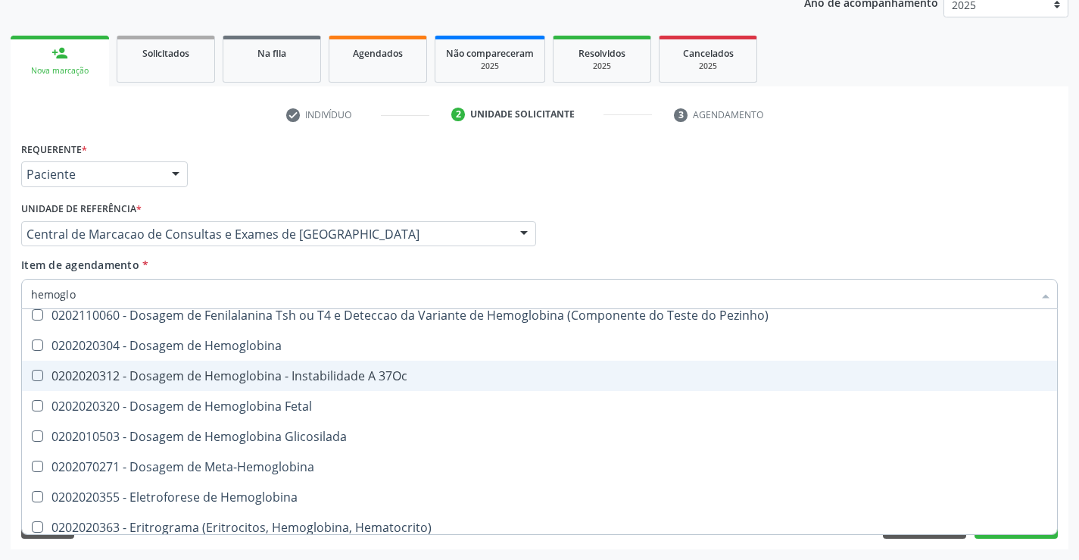
scroll to position [227, 0]
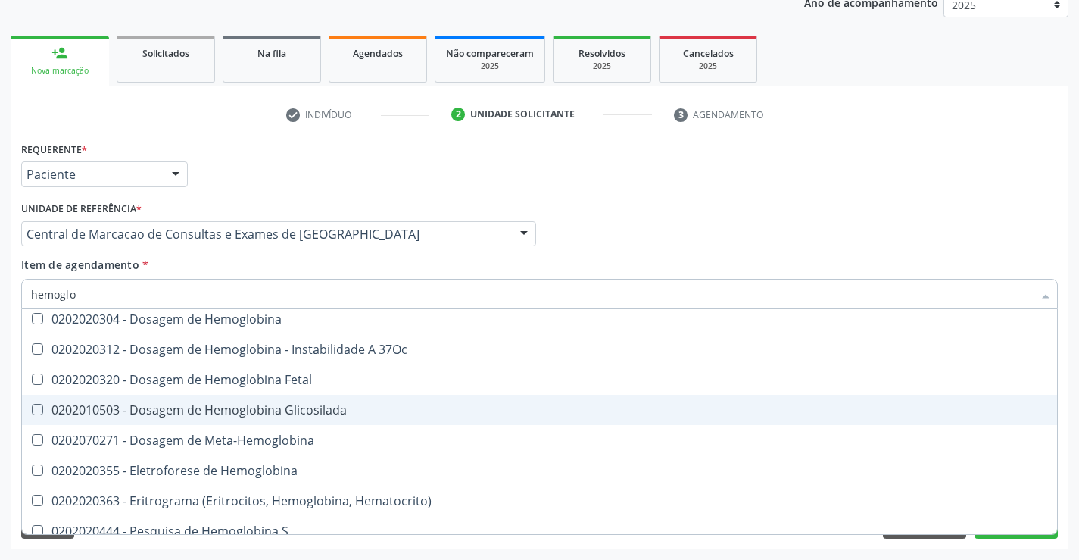
click at [270, 410] on div "0202010503 - Dosagem de Hemoglobina Glicosilada" at bounding box center [539, 410] width 1017 height 12
checkbox Glicosilada "true"
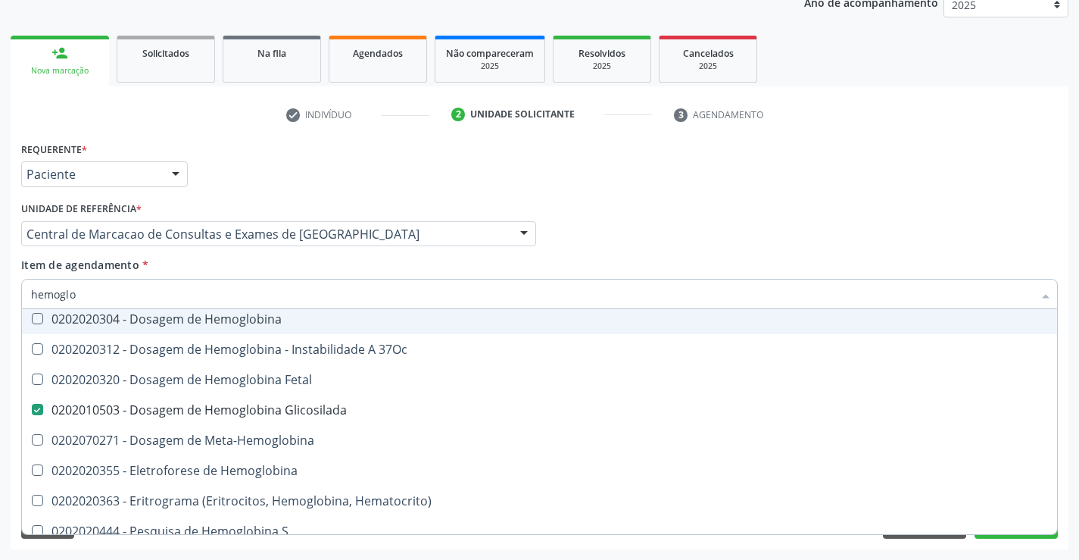
click at [263, 265] on div "Item de agendamento * hemoglo Desfazer seleção Não selecionados 0301120030 - Ac…" at bounding box center [539, 281] width 1036 height 48
checkbox Hemoglobinopatias "true"
checkbox Carboxi-Hemoglobina "true"
checkbox Pezinho\) "true"
checkbox Hemoglobina "true"
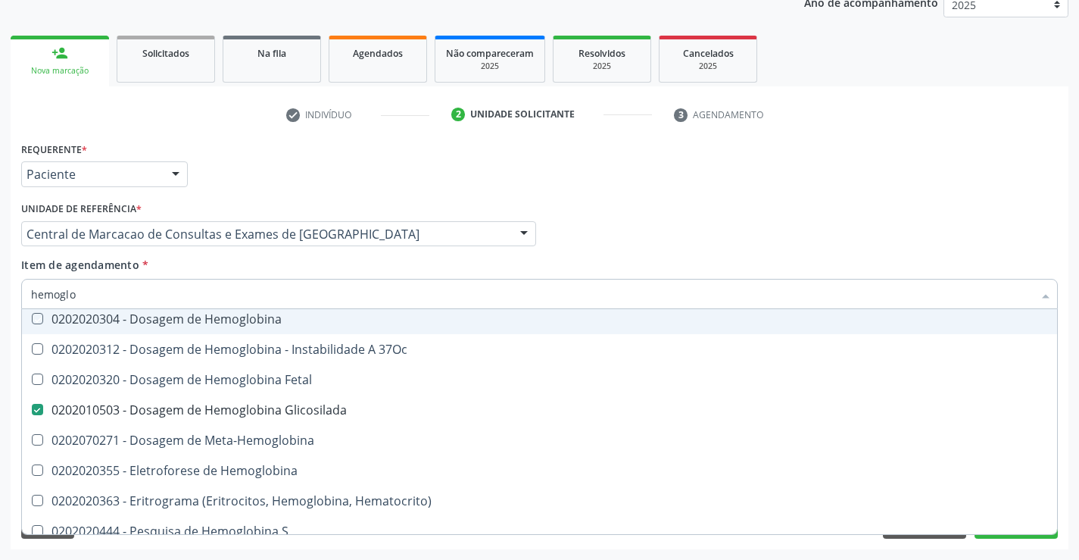
checkbox 37Oc "true"
checkbox Fetal "true"
checkbox Sulfo-Hemoglobina "true"
checkbox Meta-Hemoglobina "true"
checkbox Hemoglobina "true"
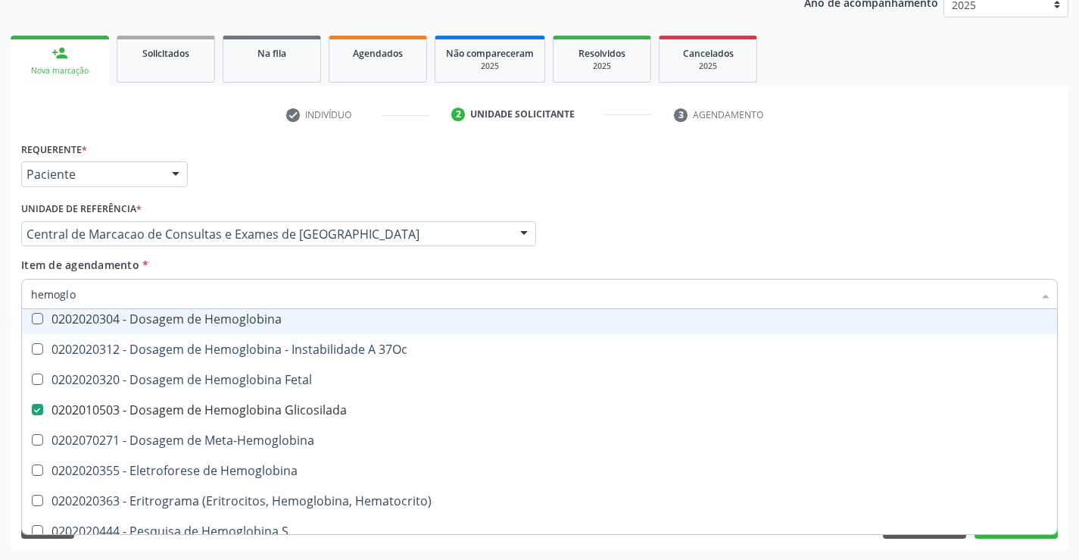
checkbox Hematocrito\) "true"
checkbox S "true"
checkbox Tardio\) "true"
checkbox \(Confirmatorio\) "true"
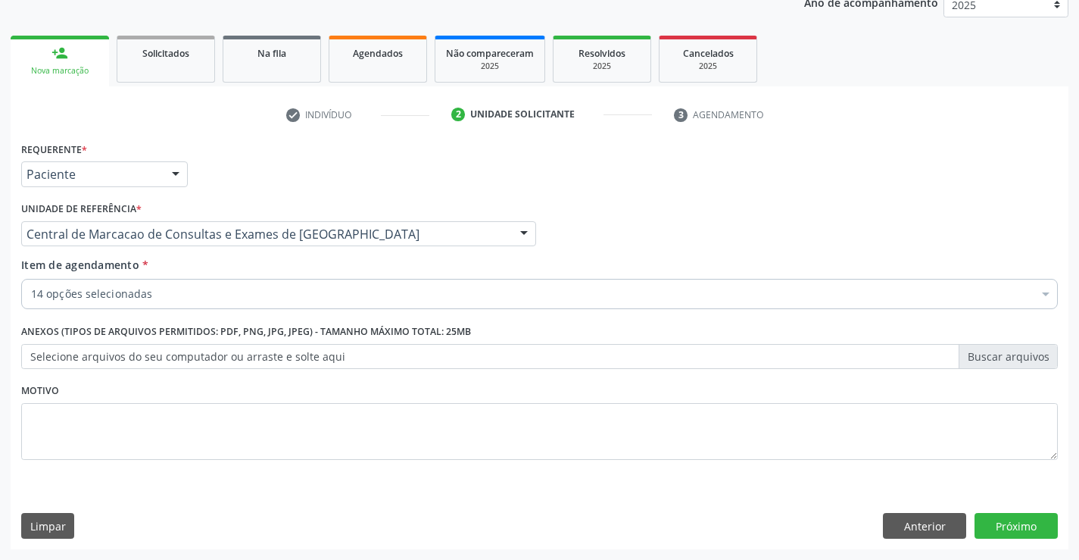
scroll to position [0, 0]
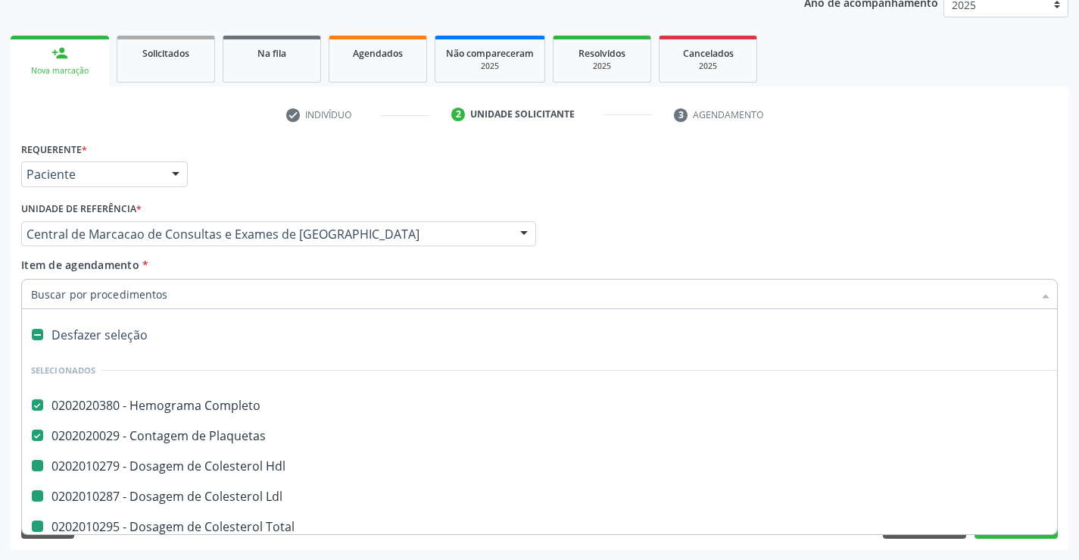
type input "f"
checkbox Total "false"
checkbox Triglicerideos "false"
checkbox Ureia "false"
checkbox Creatinina "false"
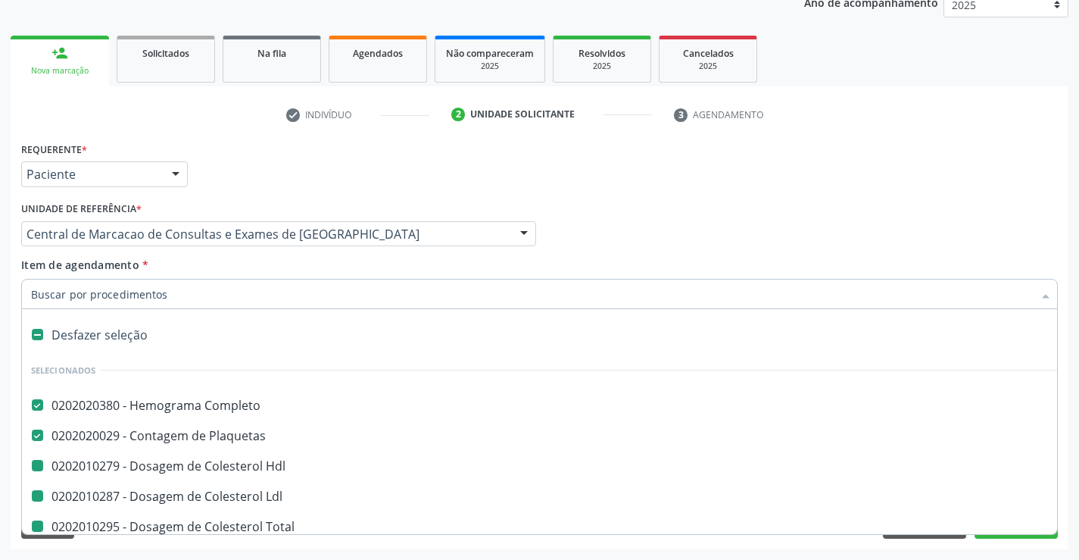
checkbox Urina "false"
checkbox Ldl "false"
checkbox \(Tgo\) "false"
checkbox \(Tgp\) "false"
checkbox Urico "false"
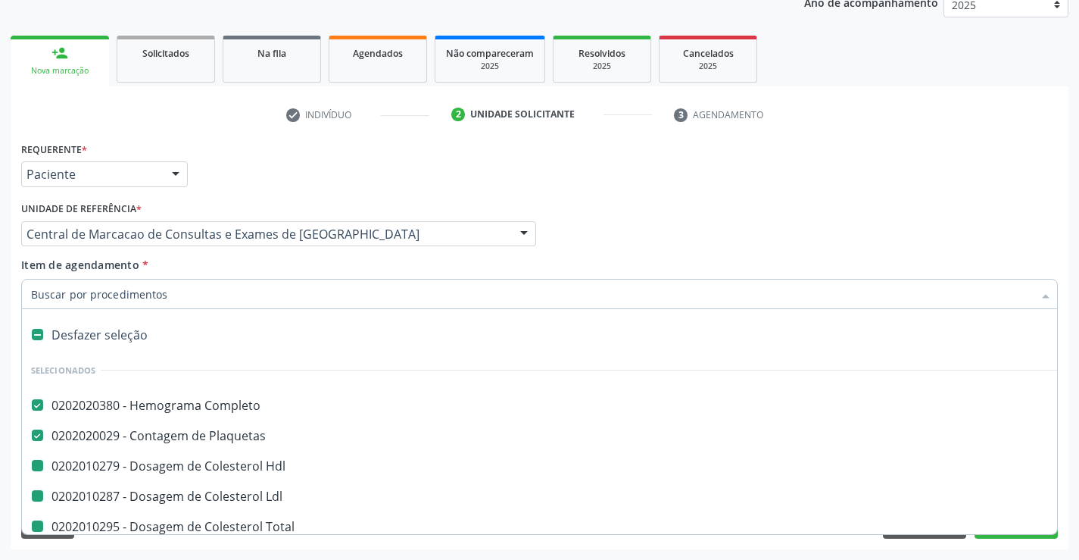
checkbox Glicose "false"
checkbox Glicosilada "false"
checkbox Hdl "false"
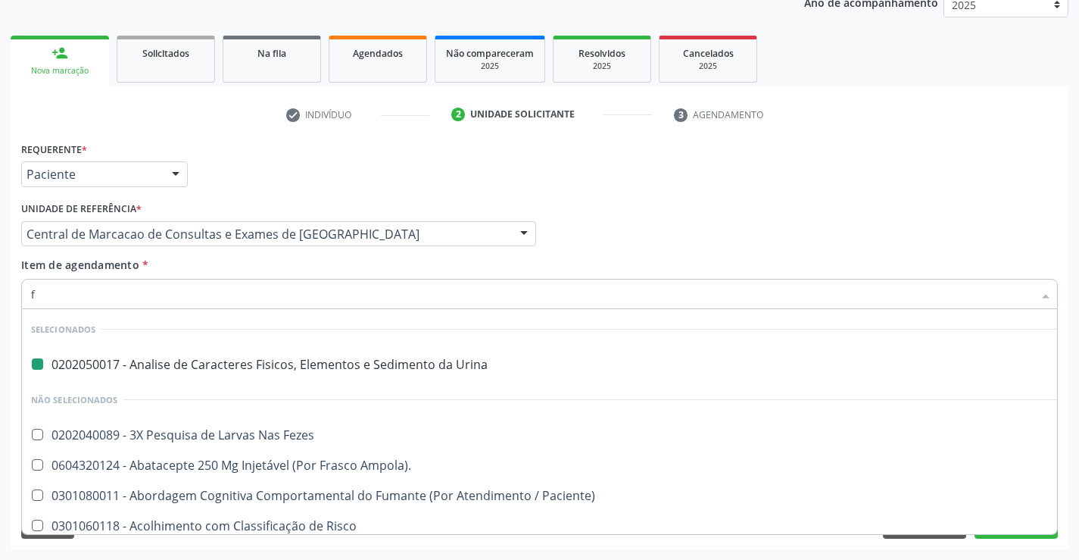
type input "fe"
checkbox Urina "false"
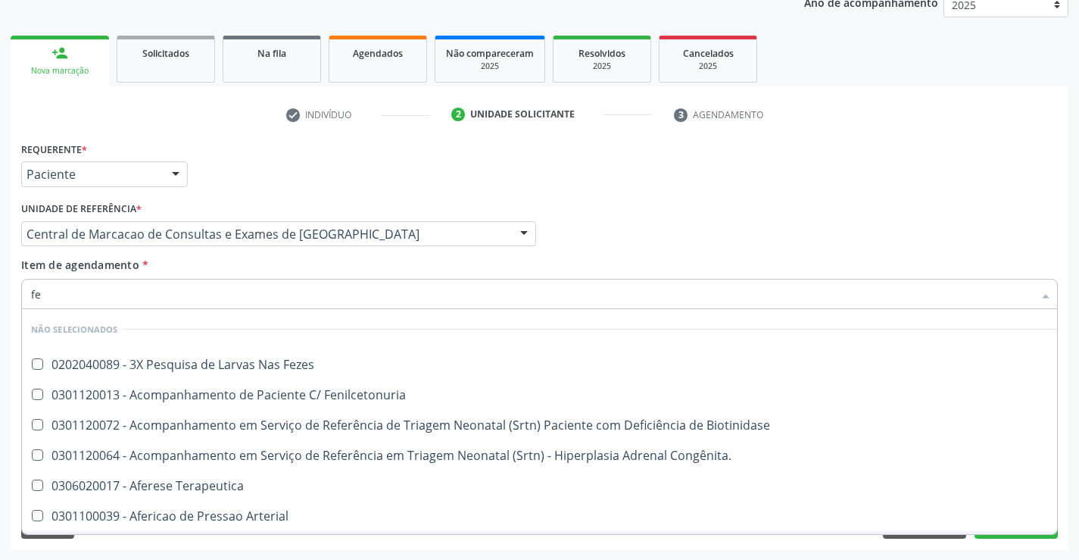
type input "fez"
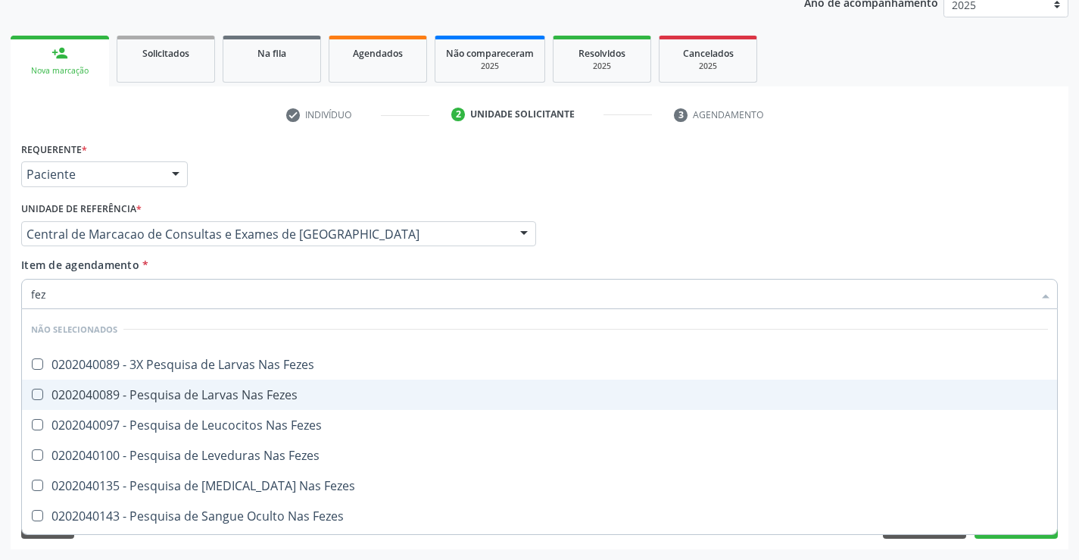
click at [281, 389] on div "0202040089 - Pesquisa de Larvas Nas Fezes" at bounding box center [539, 394] width 1017 height 12
checkbox Fezes "true"
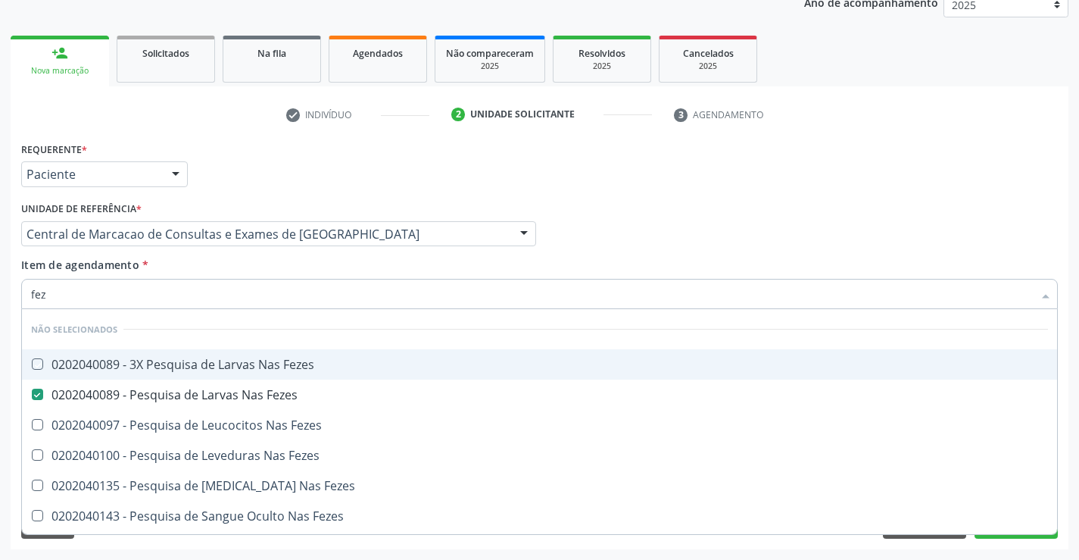
click at [261, 259] on div "Item de agendamento * fez Desfazer seleção Não selecionados 0202040089 - 3X Pes…" at bounding box center [539, 281] width 1036 height 48
checkbox Fezes "true"
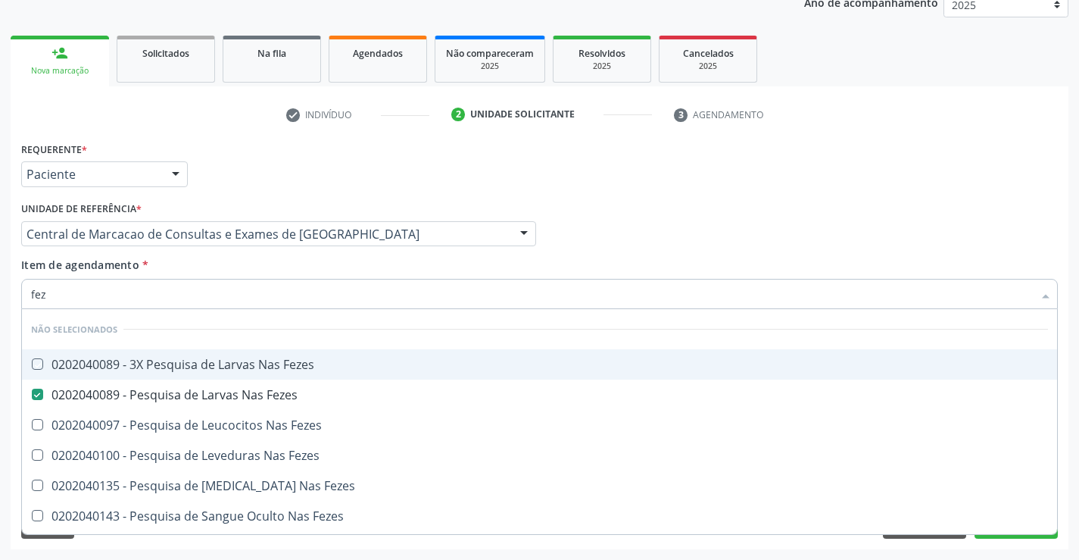
checkbox Fezes "true"
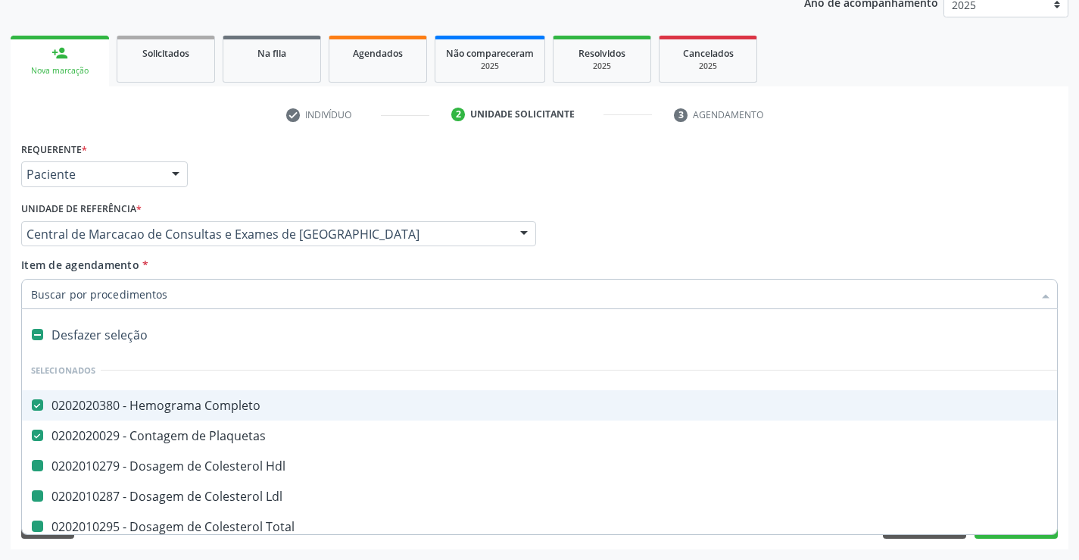
type input "b"
checkbox Total "false"
checkbox Triglicerideos "false"
checkbox Ureia "false"
checkbox Creatinina "false"
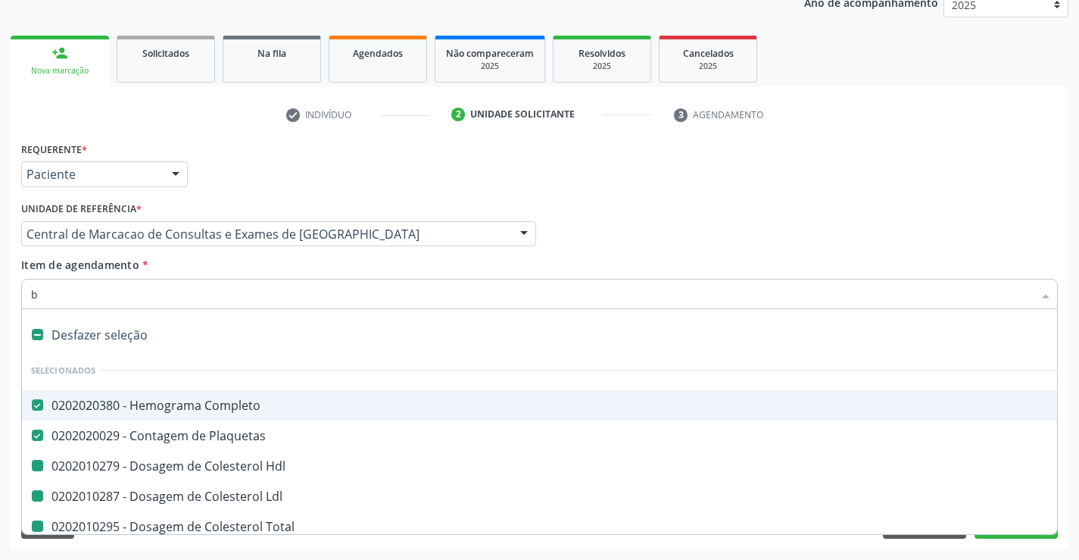
checkbox Urina "false"
checkbox Ldl "false"
checkbox Hdl "false"
checkbox \(Tgo\) "false"
checkbox \(Tgp\) "false"
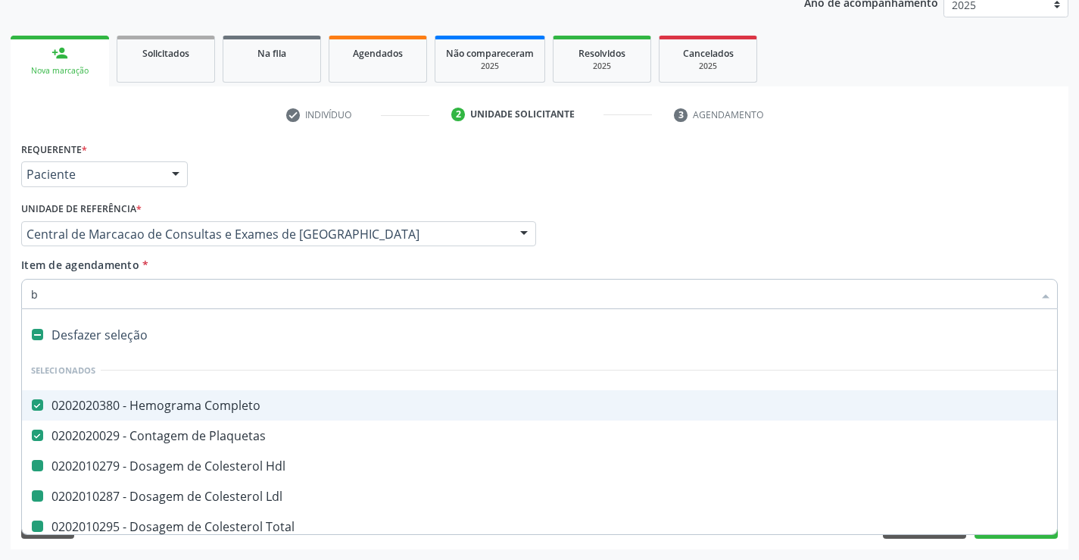
checkbox Urico "false"
checkbox Glicose "false"
checkbox Glicosilada "false"
checkbox Fezes "false"
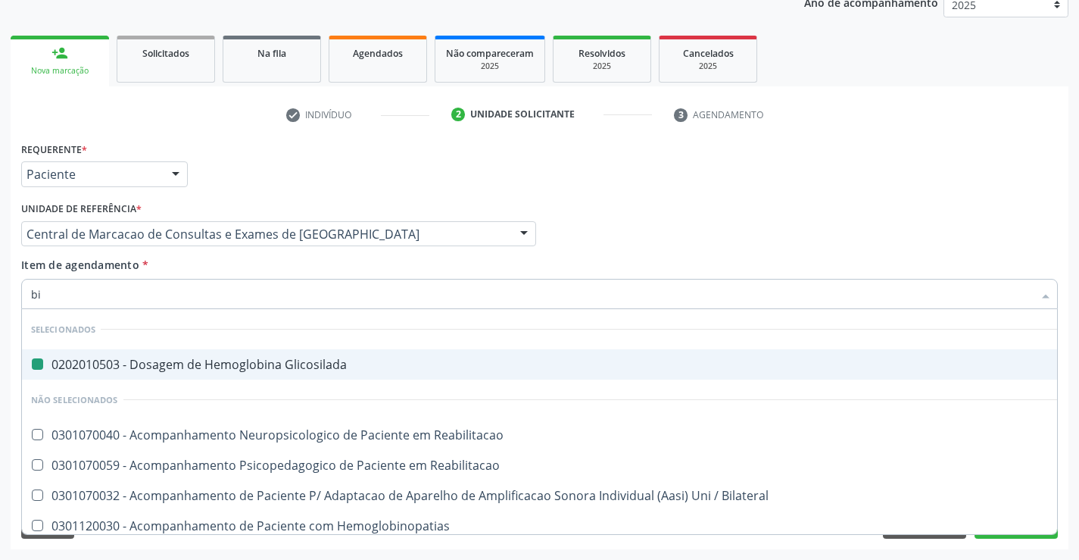
type input "bil"
checkbox Glicosilada "false"
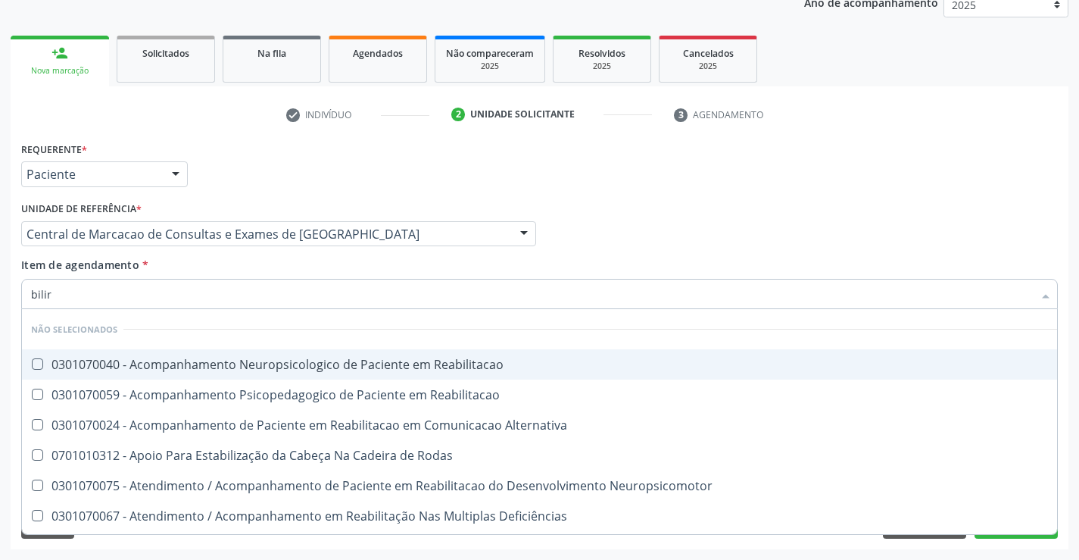
type input "bilirr"
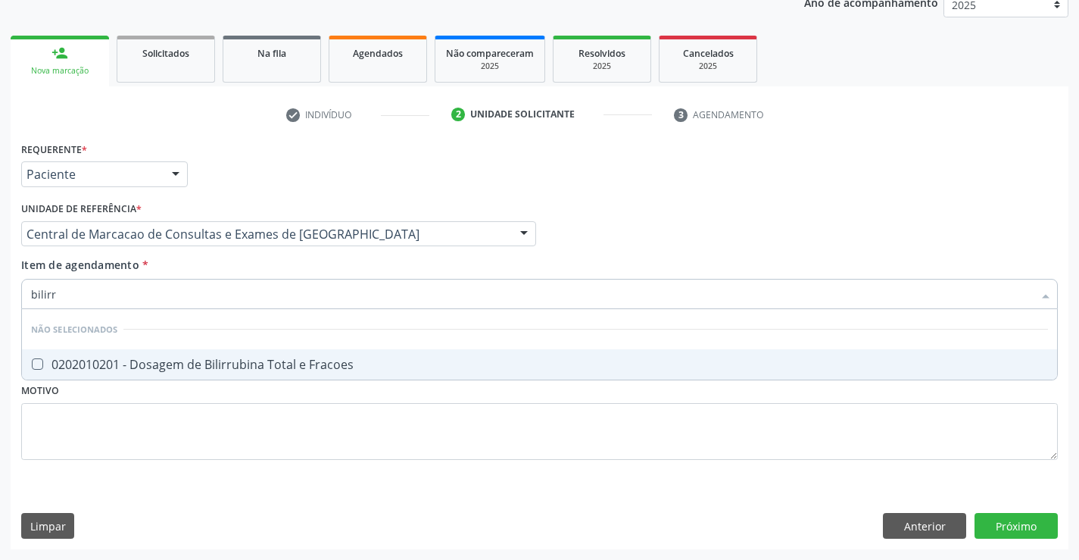
click at [241, 351] on span "0202010201 - Dosagem de Bilirrubina Total e Fracoes" at bounding box center [539, 364] width 1035 height 30
checkbox Fracoes "true"
click at [251, 248] on div "Unidade de referência * Central de Marcacao de Consultas e Exames de Campo Form…" at bounding box center [278, 227] width 522 height 59
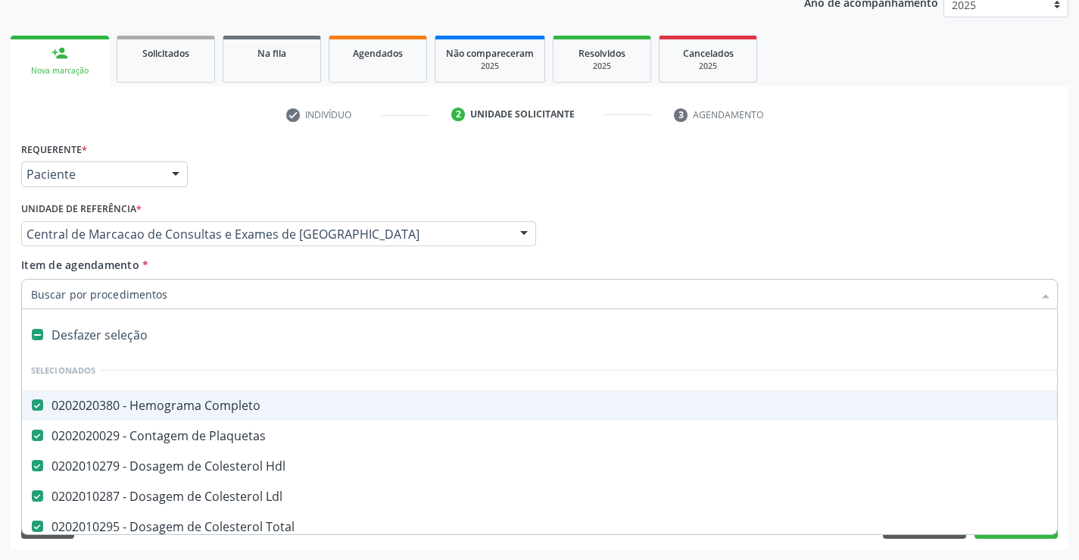
type input "c"
checkbox Fracoes "false"
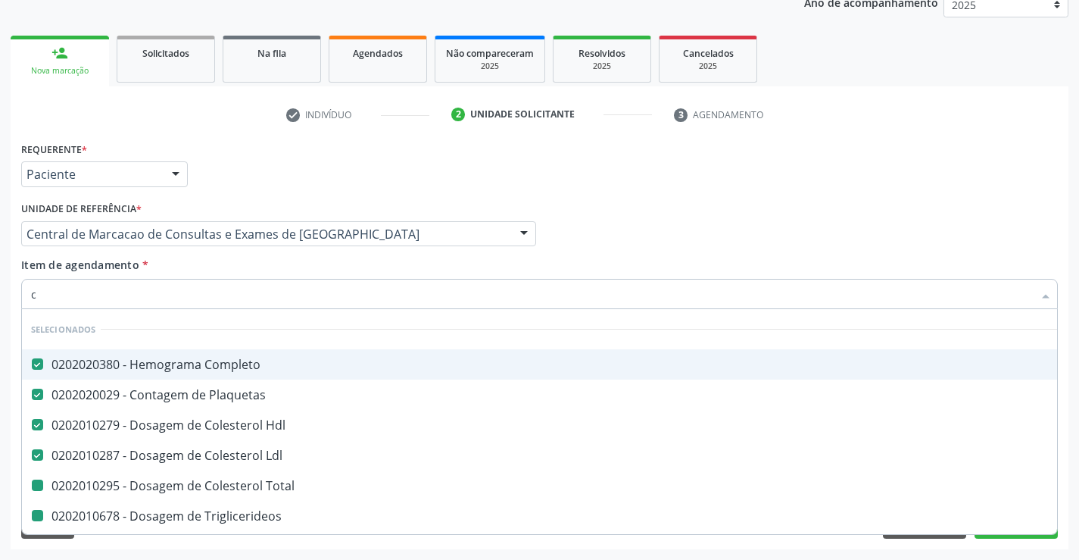
type input "ca"
checkbox Total "false"
checkbox Triglicerideos "false"
checkbox Creatinina "false"
checkbox Urina "false"
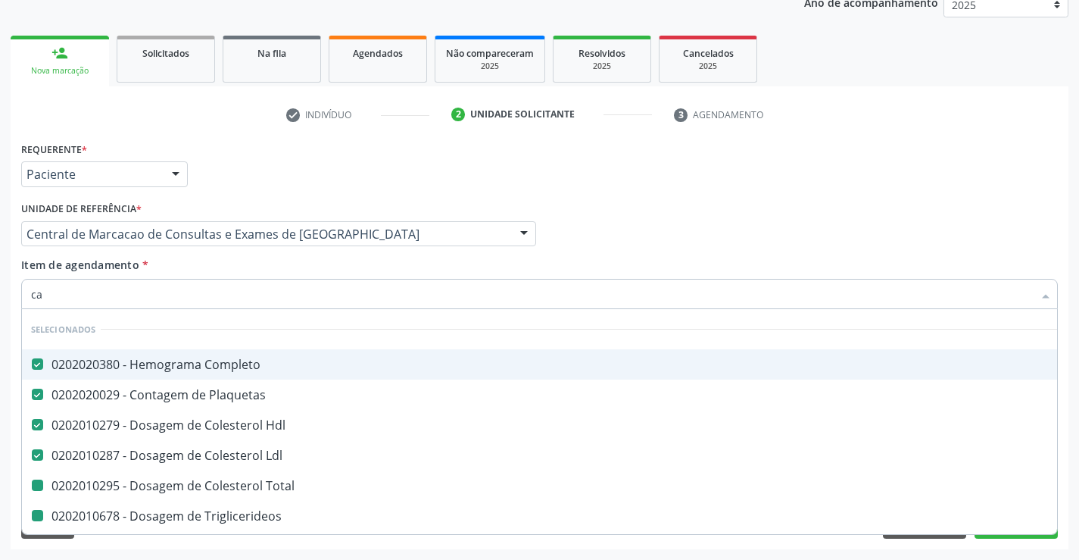
checkbox \(Tgo\) "false"
checkbox \(Tgp\) "false"
checkbox Urico "false"
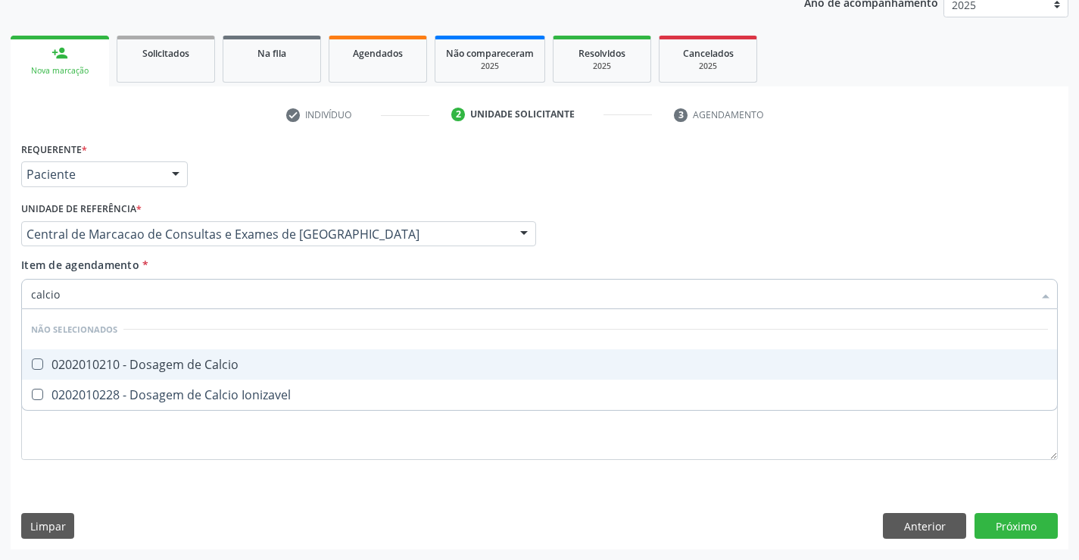
click at [234, 368] on div "0202010210 - Dosagem de Calcio" at bounding box center [539, 364] width 1017 height 12
click at [544, 243] on div "Profissional Solicitante Por favor, selecione a Unidade de Atendimento primeiro…" at bounding box center [539, 227] width 1044 height 59
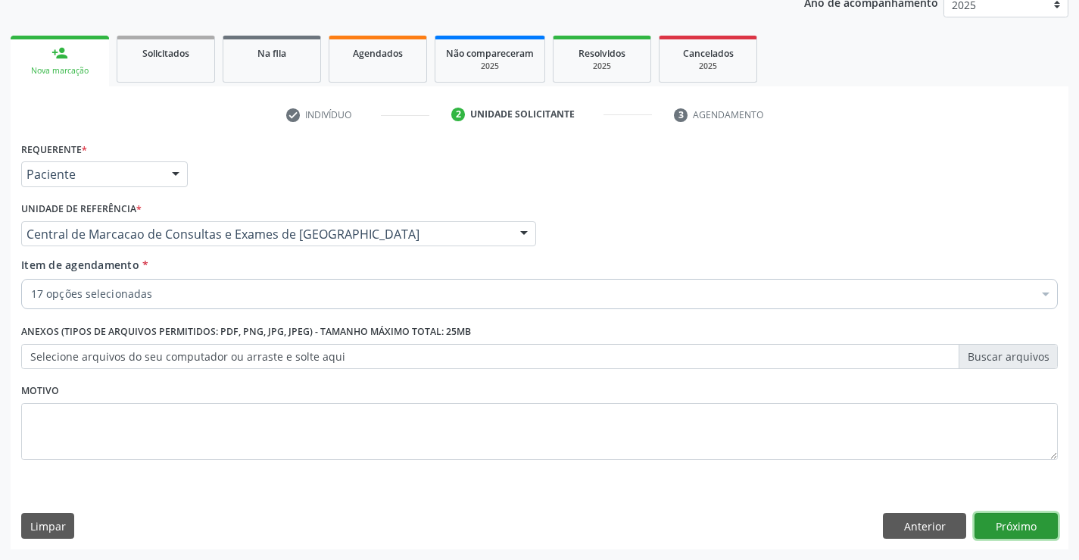
click at [1012, 529] on button "Próximo" at bounding box center [1015, 526] width 83 height 26
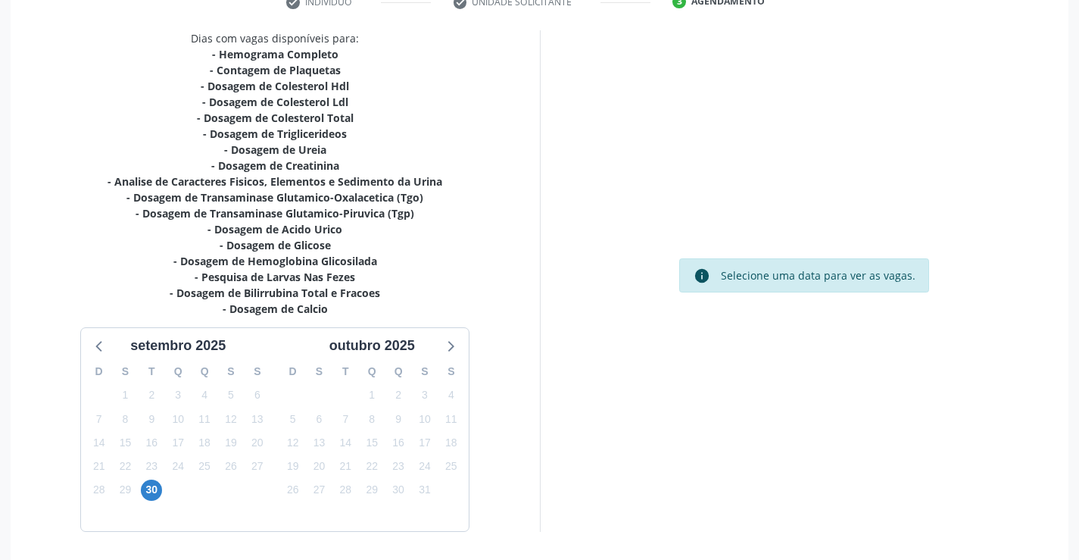
scroll to position [354, 0]
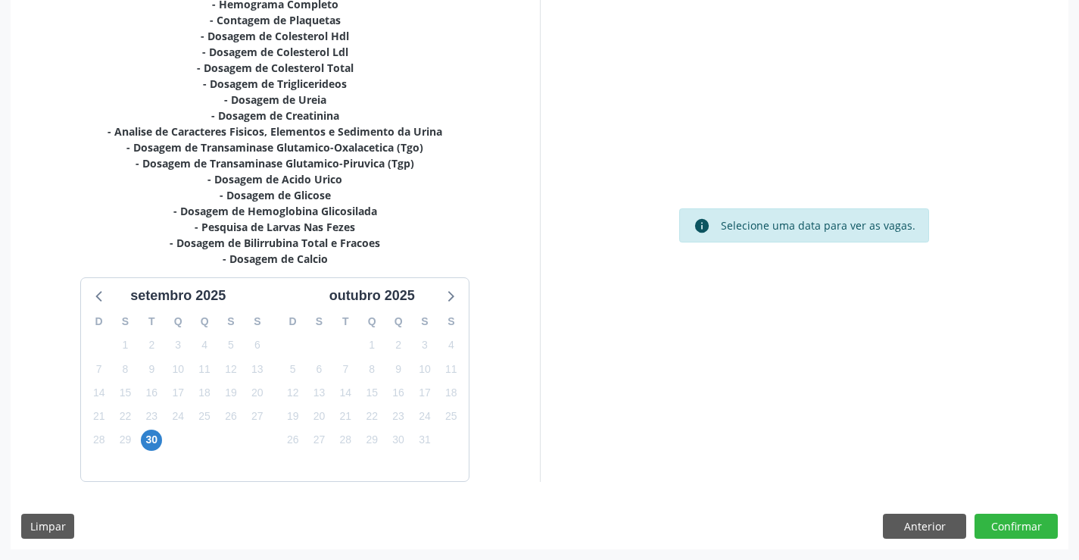
click at [162, 435] on div "30" at bounding box center [151, 439] width 21 height 23
click at [155, 436] on span "30" at bounding box center [151, 439] width 21 height 21
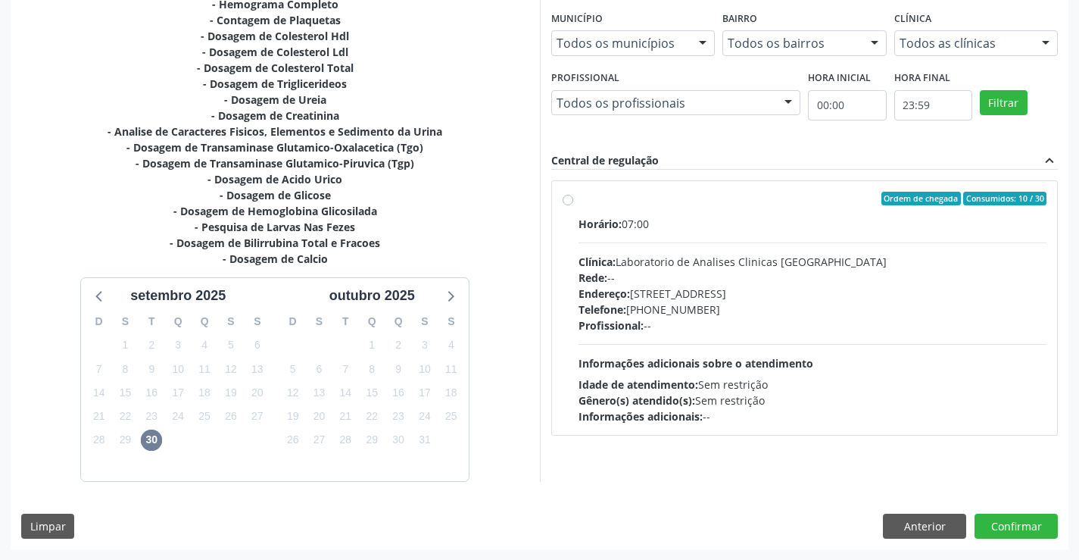
click at [816, 397] on div "Gênero(s) atendido(s): Sem restrição" at bounding box center [812, 400] width 469 height 16
click at [573, 205] on input "Ordem de chegada Consumidos: 10 / 30 Horário: 07:00 Clínica: Laboratorio de Ana…" at bounding box center [568, 199] width 11 height 14
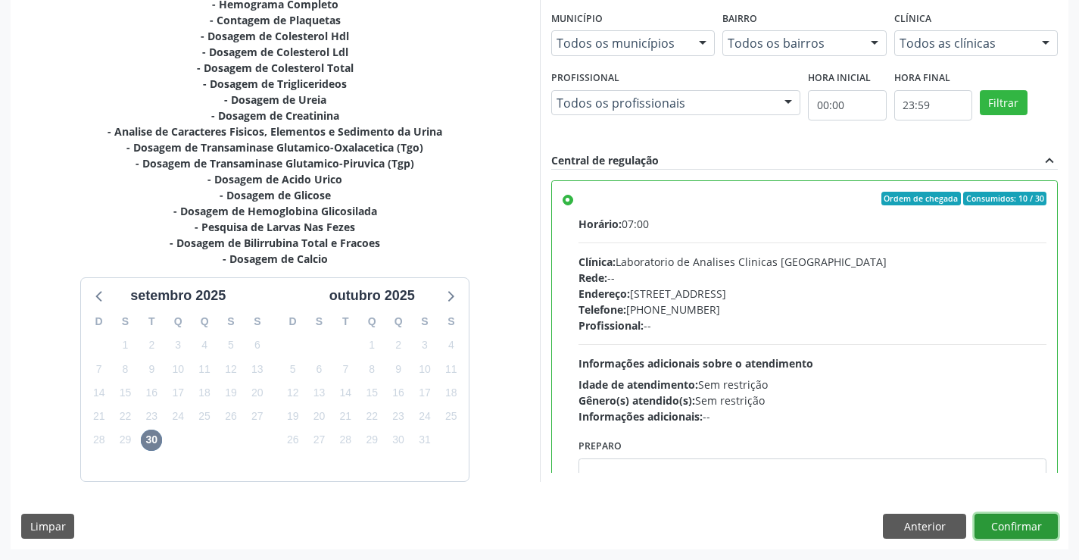
click at [1018, 528] on button "Confirmar" at bounding box center [1015, 526] width 83 height 26
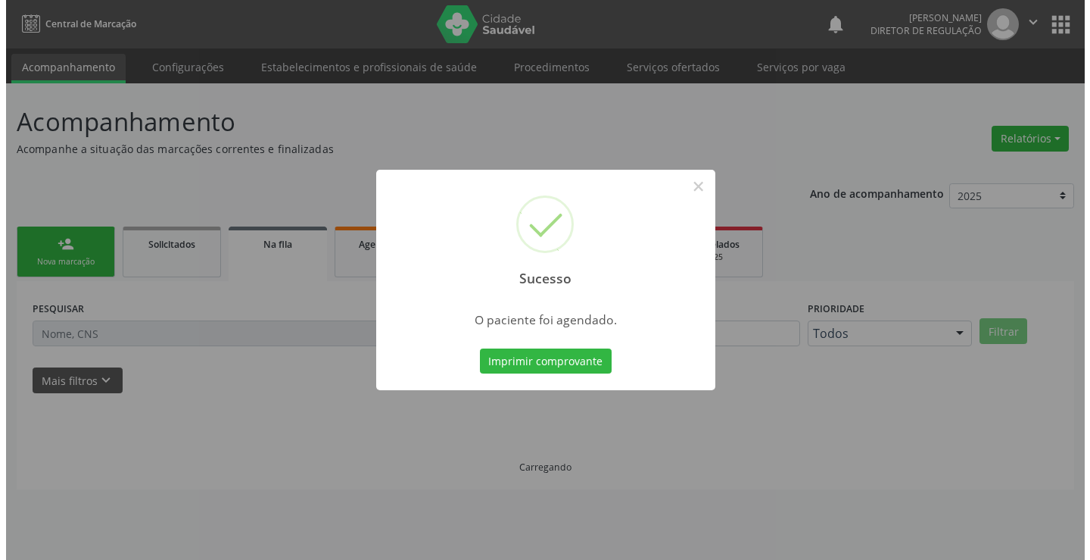
scroll to position [0, 0]
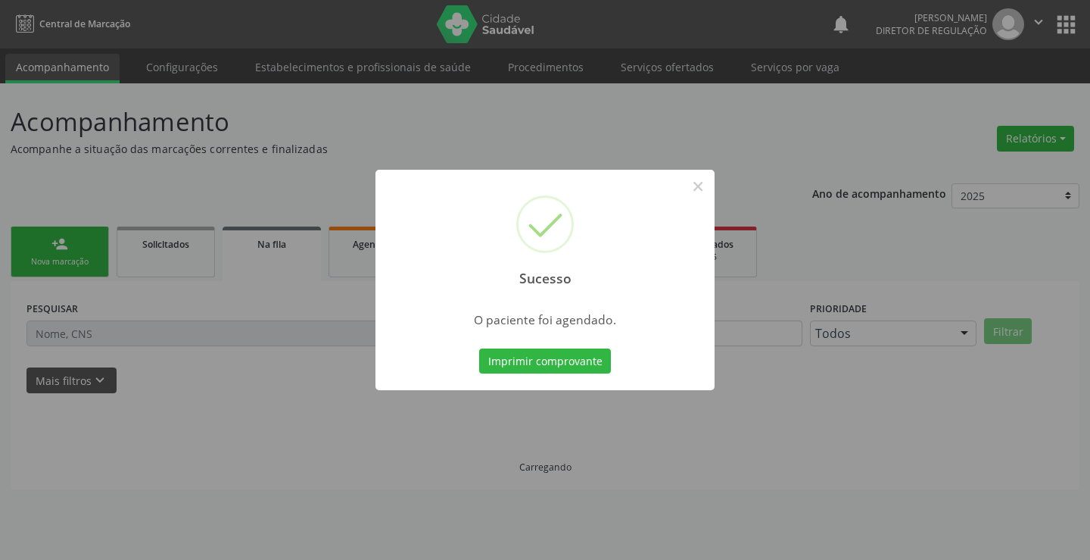
click at [479, 348] on button "Imprimir comprovante" at bounding box center [545, 361] width 132 height 26
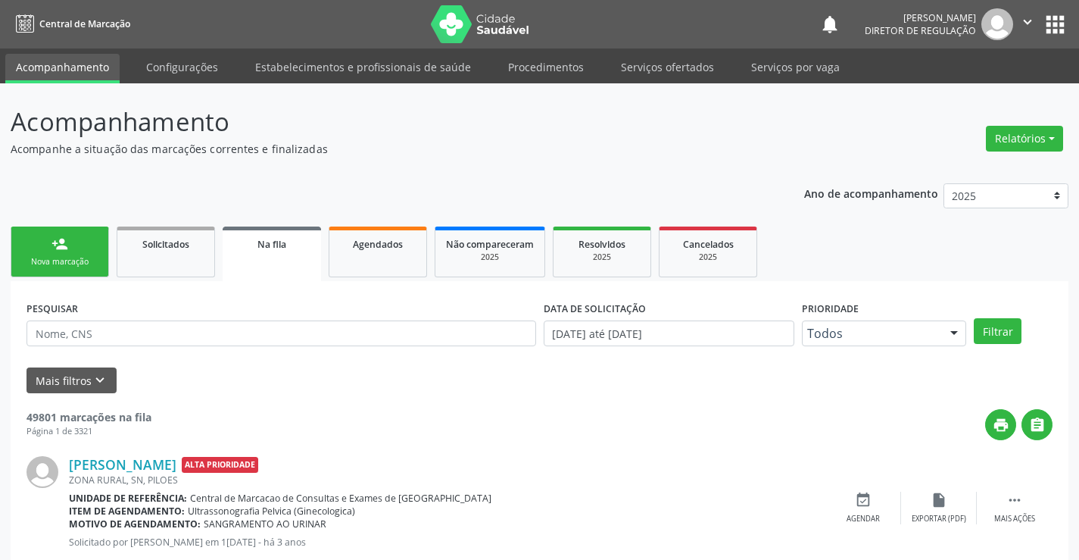
click at [83, 264] on div "Nova marcação" at bounding box center [60, 261] width 76 height 11
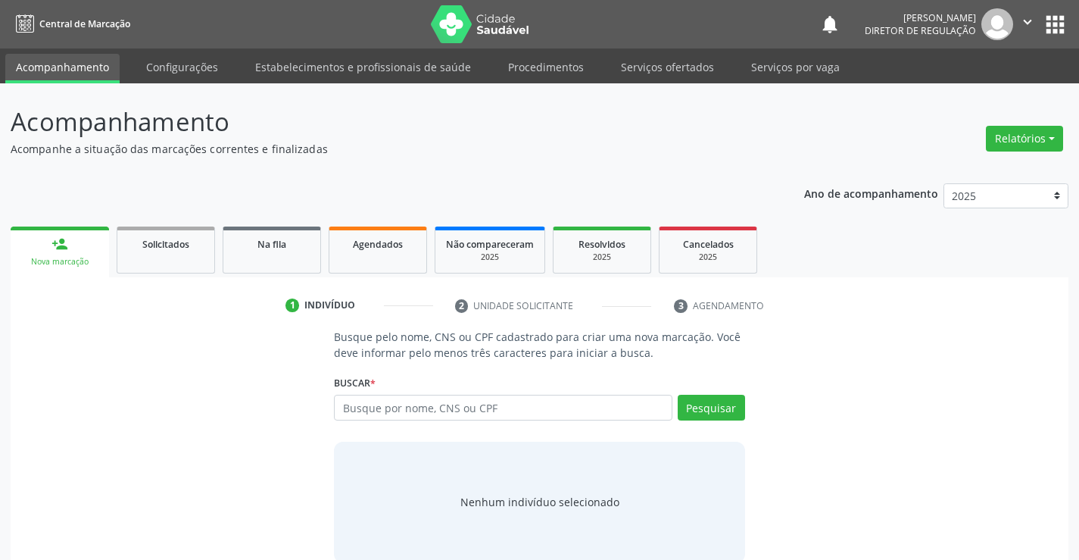
click at [418, 422] on div "Busque por nome, CNS ou CPF Nenhum resultado encontrado para: " " Digite nome, …" at bounding box center [539, 412] width 410 height 36
click at [440, 395] on input "text" at bounding box center [503, 407] width 338 height 26
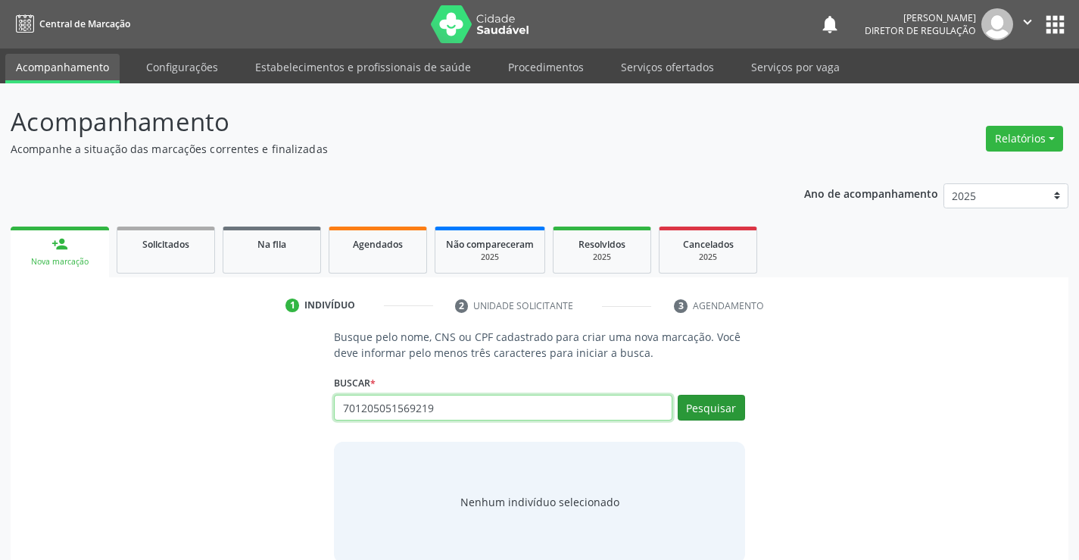
type input "701205051569219"
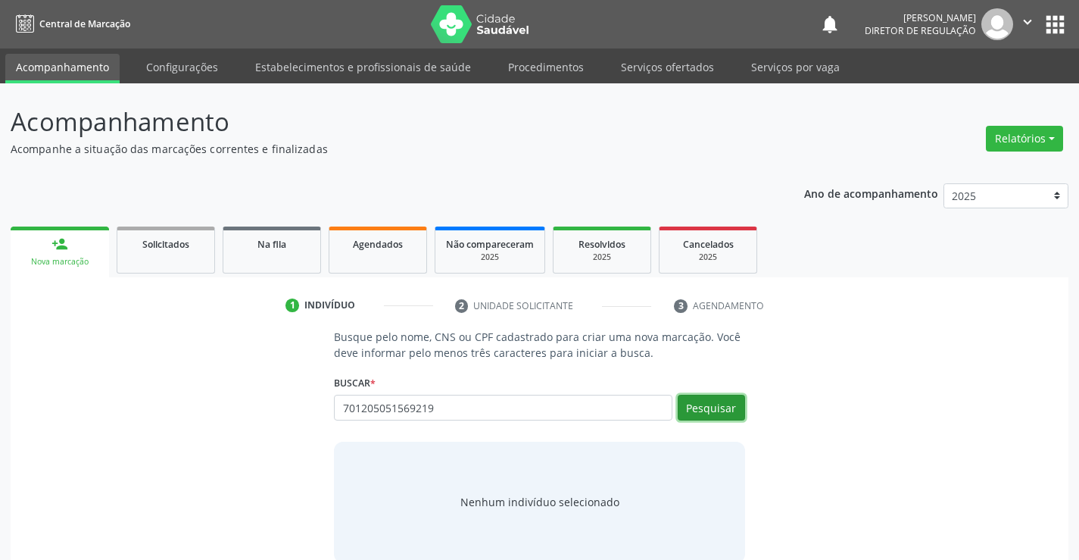
click at [744, 405] on button "Pesquisar" at bounding box center [711, 407] width 67 height 26
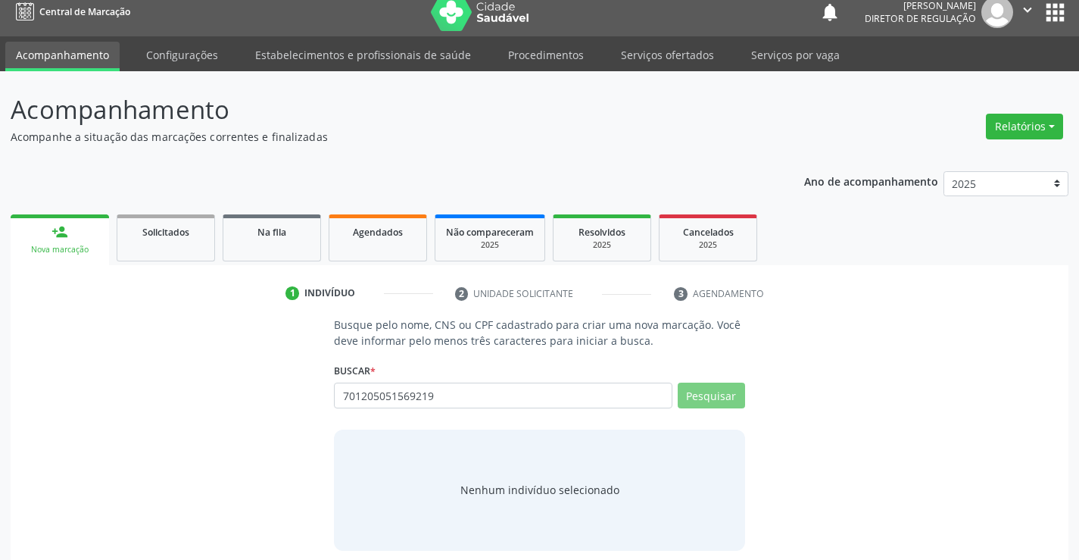
scroll to position [24, 0]
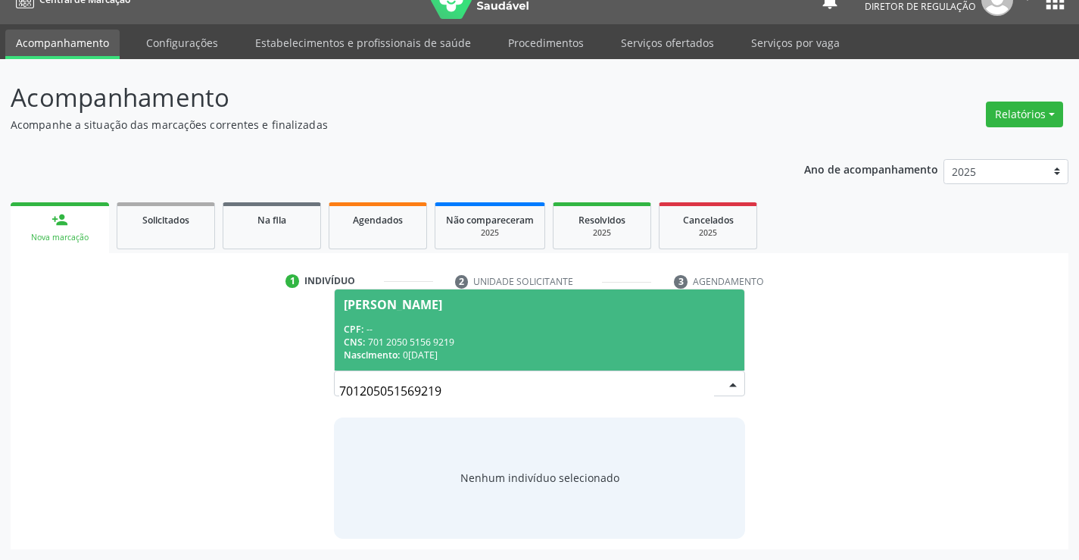
click at [510, 369] on span "[PERSON_NAME] CPF: -- CNS: 701 2050 5156 9219 Nascimento: [DATE]" at bounding box center [539, 329] width 409 height 81
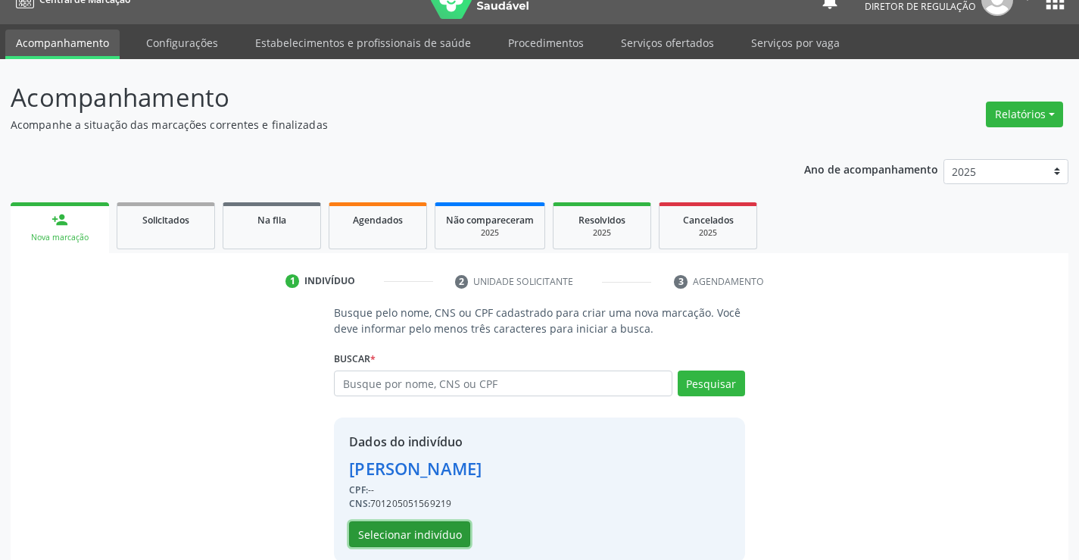
click at [439, 524] on button "Selecionar indivíduo" at bounding box center [409, 534] width 121 height 26
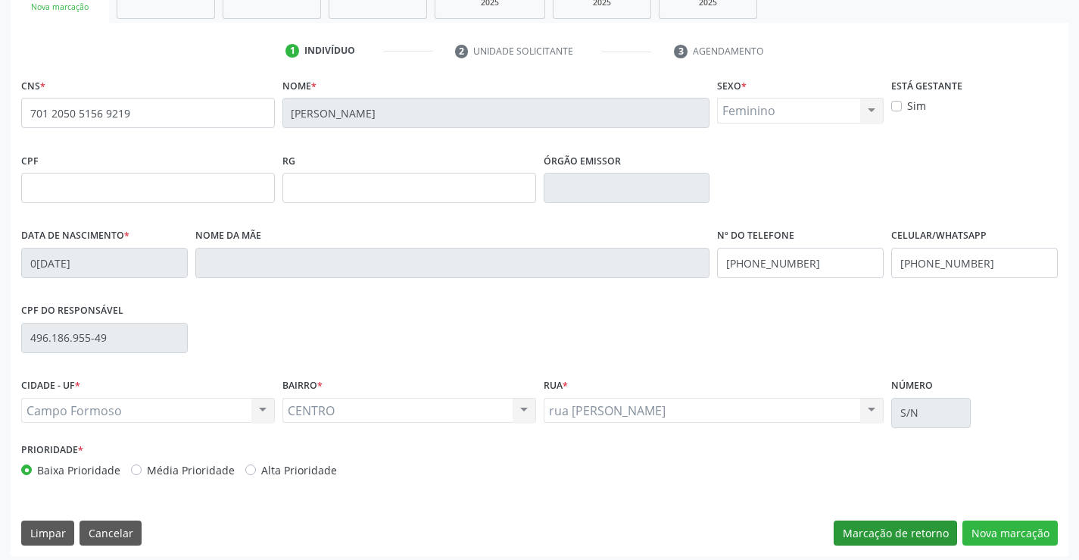
scroll to position [261, 0]
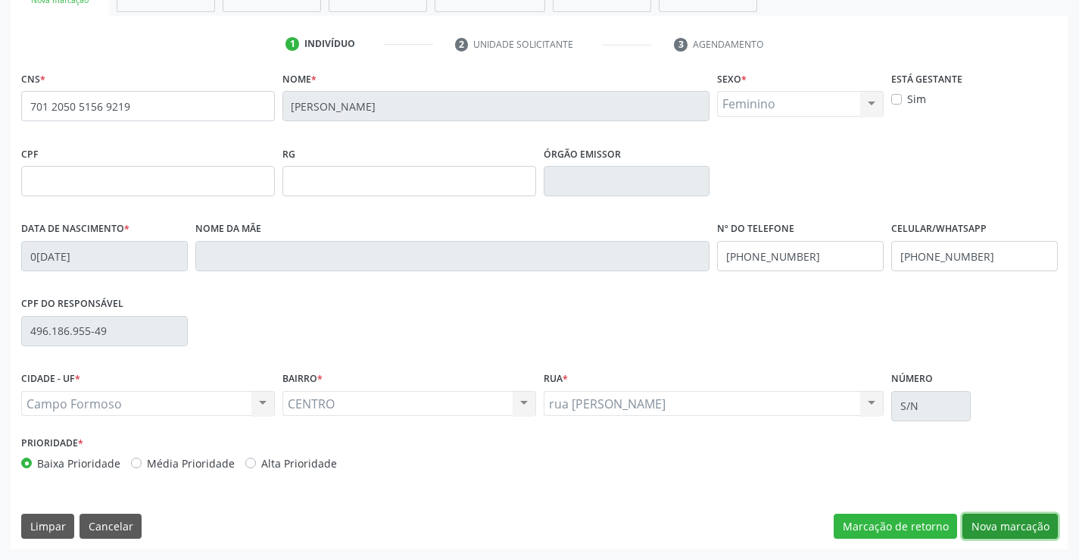
drag, startPoint x: 1007, startPoint y: 522, endPoint x: 730, endPoint y: 488, distance: 279.2
click at [1007, 522] on button "Nova marcação" at bounding box center [1009, 526] width 95 height 26
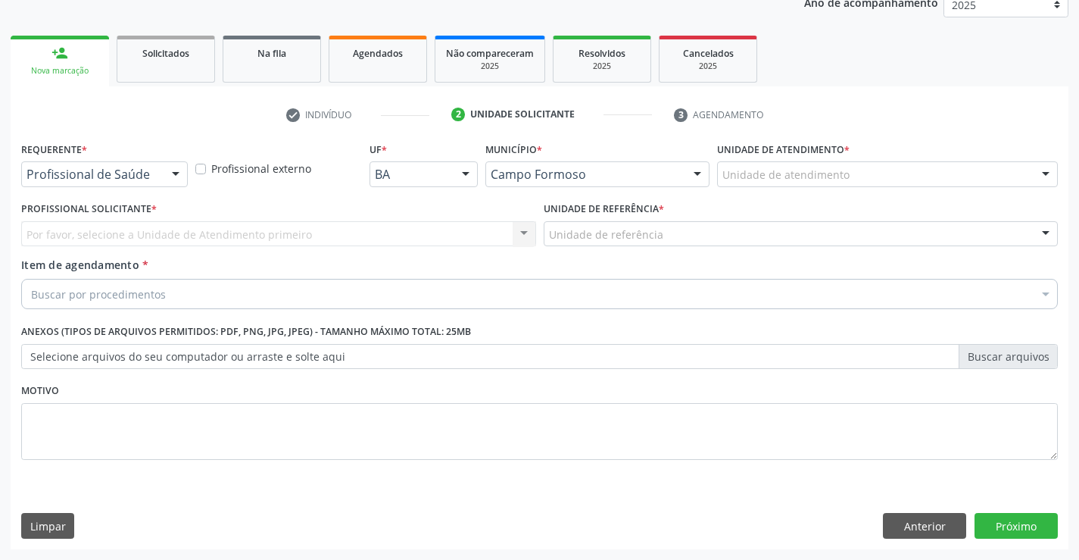
click at [86, 164] on div "Profissional de Saúde" at bounding box center [104, 174] width 167 height 26
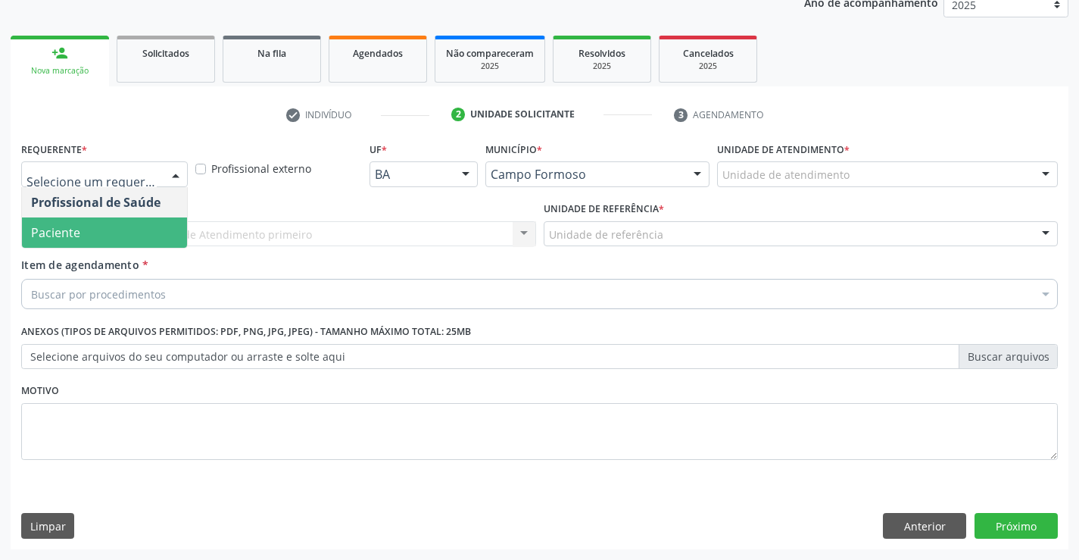
click at [101, 242] on span "Paciente" at bounding box center [104, 232] width 165 height 30
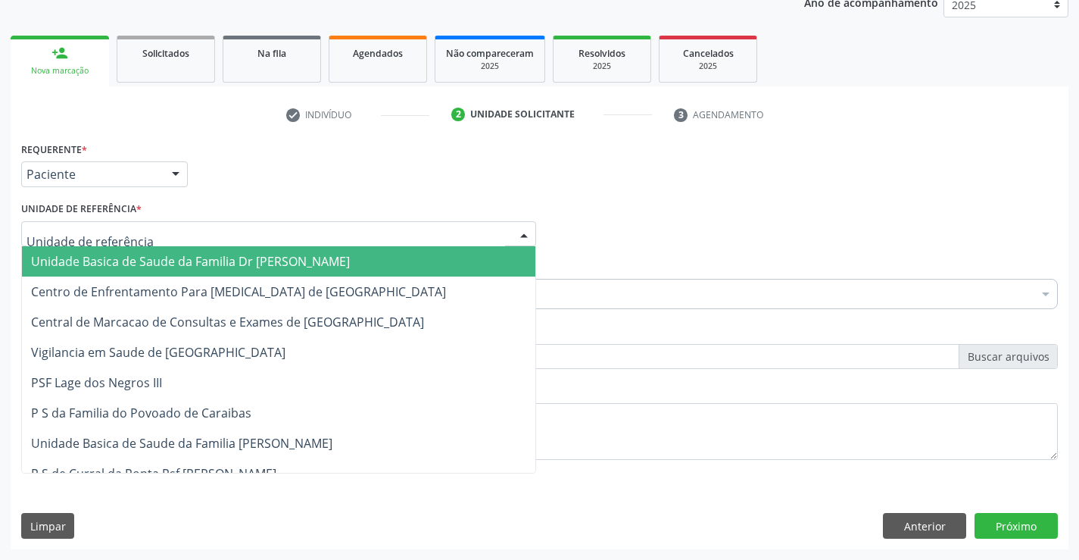
click at [261, 232] on div at bounding box center [278, 234] width 515 height 26
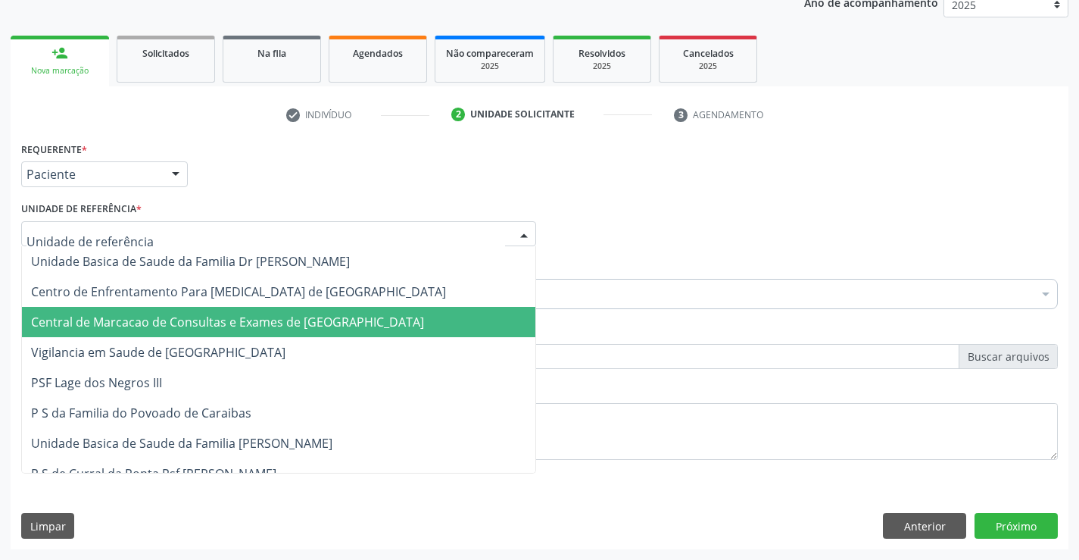
click at [261, 313] on span "Central de Marcacao de Consultas e Exames de [GEOGRAPHIC_DATA]" at bounding box center [278, 322] width 513 height 30
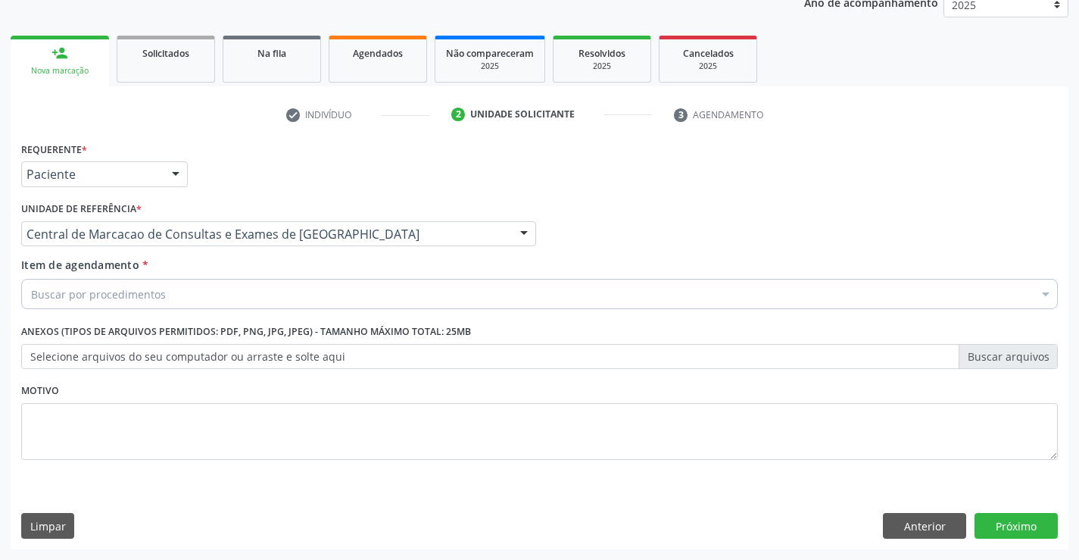
click at [358, 285] on div "Buscar por procedimentos" at bounding box center [539, 294] width 1036 height 30
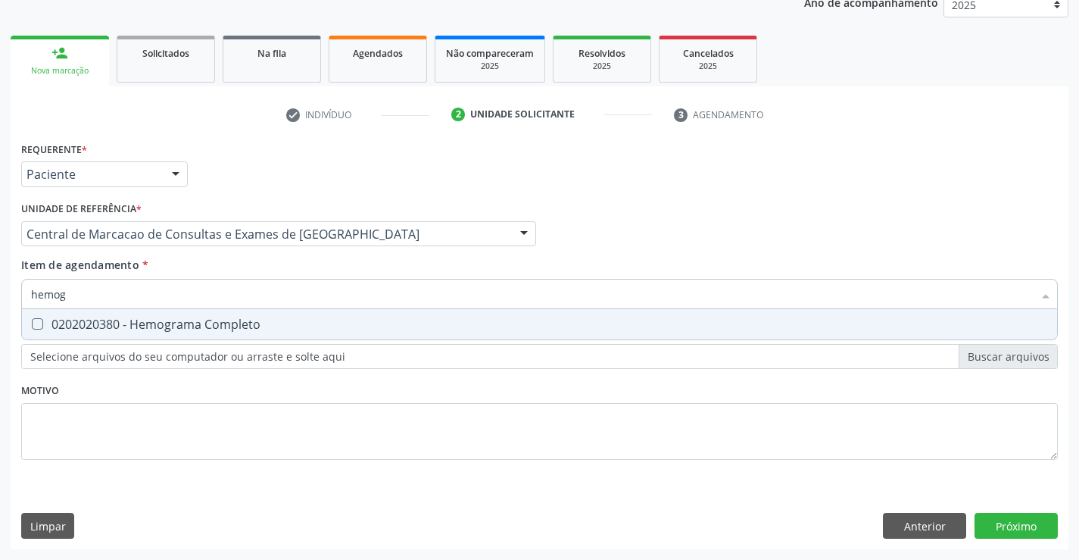
type input "hemogr"
click at [355, 325] on div "0202020380 - Hemograma Completo" at bounding box center [539, 324] width 1017 height 12
checkbox Completo "true"
type input "hemogr"
click at [328, 268] on div "Item de agendamento * hemogr Desfazer seleção 0202020380 - Hemograma Completo N…" at bounding box center [539, 281] width 1036 height 48
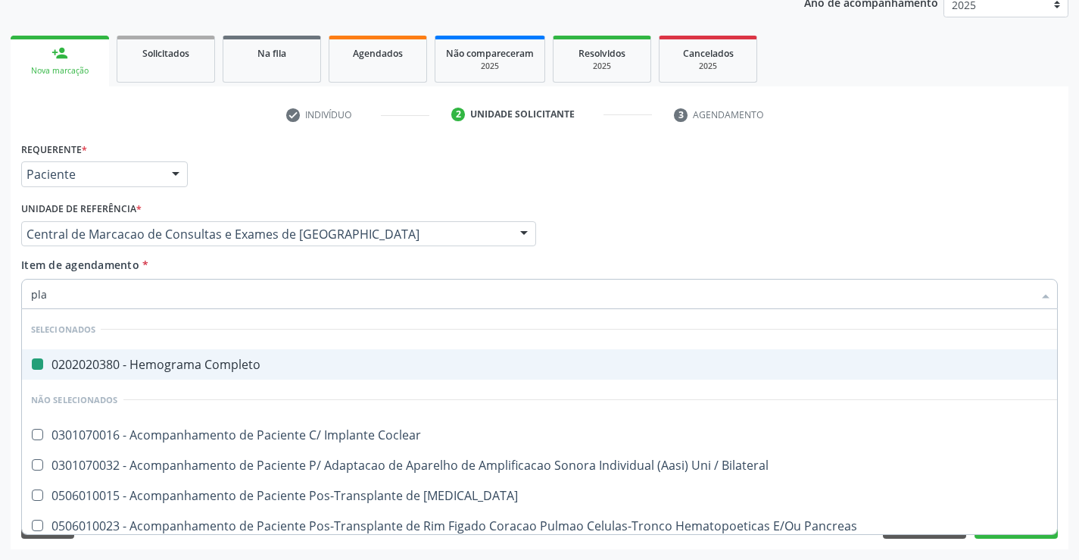
type input "plaq"
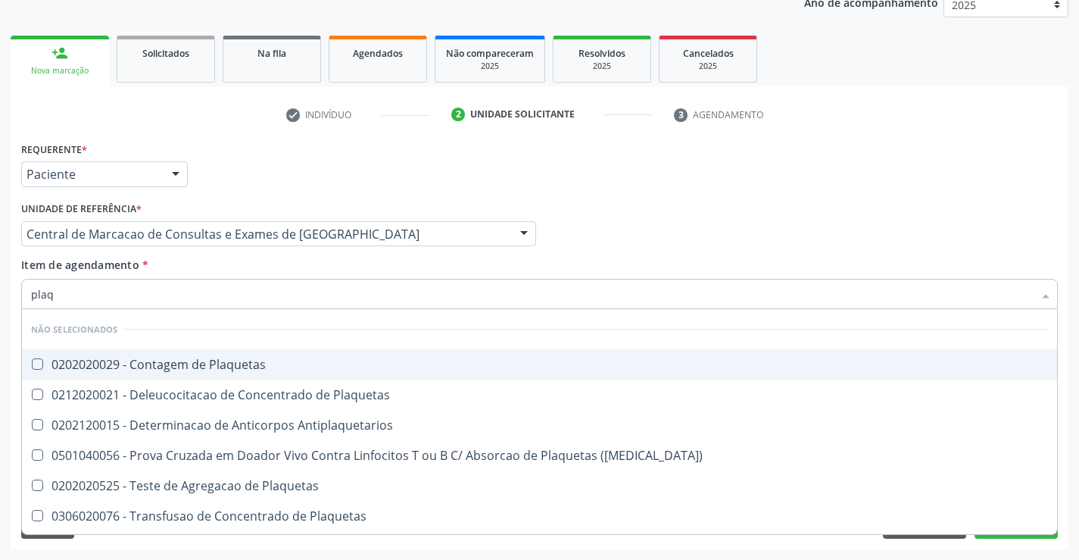
click at [307, 367] on div "0202020029 - Contagem de Plaquetas" at bounding box center [539, 364] width 1017 height 12
checkbox Plaquetas "true"
click at [294, 272] on div "Item de agendamento * plaq Desfazer seleção Não selecionados 0202020029 - Conta…" at bounding box center [539, 281] width 1036 height 48
checkbox Plaquetas "true"
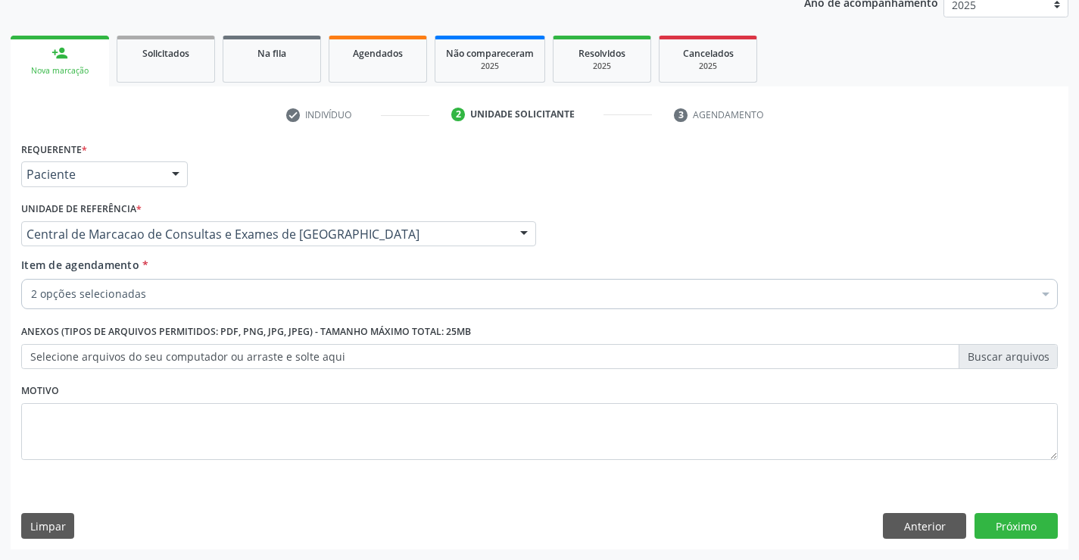
click at [291, 303] on div "2 opções selecionadas" at bounding box center [539, 294] width 1036 height 30
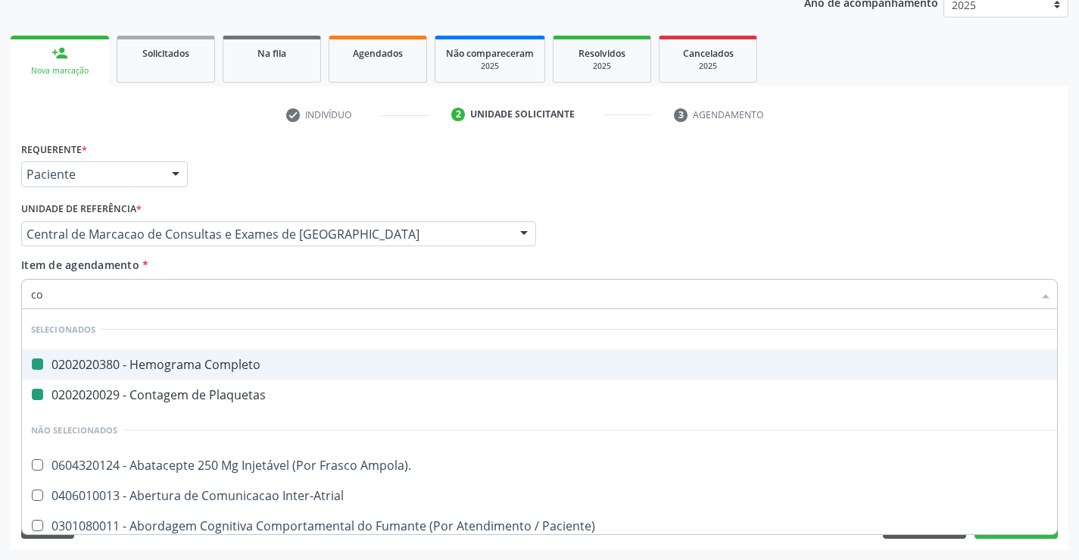
type input "col"
checkbox Completo "false"
checkbox Plaquetas "false"
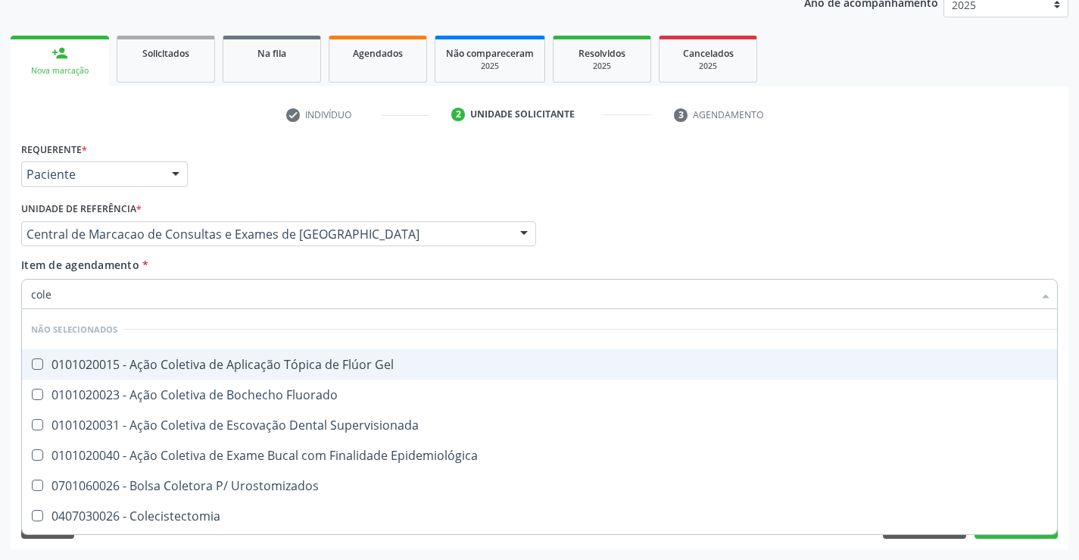
type input "coles"
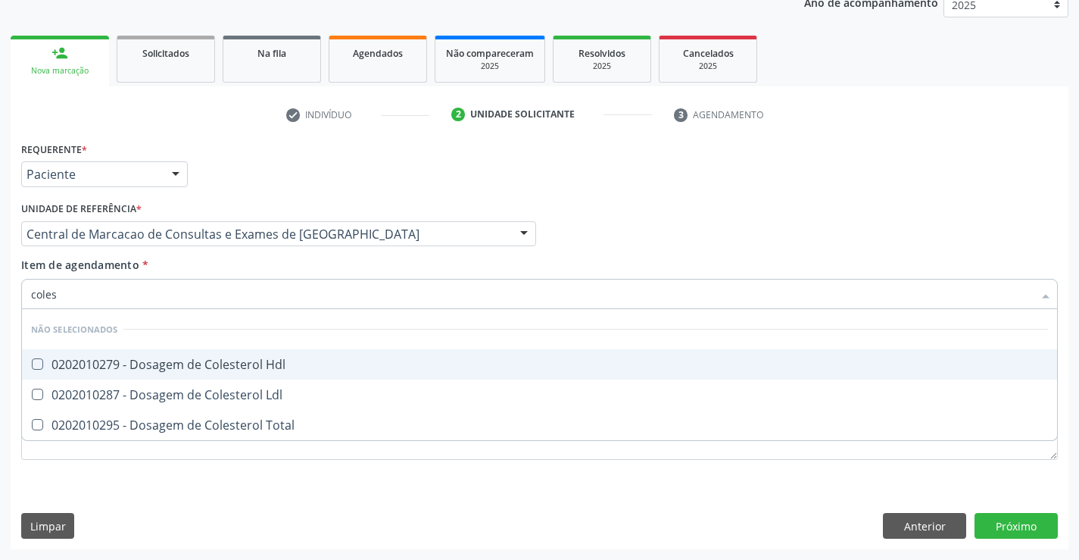
drag, startPoint x: 291, startPoint y: 377, endPoint x: 282, endPoint y: 412, distance: 36.0
click at [291, 379] on span "0202010279 - Dosagem de Colesterol Hdl" at bounding box center [539, 364] width 1035 height 30
checkbox Hdl "true"
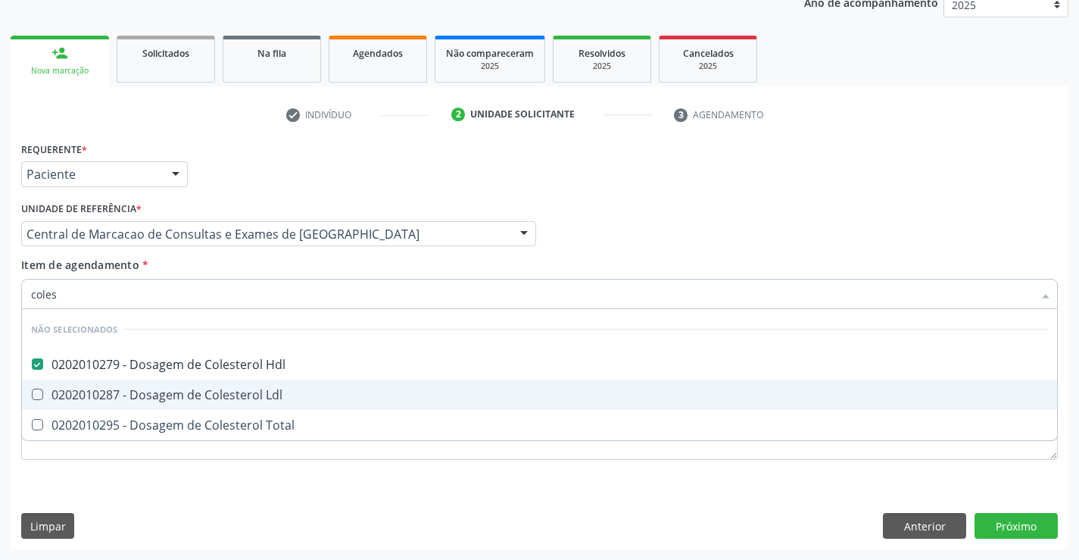
click at [281, 393] on div "0202010287 - Dosagem de Colesterol Ldl" at bounding box center [539, 394] width 1017 height 12
checkbox Ldl "true"
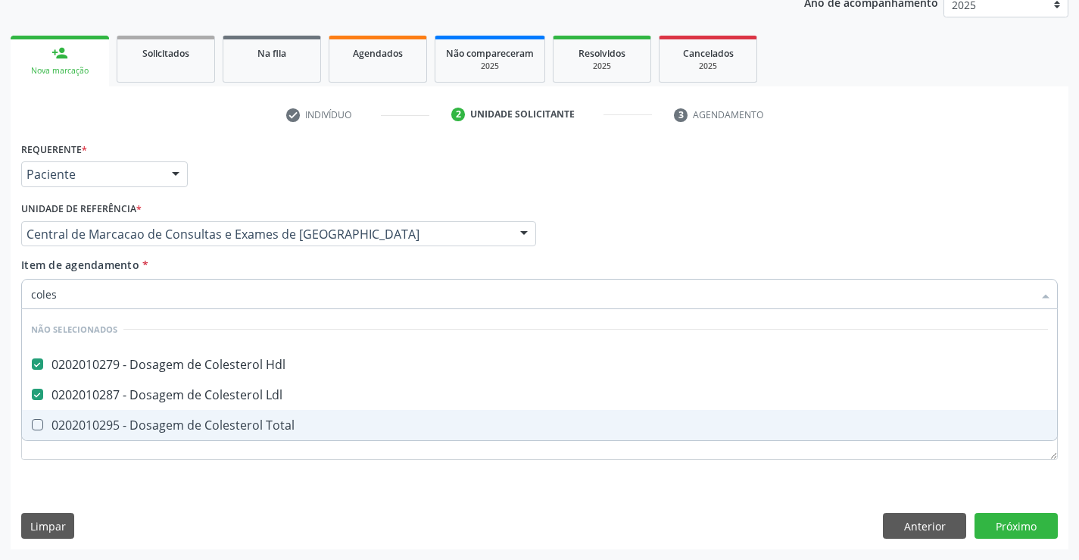
click at [283, 412] on span "0202010295 - Dosagem de Colesterol Total" at bounding box center [539, 425] width 1035 height 30
checkbox Total "true"
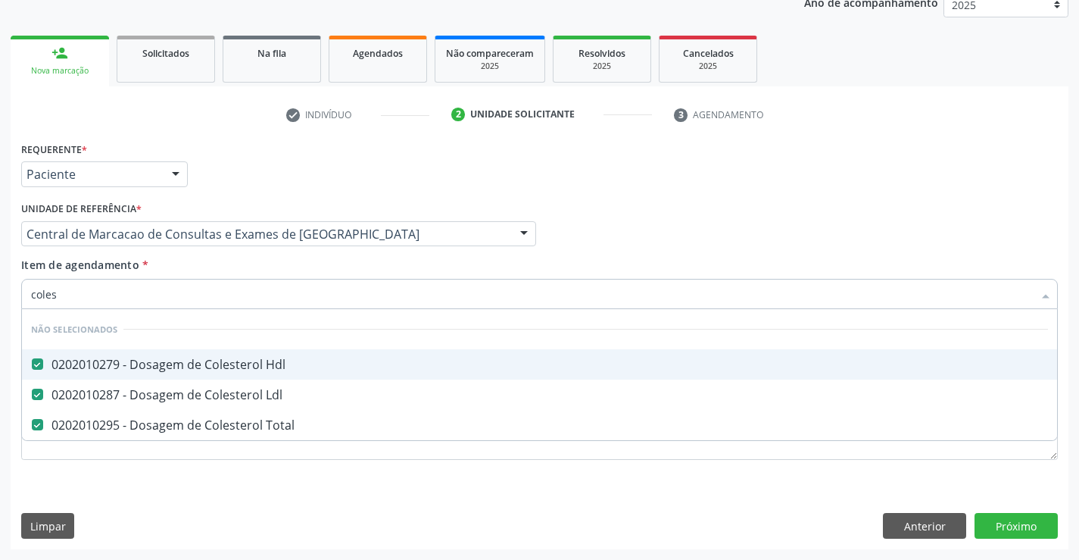
click at [272, 274] on div "Item de agendamento * coles Desfazer seleção Não selecionados 0202010279 - Dosa…" at bounding box center [539, 281] width 1036 height 48
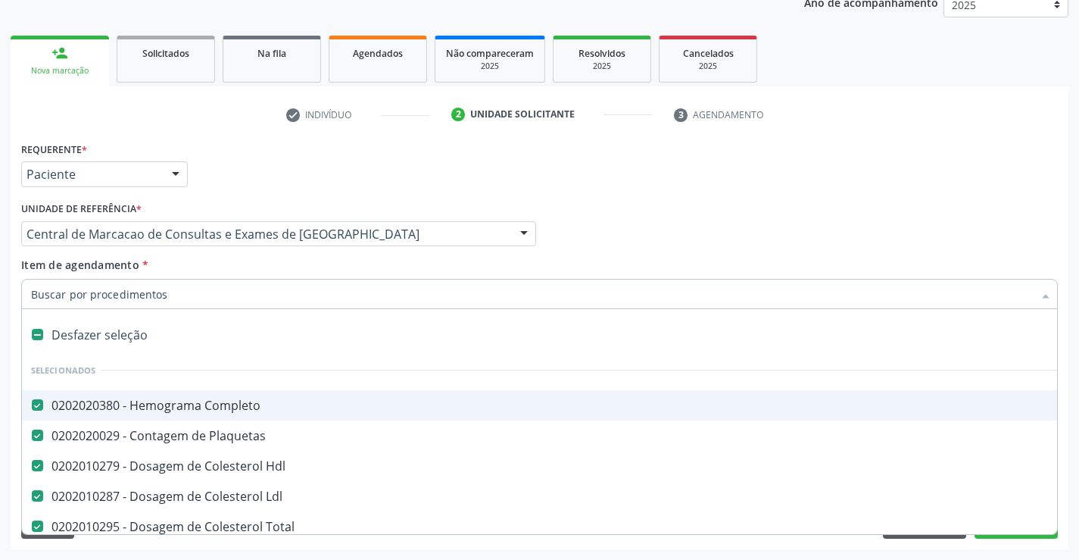
click at [259, 304] on div at bounding box center [539, 294] width 1036 height 30
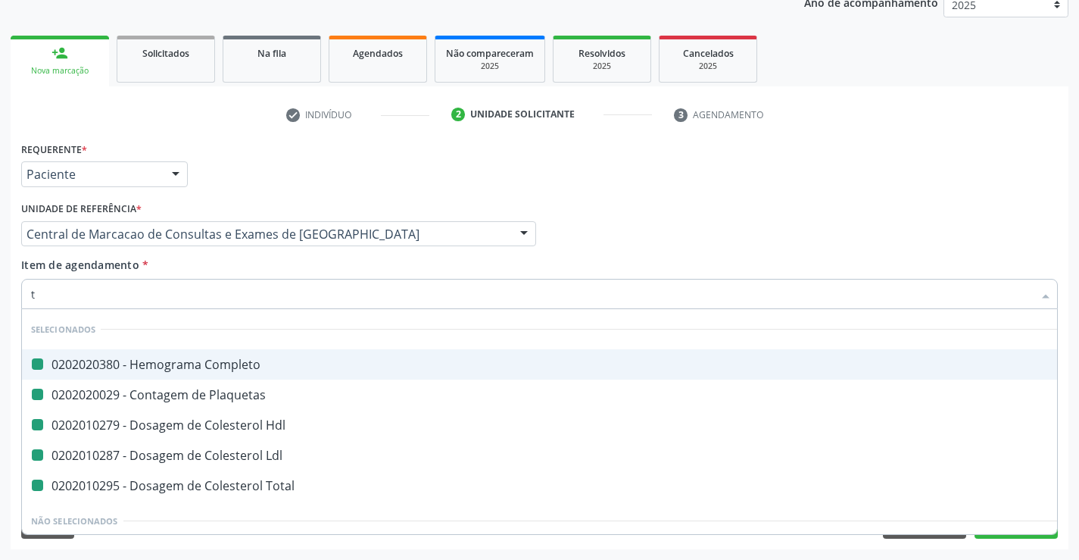
type input "tr"
checkbox Completo "false"
checkbox Plaquetas "false"
checkbox Hdl "false"
checkbox Ldl "false"
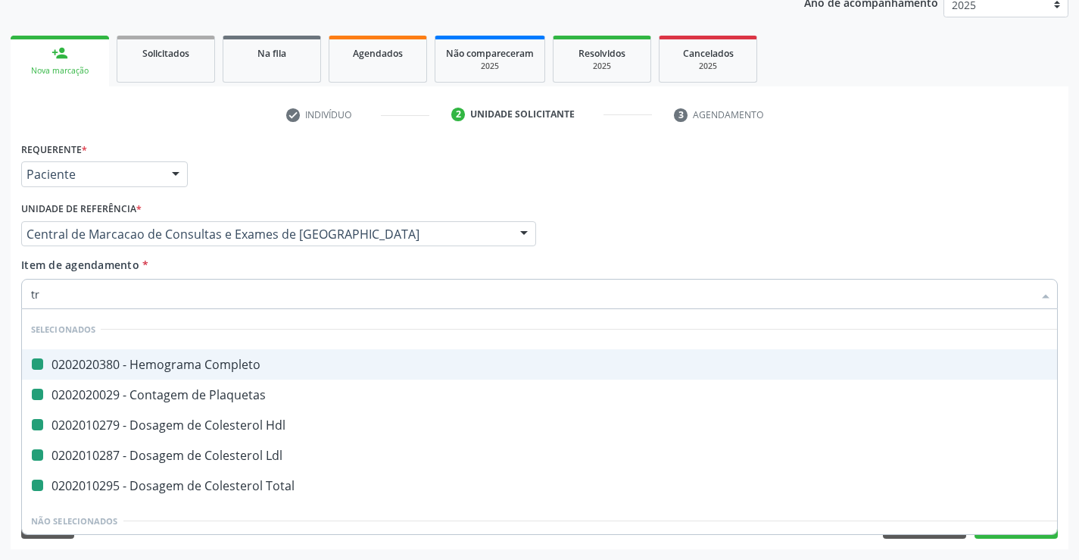
checkbox Total "false"
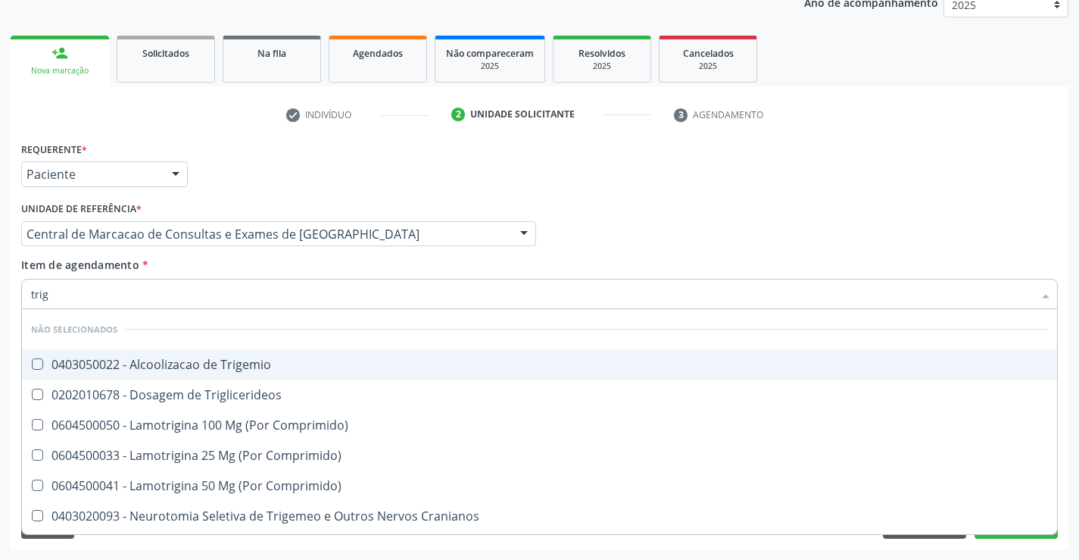
type input "trigl"
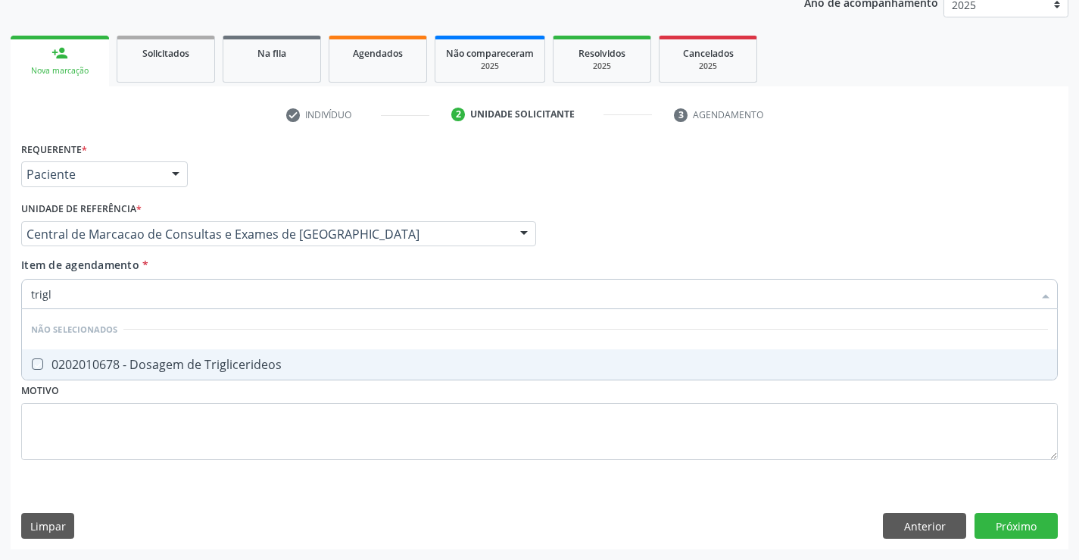
click at [283, 382] on div "Requerente * Paciente Profissional de Saúde Paciente Nenhum resultado encontrad…" at bounding box center [539, 309] width 1036 height 343
checkbox Triglicerideos "true"
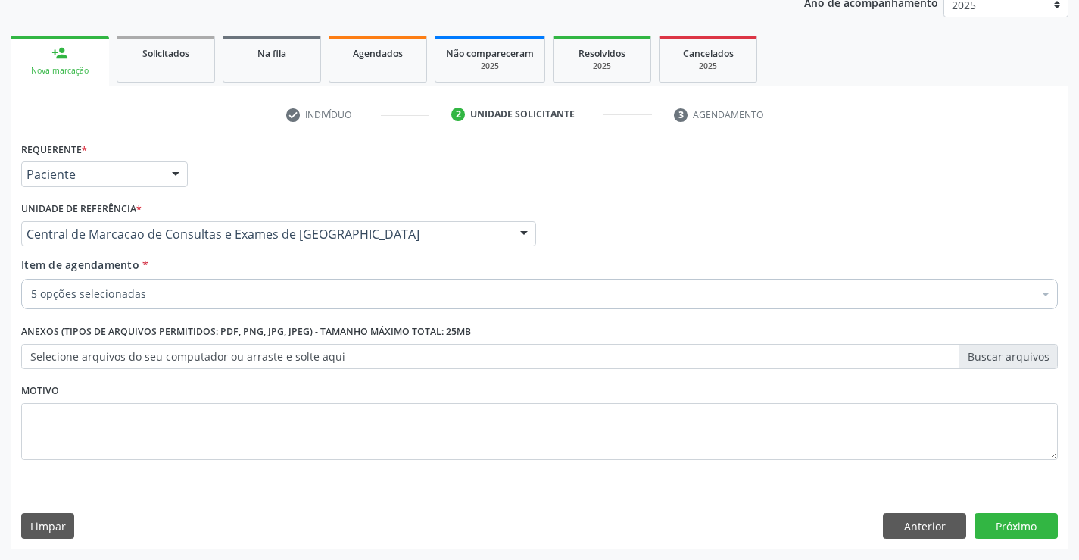
click at [285, 367] on div "Requerente * Paciente Profissional de Saúde Paciente Nenhum resultado encontrad…" at bounding box center [539, 309] width 1036 height 343
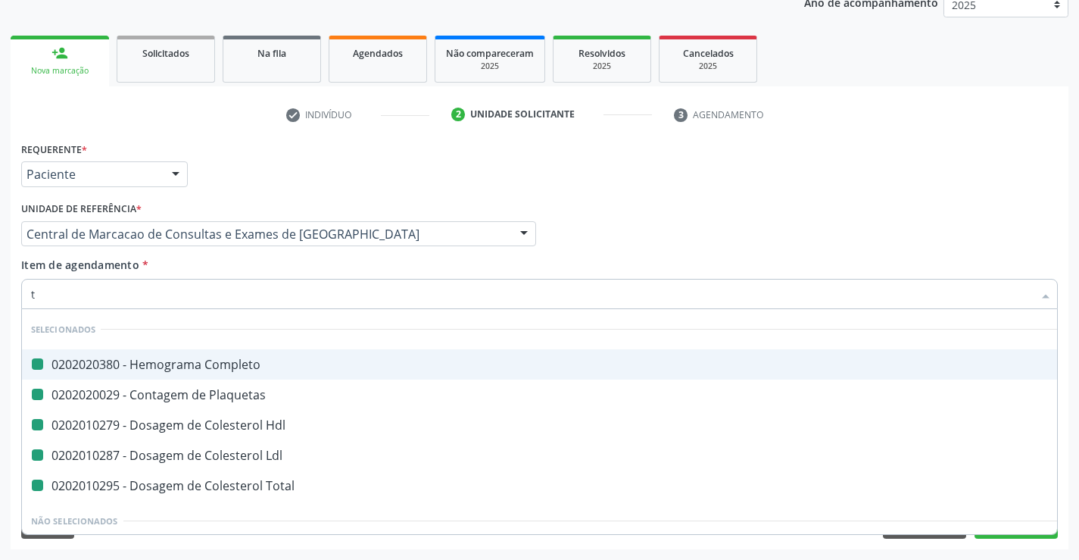
type input "tr"
checkbox Completo "false"
checkbox Plaquetas "false"
checkbox Hdl "false"
checkbox Ldl "false"
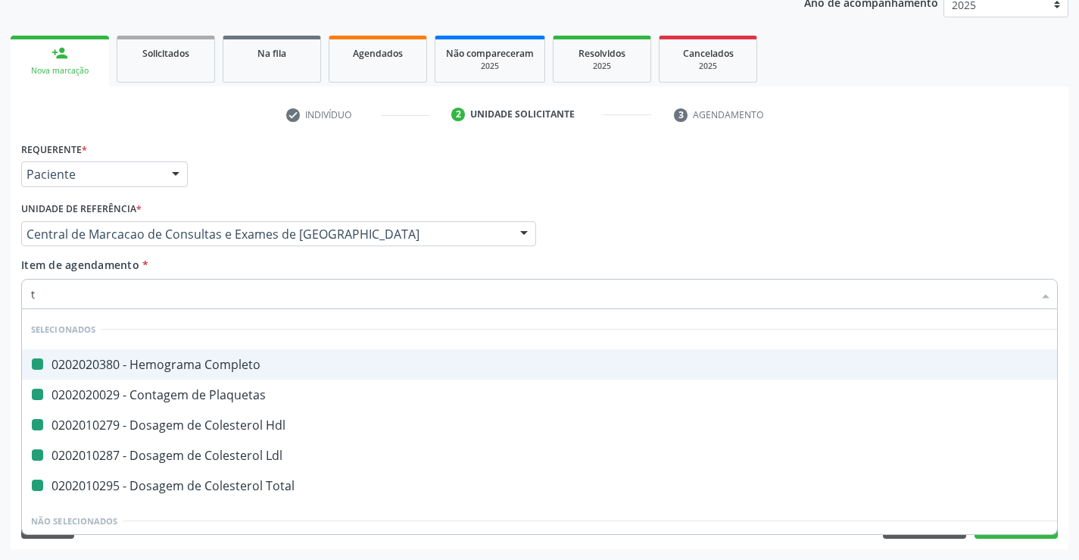
checkbox Total "false"
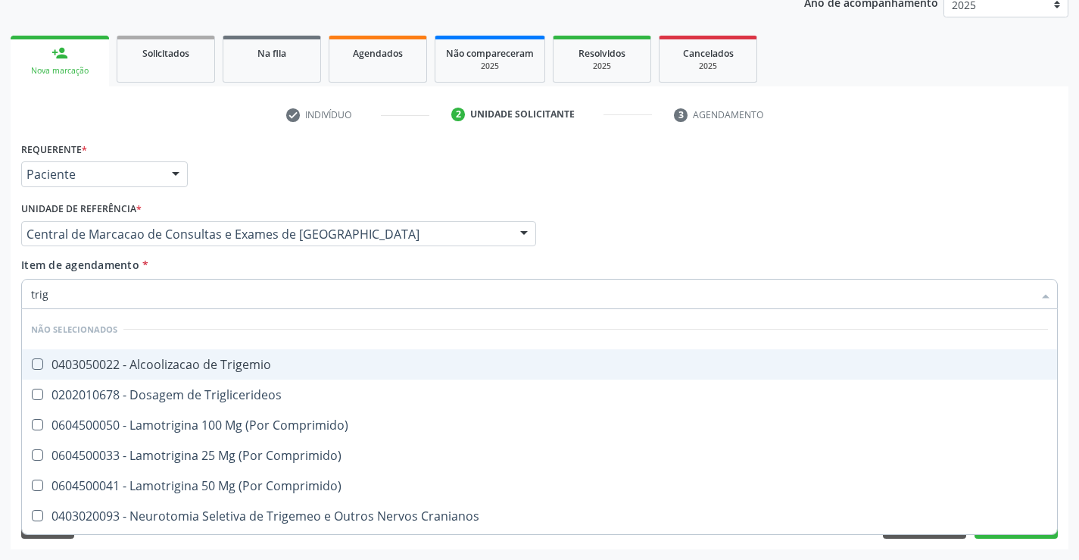
type input "trigl"
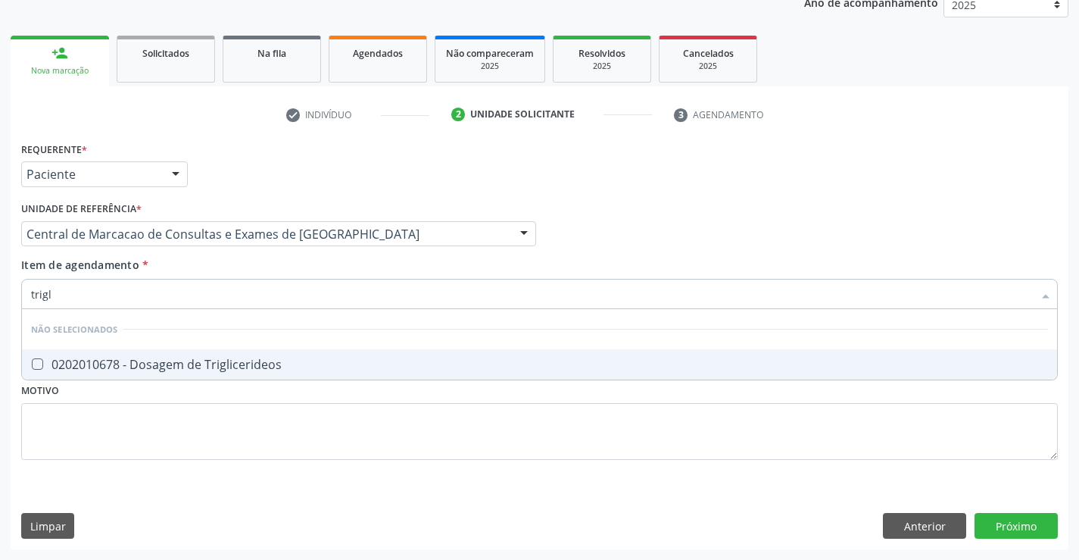
click at [260, 362] on div "0202010678 - Dosagem de Triglicerideos" at bounding box center [539, 364] width 1017 height 12
checkbox Triglicerideos "true"
click at [257, 263] on div "Item de agendamento * trigl Desfazer seleção Não selecionados 0202010678 - Dosa…" at bounding box center [539, 281] width 1036 height 48
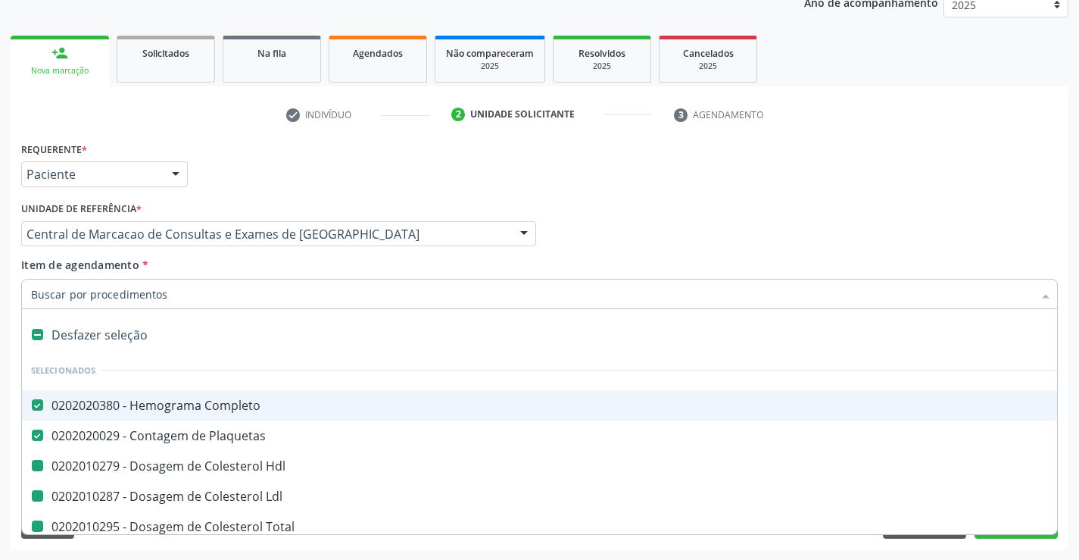
type input "u"
checkbox Hdl "false"
checkbox Ldl "false"
checkbox Total "false"
checkbox Triglicerideos "false"
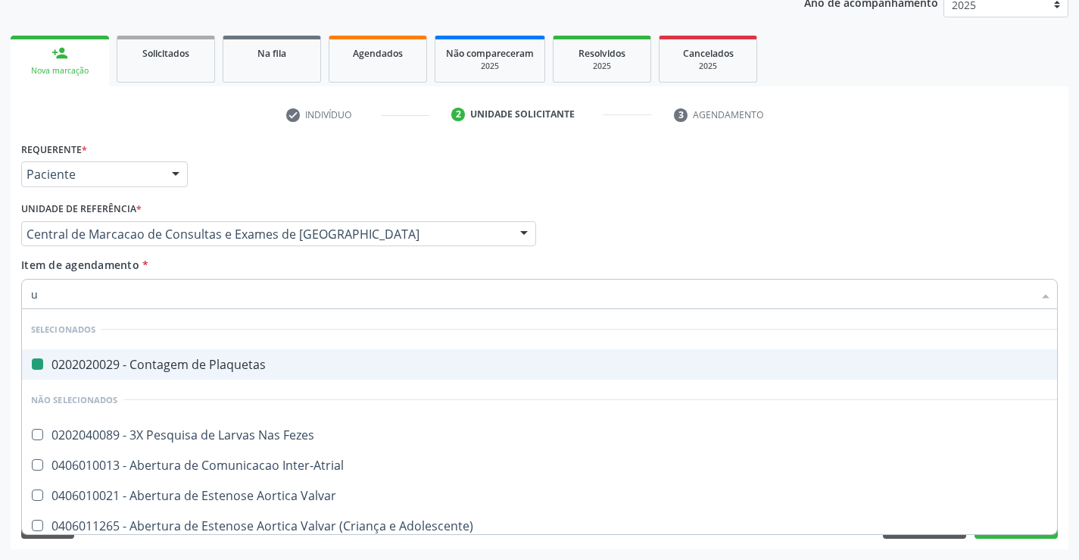
type input "ur"
checkbox Plaquetas "false"
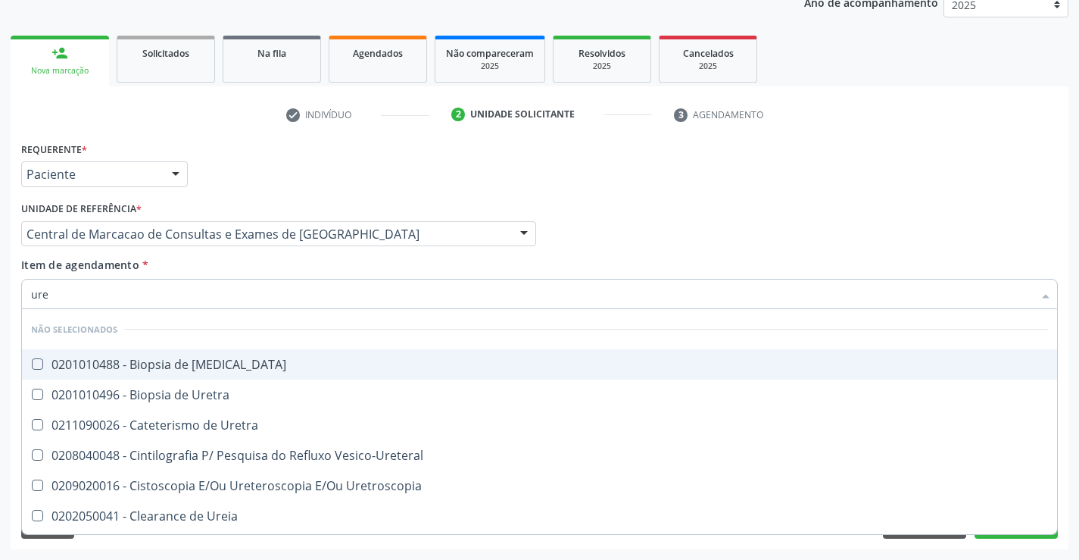
type input "urei"
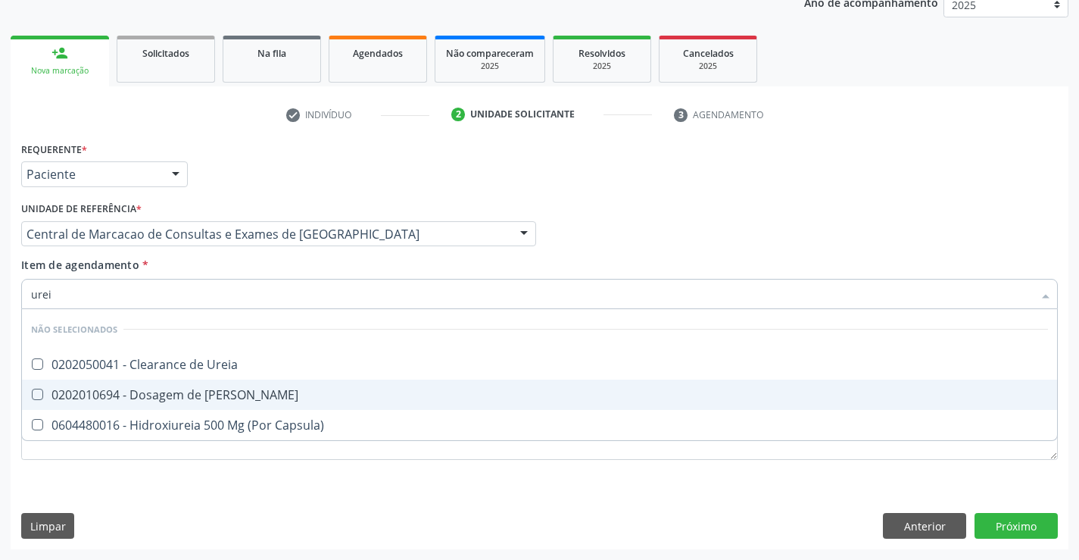
click at [236, 387] on span "0202010694 - Dosagem de [PERSON_NAME]" at bounding box center [539, 394] width 1035 height 30
checkbox Ureia "true"
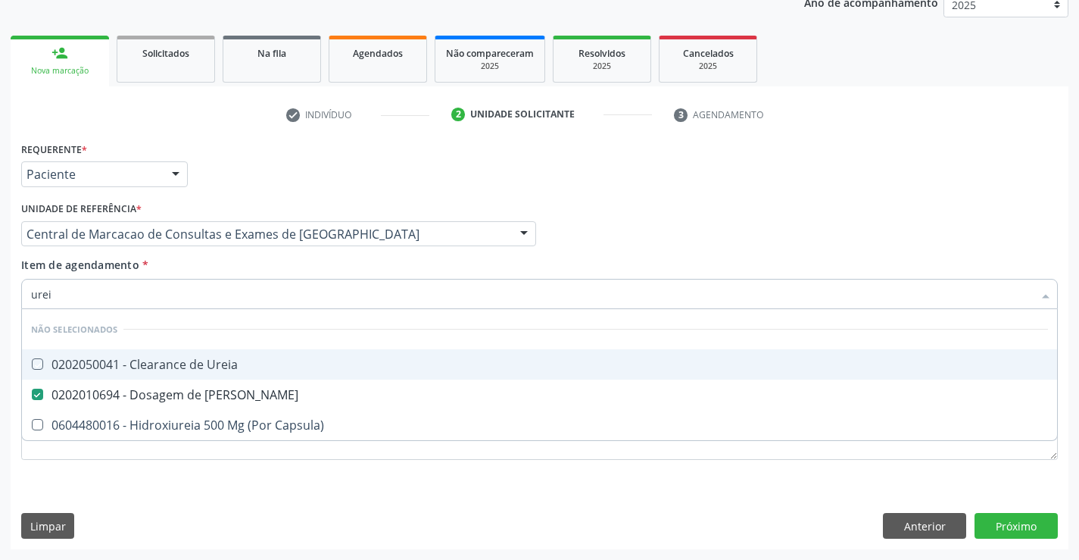
click at [253, 262] on div "Item de agendamento * urei Desfazer seleção Não selecionados 0202050041 - Clear…" at bounding box center [539, 281] width 1036 height 48
checkbox Ureia "true"
checkbox Capsula\) "true"
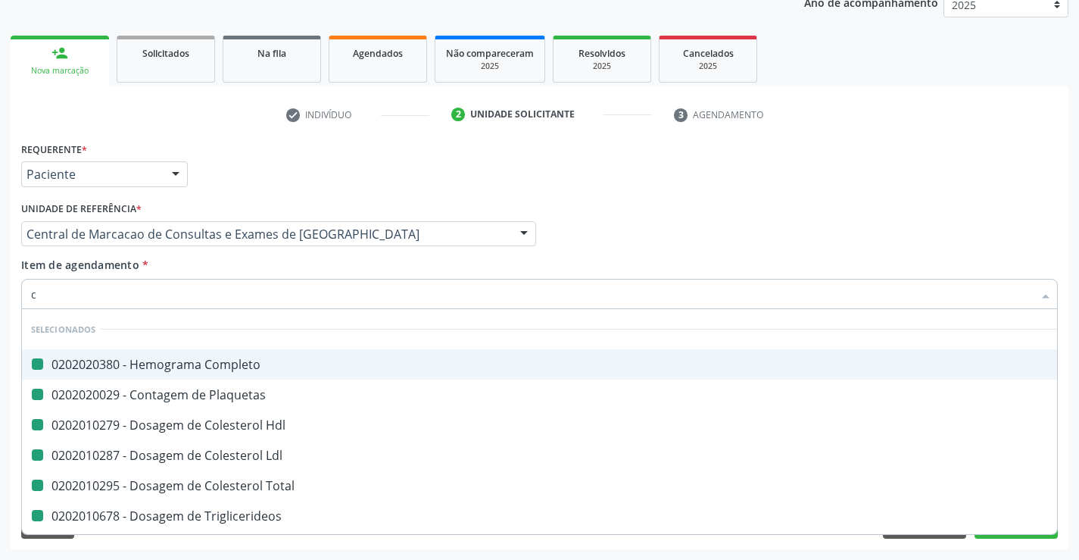
type input "cr"
checkbox Completo "false"
checkbox Hdl "false"
checkbox Plaquetas "false"
checkbox Ldl "false"
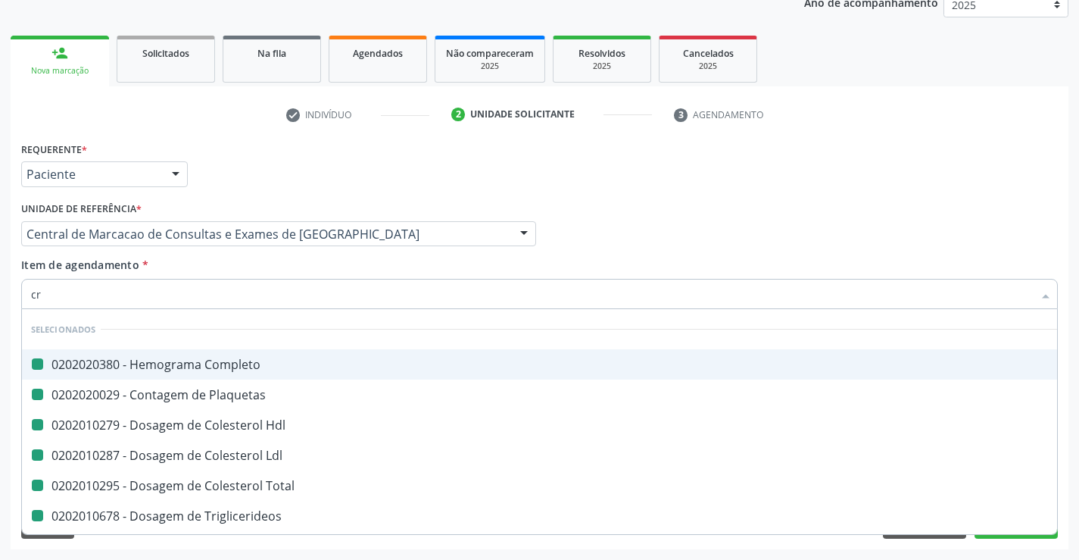
checkbox Total "false"
checkbox Triglicerideos "false"
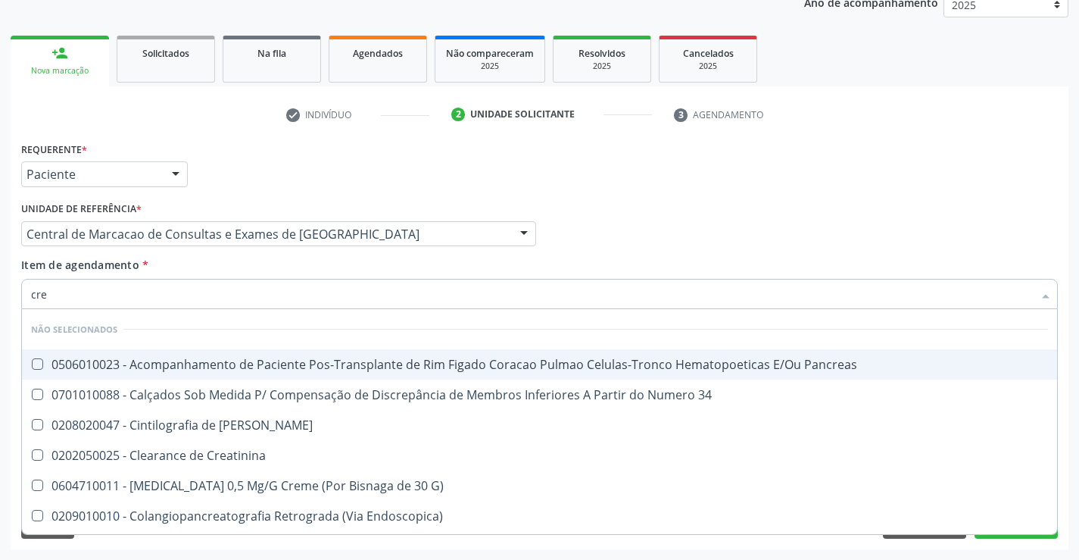
type input "crea"
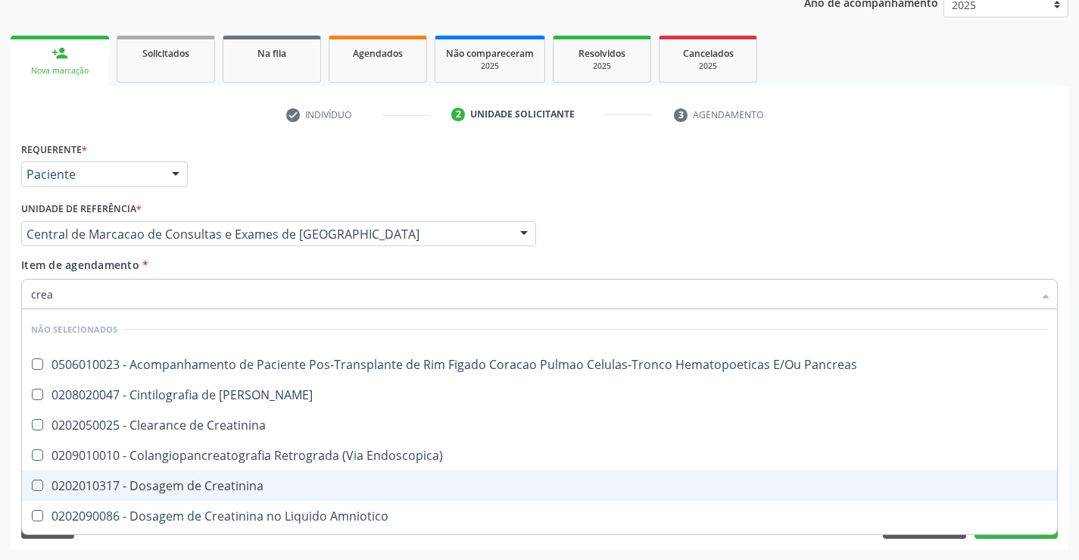
drag, startPoint x: 251, startPoint y: 488, endPoint x: 278, endPoint y: 390, distance: 101.9
click at [257, 479] on div "0202010317 - Dosagem de Creatinina" at bounding box center [539, 485] width 1017 height 12
checkbox Creatinina "true"
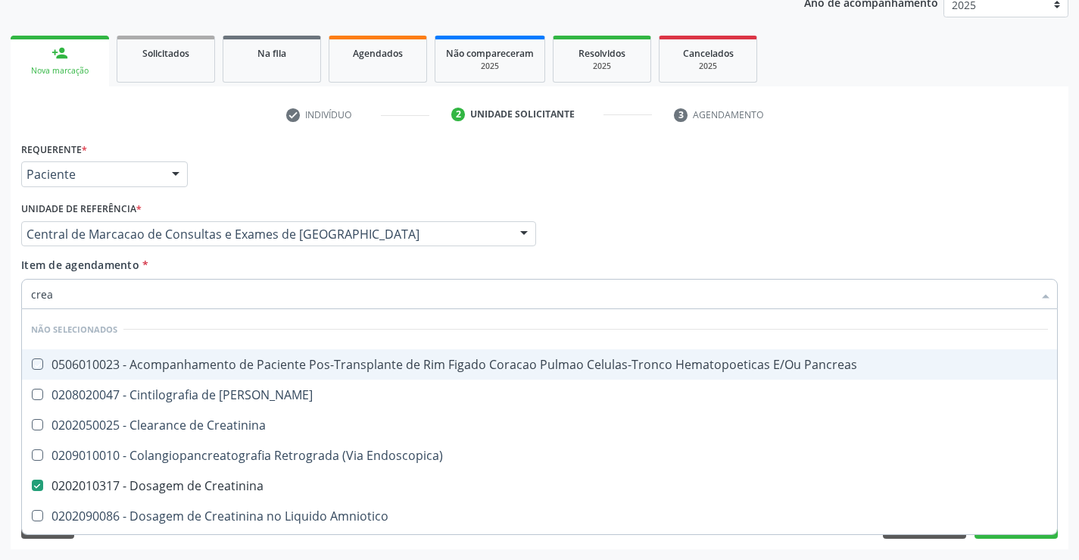
click at [270, 270] on div "Item de agendamento * crea Desfazer seleção Não selecionados 0506010023 - Acomp…" at bounding box center [539, 281] width 1036 height 48
checkbox Pancreas "true"
checkbox Creatinina "true"
checkbox Pancreas "true"
checkbox Endoscopica\) "true"
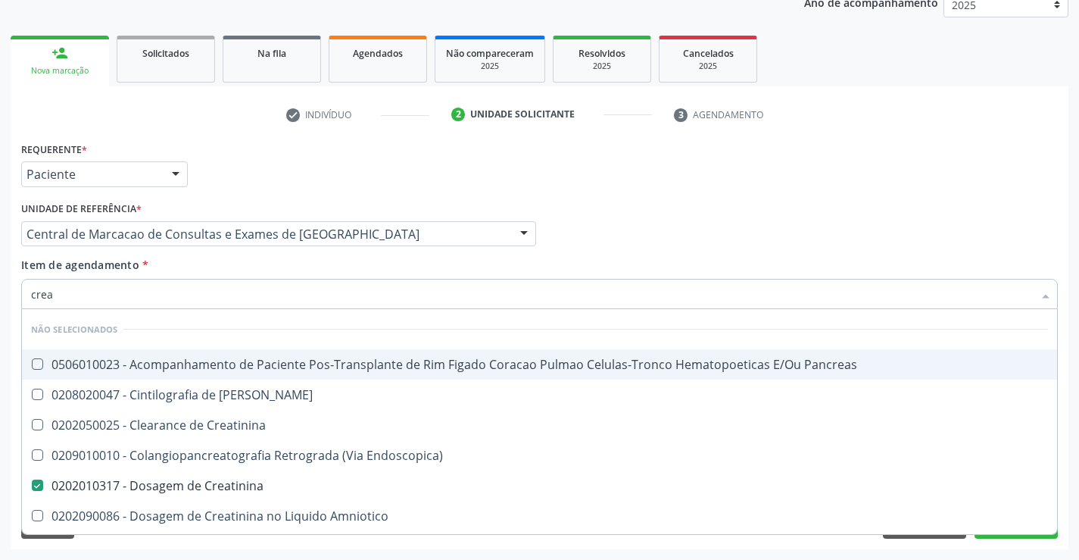
checkbox Amniotico "true"
checkbox Mb "true"
checkbox \(Cpk\) "true"
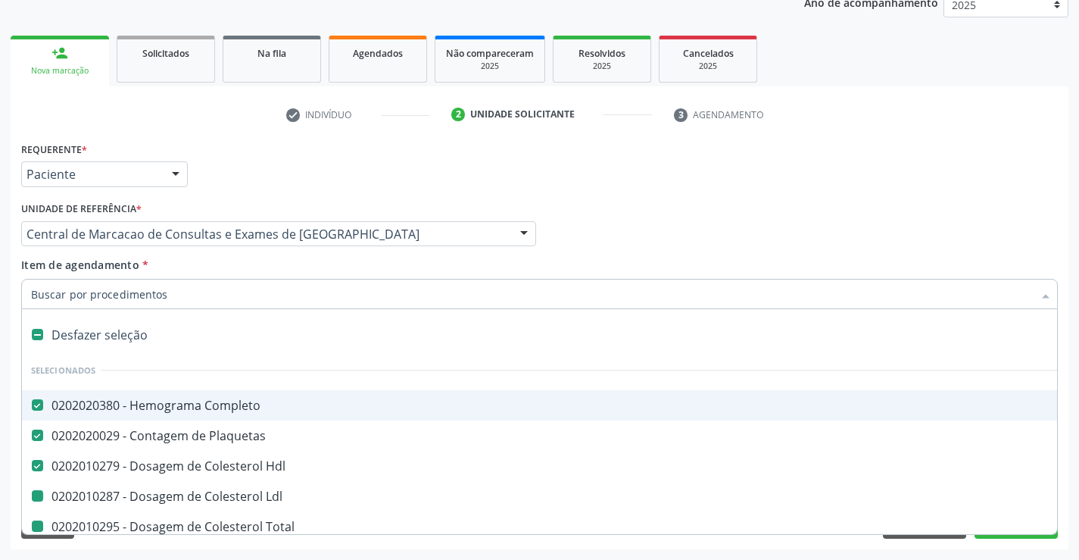
type input "u"
checkbox Ldl "false"
checkbox Total "false"
checkbox Triglicerideos "false"
checkbox Creatinina "false"
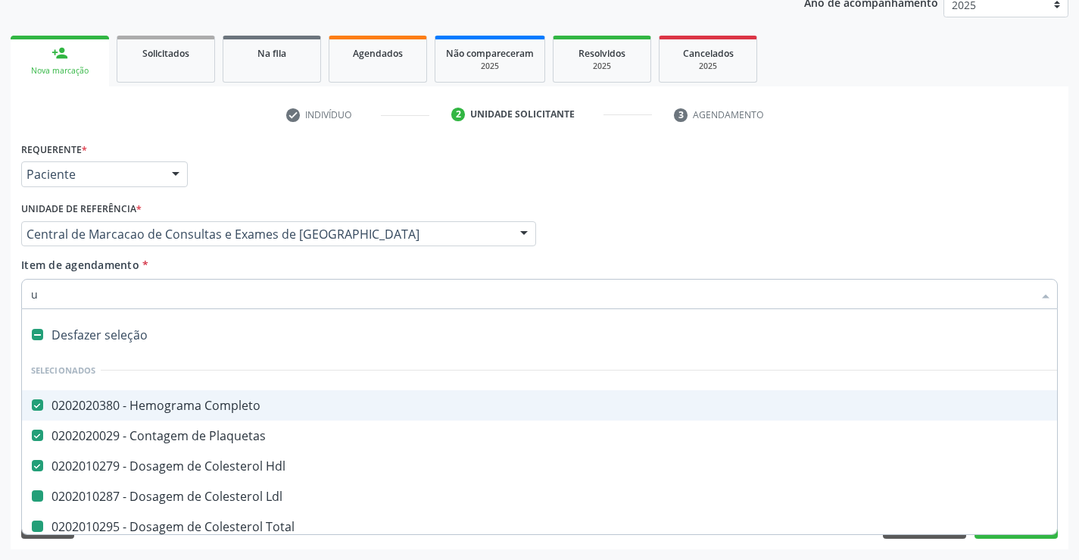
checkbox Ureia "false"
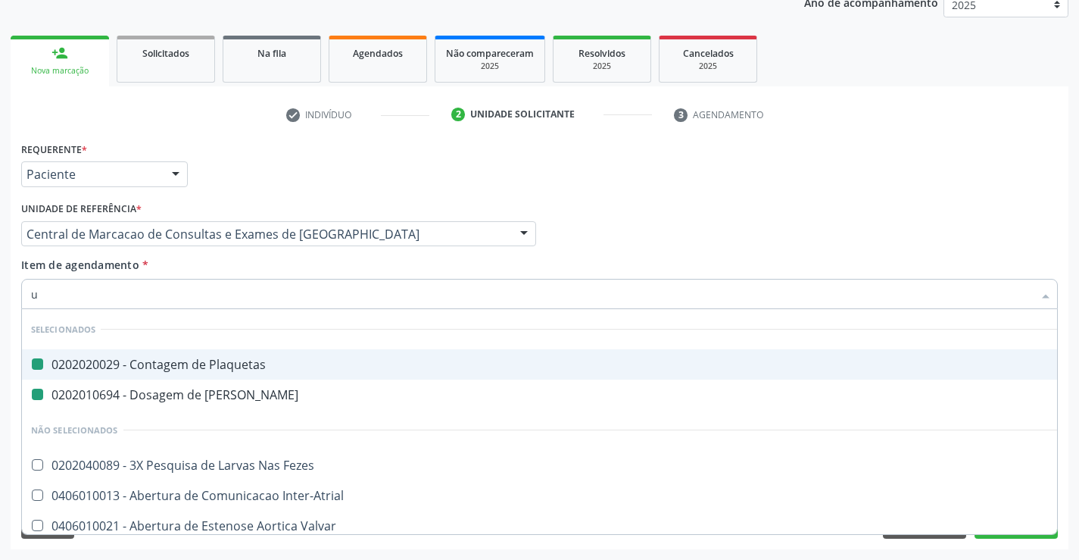
type input "un"
checkbox Plaquetas "false"
checkbox Ureia "false"
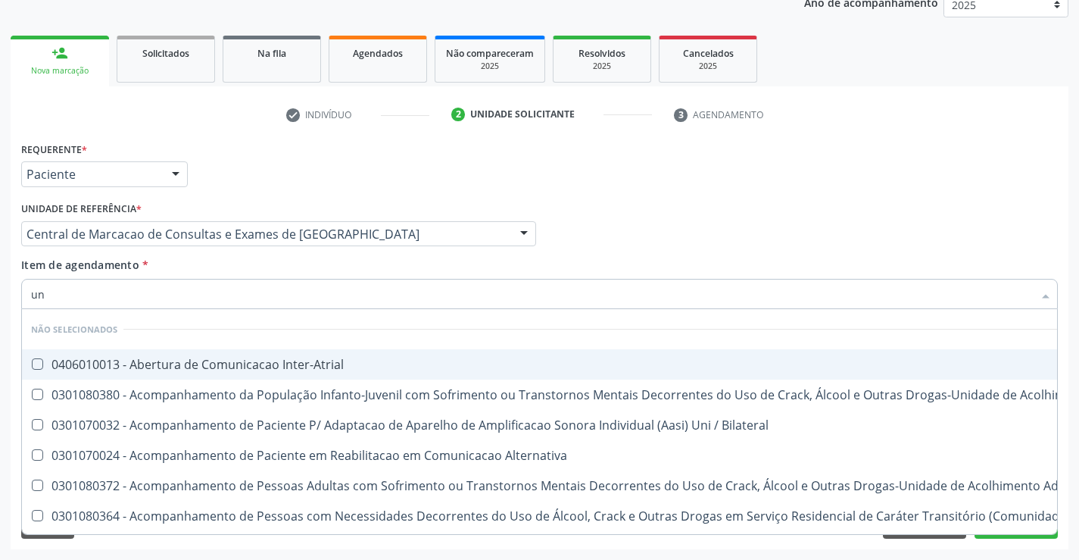
type input "u"
checkbox Inter-Atrial "true"
checkbox \(Uai\)\ "true"
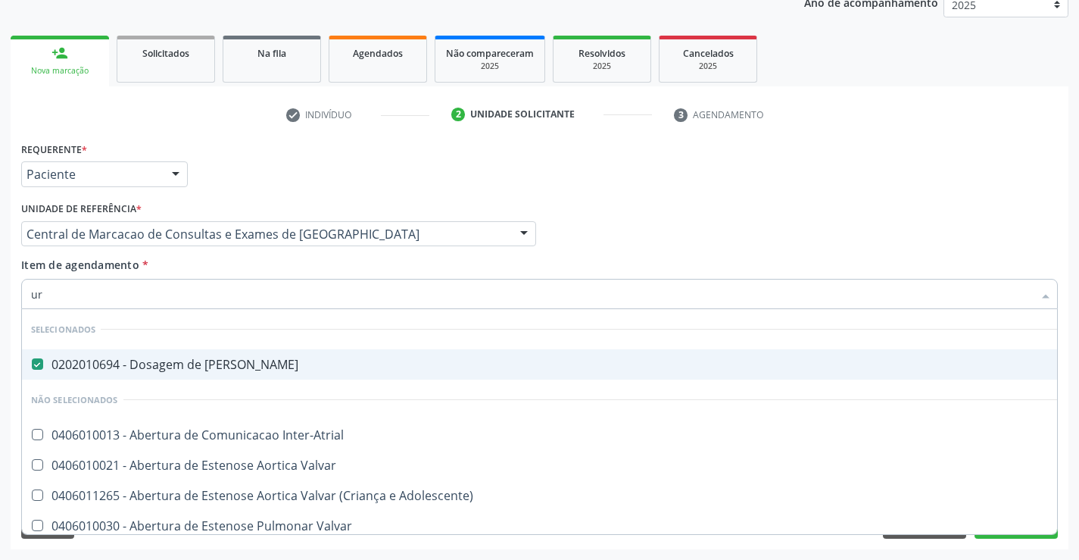
type input "uri"
checkbox Ureia "false"
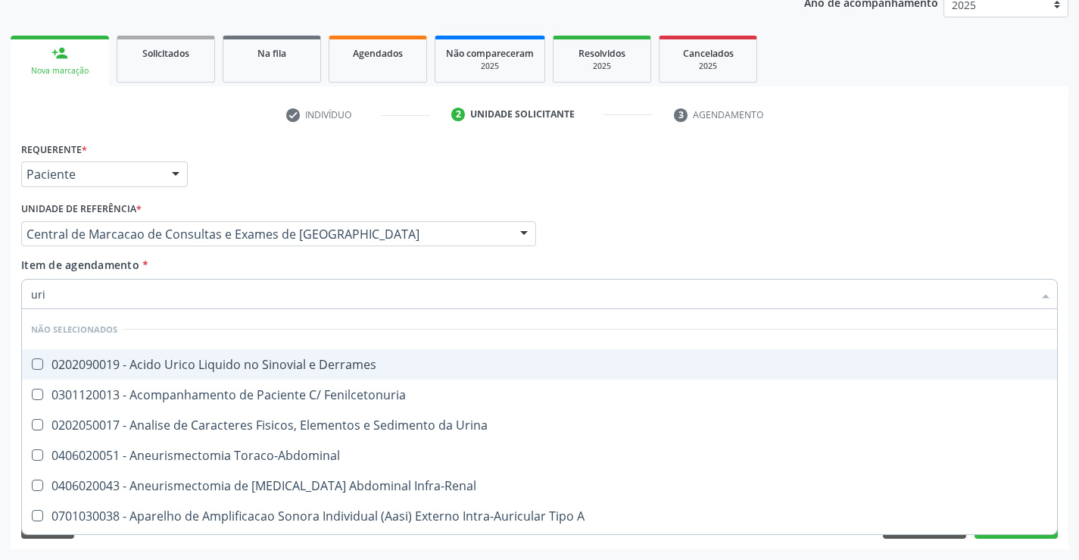
type input "urin"
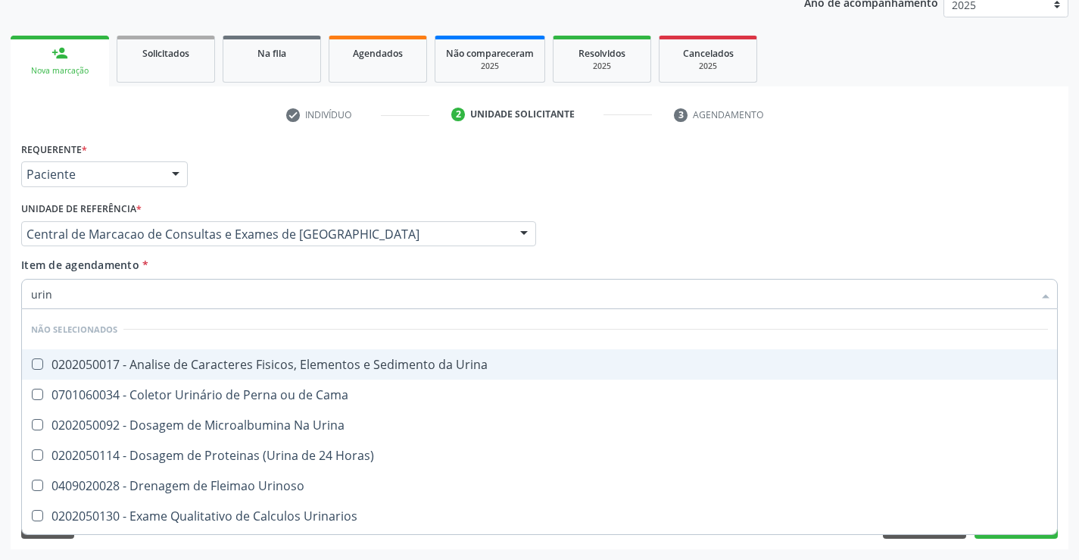
click at [279, 370] on div "0202050017 - Analise de Caracteres Fisicos, Elementos e Sedimento da Urina" at bounding box center [539, 364] width 1017 height 12
checkbox Urina "true"
click at [271, 269] on div "Item de agendamento * urin Desfazer seleção Não selecionados 0202050017 - Anali…" at bounding box center [539, 281] width 1036 height 48
checkbox Horas\) "true"
checkbox Urinoso "true"
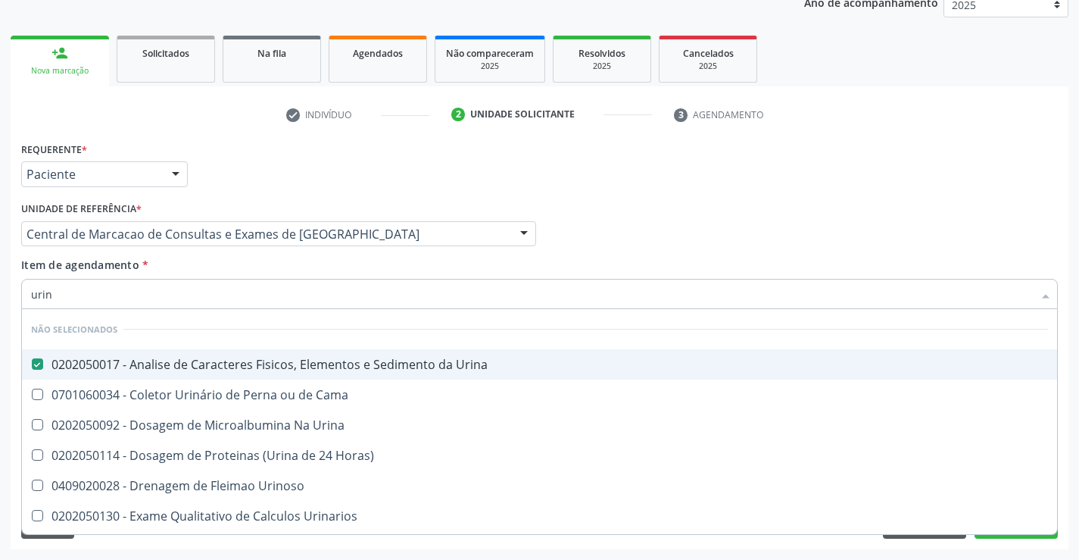
checkbox Urinarios "true"
checkbox Delgada\) "true"
checkbox Quantitativa "true"
checkbox Urina "true"
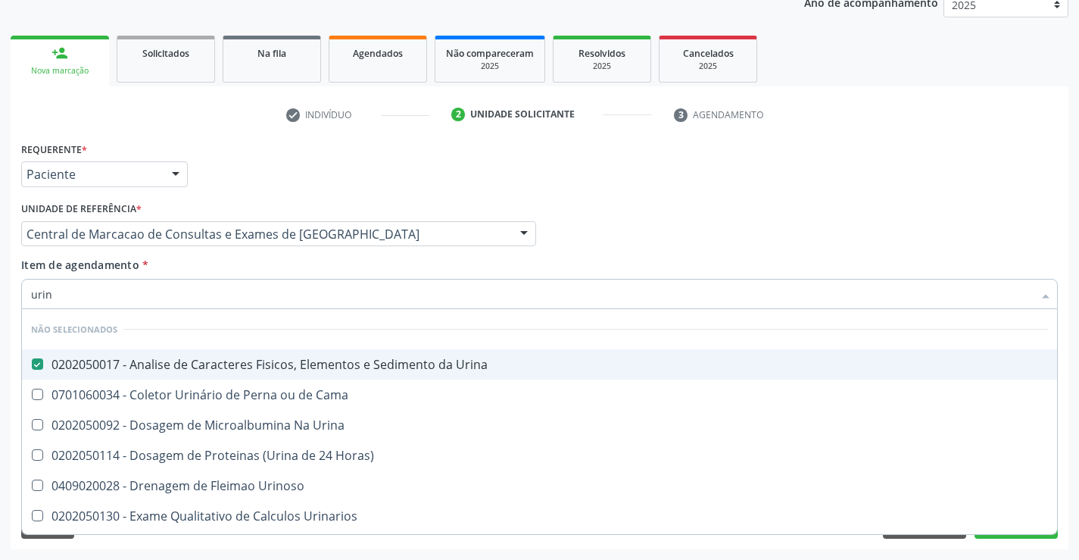
checkbox Cama "true"
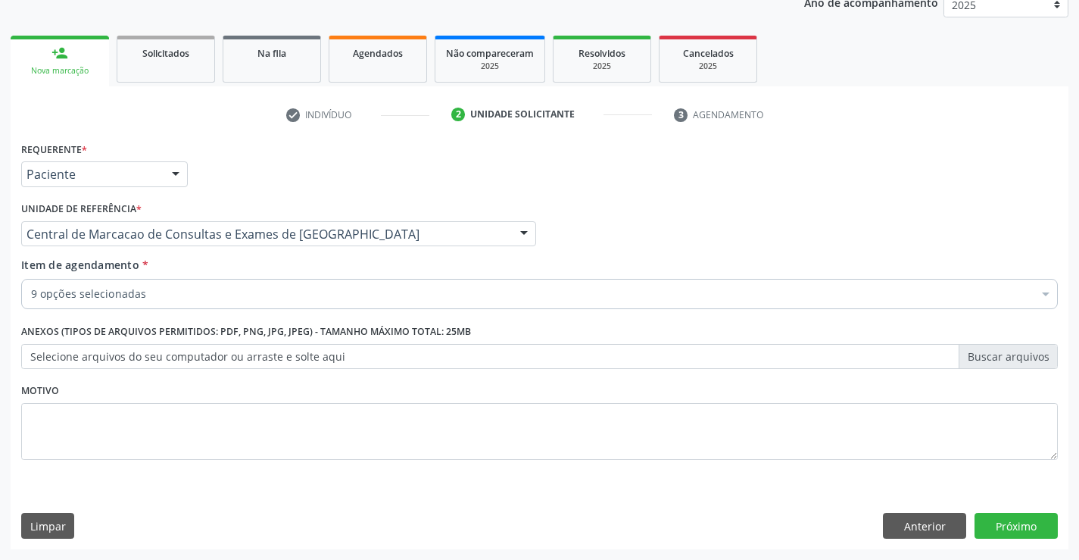
click at [240, 319] on div "Requerente * Paciente Profissional de Saúde Paciente Nenhum resultado encontrad…" at bounding box center [539, 309] width 1036 height 343
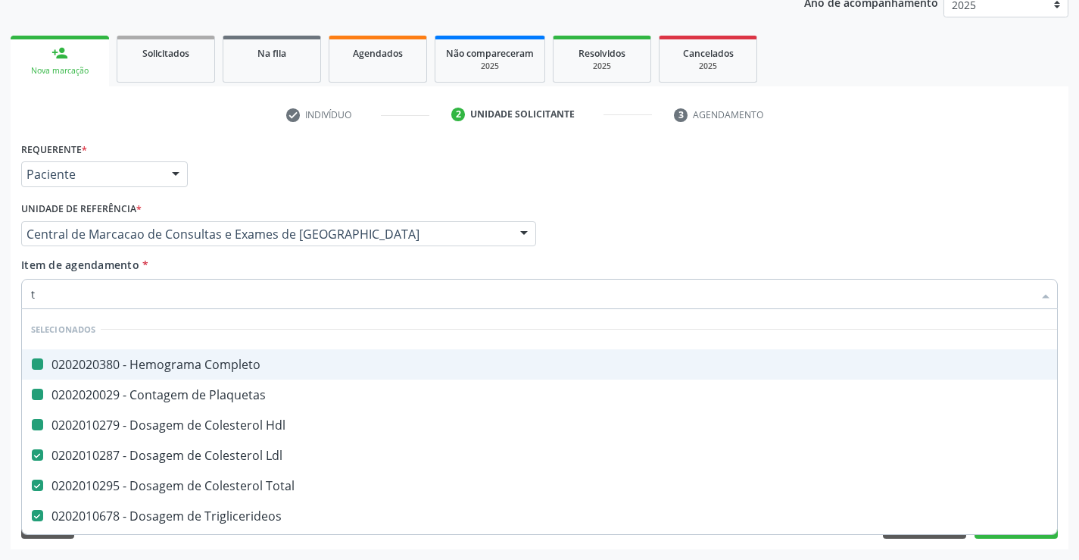
type input "tg"
checkbox Completo "false"
checkbox Hdl "false"
checkbox Plaquetas "false"
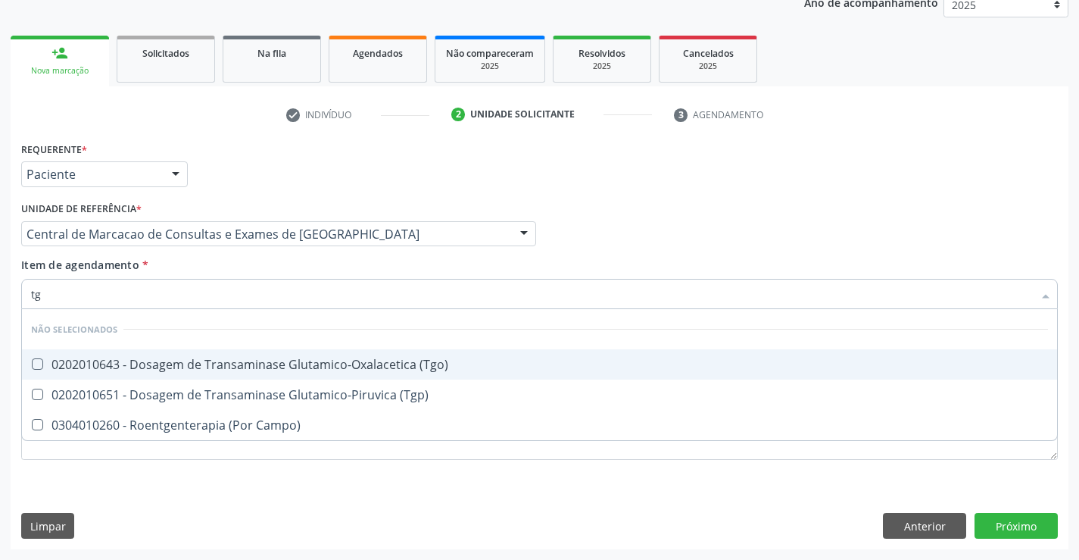
click at [272, 366] on div "0202010643 - Dosagem de Transaminase Glutamico-Oxalacetica (Tgo)" at bounding box center [539, 364] width 1017 height 12
checkbox \(Tgo\) "true"
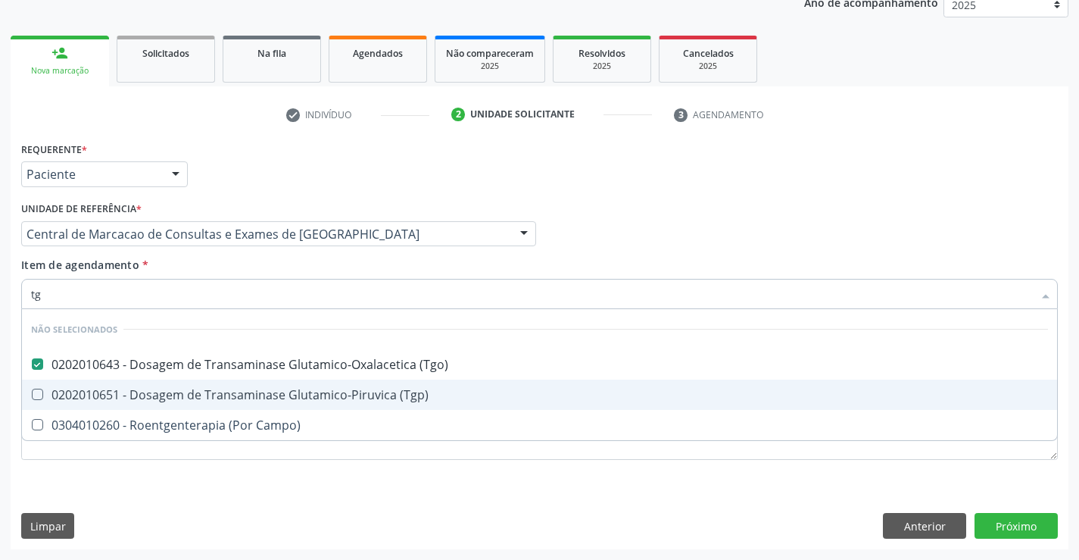
click at [271, 382] on span "0202010651 - Dosagem de Transaminase Glutamico-Piruvica (Tgp)" at bounding box center [539, 394] width 1035 height 30
checkbox \(Tgp\) "true"
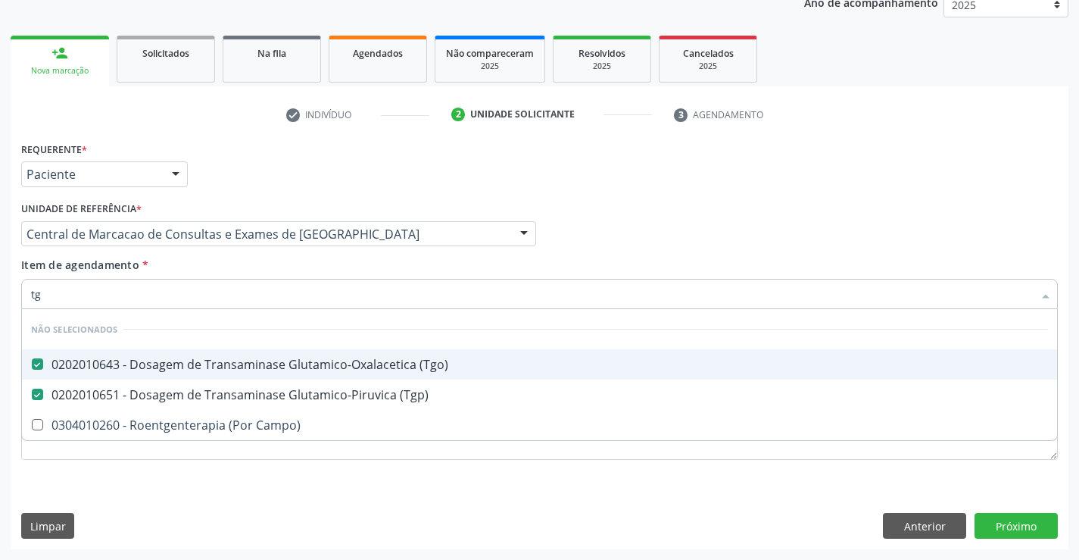
click at [257, 269] on div "Item de agendamento * tg Desfazer seleção Não selecionados 0202010643 - Dosagem…" at bounding box center [539, 281] width 1036 height 48
checkbox Campo\) "true"
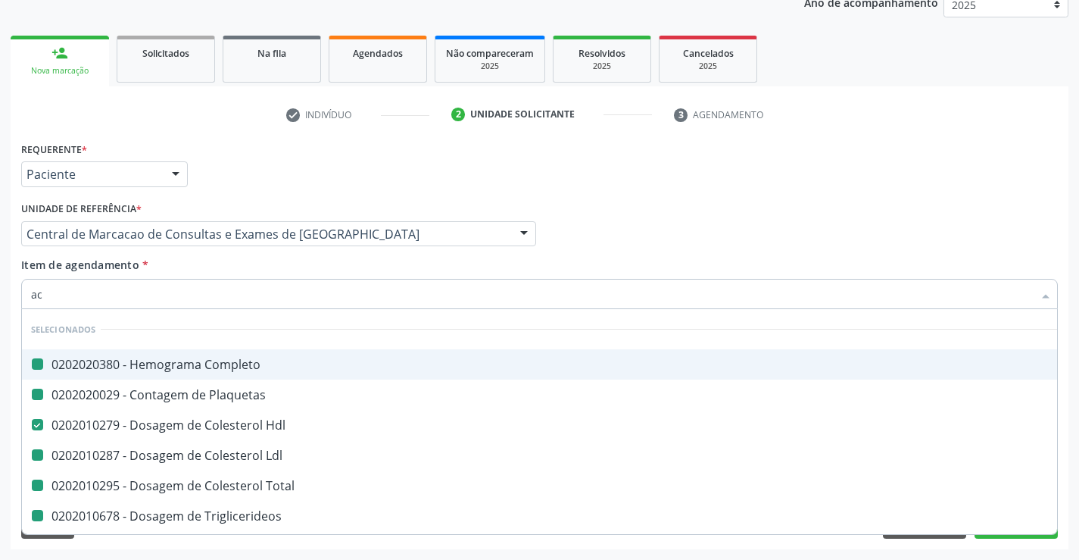
type input "aci"
checkbox Completo "false"
checkbox Plaquetas "false"
checkbox Ldl "false"
checkbox Total "false"
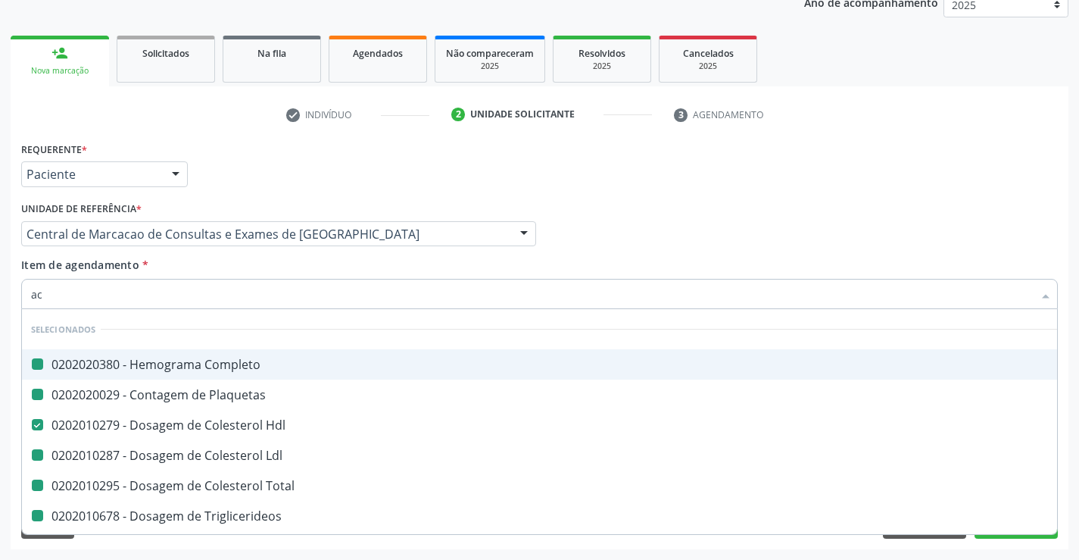
checkbox Triglicerideos "false"
checkbox Ureia "false"
checkbox Creatinina "false"
checkbox Urina "false"
checkbox \(Tgo\) "false"
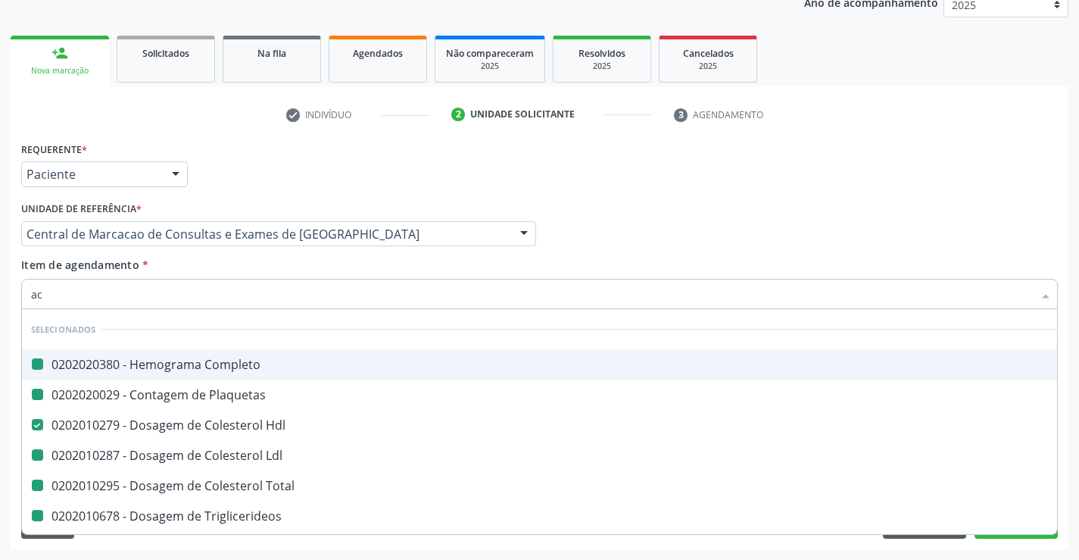
checkbox \(Tgp\) "false"
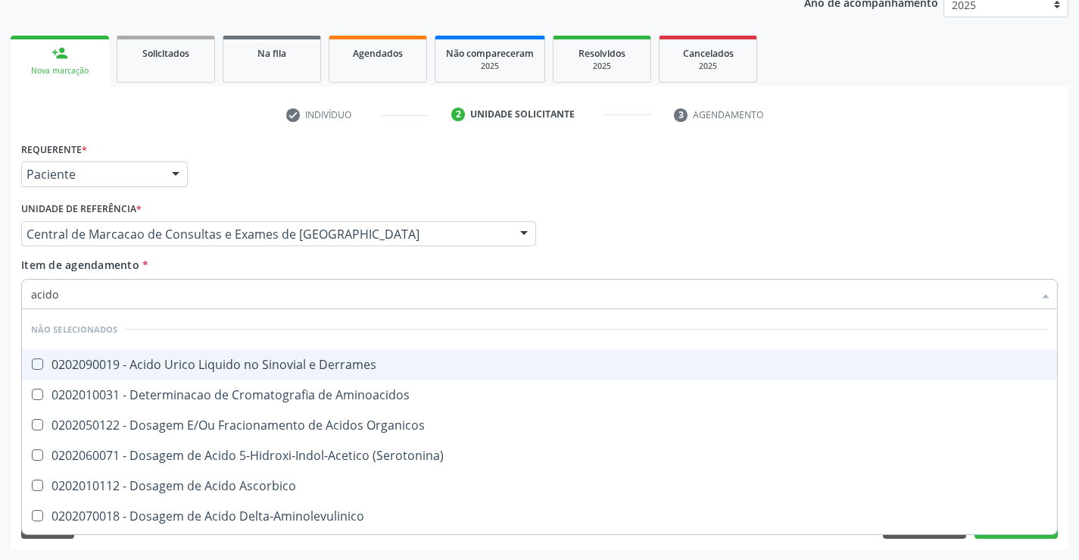
type input "acido u"
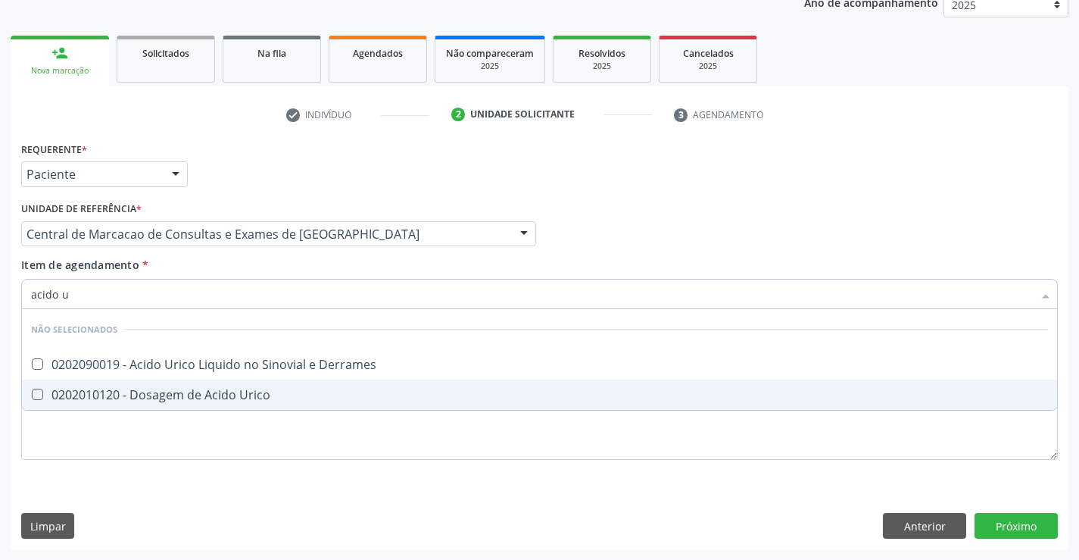
click at [285, 388] on span "0202010120 - Dosagem de Acido Urico" at bounding box center [539, 394] width 1035 height 30
checkbox Urico "true"
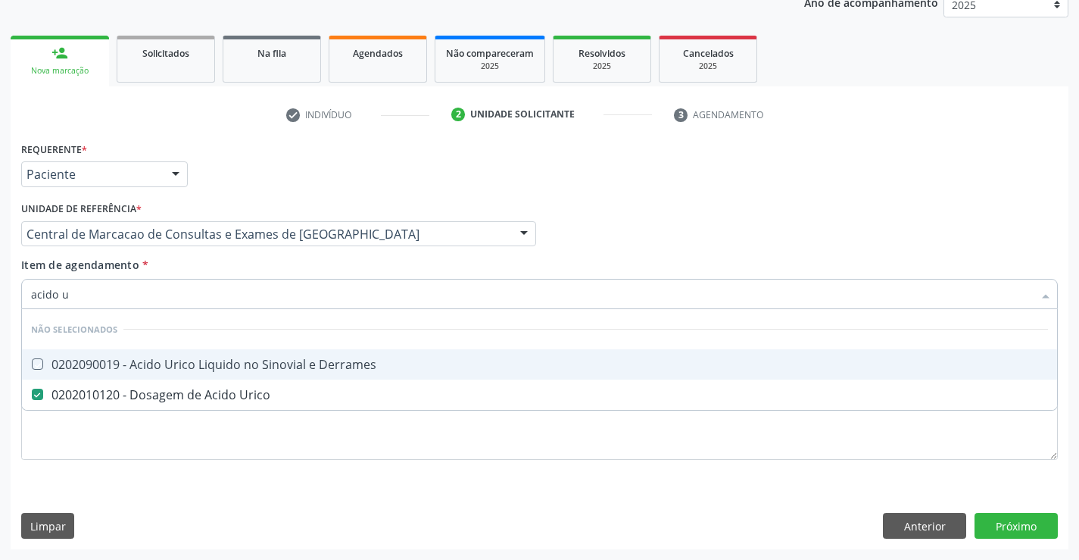
click at [260, 273] on div "Item de agendamento * acido u Desfazer seleção Não selecionados 0202090019 - Ac…" at bounding box center [539, 281] width 1036 height 48
checkbox Derrames "true"
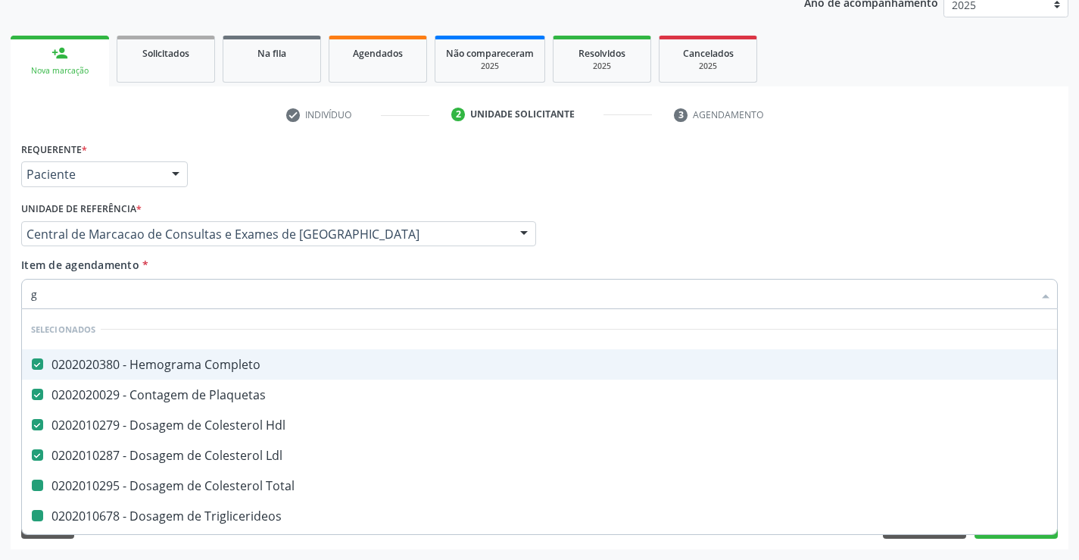
type input "gl"
checkbox Total "false"
checkbox Triglicerideos "false"
checkbox Ureia "false"
checkbox Creatinina "false"
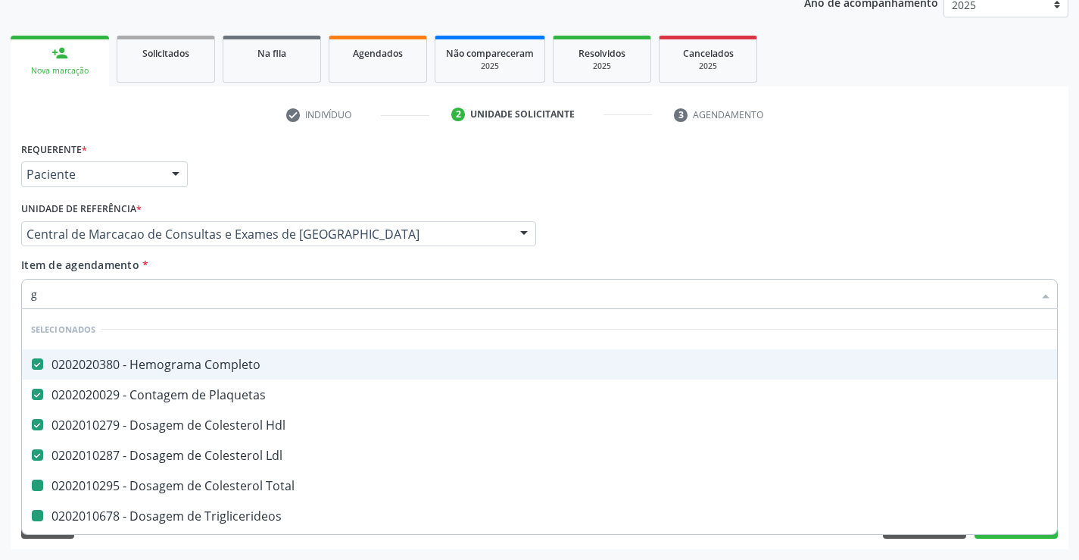
checkbox \(Tgo\) "false"
checkbox \(Tgp\) "false"
checkbox Urico "false"
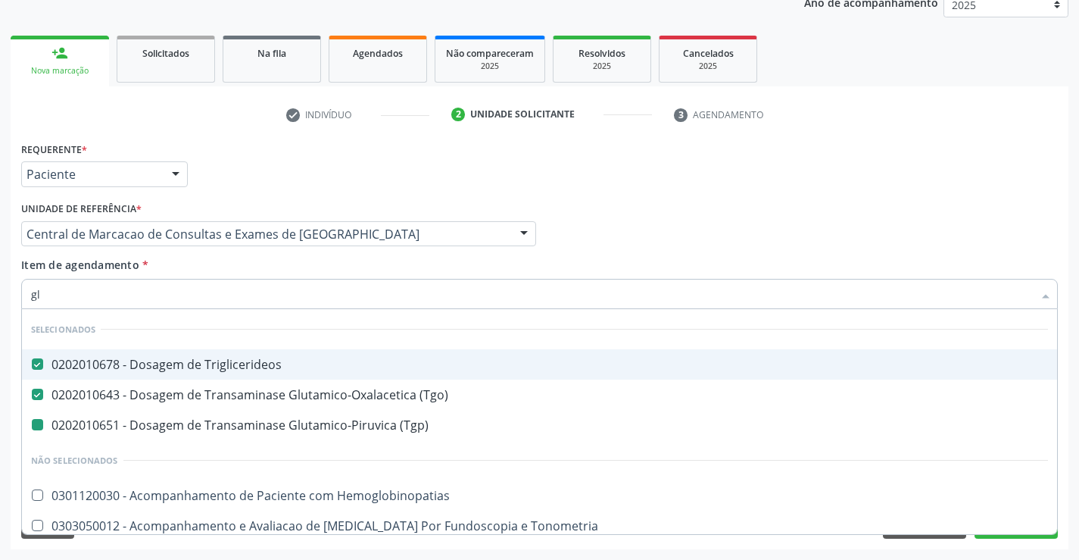
type input "gli"
checkbox \(Tgp\) "false"
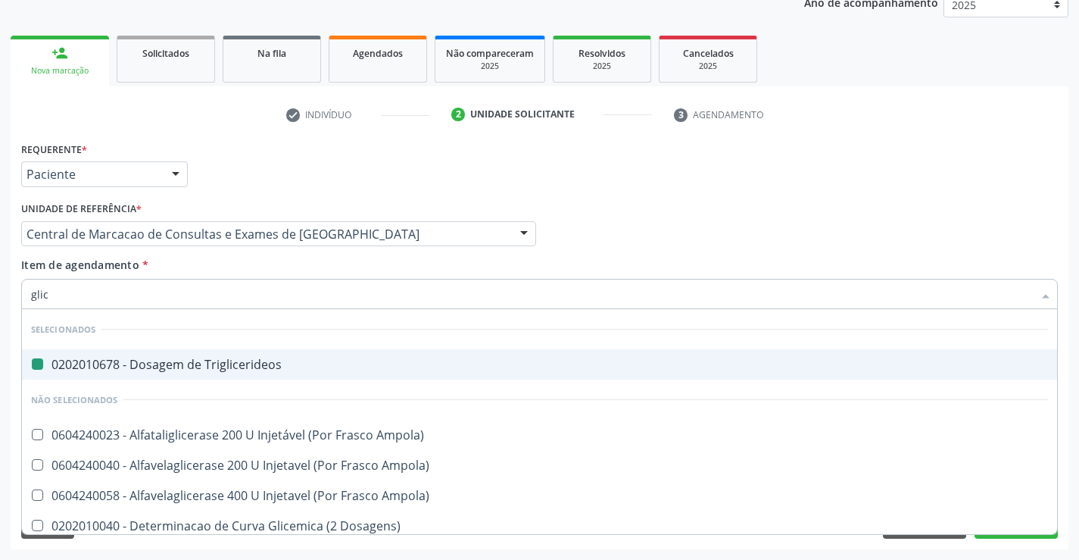
type input "glico"
checkbox Triglicerideos "false"
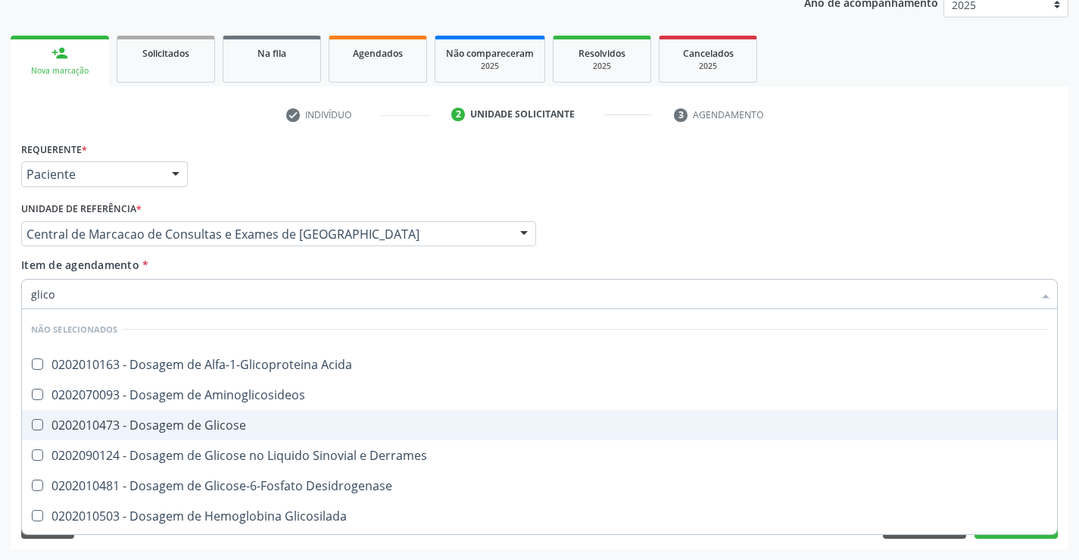
click at [255, 424] on div "0202010473 - Dosagem de Glicose" at bounding box center [539, 425] width 1017 height 12
checkbox Glicose "true"
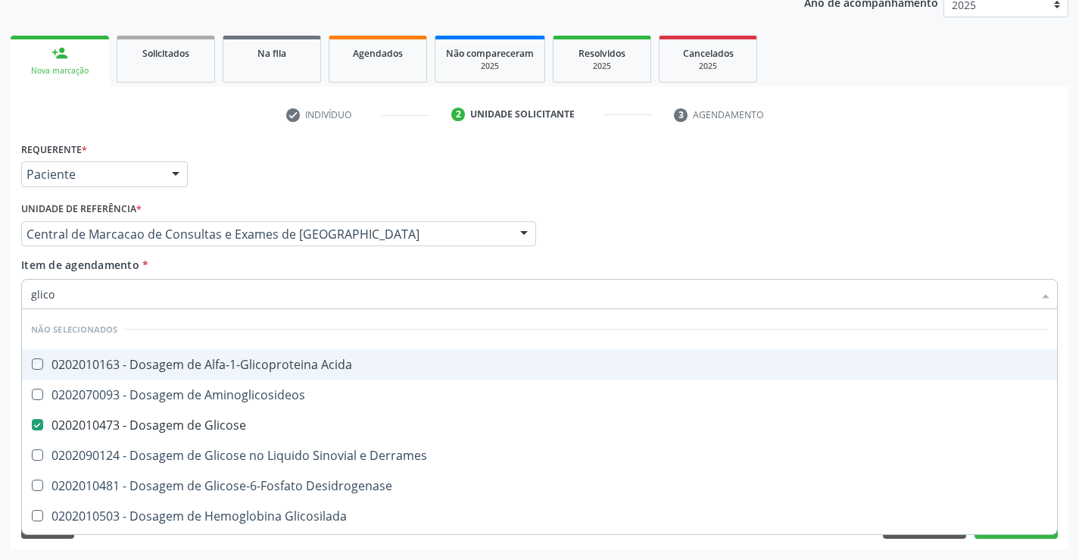
click at [254, 270] on div "Item de agendamento * glico Desfazer seleção Não selecionados 0202010163 - Dosa…" at bounding box center [539, 281] width 1036 height 48
checkbox Acida "true"
checkbox Desidrogenase "true"
checkbox Glicosilada "true"
checkbox Quantitativa "true"
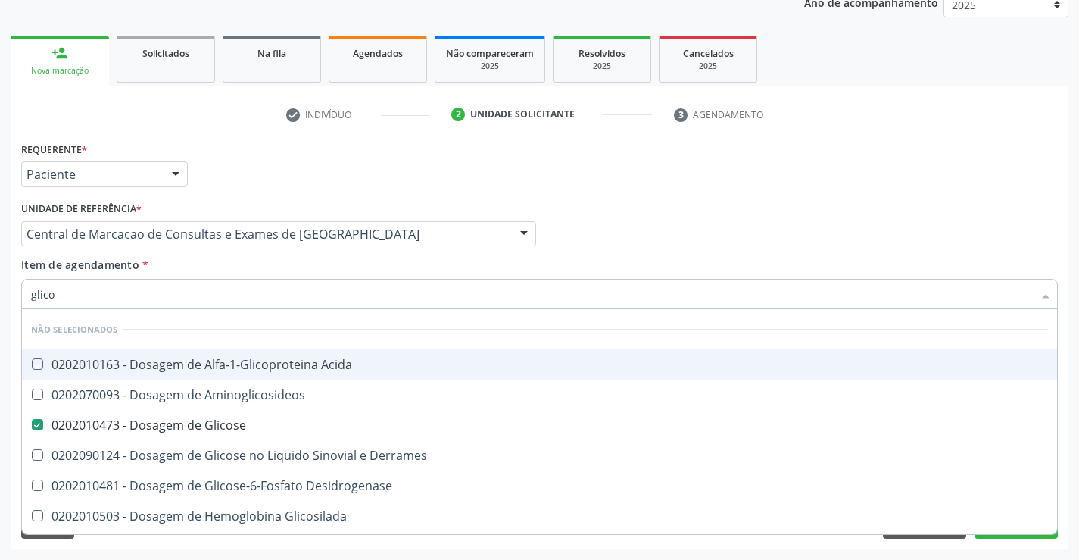
checkbox Urina "true"
checkbox Glicose "true"
checkbox Derrames "true"
checkbox Aminoglicosideos "true"
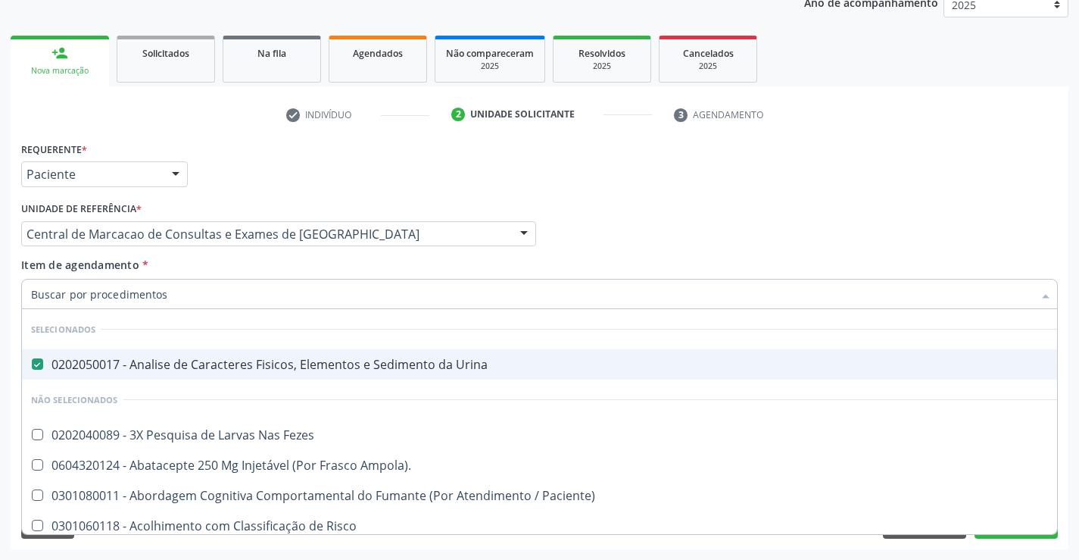
type input "f"
checkbox Fezes "false"
checkbox Paciente\) "false"
checkbox Risco "false"
checkbox Diálise "false"
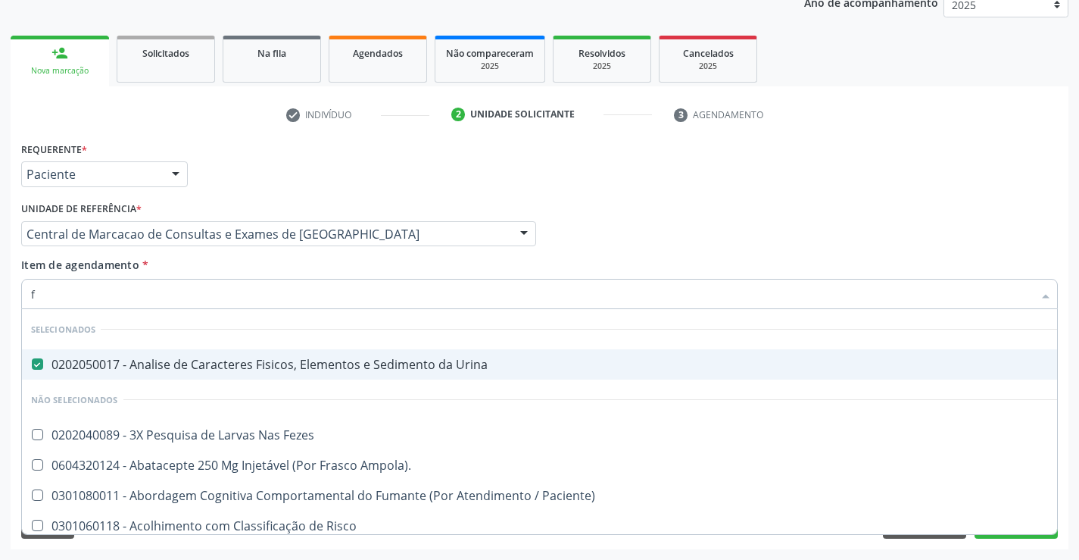
checkbox Diálise "false"
checkbox \(Uai\)\ "false"
checkbox Ampola\)\ "false"
checkbox Rim "false"
checkbox Fenilcetonuria "false"
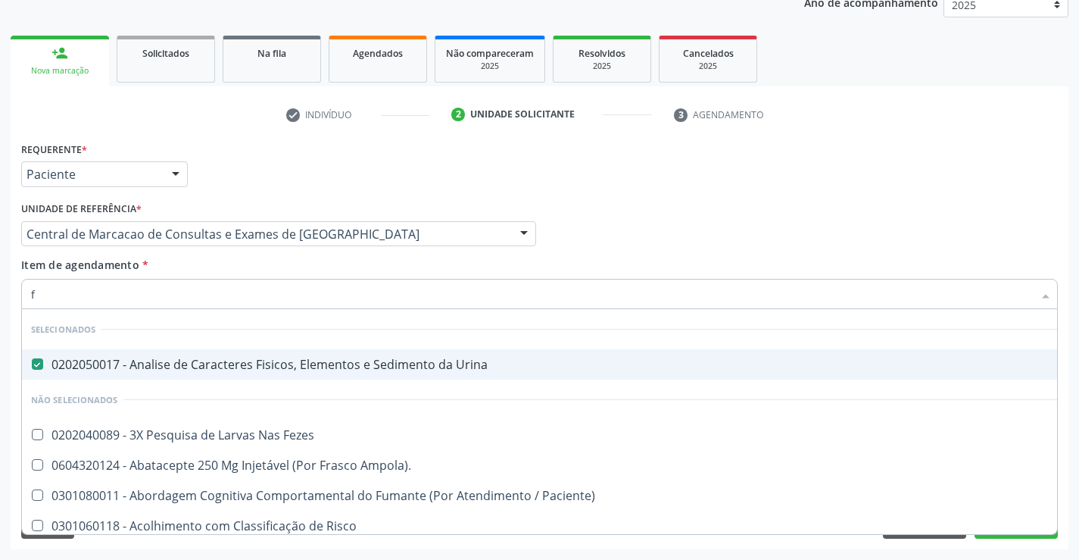
checkbox Cistica "false"
checkbox Bilateral "false"
type input "fe"
checkbox Urina "false"
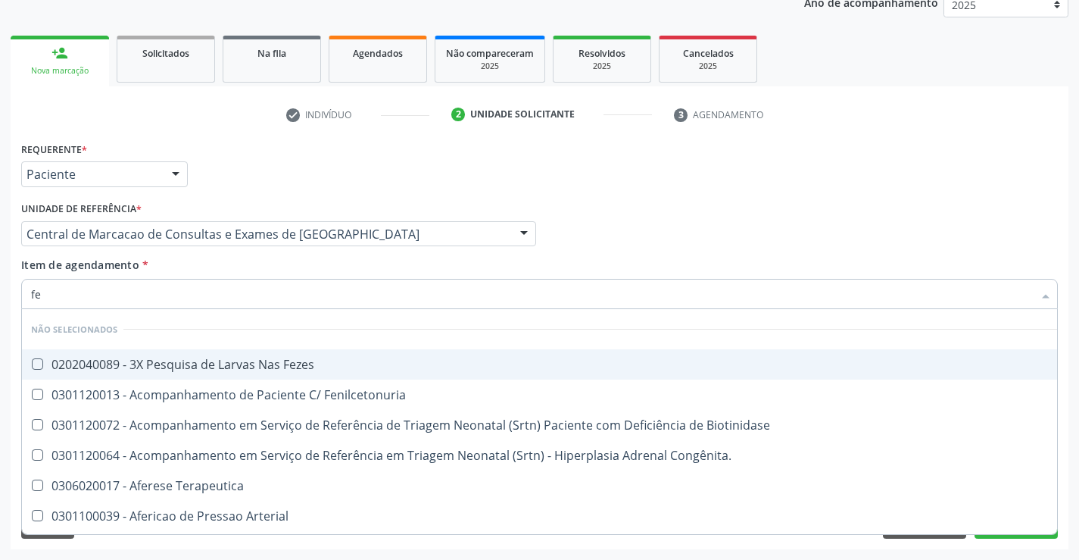
type input "fez"
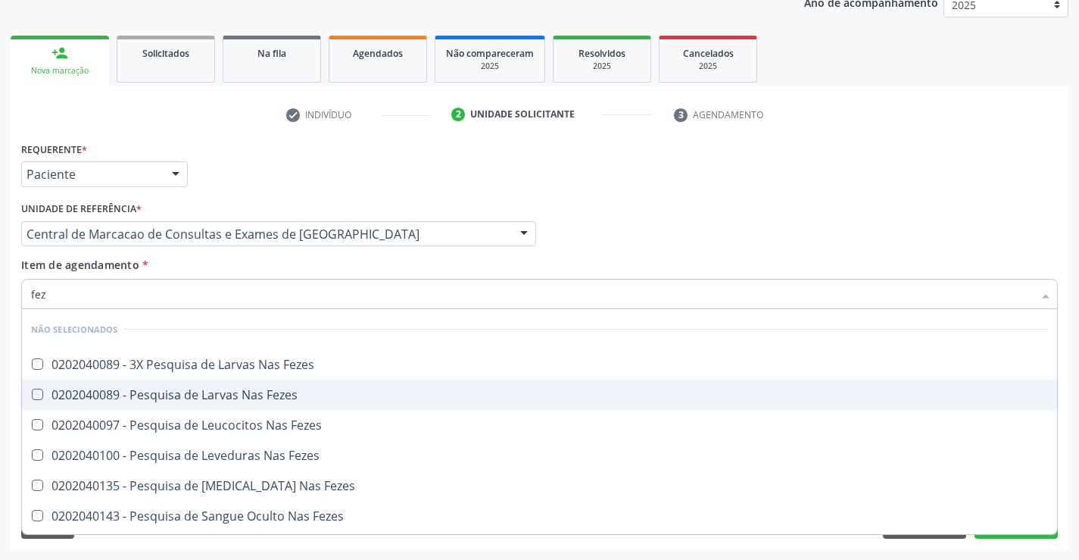
click at [301, 391] on div "0202040089 - Pesquisa de Larvas Nas Fezes" at bounding box center [539, 394] width 1017 height 12
checkbox Fezes "true"
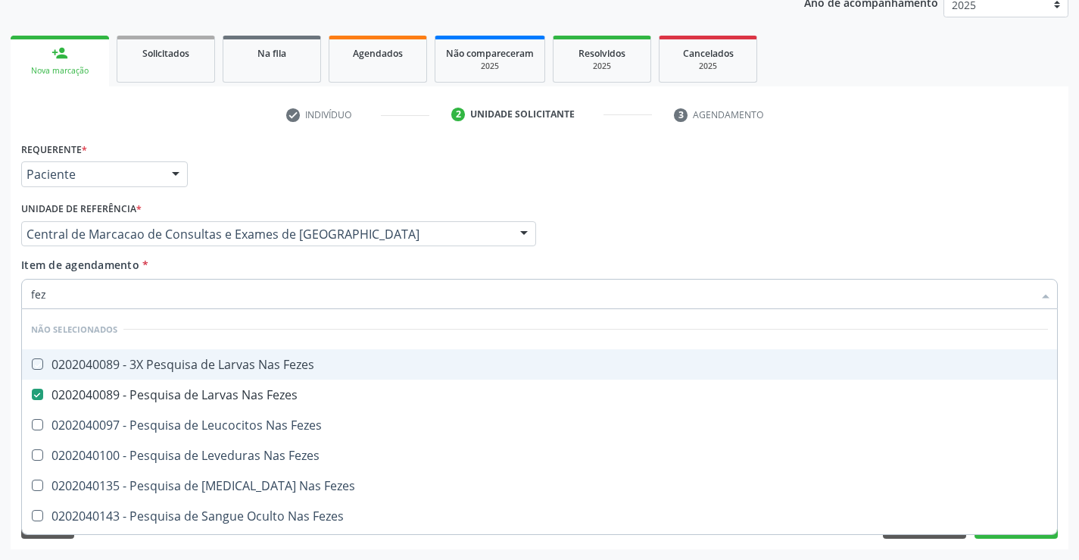
click at [282, 260] on div "Item de agendamento * fez Desfazer seleção Não selecionados 0202040089 - 3X Pes…" at bounding box center [539, 281] width 1036 height 48
checkbox Fezes "true"
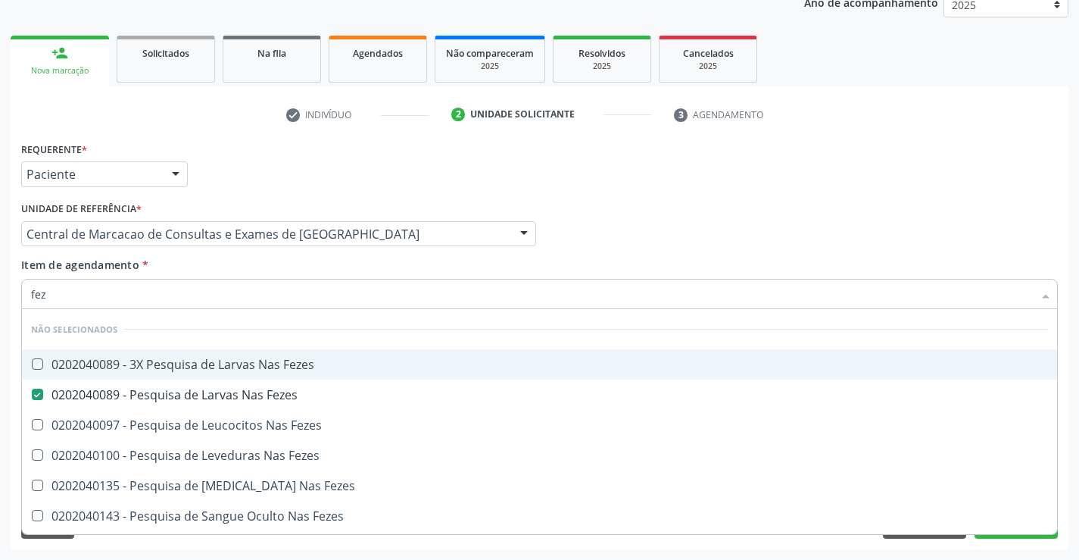
checkbox Fezes "true"
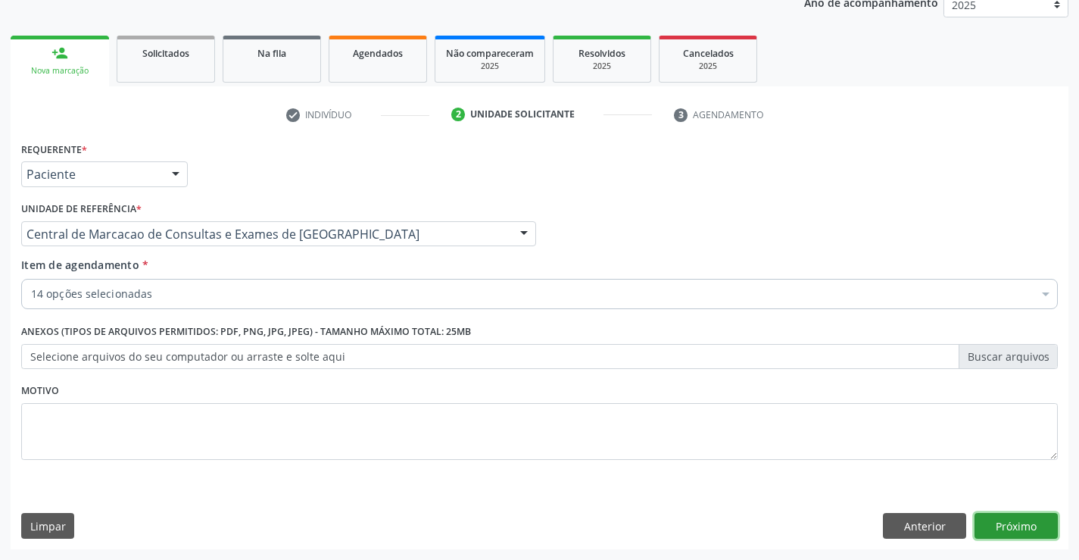
click at [993, 519] on button "Próximo" at bounding box center [1015, 526] width 83 height 26
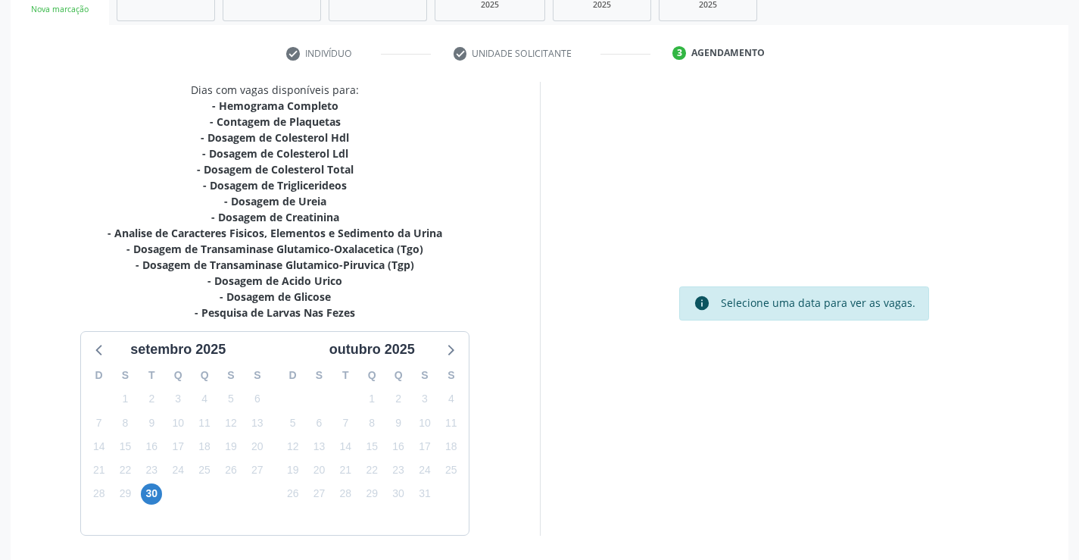
scroll to position [306, 0]
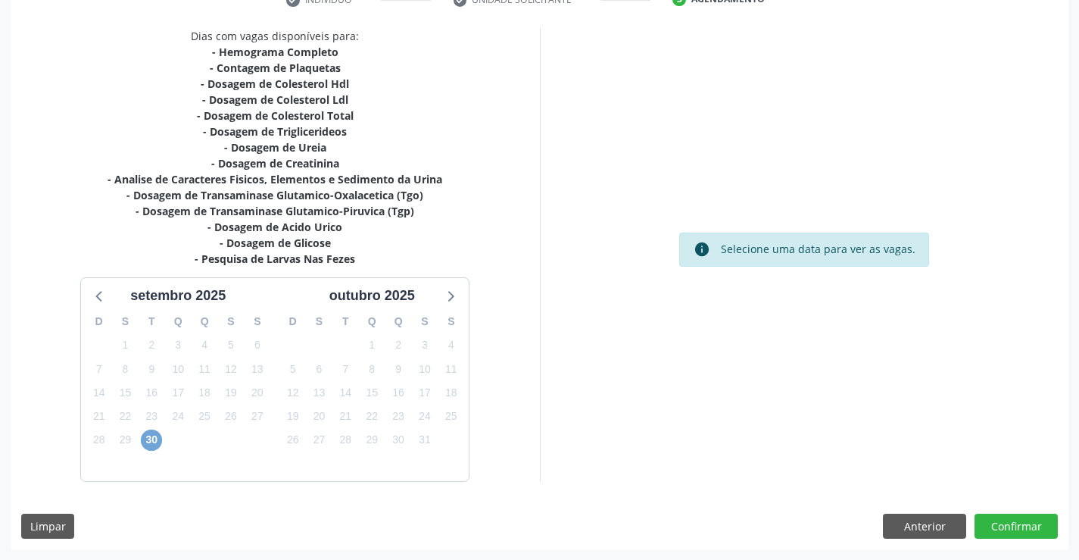
click at [148, 441] on span "30" at bounding box center [151, 439] width 21 height 21
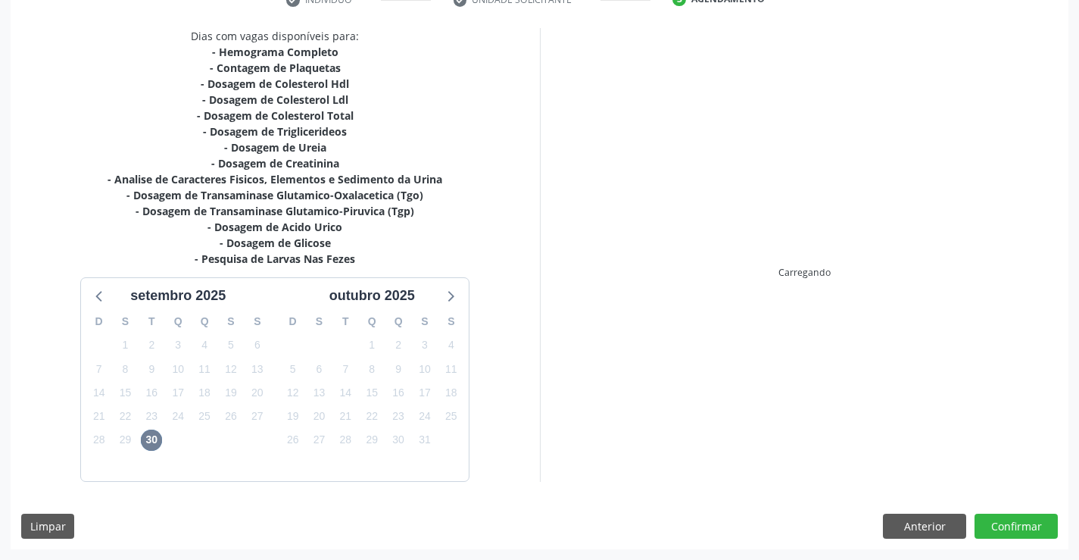
click at [751, 379] on div "Carregando" at bounding box center [804, 254] width 529 height 453
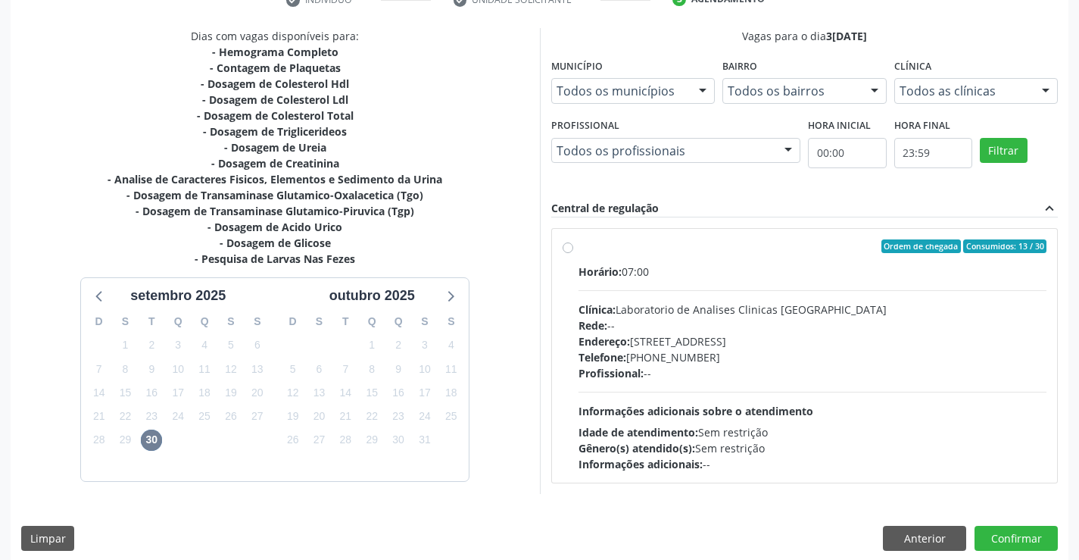
click at [751, 379] on div "Profissional: --" at bounding box center [812, 373] width 469 height 16
click at [573, 253] on input "Ordem de chegada Consumidos: 13 / 30 Horário: 07:00 Clínica: Laboratorio de Ana…" at bounding box center [568, 246] width 11 height 14
radio input "true"
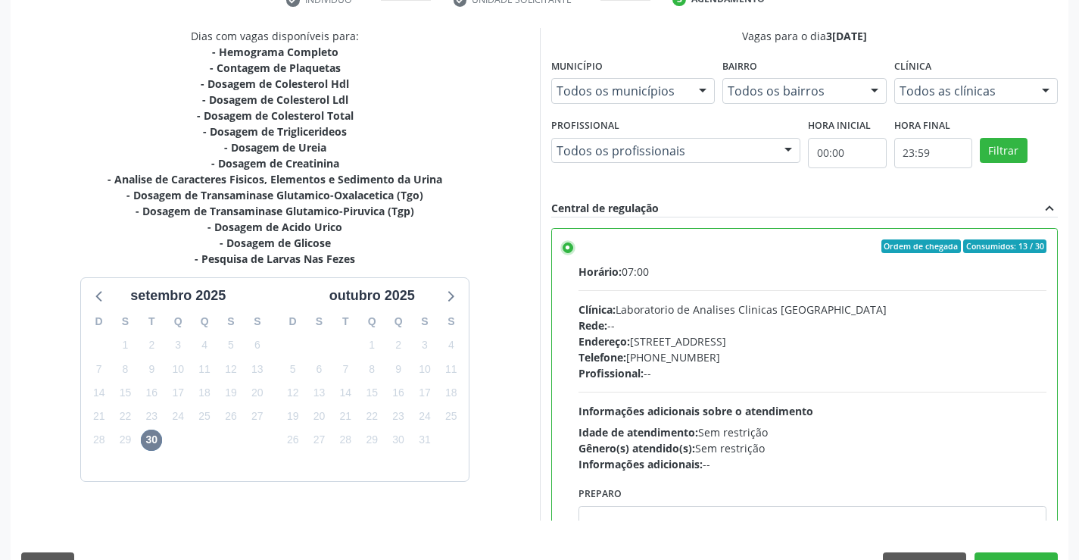
scroll to position [345, 0]
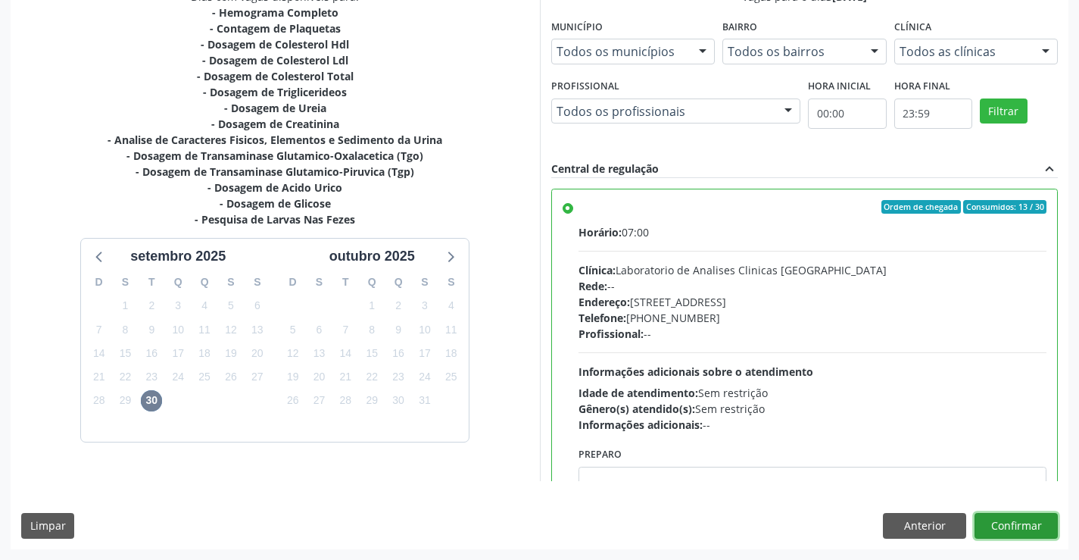
click at [1020, 515] on button "Confirmar" at bounding box center [1015, 526] width 83 height 26
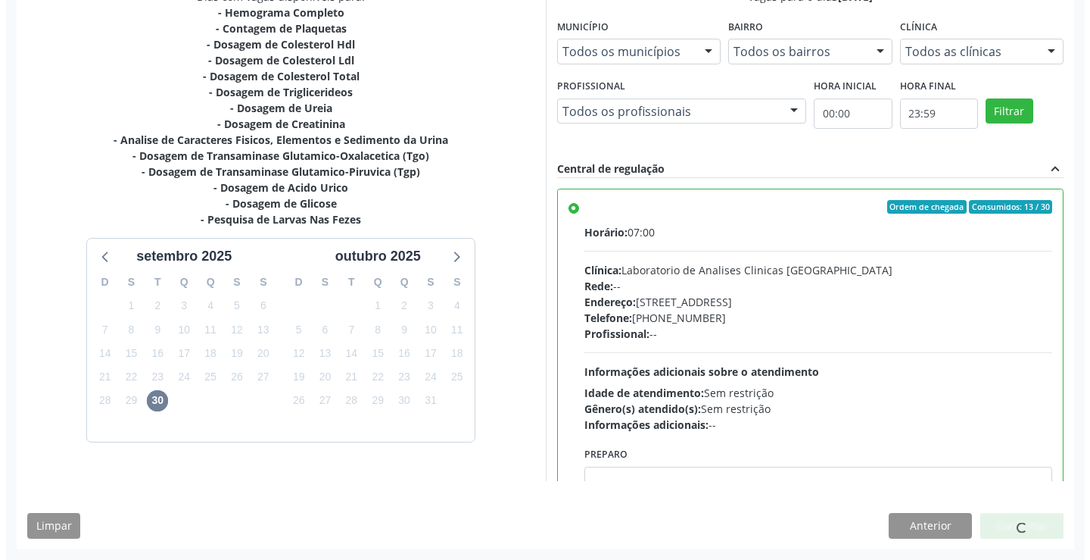
scroll to position [0, 0]
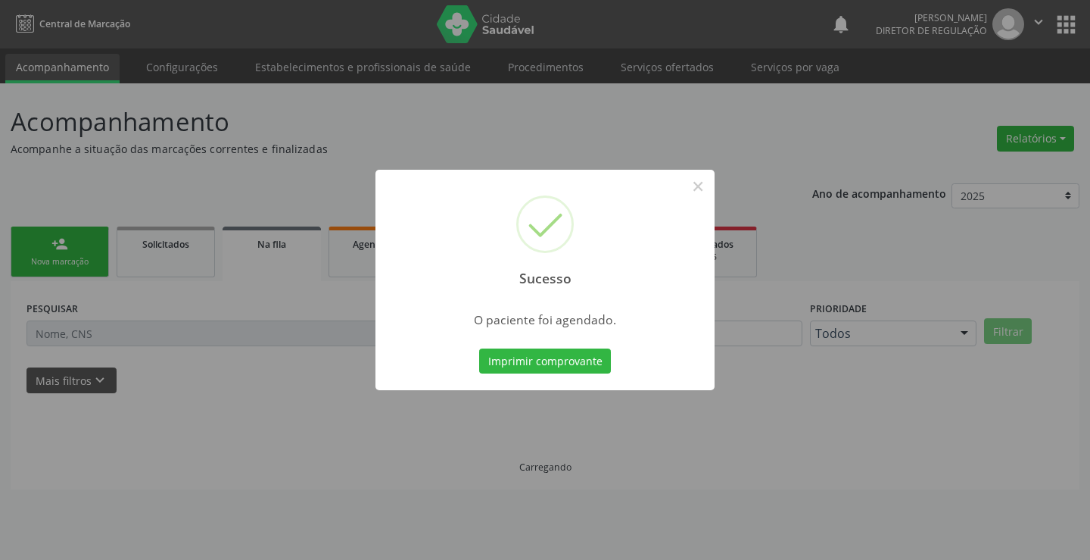
click at [479, 348] on button "Imprimir comprovante" at bounding box center [545, 361] width 132 height 26
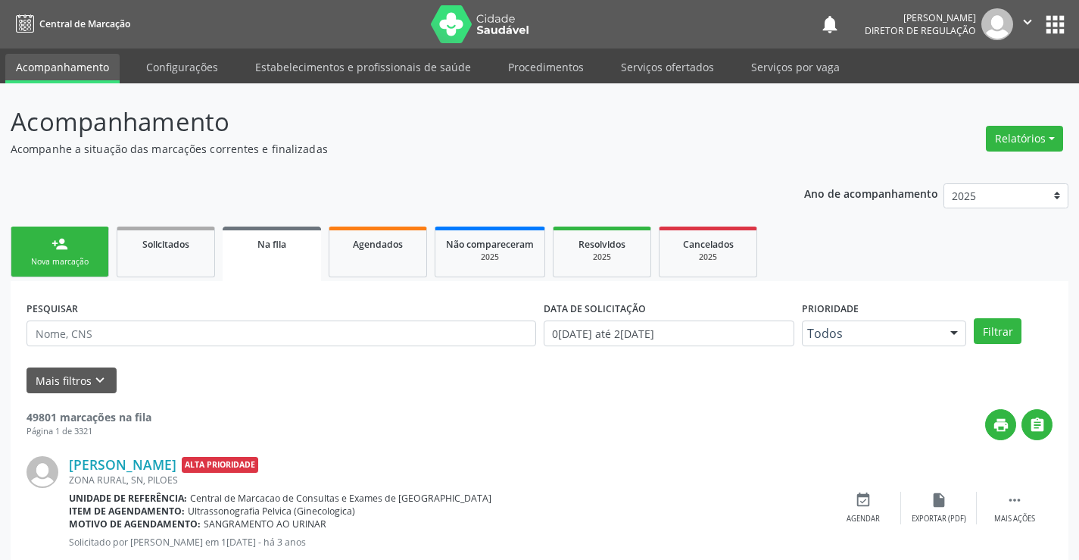
click at [76, 246] on link "person_add Nova marcação" at bounding box center [60, 251] width 98 height 51
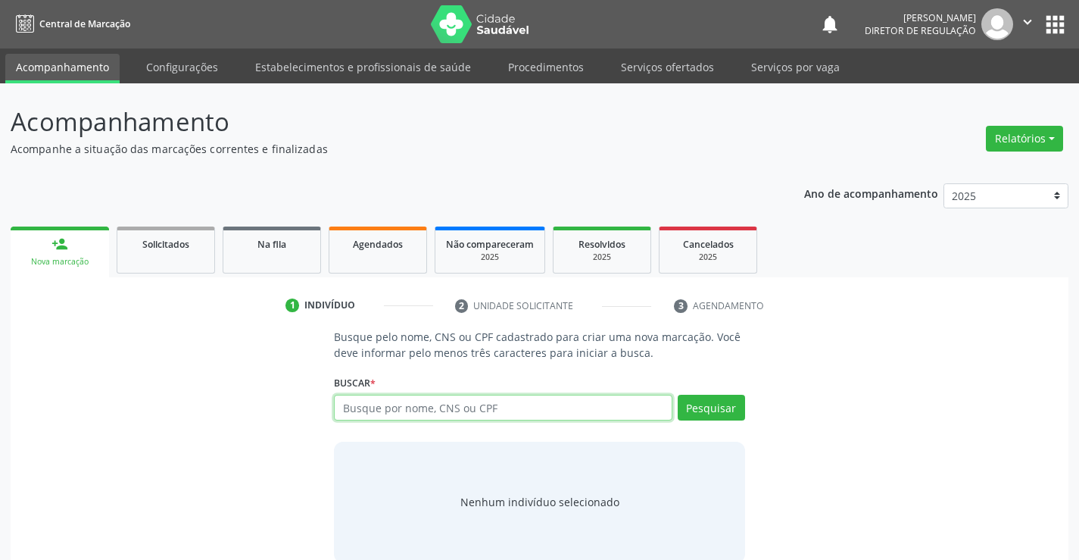
click at [498, 407] on input "text" at bounding box center [503, 407] width 338 height 26
type input "700901925779196"
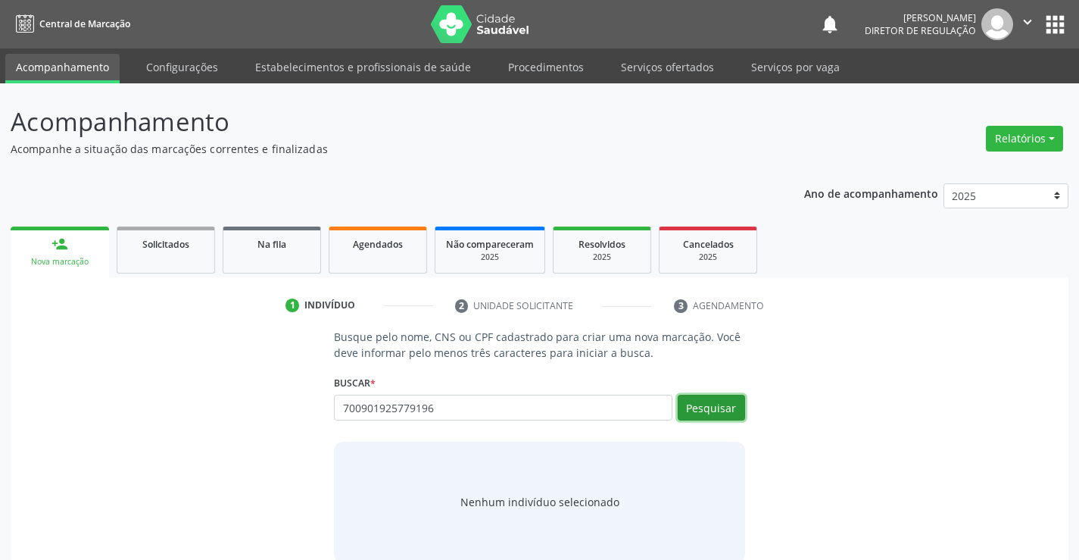
click at [713, 405] on button "Pesquisar" at bounding box center [711, 407] width 67 height 26
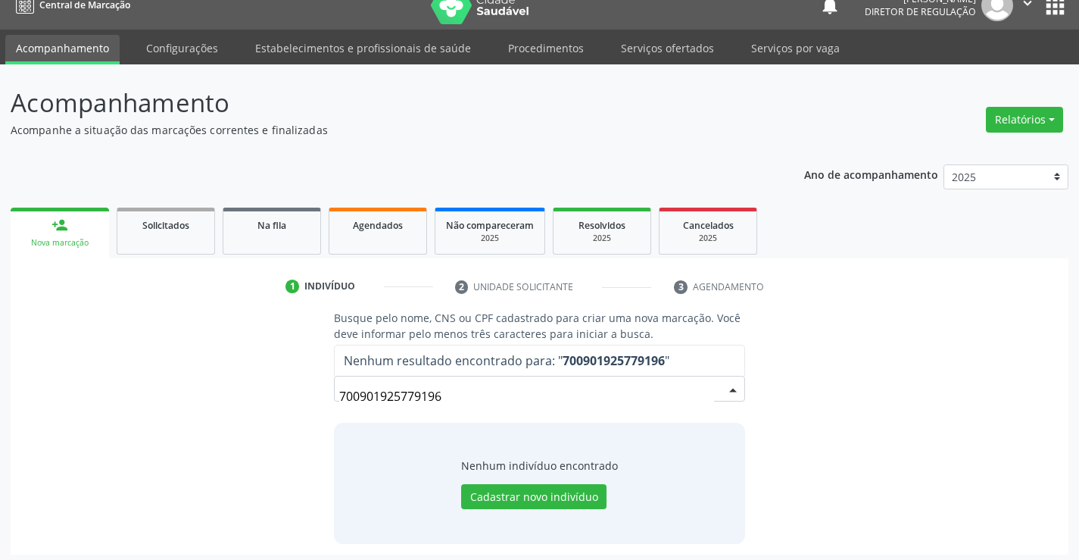
scroll to position [24, 0]
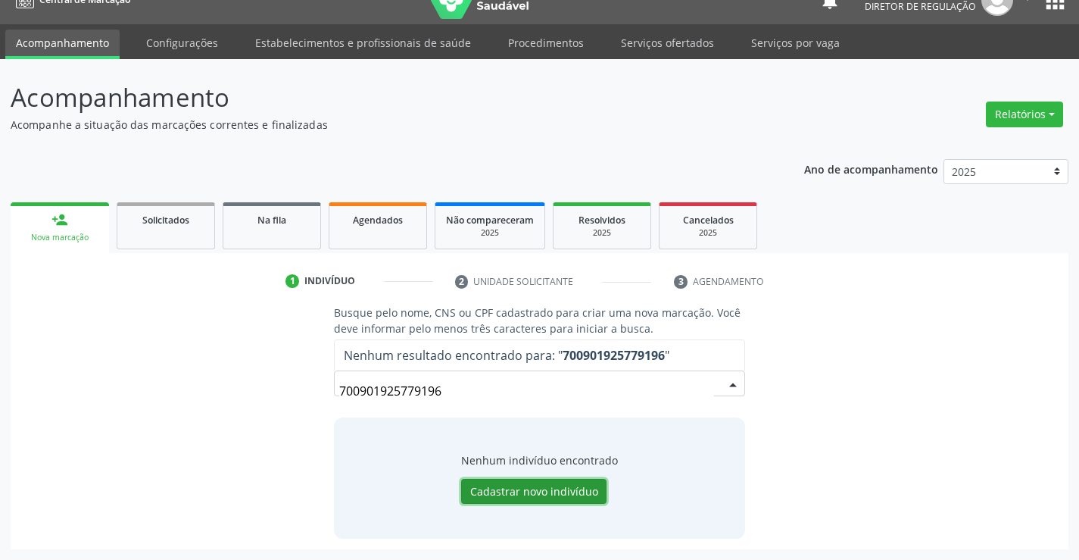
click at [529, 496] on button "Cadastrar novo indivíduo" at bounding box center [533, 491] width 145 height 26
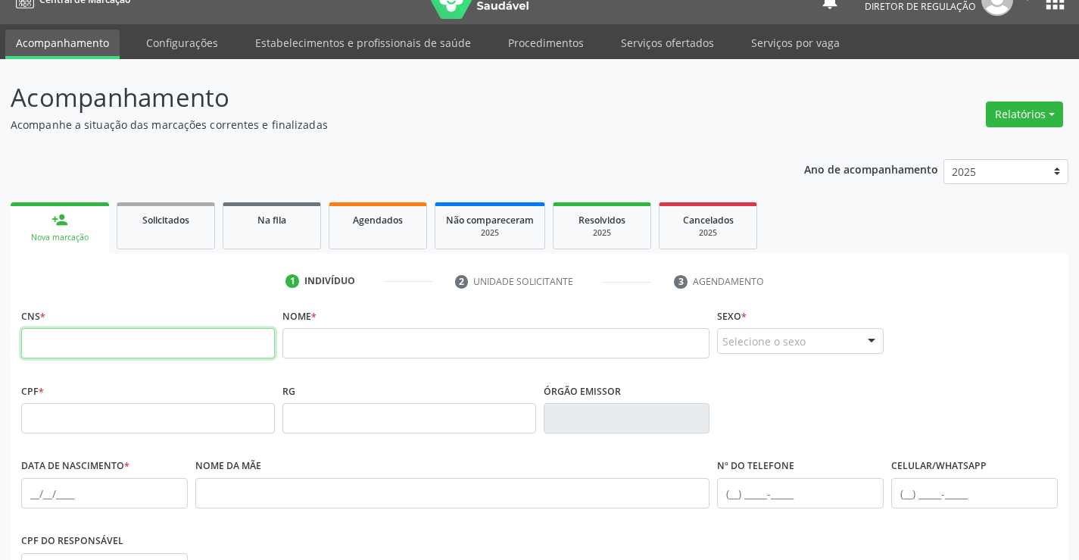
click at [184, 354] on input "text" at bounding box center [148, 343] width 254 height 30
type input "700 9019 2577 9196"
click at [242, 287] on ul "1 Indivíduo 2 Unidade solicitante 3 Agendamento" at bounding box center [540, 281] width 1058 height 25
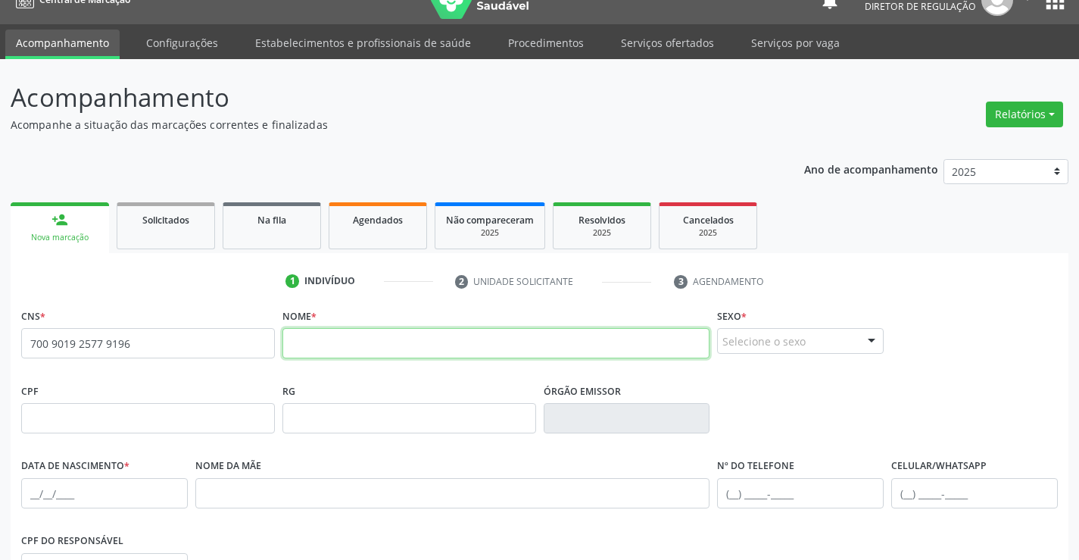
click at [315, 349] on input "text" at bounding box center [496, 343] width 428 height 30
type input "g"
click at [298, 338] on input "[DEMOGRAPHIC_DATA]" at bounding box center [496, 343] width 428 height 30
click at [348, 351] on input "GEISE" at bounding box center [496, 343] width 428 height 30
type input "GEISE [PERSON_NAME]"
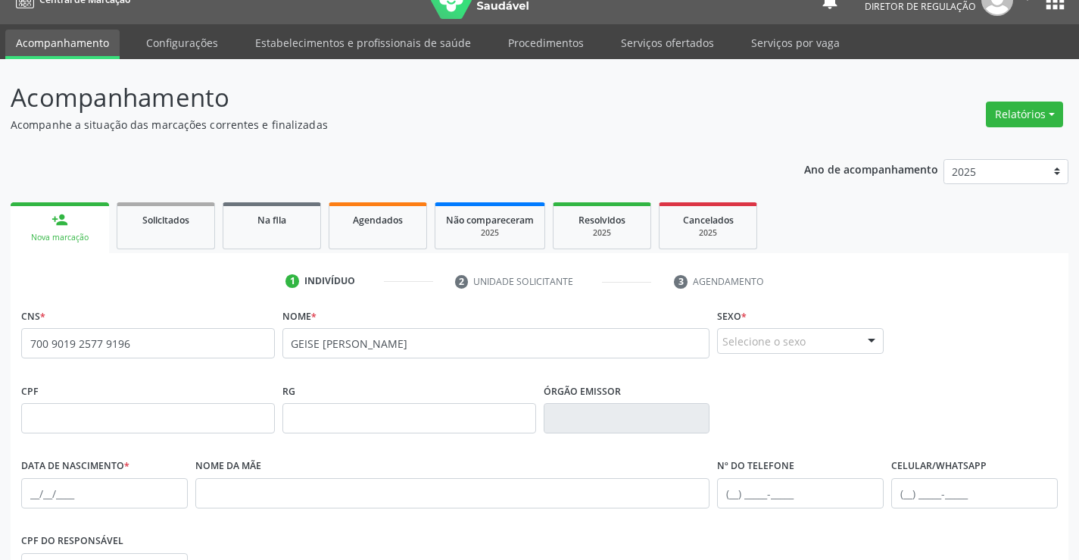
click at [763, 340] on div "Selecione o sexo" at bounding box center [800, 341] width 167 height 26
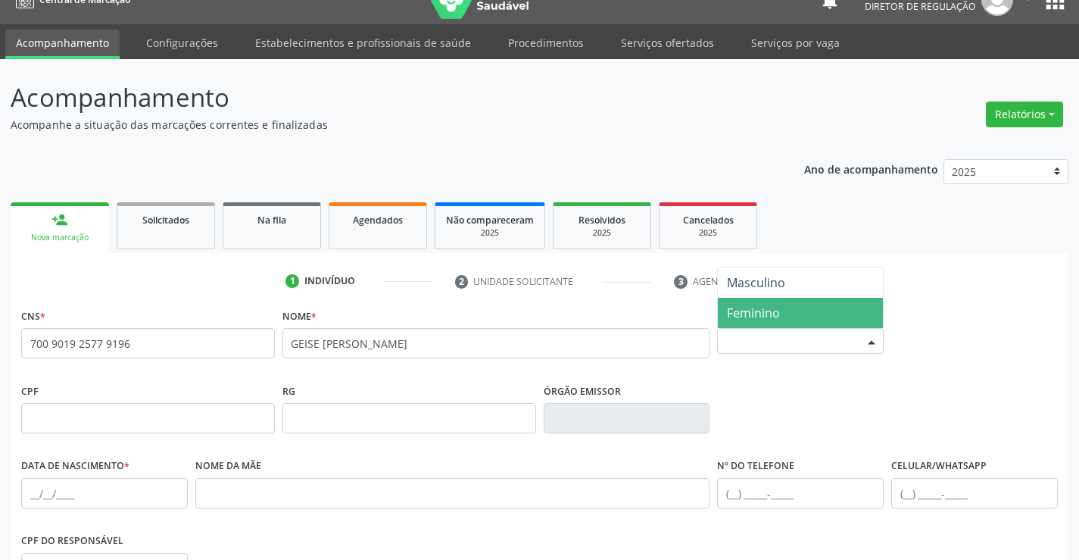
click at [777, 323] on span "Feminino" at bounding box center [800, 313] width 165 height 30
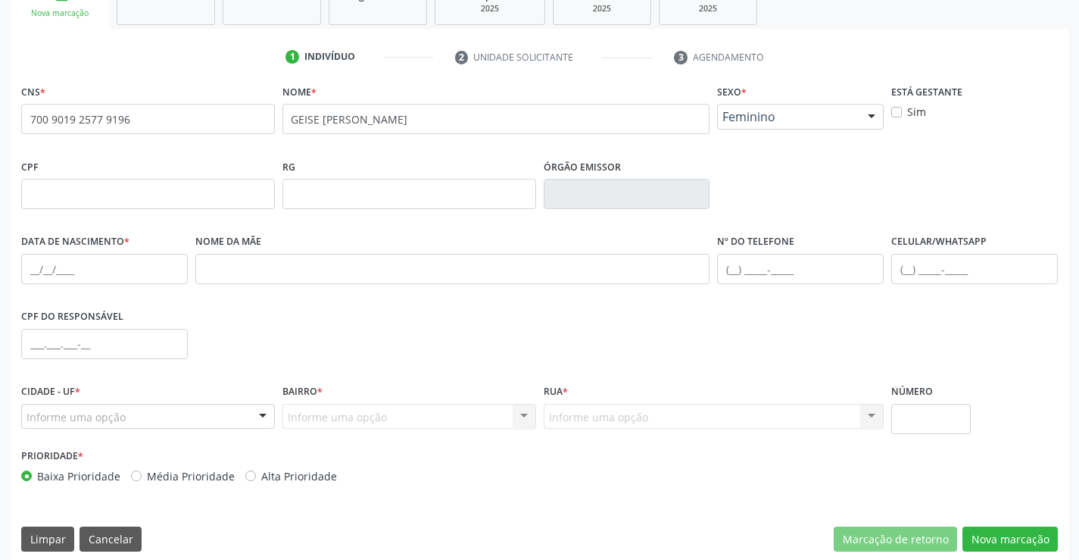
scroll to position [261, 0]
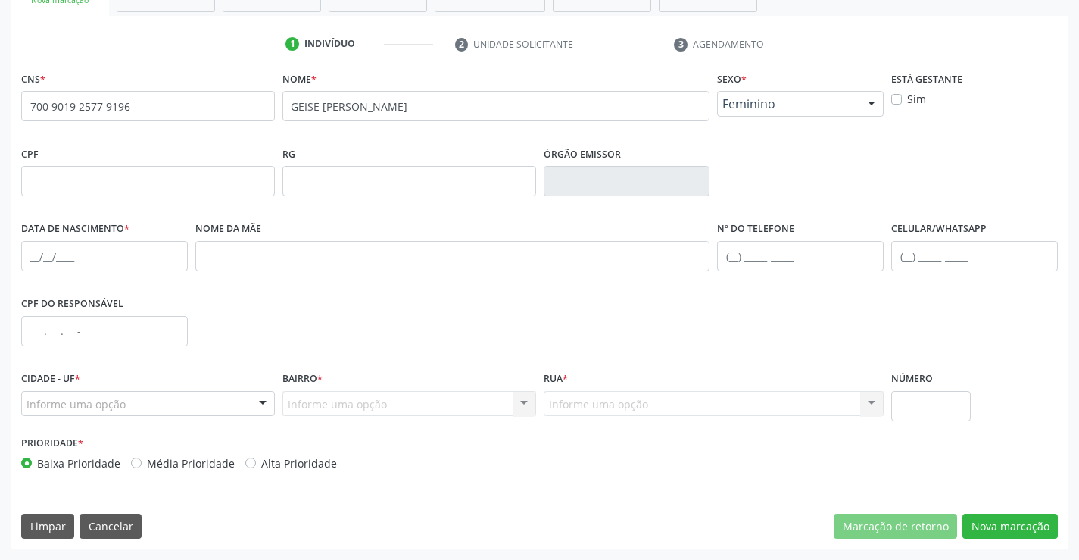
click at [832, 271] on fieldset "Nº do Telefone" at bounding box center [800, 249] width 167 height 64
click at [838, 265] on input "text" at bounding box center [800, 256] width 167 height 30
type input "[PHONE_NUMBER]"
click at [166, 408] on div "Informe uma opção" at bounding box center [148, 404] width 254 height 26
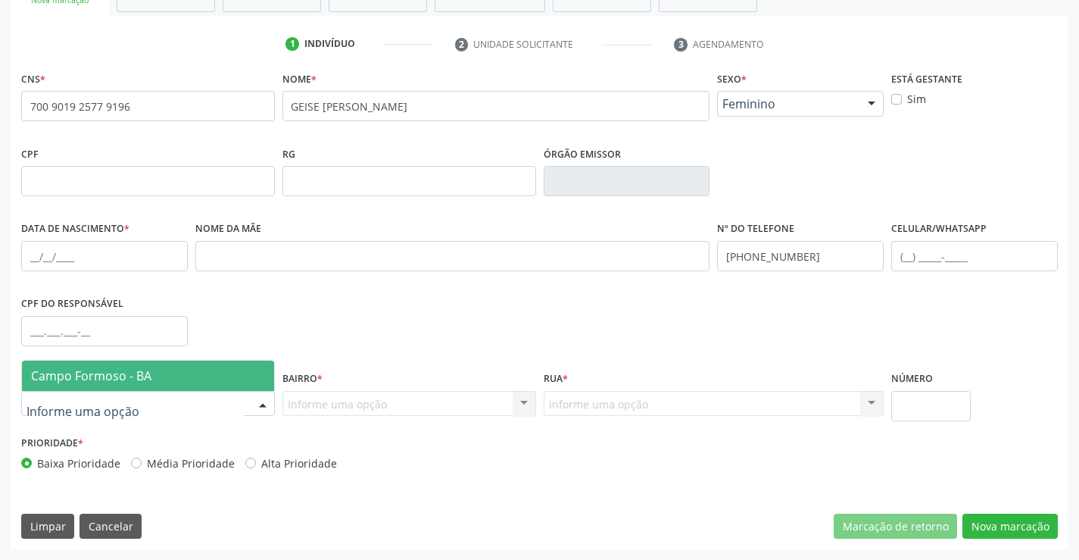
click at [169, 386] on span "Campo Formoso - BA" at bounding box center [148, 375] width 252 height 30
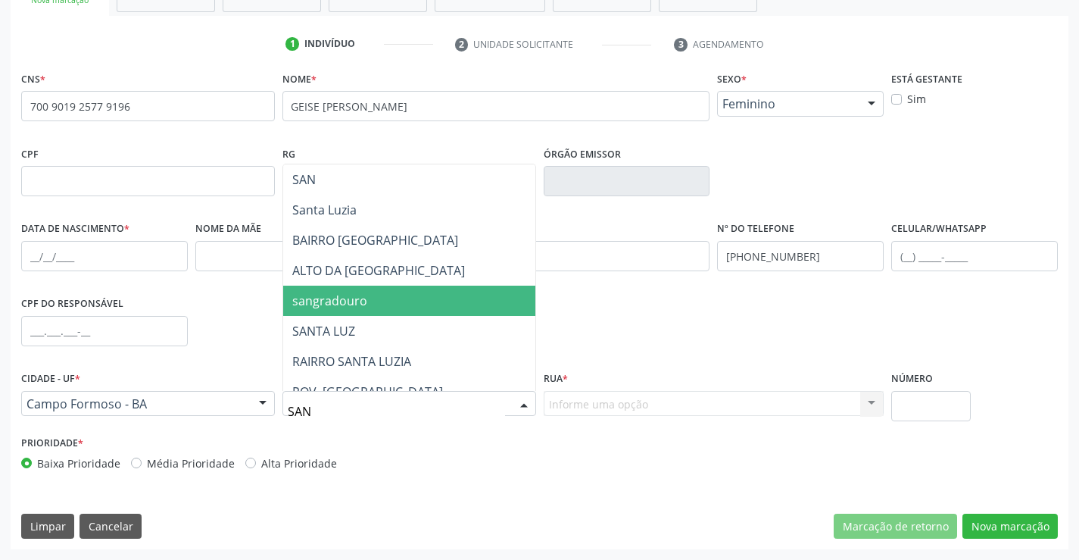
type input "SANT"
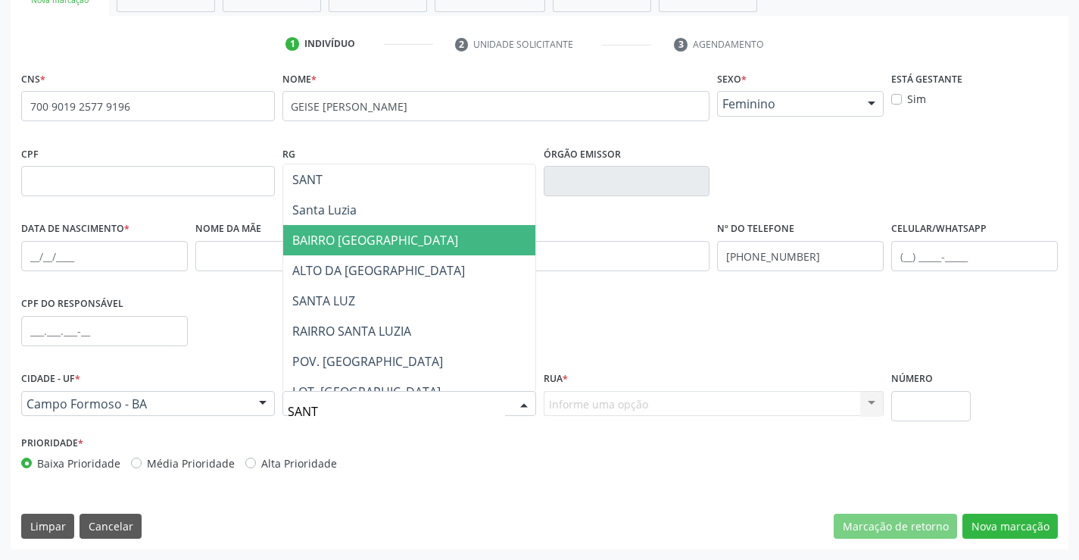
click at [377, 247] on span "BAIRRO [GEOGRAPHIC_DATA]" at bounding box center [375, 240] width 166 height 17
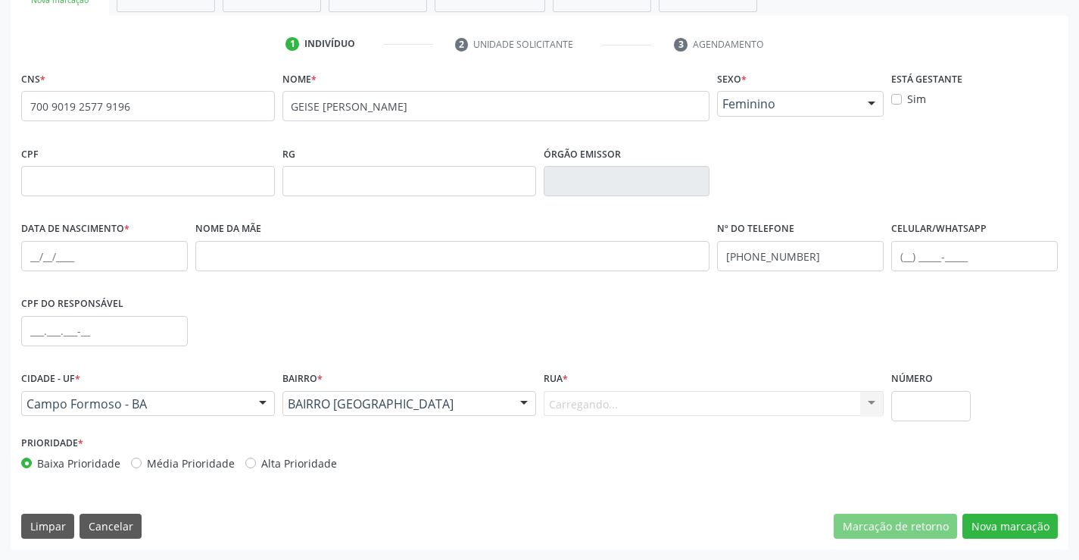
click at [705, 410] on div "Carregando... Nenhum resultado encontrado para: " " Nenhuma opção encontrada. D…" at bounding box center [714, 404] width 341 height 26
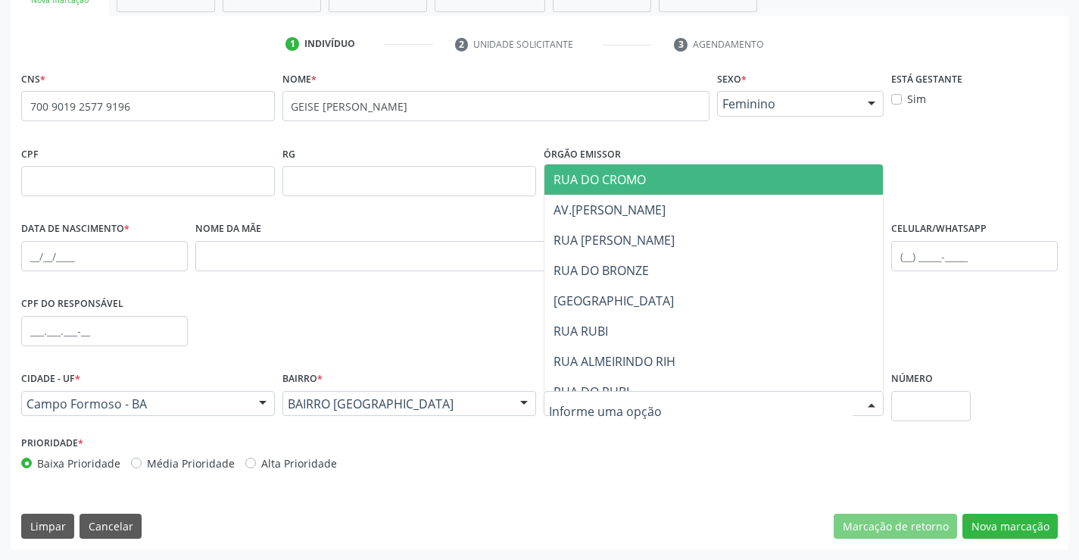
click at [705, 410] on div at bounding box center [714, 404] width 341 height 26
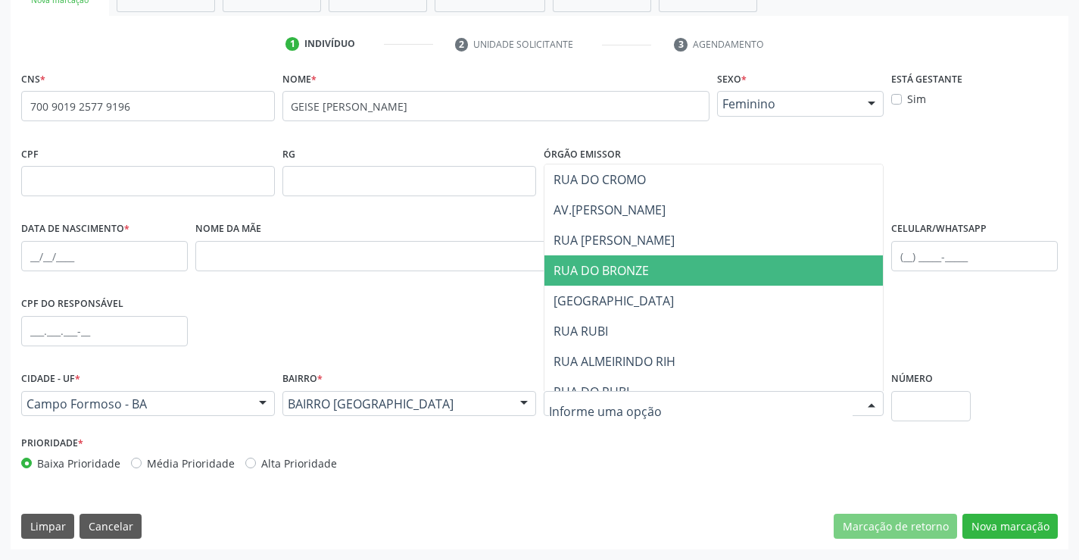
click at [692, 284] on span "RUA DO BRONZE" at bounding box center [713, 270] width 339 height 30
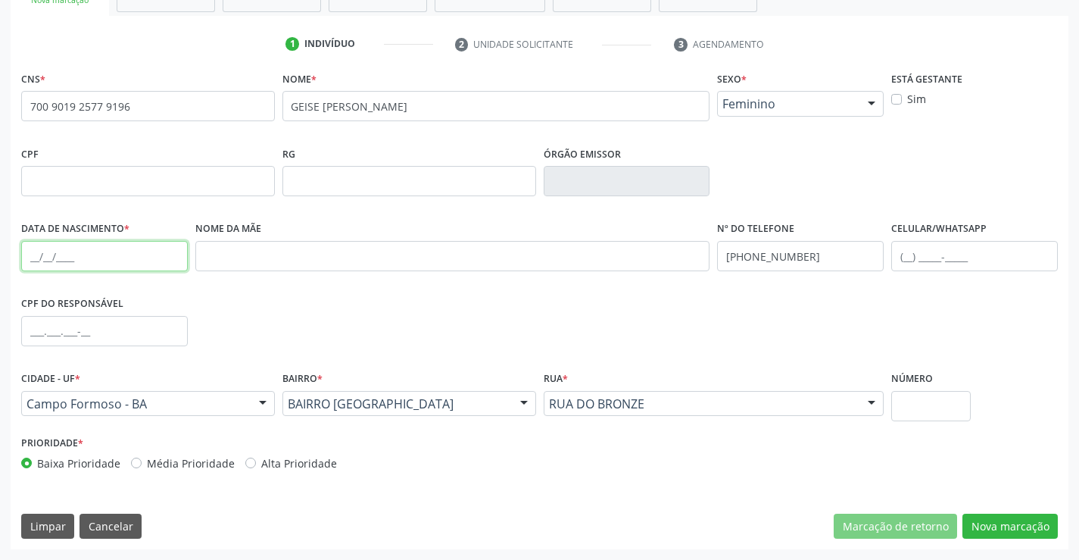
click at [128, 270] on input "text" at bounding box center [104, 256] width 167 height 30
type input "22[DATE]"
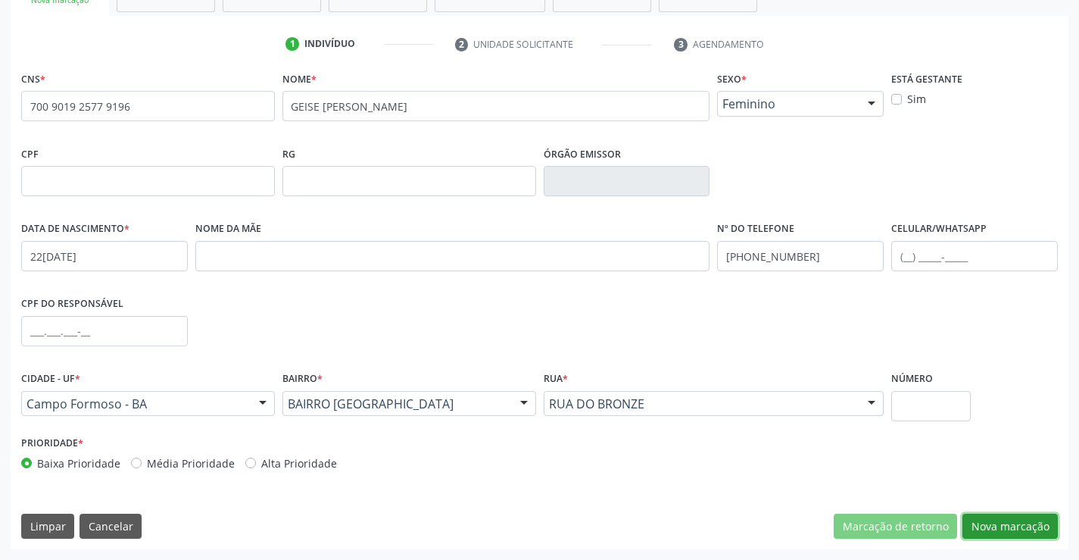
click at [1046, 525] on button "Nova marcação" at bounding box center [1009, 526] width 95 height 26
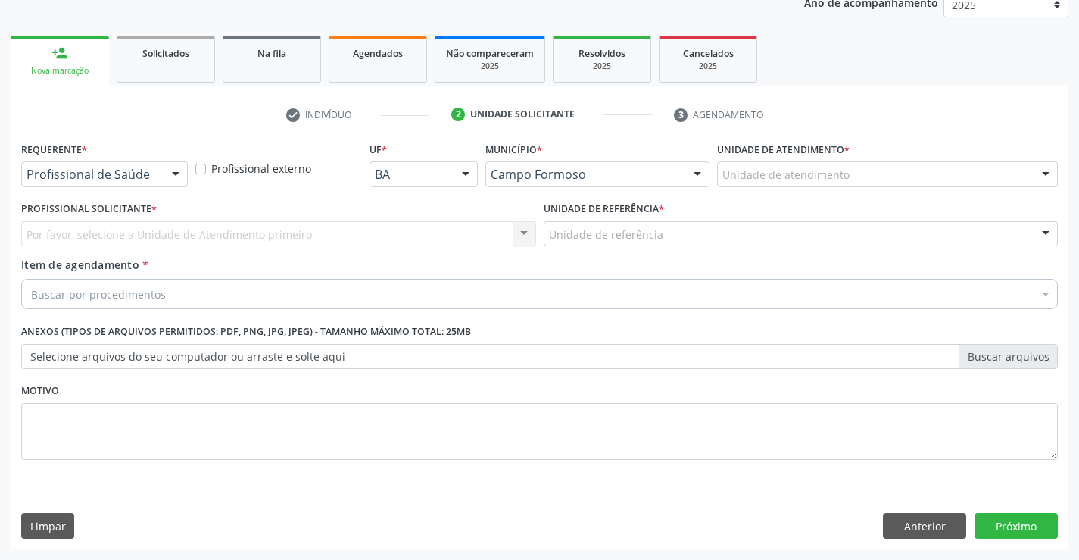
scroll to position [191, 0]
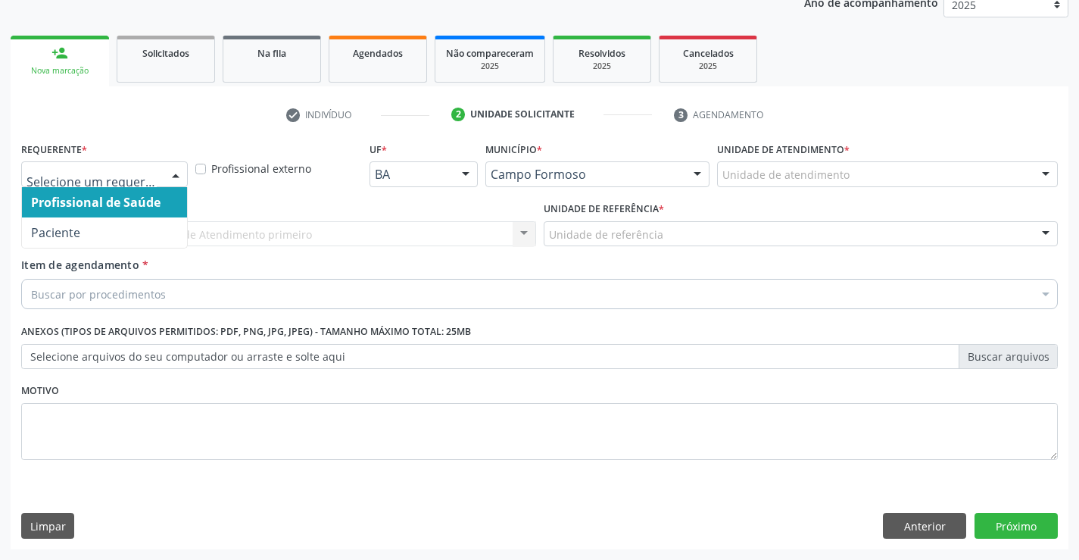
click at [164, 169] on div at bounding box center [175, 175] width 23 height 26
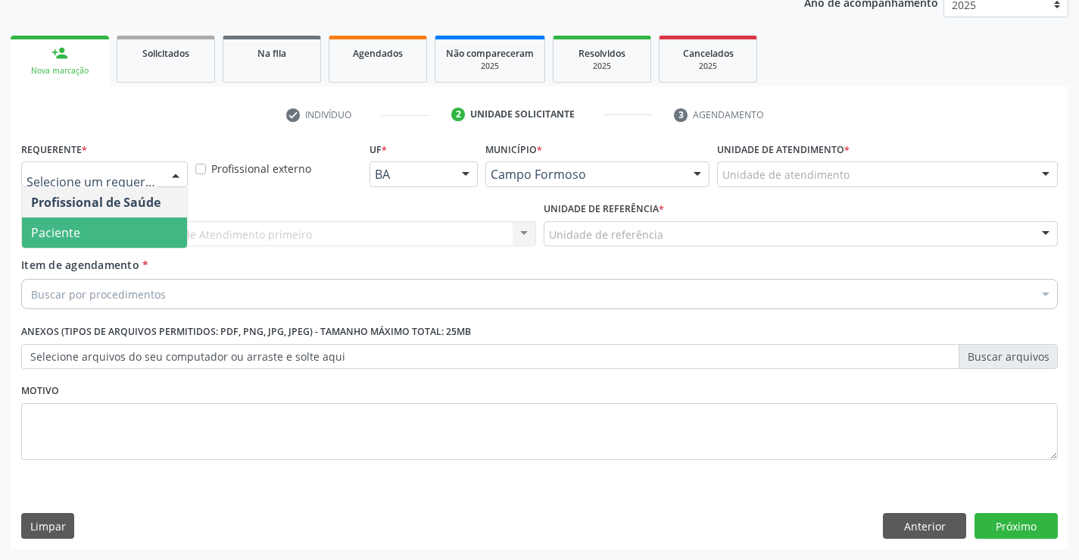
click at [132, 227] on span "Paciente" at bounding box center [104, 232] width 165 height 30
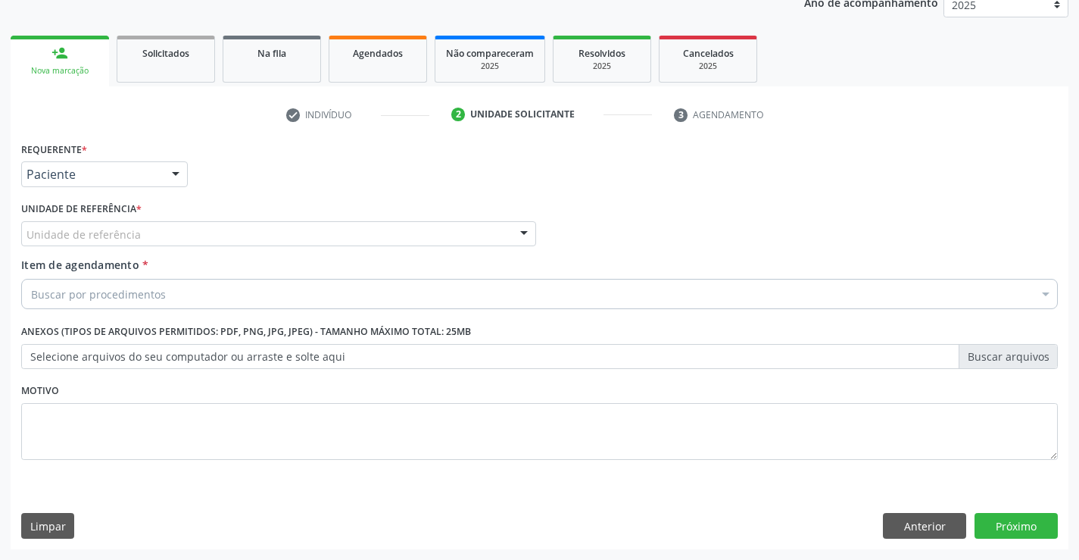
click at [277, 223] on div "Unidade de referência" at bounding box center [278, 234] width 515 height 26
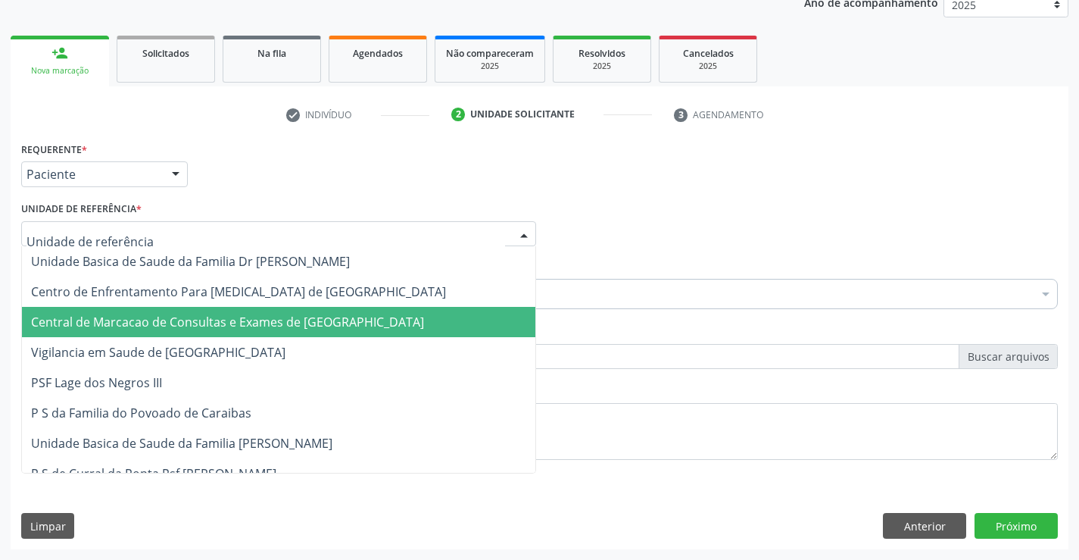
click at [278, 313] on span "Central de Marcacao de Consultas e Exames de [GEOGRAPHIC_DATA]" at bounding box center [227, 321] width 393 height 17
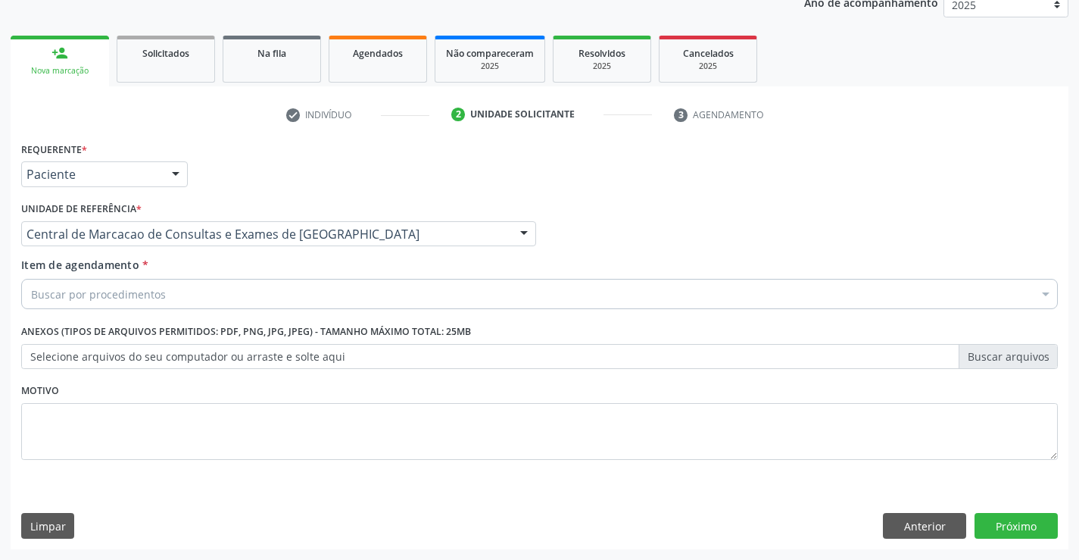
click at [308, 292] on div "Buscar por procedimentos" at bounding box center [539, 294] width 1036 height 30
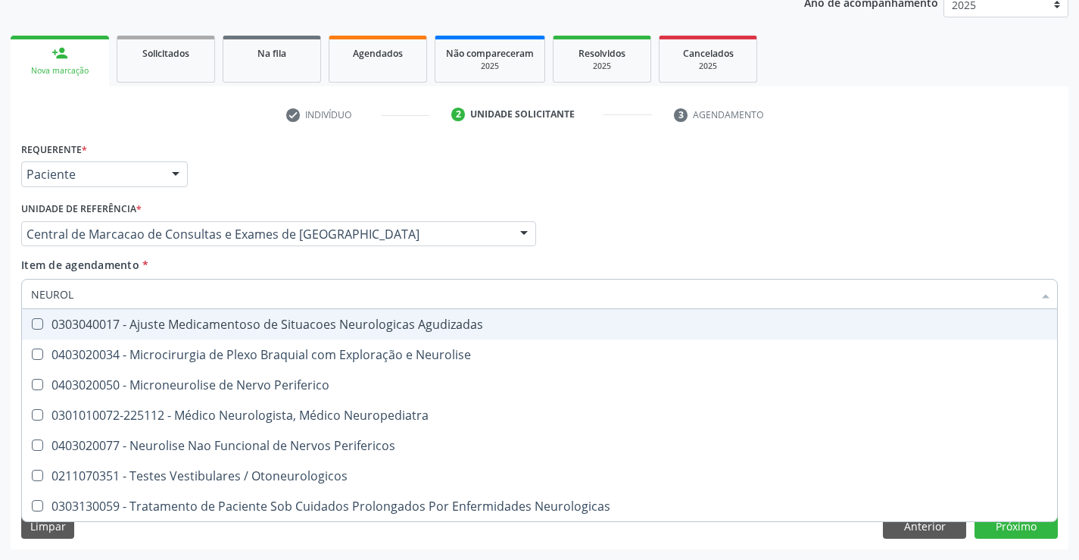
type input "NEUROLO"
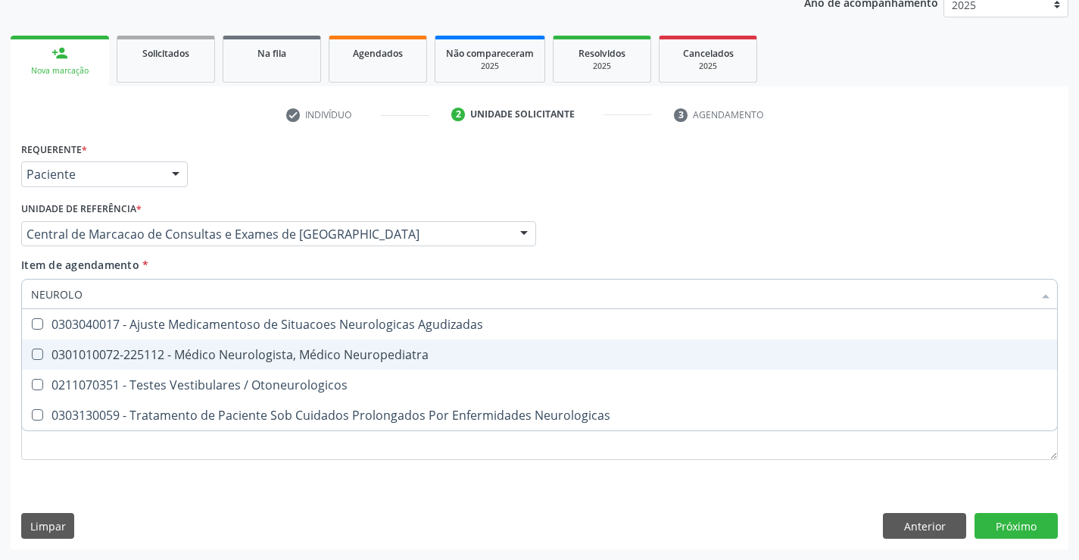
drag, startPoint x: 304, startPoint y: 358, endPoint x: 312, endPoint y: 354, distance: 8.8
click at [305, 358] on div "0301010072-225112 - Médico Neurologista, Médico Neuropediatra" at bounding box center [539, 354] width 1017 height 12
checkbox Neuropediatra "true"
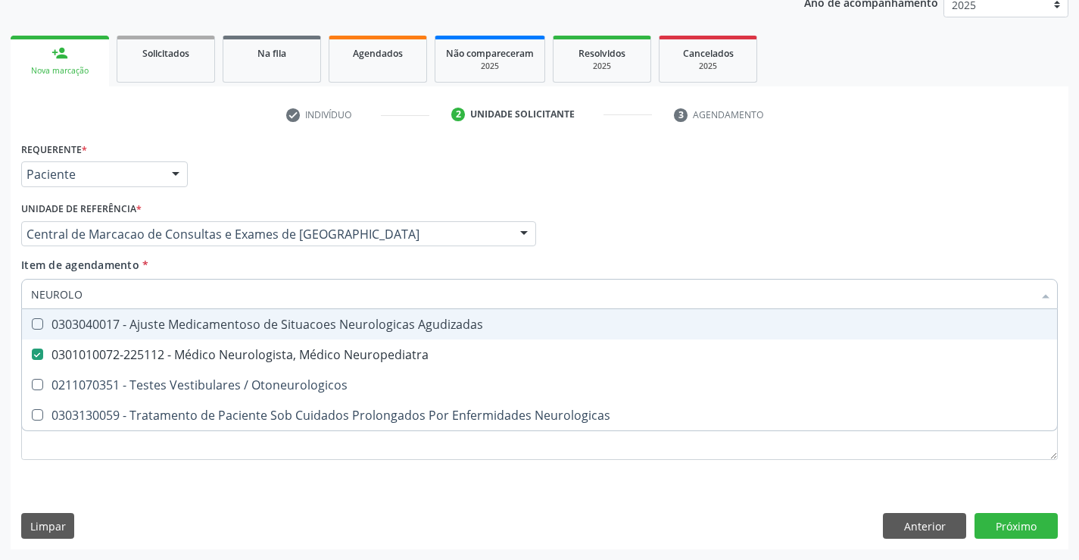
click at [778, 248] on div "Profissional Solicitante Por favor, selecione a Unidade de Atendimento primeiro…" at bounding box center [539, 227] width 1044 height 59
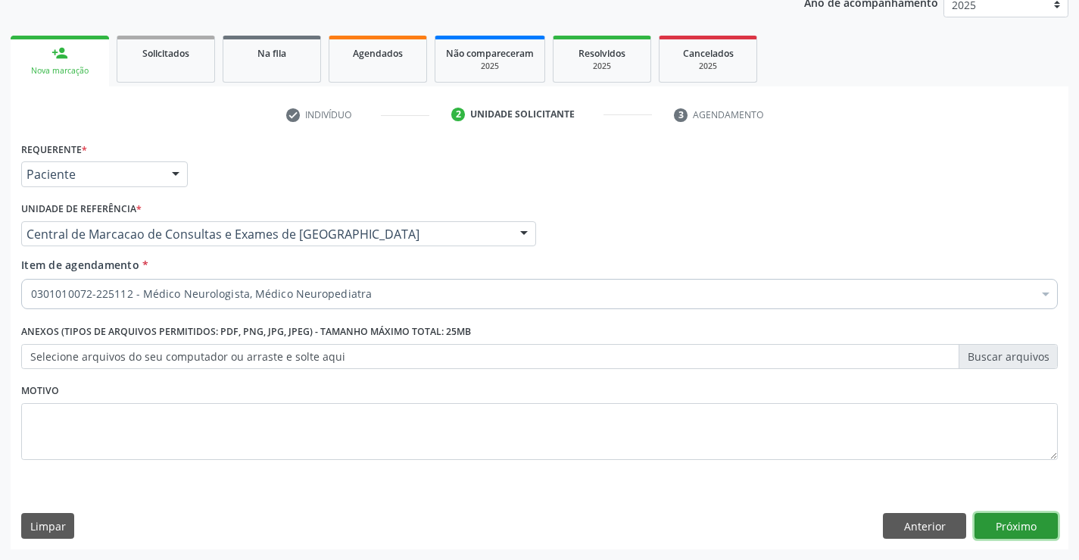
click at [1006, 526] on button "Próximo" at bounding box center [1015, 526] width 83 height 26
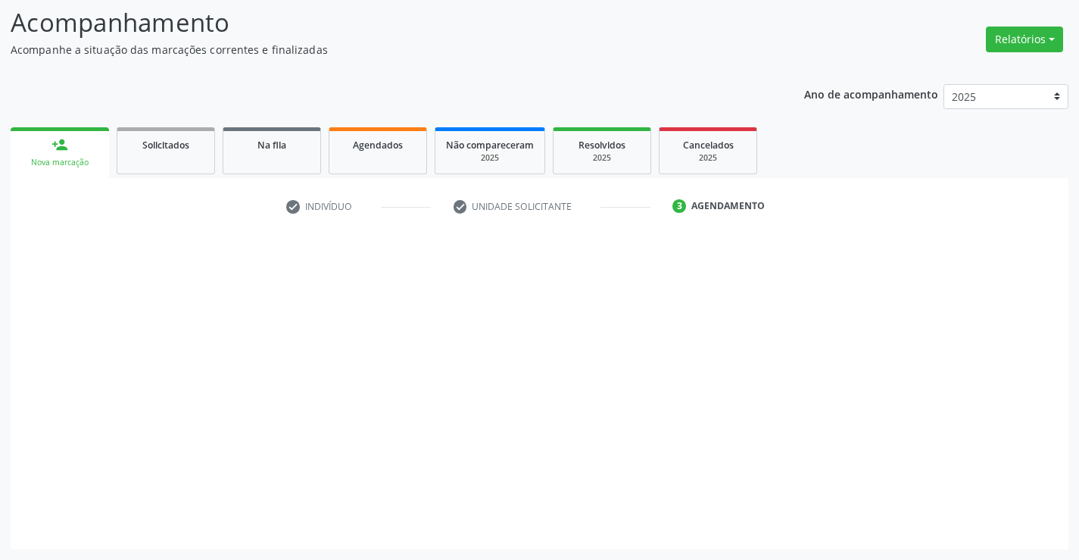
scroll to position [99, 0]
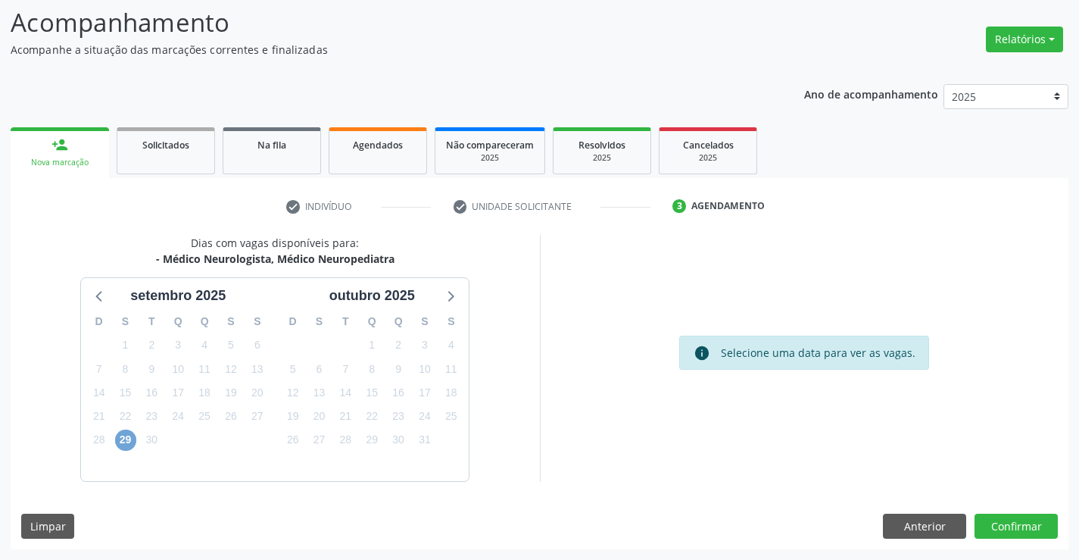
click at [120, 434] on span "29" at bounding box center [125, 439] width 21 height 21
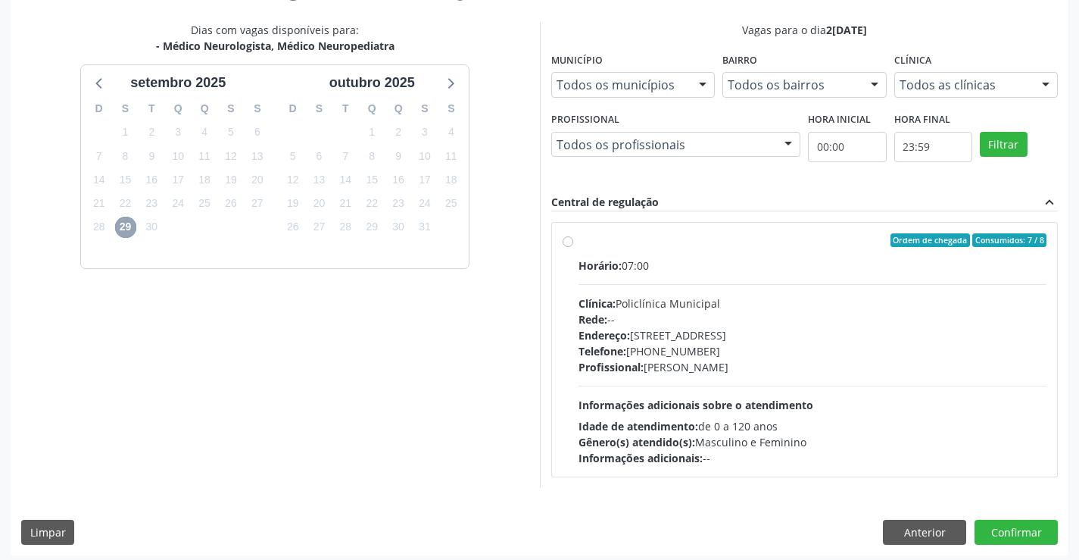
scroll to position [318, 0]
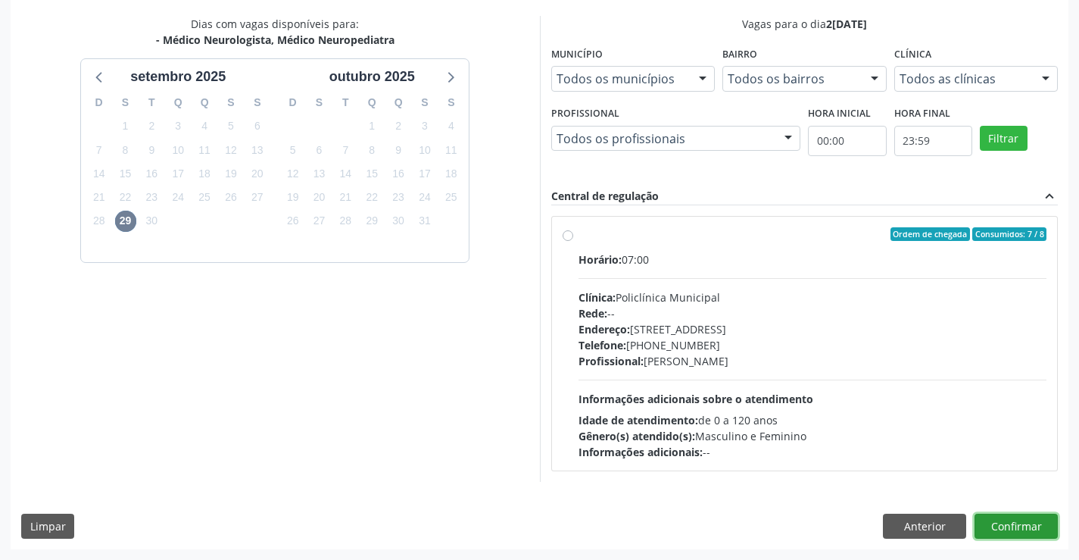
click at [996, 525] on button "Confirmar" at bounding box center [1015, 526] width 83 height 26
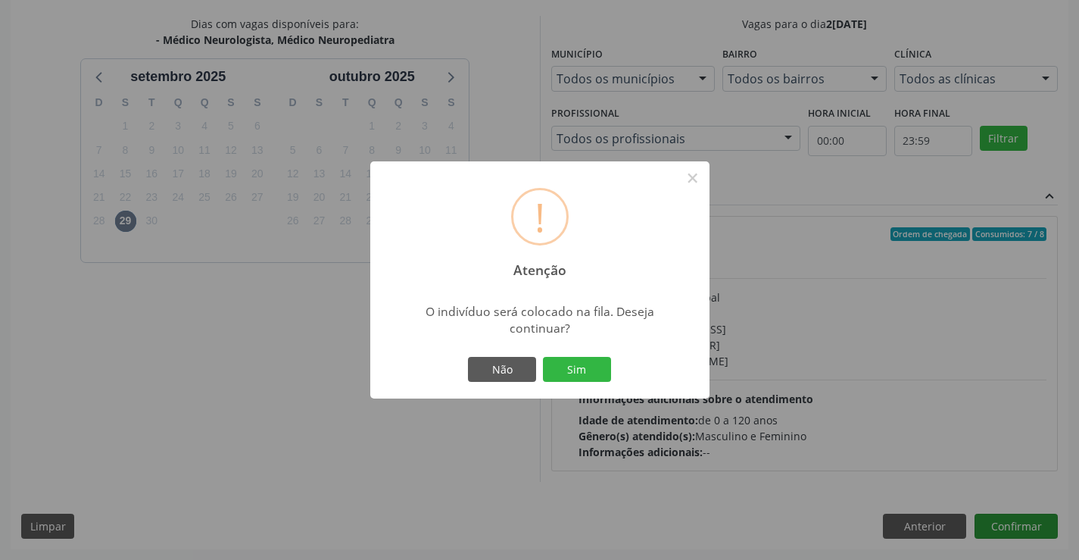
click at [543, 357] on button "Sim" at bounding box center [577, 370] width 68 height 26
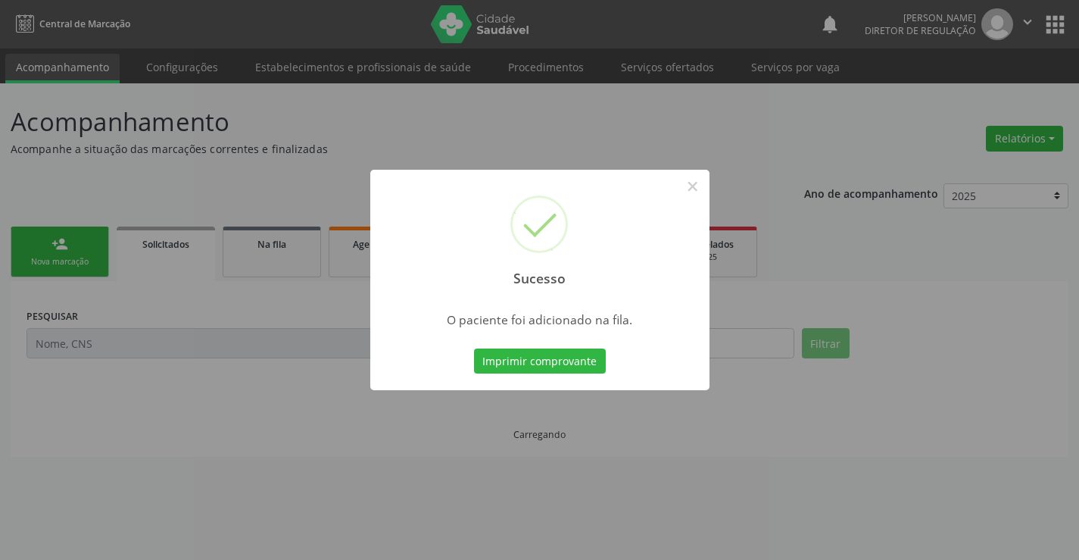
scroll to position [0, 0]
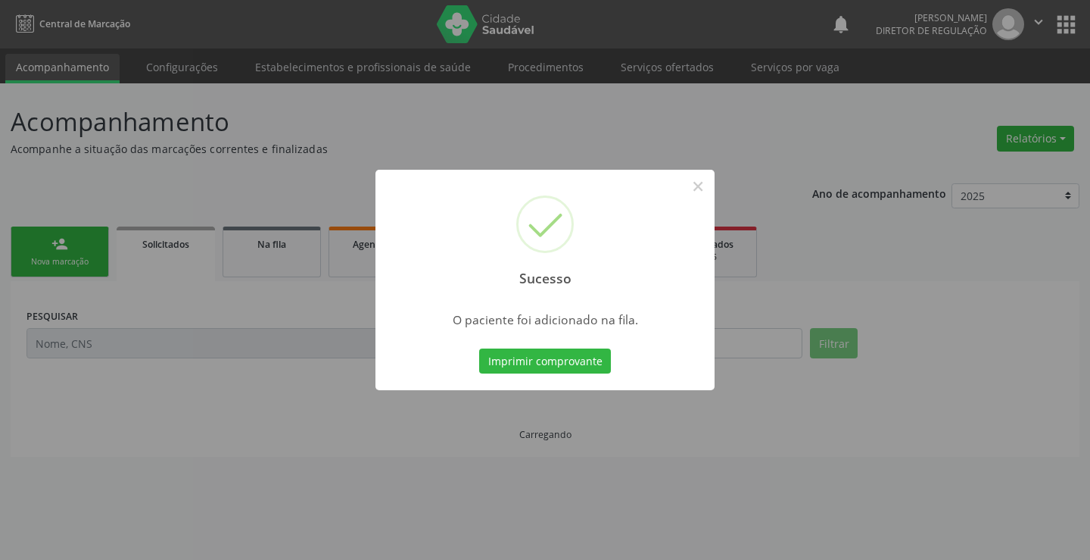
click at [479, 348] on button "Imprimir comprovante" at bounding box center [545, 361] width 132 height 26
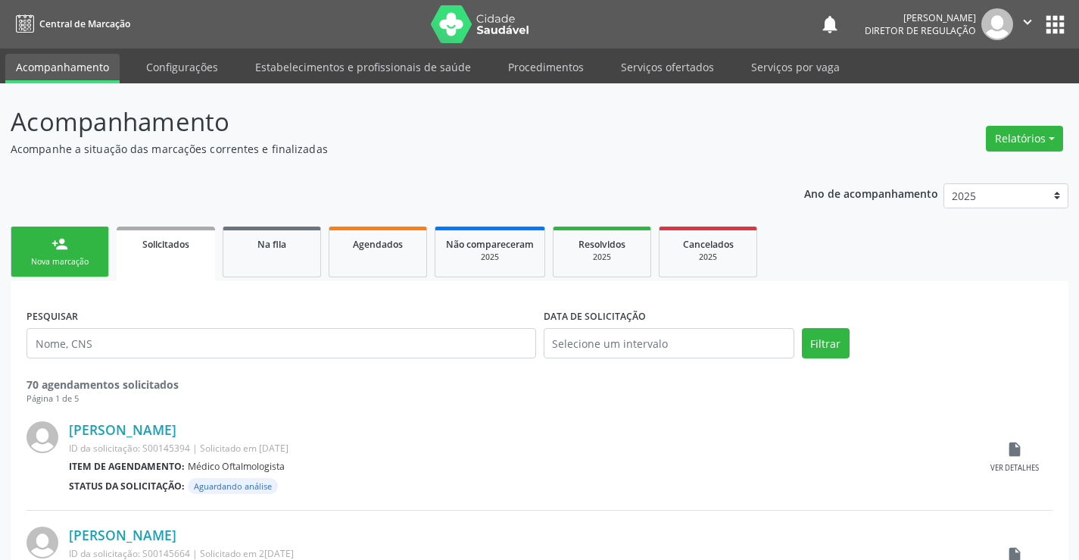
click at [42, 251] on link "person_add Nova marcação" at bounding box center [60, 251] width 98 height 51
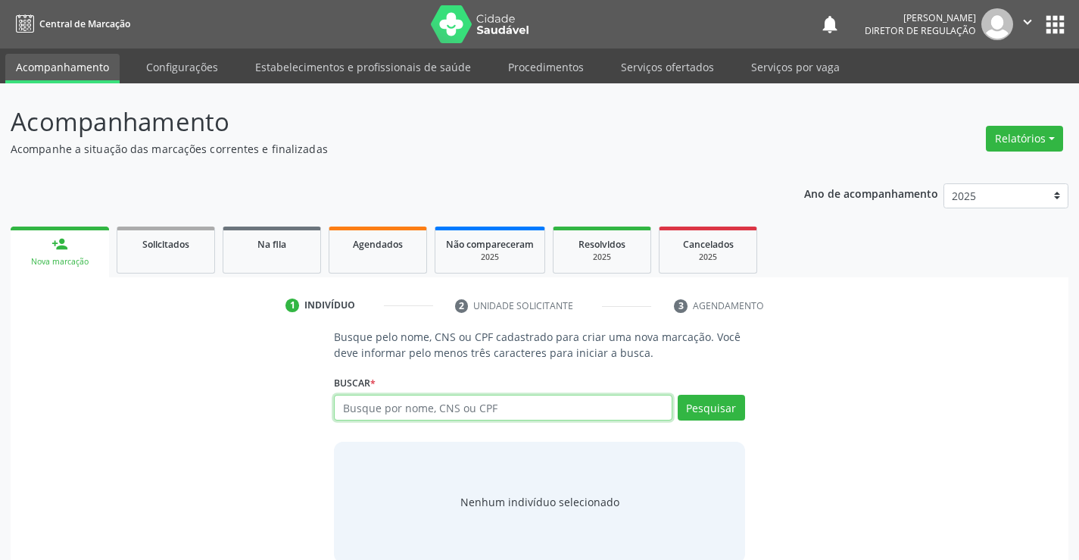
click at [465, 397] on input "text" at bounding box center [503, 407] width 338 height 26
type input "[PERSON_NAME]"
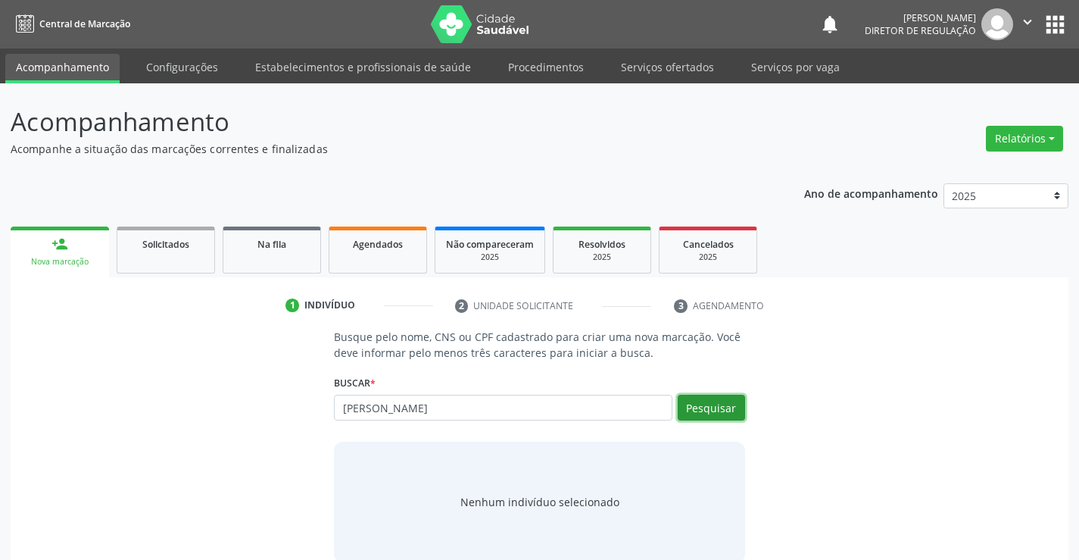
click at [736, 404] on button "Pesquisar" at bounding box center [711, 407] width 67 height 26
type input "[PERSON_NAME]"
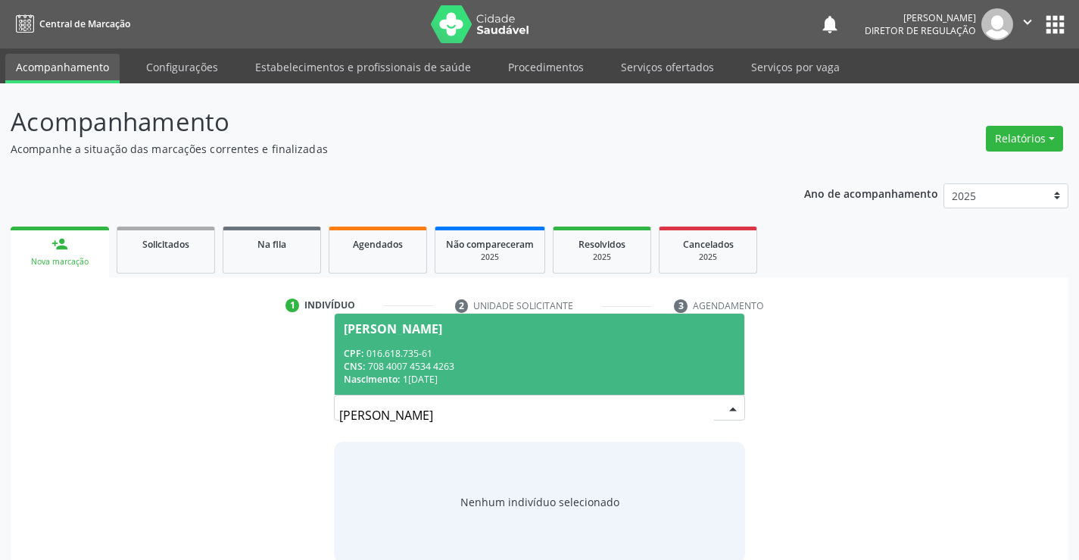
click at [494, 352] on div "CPF: 016.618.735-61" at bounding box center [539, 353] width 391 height 13
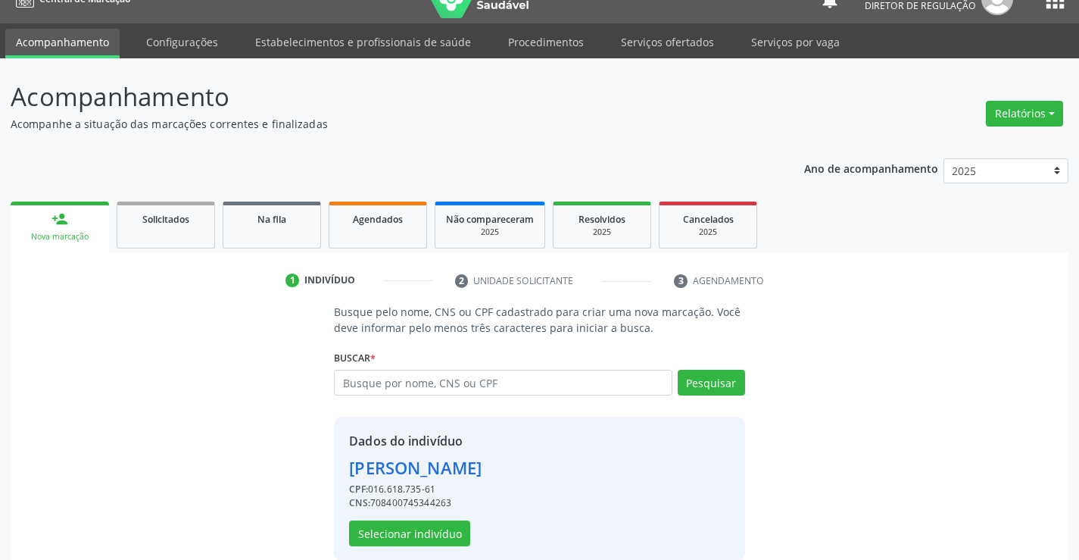
scroll to position [48, 0]
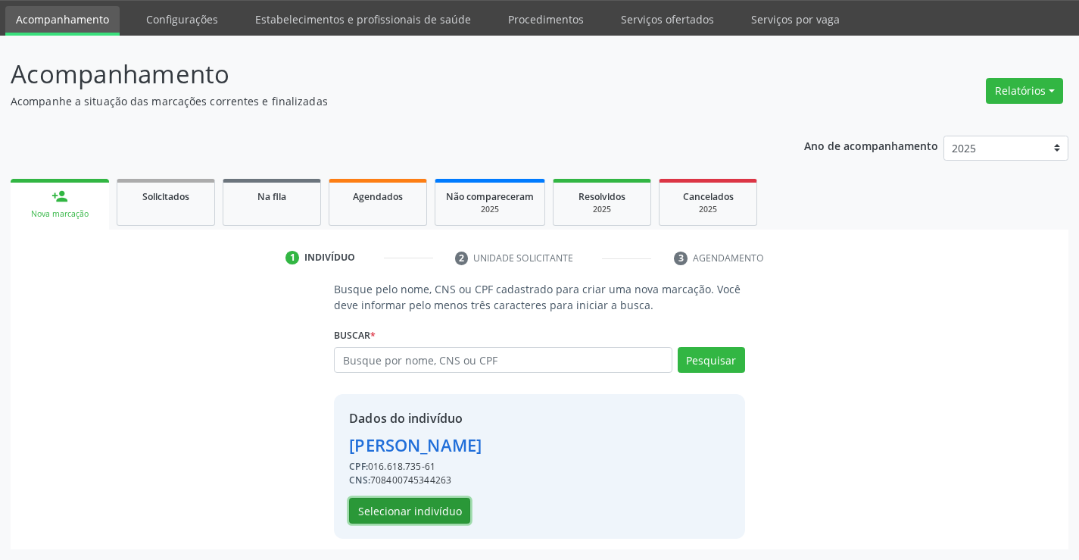
click at [419, 501] on button "Selecionar indivíduo" at bounding box center [409, 510] width 121 height 26
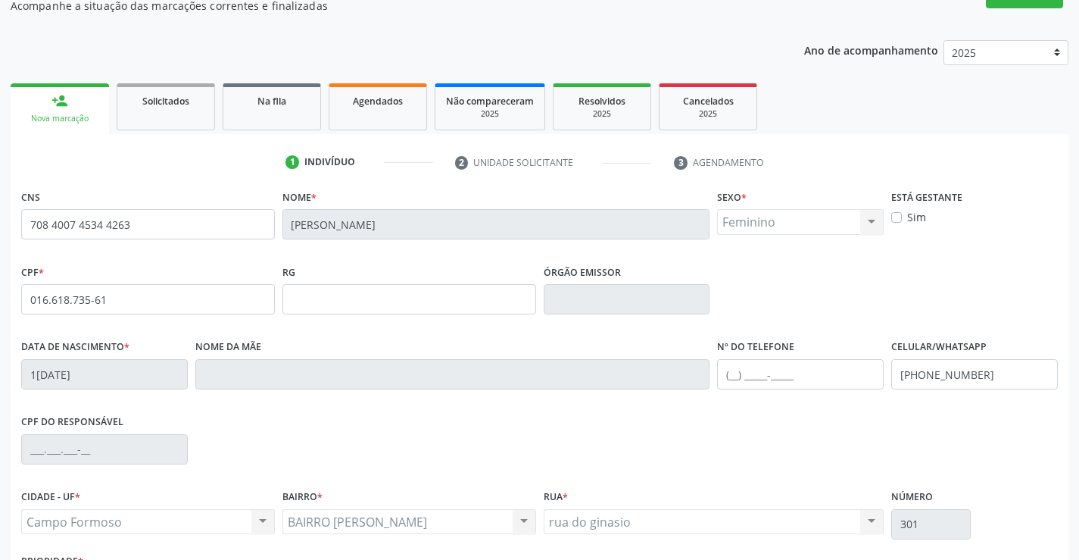
scroll to position [261, 0]
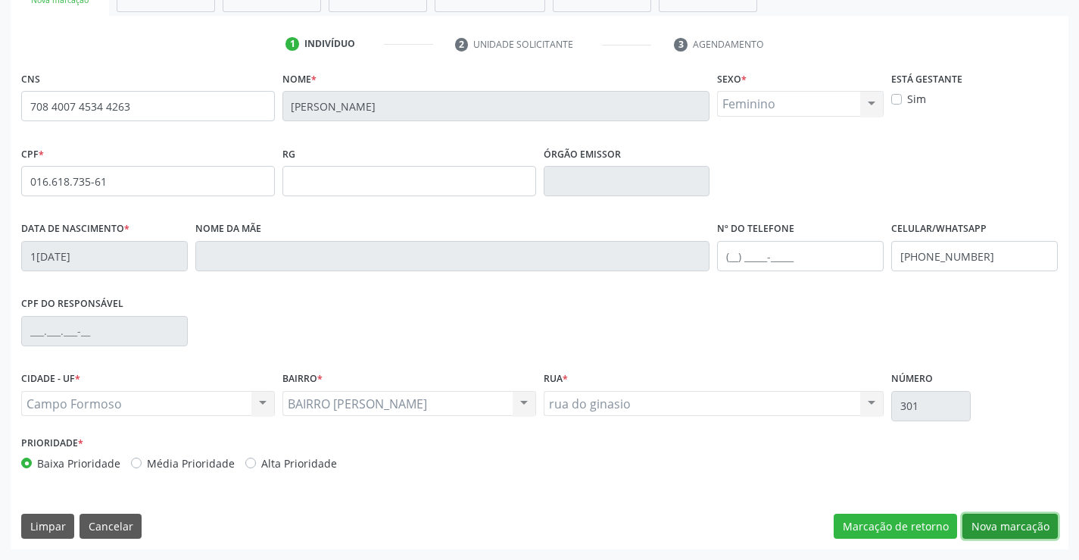
click at [1035, 529] on button "Nova marcação" at bounding box center [1009, 526] width 95 height 26
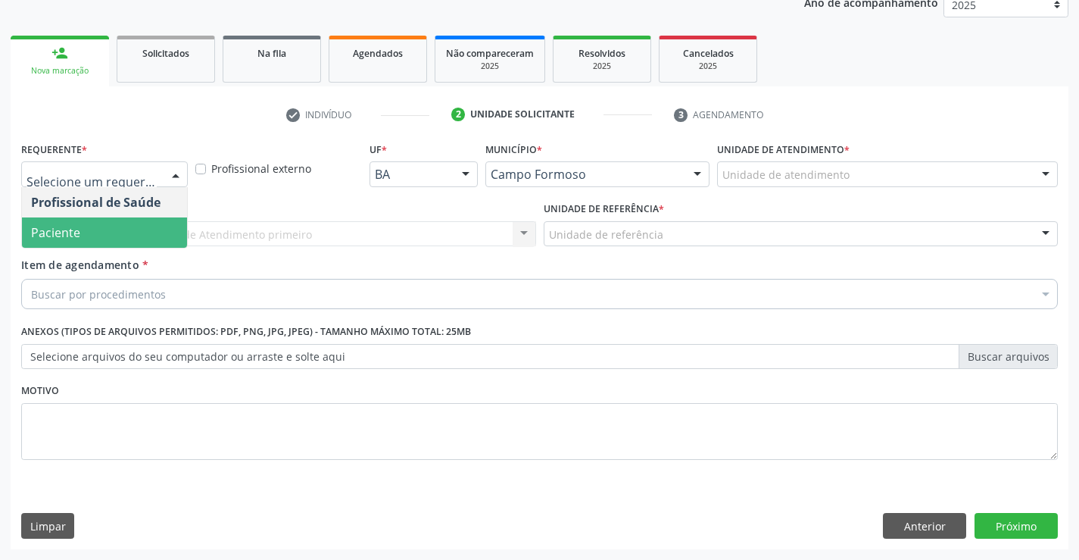
click at [131, 238] on span "Paciente" at bounding box center [104, 232] width 165 height 30
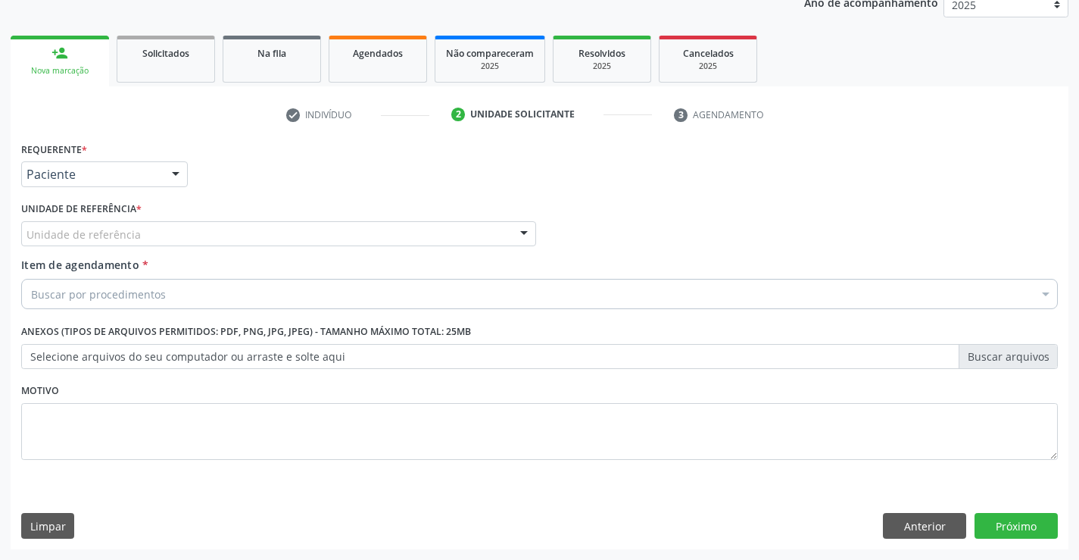
click at [276, 238] on div "Unidade de referência" at bounding box center [278, 234] width 515 height 26
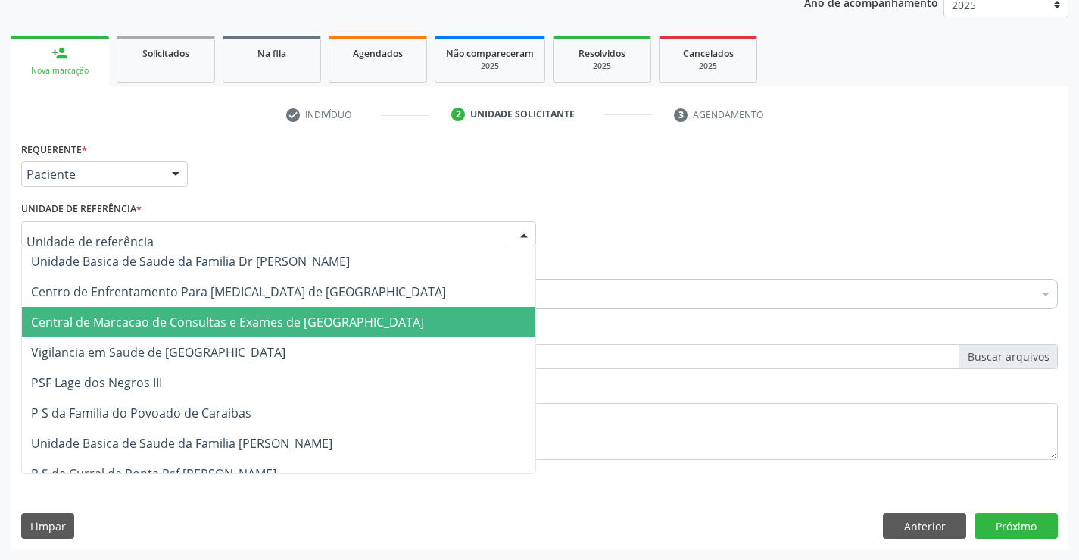
click at [280, 310] on span "Central de Marcacao de Consultas e Exames de [GEOGRAPHIC_DATA]" at bounding box center [278, 322] width 513 height 30
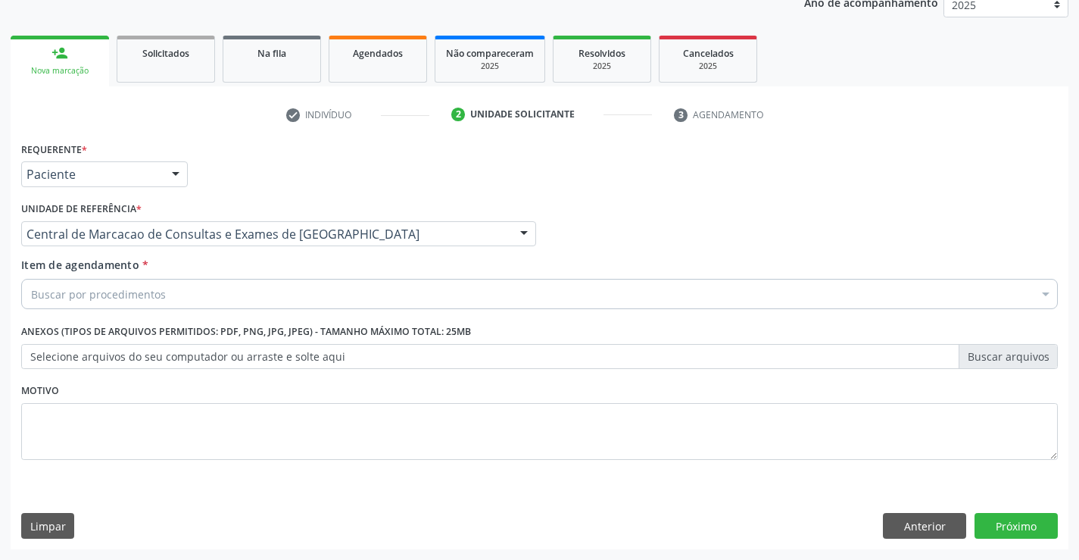
click at [361, 302] on div "Buscar por procedimentos" at bounding box center [539, 294] width 1036 height 30
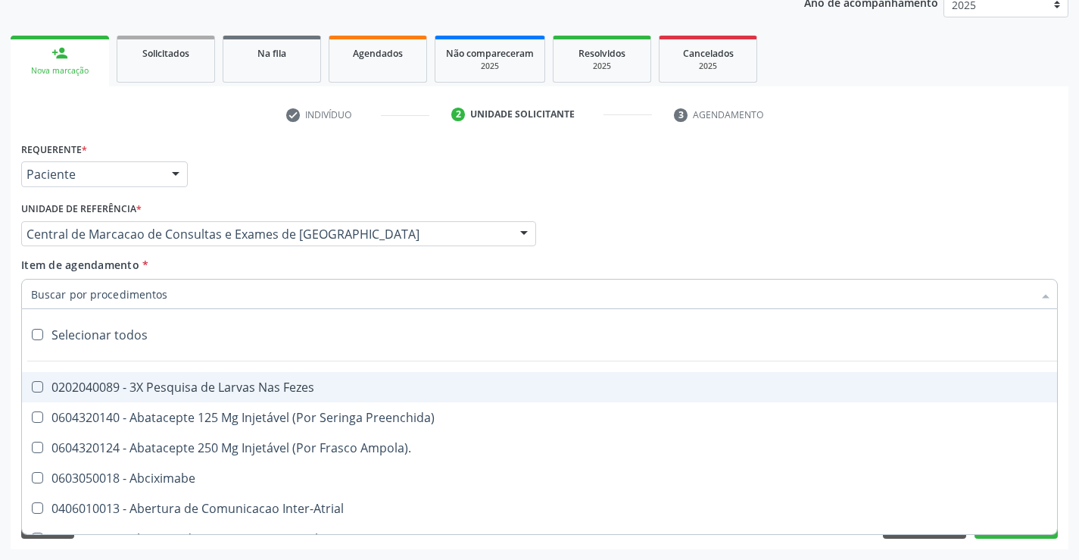
type input "H"
type input "F"
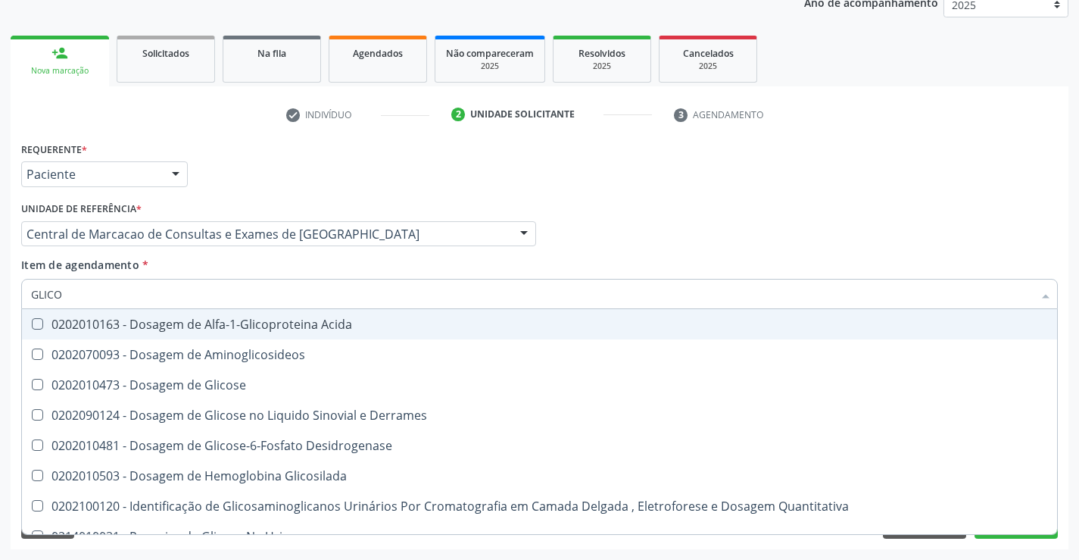
type input "GLICOS"
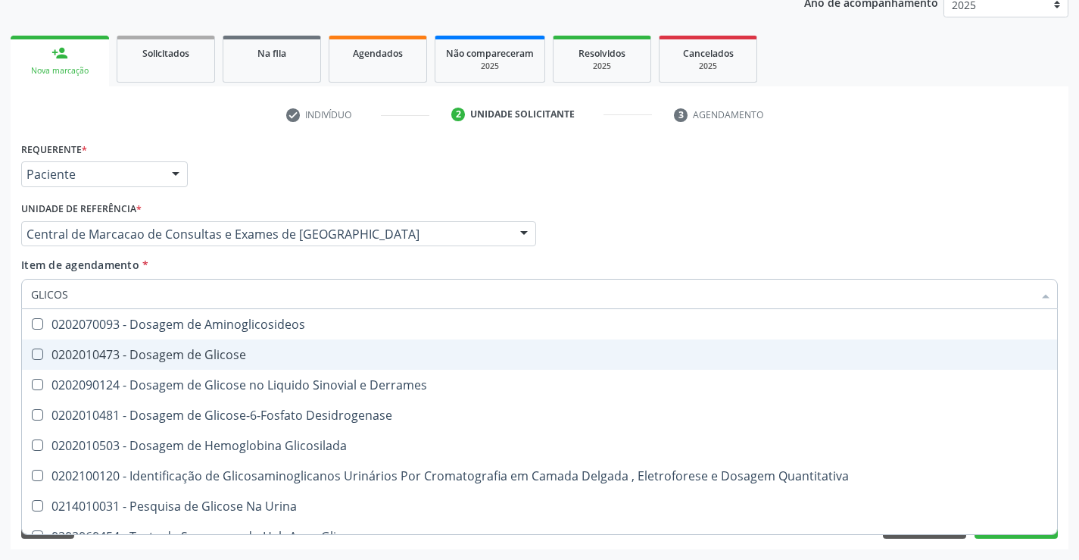
click at [304, 359] on div "0202010473 - Dosagem de Glicose" at bounding box center [539, 354] width 1017 height 12
checkbox Glicose "true"
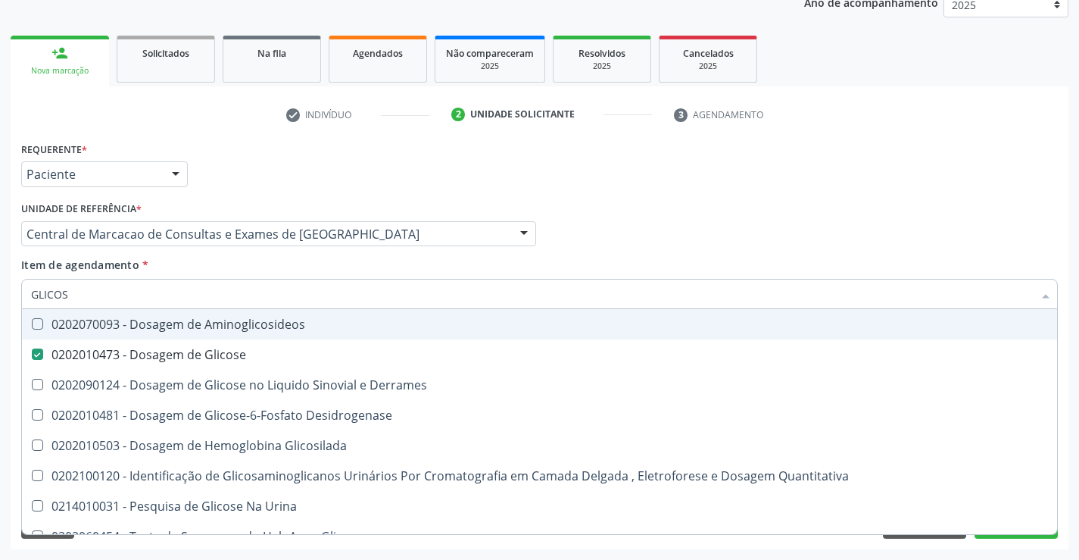
type input "GLICOS"
click at [261, 268] on div "Item de agendamento * GLICOS Desfazer seleção 0202070093 - Dosagem de Aminoglic…" at bounding box center [539, 281] width 1036 height 48
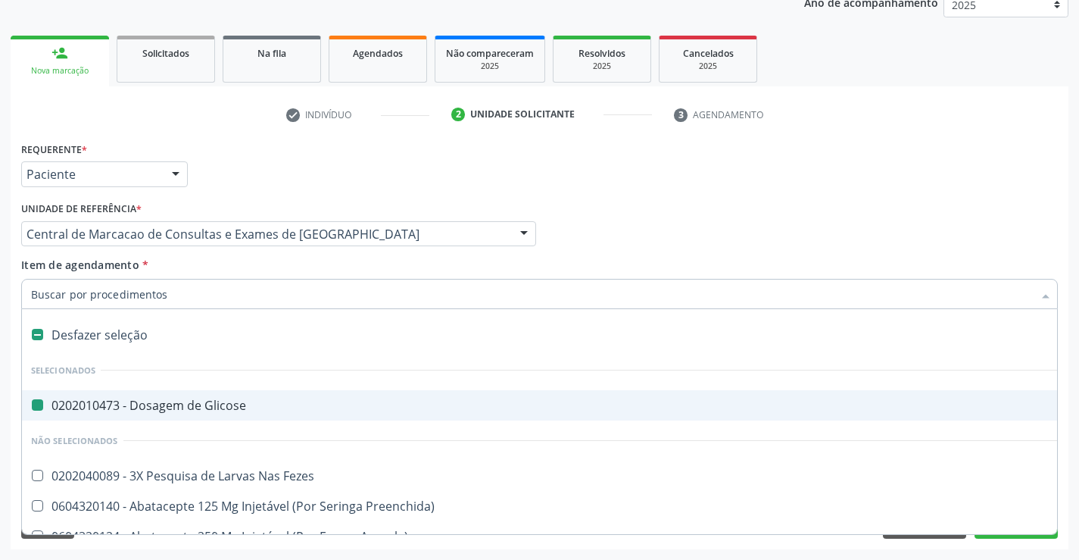
type input "H"
checkbox Glicose "false"
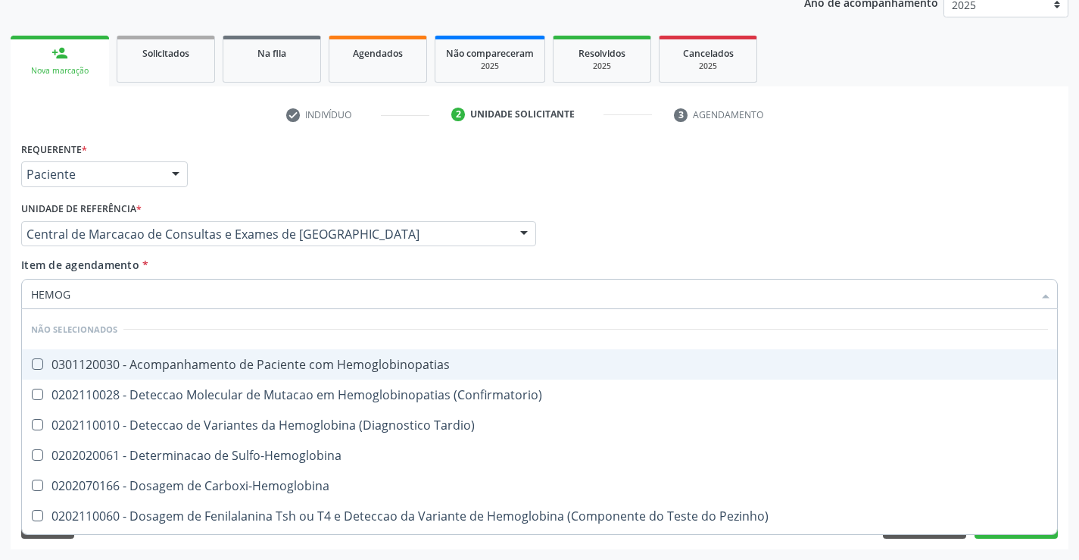
type input "HEMOGL"
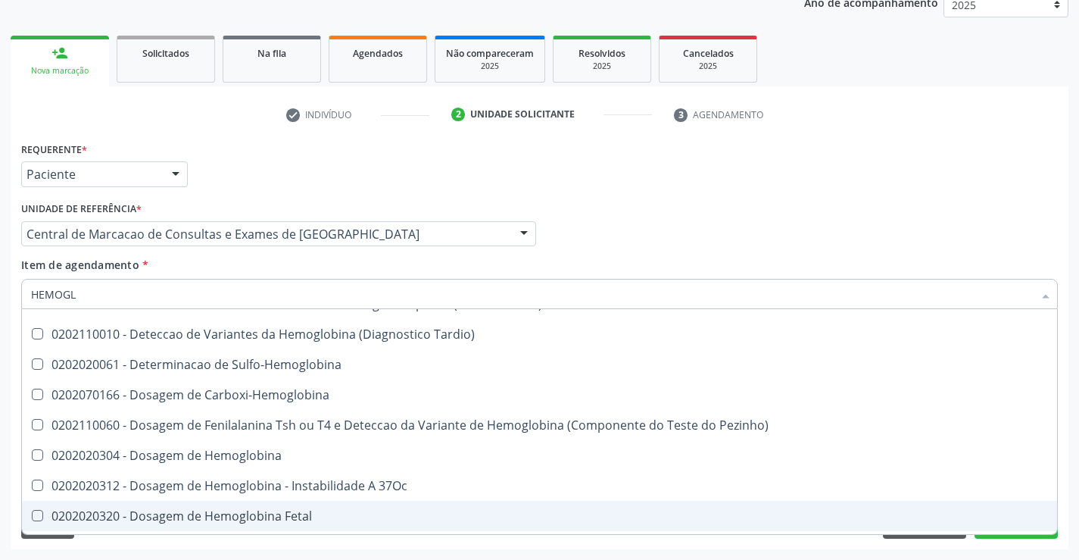
scroll to position [239, 0]
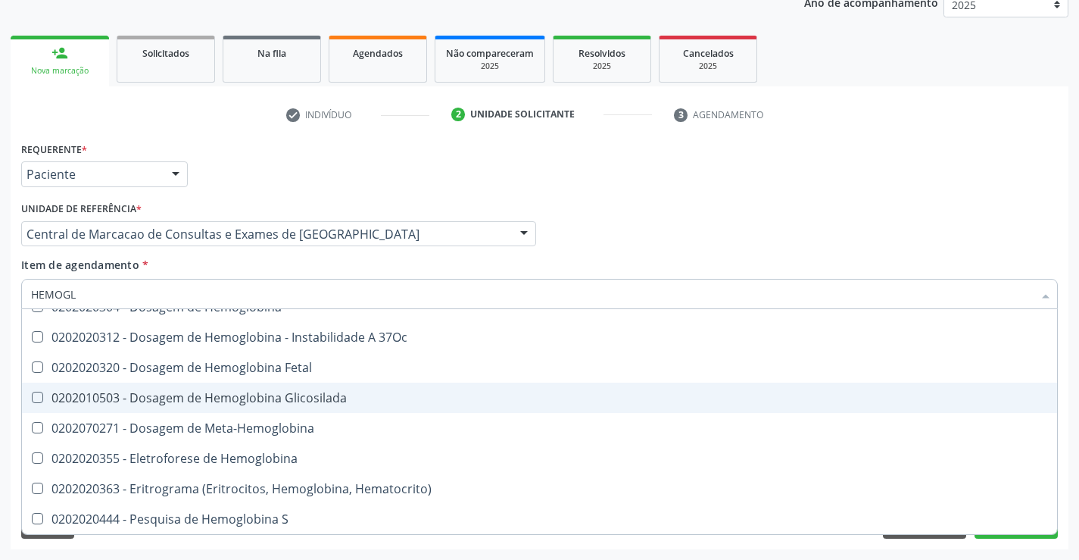
click at [312, 394] on div "0202010503 - Dosagem de Hemoglobina Glicosilada" at bounding box center [539, 397] width 1017 height 12
checkbox Glicosilada "true"
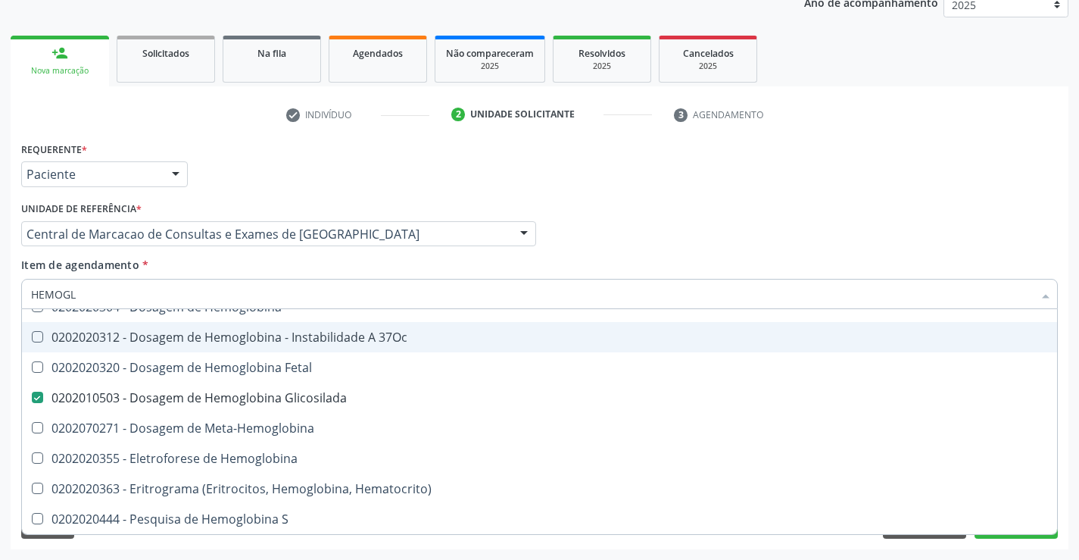
click at [751, 241] on div "Profissional Solicitante Por favor, selecione a Unidade de Atendimento primeiro…" at bounding box center [539, 227] width 1044 height 59
checkbox Hemoglobinopatias "true"
checkbox Glicosilada "false"
checkbox \(Confirmatorio\) "true"
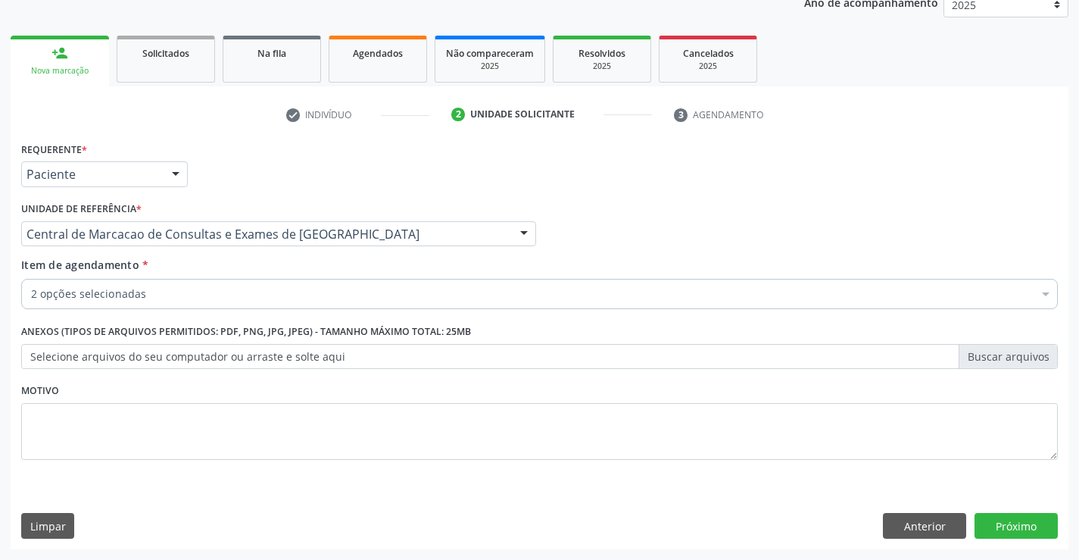
scroll to position [0, 0]
click at [1018, 525] on button "Próximo" at bounding box center [1015, 526] width 83 height 26
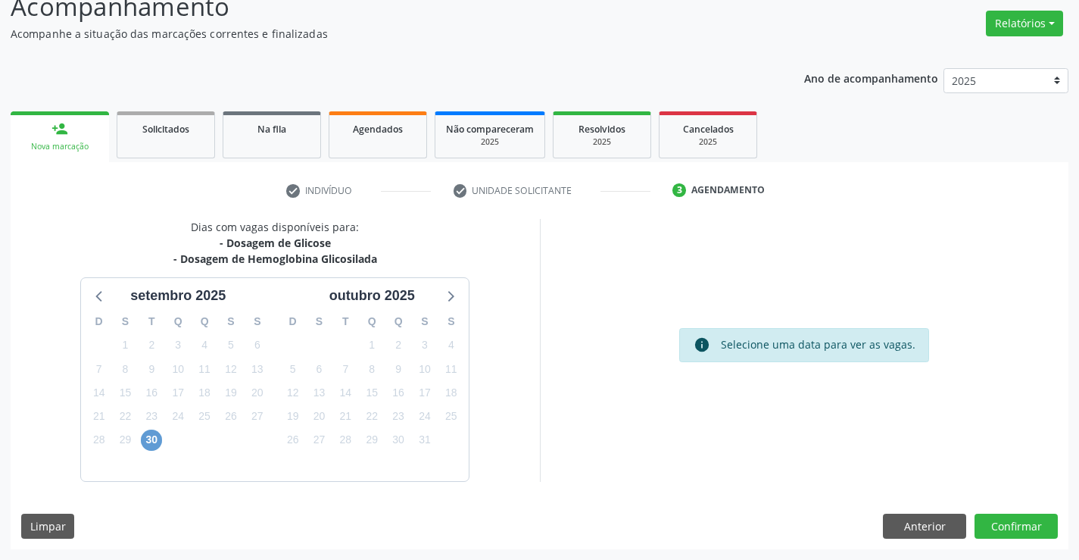
drag, startPoint x: 167, startPoint y: 437, endPoint x: 156, endPoint y: 442, distance: 12.5
click at [167, 438] on div "1" at bounding box center [178, 439] width 26 height 23
click at [155, 443] on span "30" at bounding box center [151, 439] width 21 height 21
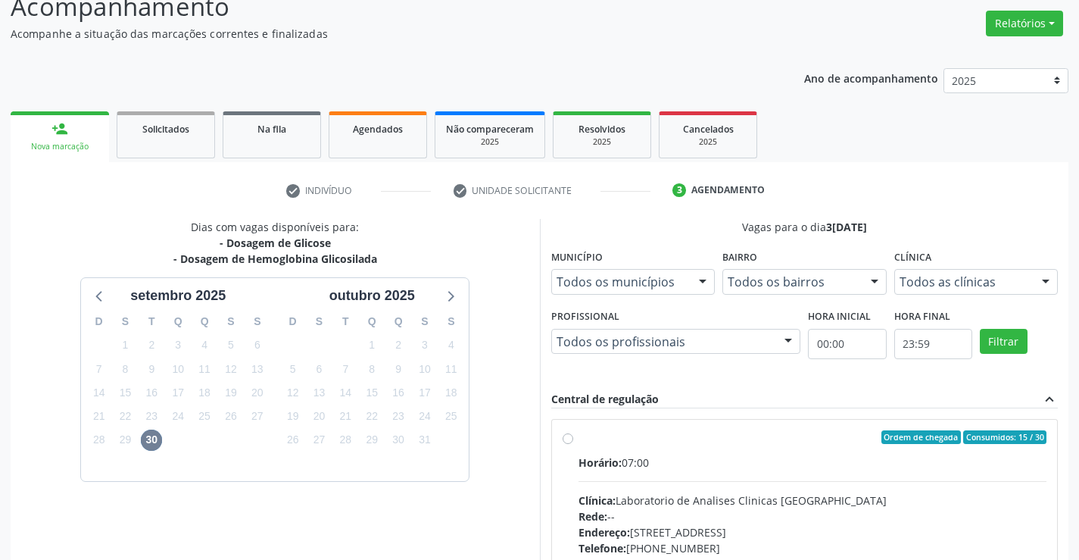
click at [783, 531] on div "Endereço: [STREET_ADDRESS]" at bounding box center [812, 532] width 469 height 16
click at [573, 444] on input "Ordem de chegada Consumidos: 15 / 30 Horário: 07:00 Clínica: Laboratorio de Ana…" at bounding box center [568, 437] width 11 height 14
radio input "true"
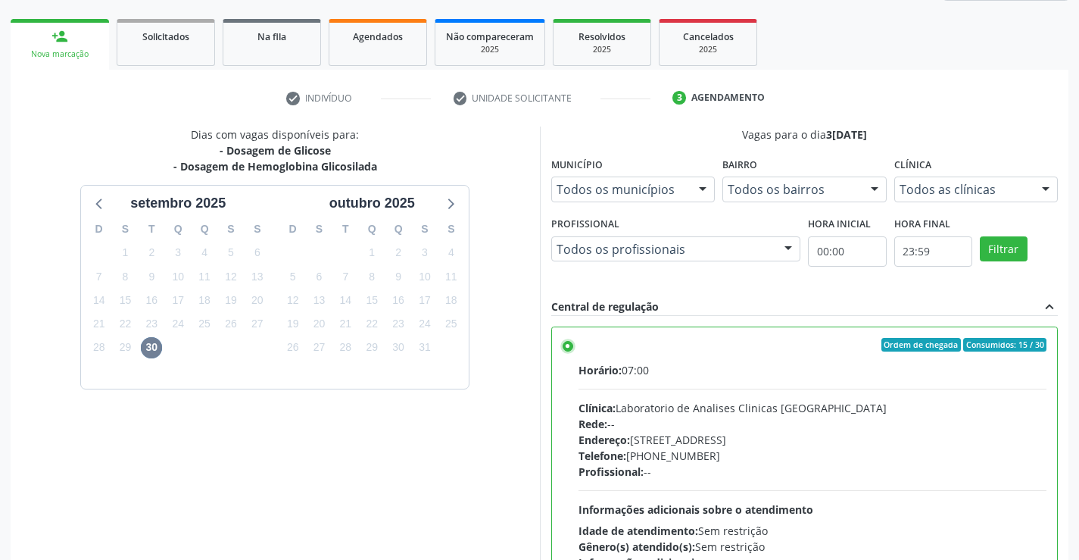
scroll to position [345, 0]
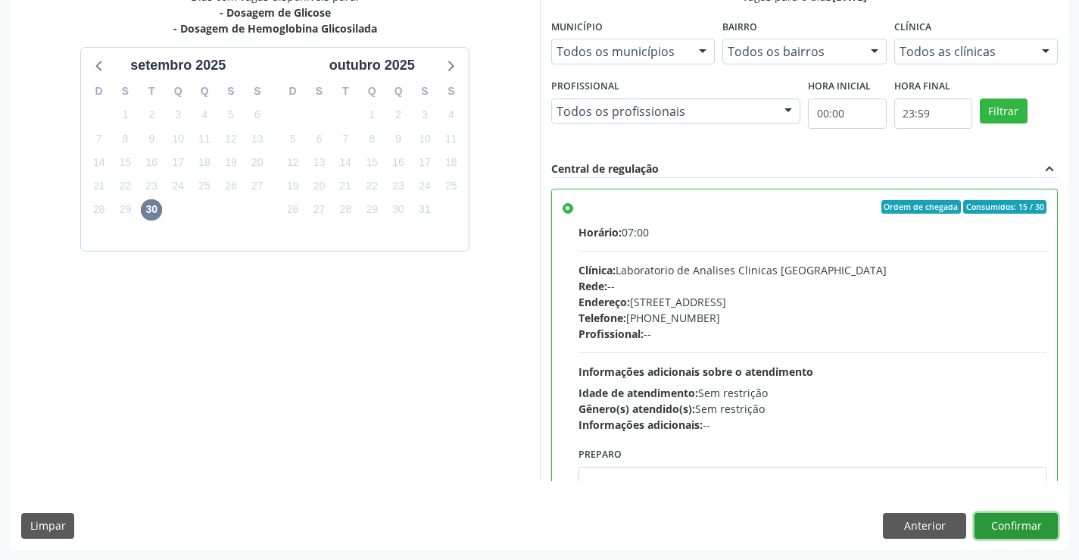
click at [1032, 514] on button "Confirmar" at bounding box center [1015, 526] width 83 height 26
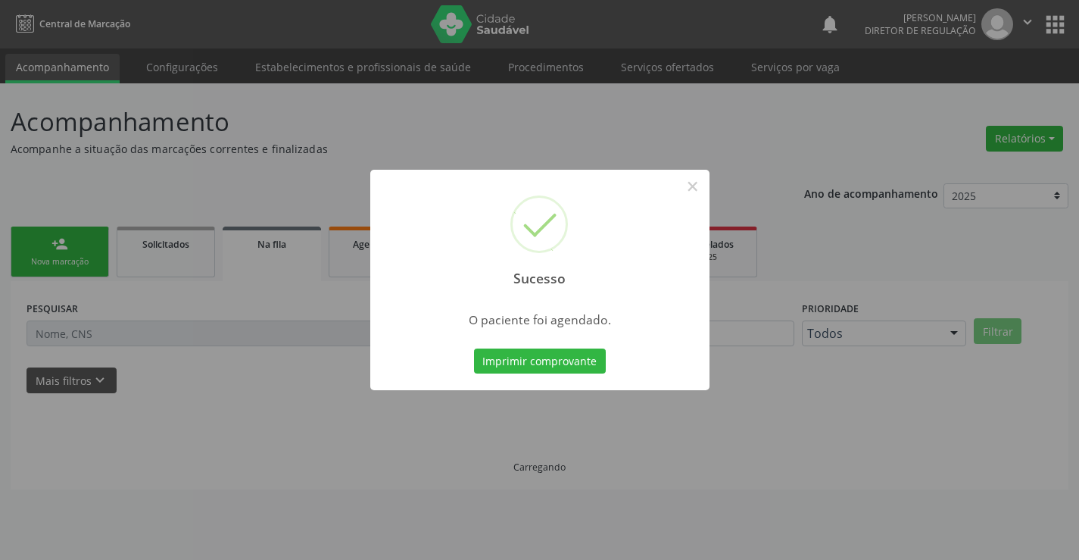
scroll to position [0, 0]
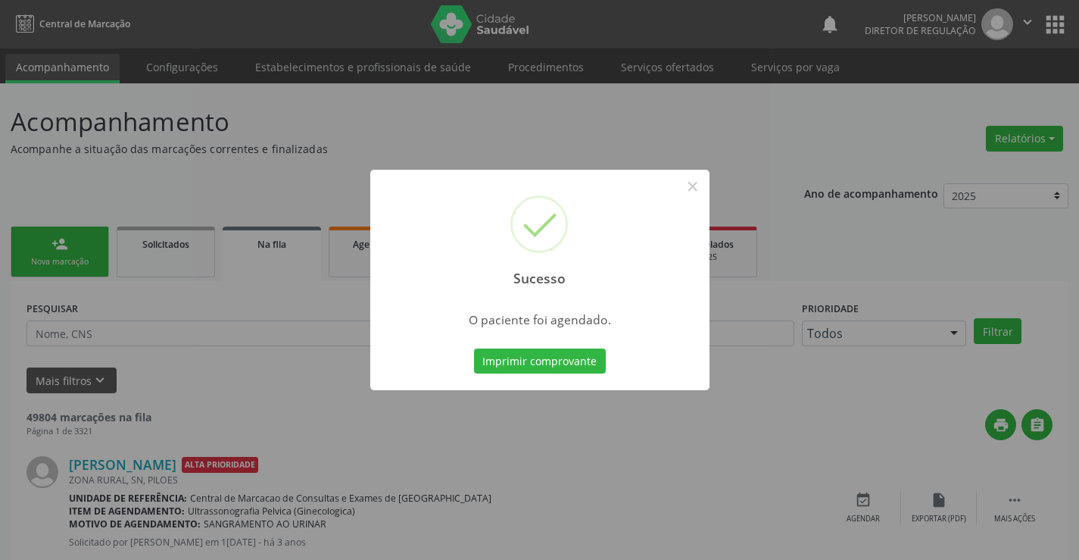
click at [474, 348] on button "Imprimir comprovante" at bounding box center [540, 361] width 132 height 26
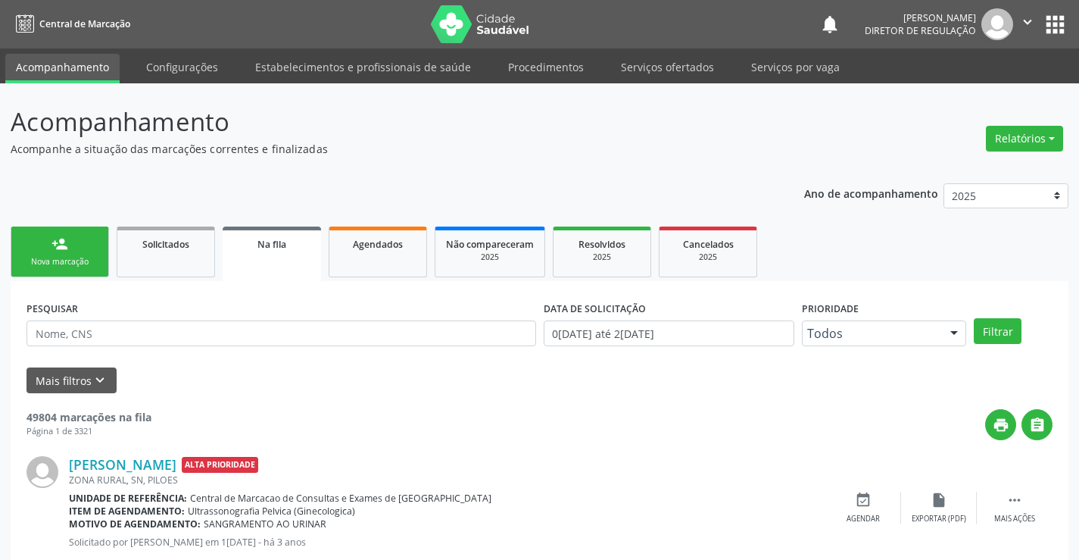
click at [52, 254] on link "person_add Nova marcação" at bounding box center [60, 251] width 98 height 51
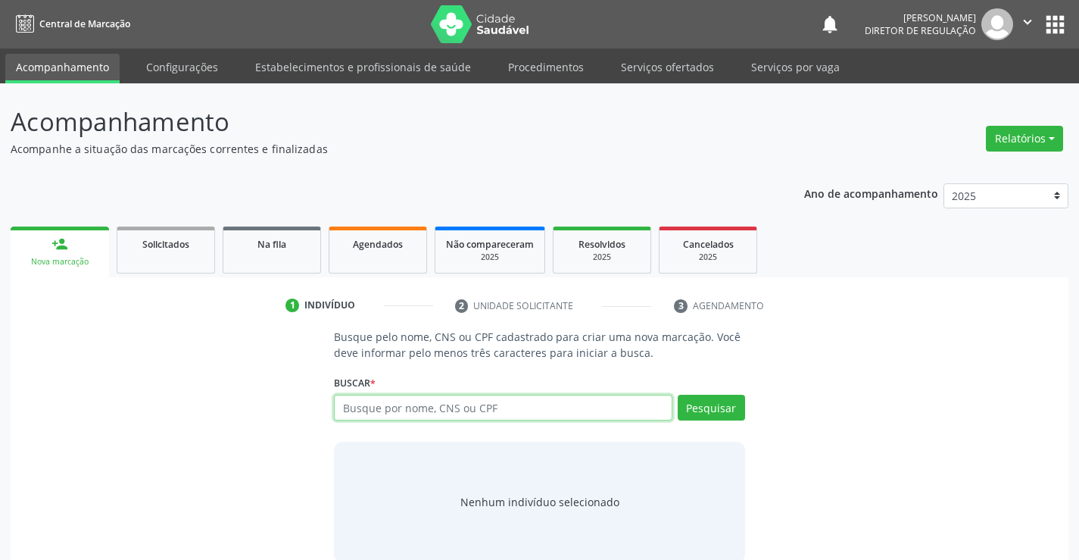
click at [427, 401] on input "text" at bounding box center [503, 407] width 338 height 26
type input "705402496977192"
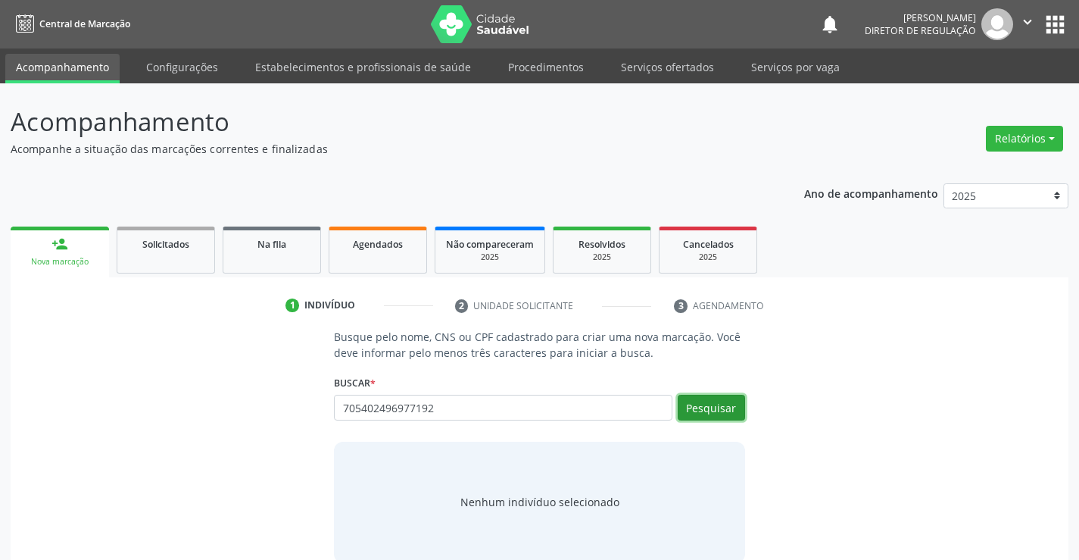
click at [734, 410] on button "Pesquisar" at bounding box center [711, 407] width 67 height 26
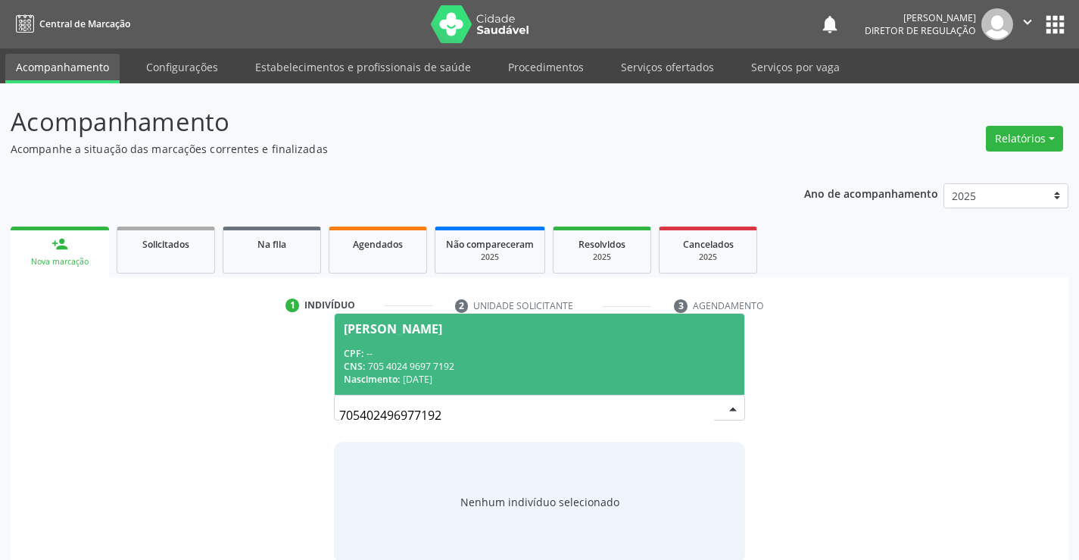
click at [507, 339] on span "[PERSON_NAME] CPF: -- CNS: 705 4024 9697 7192 Nascimento: [DATE]" at bounding box center [539, 353] width 409 height 81
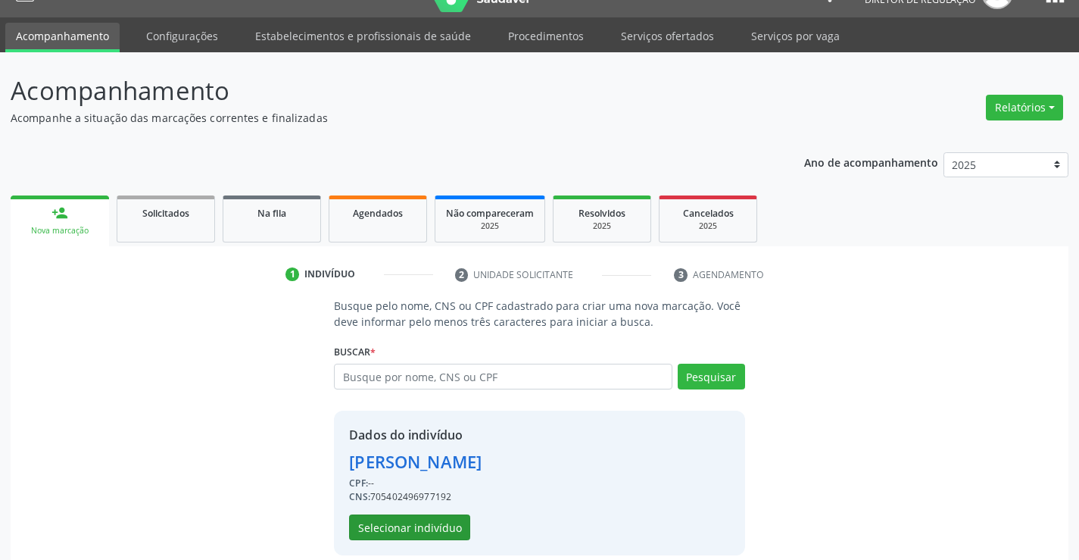
scroll to position [48, 0]
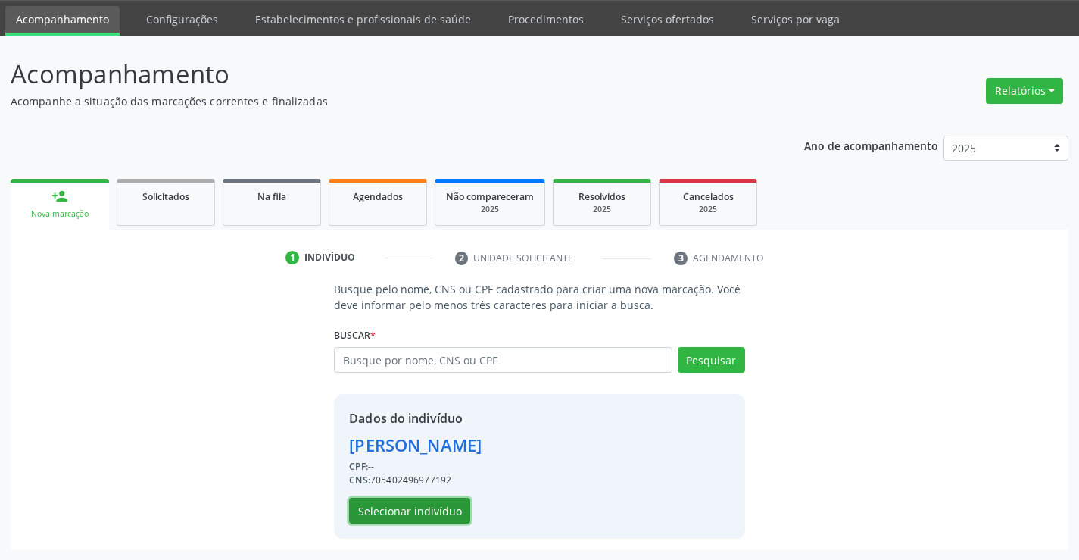
click at [419, 504] on button "Selecionar indivíduo" at bounding box center [409, 510] width 121 height 26
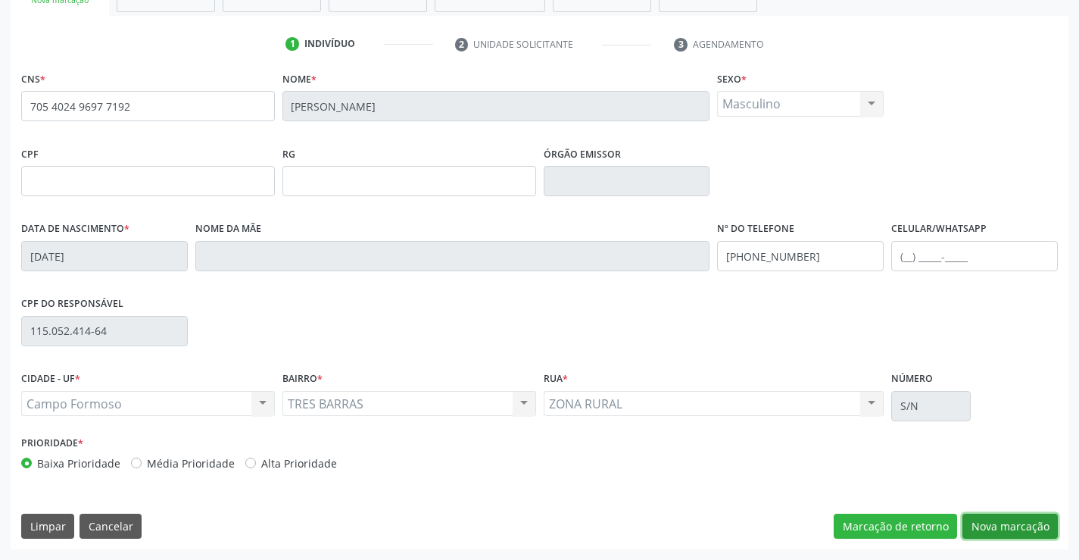
click at [1013, 517] on button "Nova marcação" at bounding box center [1009, 526] width 95 height 26
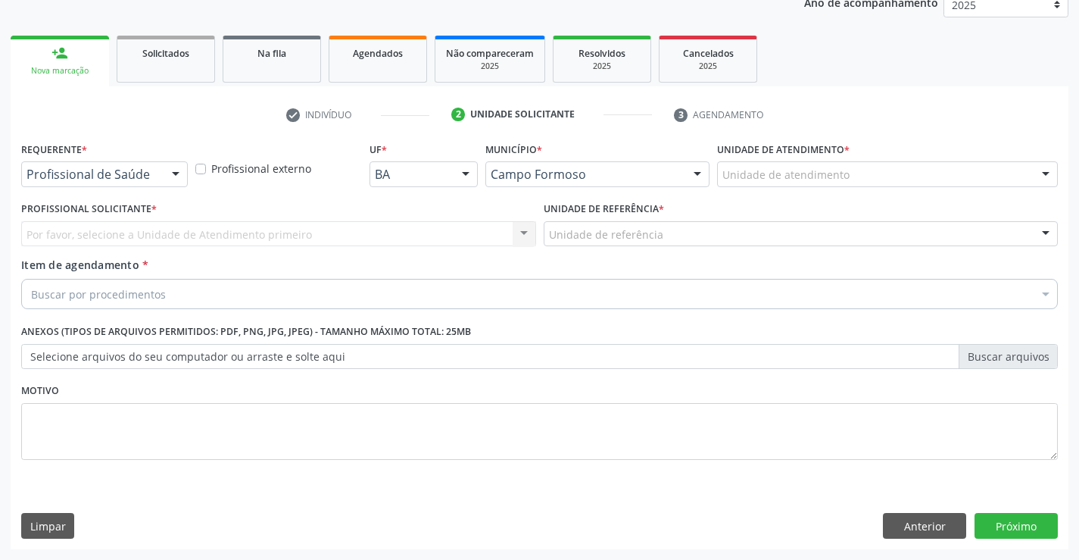
scroll to position [191, 0]
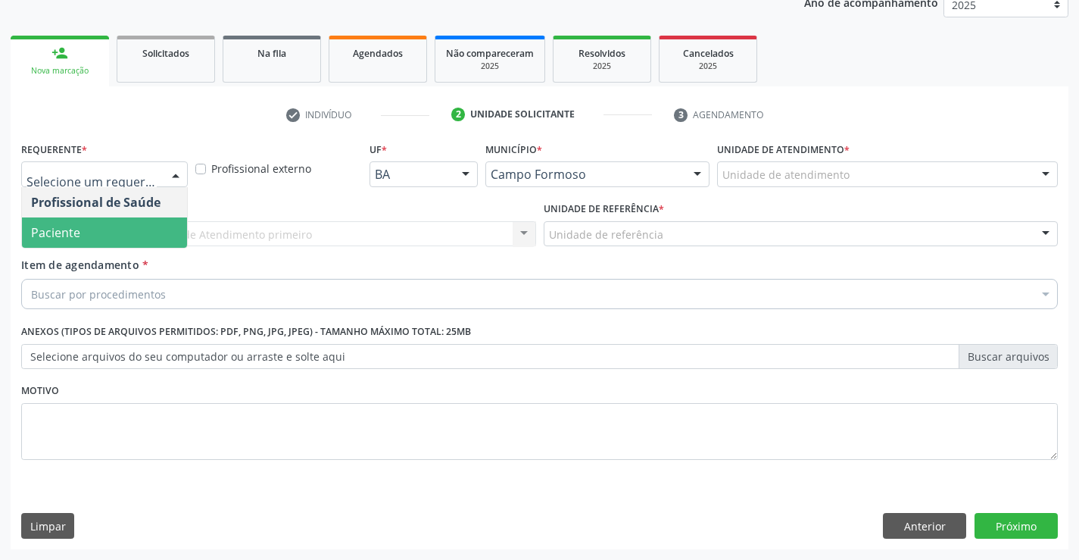
click at [128, 239] on span "Paciente" at bounding box center [104, 232] width 165 height 30
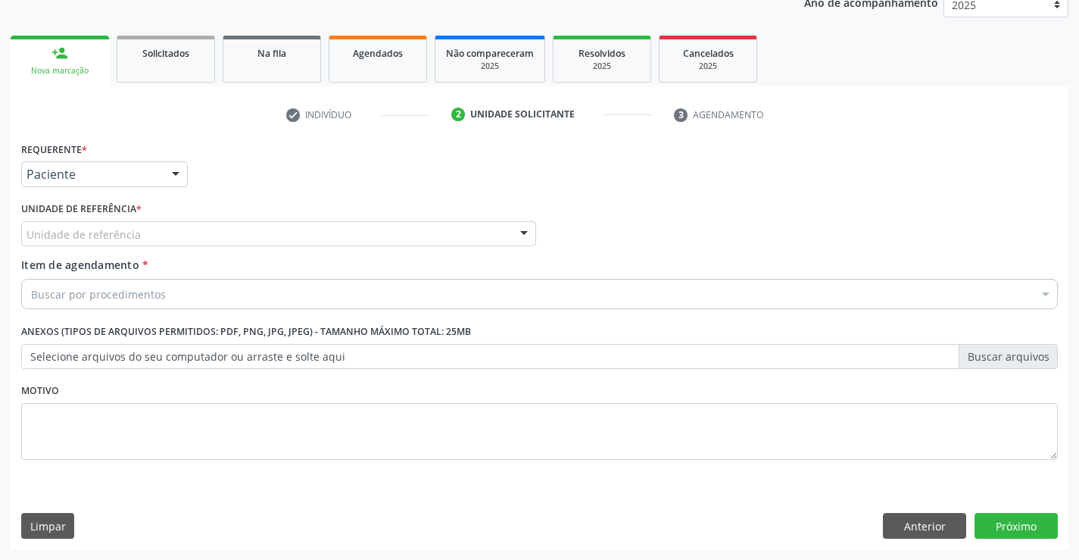
click at [284, 225] on div "Unidade de referência" at bounding box center [278, 234] width 515 height 26
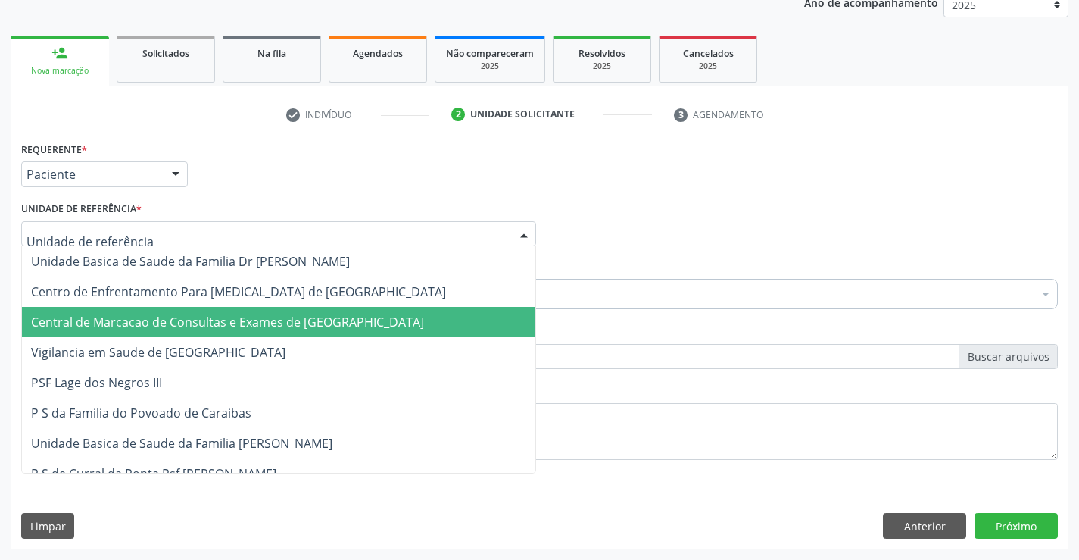
click at [270, 309] on span "Central de Marcacao de Consultas e Exames de [GEOGRAPHIC_DATA]" at bounding box center [278, 322] width 513 height 30
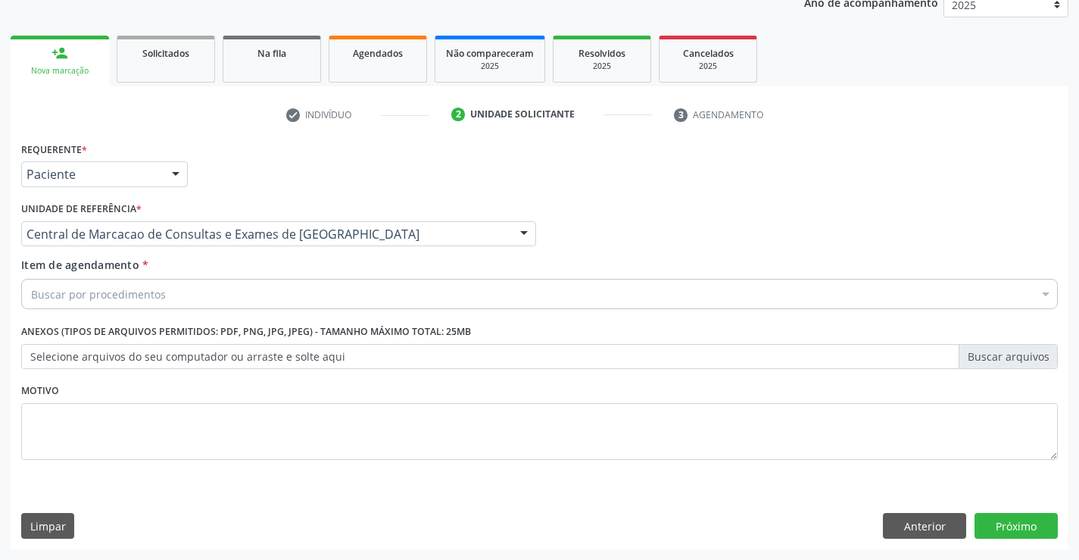
click at [317, 291] on div "Buscar por procedimentos" at bounding box center [539, 294] width 1036 height 30
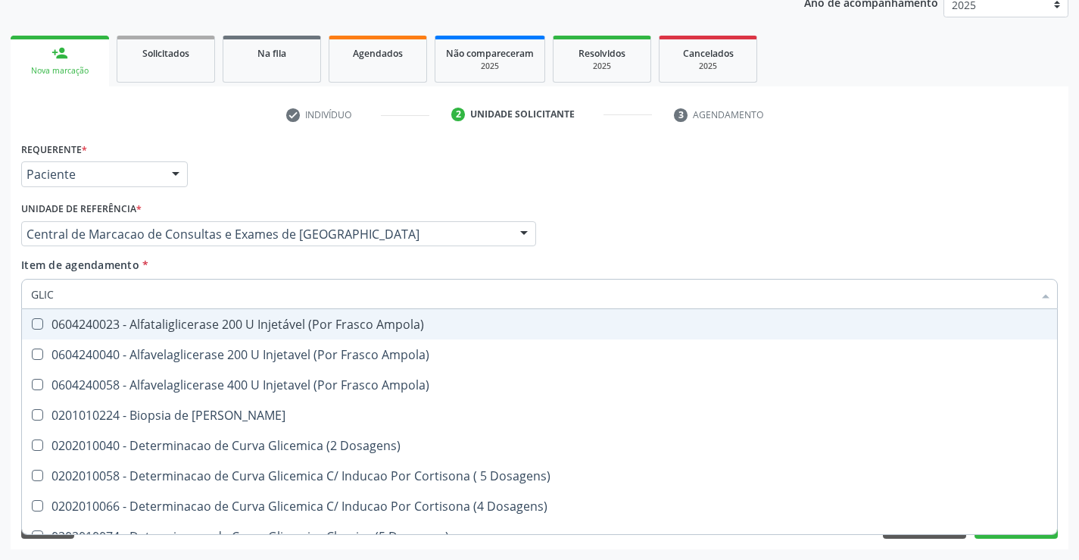
type input "GLICO"
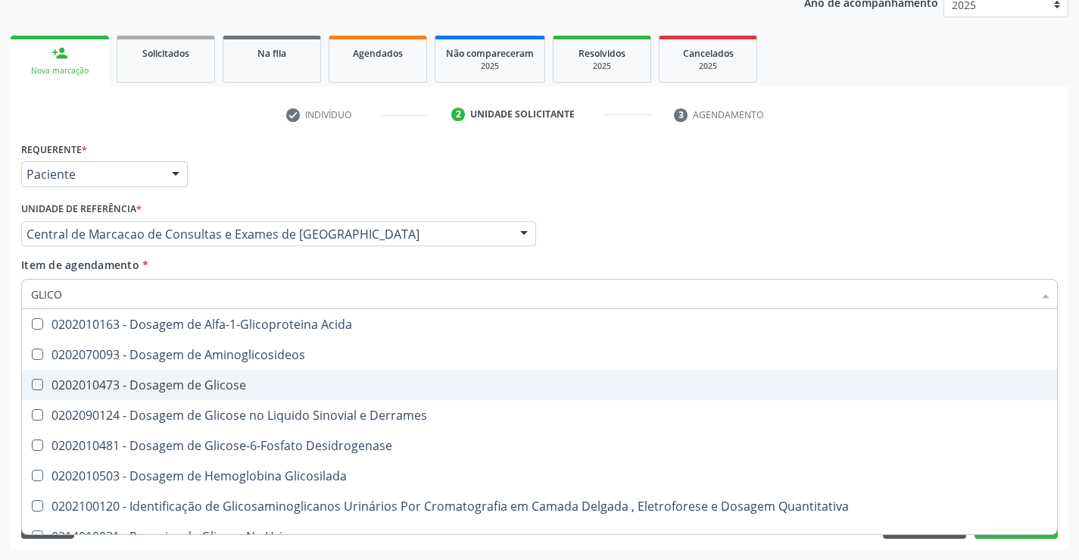
drag, startPoint x: 252, startPoint y: 391, endPoint x: 260, endPoint y: 283, distance: 107.8
click at [252, 388] on div "0202010473 - Dosagem de Glicose" at bounding box center [539, 385] width 1017 height 12
checkbox Glicose "true"
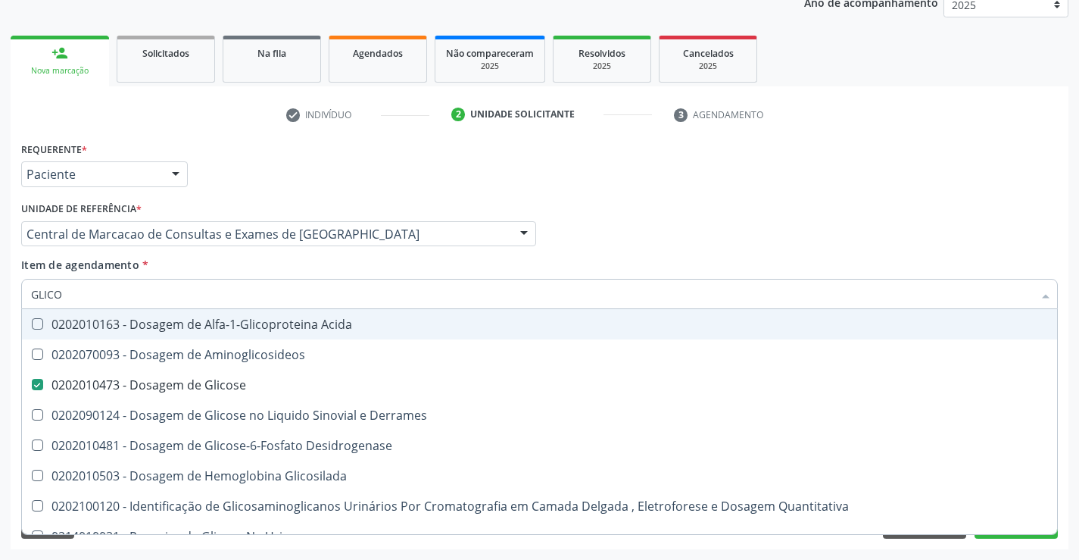
type input "GLICO"
click at [257, 269] on div "Item de agendamento * GLICO Desfazer seleção 0202010163 - Dosagem de Alfa-1-Gli…" at bounding box center [539, 281] width 1036 height 48
checkbox Aminoglicosideos "true"
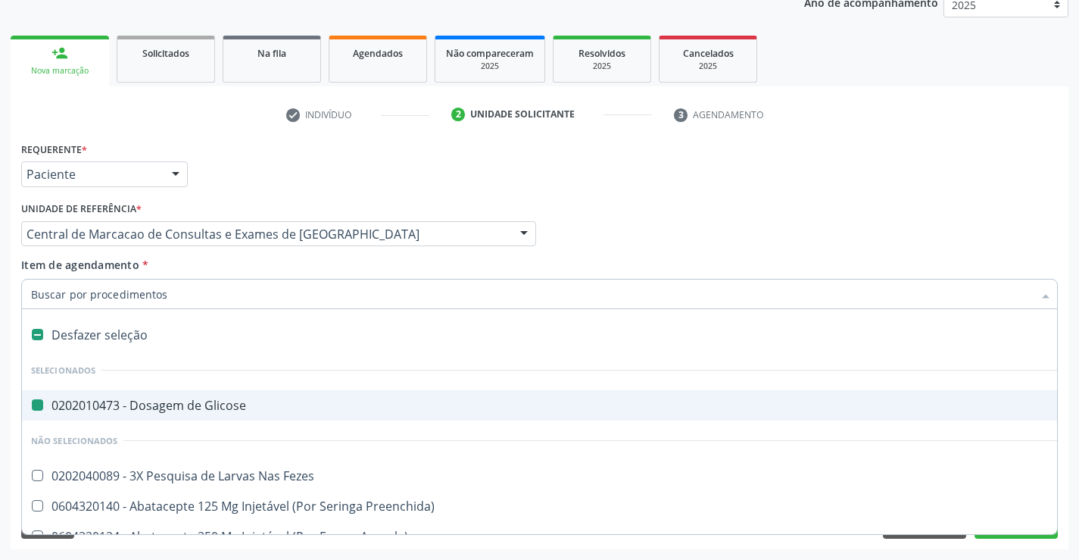
type input "H"
checkbox Glicose "false"
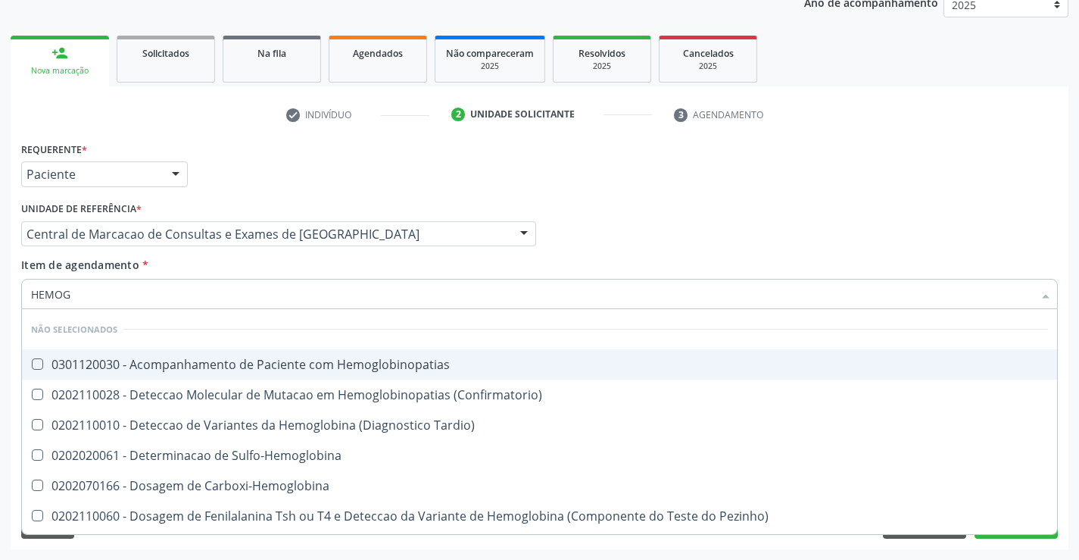
type input "HEMOGR"
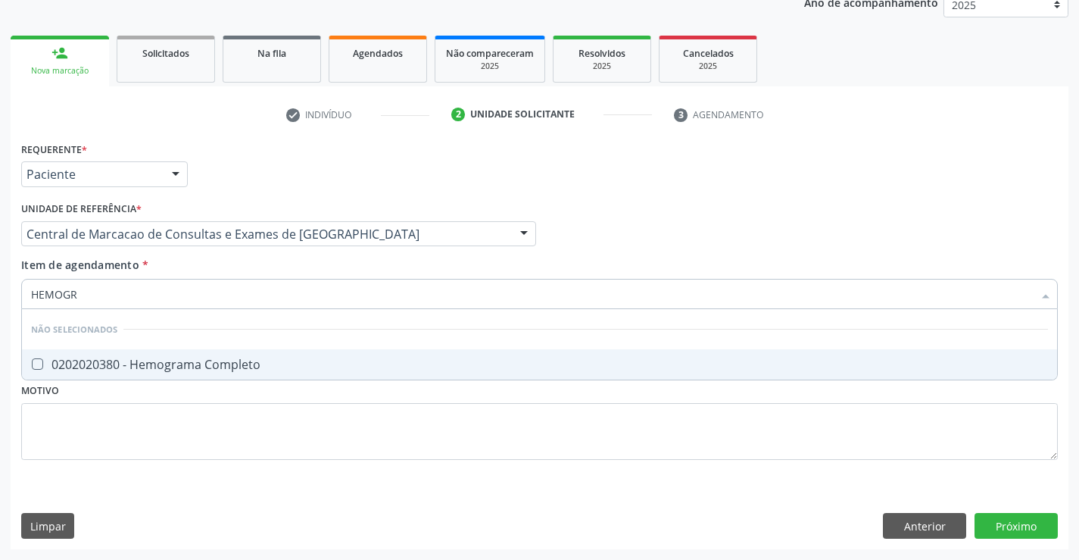
click at [236, 345] on li "Não selecionados" at bounding box center [539, 329] width 1035 height 40
click at [236, 358] on div "0202020380 - Hemograma Completo" at bounding box center [539, 364] width 1017 height 12
checkbox Completo "true"
click at [242, 275] on div "Item de agendamento * HEMOGR Desfazer seleção Não selecionados 0202020380 - Hem…" at bounding box center [539, 281] width 1036 height 48
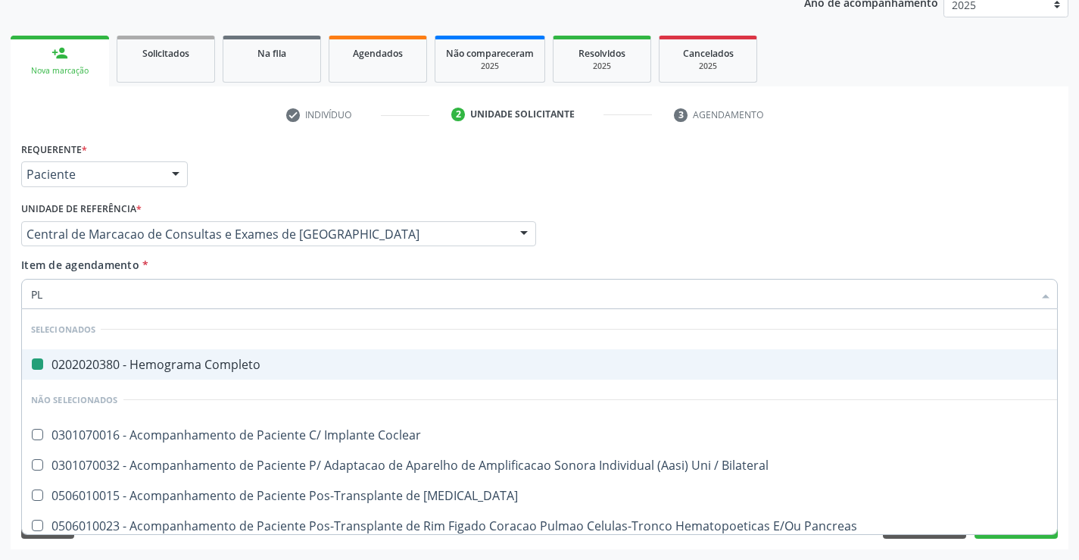
type input "PLA"
checkbox Completo "false"
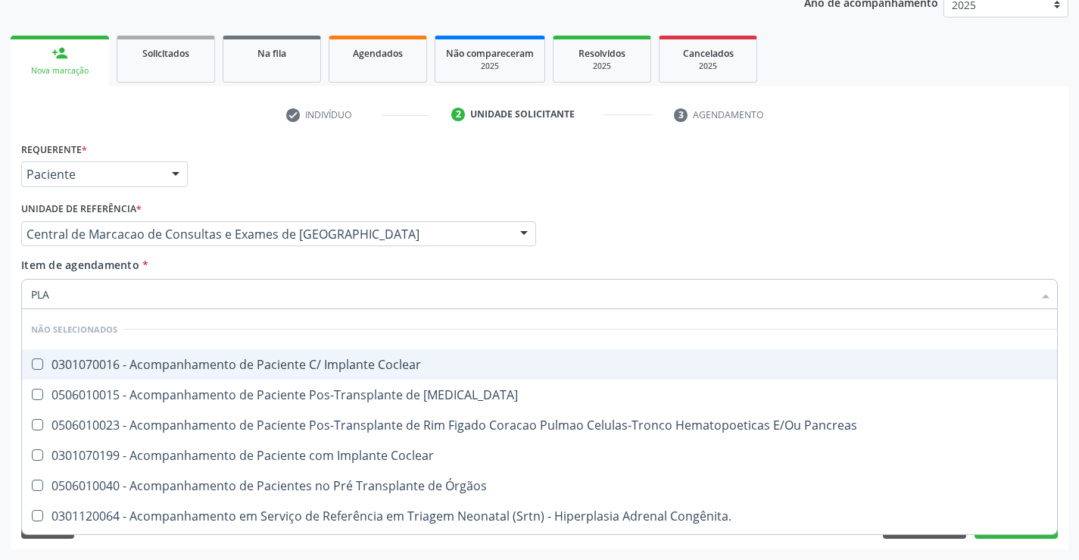
type input "PLAQ"
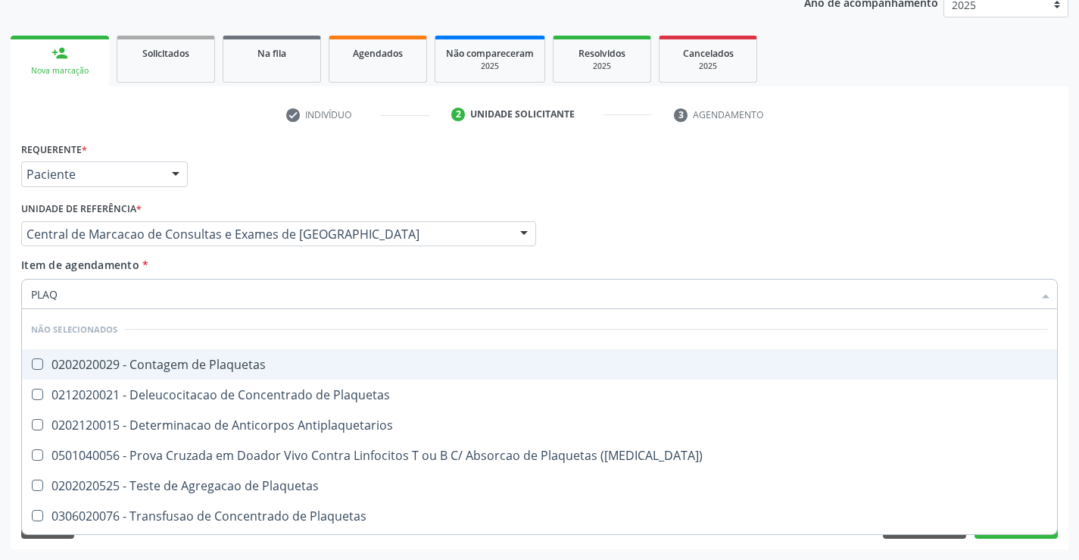
click at [229, 364] on div "0202020029 - Contagem de Plaquetas" at bounding box center [539, 364] width 1017 height 12
checkbox Plaquetas "true"
click at [221, 277] on div "Item de agendamento * PLAQ Desfazer seleção Não selecionados 0202020029 - Conta…" at bounding box center [539, 281] width 1036 height 48
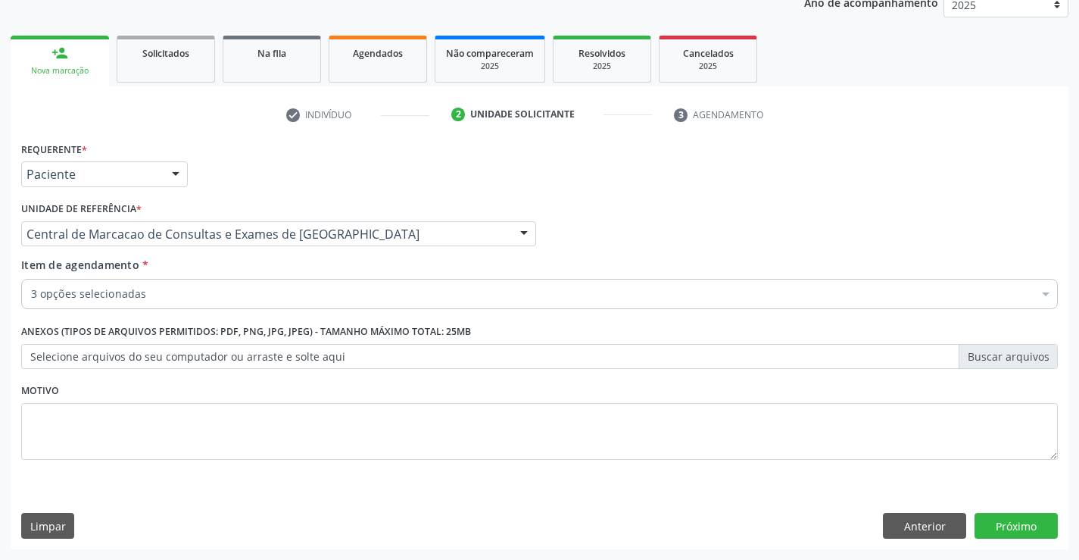
checkbox Plaquetas "true"
checkbox Completo "true"
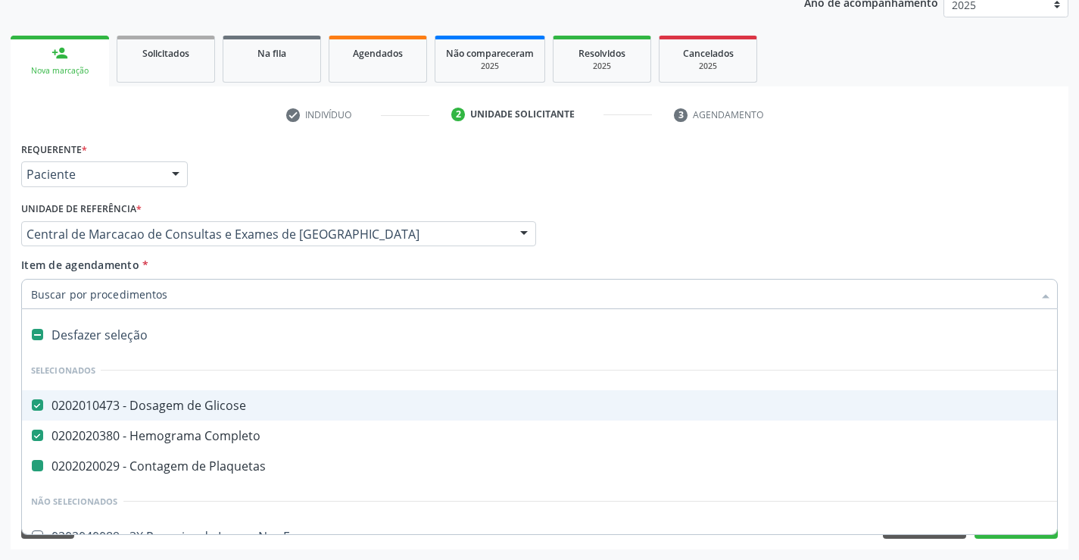
type input "U"
checkbox Plaquetas "false"
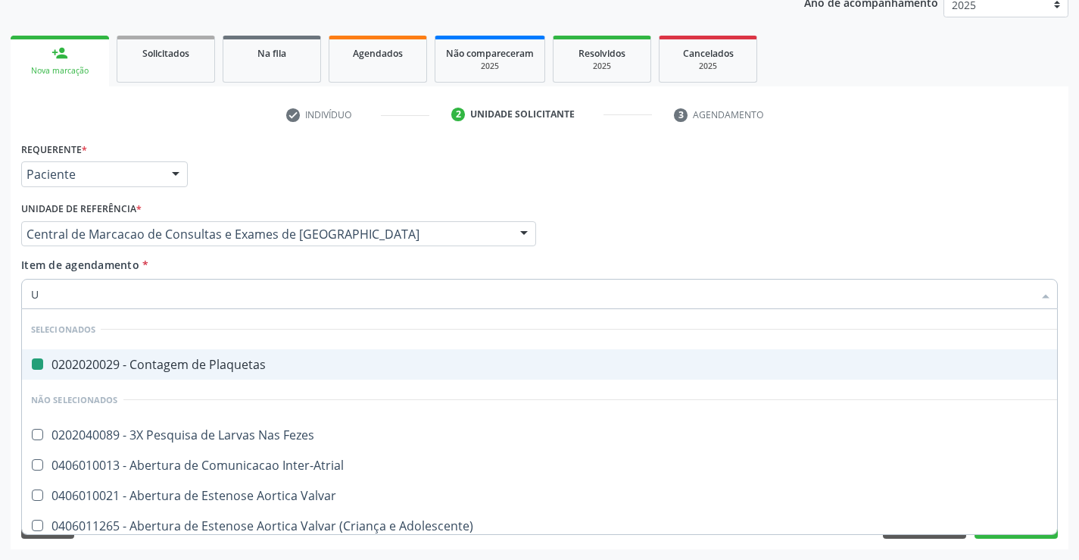
type input "UR"
checkbox Plaquetas "false"
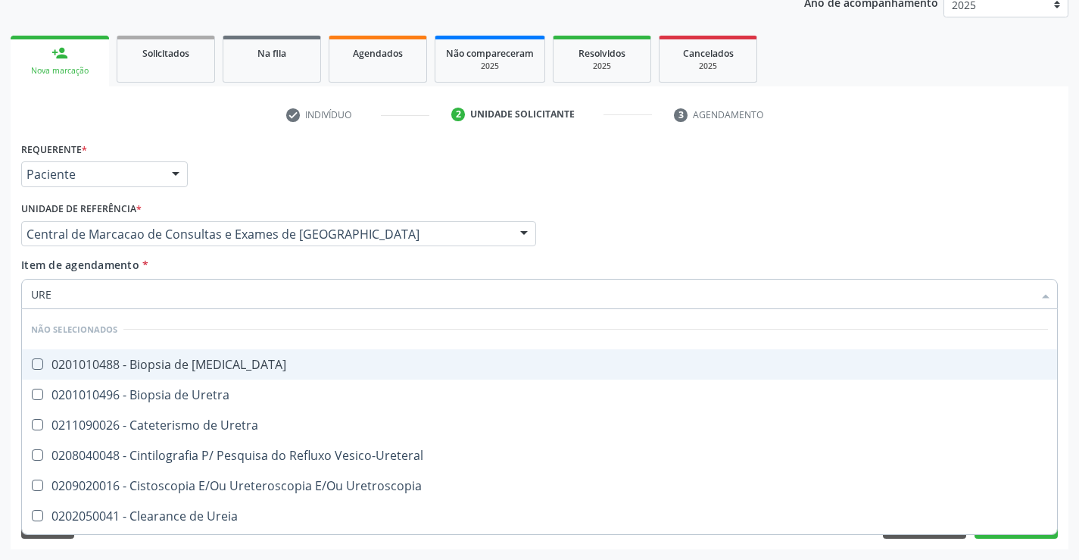
type input "UREI"
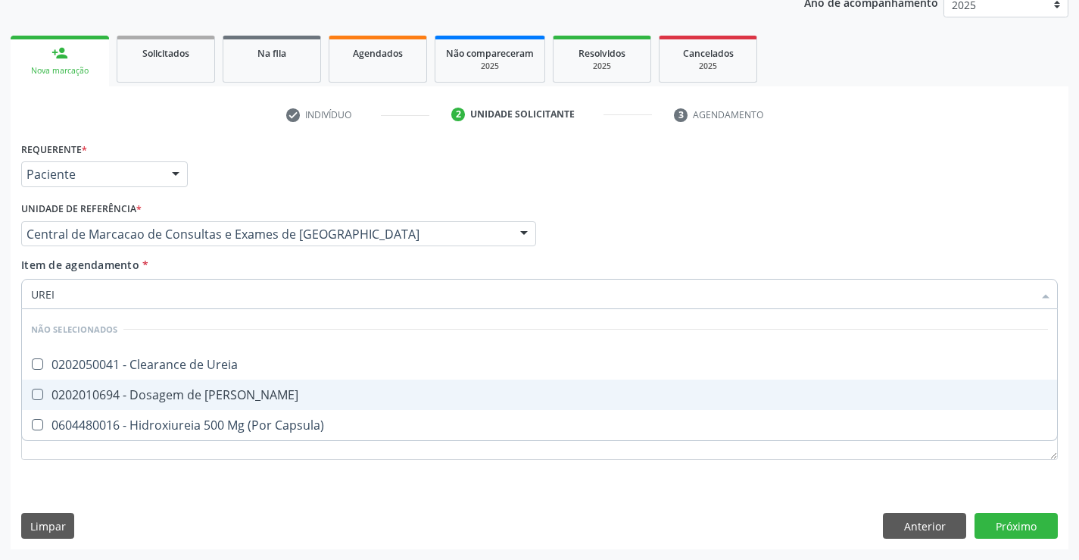
click at [231, 396] on div "0202010694 - Dosagem de [PERSON_NAME]" at bounding box center [539, 394] width 1017 height 12
checkbox Ureia "true"
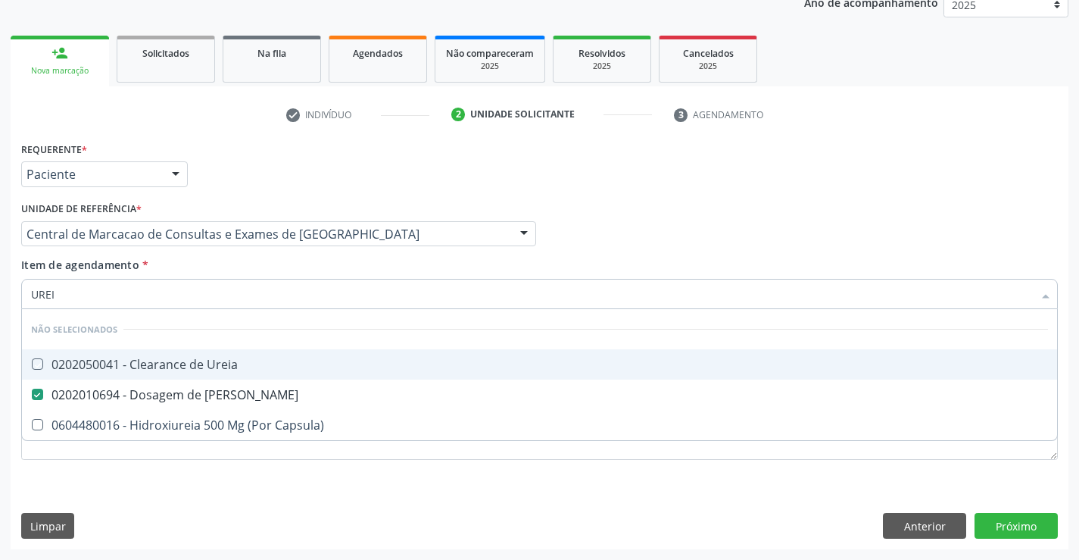
click at [217, 270] on div "Item de agendamento * [PERSON_NAME] seleção Não selecionados 0202050041 - Clear…" at bounding box center [539, 281] width 1036 height 48
checkbox Ureia "true"
checkbox Capsula\) "true"
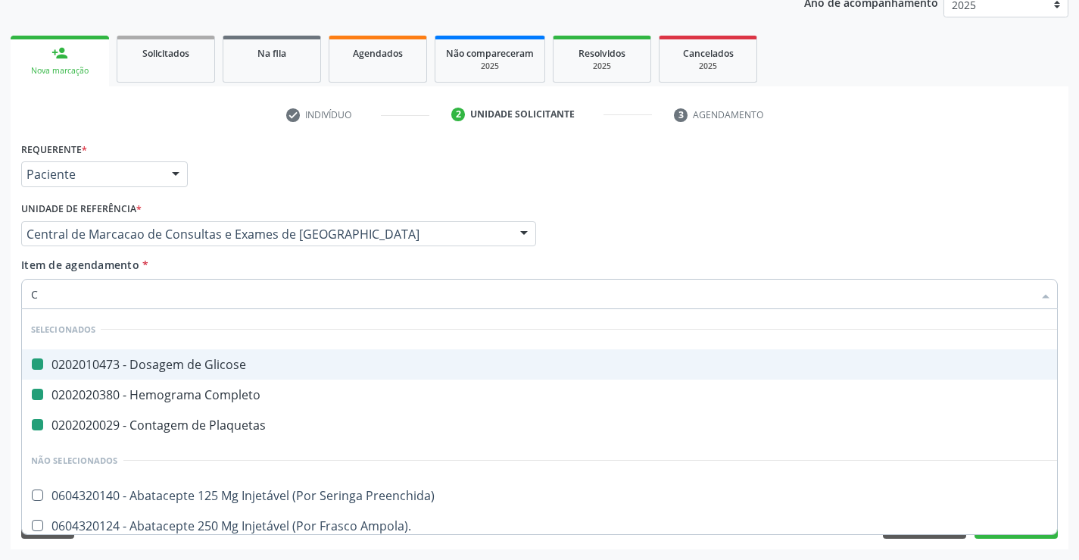
type input "CR"
checkbox Glicose "false"
checkbox Plaquetas "false"
checkbox Completo "false"
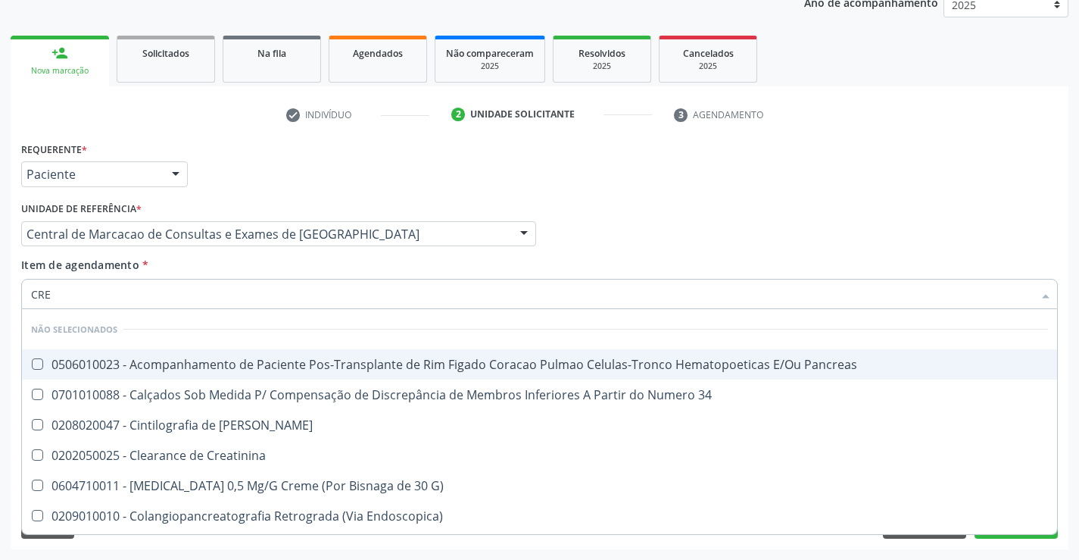
type input "CREA"
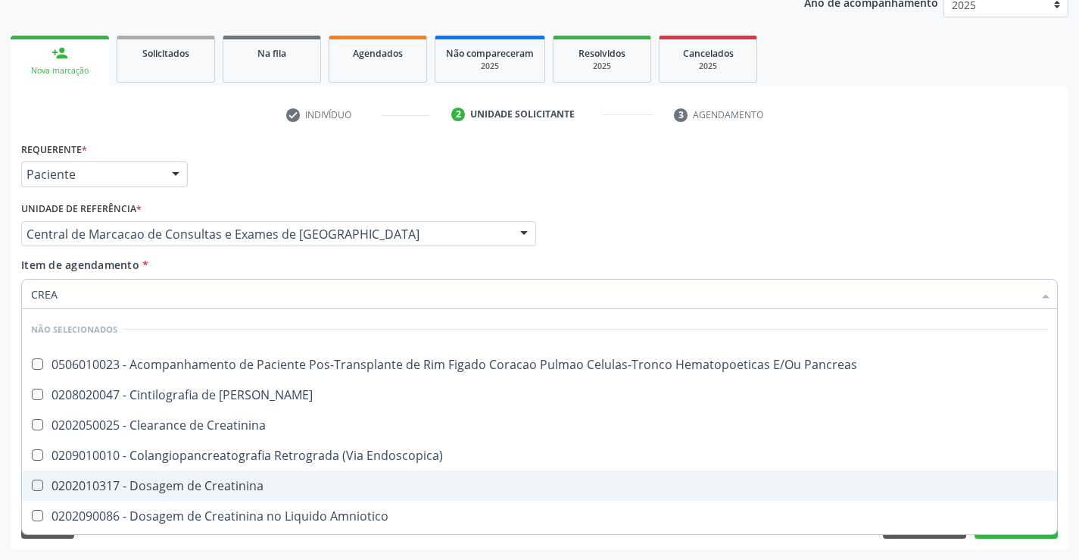
click at [240, 472] on span "0202010317 - Dosagem de Creatinina" at bounding box center [539, 485] width 1035 height 30
checkbox Creatinina "true"
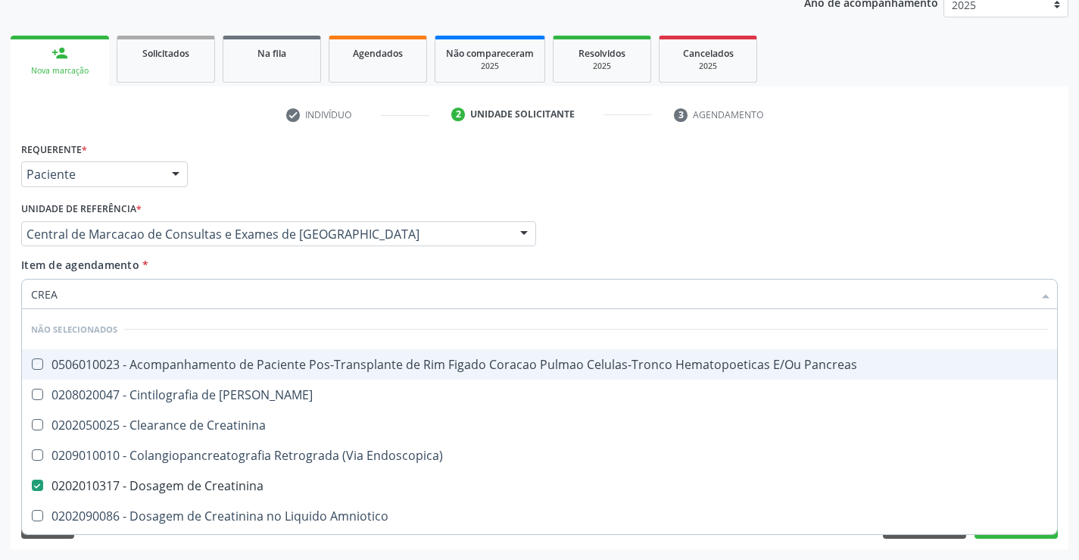
click at [251, 263] on div "Item de agendamento * CREA Desfazer seleção Não selecionados 0506010023 - Acomp…" at bounding box center [539, 281] width 1036 height 48
checkbox Pancreas "true"
checkbox Creatinina "true"
checkbox Pancreas "true"
checkbox Endoscopica\) "true"
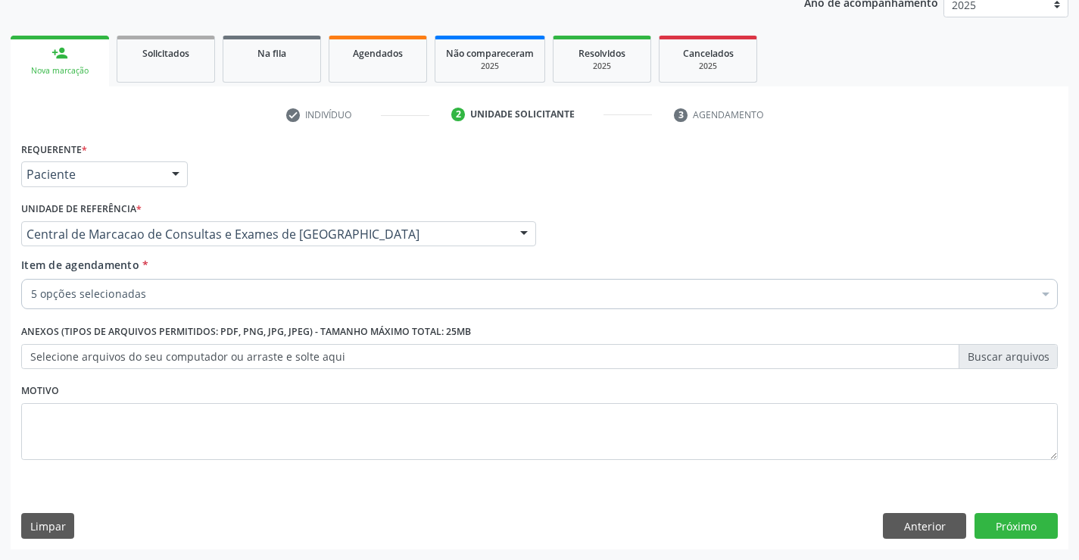
click at [229, 304] on div "5 opções selecionadas Desfazer seleção Selecionados 0202010473 - Dosagem de Gli…" at bounding box center [539, 292] width 1036 height 26
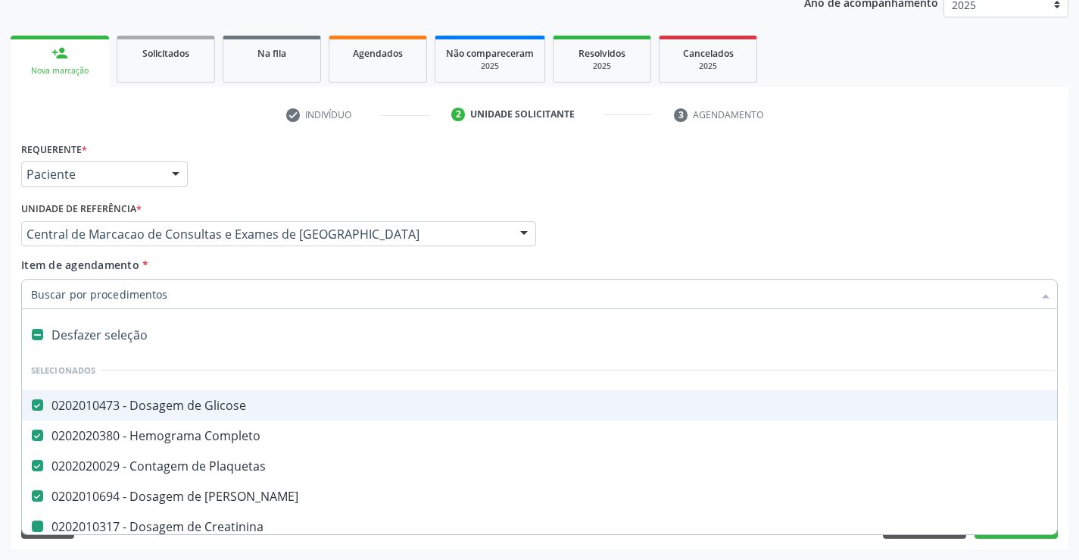
type input "T"
checkbox Creatinina "false"
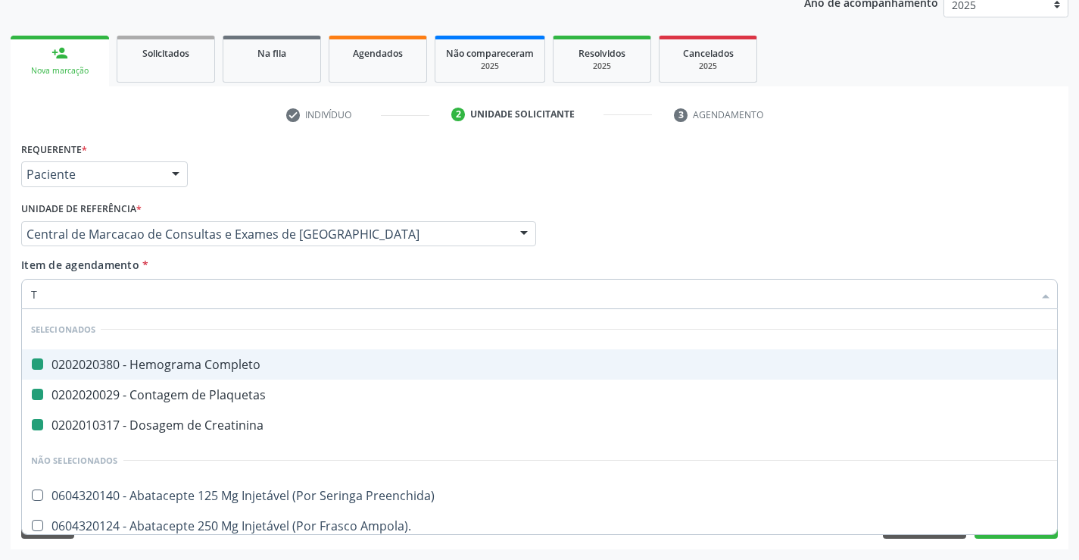
type input "TT"
checkbox Completo "false"
checkbox Creatinina "false"
checkbox Plaquetas "false"
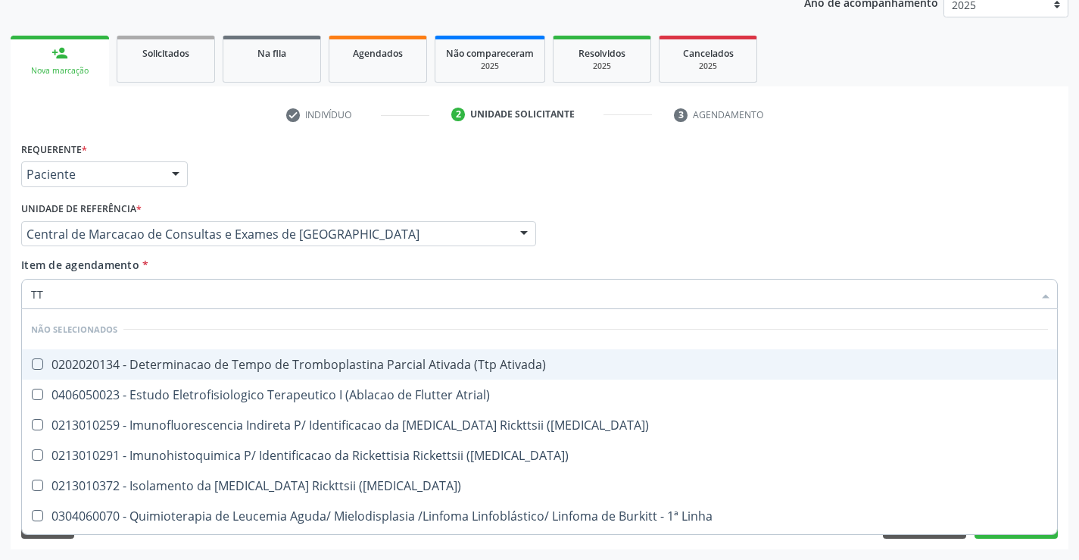
type input "TTP"
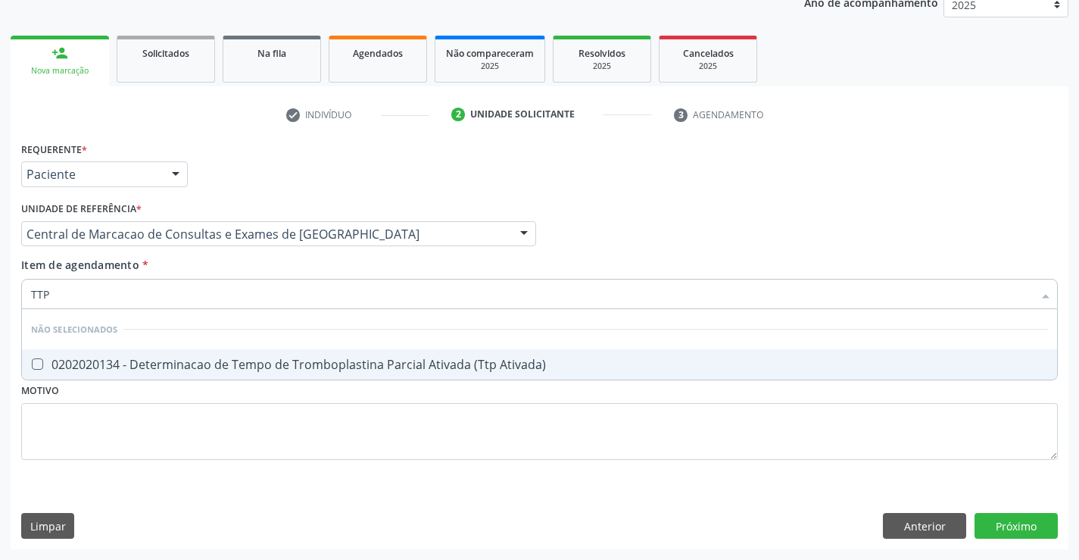
click at [287, 363] on div "0202020134 - Determinacao de Tempo de Tromboplastina Parcial Ativada (Ttp Ativa…" at bounding box center [539, 364] width 1017 height 12
checkbox Ativada\) "true"
click at [245, 273] on div "Item de agendamento * TTP Desfazer seleção Não selecionados 0202020134 - Determ…" at bounding box center [539, 281] width 1036 height 48
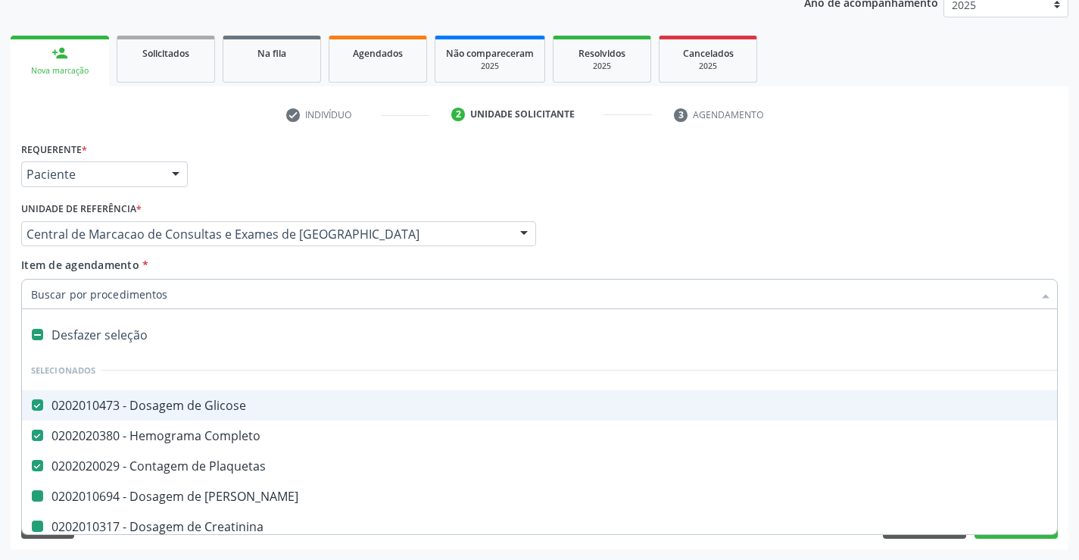
type input "U"
checkbox Ureia "false"
checkbox Creatinina "false"
checkbox Ativada\) "false"
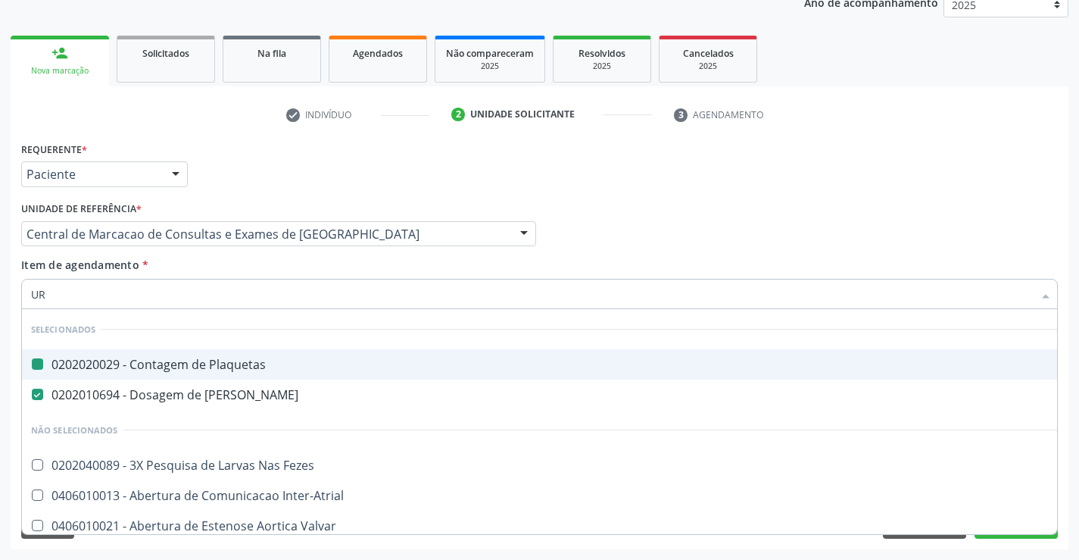
type input "URN"
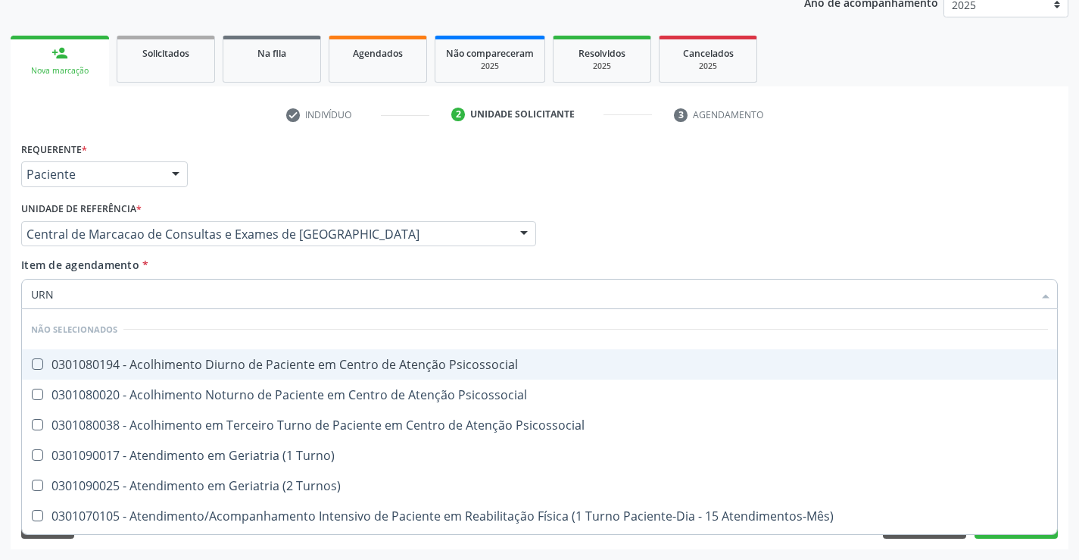
click at [291, 361] on div "0301080194 - Acolhimento Diurno de Paciente em Centro de Atenção Psicossocial" at bounding box center [539, 364] width 1017 height 12
checkbox Psicossocial "true"
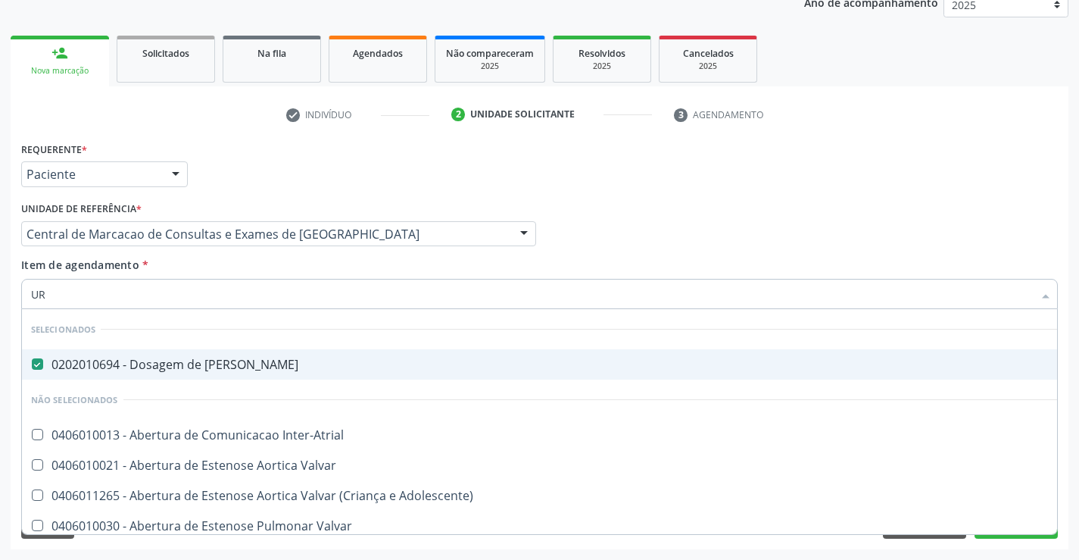
type input "URI"
checkbox Ureia "false"
checkbox Psicossocial "false"
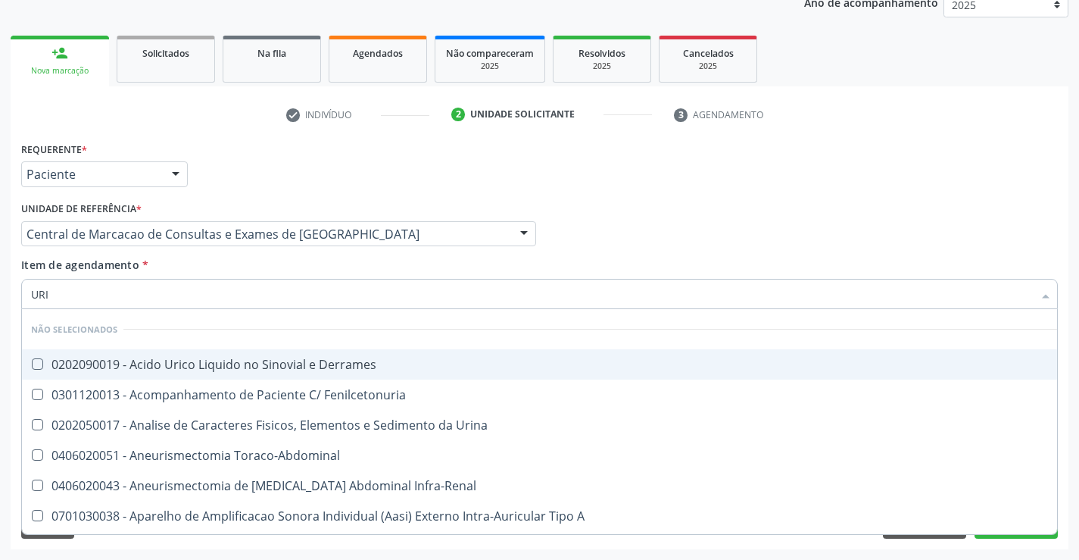
type input "URIN"
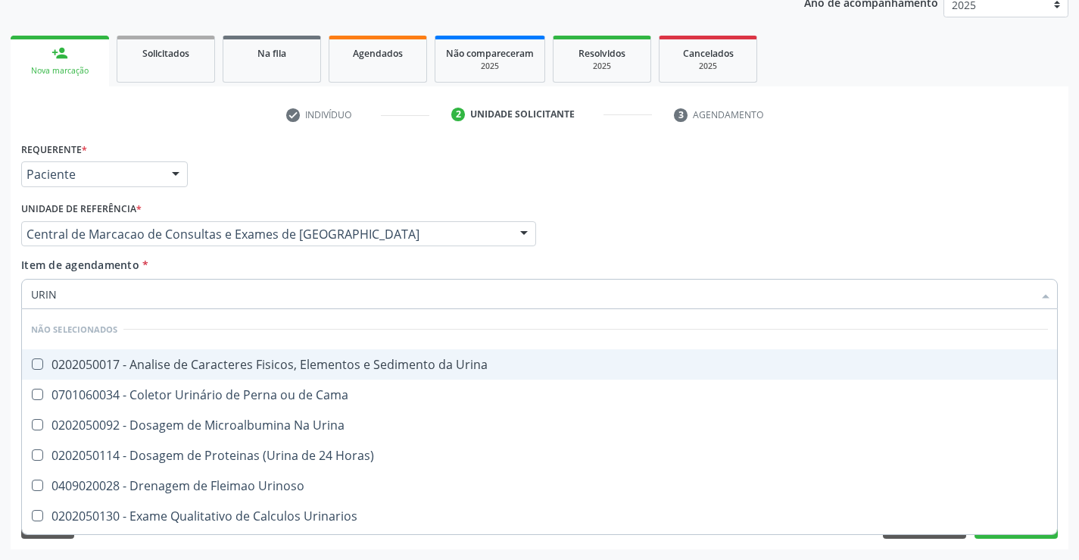
click at [278, 358] on div "0202050017 - Analise de Caracteres Fisicos, Elementos e Sedimento da Urina" at bounding box center [539, 364] width 1017 height 12
checkbox Urina "true"
type input "URIN"
click at [300, 260] on div "Item de agendamento * URIN Desfazer seleção Não selecionados 0202050017 - Anali…" at bounding box center [539, 281] width 1036 height 48
checkbox Horas\) "true"
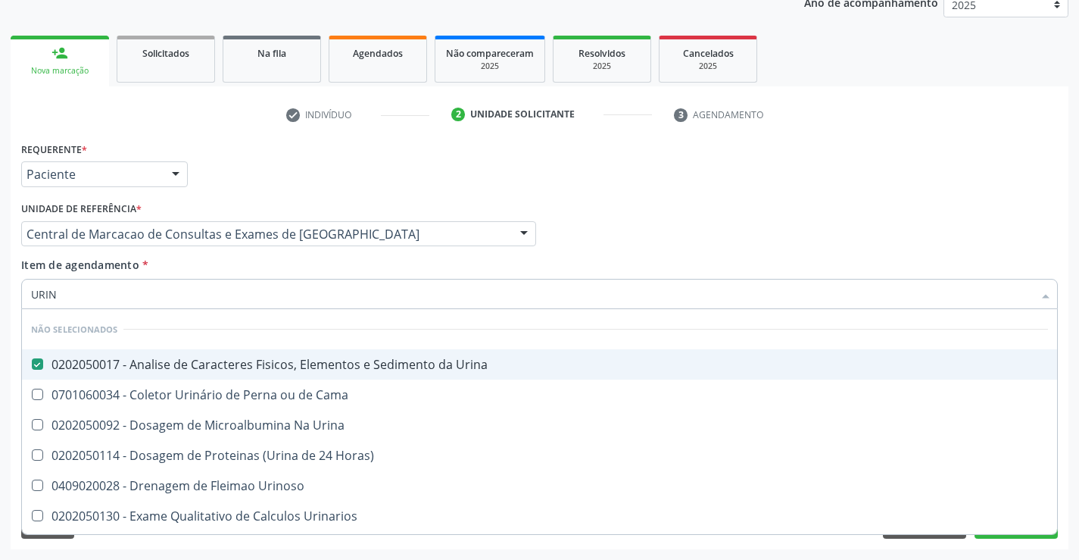
checkbox Urinoso "true"
checkbox Urinarios "true"
checkbox Delgada\) "true"
checkbox Quantitativa "true"
checkbox Urina "true"
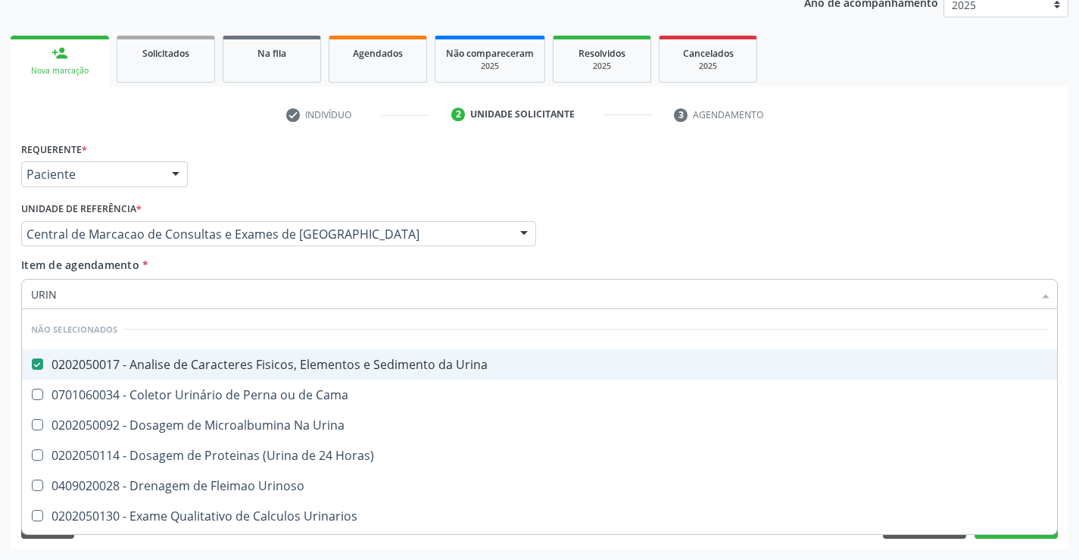
checkbox Cama "true"
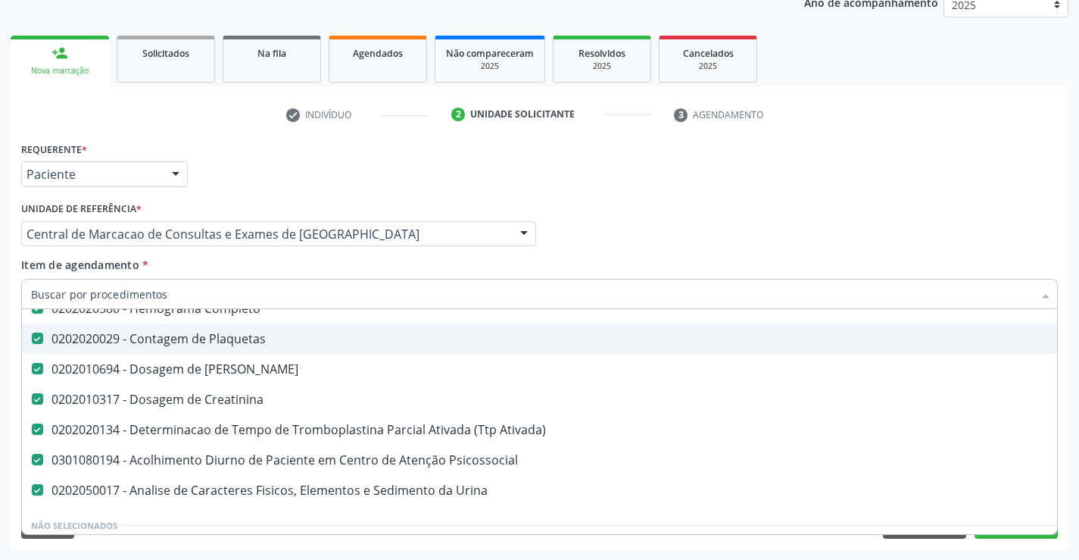
scroll to position [151, 0]
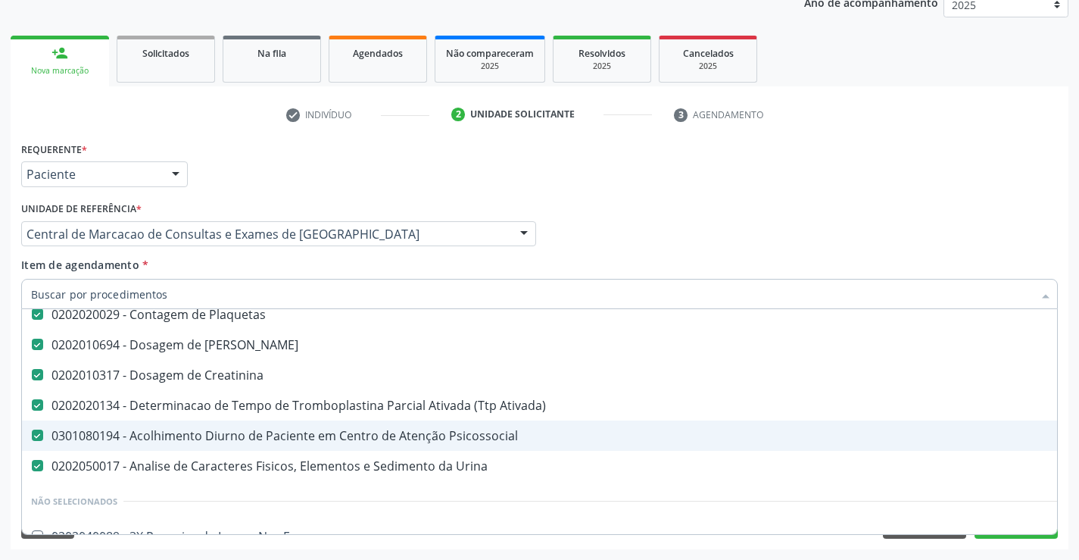
click at [260, 425] on span "0301080194 - Acolhimento Diurno de Paciente em Centro de Atenção Psicossocial" at bounding box center [620, 435] width 1197 height 30
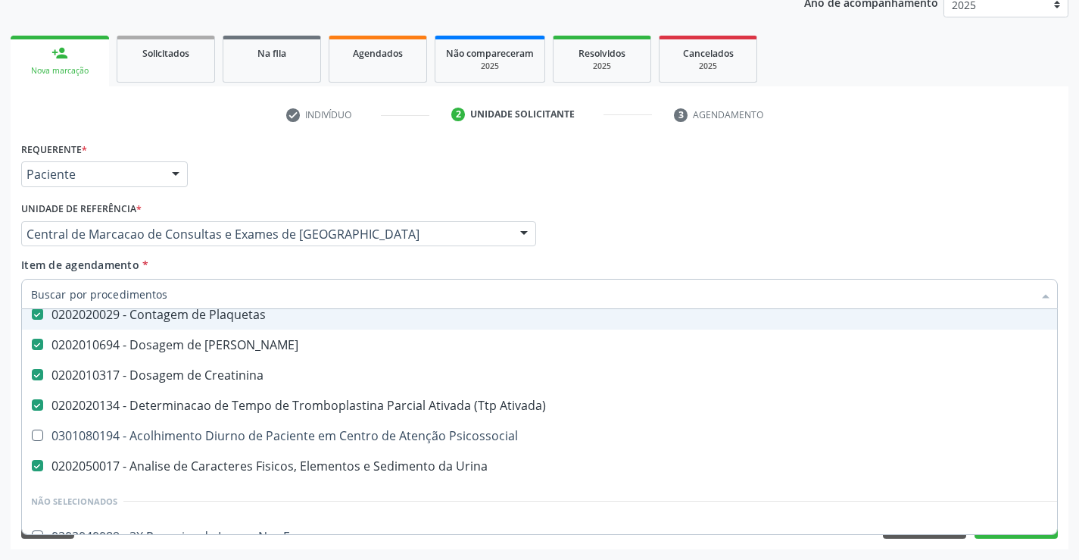
click at [719, 257] on div "Item de agendamento * Desfazer seleção Selecionados 0202010473 - Dosagem de Gli…" at bounding box center [539, 281] width 1036 height 48
checkbox Psicossocial "true"
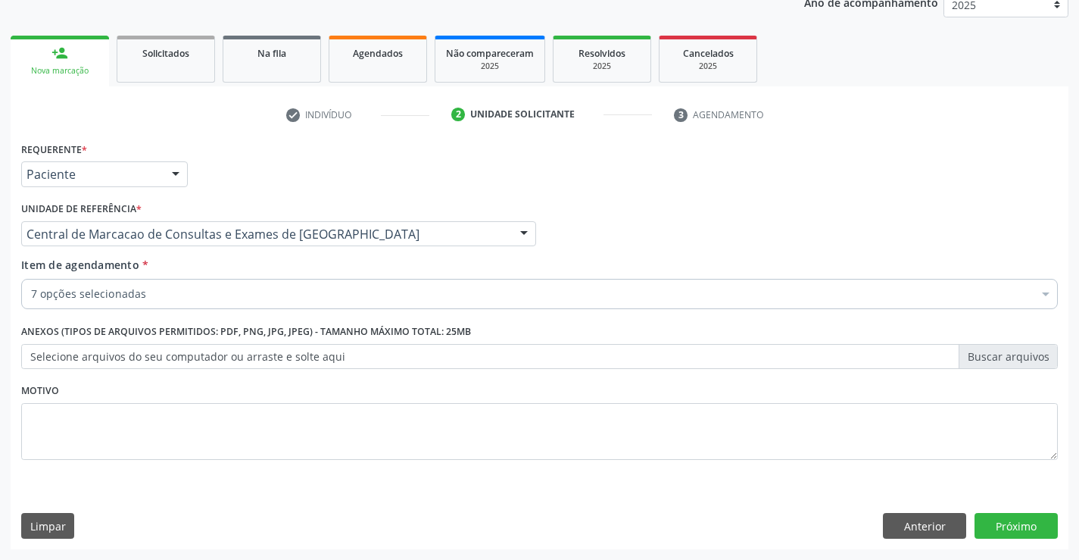
scroll to position [0, 0]
click at [1019, 525] on button "Próximo" at bounding box center [1015, 526] width 83 height 26
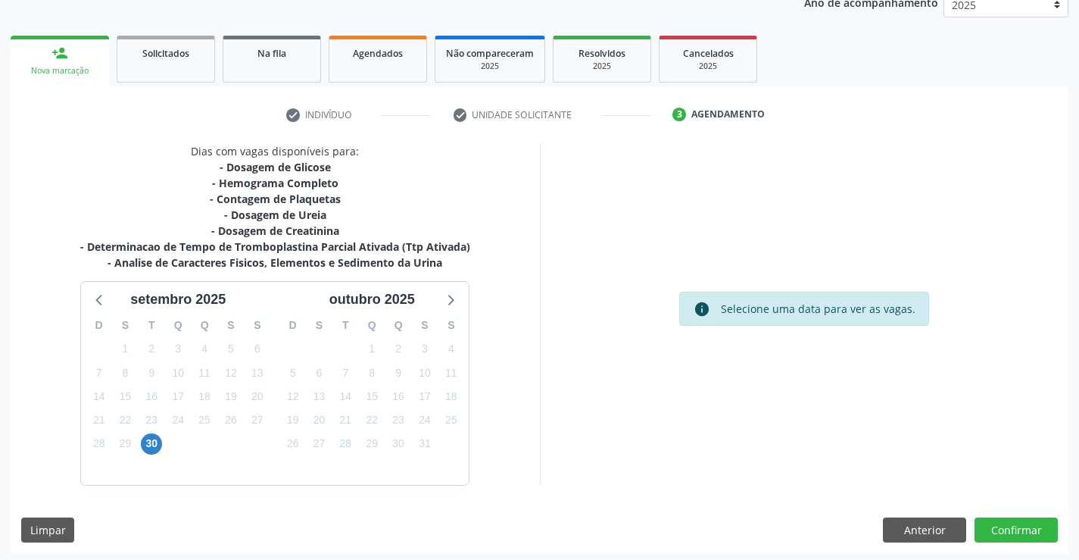
click at [154, 431] on div "23" at bounding box center [151, 419] width 21 height 23
click at [151, 447] on span "30" at bounding box center [151, 443] width 21 height 21
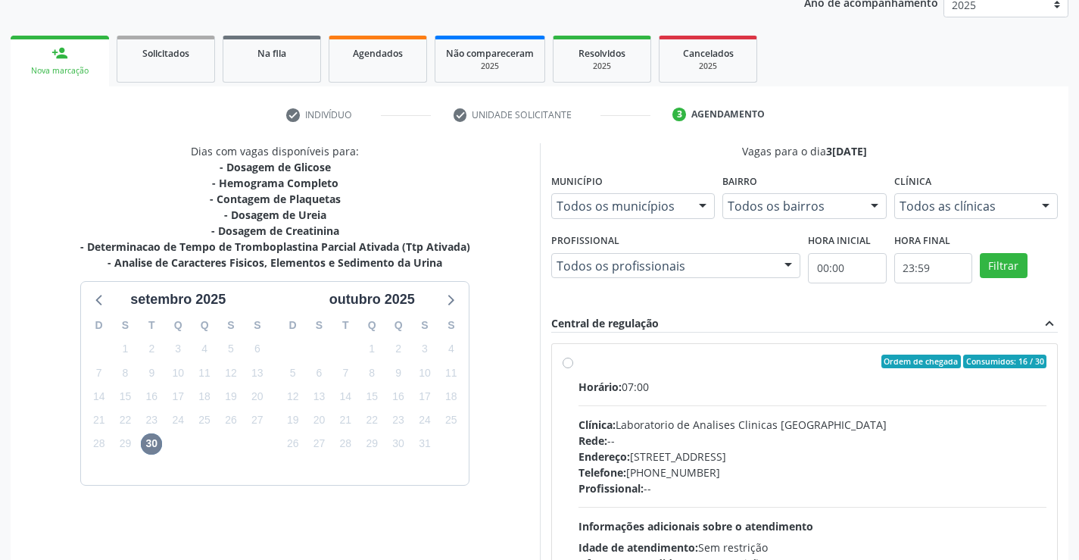
click at [713, 387] on div "Horário: 07:00" at bounding box center [812, 387] width 469 height 16
click at [573, 368] on input "Ordem de chegada Consumidos: 16 / 30 Horário: 07:00 Clínica: Laboratorio de Ana…" at bounding box center [568, 361] width 11 height 14
radio input "true"
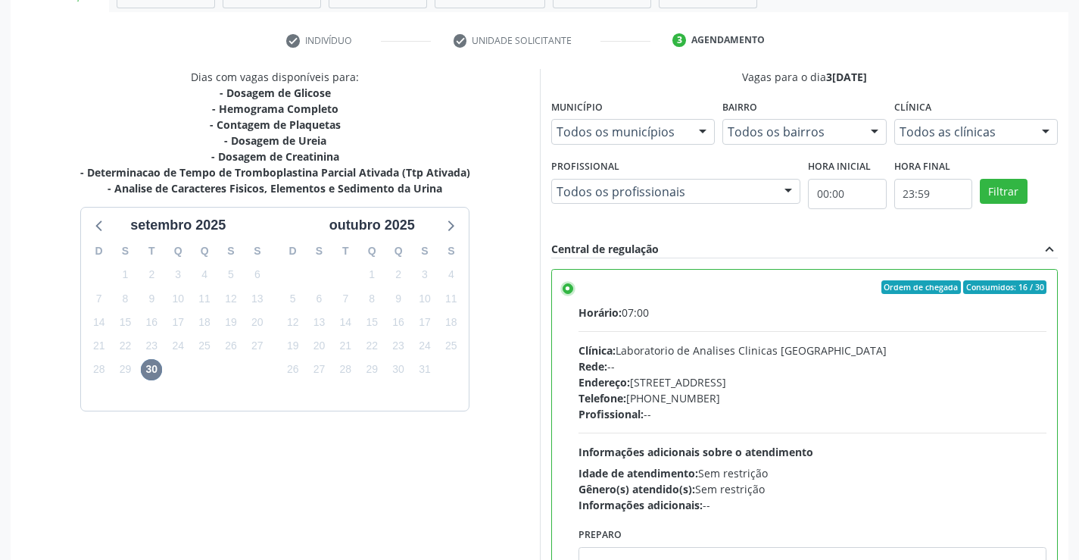
scroll to position [345, 0]
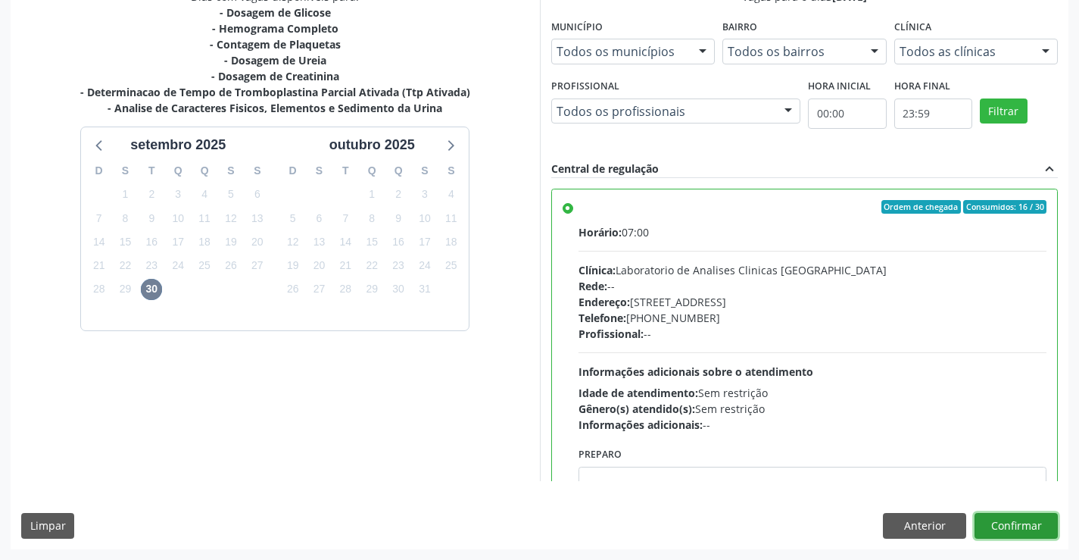
click at [1021, 517] on button "Confirmar" at bounding box center [1015, 526] width 83 height 26
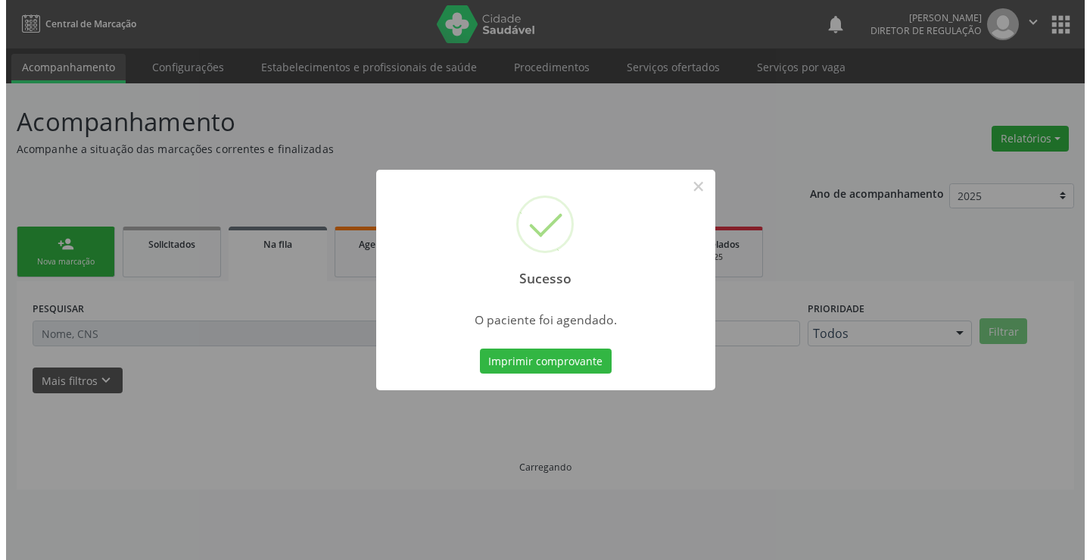
scroll to position [0, 0]
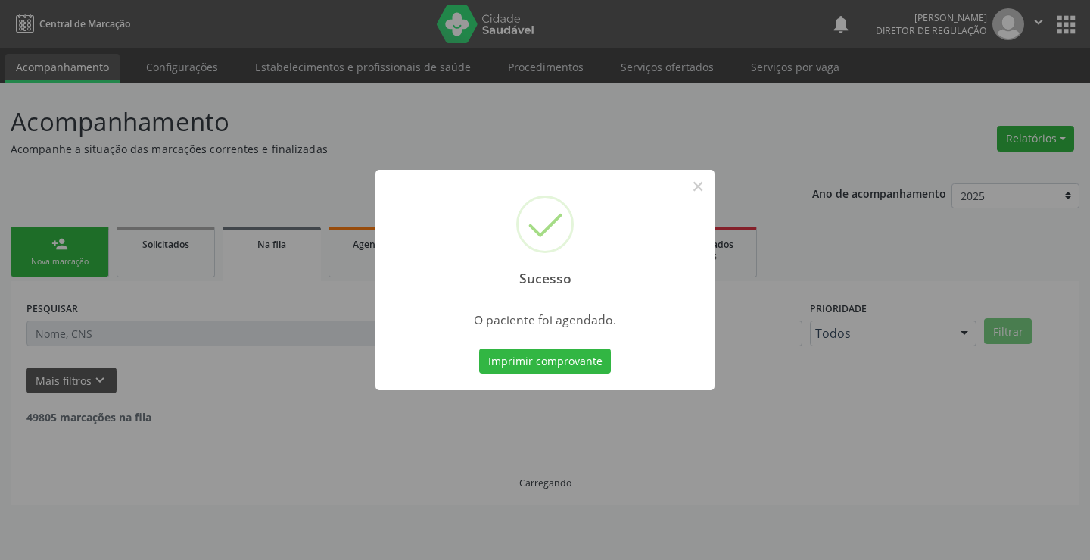
click at [479, 348] on button "Imprimir comprovante" at bounding box center [545, 361] width 132 height 26
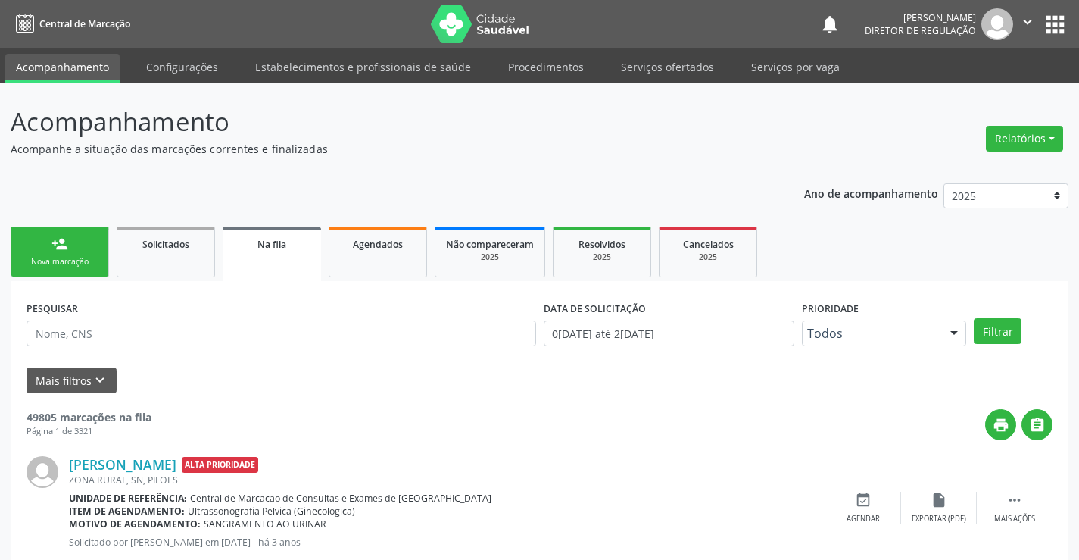
click at [69, 256] on div "Nova marcação" at bounding box center [60, 261] width 76 height 11
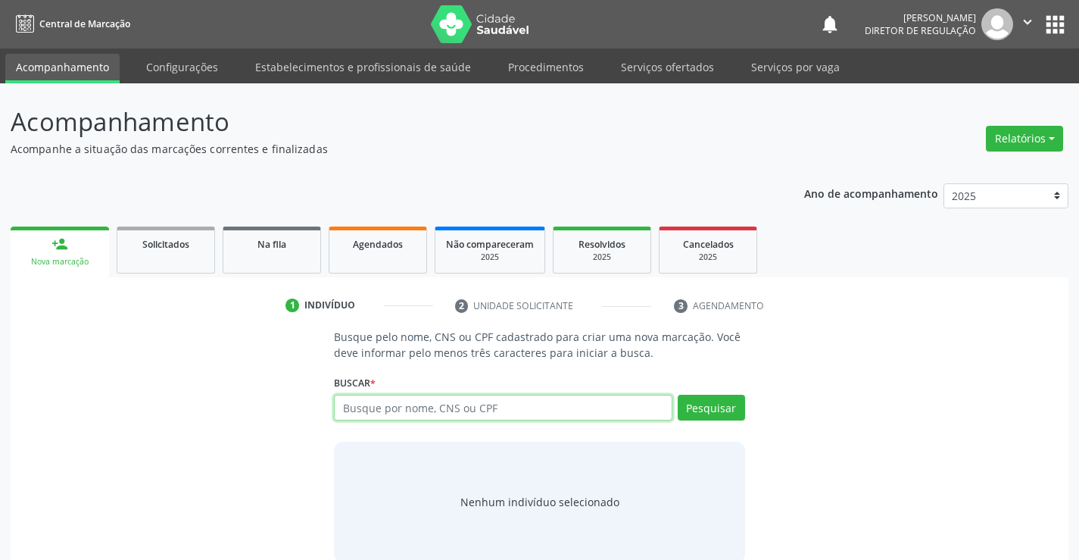
click at [411, 404] on input "text" at bounding box center [503, 407] width 338 height 26
type input "706404329182890"
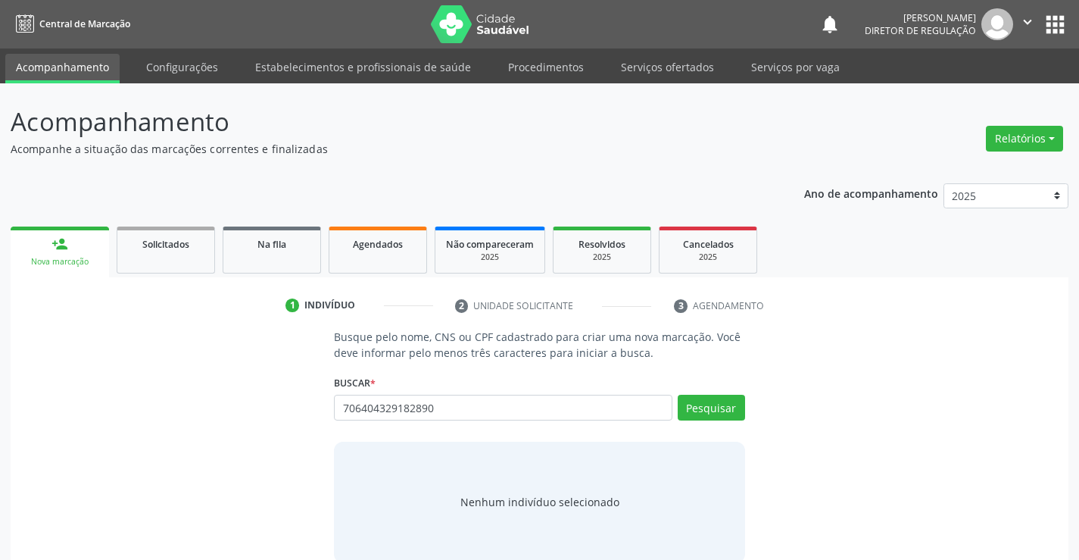
click at [709, 420] on div "Pesquisar" at bounding box center [708, 412] width 73 height 36
click at [721, 403] on button "Pesquisar" at bounding box center [711, 407] width 67 height 26
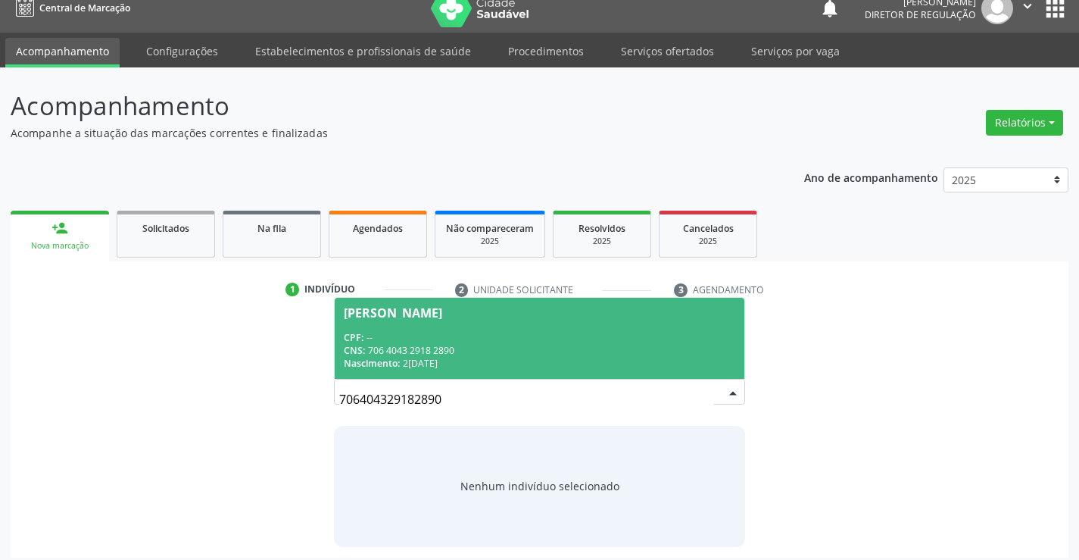
scroll to position [24, 0]
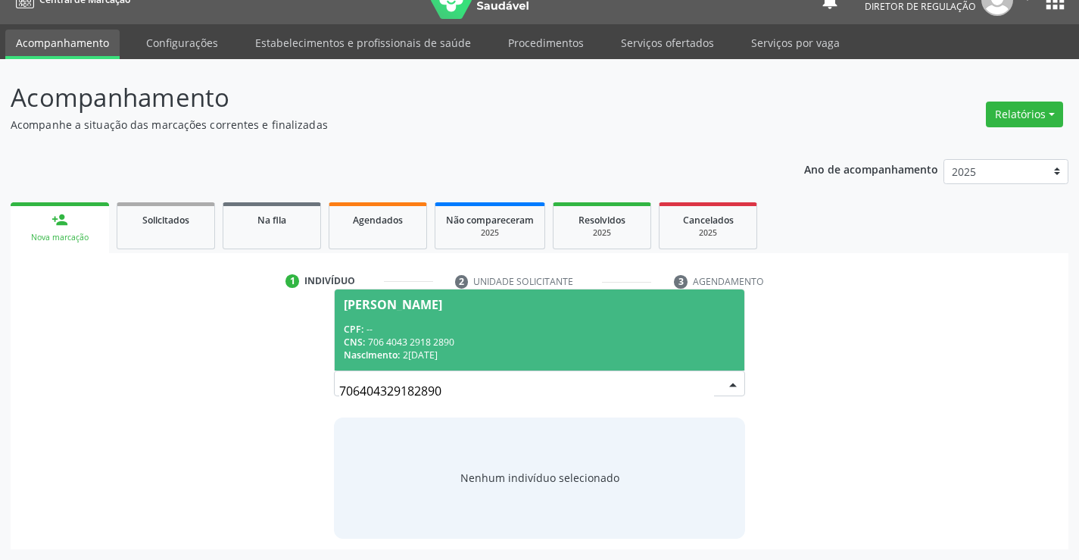
click at [478, 353] on div "Nascimento: [DATE]" at bounding box center [539, 354] width 391 height 13
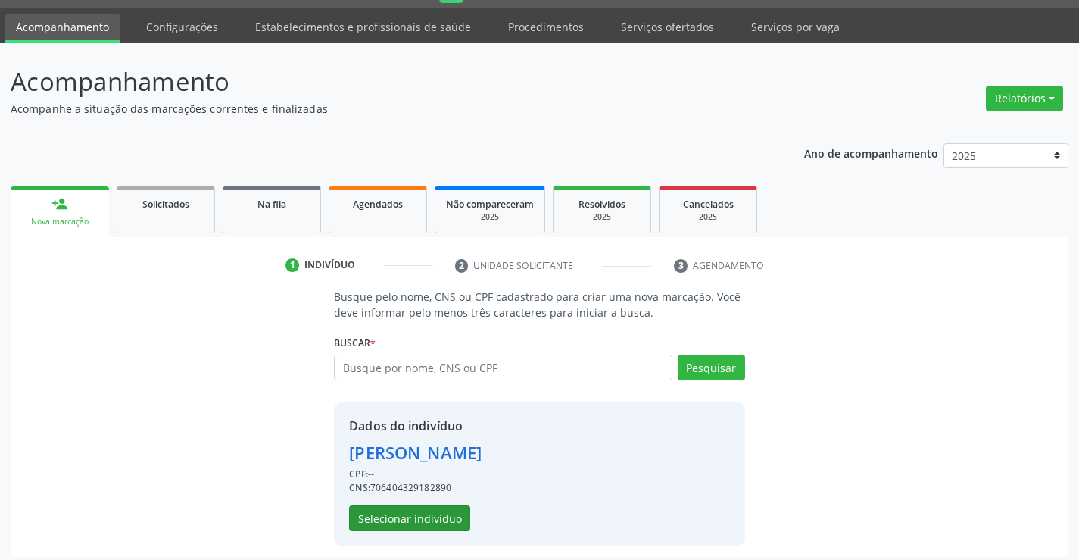
scroll to position [48, 0]
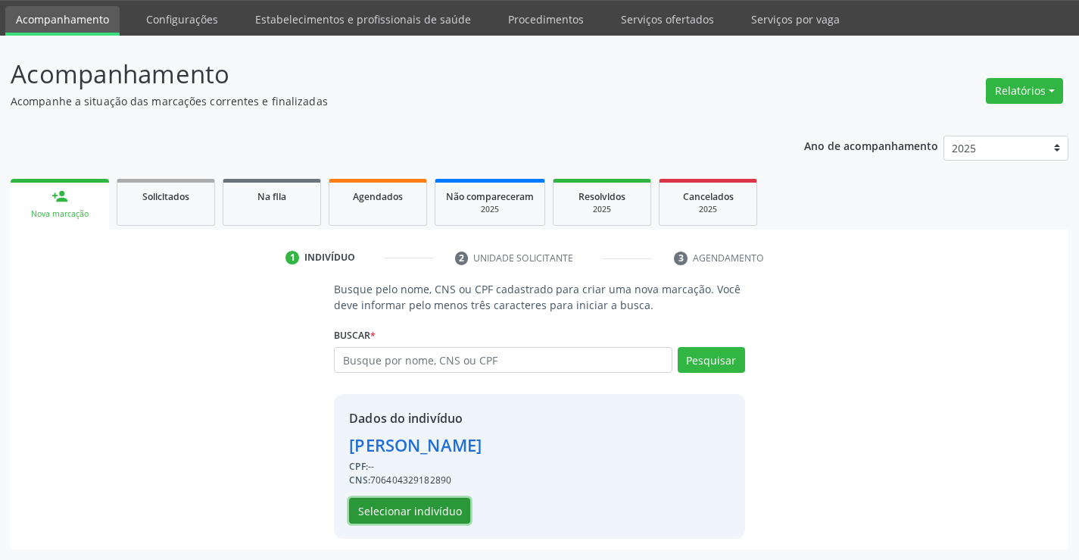
click at [419, 510] on button "Selecionar indivíduo" at bounding box center [409, 510] width 121 height 26
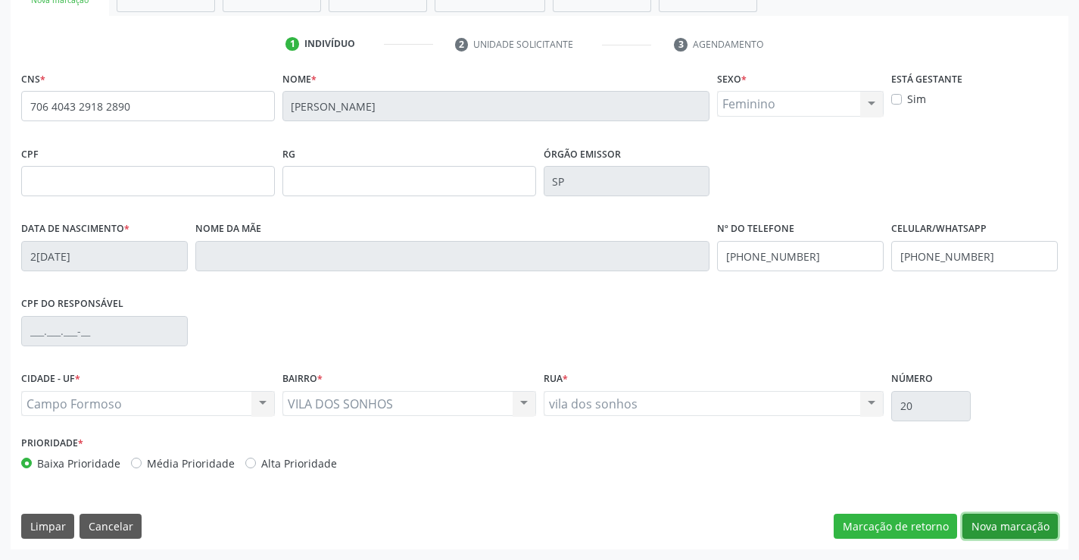
click at [990, 532] on button "Nova marcação" at bounding box center [1009, 526] width 95 height 26
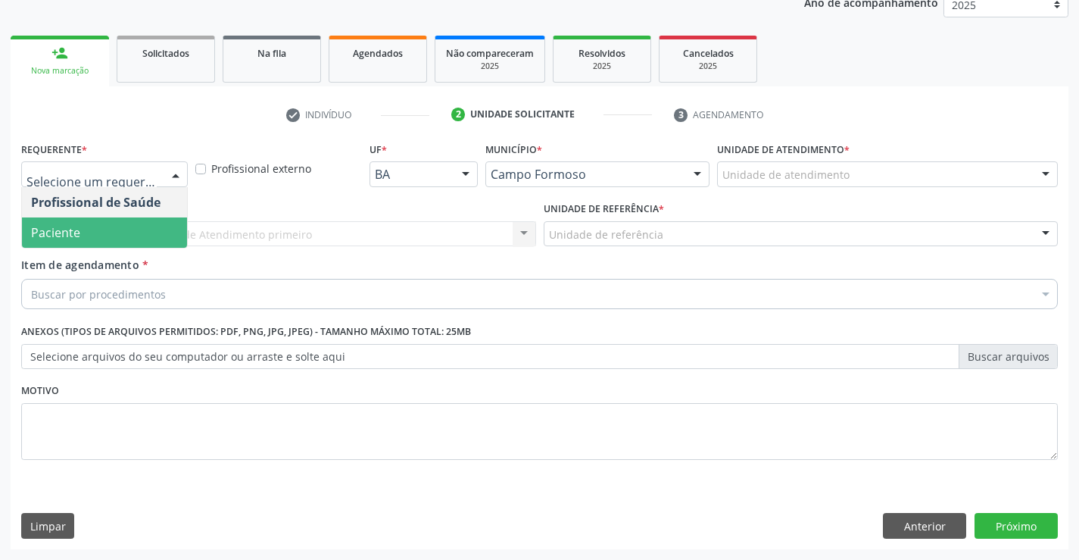
click at [98, 238] on span "Paciente" at bounding box center [104, 232] width 165 height 30
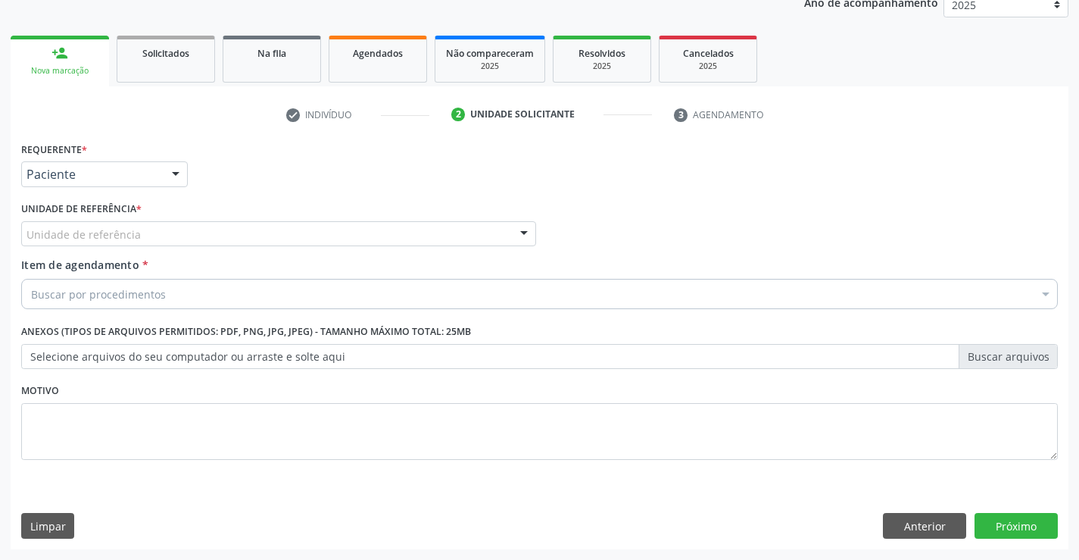
click at [221, 231] on div "Unidade de referência" at bounding box center [278, 234] width 515 height 26
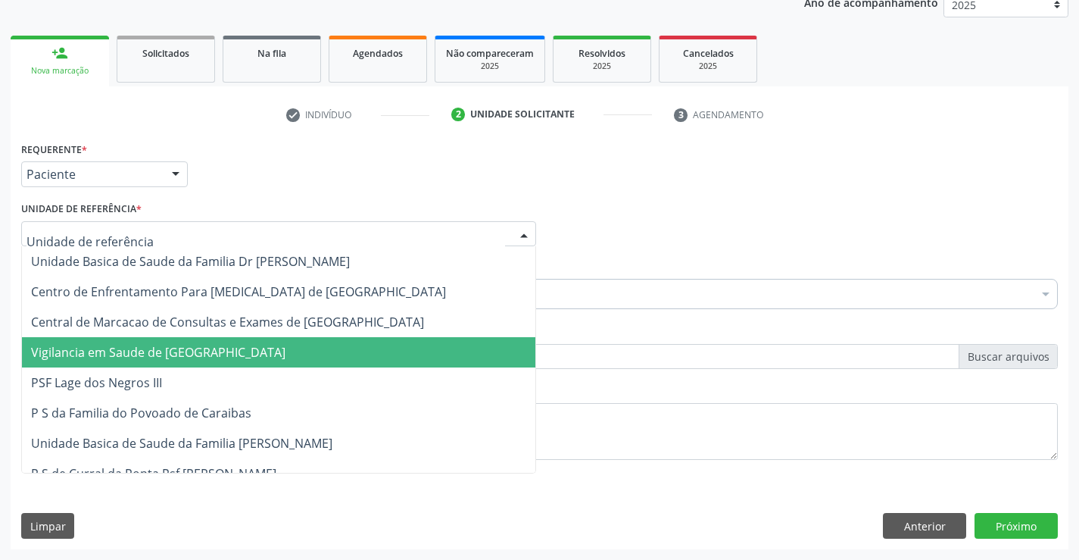
click at [210, 344] on span "Vigilancia em Saude de [GEOGRAPHIC_DATA]" at bounding box center [158, 352] width 254 height 17
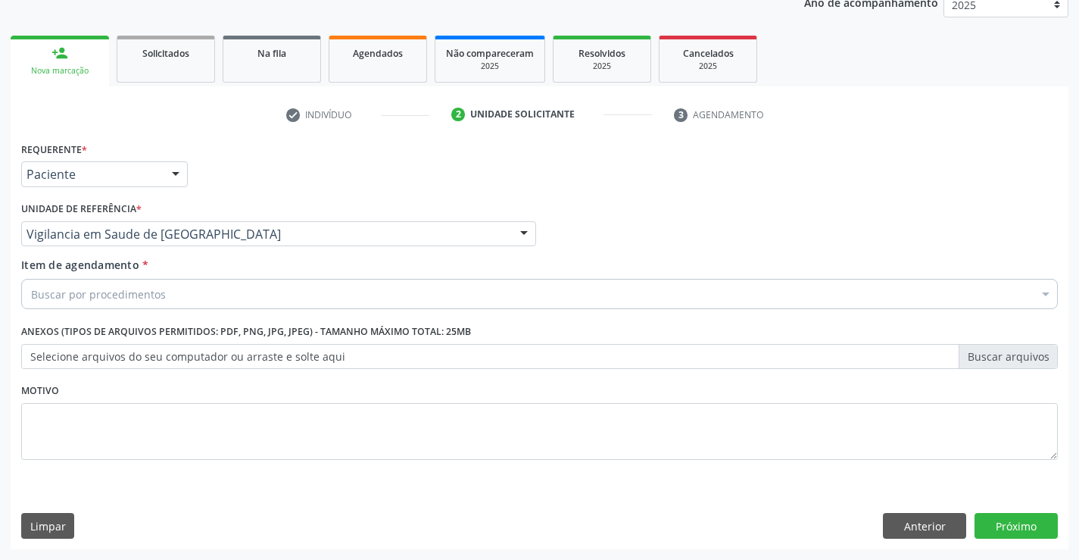
click at [269, 257] on div "Item de agendamento * Buscar por procedimentos Selecionar todos 0202040089 - 3X…" at bounding box center [539, 281] width 1036 height 48
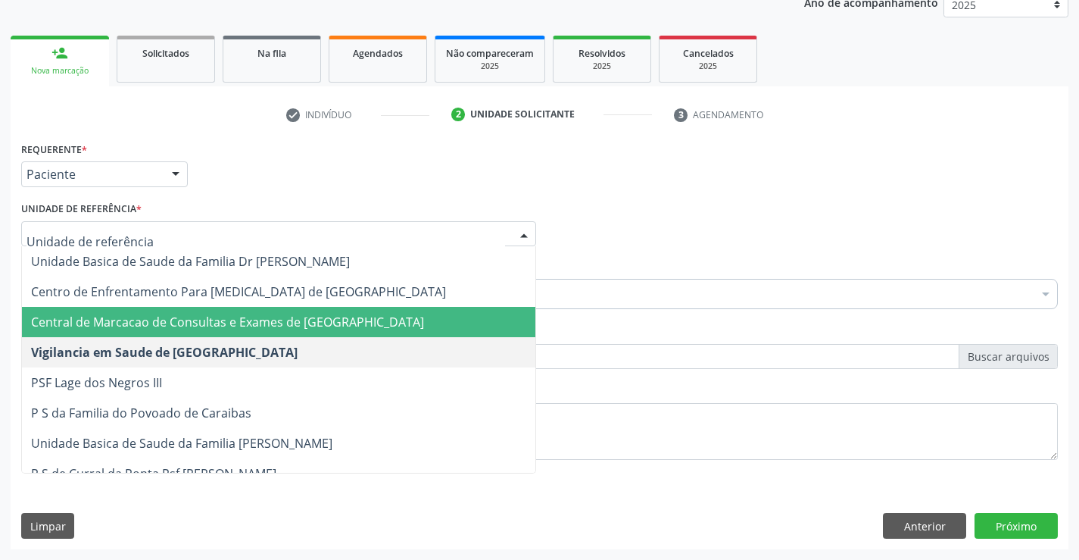
drag, startPoint x: 274, startPoint y: 304, endPoint x: 271, endPoint y: 321, distance: 17.7
click at [271, 321] on span "Central de Marcacao de Consultas e Exames de [GEOGRAPHIC_DATA]" at bounding box center [227, 321] width 393 height 17
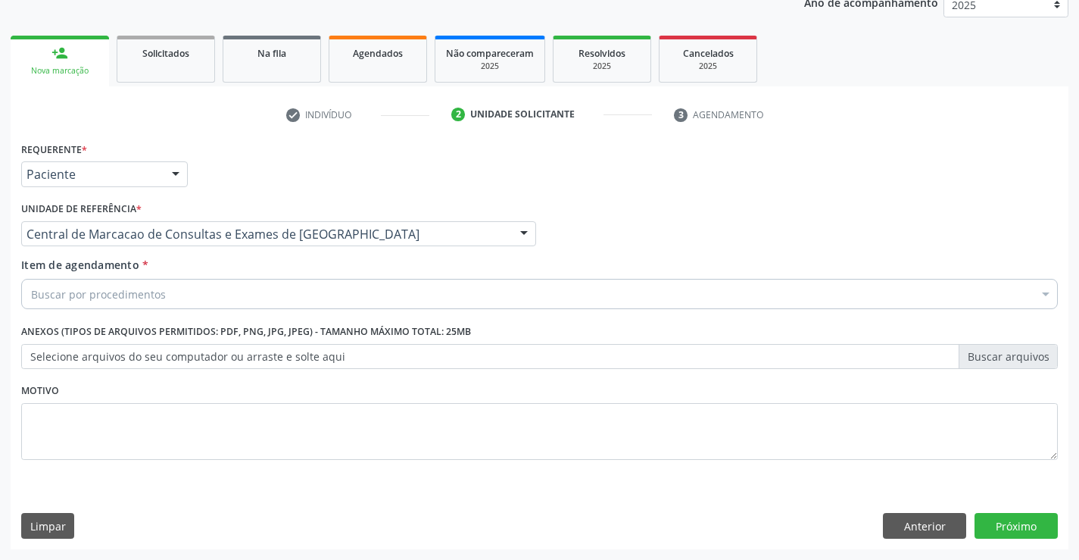
click at [272, 298] on div "Buscar por procedimentos" at bounding box center [539, 294] width 1036 height 30
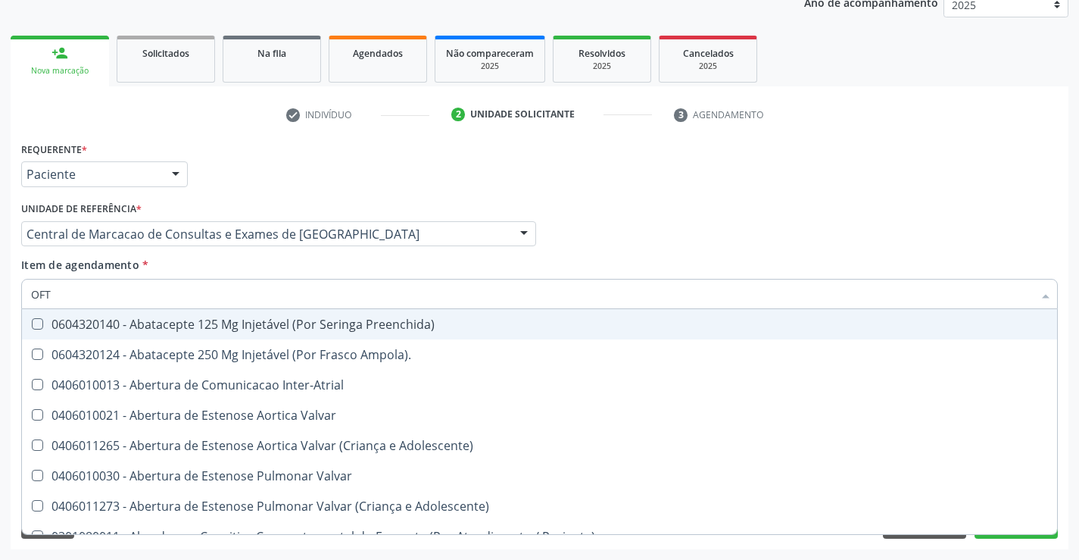
type input "OFTA"
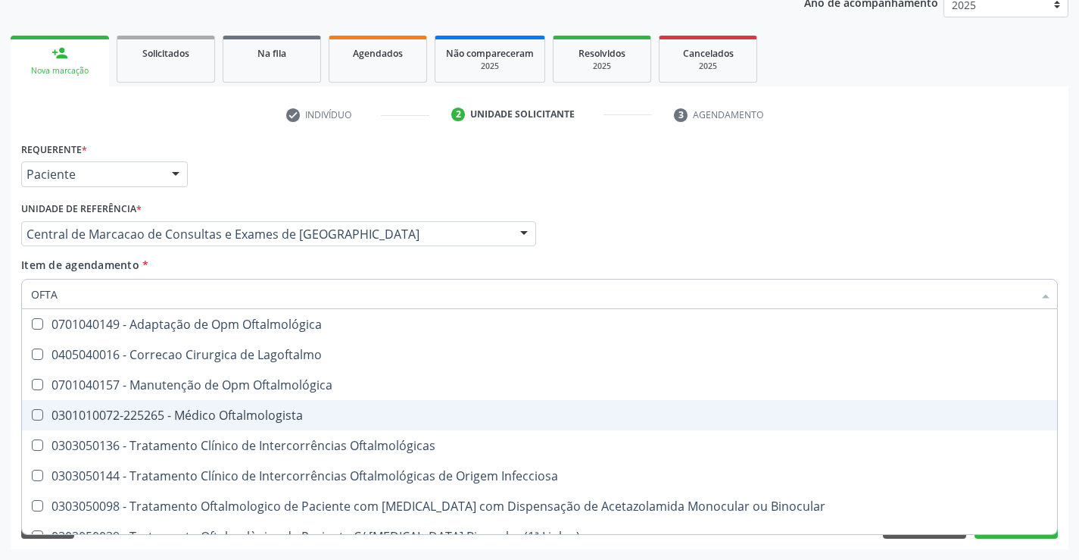
click at [299, 403] on span "0301010072-225265 - Médico Oftalmologista" at bounding box center [539, 415] width 1035 height 30
checkbox Oftalmologista "true"
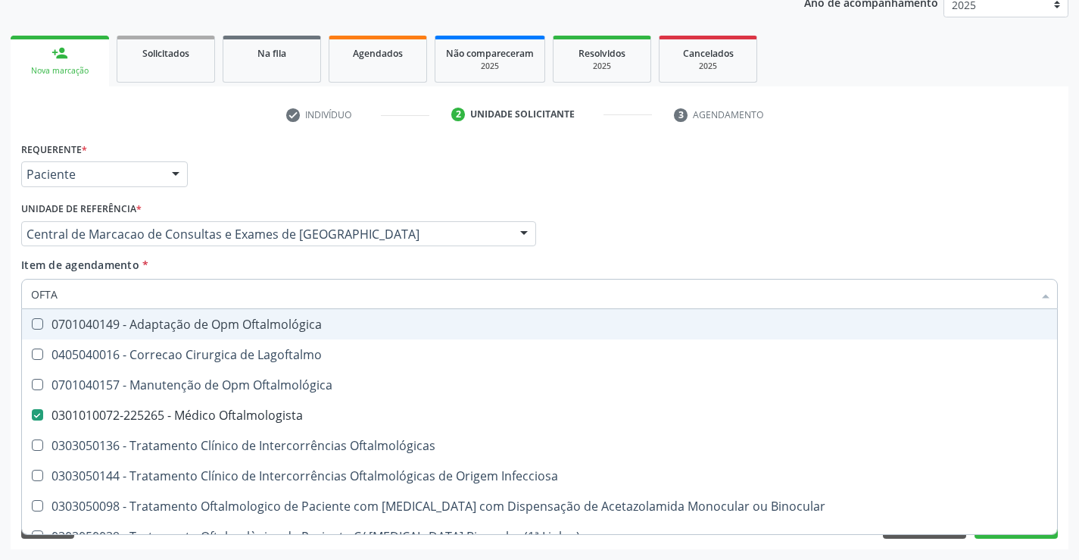
click at [764, 251] on div "Profissional Solicitante Por favor, selecione a Unidade de Atendimento primeiro…" at bounding box center [539, 227] width 1044 height 59
checkbox Lagoftalmo "true"
checkbox Oftalmologista "false"
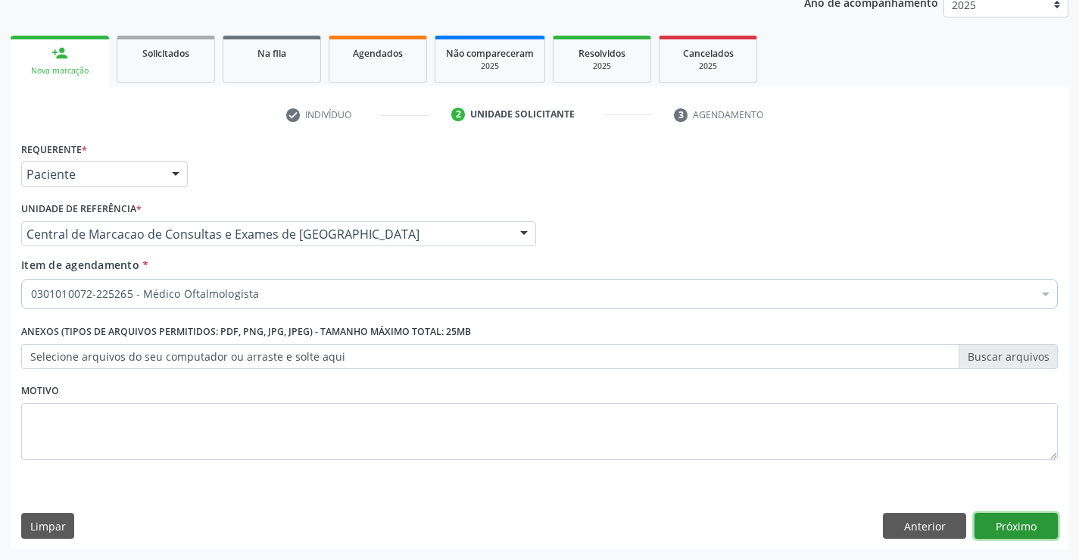
click at [1002, 528] on button "Próximo" at bounding box center [1015, 526] width 83 height 26
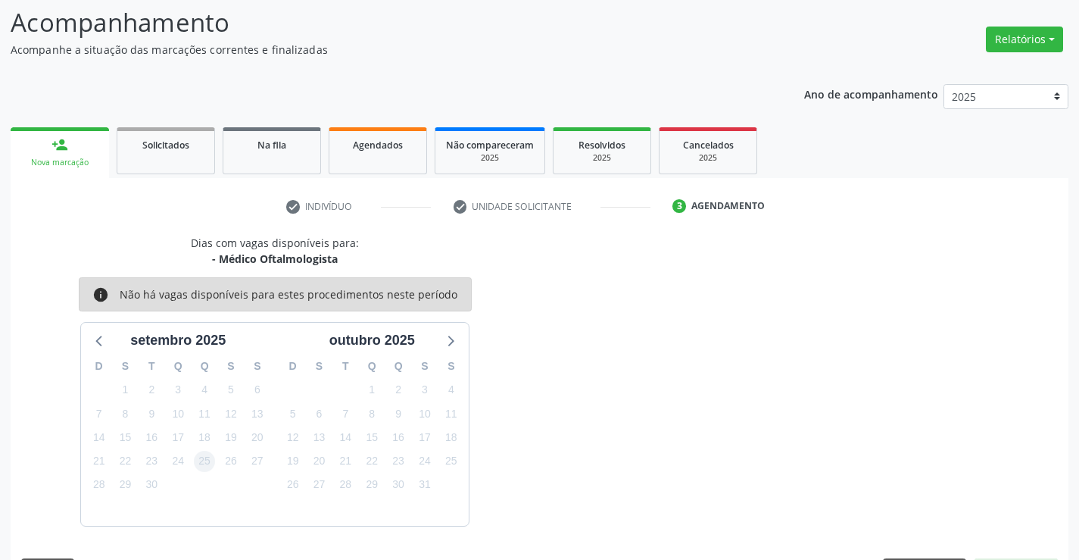
scroll to position [144, 0]
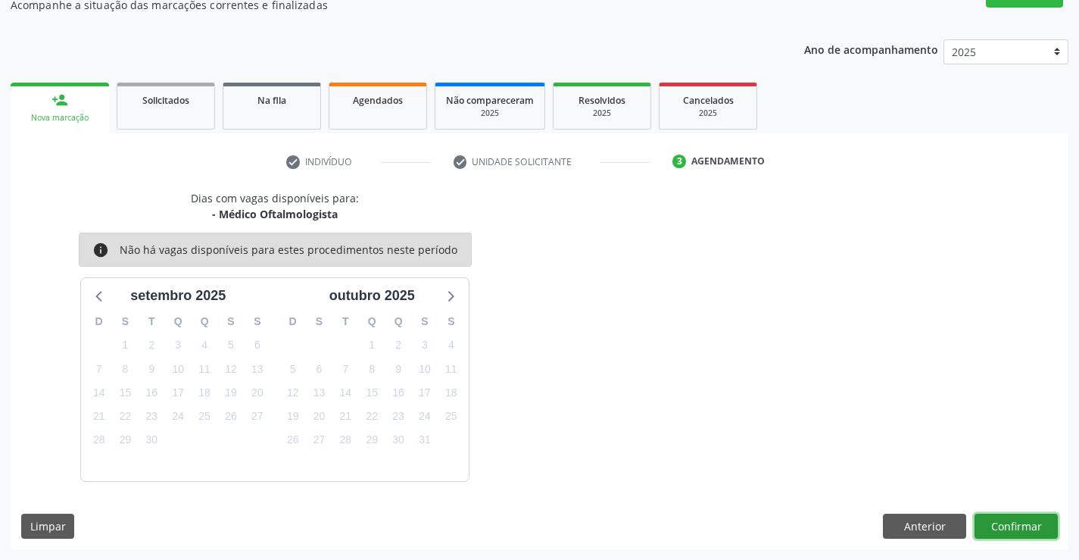
click at [1012, 529] on button "Confirmar" at bounding box center [1015, 526] width 83 height 26
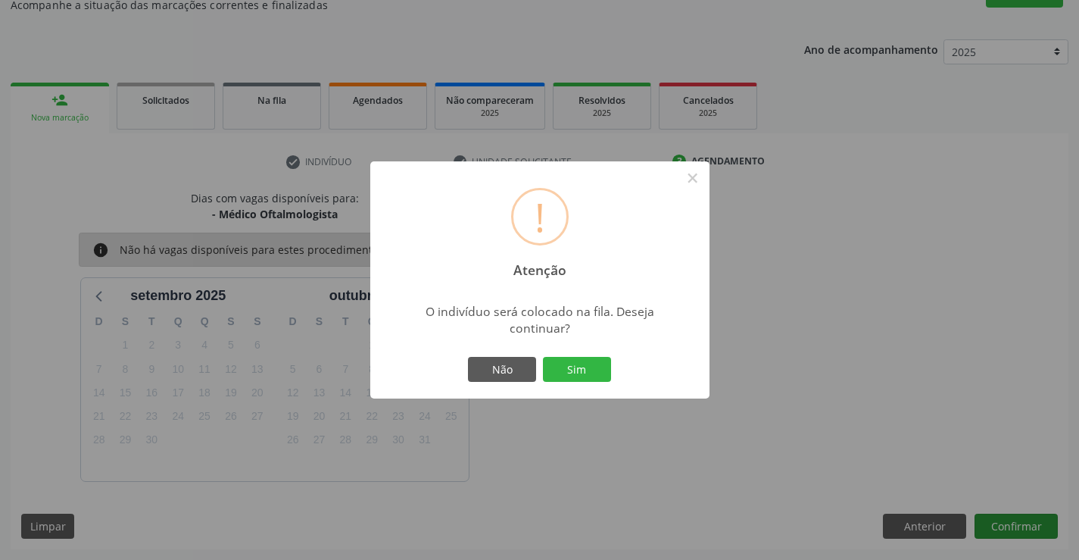
click at [543, 357] on button "Sim" at bounding box center [577, 370] width 68 height 26
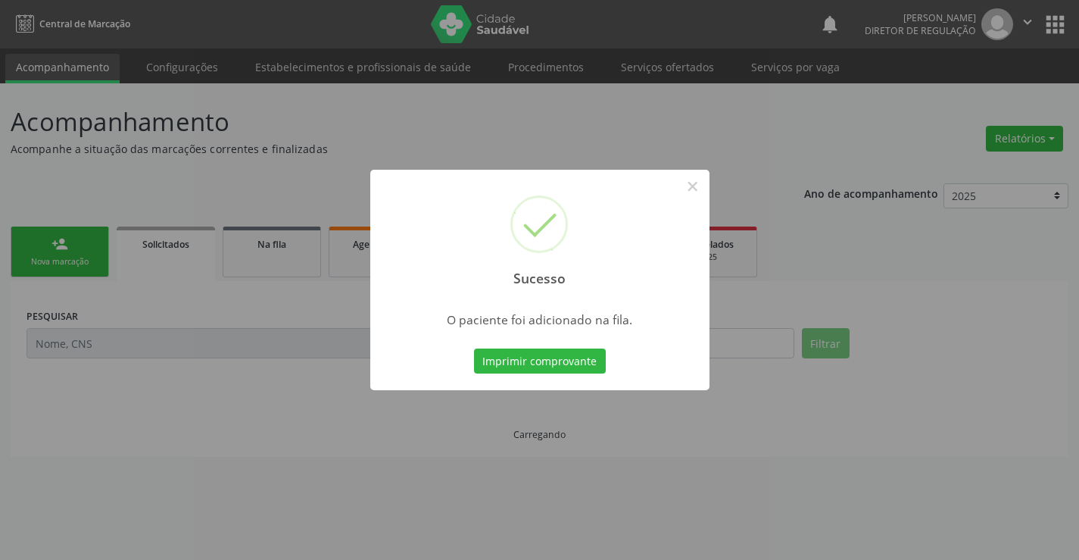
scroll to position [0, 0]
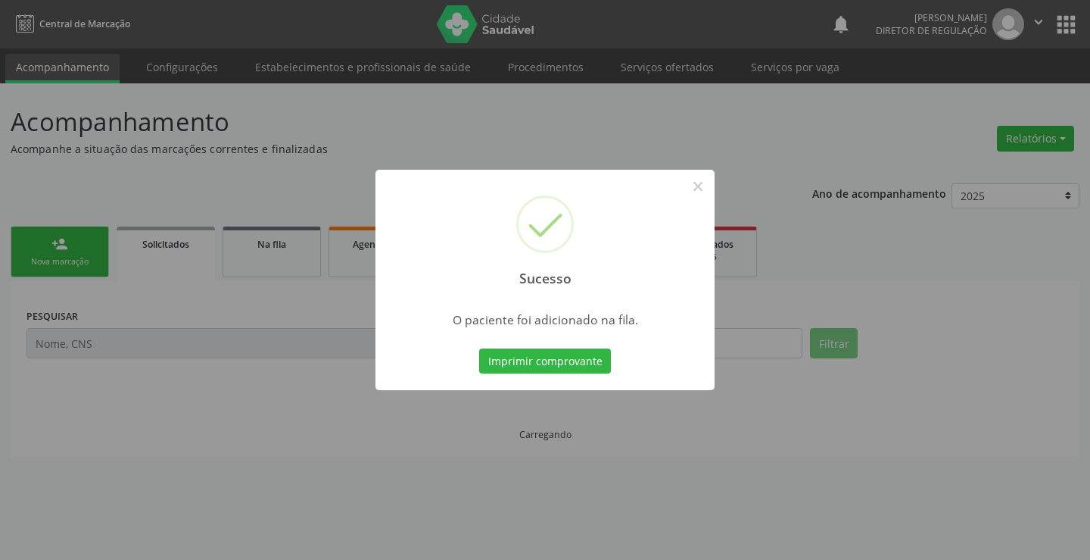
click at [479, 348] on button "Imprimir comprovante" at bounding box center [545, 361] width 132 height 26
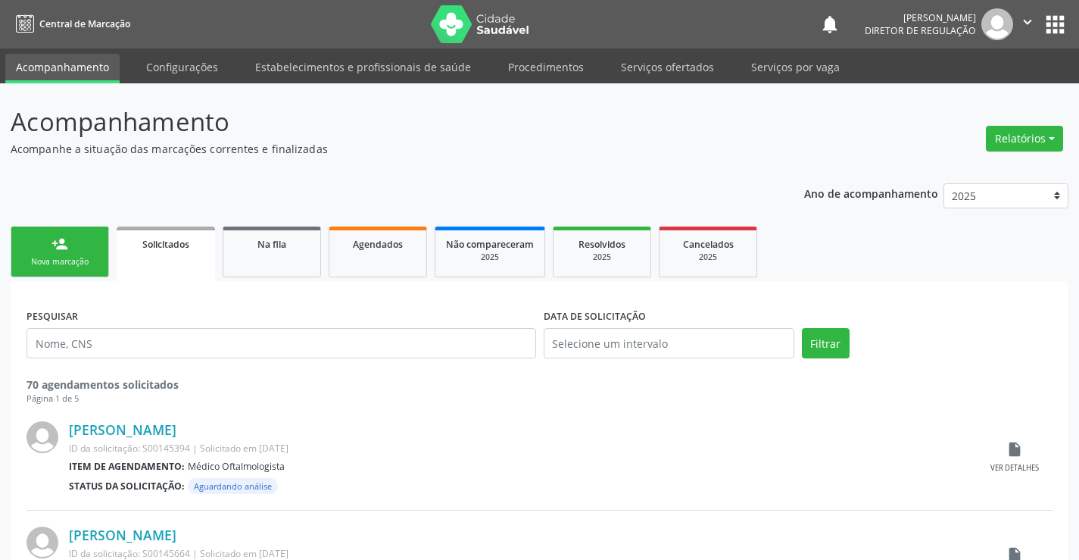
click at [41, 270] on link "person_add Nova marcação" at bounding box center [60, 251] width 98 height 51
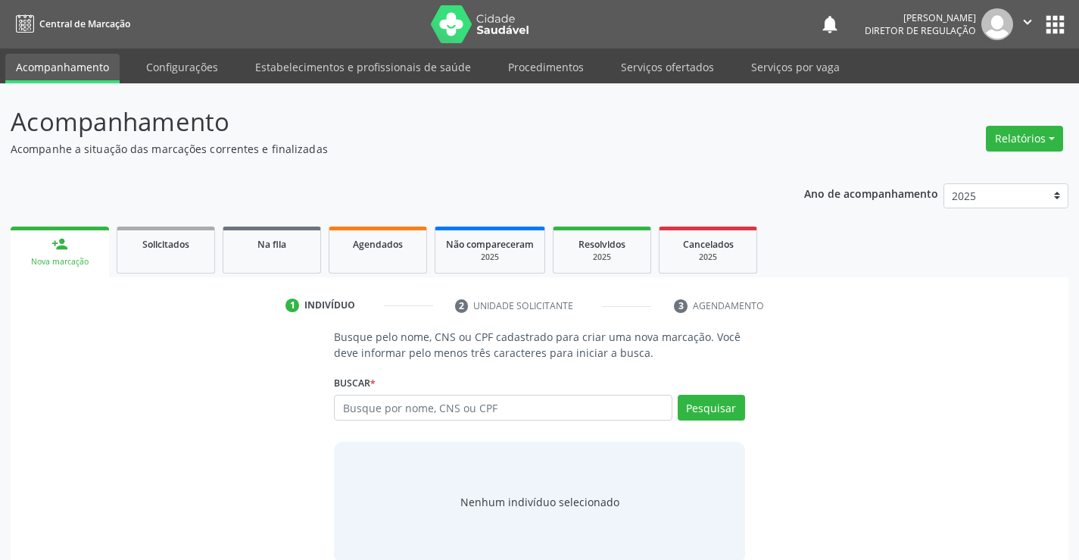
click at [363, 388] on label "Buscar *" at bounding box center [355, 382] width 42 height 23
click at [372, 401] on input "text" at bounding box center [503, 407] width 338 height 26
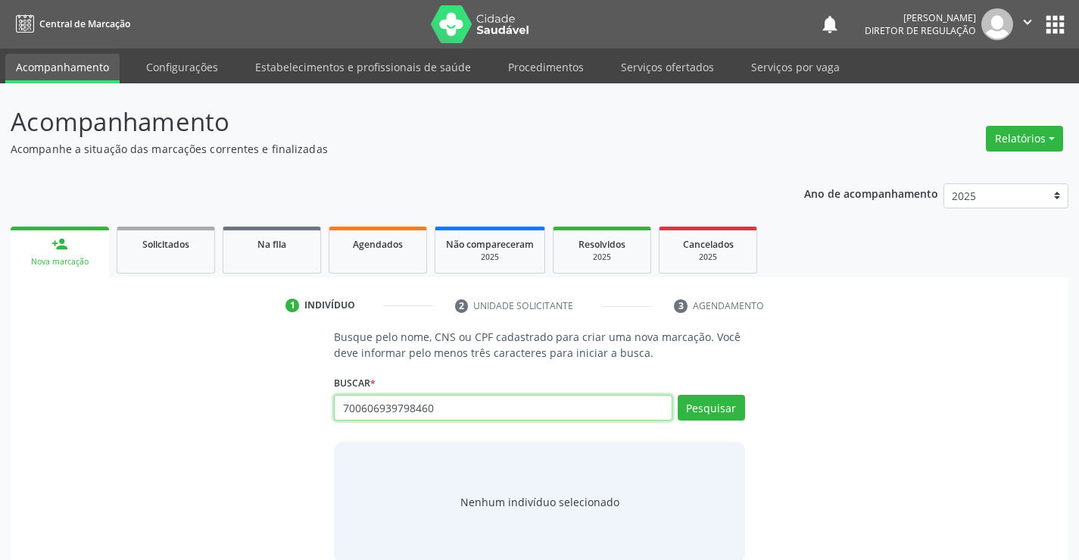
click at [416, 415] on input "700606939798460" at bounding box center [503, 407] width 338 height 26
type input "70060693979460"
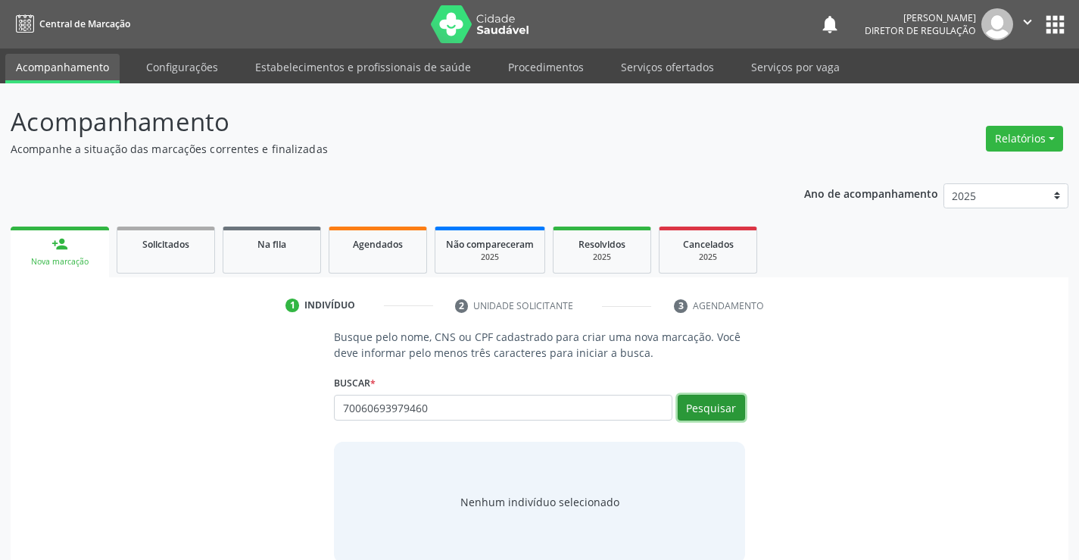
click at [687, 410] on button "Pesquisar" at bounding box center [711, 407] width 67 height 26
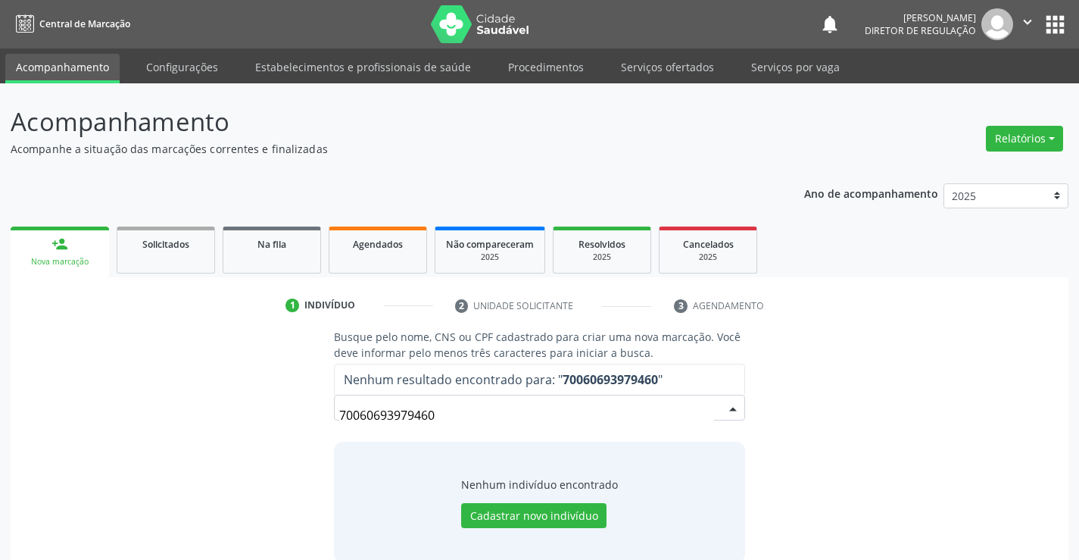
click at [404, 411] on input "70060693979460" at bounding box center [526, 415] width 374 height 30
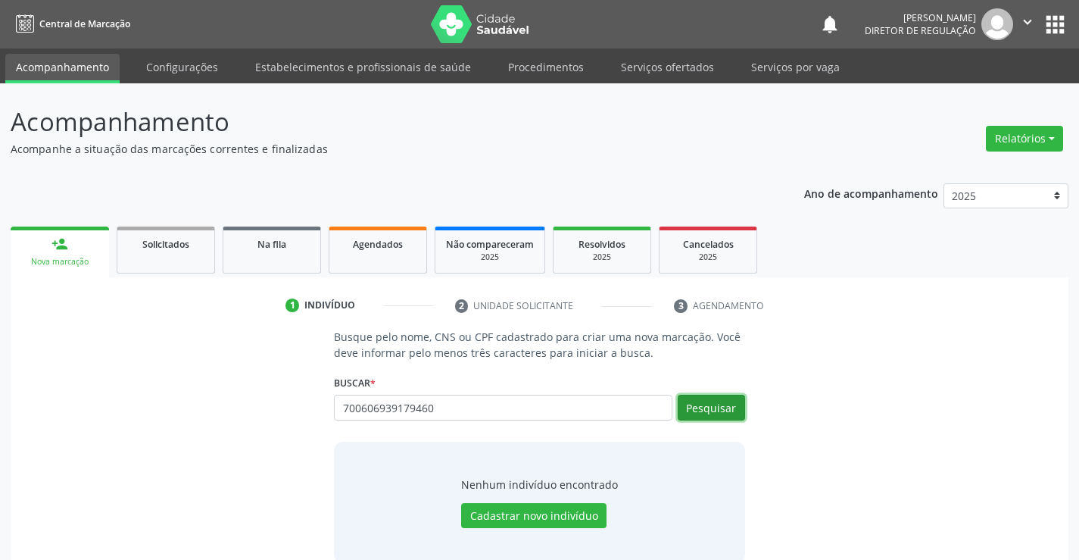
click at [716, 402] on button "Pesquisar" at bounding box center [711, 407] width 67 height 26
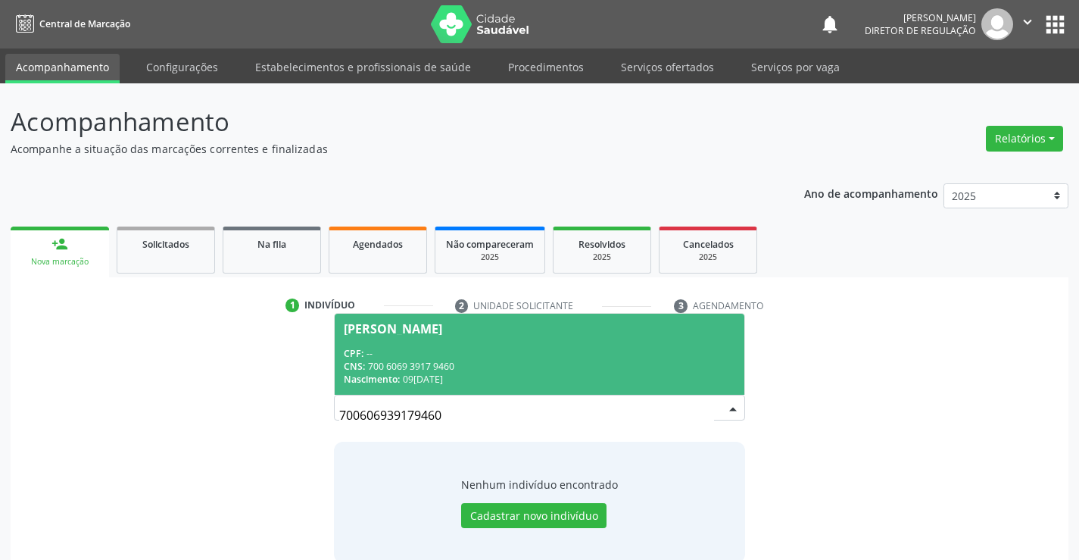
click at [442, 329] on div "Jose Neuton da Silva" at bounding box center [393, 329] width 98 height 12
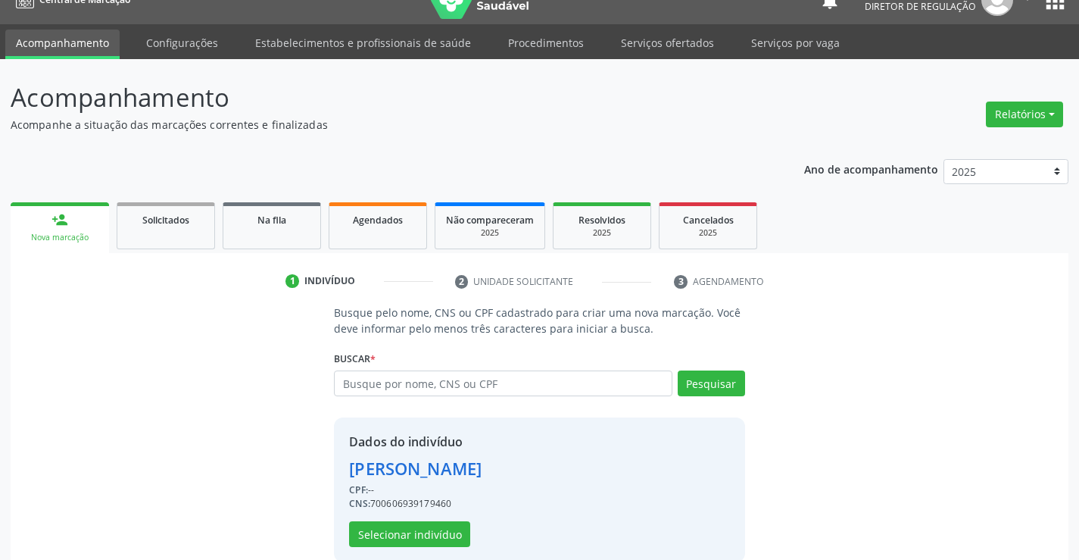
scroll to position [48, 0]
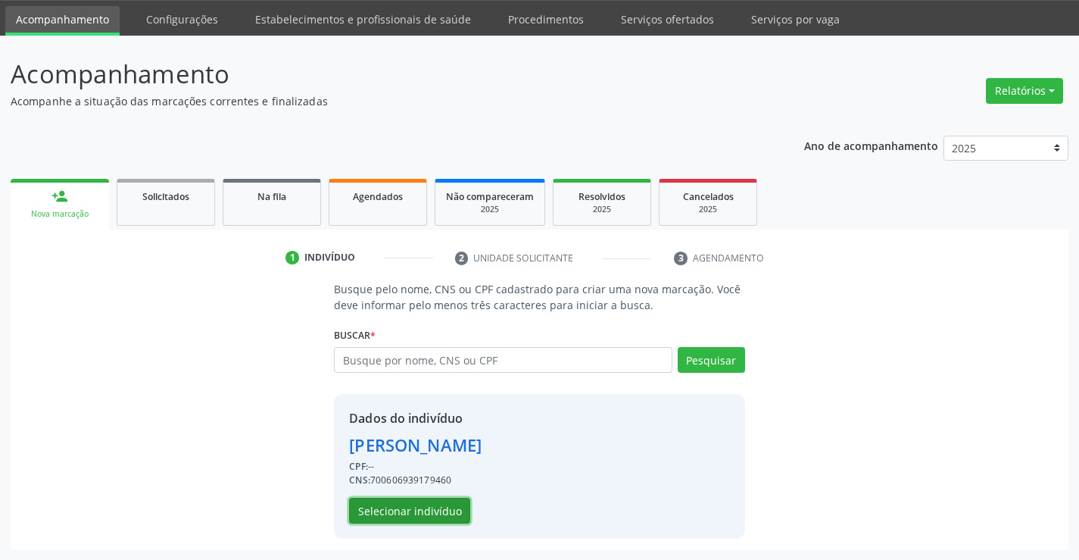
click at [411, 520] on button "Selecionar indivíduo" at bounding box center [409, 510] width 121 height 26
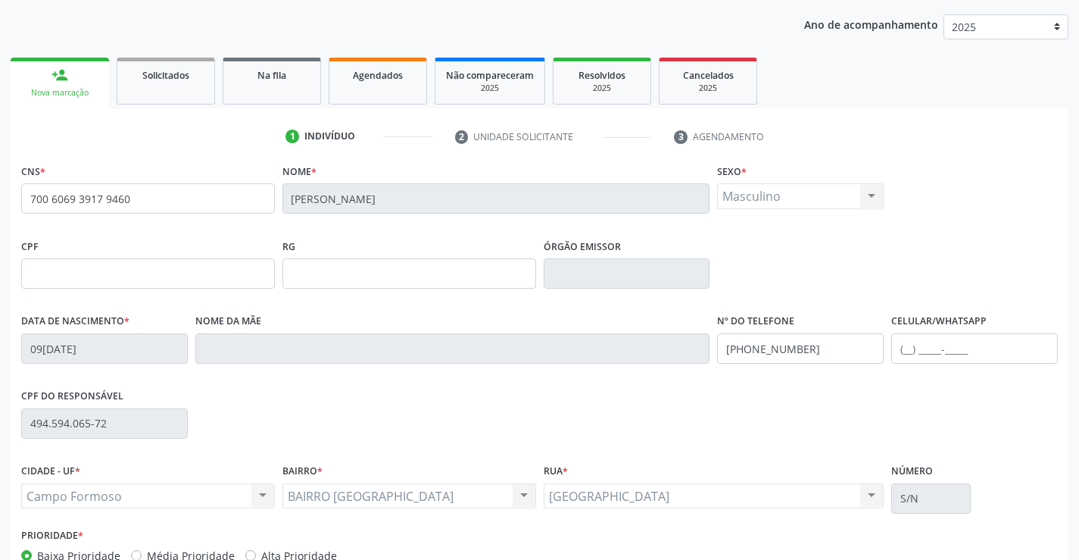
scroll to position [261, 0]
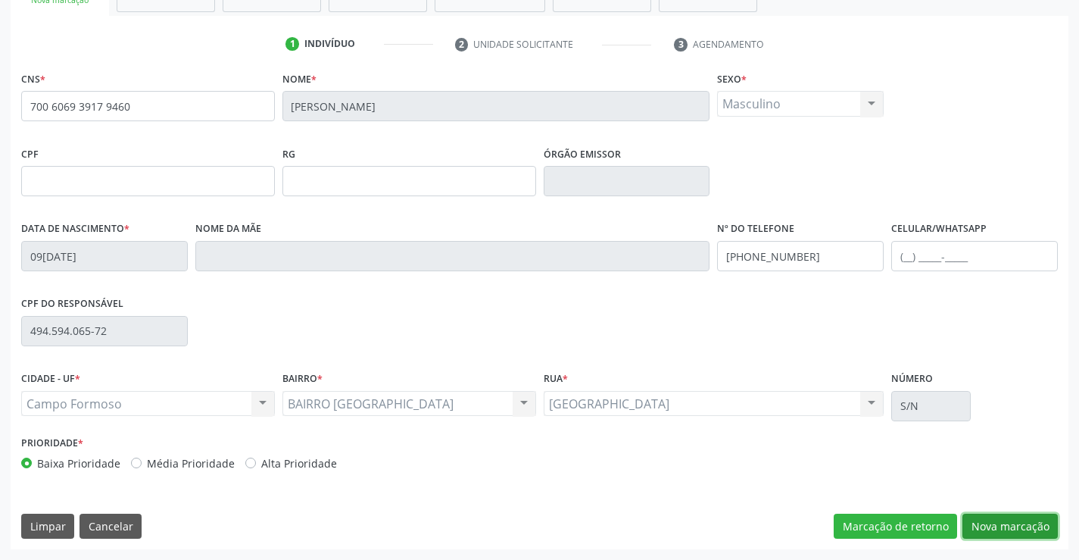
click at [987, 524] on button "Nova marcação" at bounding box center [1009, 526] width 95 height 26
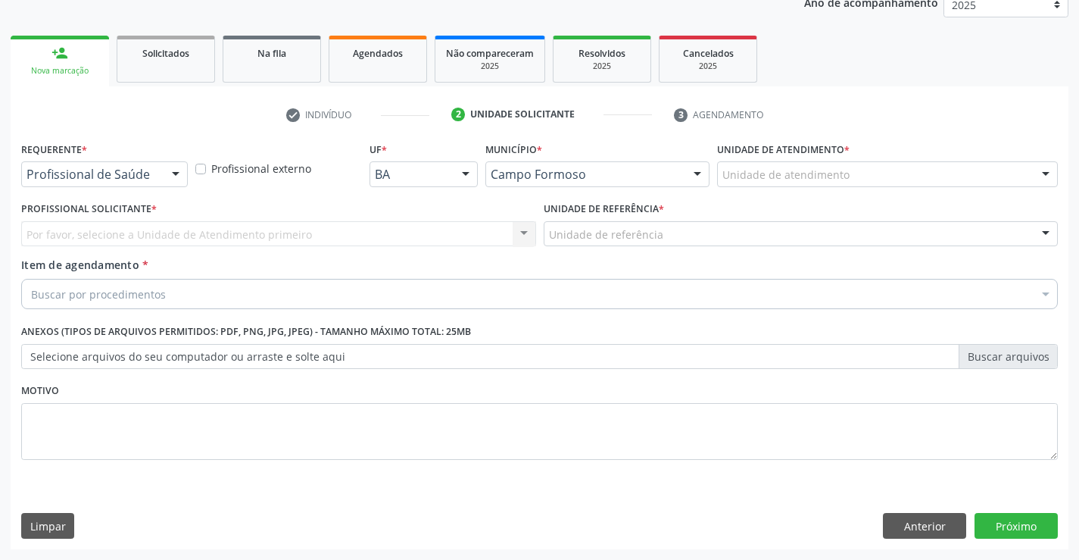
click at [168, 184] on div at bounding box center [175, 175] width 23 height 26
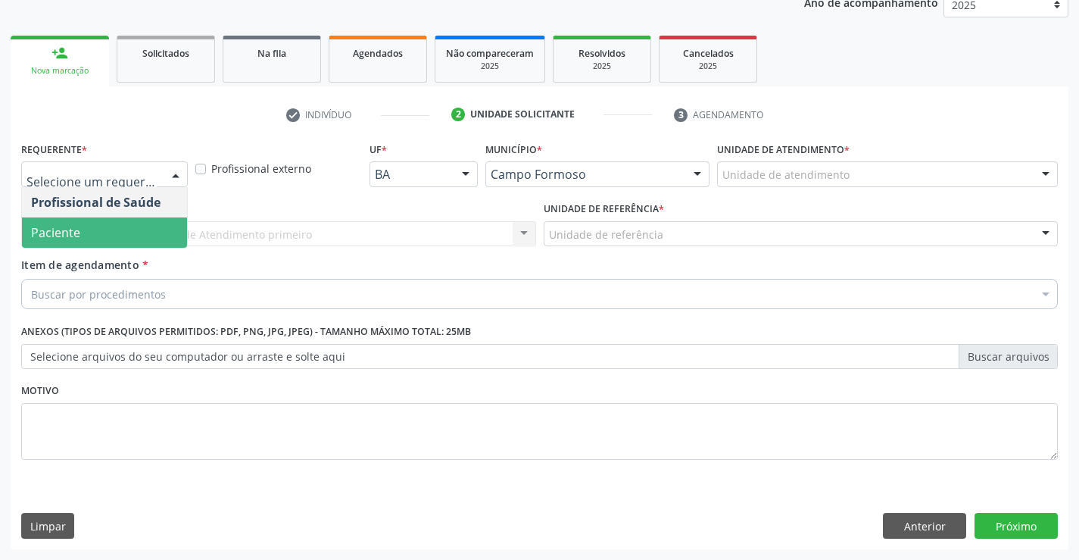
click at [120, 234] on span "Paciente" at bounding box center [104, 232] width 165 height 30
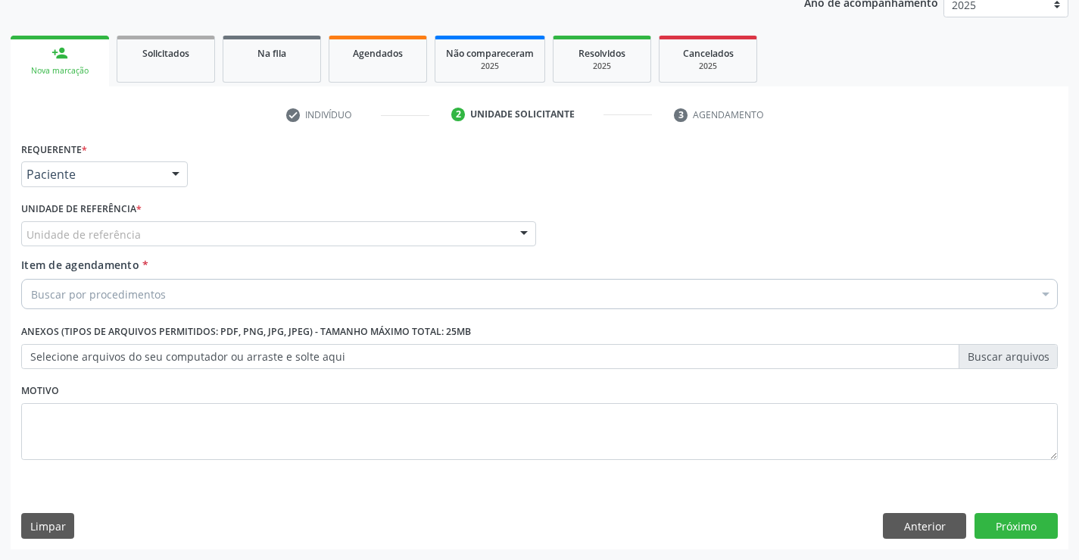
click at [347, 223] on div "Unidade de referência" at bounding box center [278, 234] width 515 height 26
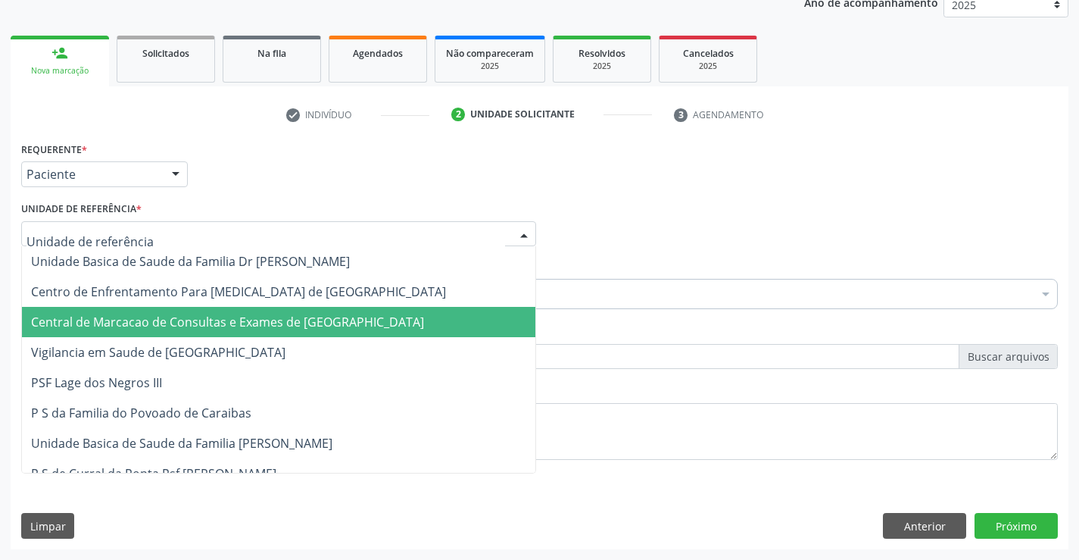
click at [319, 319] on span "Central de Marcacao de Consultas e Exames de [GEOGRAPHIC_DATA]" at bounding box center [227, 321] width 393 height 17
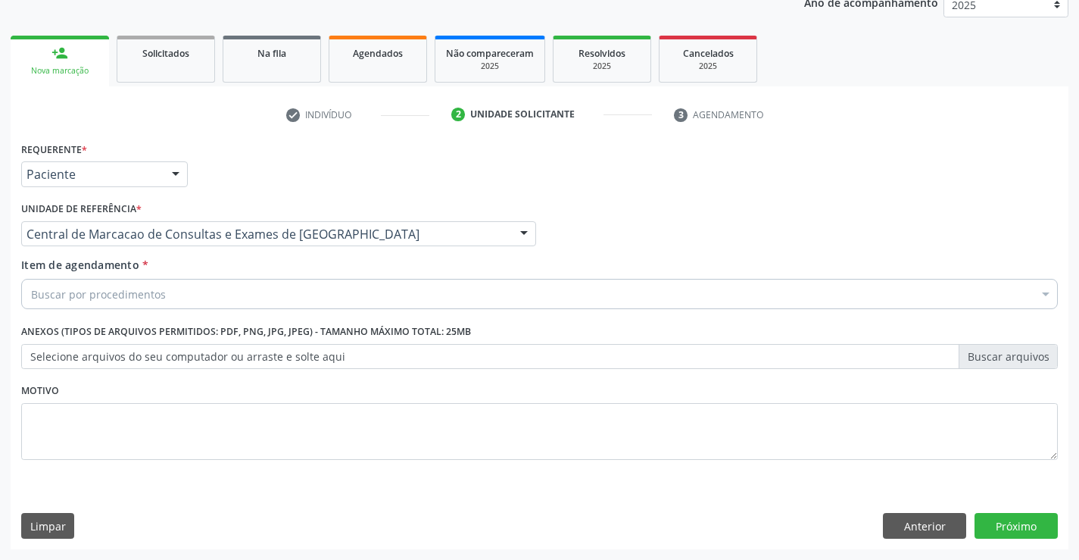
click at [373, 300] on div "Buscar por procedimentos" at bounding box center [539, 294] width 1036 height 30
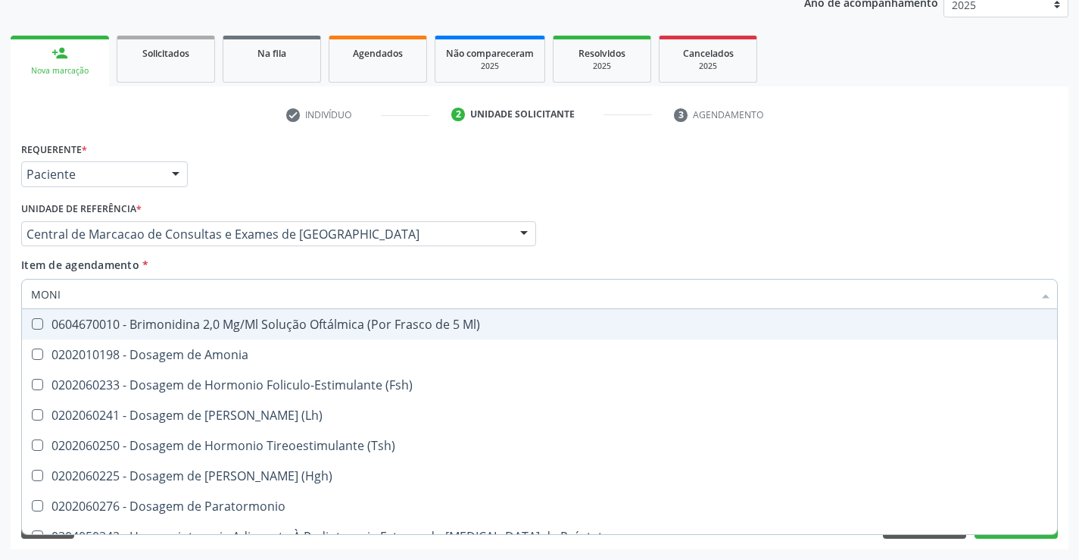
type input "MONIT"
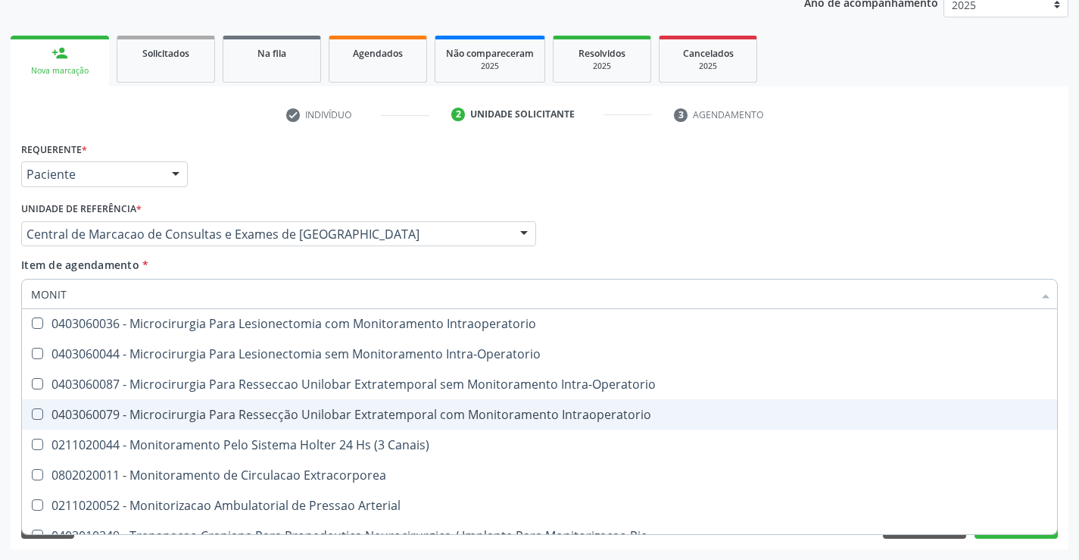
scroll to position [48, 0]
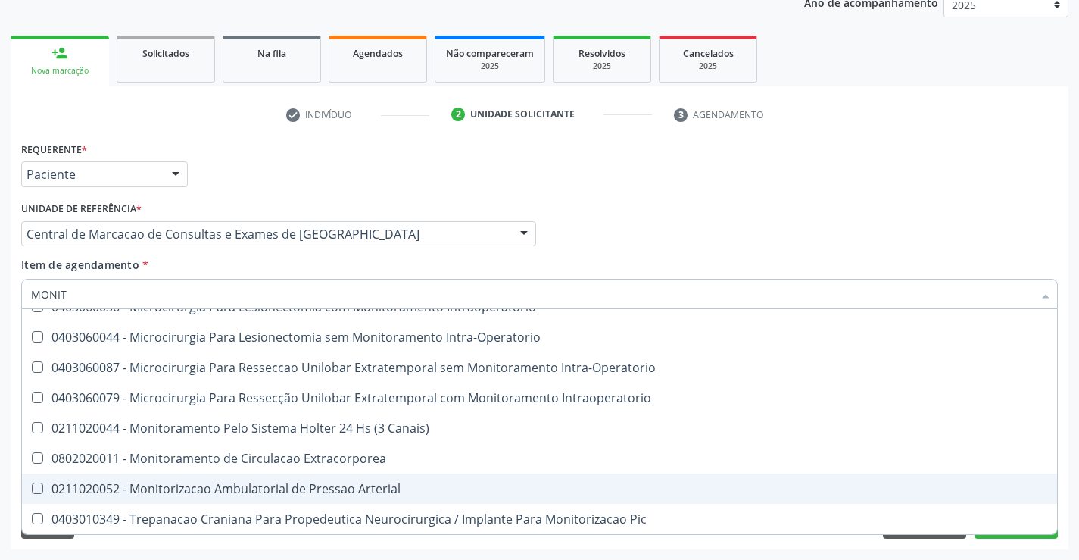
click at [345, 478] on span "0211020052 - Monitorizacao Ambulatorial de Pressao Arterial" at bounding box center [539, 488] width 1035 height 30
checkbox Arterial "true"
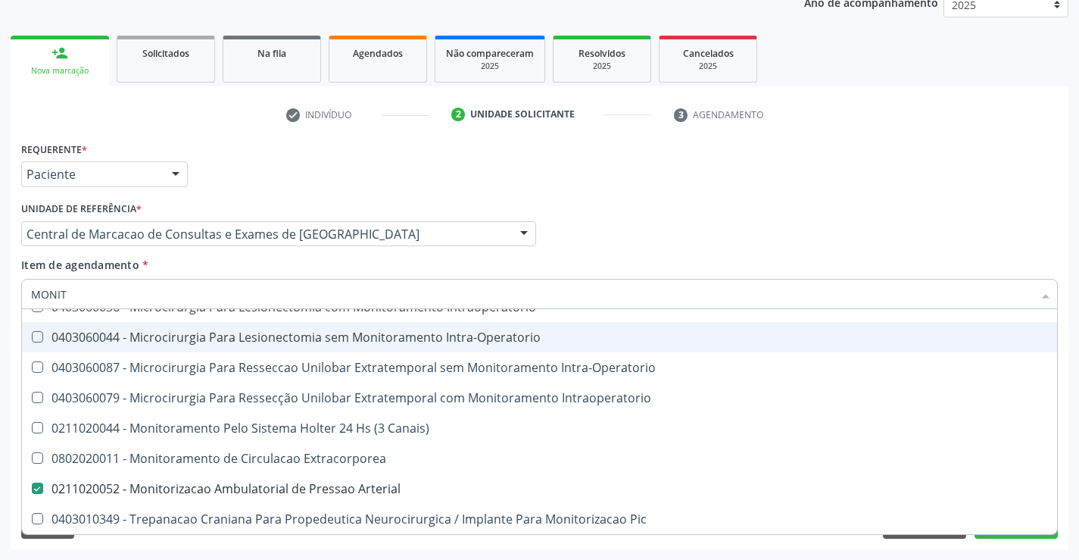
click at [660, 254] on div "Profissional Solicitante Por favor, selecione a Unidade de Atendimento primeiro…" at bounding box center [539, 227] width 1044 height 59
checkbox Intraoperatorio "true"
checkbox Arterial "false"
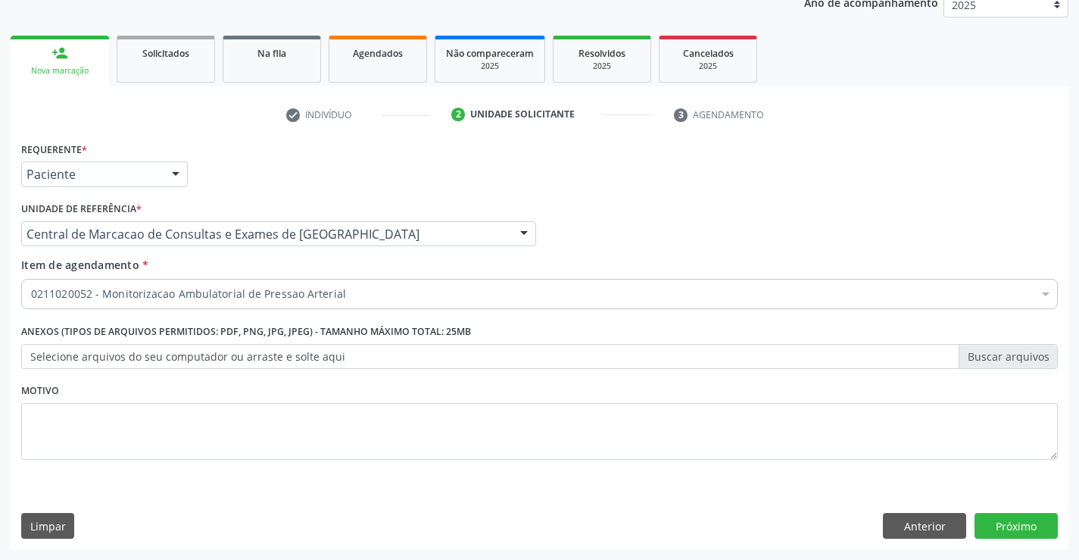
scroll to position [0, 0]
click at [514, 307] on div "0211020052 - Monitorizacao Ambulatorial de Pressao Arterial" at bounding box center [539, 294] width 1036 height 30
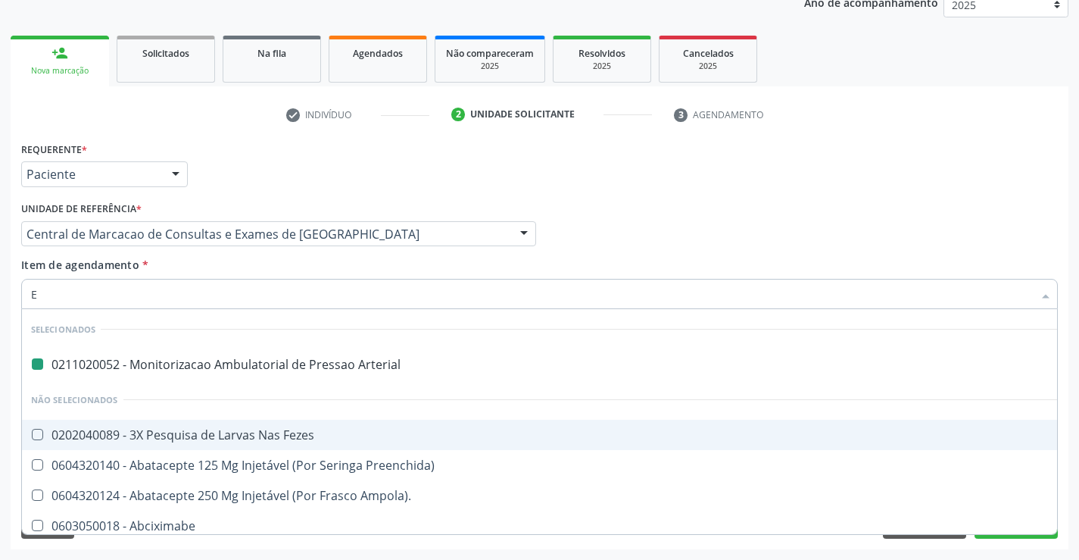
type input "EL"
checkbox Arterial "false"
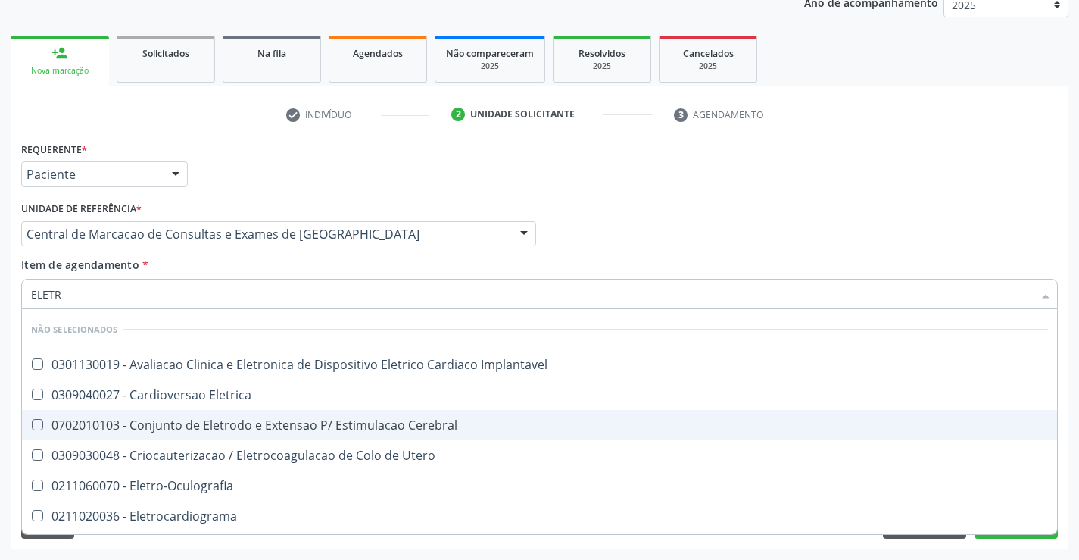
type input "ELETRO"
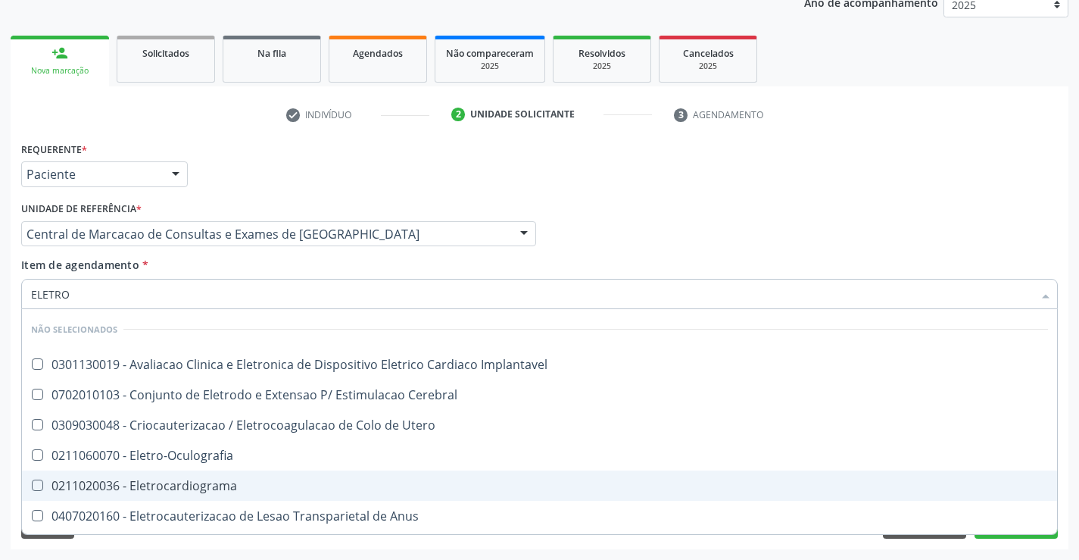
click at [307, 488] on div "0211020036 - Eletrocardiograma" at bounding box center [539, 485] width 1017 height 12
checkbox Eletrocardiograma "true"
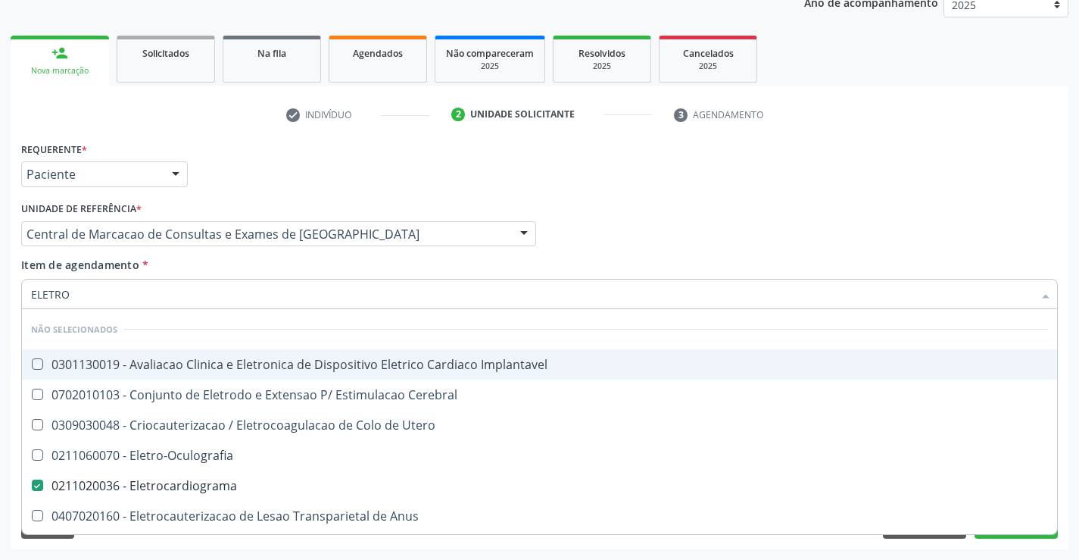
click at [853, 235] on div "Profissional Solicitante Por favor, selecione a Unidade de Atendimento primeiro…" at bounding box center [539, 227] width 1044 height 59
checkbox Implantavel "true"
checkbox Eletrocardiograma "false"
checkbox Cerebral "true"
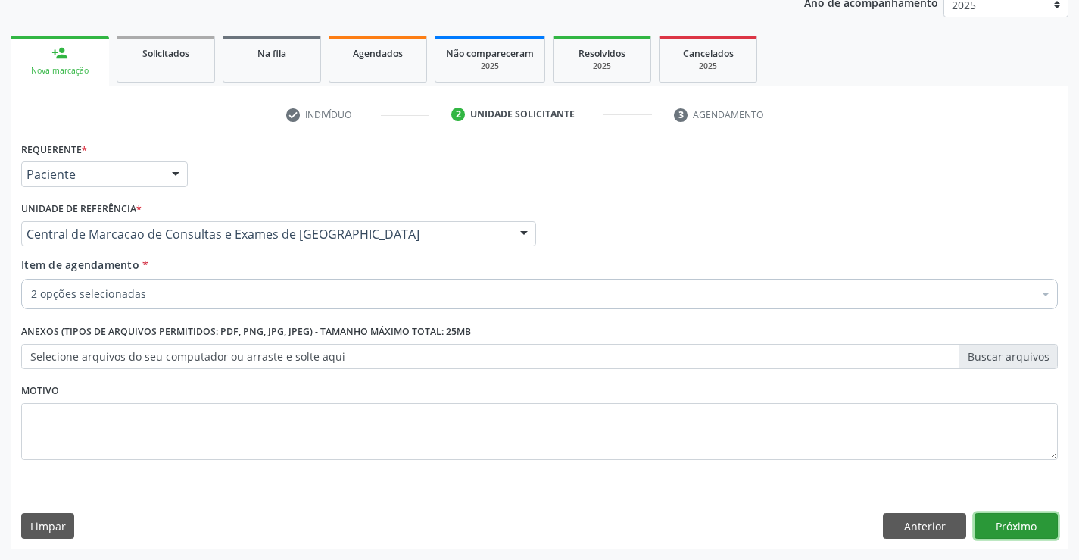
click at [998, 520] on button "Próximo" at bounding box center [1015, 526] width 83 height 26
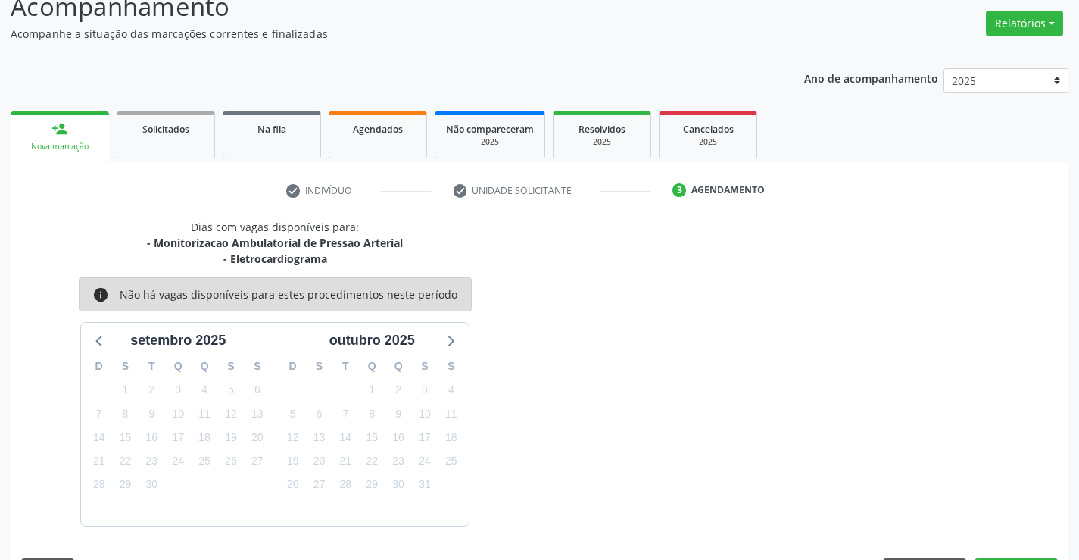
scroll to position [160, 0]
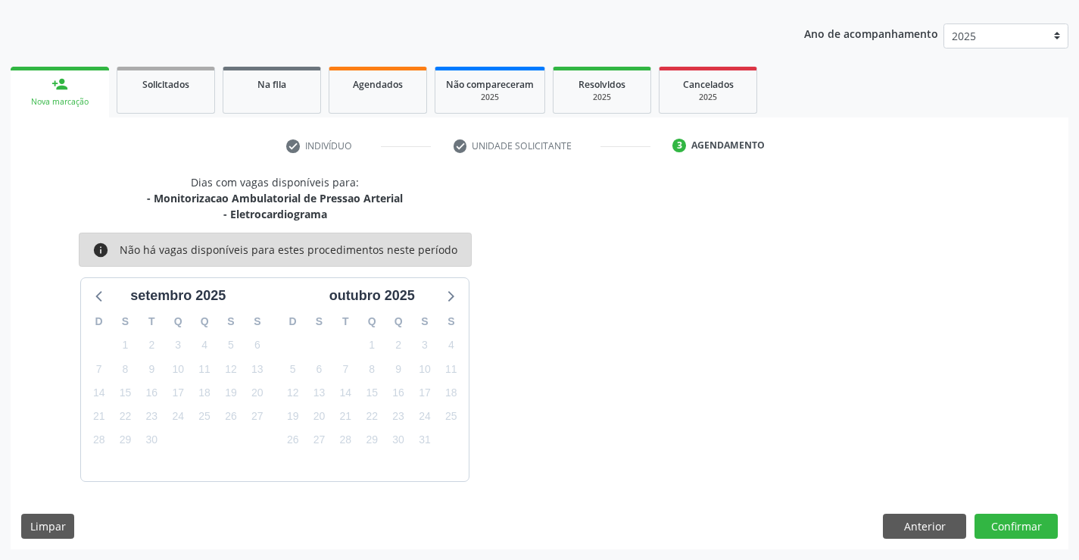
click at [1003, 507] on div "Dias com vagas disponíveis para: - Monitorizacao Ambulatorial de Pressao Arteri…" at bounding box center [540, 361] width 1058 height 375
click at [1003, 525] on button "Confirmar" at bounding box center [1015, 526] width 83 height 26
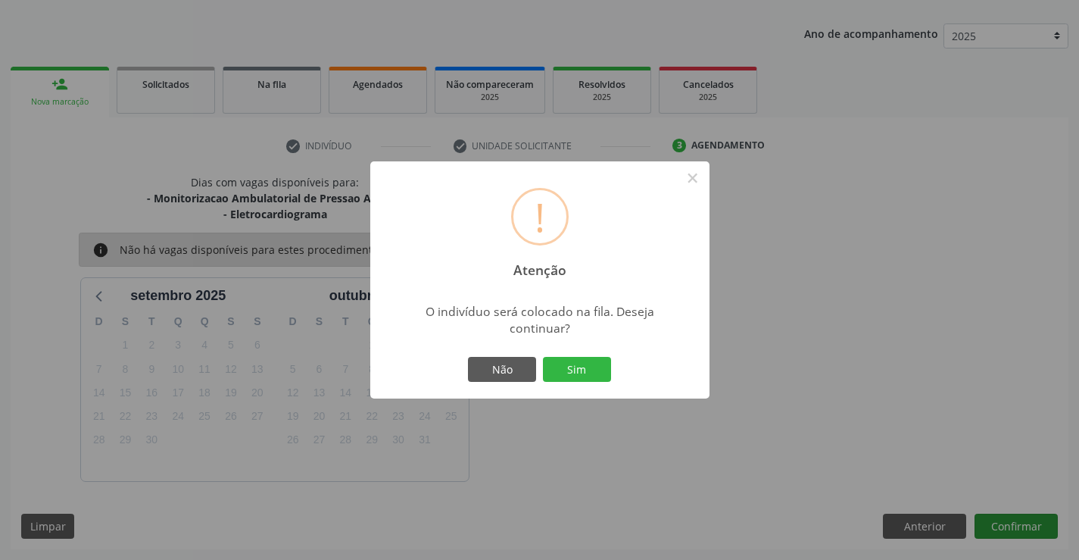
click at [543, 357] on button "Sim" at bounding box center [577, 370] width 68 height 26
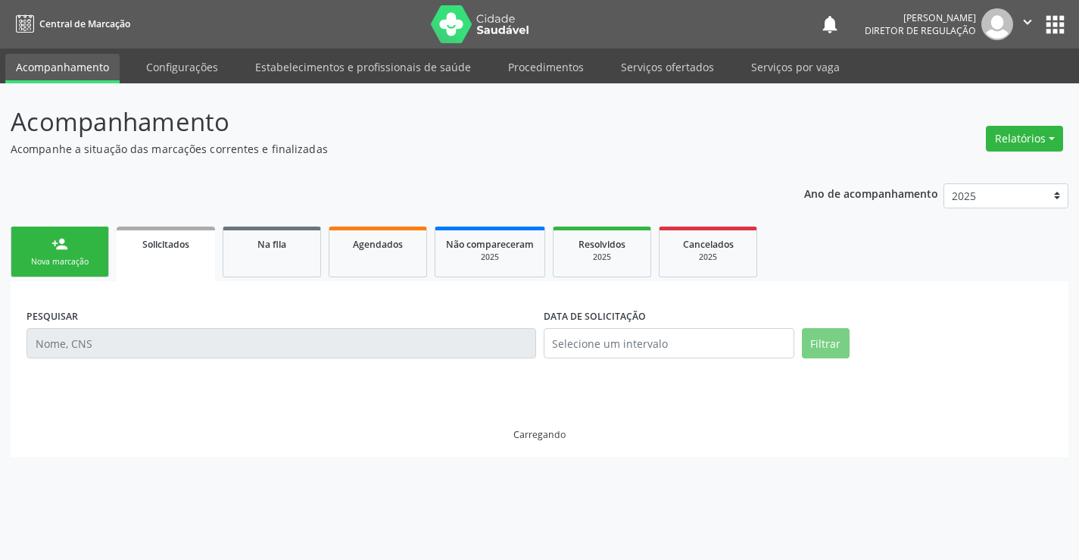
scroll to position [0, 0]
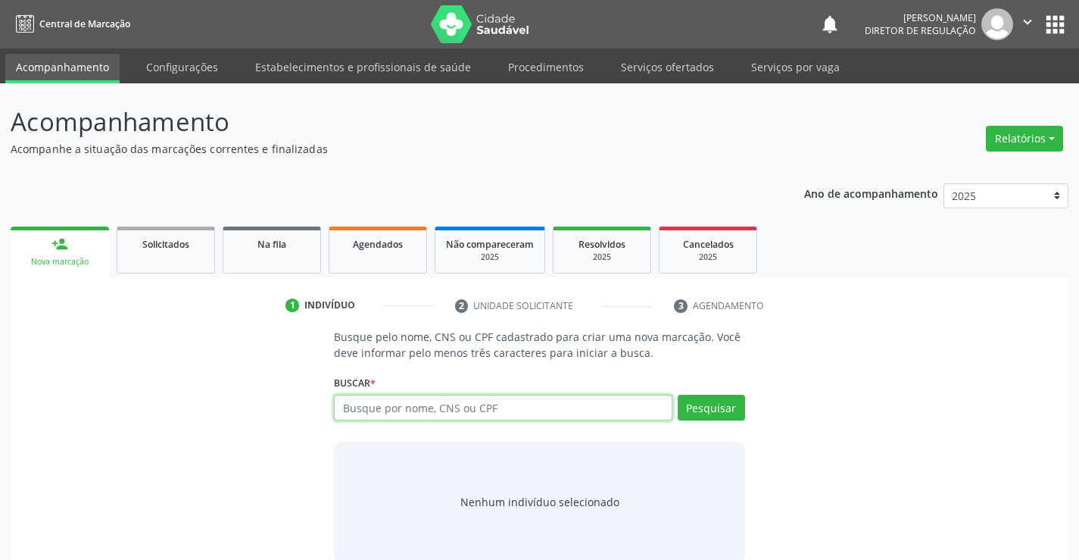
click at [1027, 23] on icon "" at bounding box center [1027, 22] width 17 height 17
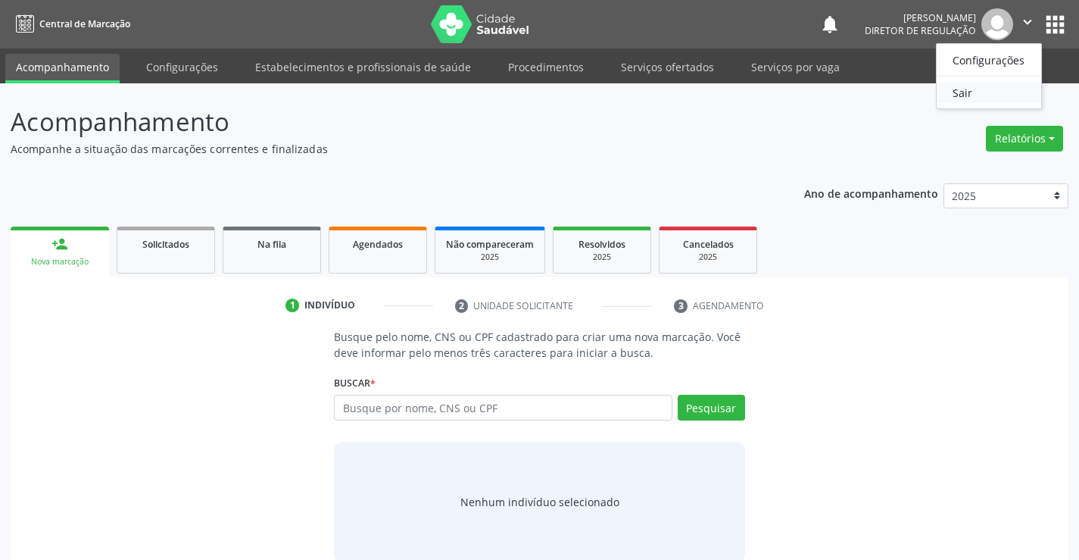
click at [946, 87] on link "Sair" at bounding box center [989, 92] width 104 height 21
